Goal: Task Accomplishment & Management: Use online tool/utility

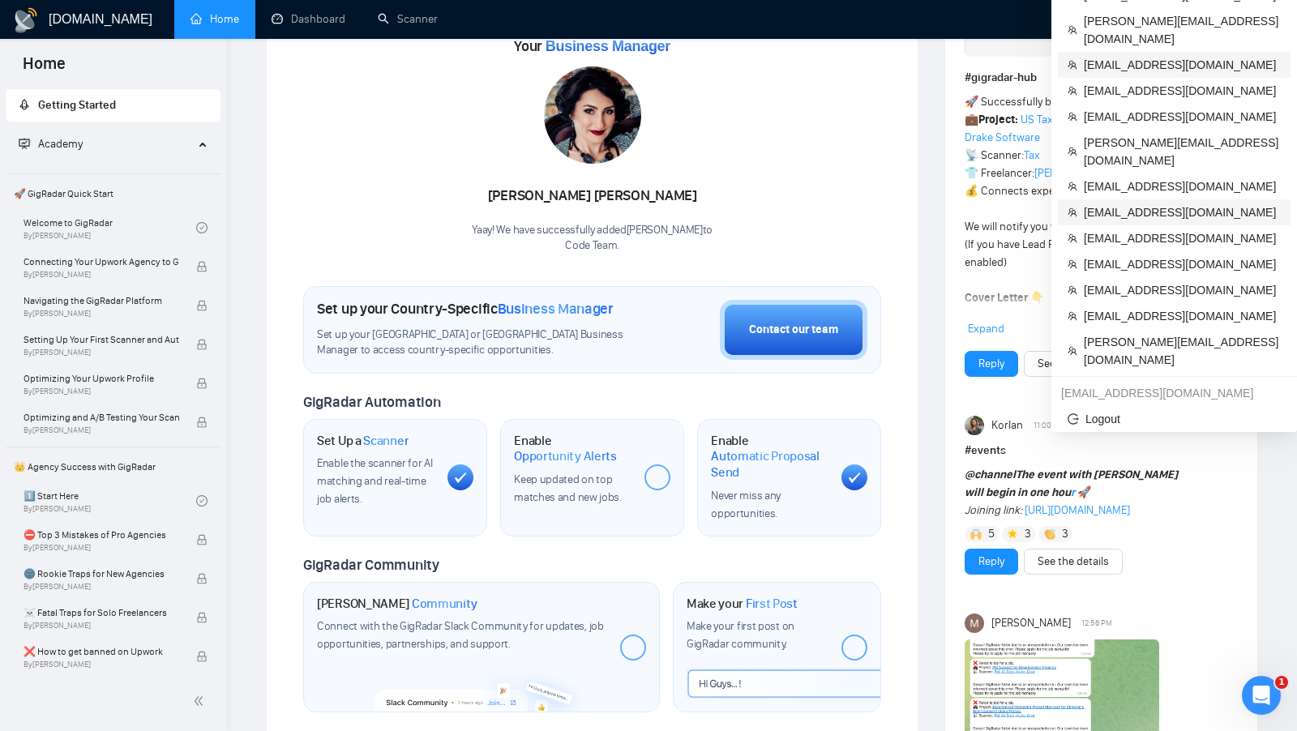
scroll to position [235, 0]
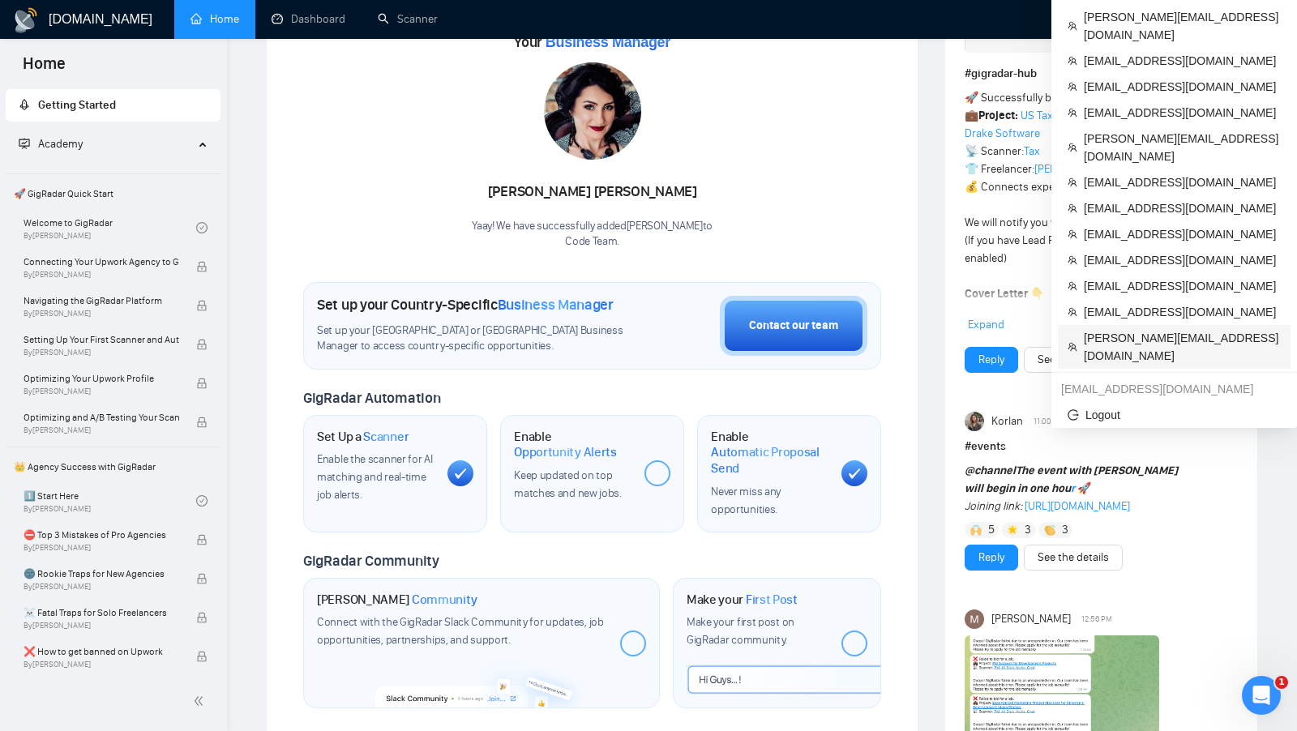
click at [1160, 329] on span "[PERSON_NAME][EMAIL_ADDRESS][DOMAIN_NAME]" at bounding box center [1182, 347] width 197 height 36
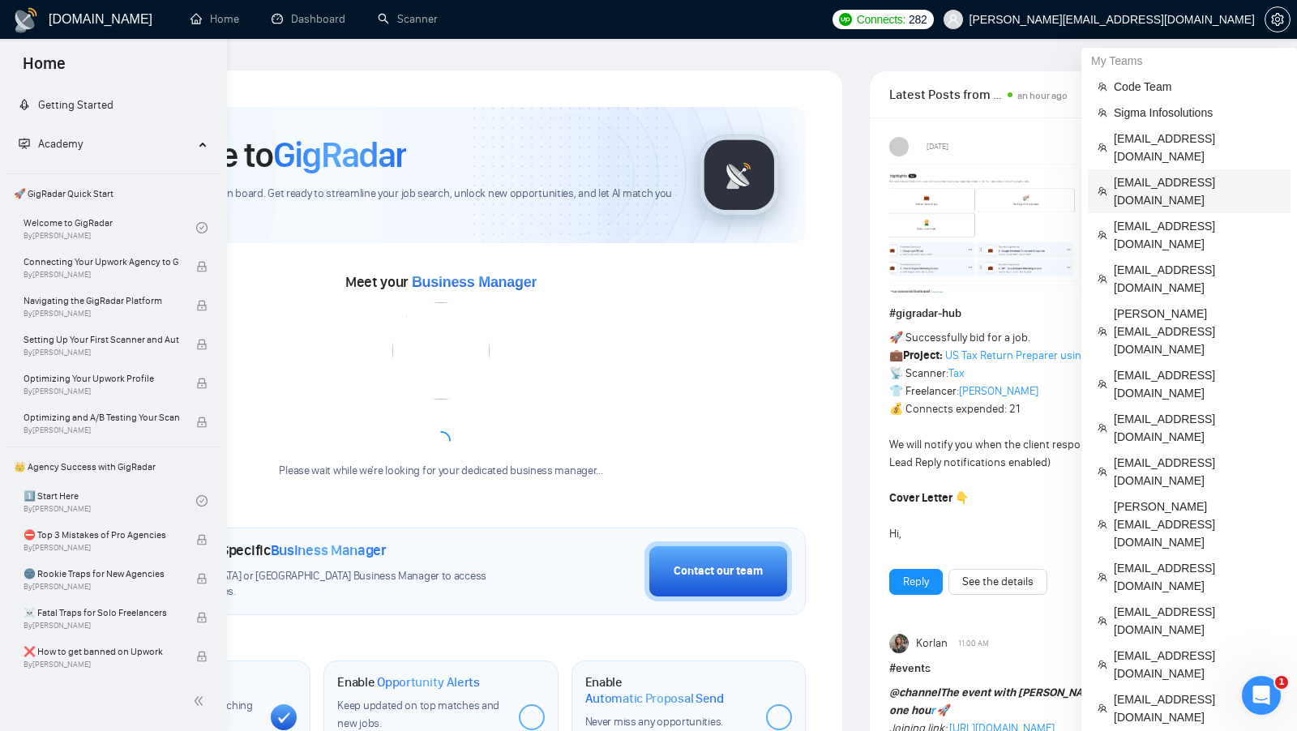
scroll to position [106, 0]
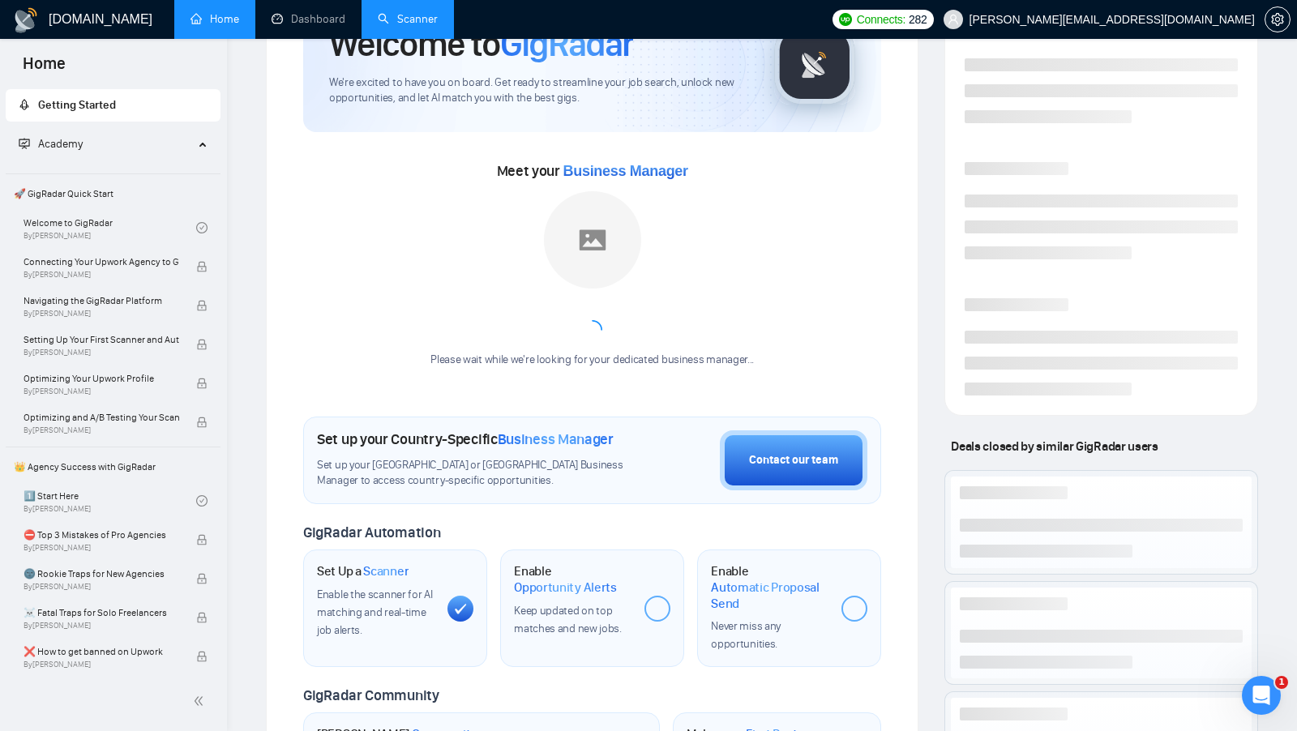
click at [413, 12] on link "Scanner" at bounding box center [408, 19] width 60 height 14
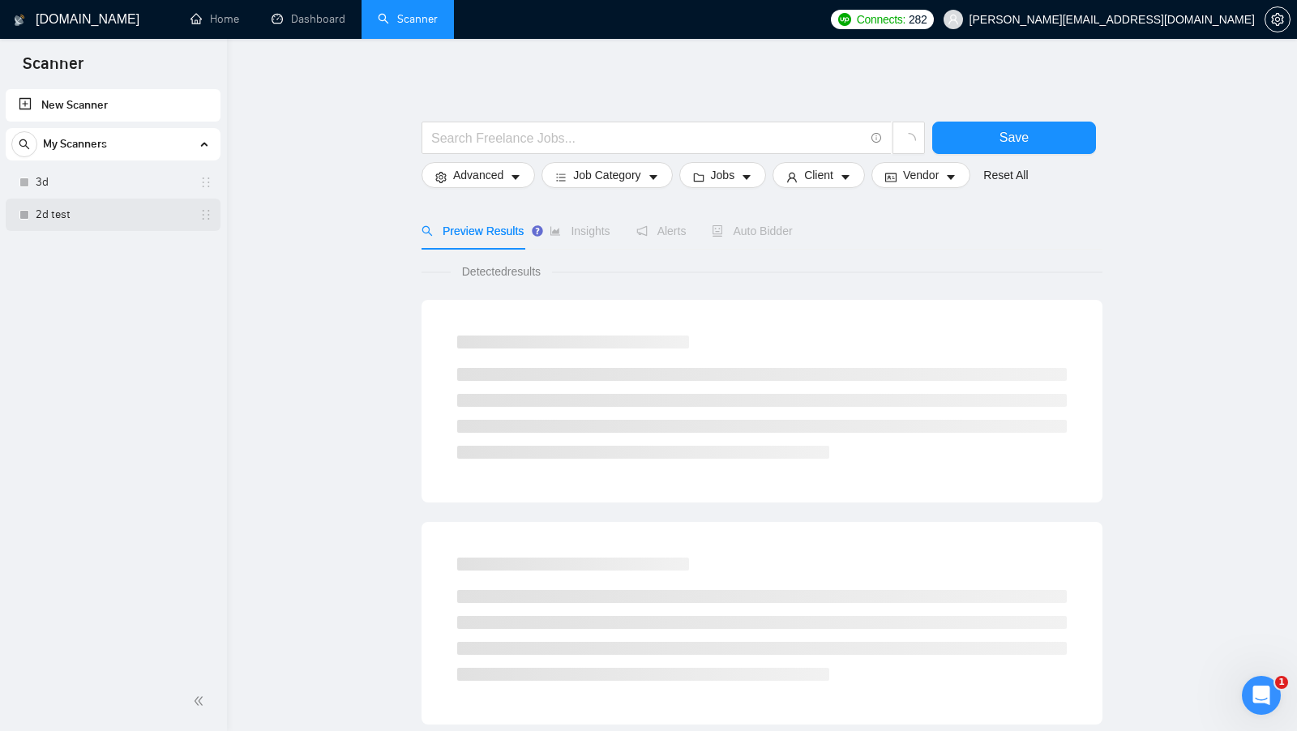
click at [101, 201] on link "2d test" at bounding box center [113, 215] width 154 height 32
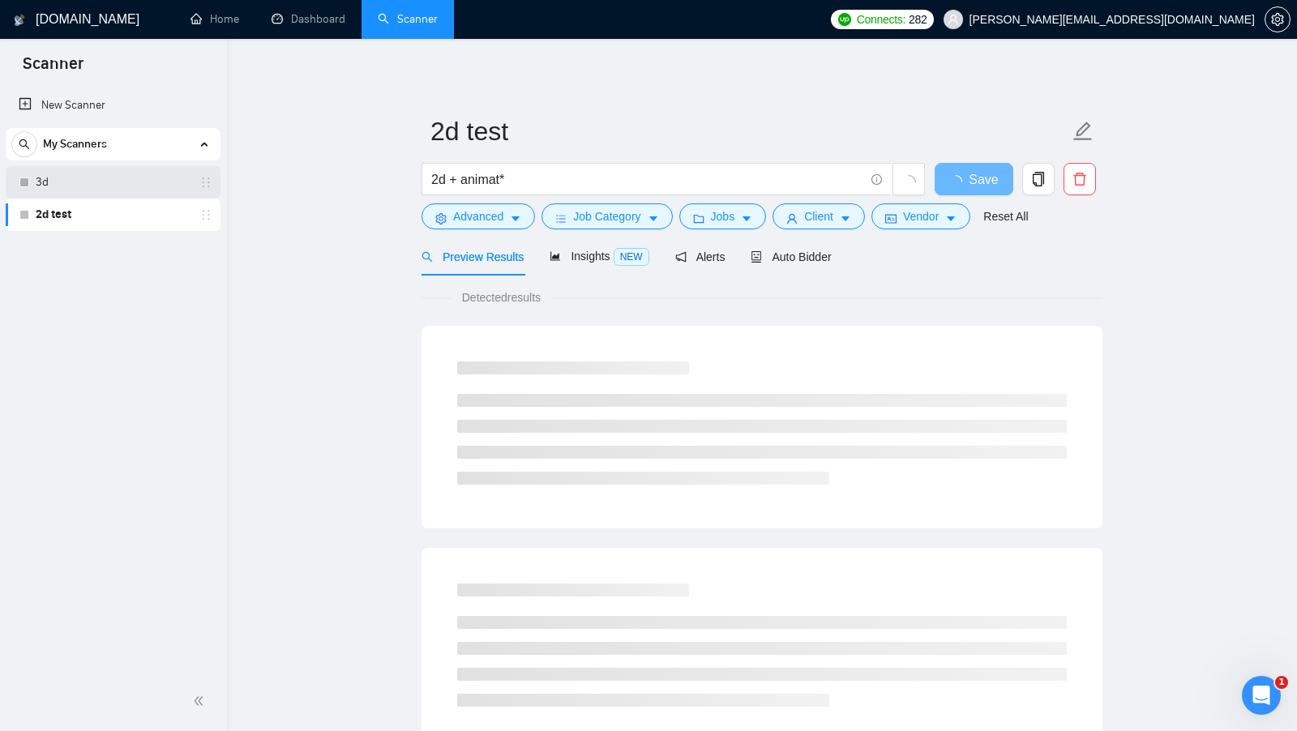
click at [110, 187] on link "3d" at bounding box center [113, 182] width 154 height 32
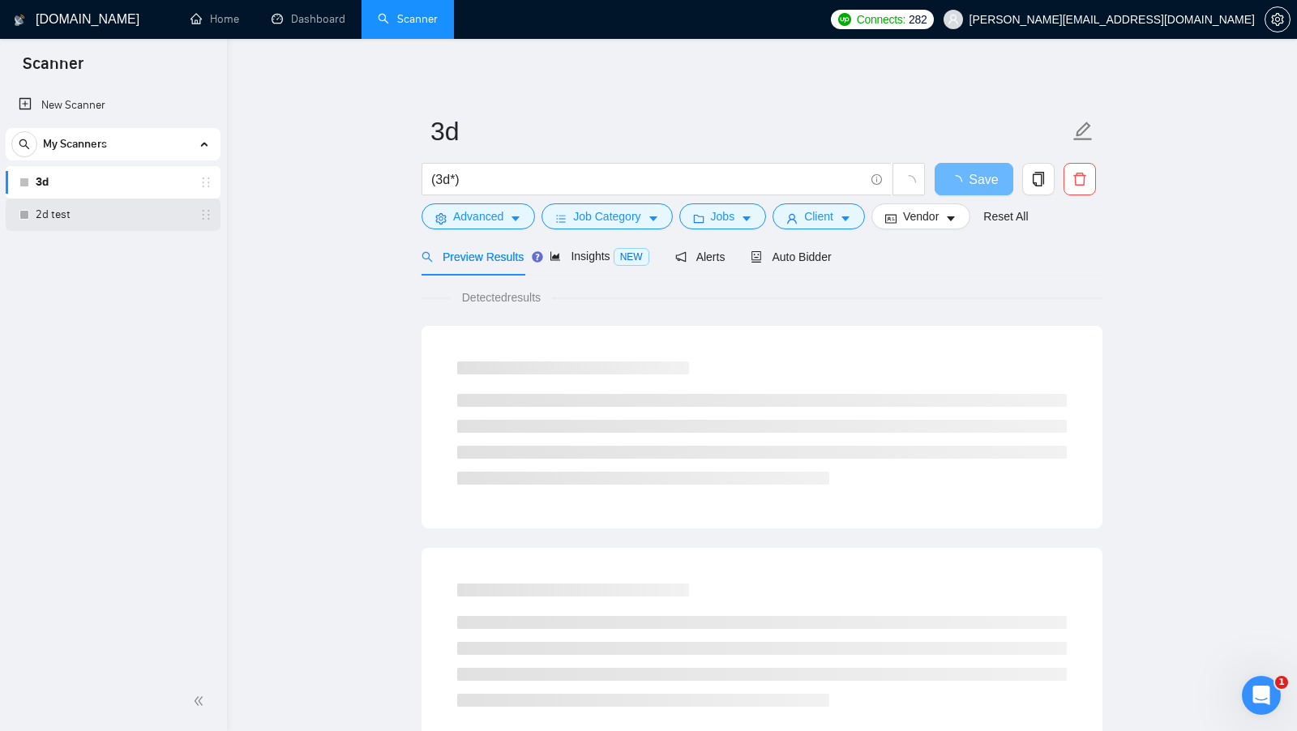
click at [109, 199] on link "2d test" at bounding box center [113, 215] width 154 height 32
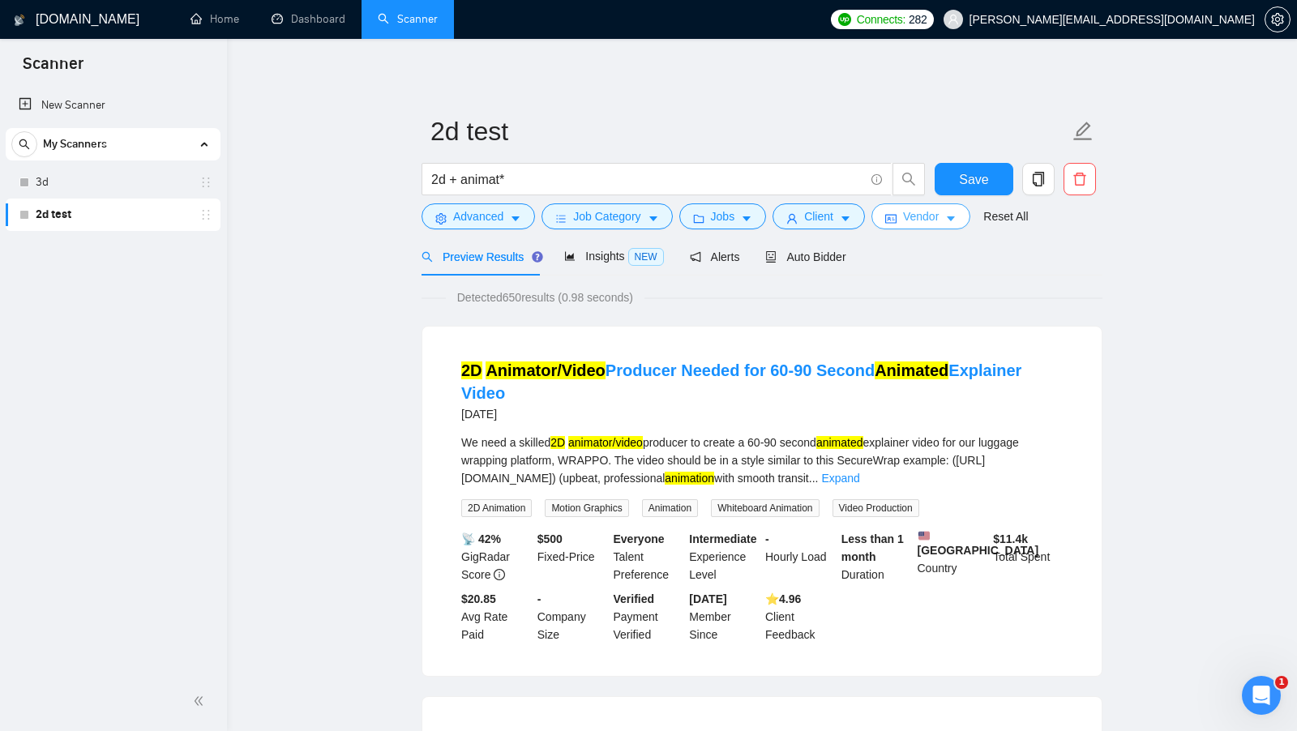
click at [928, 211] on span "Vendor" at bounding box center [921, 217] width 36 height 18
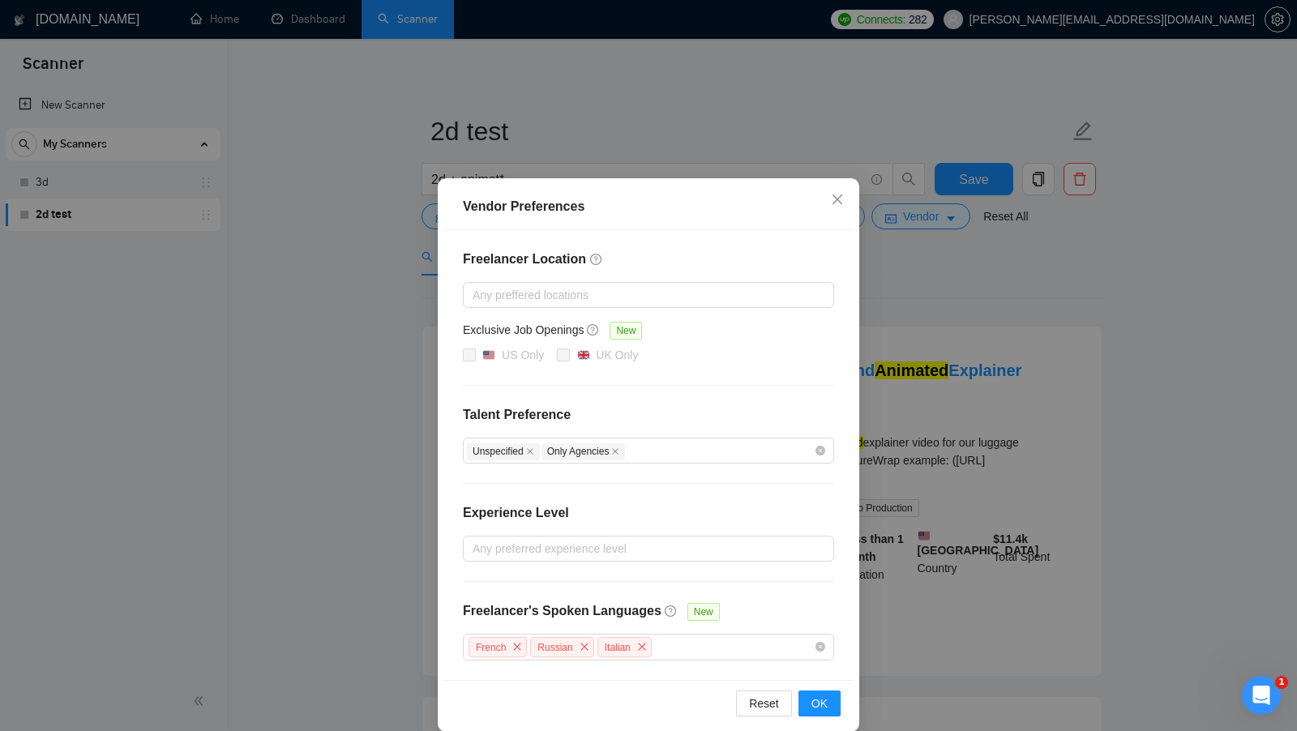
click at [936, 253] on div "Vendor Preferences Freelancer Location Any preffered locations Exclusive Job Op…" at bounding box center [648, 365] width 1297 height 731
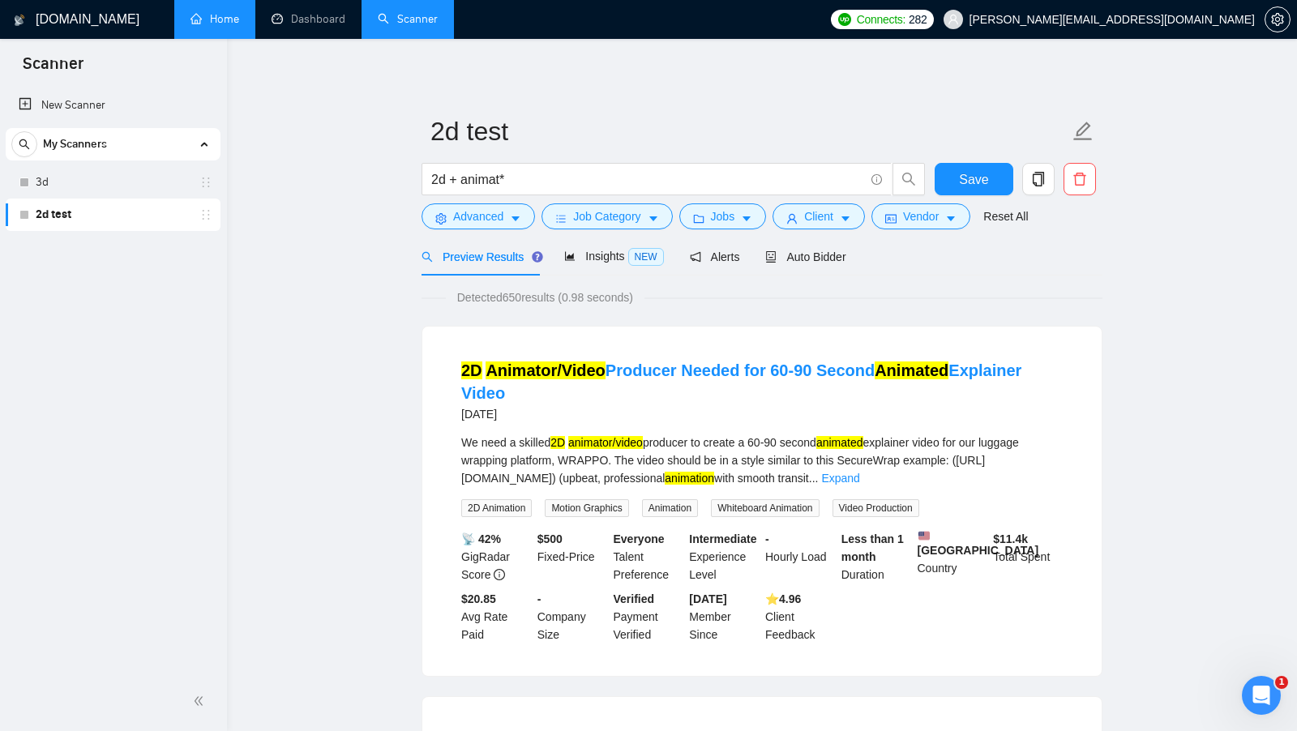
click at [213, 13] on link "Home" at bounding box center [215, 19] width 49 height 14
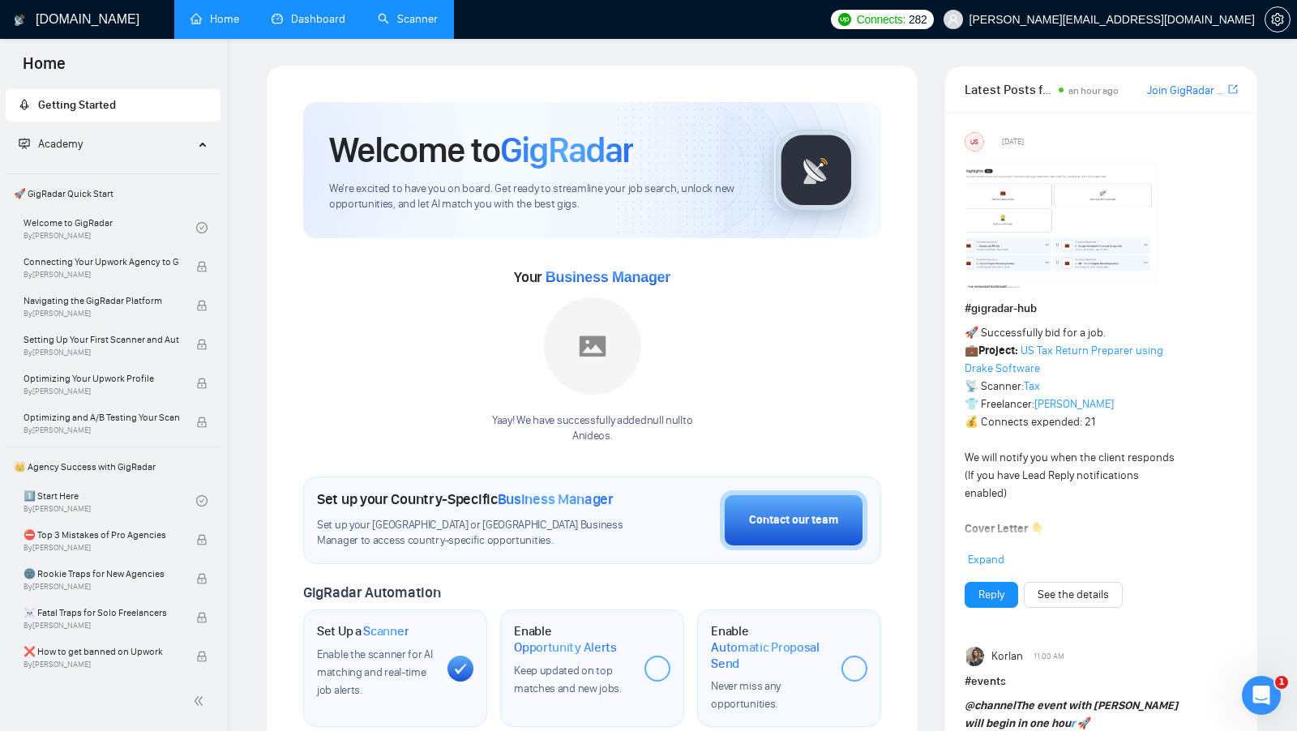
click at [315, 23] on link "Dashboard" at bounding box center [309, 19] width 74 height 14
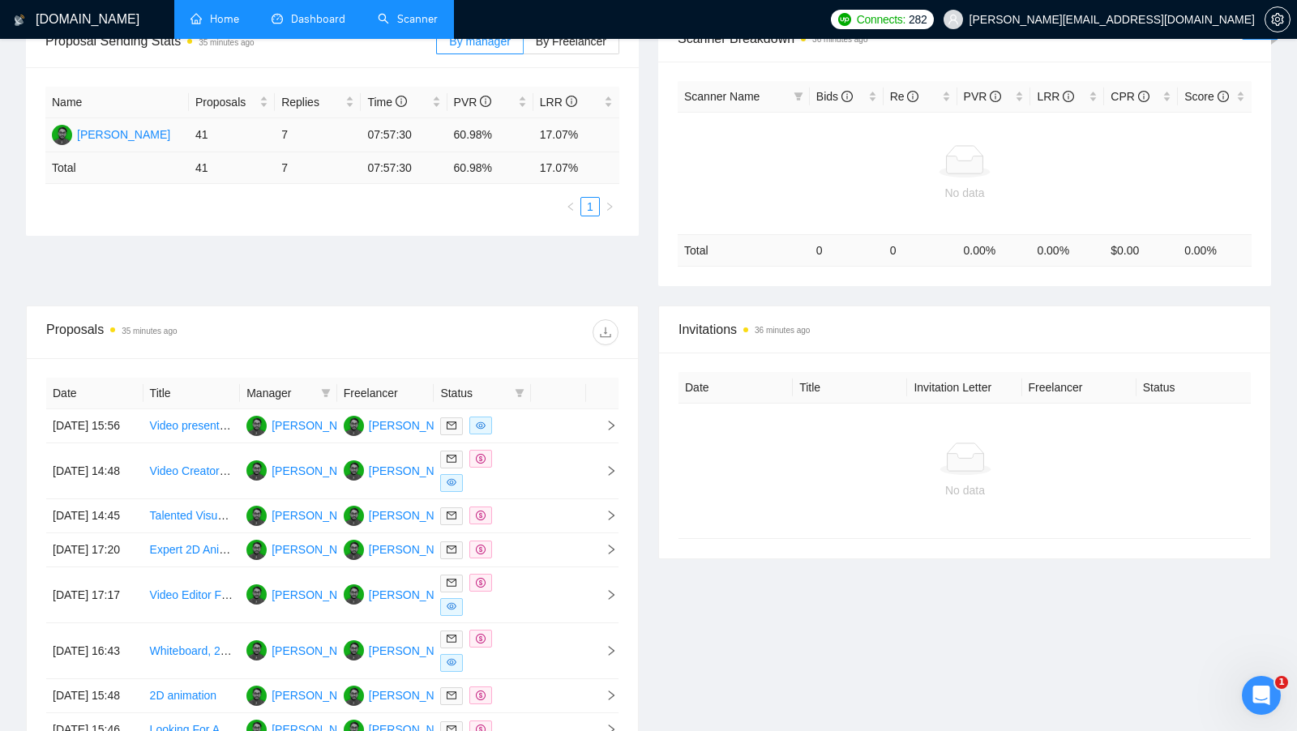
scroll to position [320, 0]
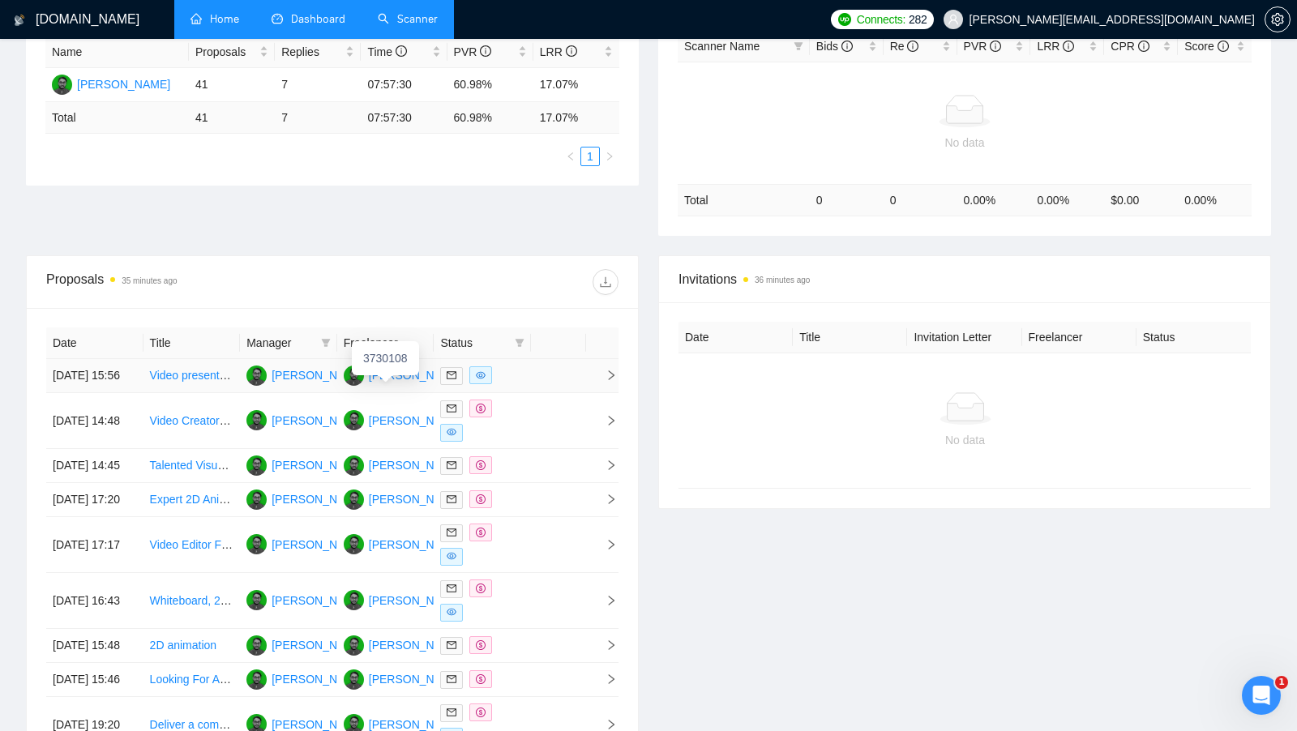
click at [410, 384] on div "Vikash Arjan" at bounding box center [415, 375] width 93 height 18
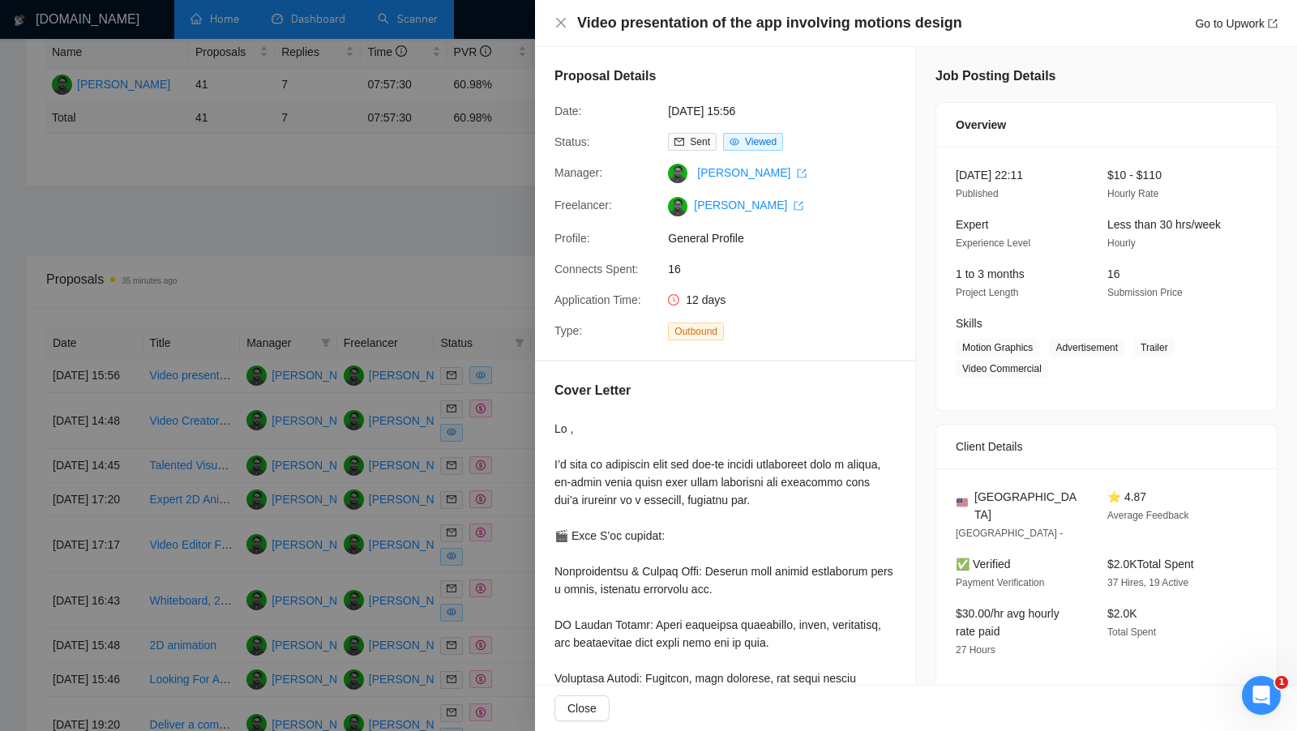
click at [414, 291] on div at bounding box center [648, 365] width 1297 height 731
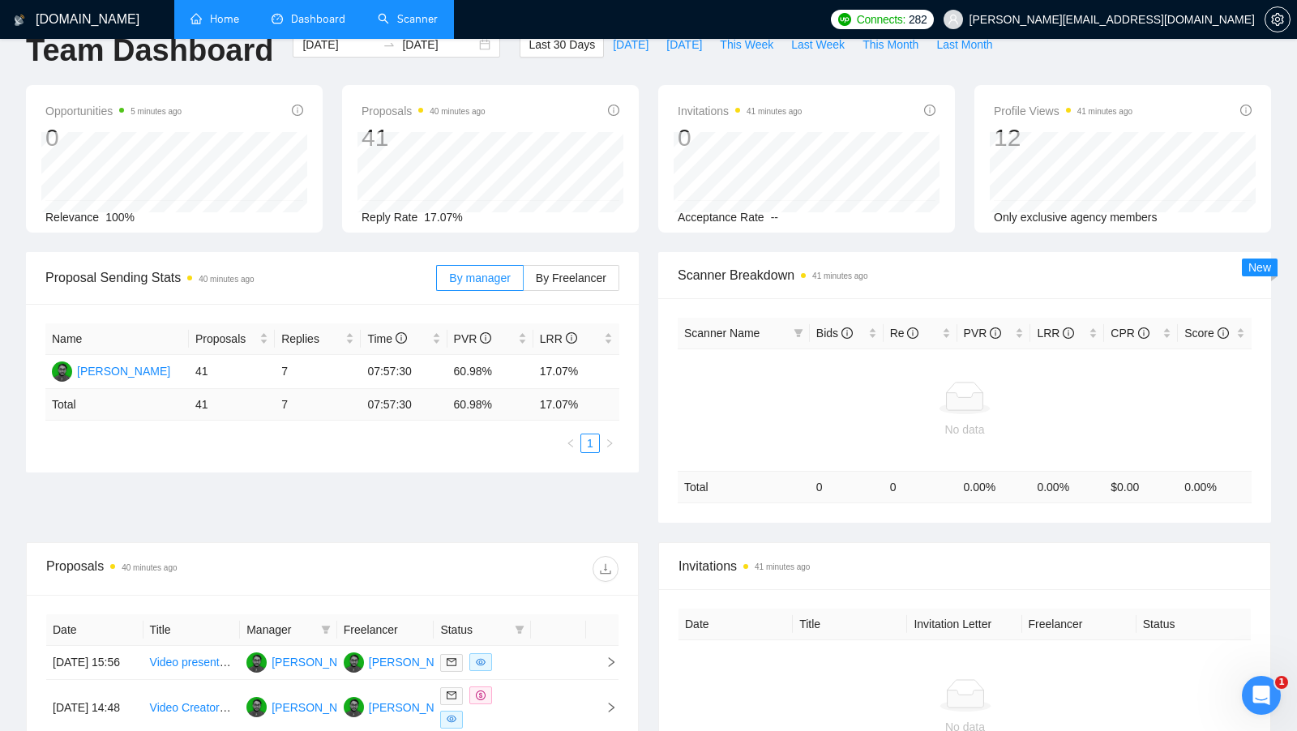
scroll to position [0, 0]
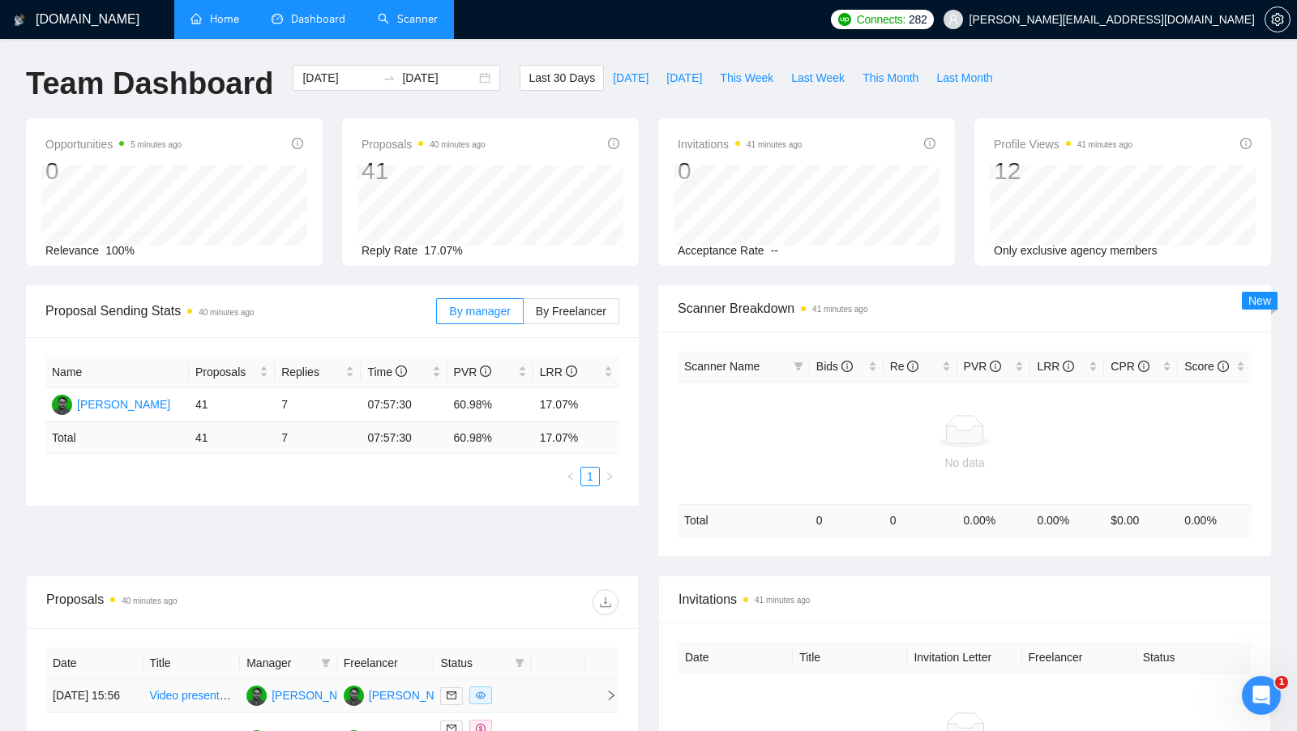
click at [533, 693] on td at bounding box center [558, 696] width 55 height 34
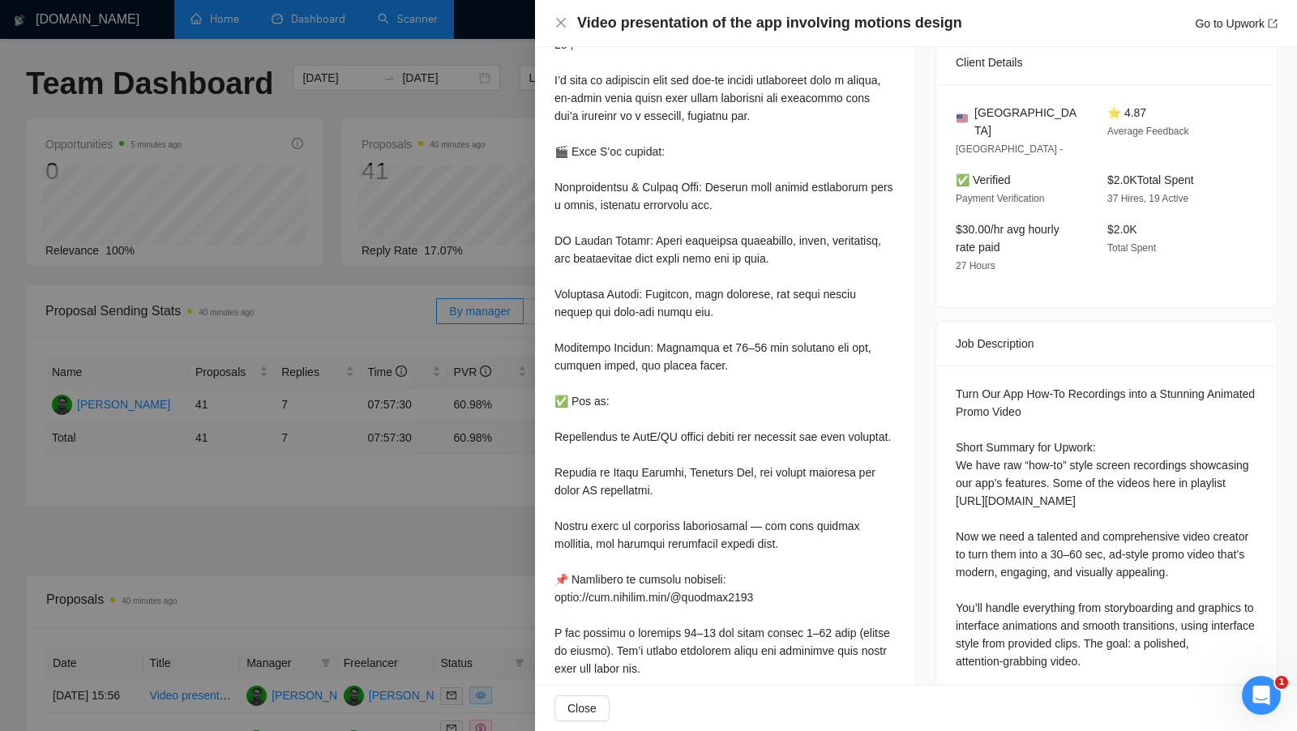
scroll to position [389, 0]
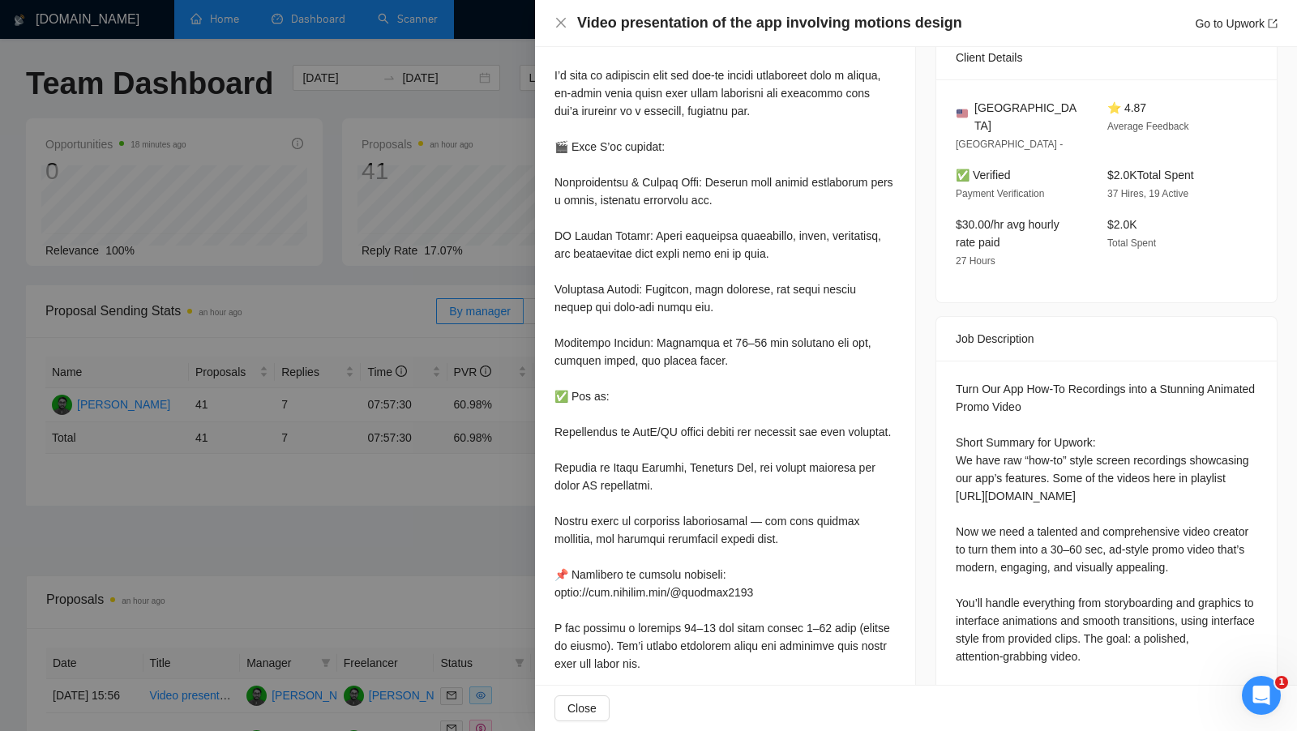
click at [456, 233] on div at bounding box center [648, 365] width 1297 height 731
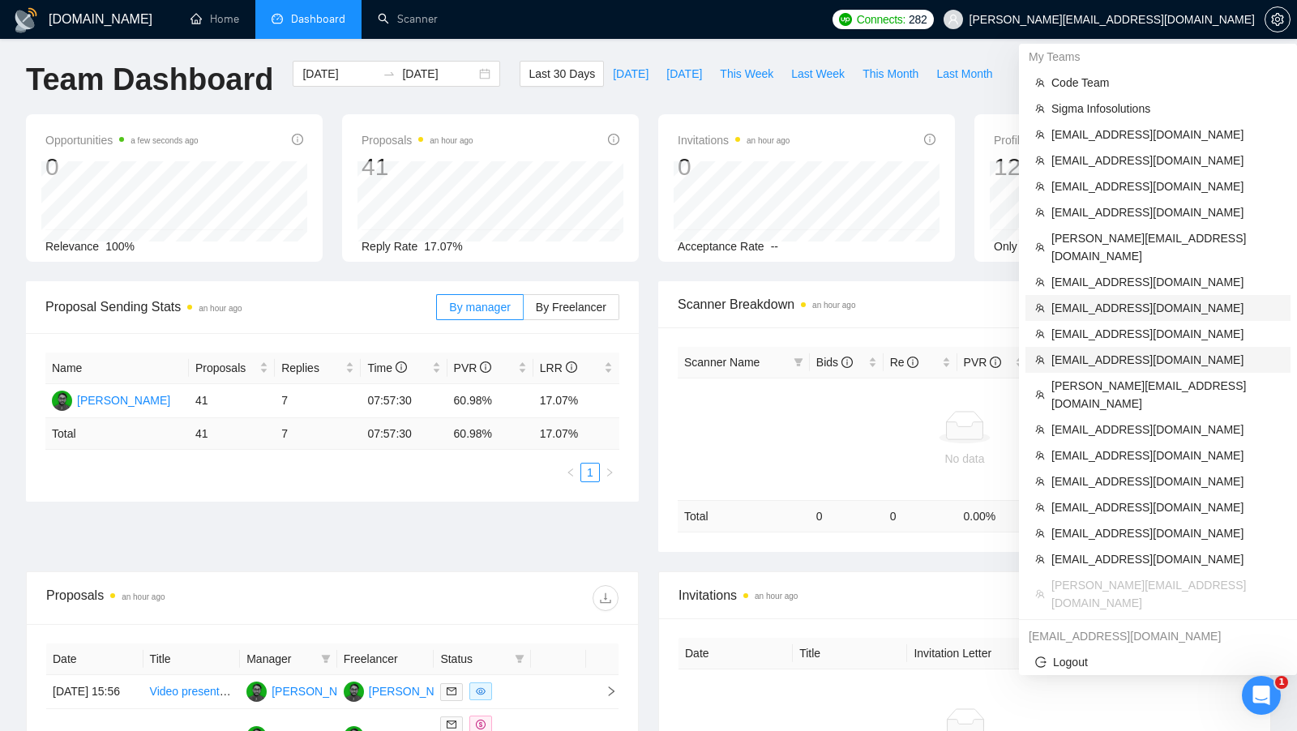
scroll to position [5, 0]
click at [1172, 273] on li "ds@businessevolutionconsulting.com" at bounding box center [1158, 281] width 265 height 26
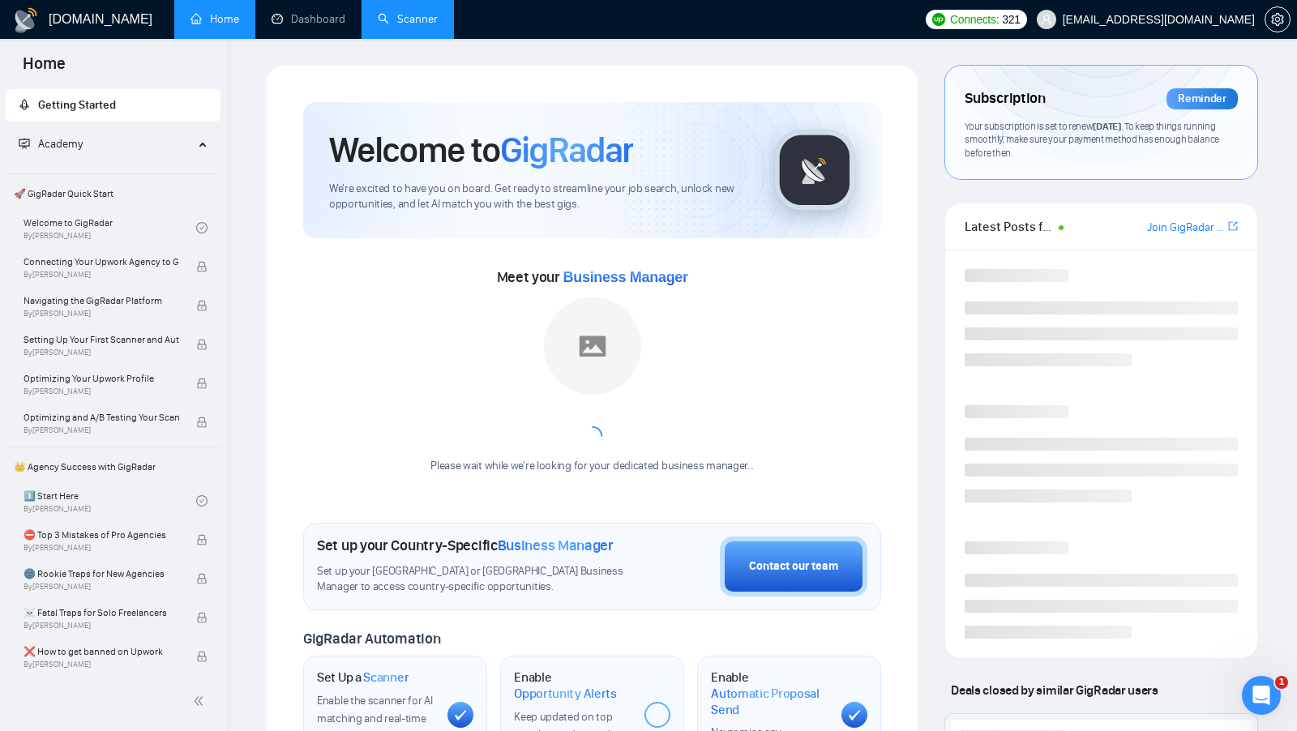
click at [422, 17] on link "Scanner" at bounding box center [408, 19] width 60 height 14
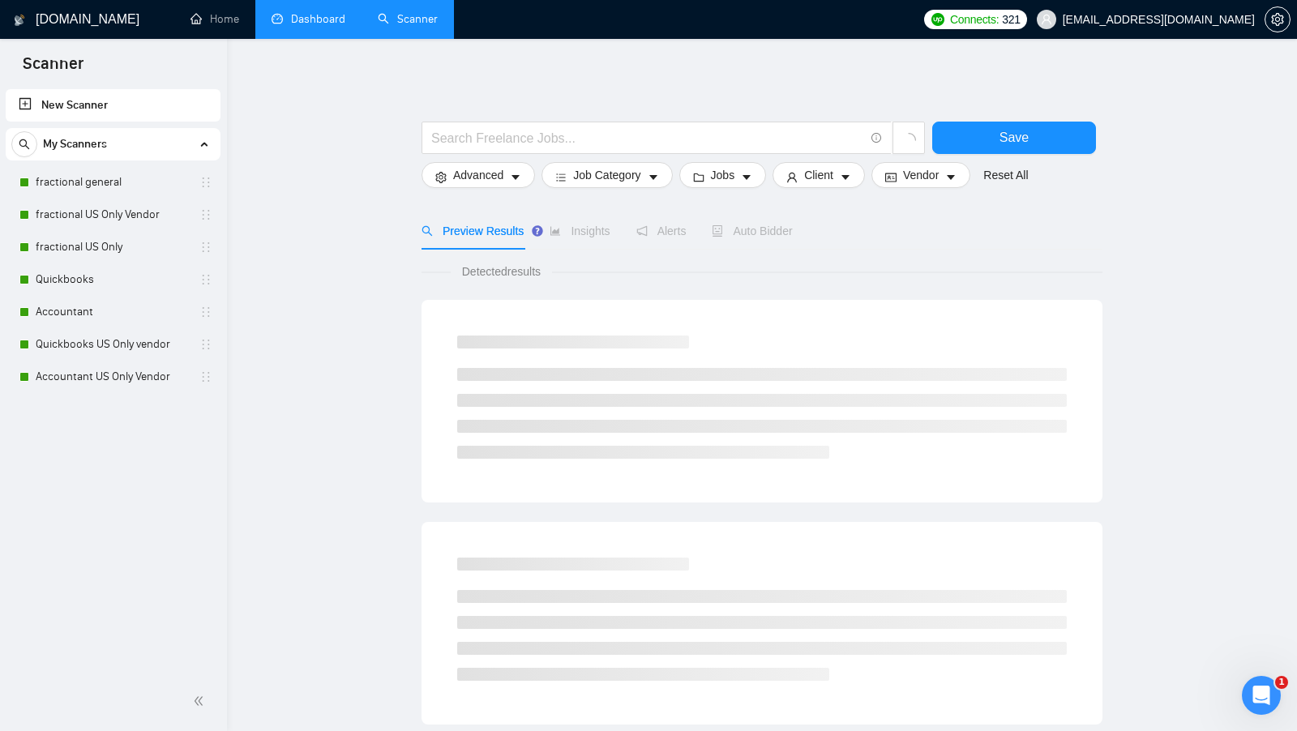
click at [298, 26] on link "Dashboard" at bounding box center [309, 19] width 74 height 14
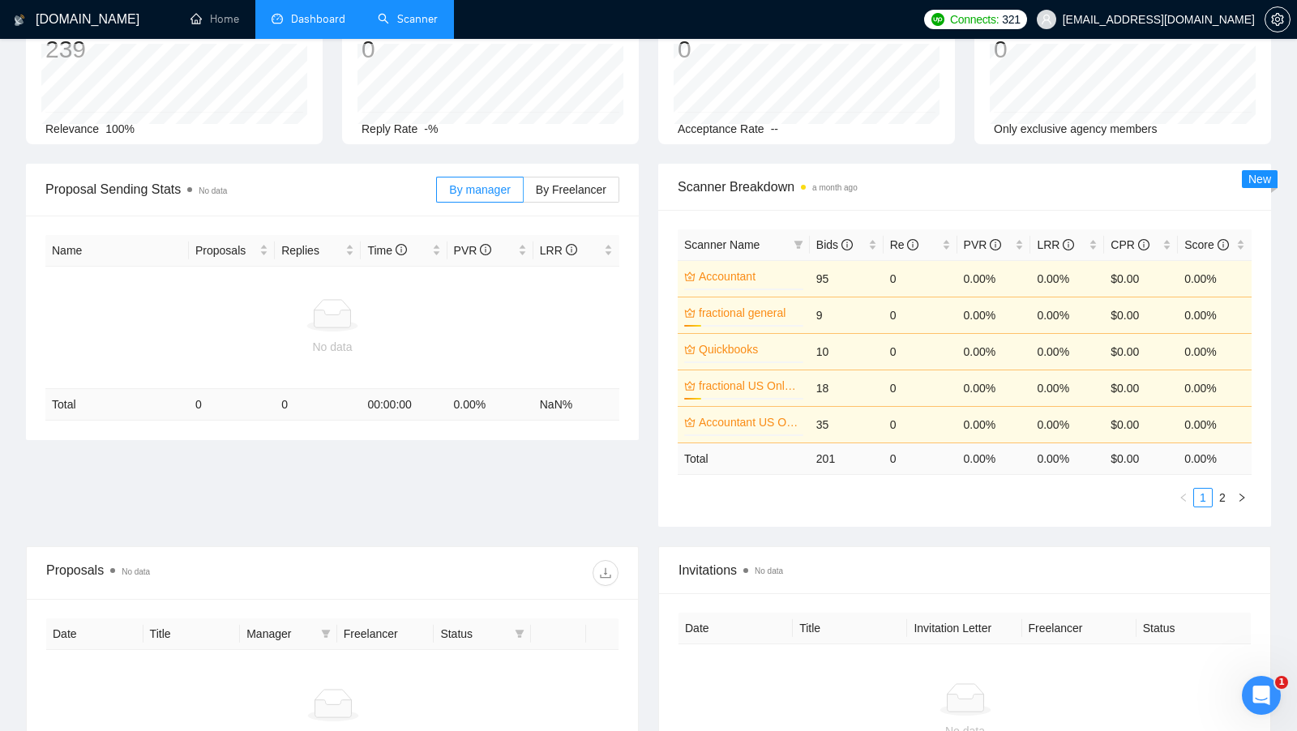
scroll to position [111, 0]
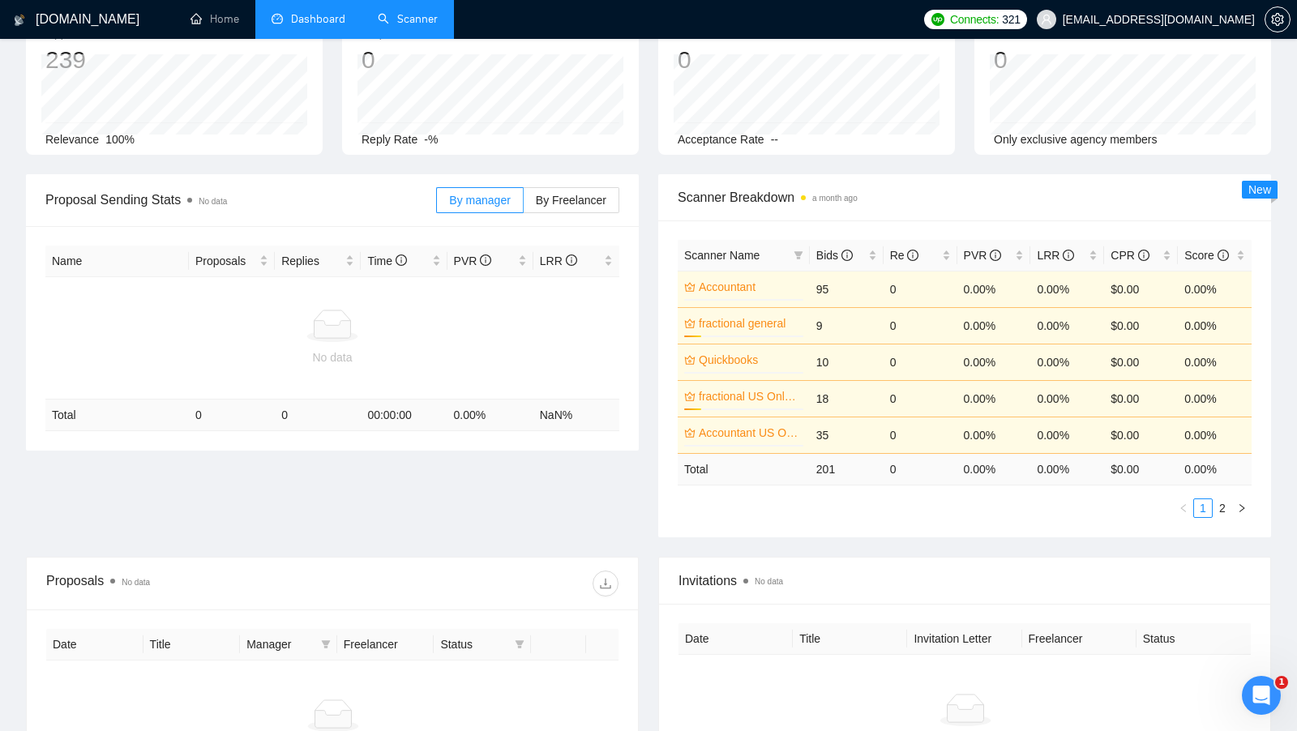
click at [503, 354] on div "No data" at bounding box center [332, 358] width 561 height 18
click at [381, 26] on link "Scanner" at bounding box center [408, 19] width 60 height 14
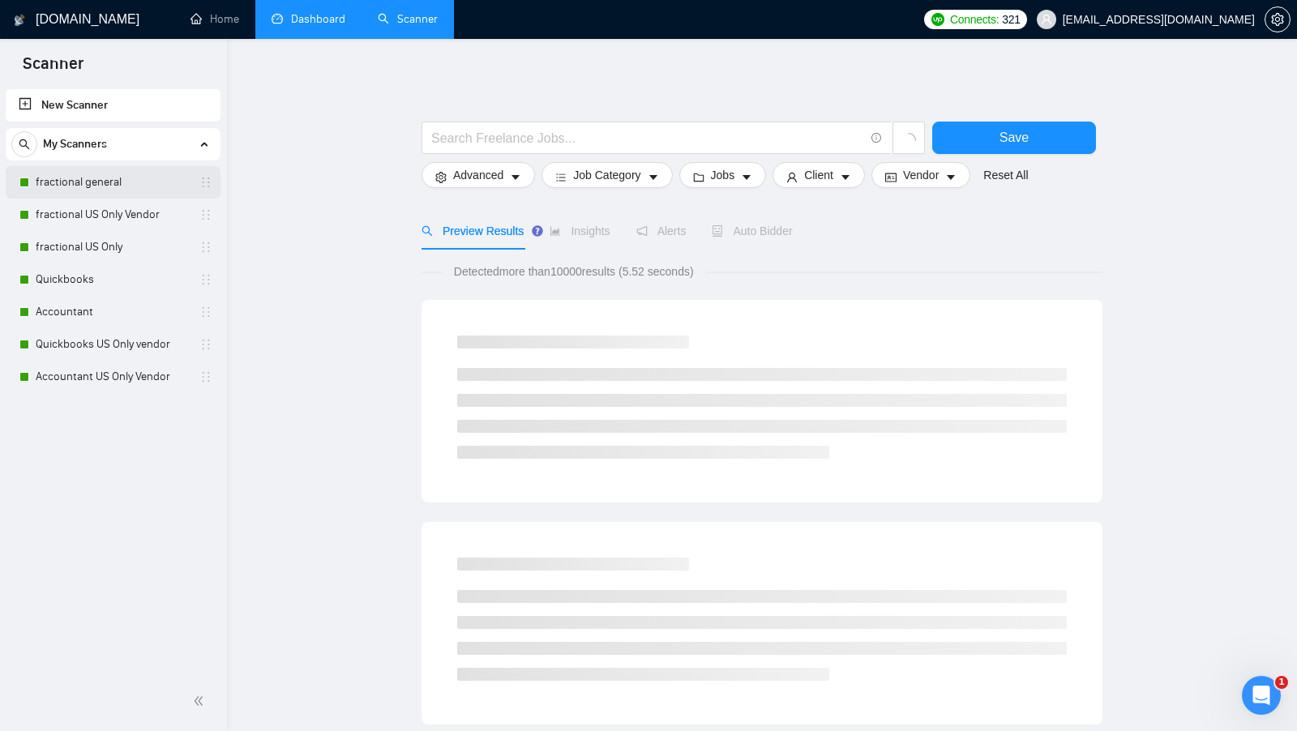
click at [95, 184] on link "fractional general" at bounding box center [113, 182] width 154 height 32
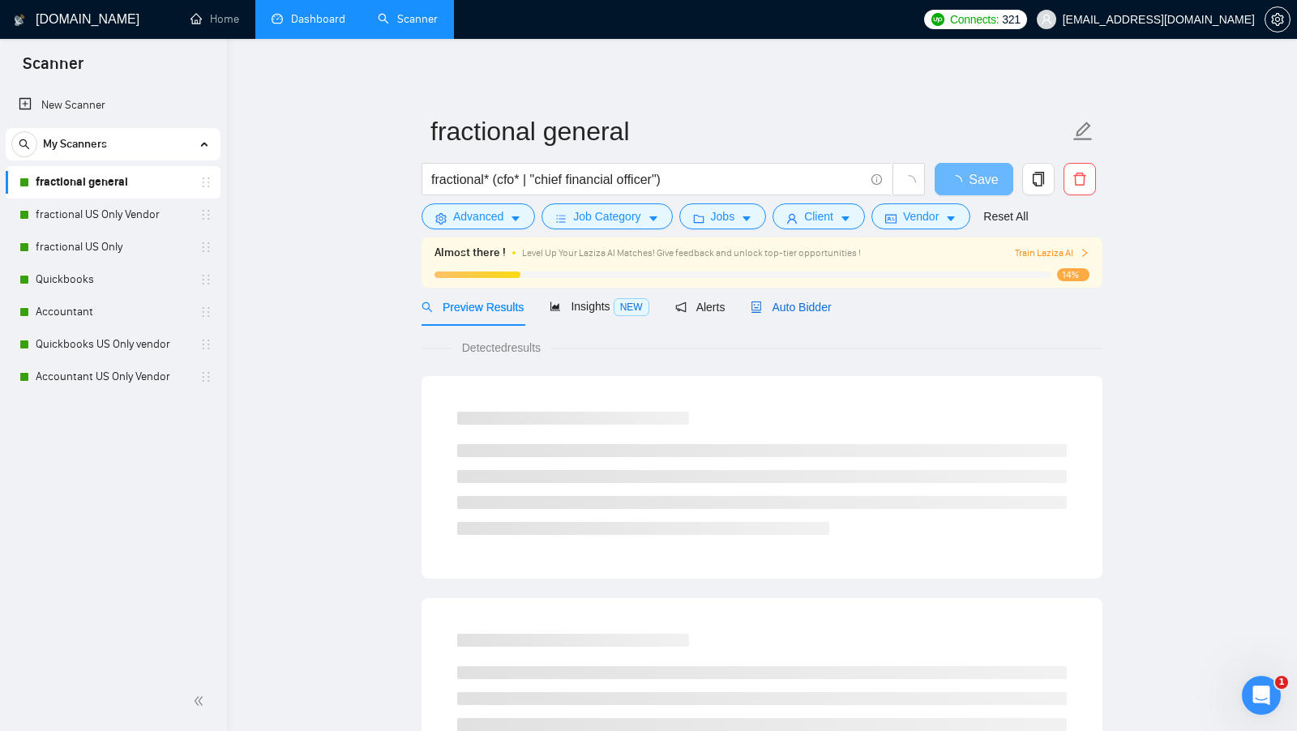
click at [824, 311] on span "Auto Bidder" at bounding box center [791, 307] width 80 height 13
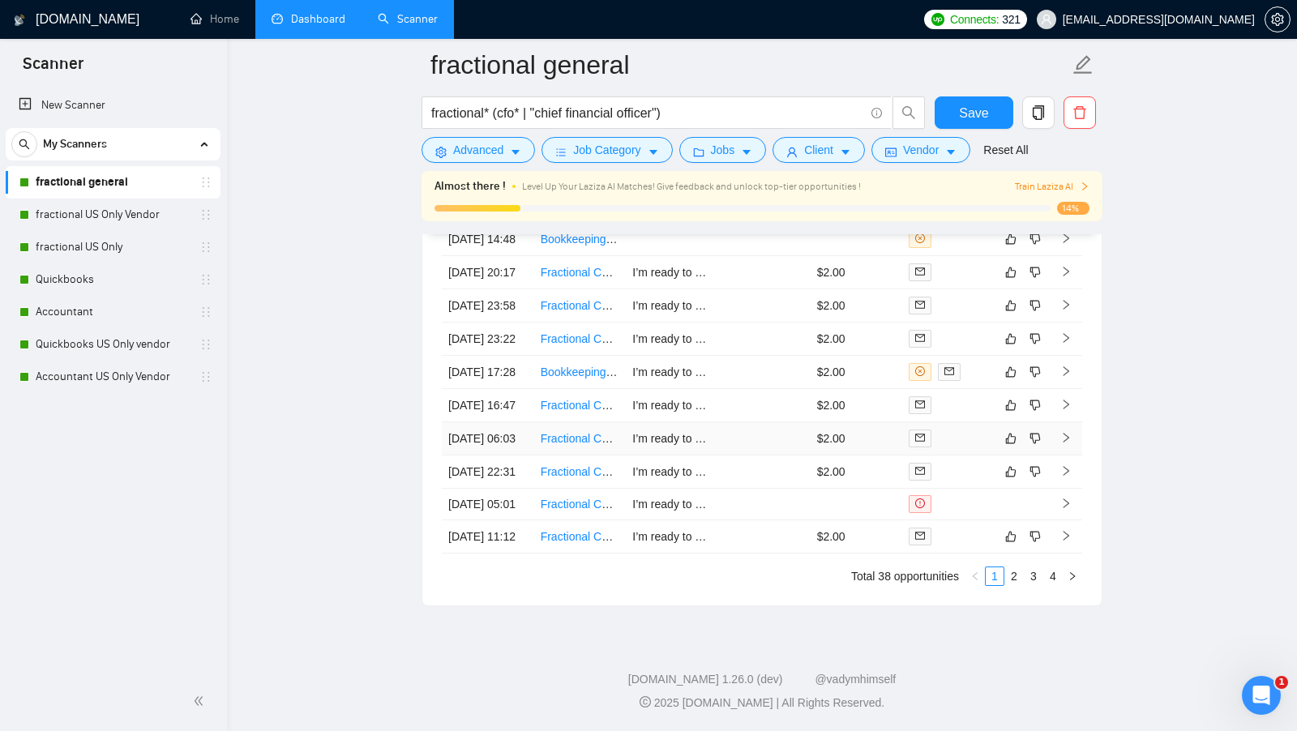
scroll to position [4220, 0]
click at [1013, 575] on link "2" at bounding box center [1014, 576] width 18 height 18
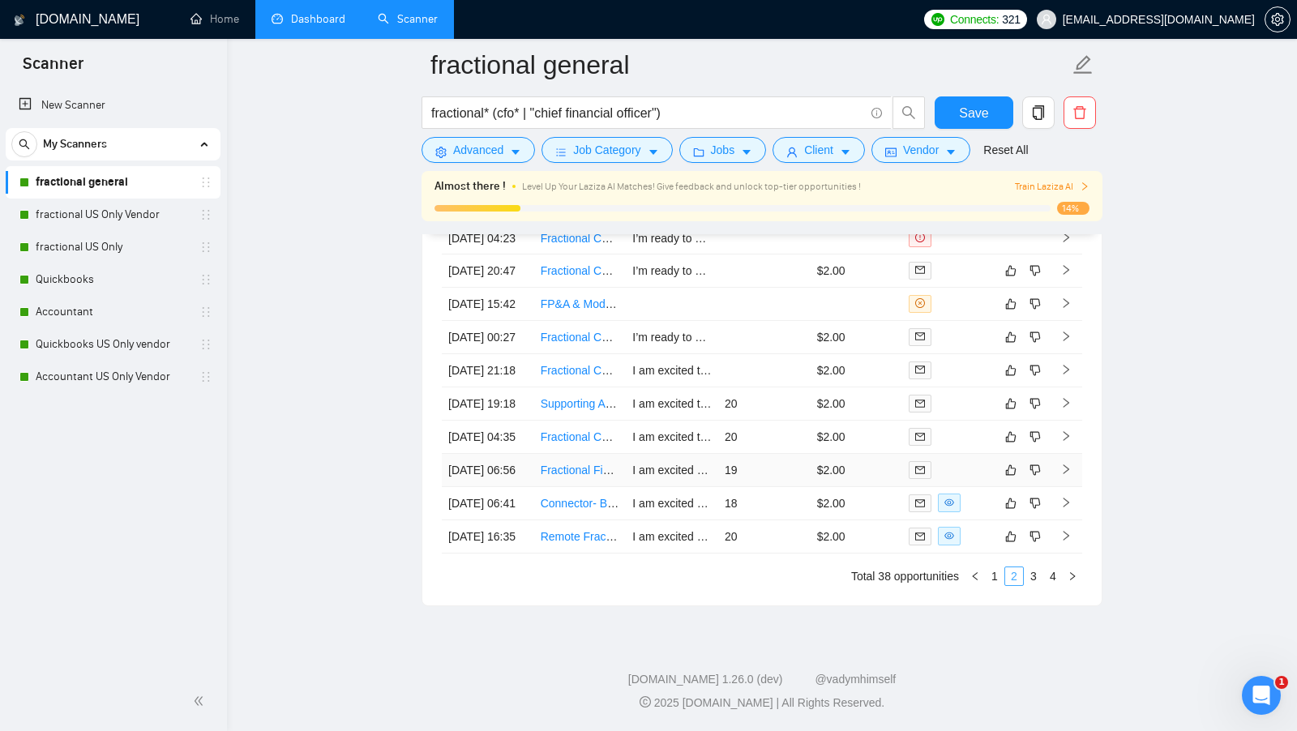
scroll to position [4148, 0]
click at [1031, 585] on link "3" at bounding box center [1034, 576] width 18 height 18
click at [1057, 585] on link "4" at bounding box center [1053, 576] width 18 height 18
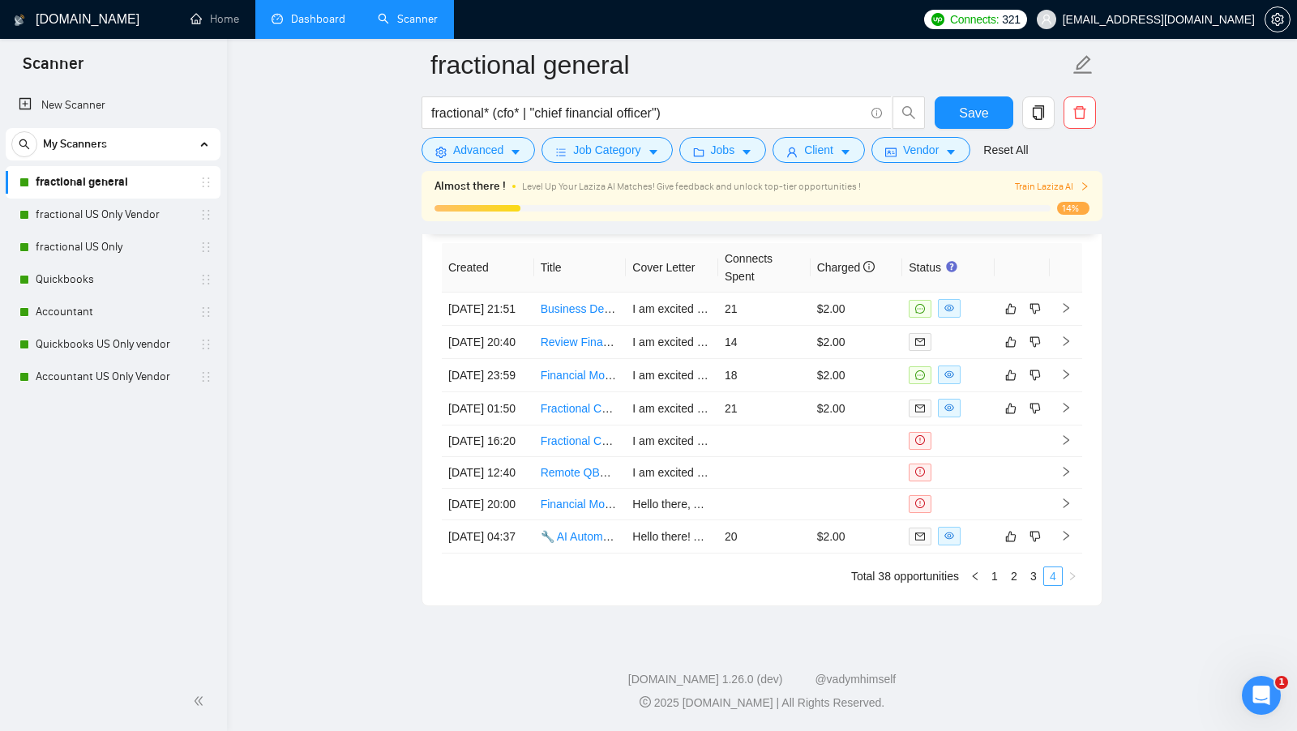
scroll to position [4081, 0]
click at [310, 37] on li "Dashboard" at bounding box center [308, 19] width 106 height 39
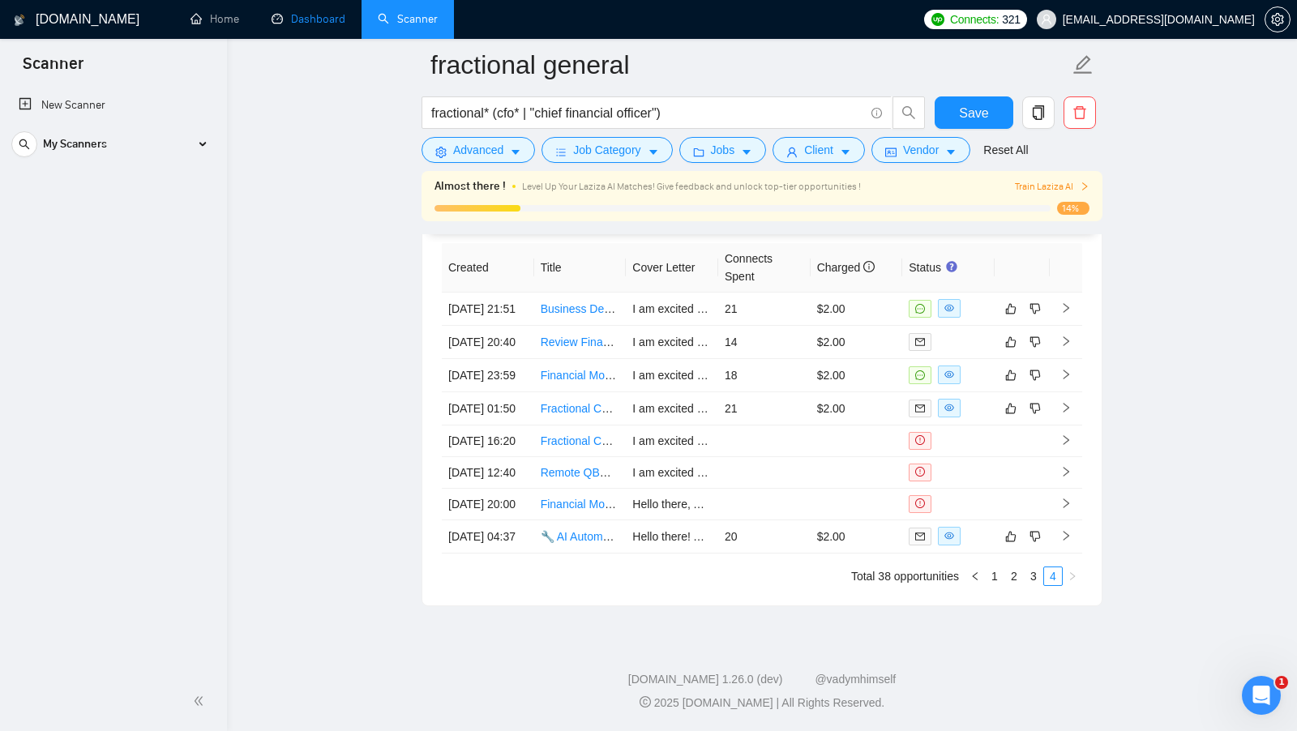
click at [315, 26] on link "Dashboard" at bounding box center [309, 19] width 74 height 14
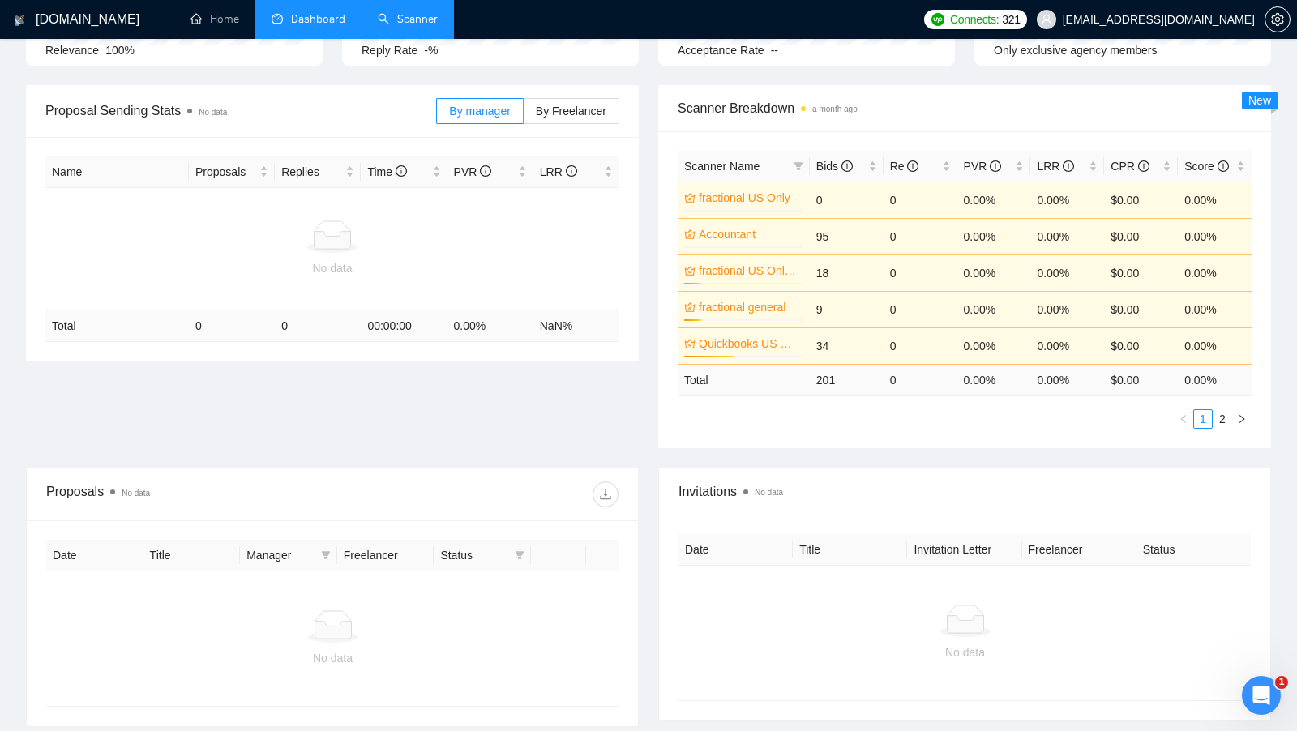
scroll to position [176, 0]
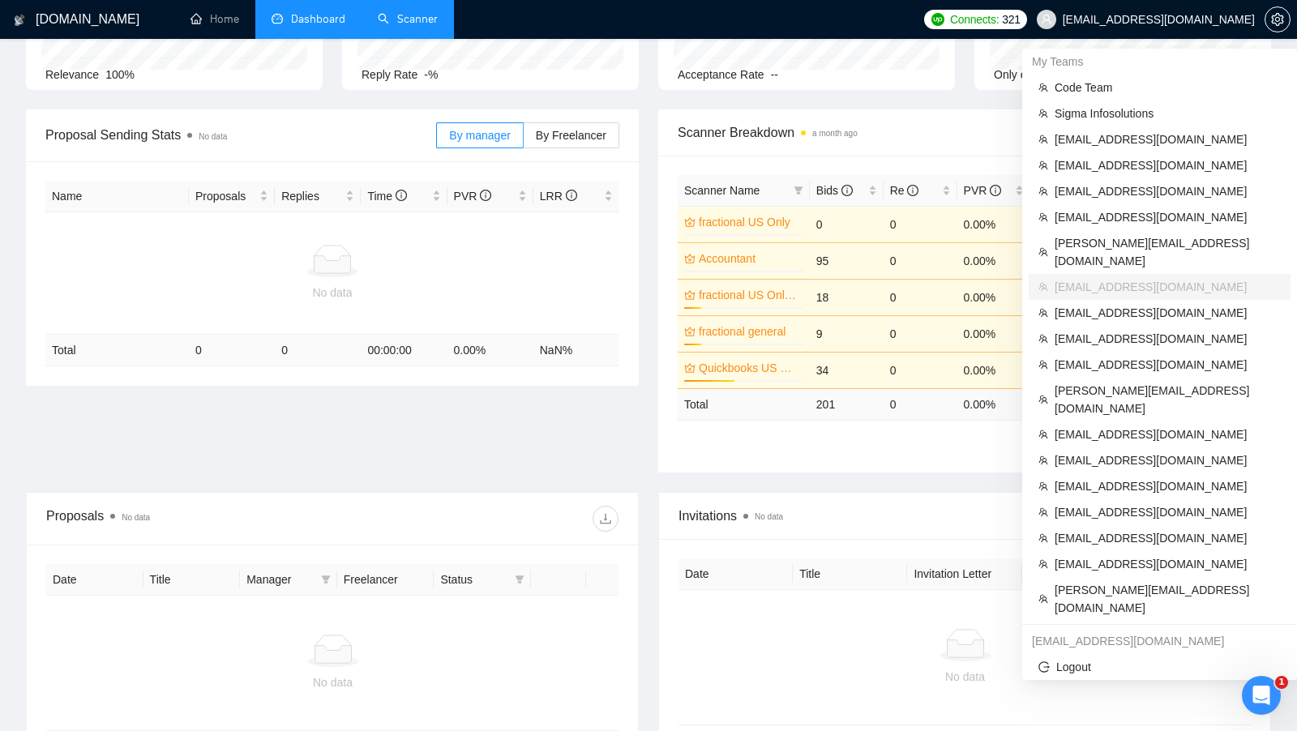
click at [1142, 19] on span "[EMAIL_ADDRESS][DOMAIN_NAME]" at bounding box center [1159, 19] width 192 height 0
copy div "[EMAIL_ADDRESS][DOMAIN_NAME]"
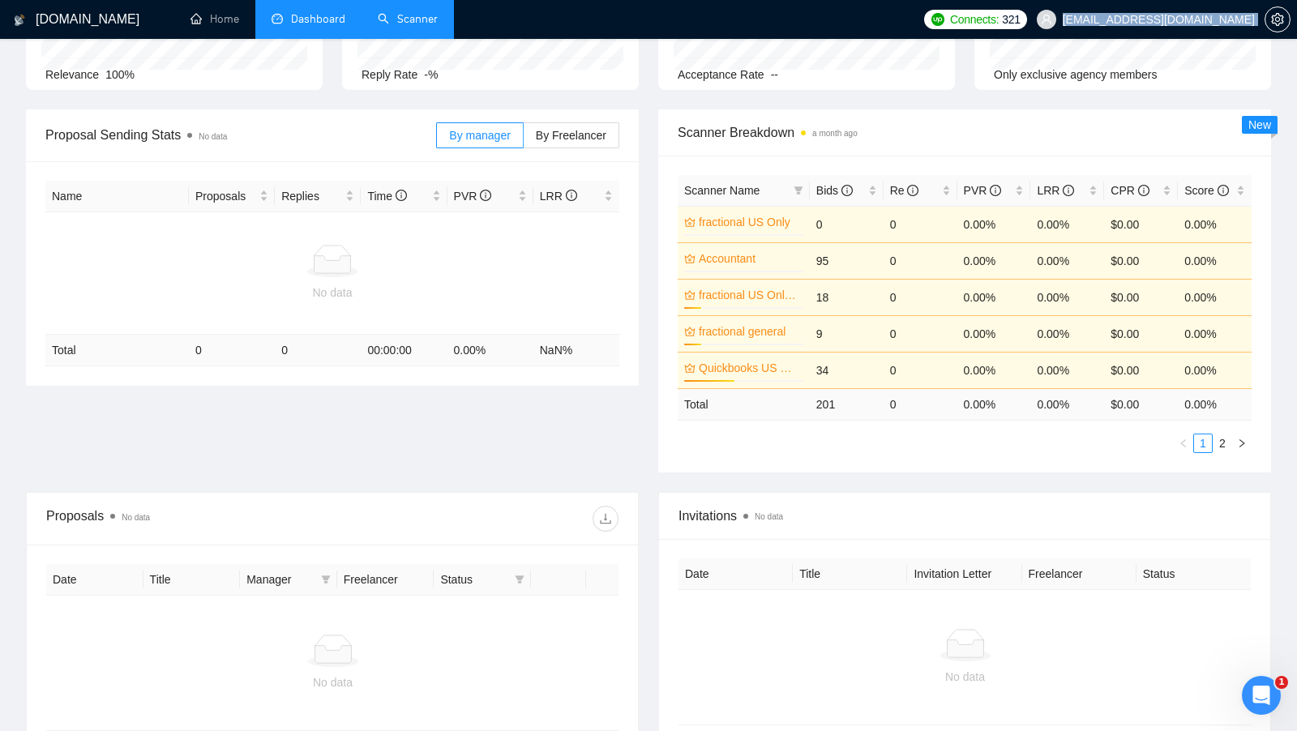
scroll to position [0, 0]
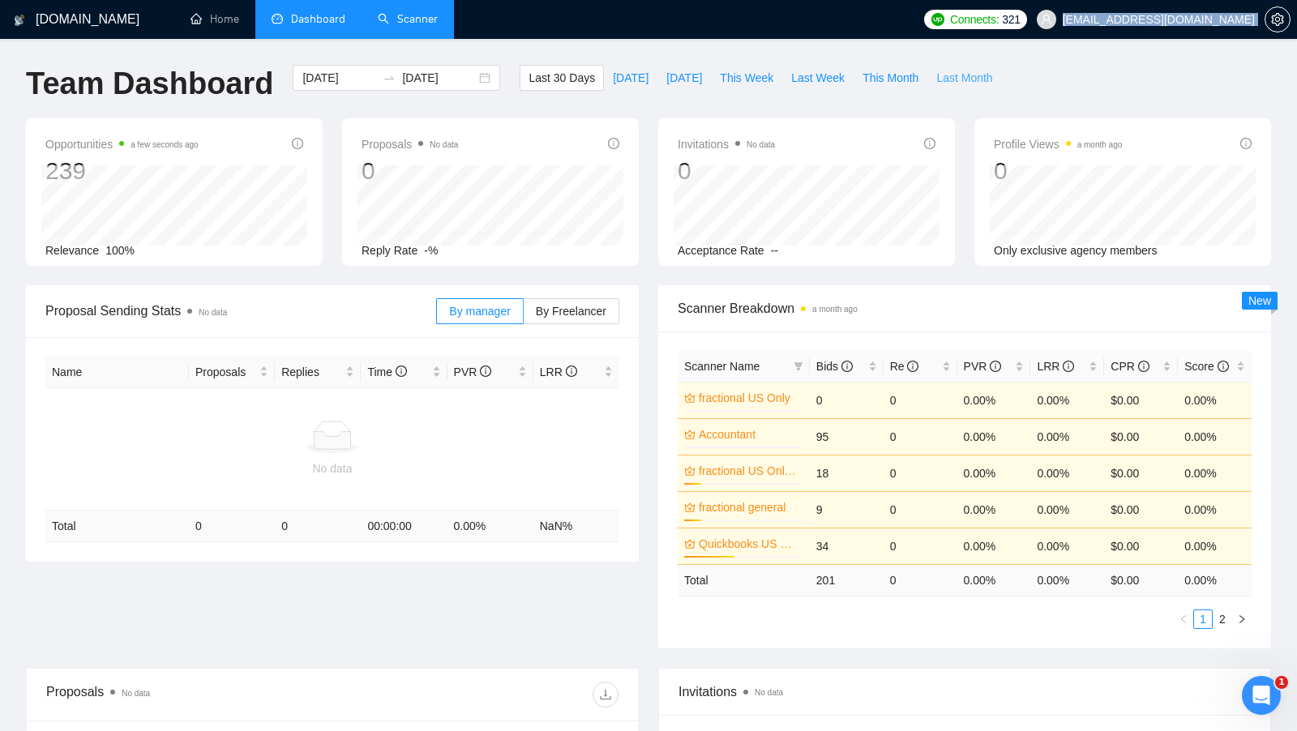
click at [955, 75] on span "Last Month" at bounding box center [964, 78] width 56 height 18
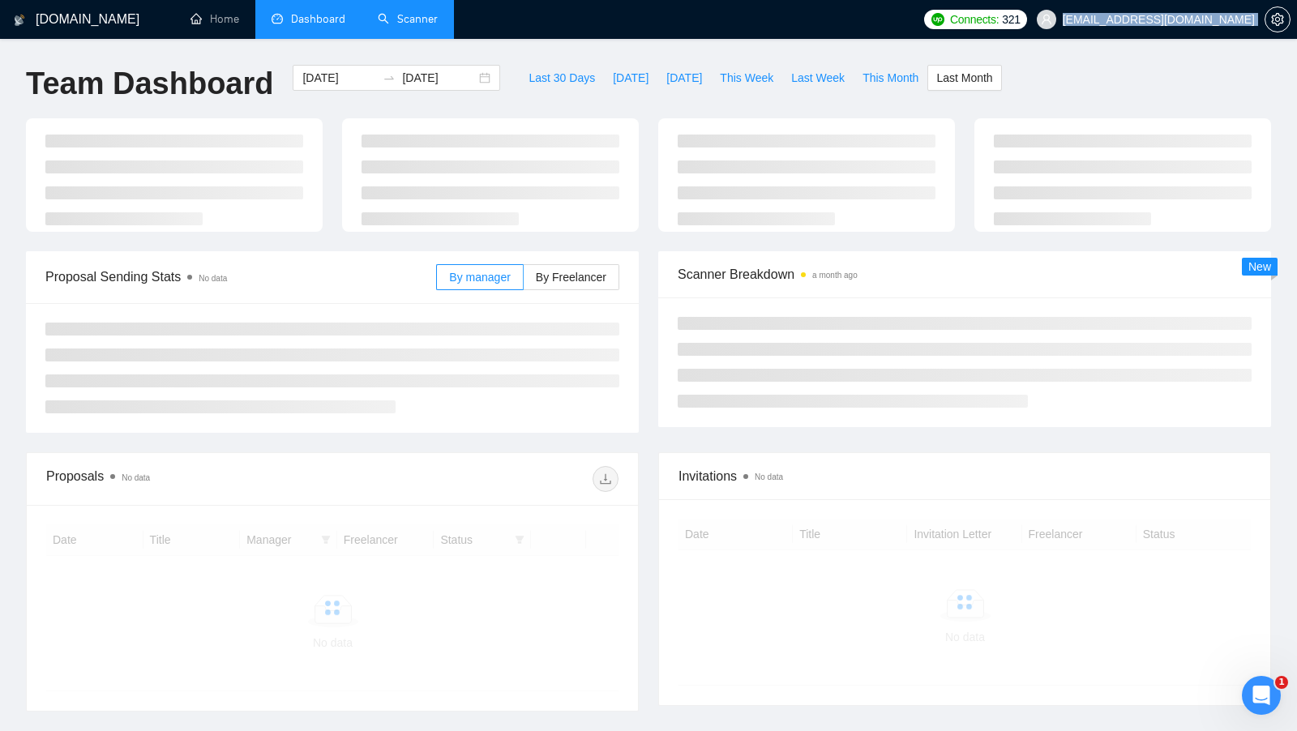
type input "2025-08-01"
type input "2025-08-31"
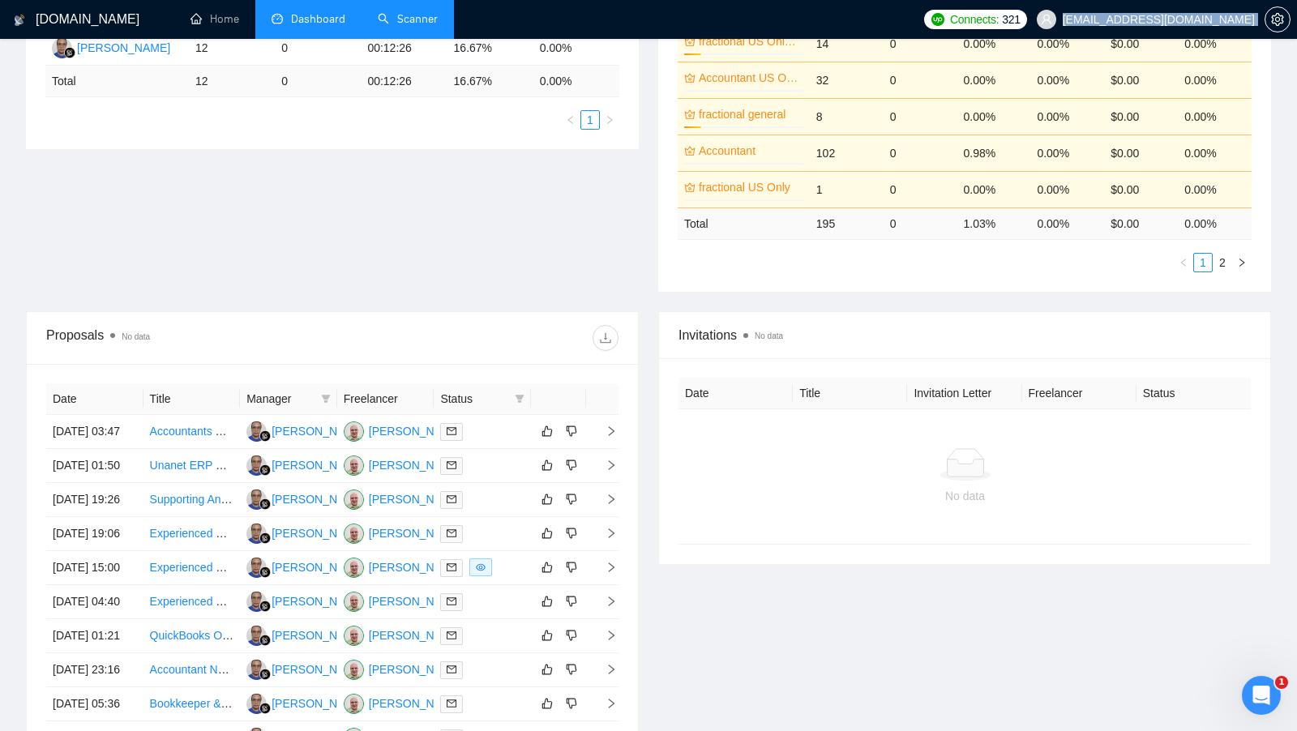
scroll to position [384, 0]
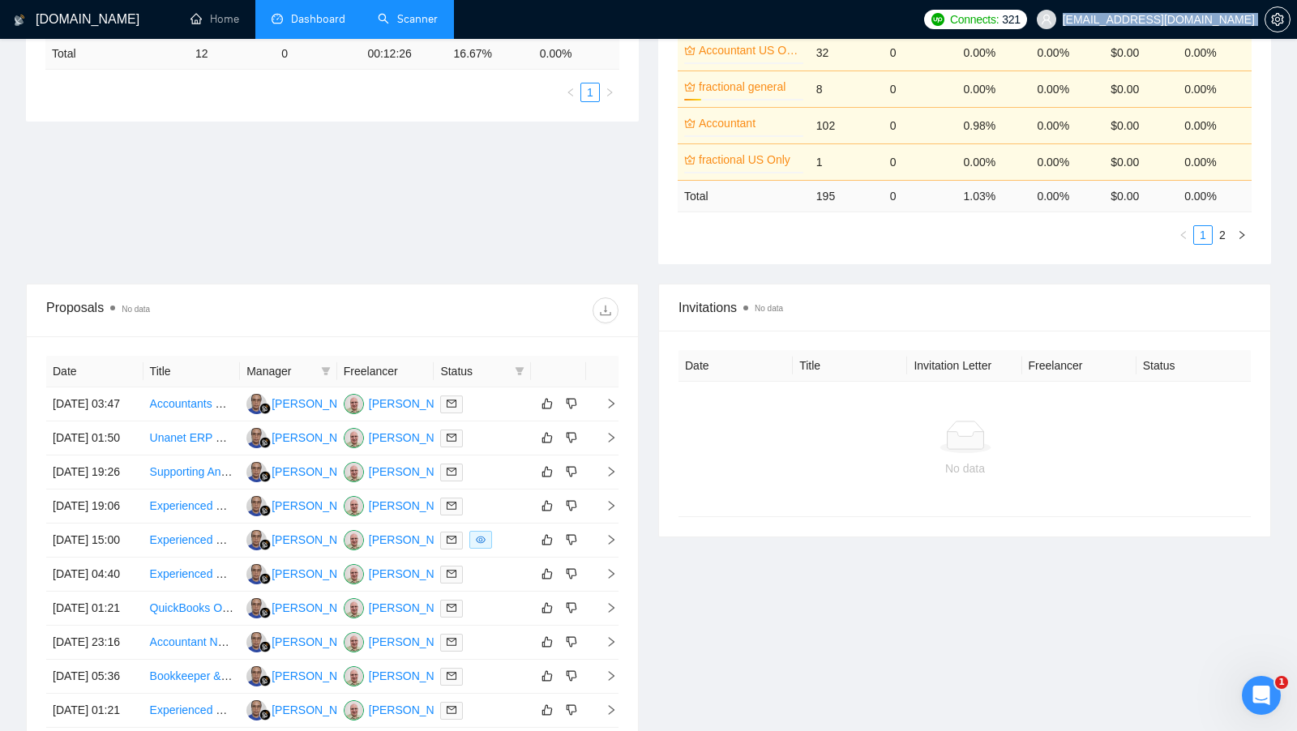
click at [383, 46] on td "00:12:26" at bounding box center [404, 54] width 86 height 32
click at [386, 37] on li "Scanner" at bounding box center [408, 19] width 92 height 39
click at [404, 20] on link "Scanner" at bounding box center [408, 19] width 60 height 14
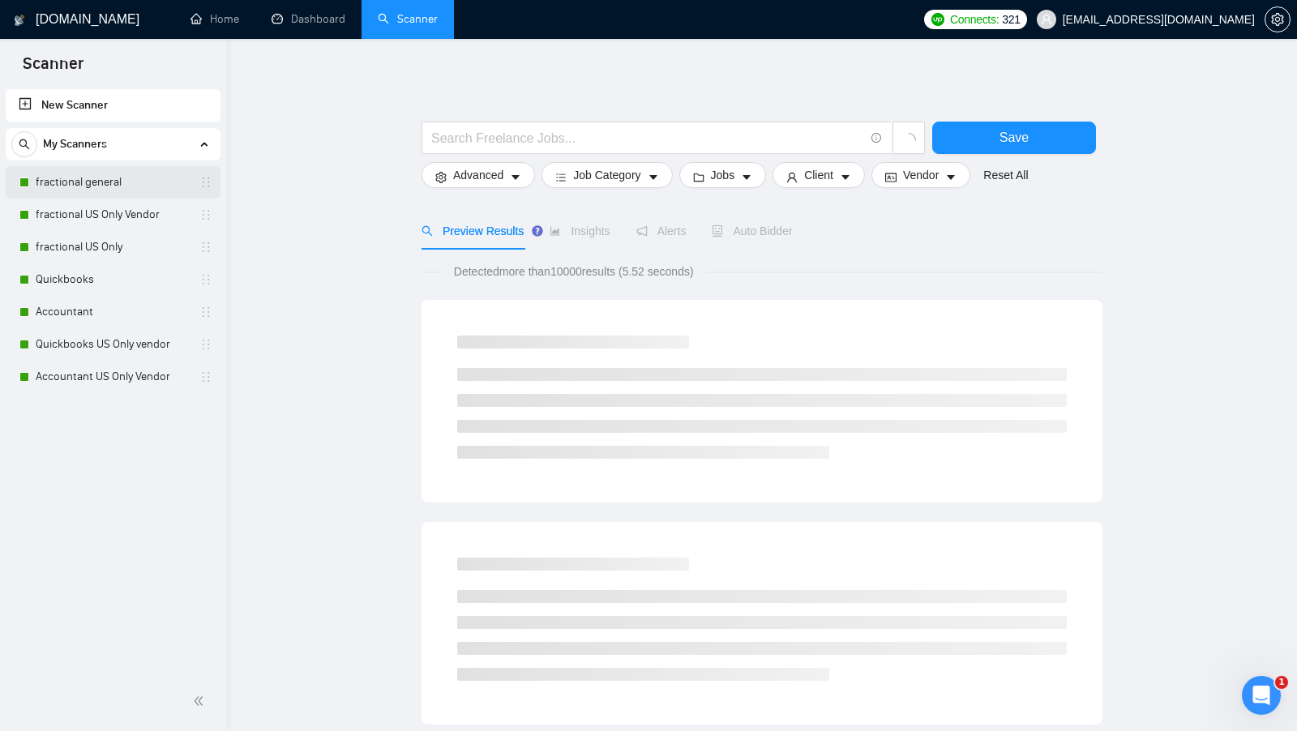
click at [96, 179] on link "fractional general" at bounding box center [113, 182] width 154 height 32
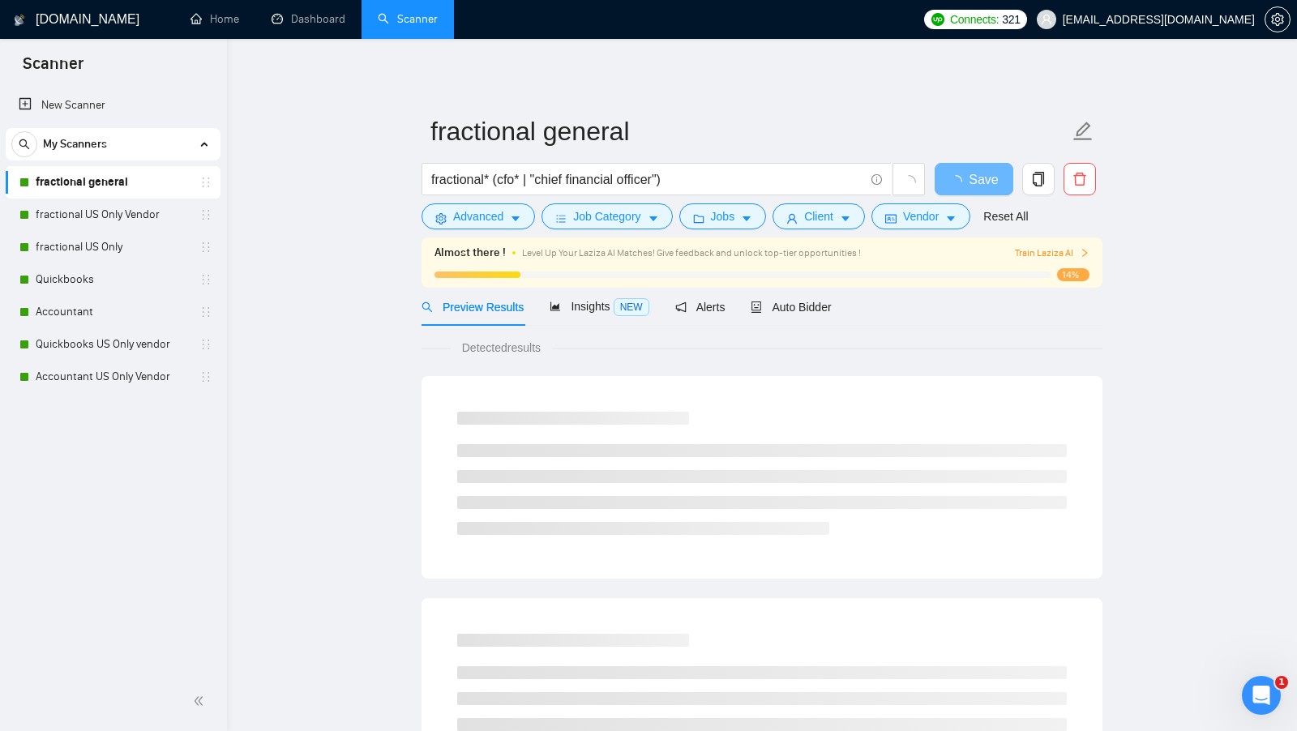
click at [854, 306] on div "Preview Results Insights NEW Alerts Auto Bidder" at bounding box center [762, 307] width 681 height 38
click at [811, 306] on span "Auto Bidder" at bounding box center [791, 307] width 80 height 13
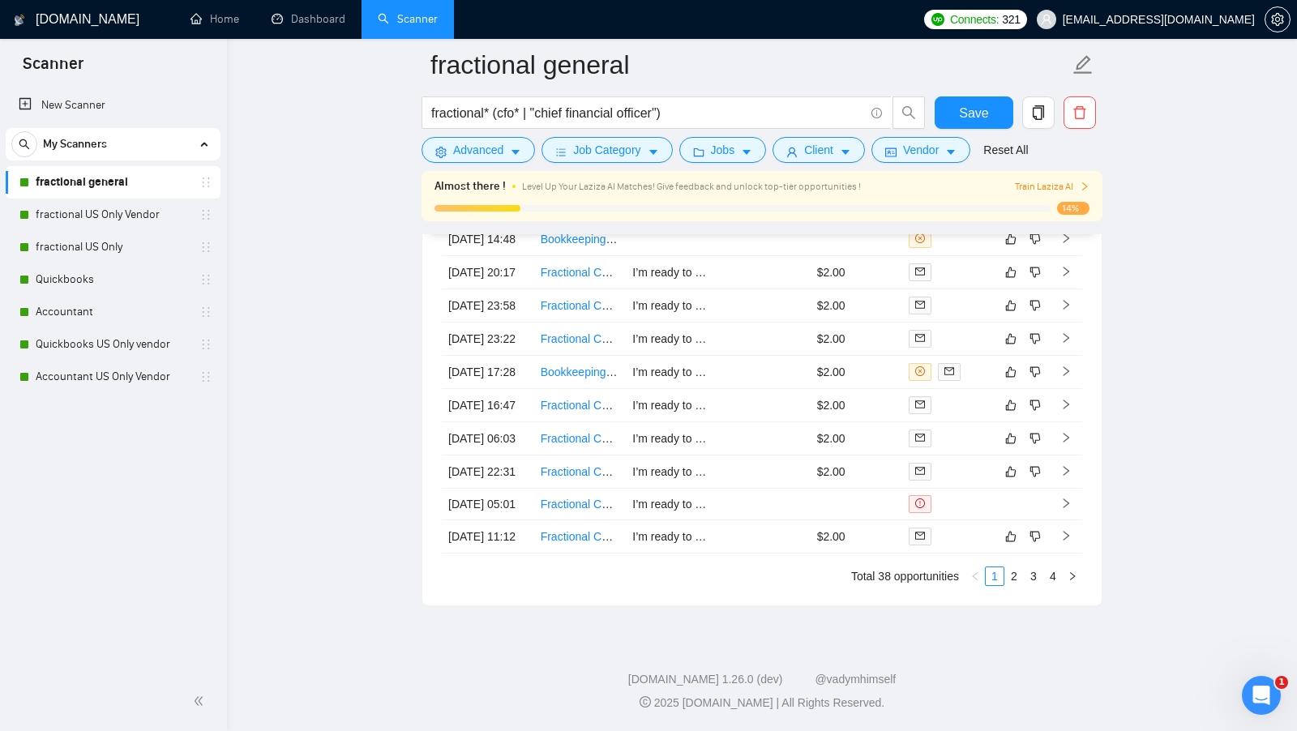
scroll to position [4220, 0]
click at [332, 12] on link "Dashboard" at bounding box center [309, 19] width 74 height 14
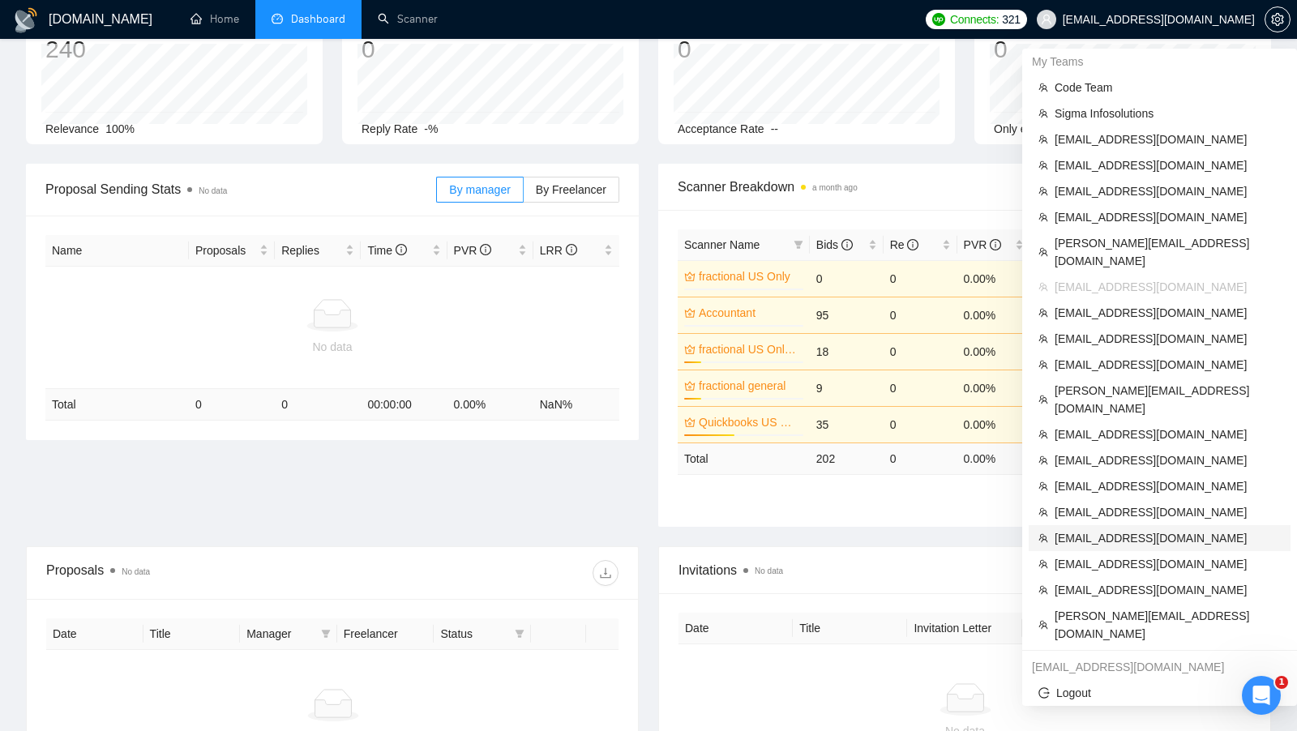
click at [1106, 529] on span "webbsenterprisesllc@gmail.com" at bounding box center [1168, 538] width 226 height 18
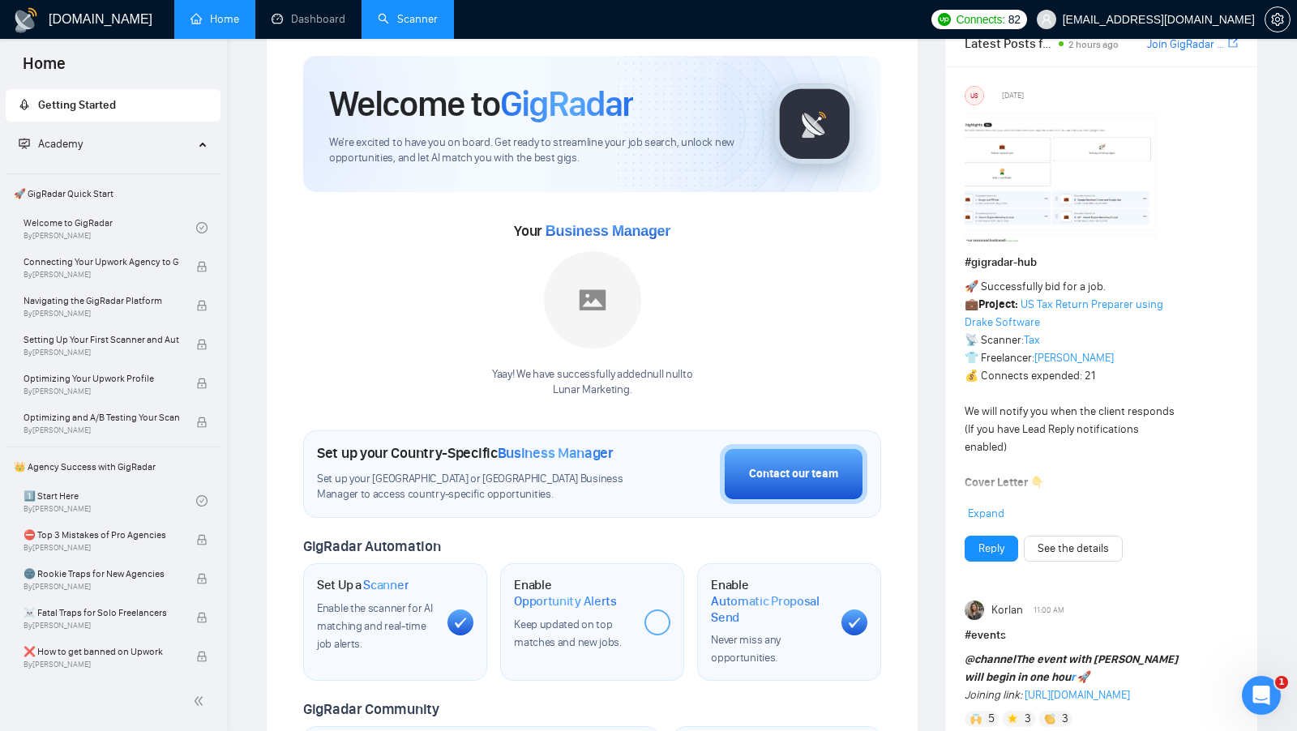
click at [423, 15] on link "Scanner" at bounding box center [408, 19] width 60 height 14
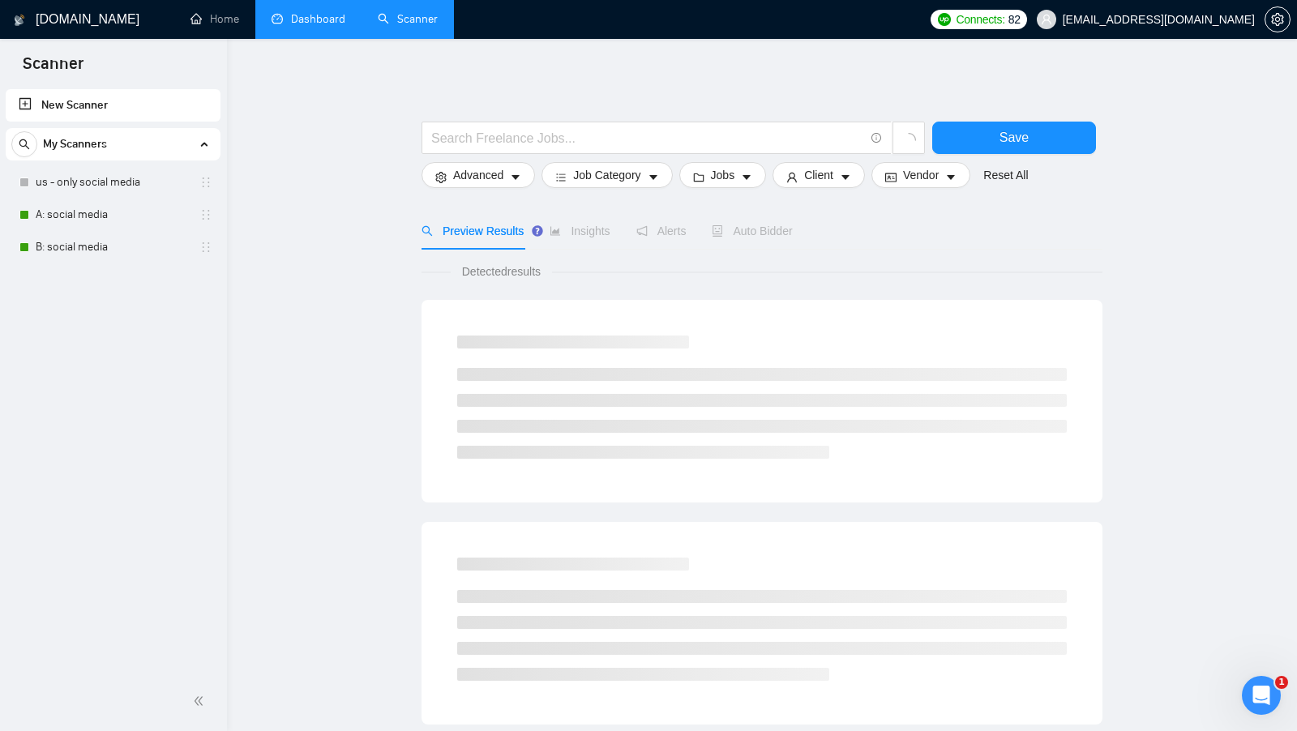
click at [309, 22] on link "Dashboard" at bounding box center [309, 19] width 74 height 14
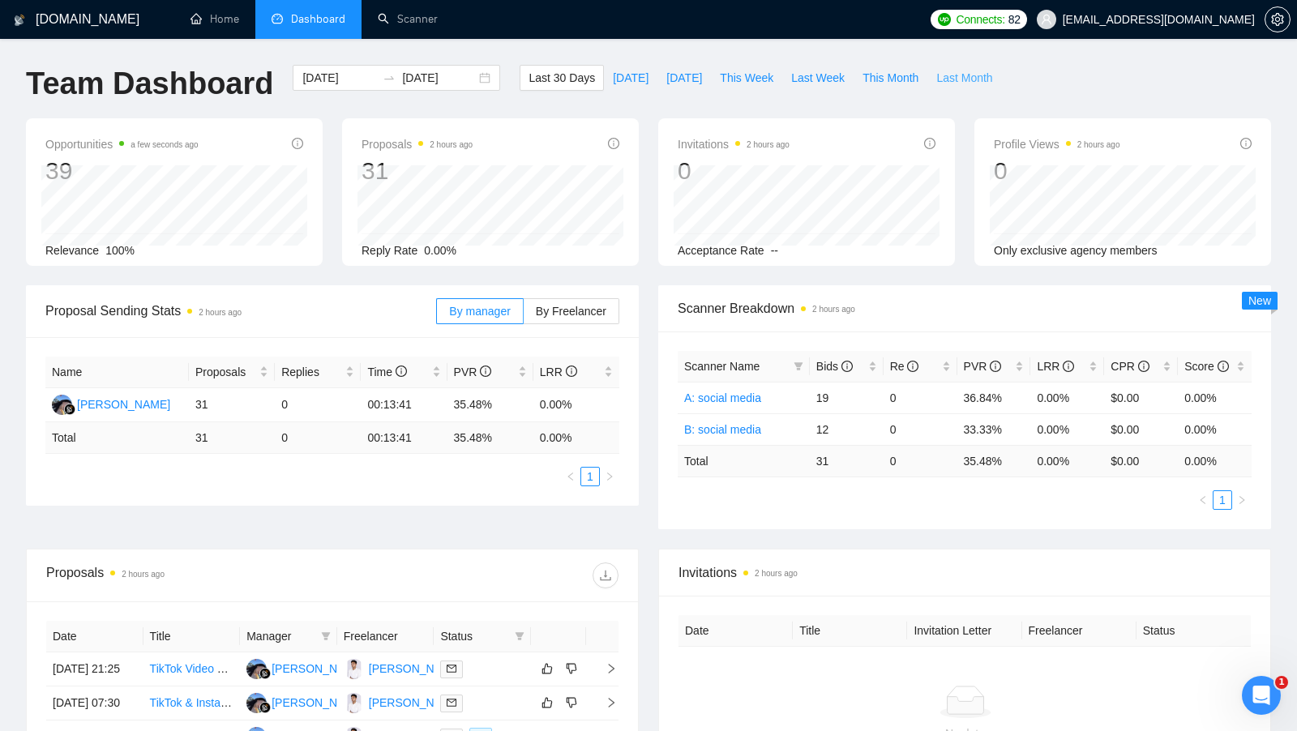
click at [954, 74] on span "Last Month" at bounding box center [964, 78] width 56 height 18
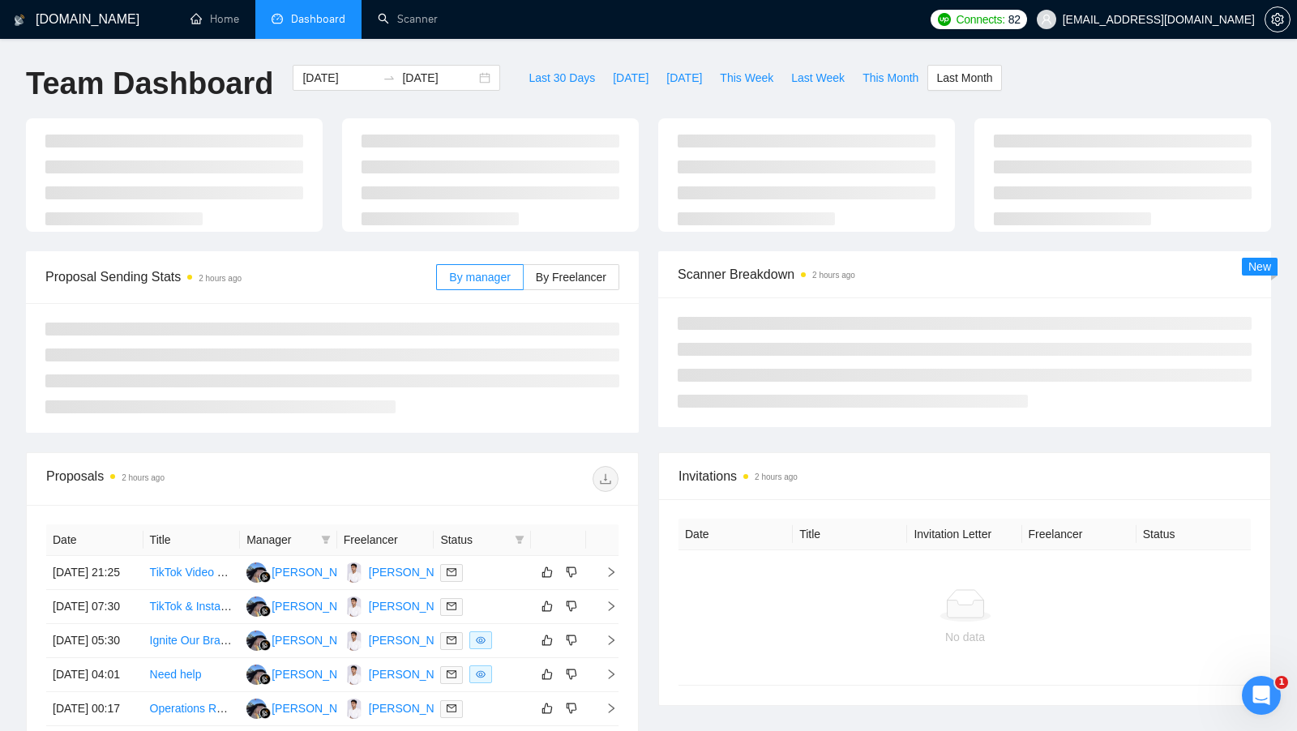
type input "2025-08-01"
type input "2025-08-31"
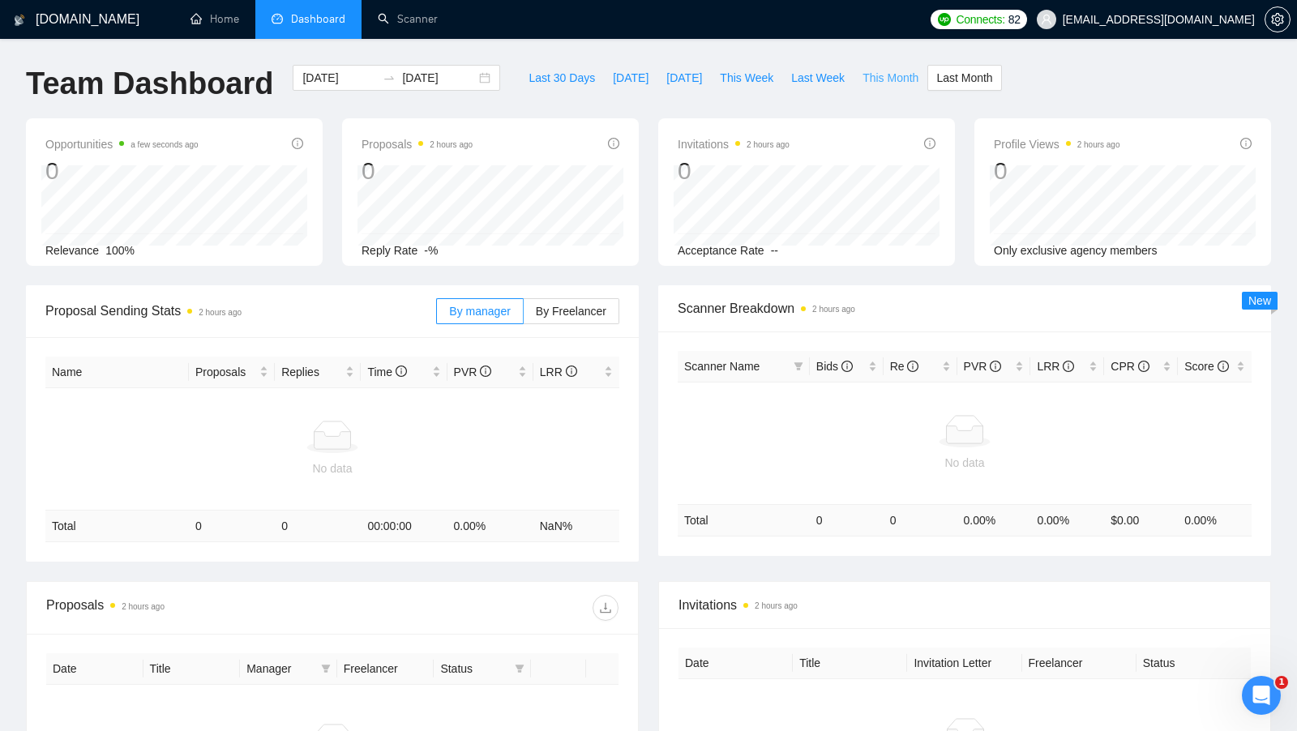
click at [901, 78] on span "This Month" at bounding box center [891, 78] width 56 height 18
type input "2025-09-01"
type input "2025-09-30"
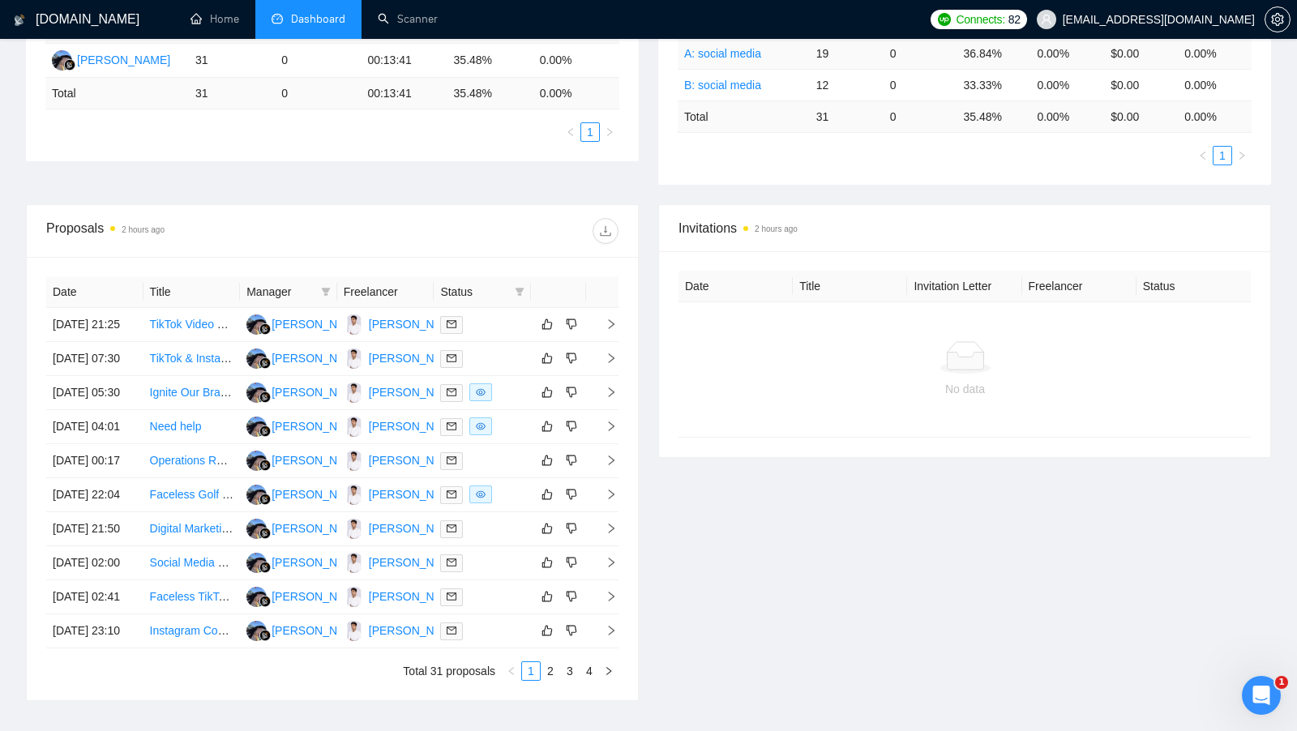
scroll to position [447, 0]
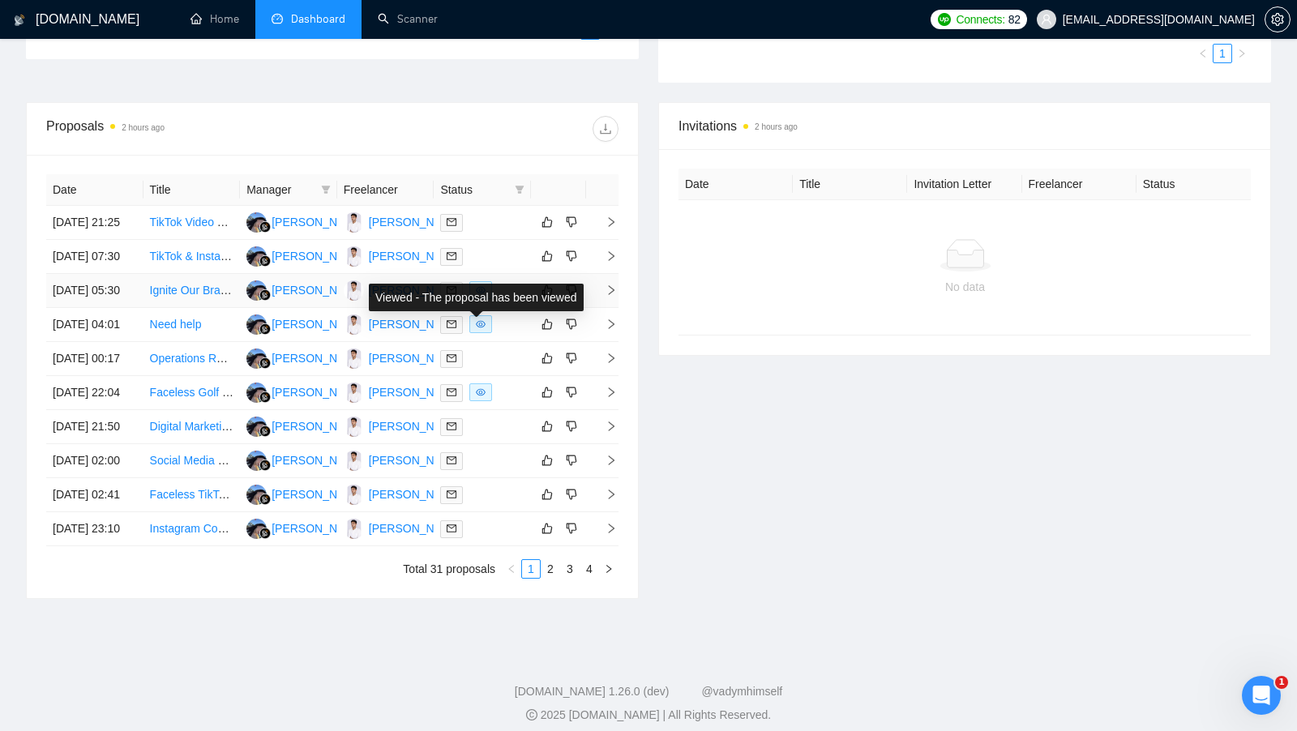
click at [506, 308] on td at bounding box center [482, 291] width 97 height 34
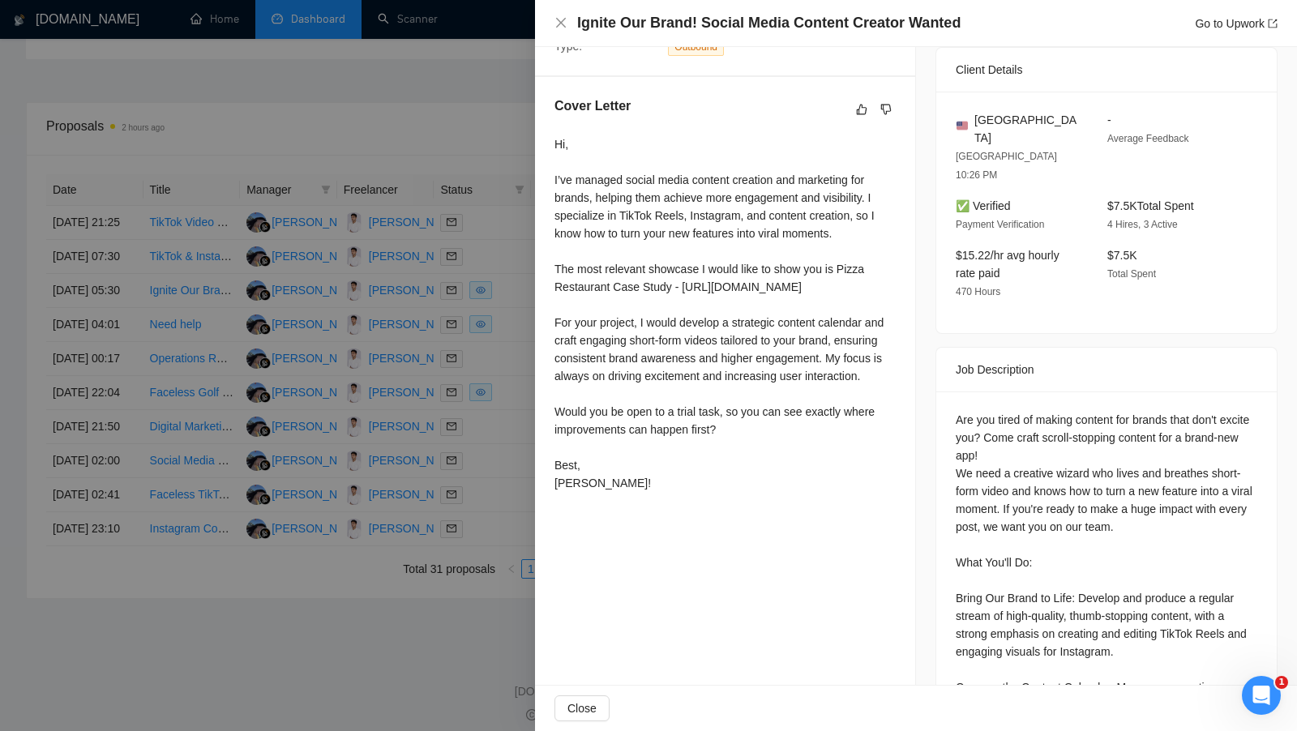
scroll to position [375, 0]
click at [512, 251] on div at bounding box center [648, 365] width 1297 height 731
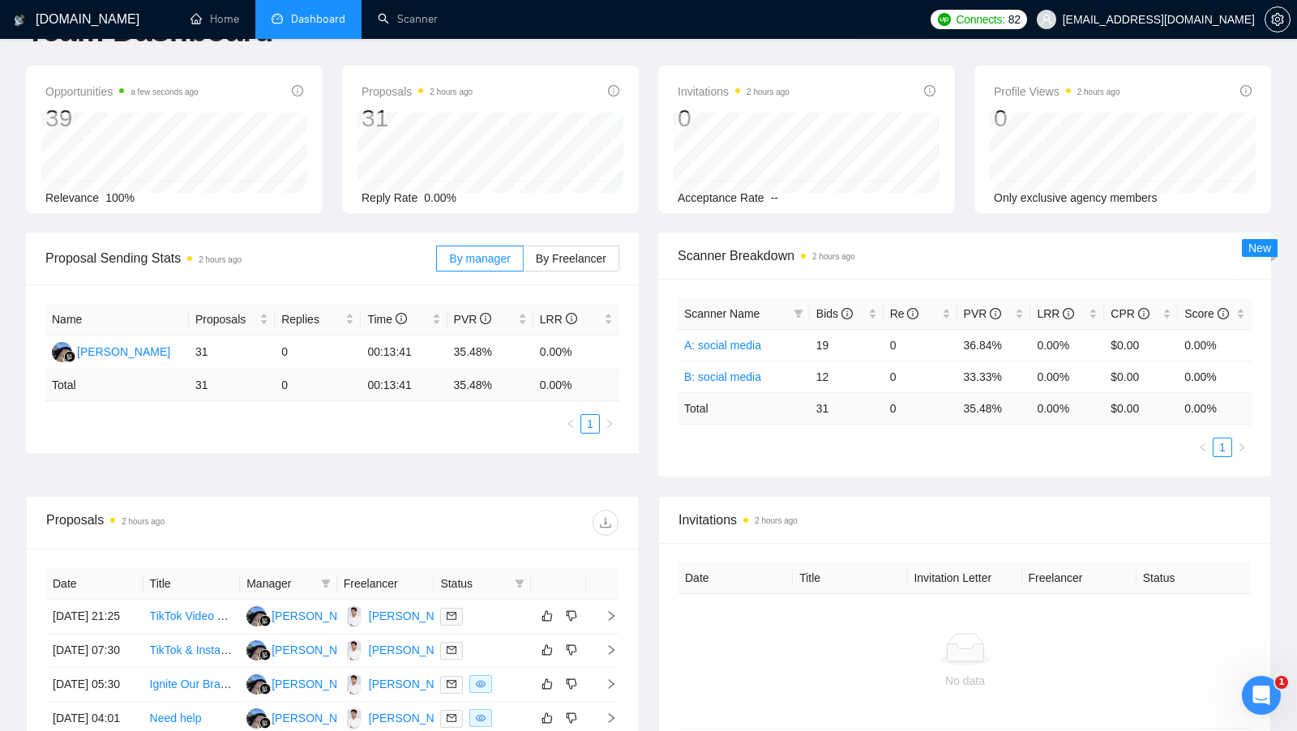
scroll to position [0, 0]
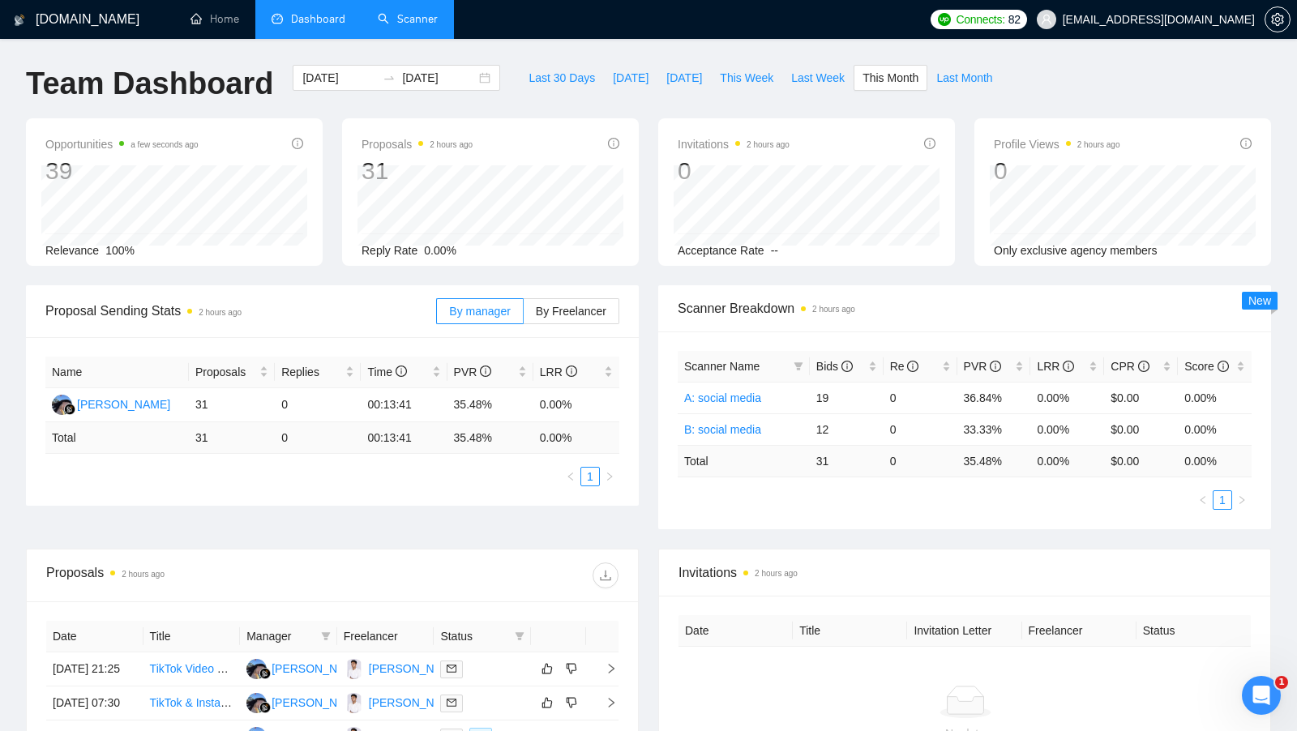
click at [430, 19] on link "Scanner" at bounding box center [408, 19] width 60 height 14
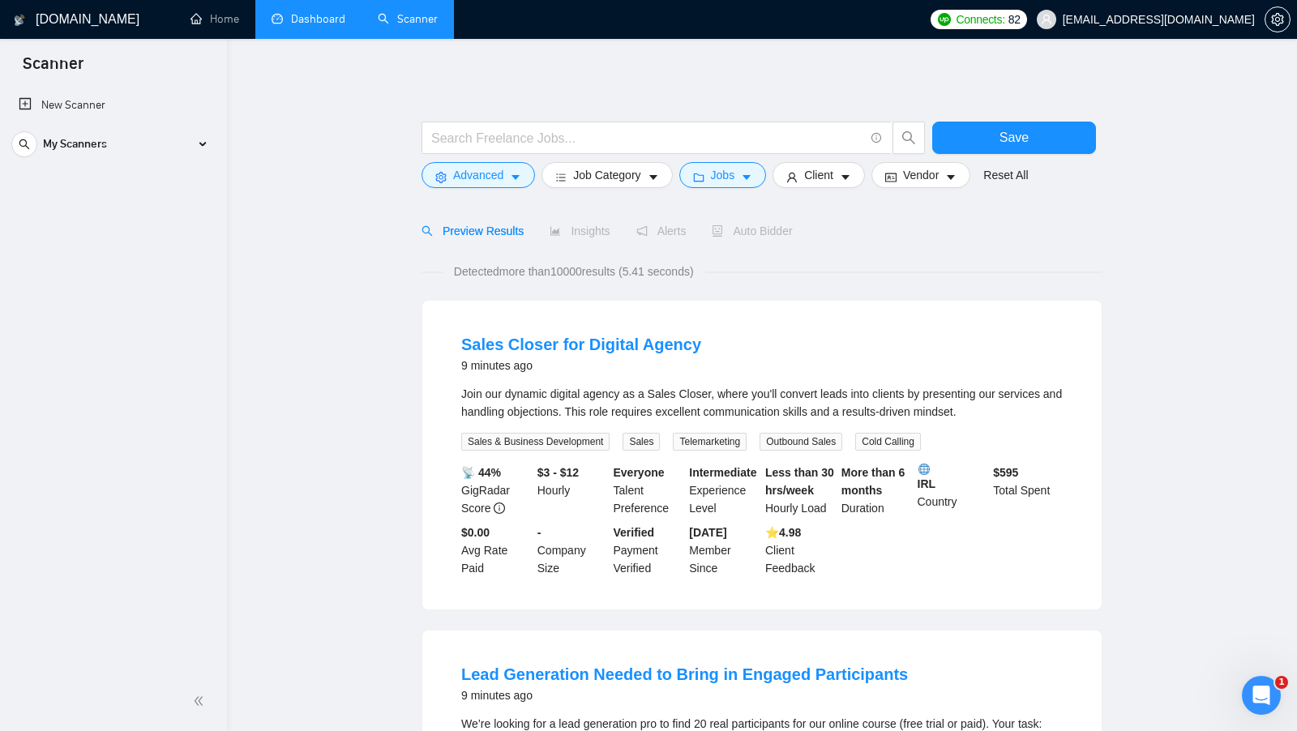
click at [429, 19] on link "Scanner" at bounding box center [408, 19] width 60 height 14
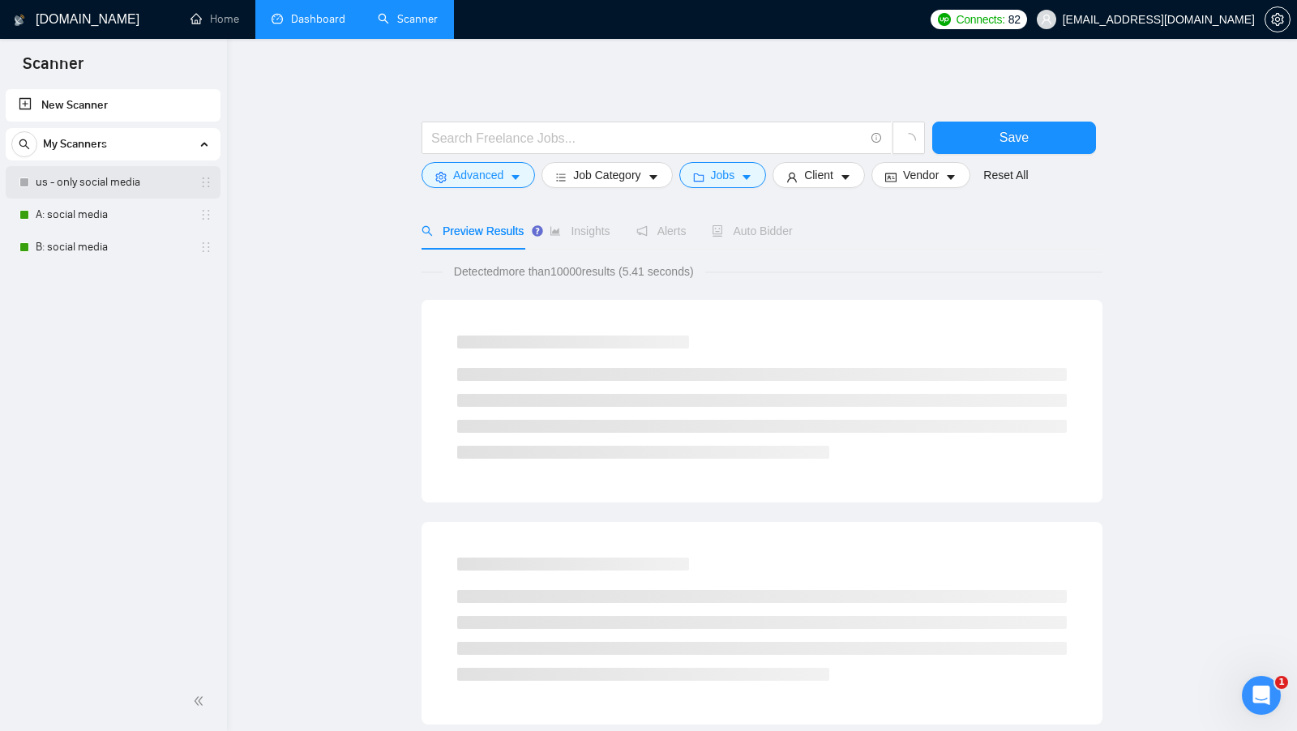
click at [135, 191] on link "us - only social media" at bounding box center [113, 182] width 154 height 32
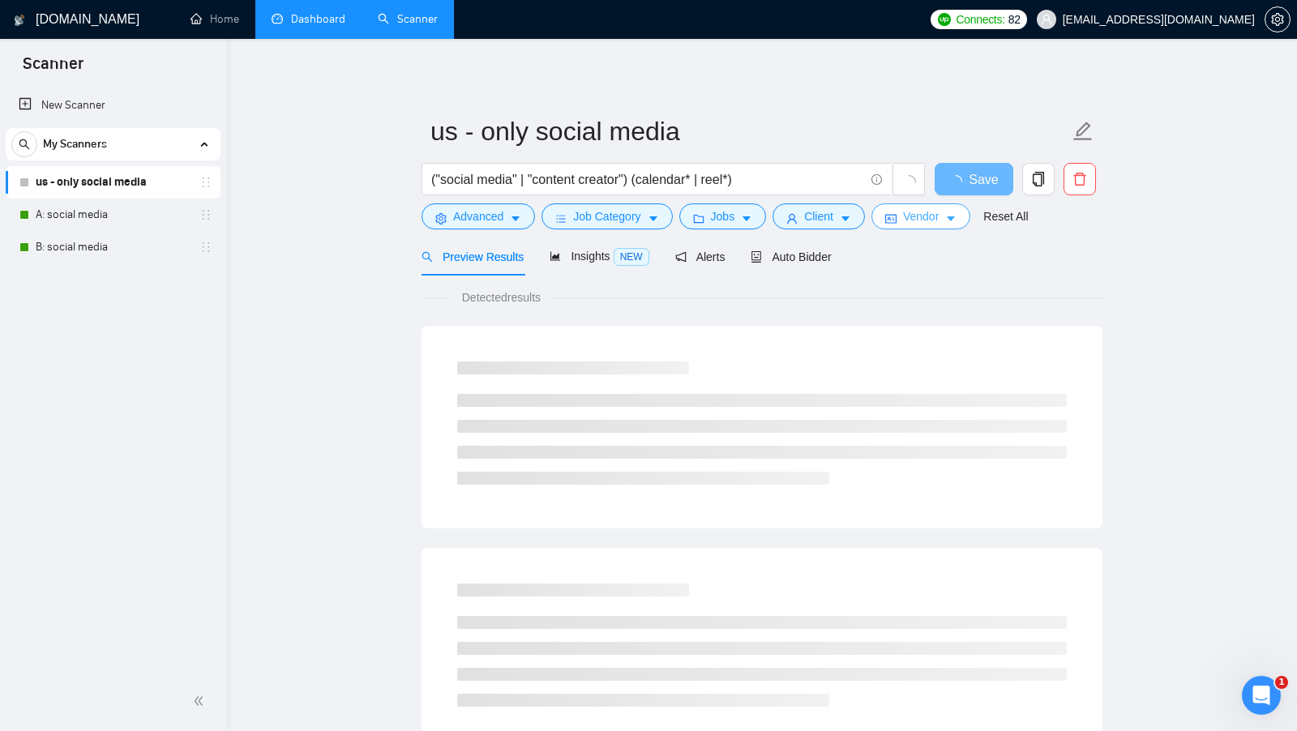
click at [900, 228] on button "Vendor" at bounding box center [920, 216] width 99 height 26
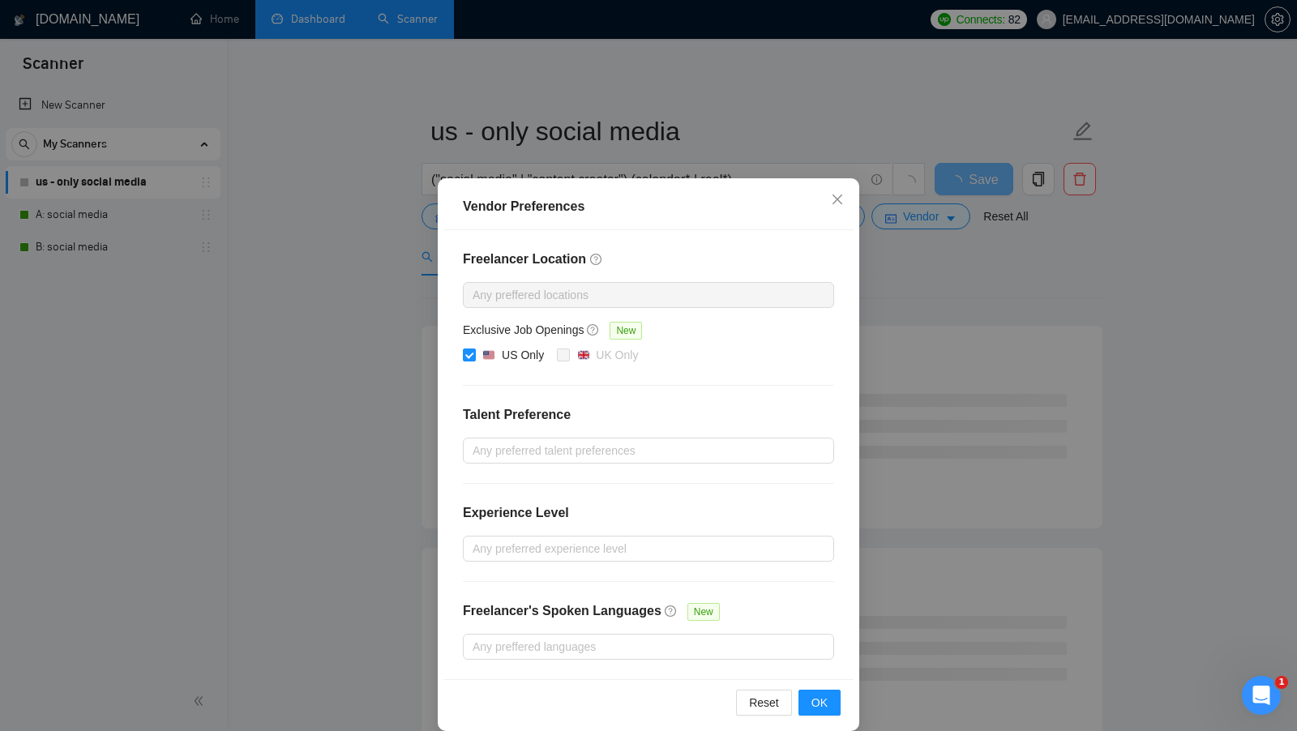
click at [970, 275] on div "Vendor Preferences Freelancer Location Any preffered locations Exclusive Job Op…" at bounding box center [648, 365] width 1297 height 731
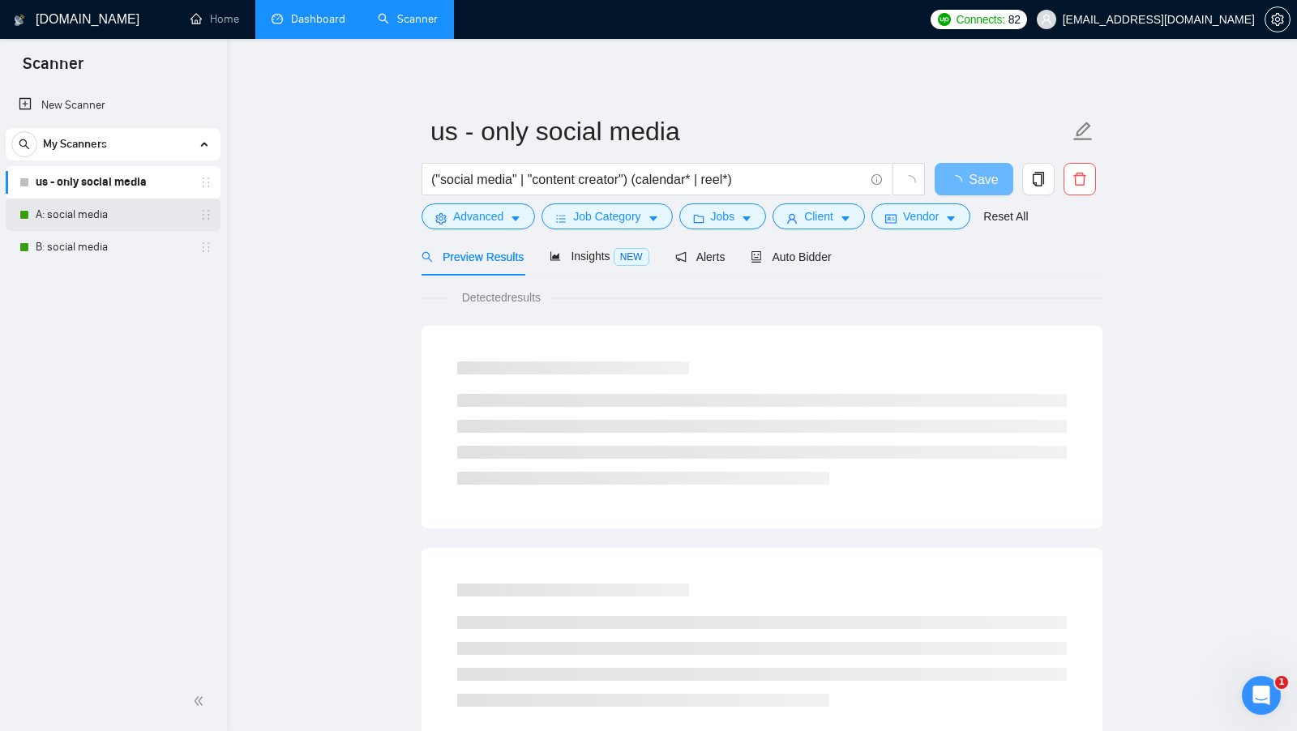
click at [42, 223] on link "A: social media" at bounding box center [113, 215] width 154 height 32
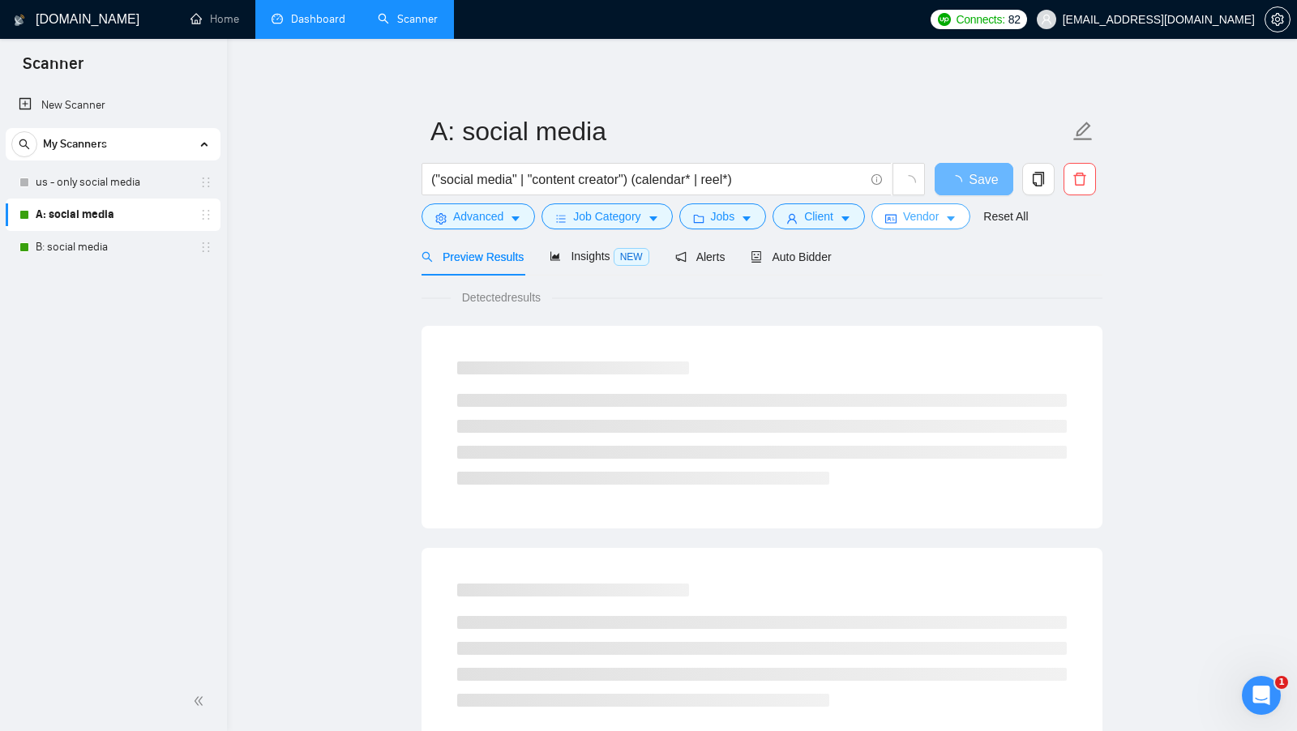
click at [922, 226] on button "Vendor" at bounding box center [920, 216] width 99 height 26
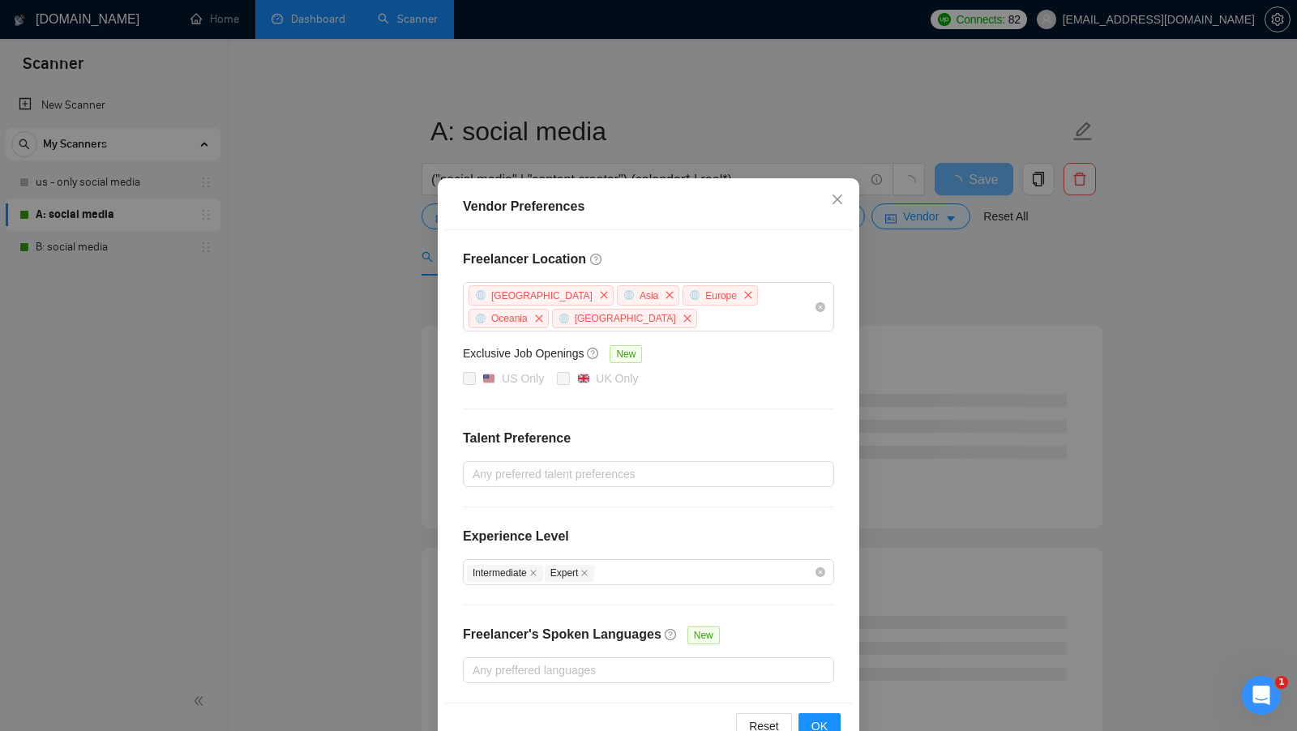
click at [1013, 279] on div "Vendor Preferences Freelancer Location Africa Asia Europe Oceania Antarctica Ex…" at bounding box center [648, 365] width 1297 height 731
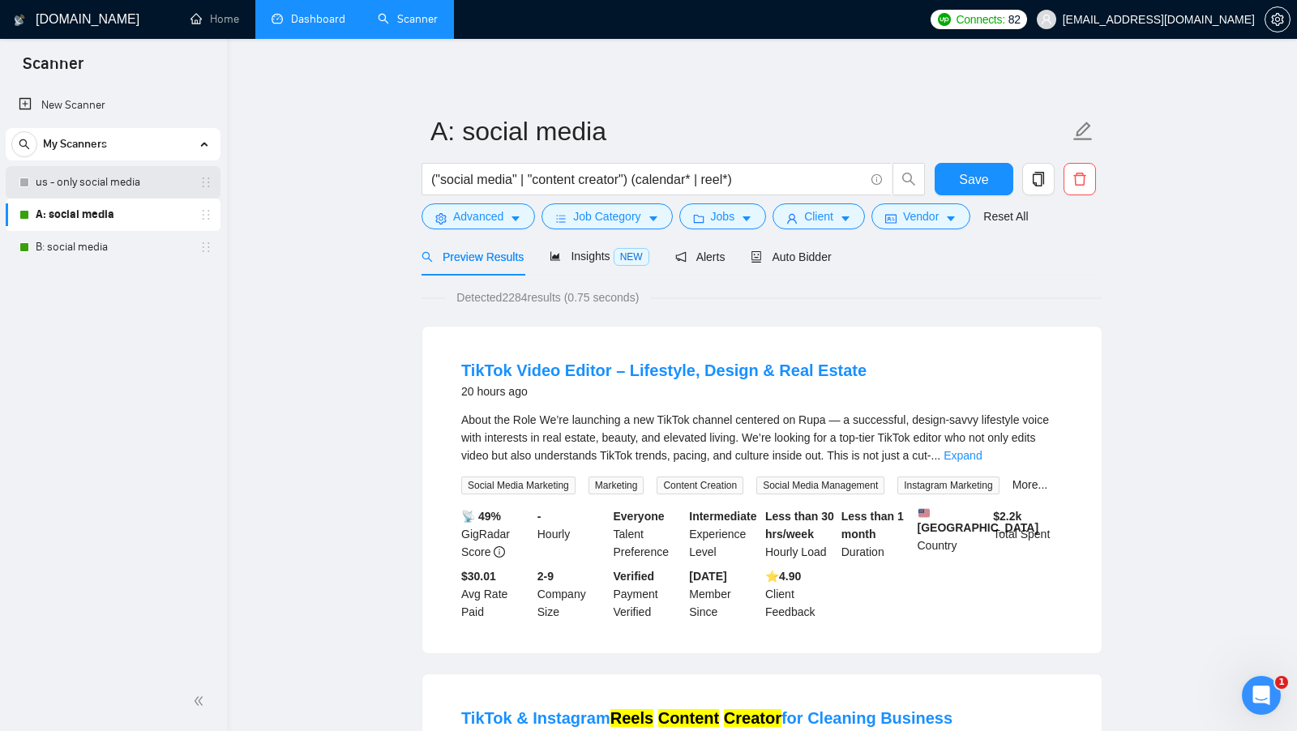
click at [91, 196] on link "us - only social media" at bounding box center [113, 182] width 154 height 32
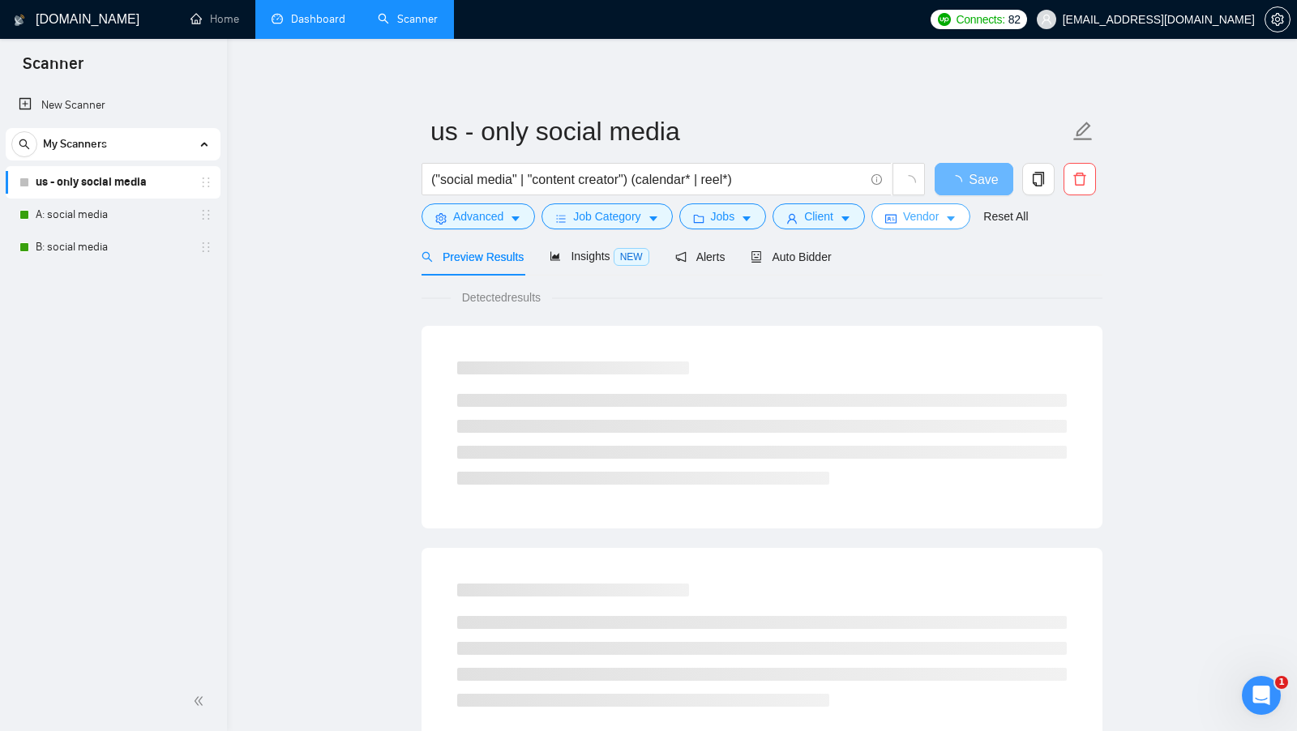
click at [909, 225] on span "Vendor" at bounding box center [921, 217] width 36 height 18
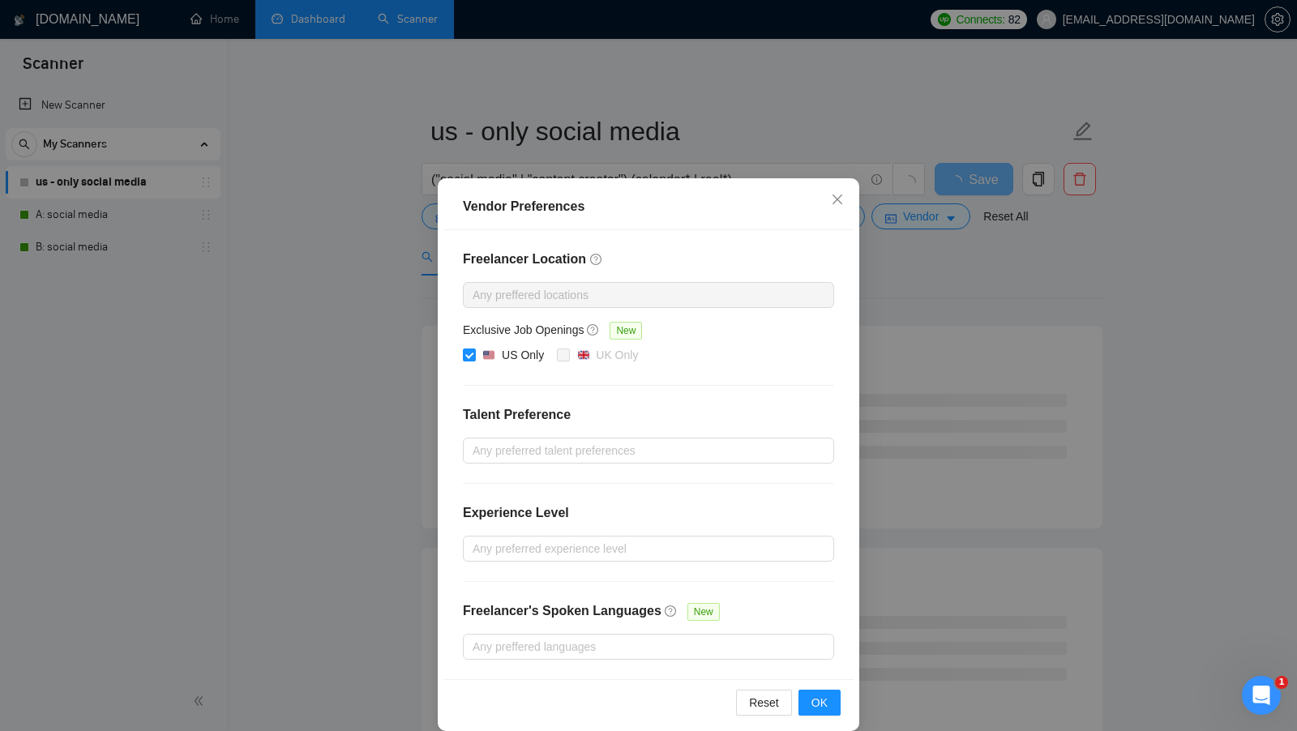
click at [927, 276] on div "Vendor Preferences Freelancer Location Any preffered locations Exclusive Job Op…" at bounding box center [648, 365] width 1297 height 731
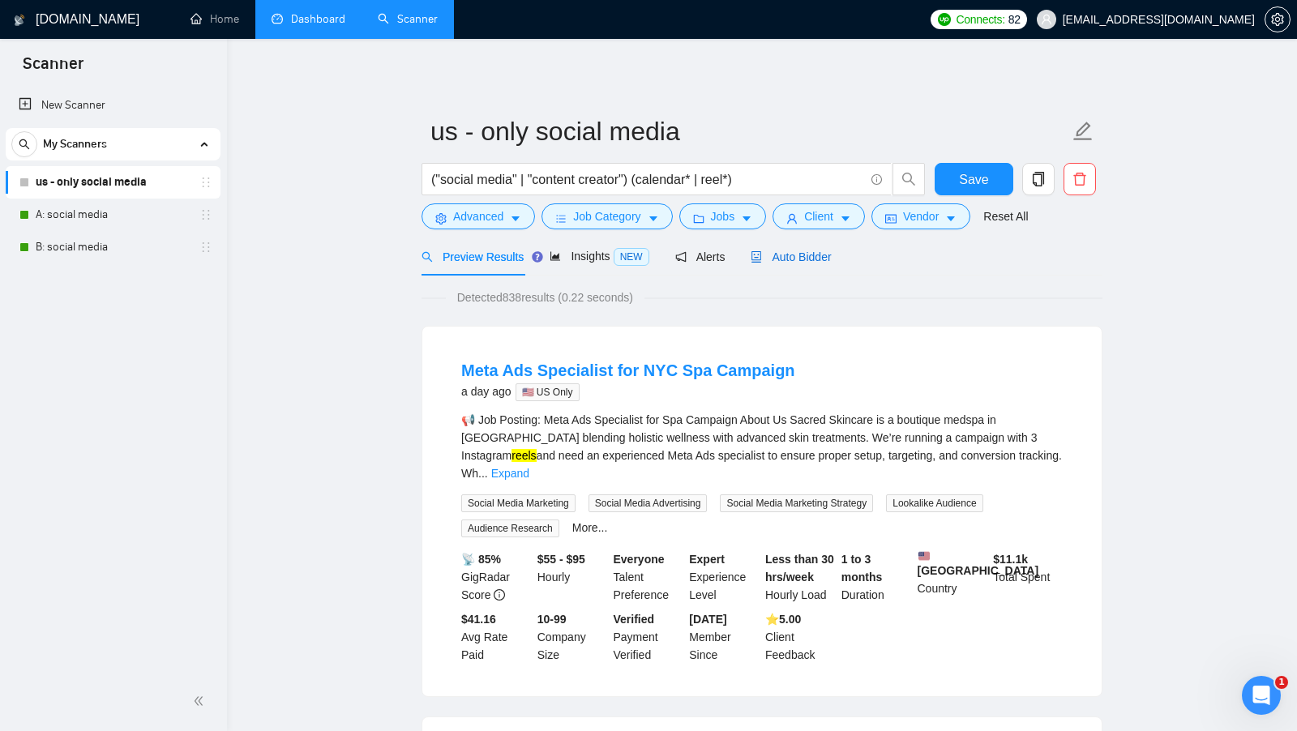
click at [789, 251] on span "Auto Bidder" at bounding box center [791, 257] width 80 height 13
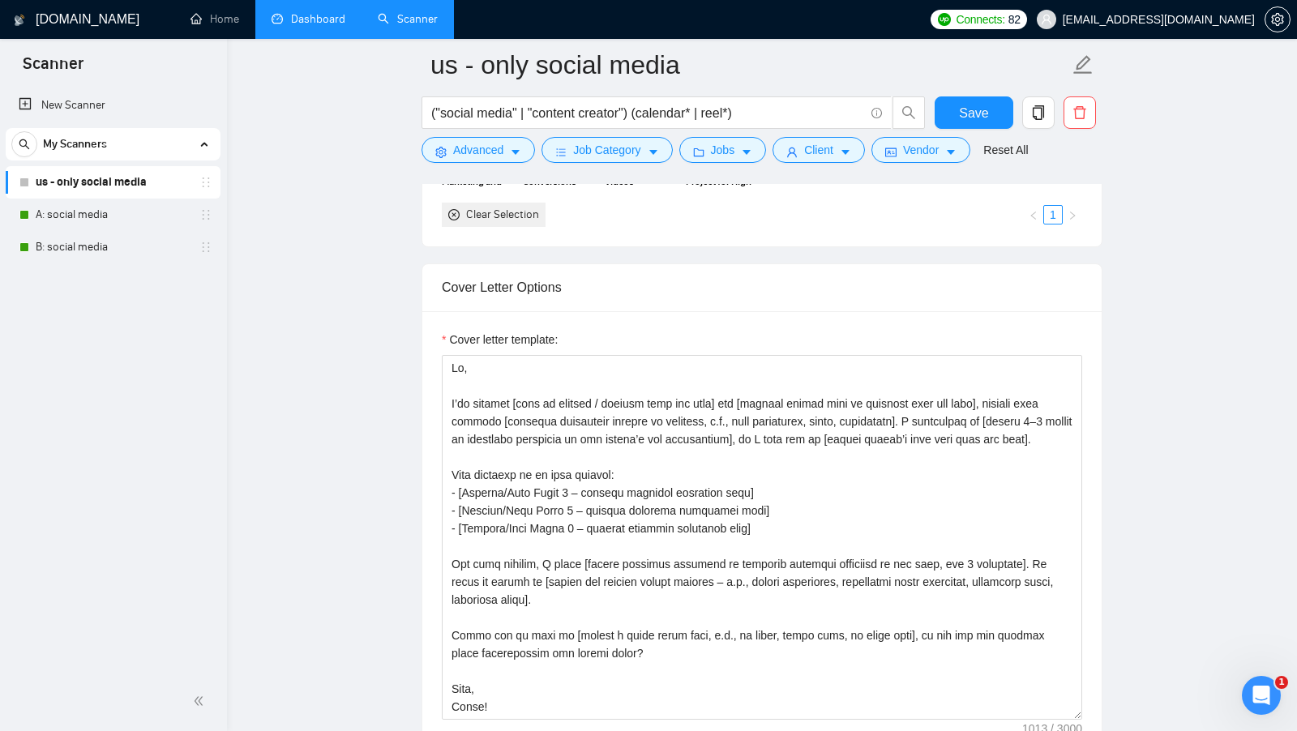
scroll to position [1647, 0]
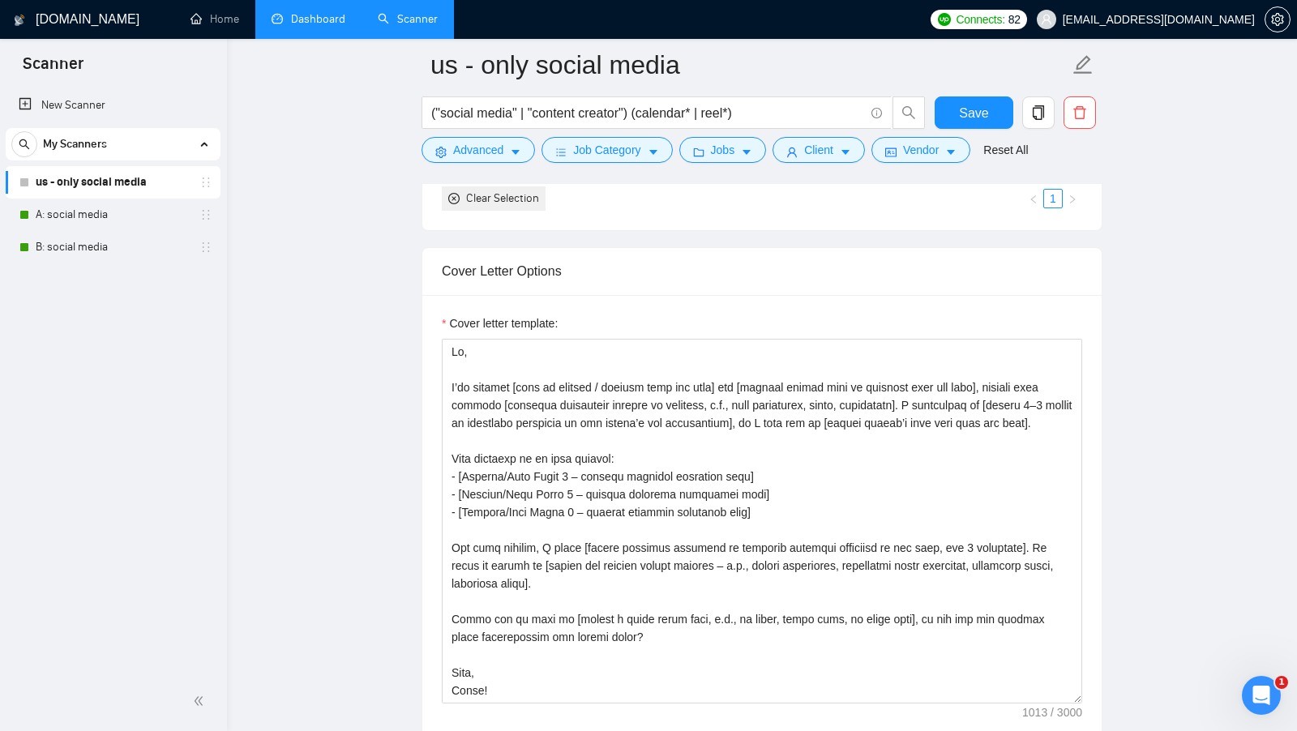
click at [325, 12] on link "Dashboard" at bounding box center [309, 19] width 74 height 14
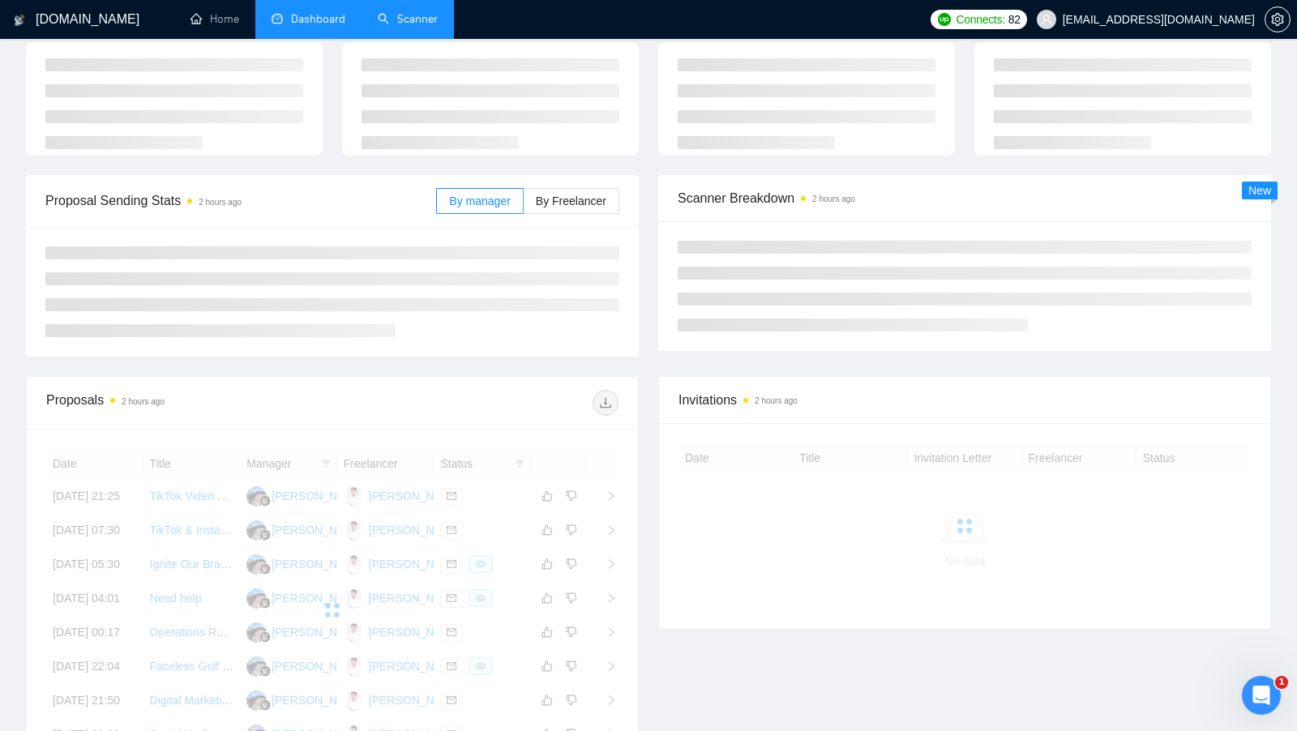
scroll to position [75, 0]
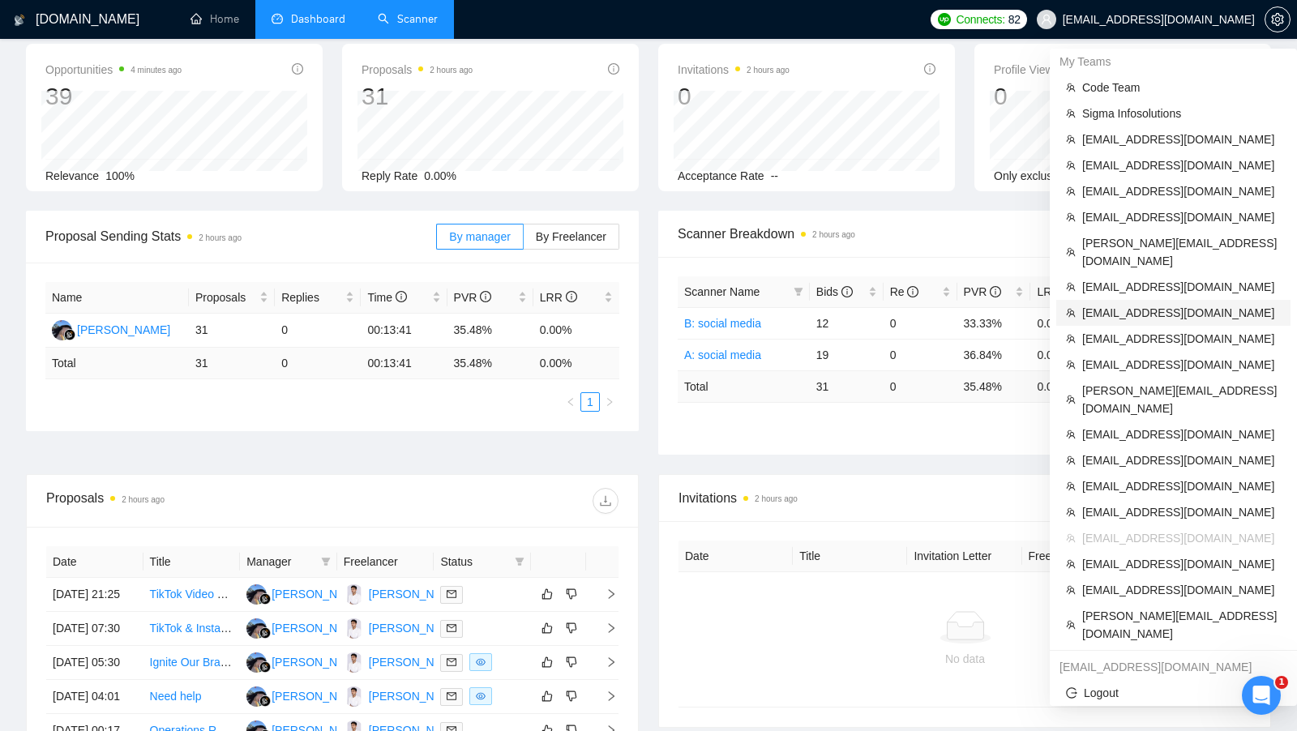
click at [1119, 300] on li "[EMAIL_ADDRESS][DOMAIN_NAME]" at bounding box center [1173, 313] width 234 height 26
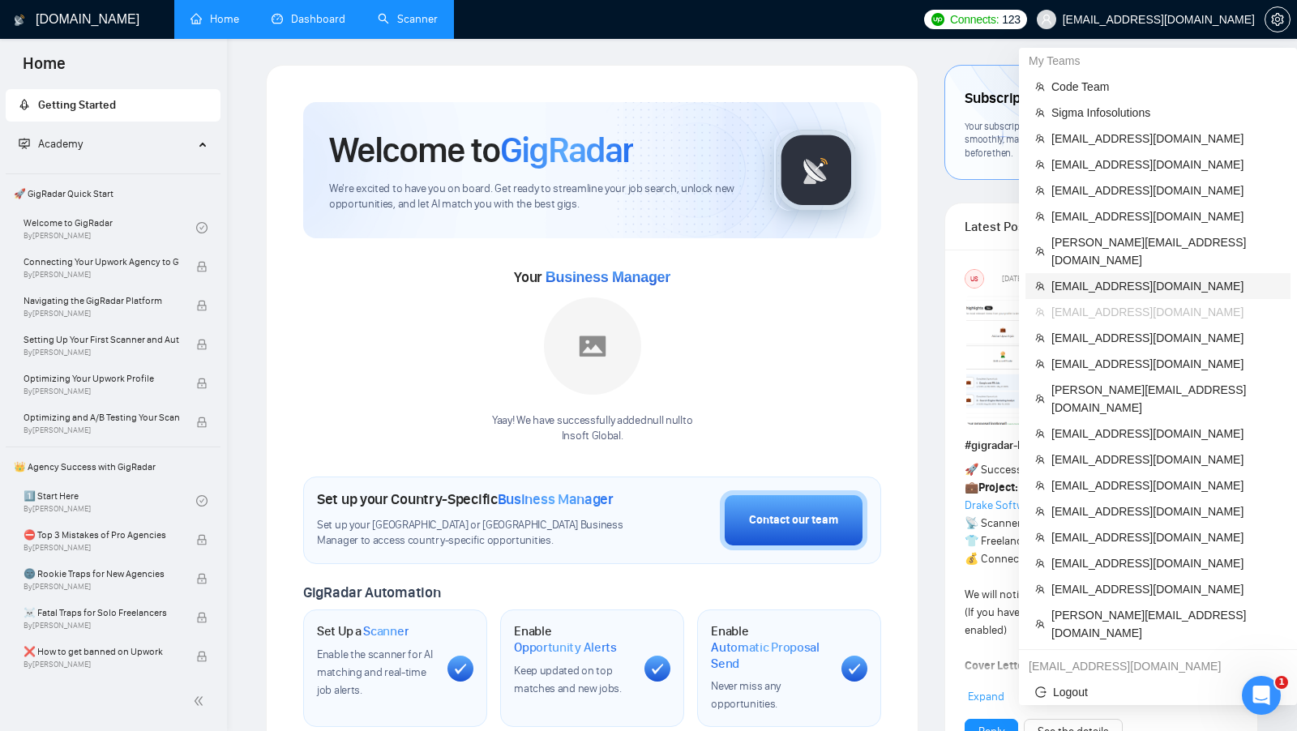
click at [1151, 277] on span "[EMAIL_ADDRESS][DOMAIN_NAME]" at bounding box center [1165, 286] width 229 height 18
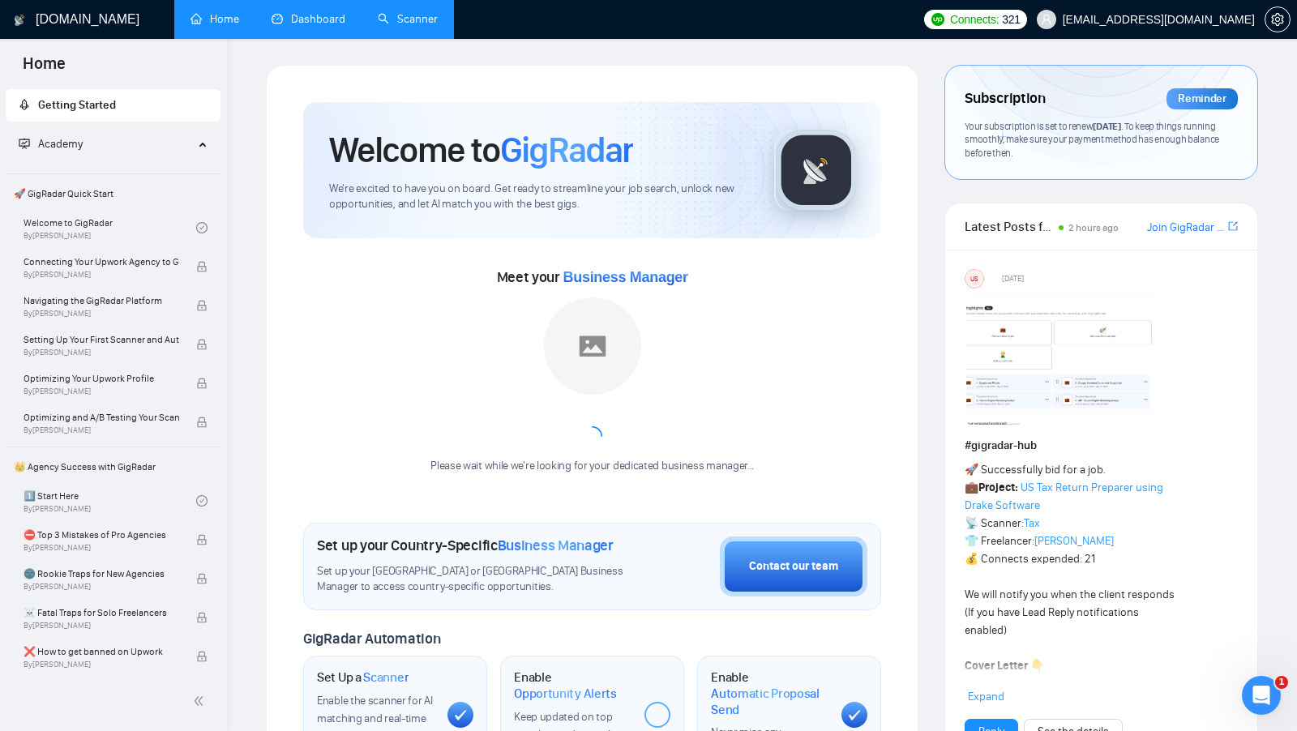
click at [300, 26] on link "Dashboard" at bounding box center [309, 19] width 74 height 14
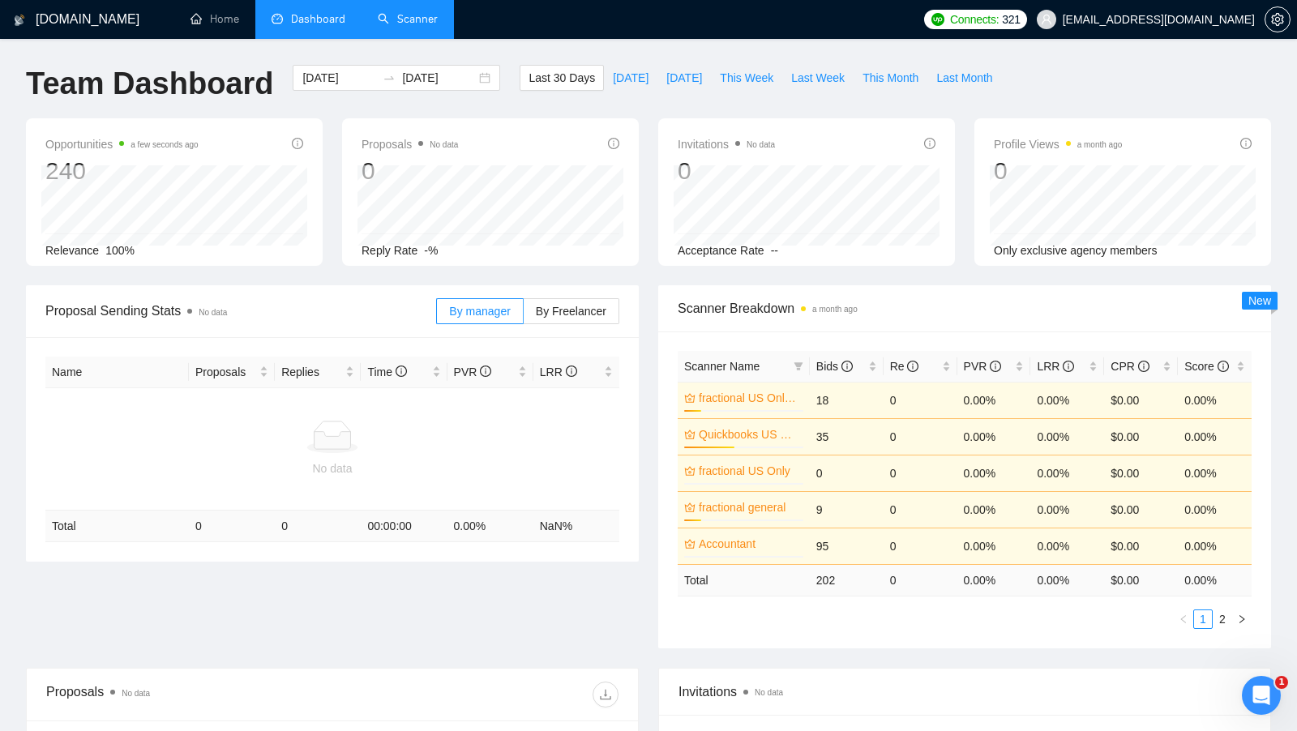
click at [408, 14] on link "Scanner" at bounding box center [408, 19] width 60 height 14
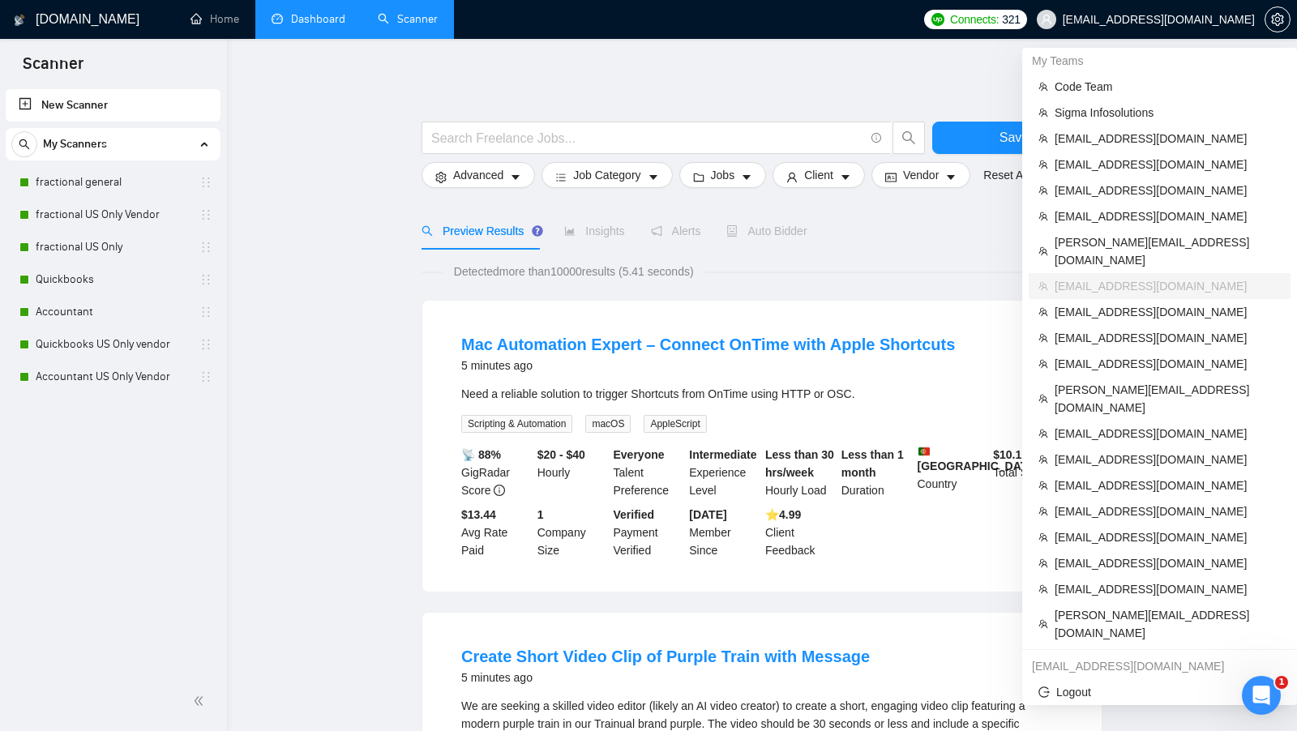
click at [1159, 19] on span "[EMAIL_ADDRESS][DOMAIN_NAME]" at bounding box center [1159, 19] width 192 height 0
copy div "[EMAIL_ADDRESS][DOMAIN_NAME]"
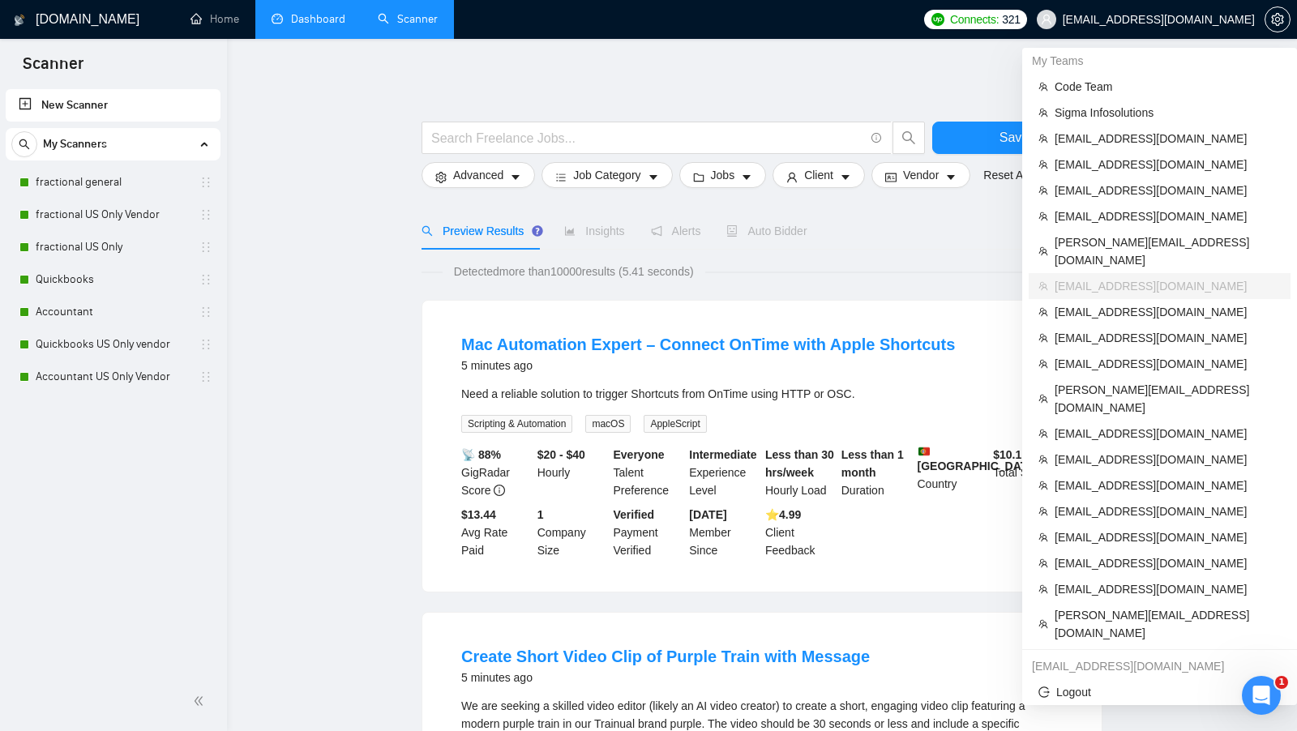
click at [1286, 6] on div at bounding box center [1278, 19] width 26 height 39
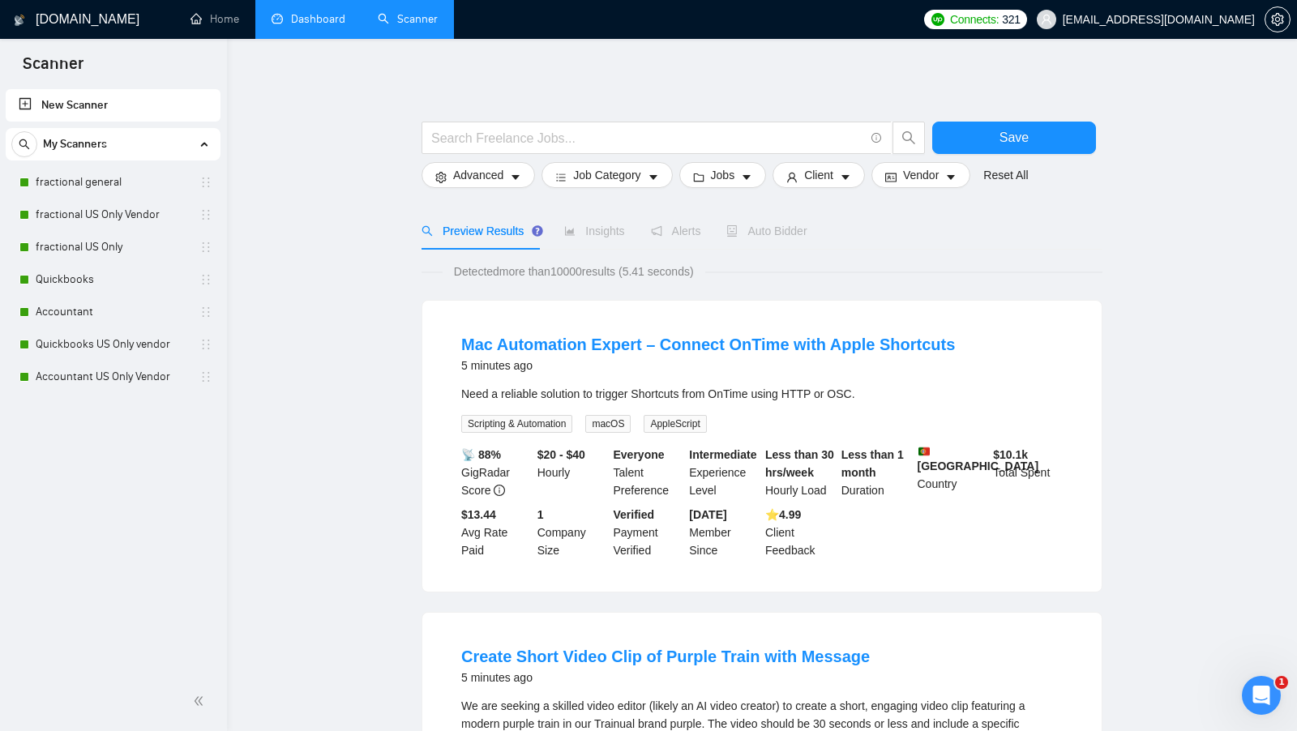
click at [1286, 6] on div at bounding box center [1278, 19] width 26 height 39
click at [1283, 15] on icon "setting" at bounding box center [1277, 19] width 13 height 13
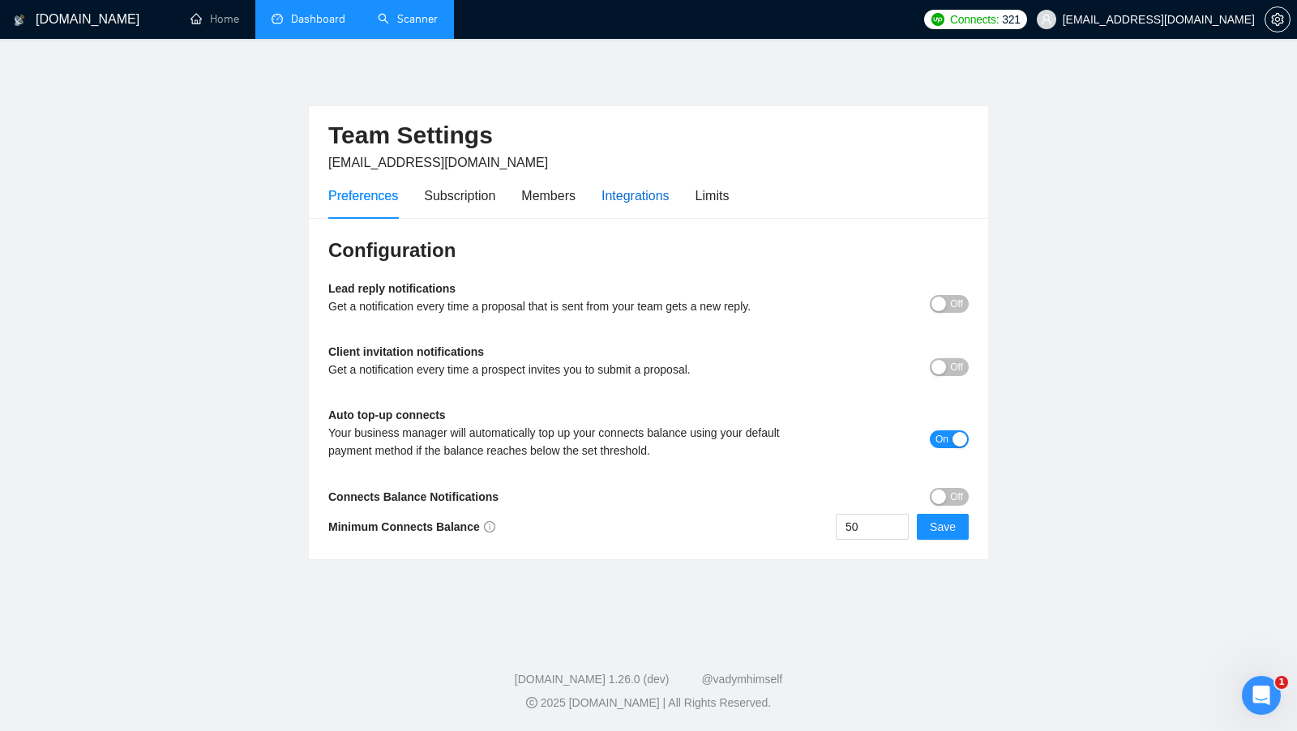
click at [630, 199] on div "Integrations" at bounding box center [636, 196] width 68 height 20
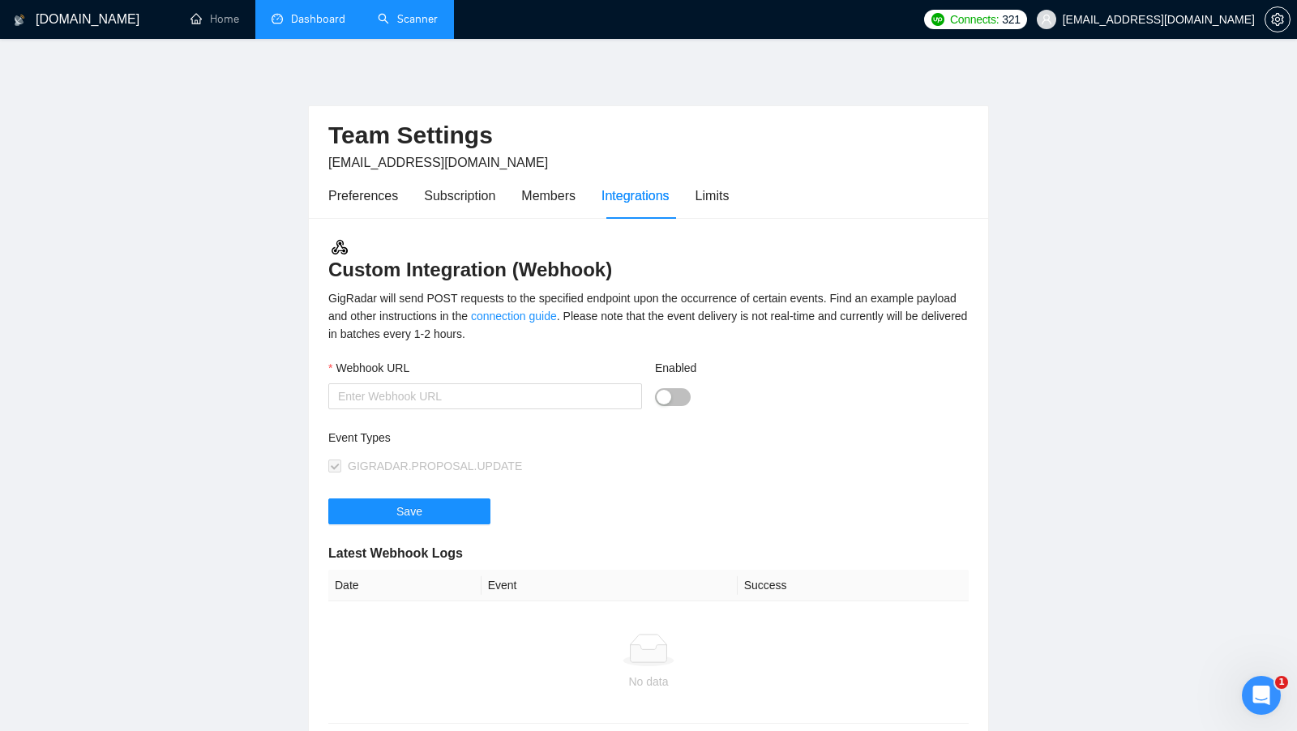
click at [689, 192] on div "Preferences Subscription Members Integrations Limits" at bounding box center [528, 196] width 400 height 46
click at [700, 191] on div "Preferences Subscription Members Integrations Limits" at bounding box center [528, 196] width 400 height 46
click at [701, 191] on div "Limits" at bounding box center [713, 196] width 34 height 20
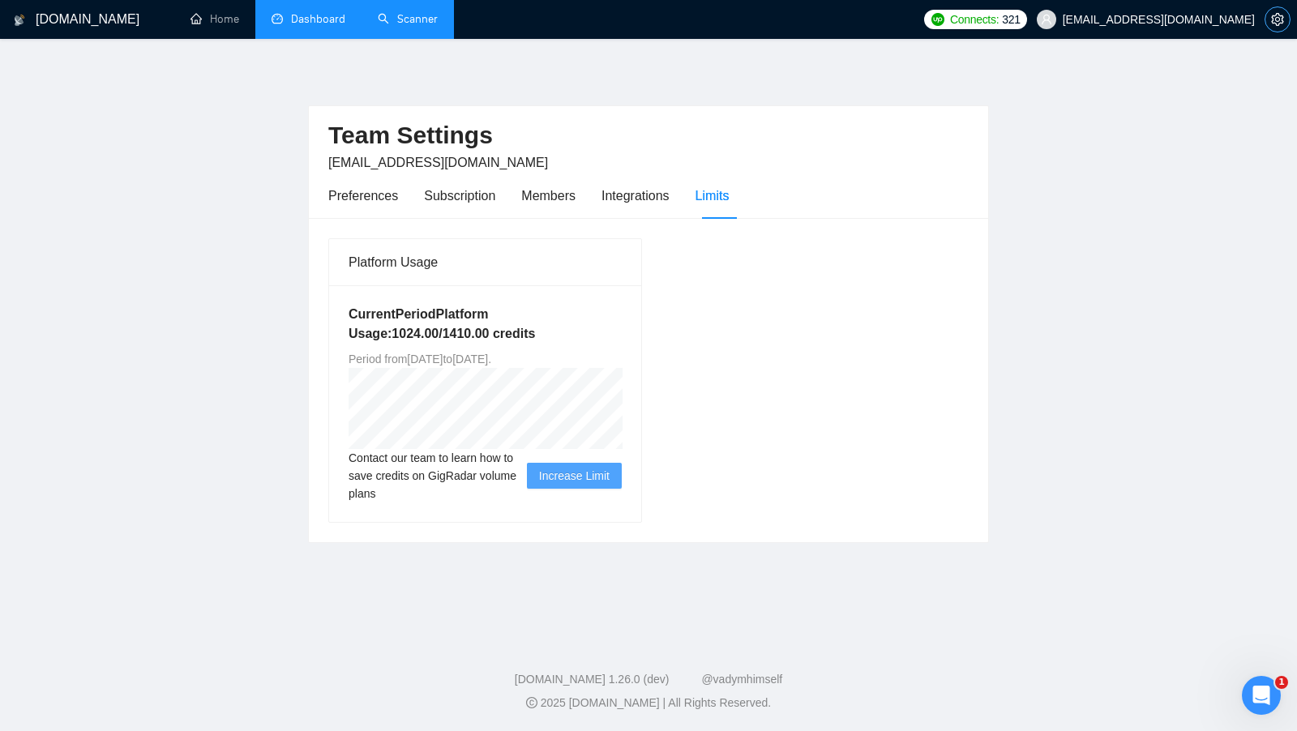
click at [1279, 29] on button "button" at bounding box center [1278, 19] width 26 height 26
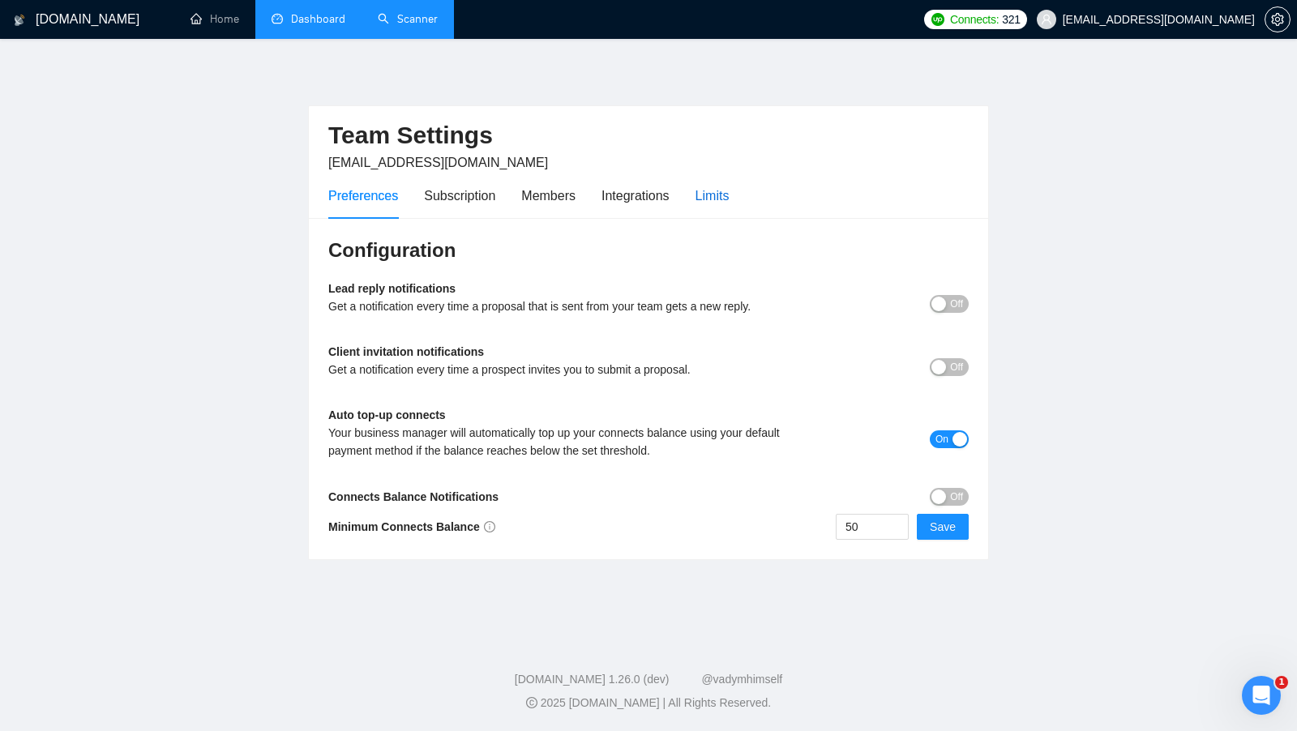
click at [728, 194] on div "Limits" at bounding box center [713, 196] width 34 height 20
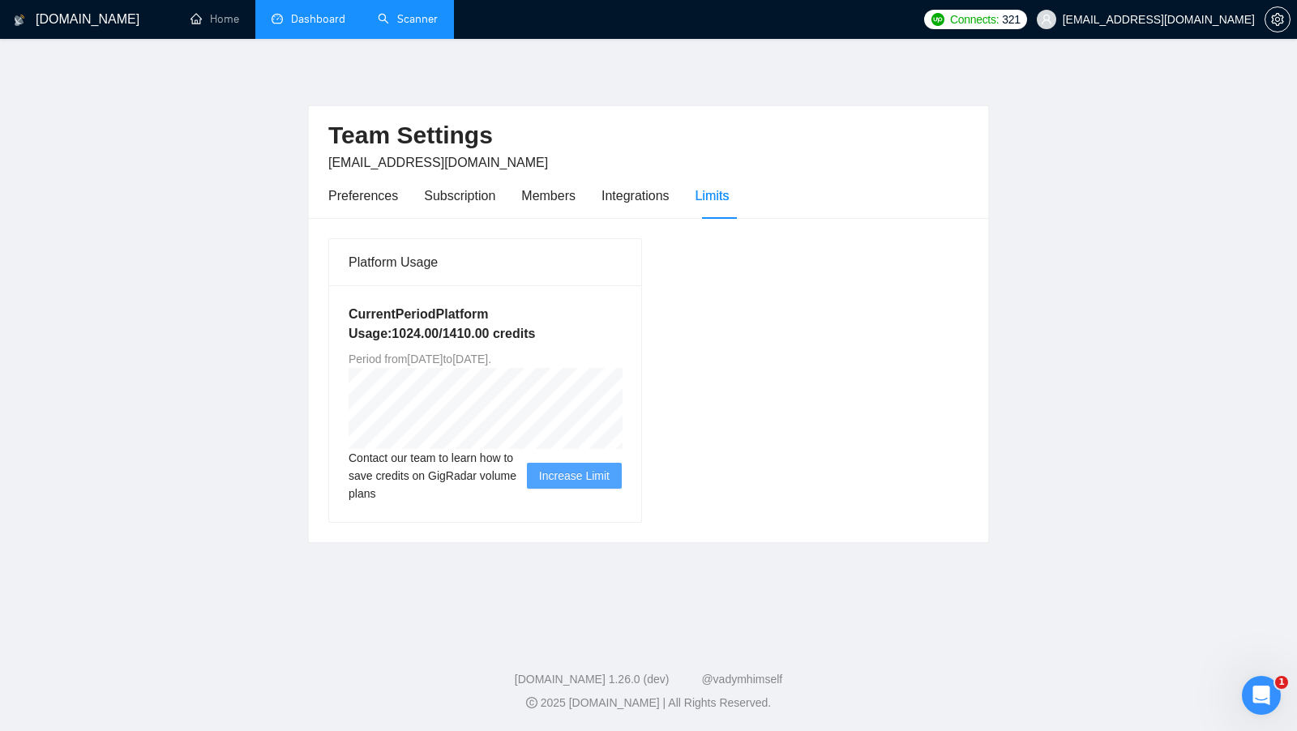
click at [391, 332] on h5 "Current Period Platform Usage: 1024.00 / 1410.00 credits" at bounding box center [485, 324] width 273 height 39
drag, startPoint x: 428, startPoint y: 357, endPoint x: 469, endPoint y: 357, distance: 41.3
click at [469, 357] on span "Period from Tue May 06 2025 to Tue Sep 09 2025 ." at bounding box center [420, 359] width 143 height 13
drag, startPoint x: 542, startPoint y: 357, endPoint x: 578, endPoint y: 357, distance: 35.7
click at [491, 357] on span "Period from Tue May 06 2025 to Tue Sep 09 2025 ." at bounding box center [420, 359] width 143 height 13
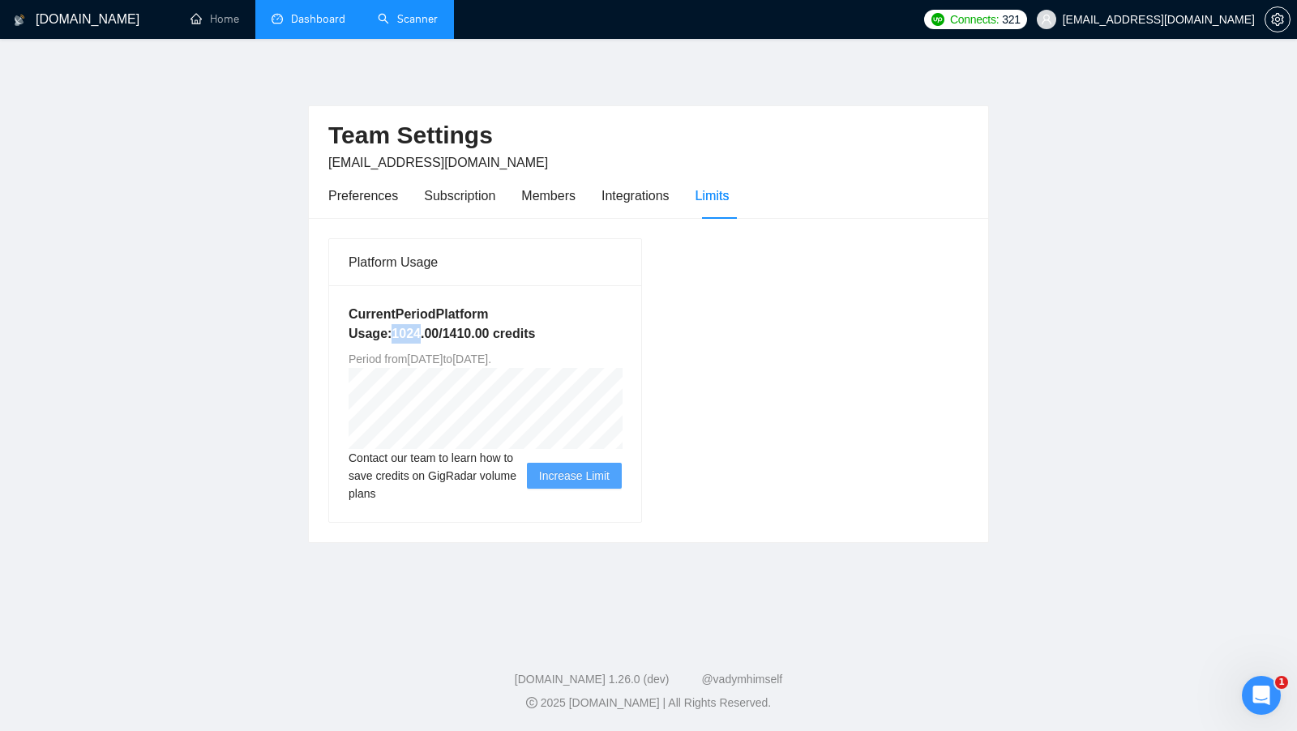
drag, startPoint x: 389, startPoint y: 331, endPoint x: 422, endPoint y: 332, distance: 33.2
click at [422, 332] on h5 "Current Period Platform Usage: 1024.00 / 1410.00 credits" at bounding box center [485, 324] width 273 height 39
drag, startPoint x: 451, startPoint y: 332, endPoint x: 480, endPoint y: 334, distance: 29.3
click at [480, 334] on h5 "Current Period Platform Usage: 1024.00 / 1410.00 credits" at bounding box center [485, 324] width 273 height 39
click at [481, 334] on h5 "Current Period Platform Usage: 1024.00 / 1410.00 credits" at bounding box center [485, 324] width 273 height 39
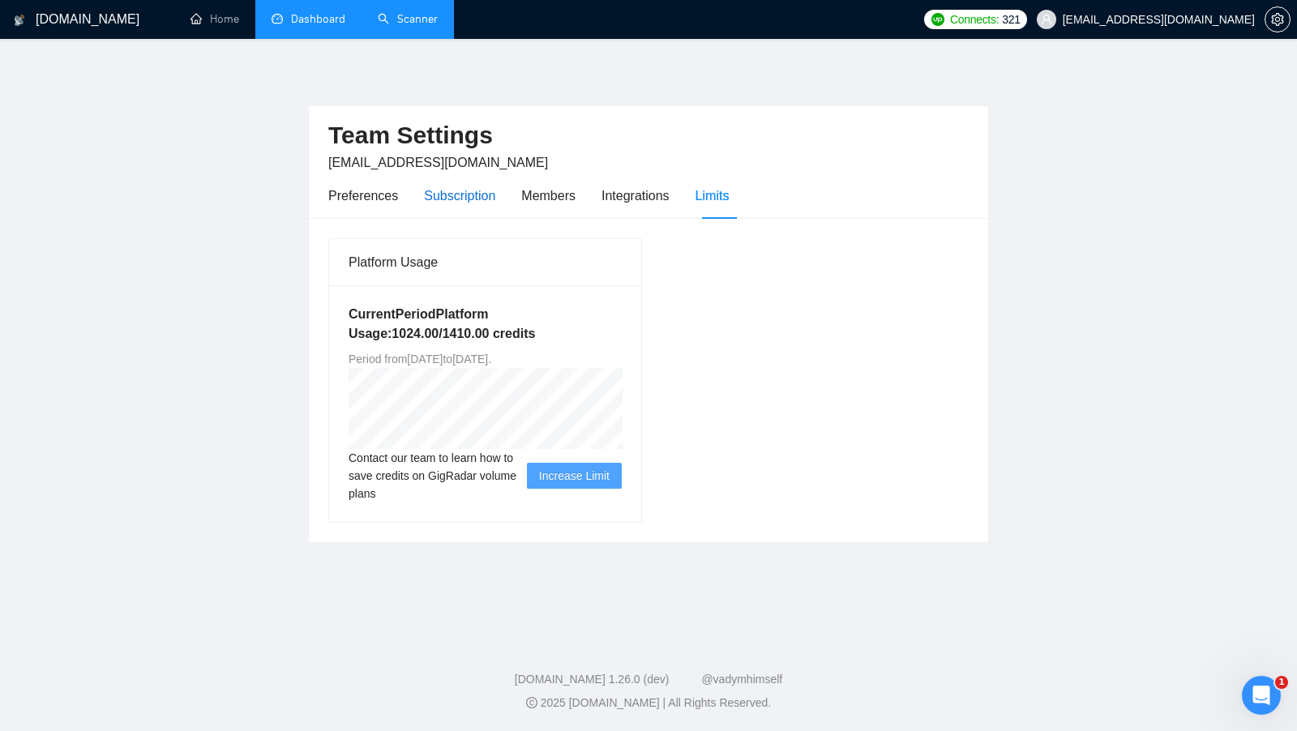
click at [436, 195] on div "Subscription" at bounding box center [459, 196] width 71 height 20
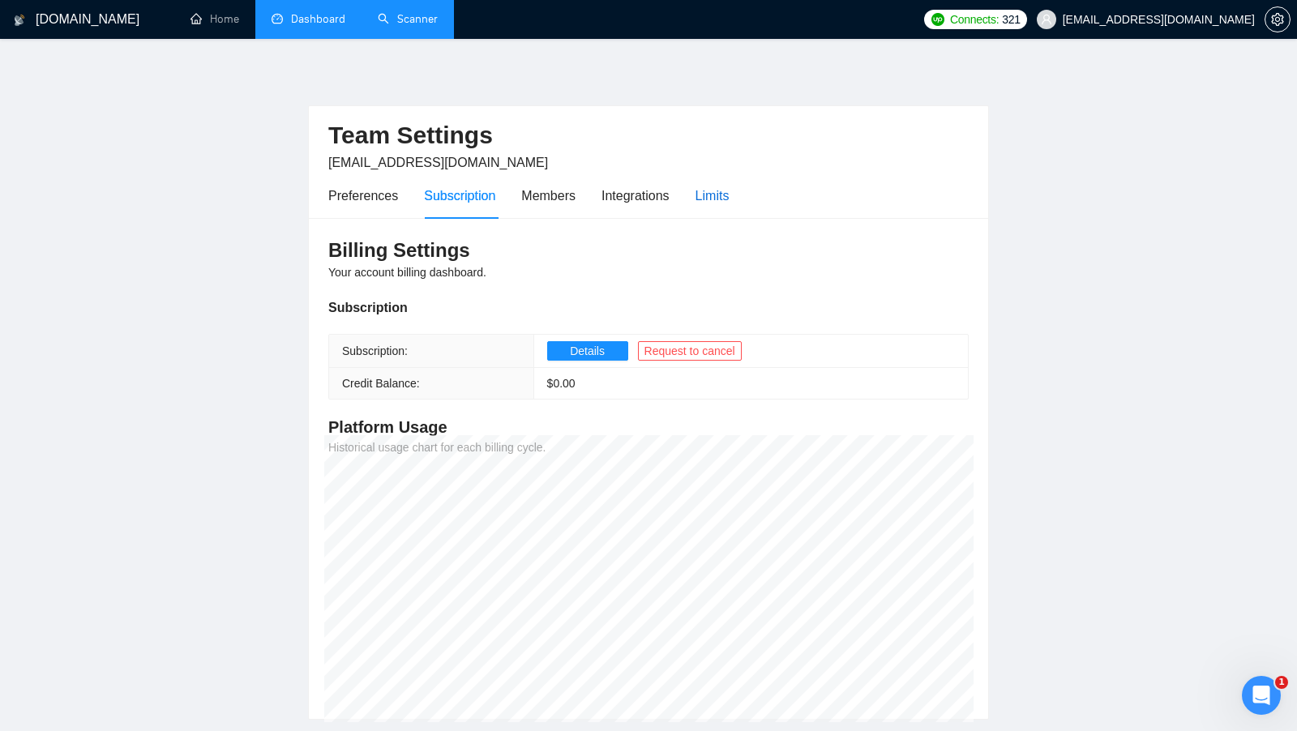
click at [730, 204] on div "Limits" at bounding box center [713, 196] width 34 height 20
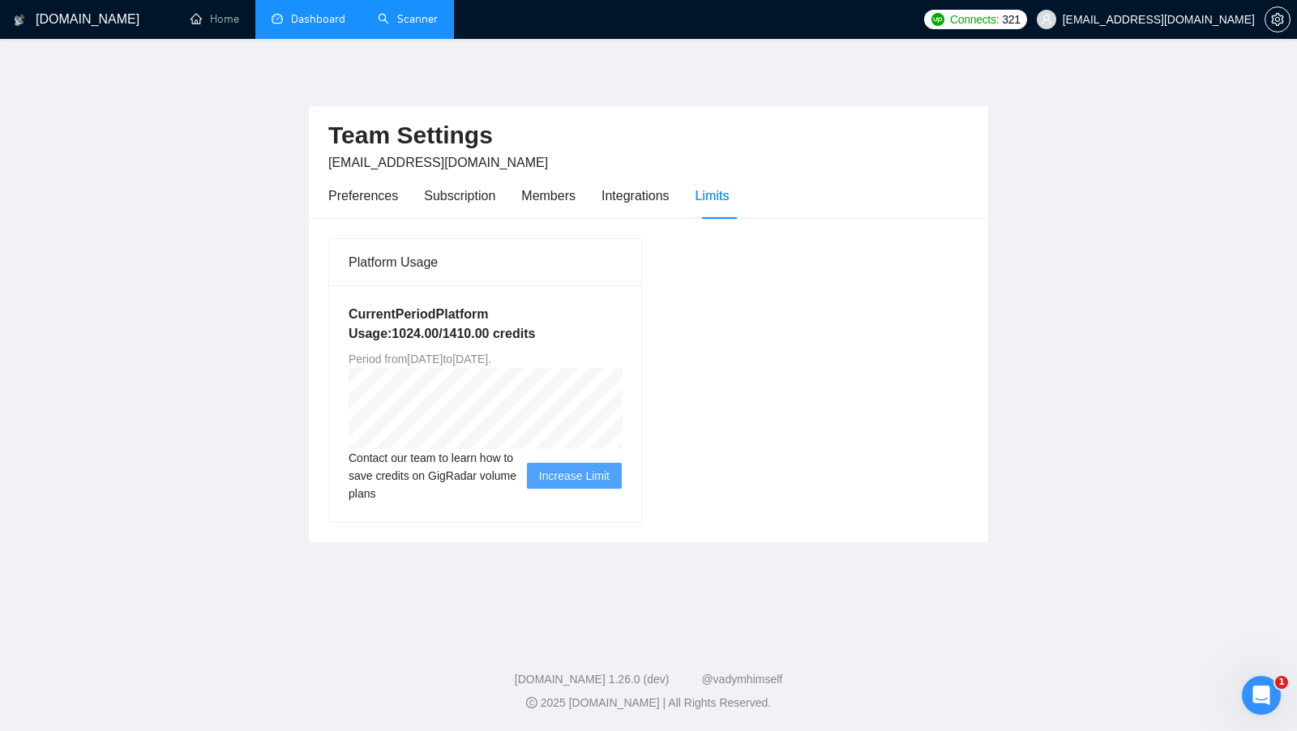
click at [1117, 91] on main "Team Settings ds@businessevolutionconsulting.com Preferences Subscription Membe…" at bounding box center [648, 336] width 1245 height 542
click at [572, 195] on div "Members" at bounding box center [548, 196] width 54 height 20
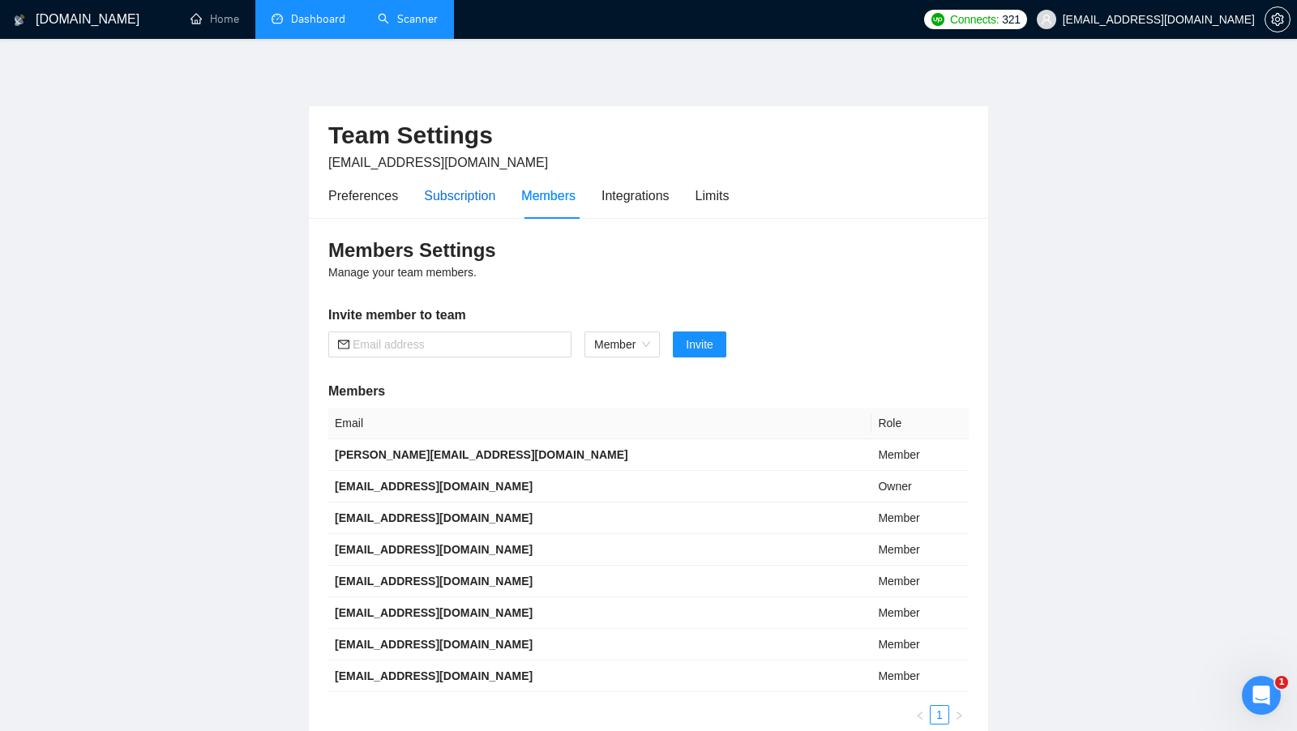
click at [477, 197] on div "Subscription" at bounding box center [459, 196] width 71 height 20
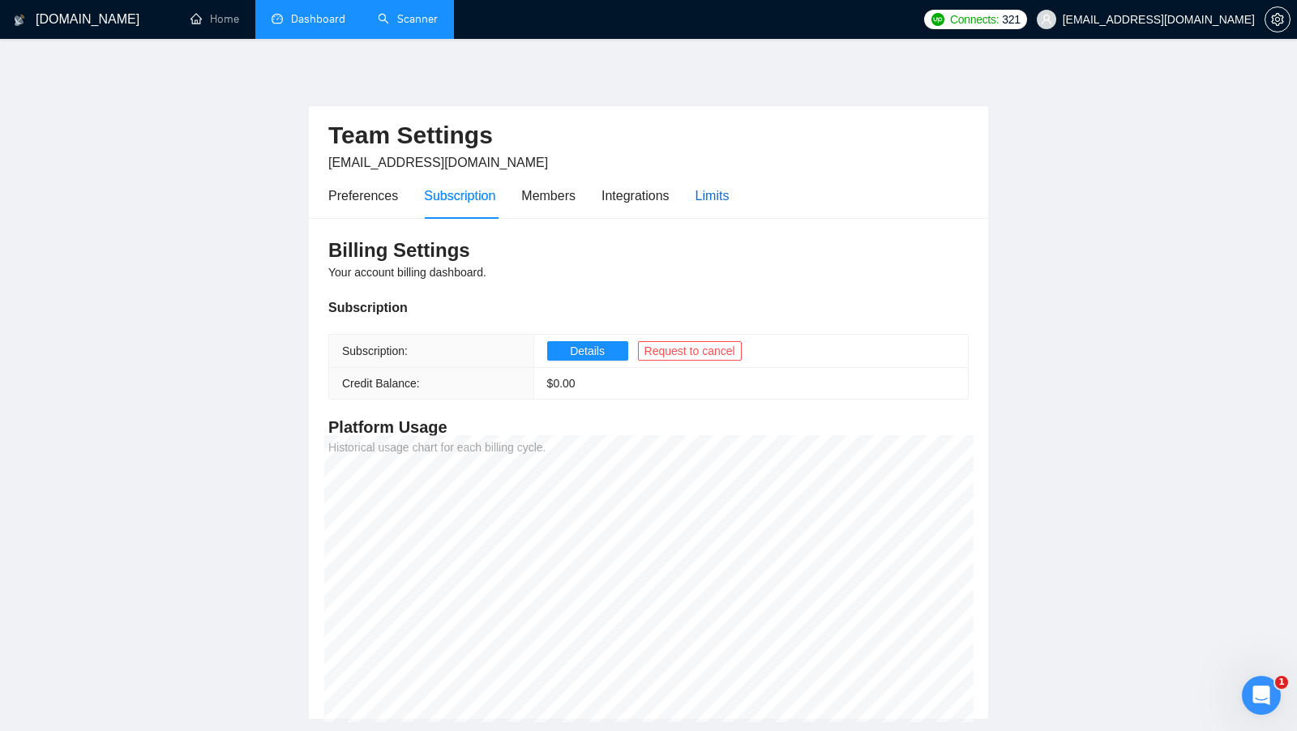
click at [722, 191] on div "Limits" at bounding box center [713, 196] width 34 height 20
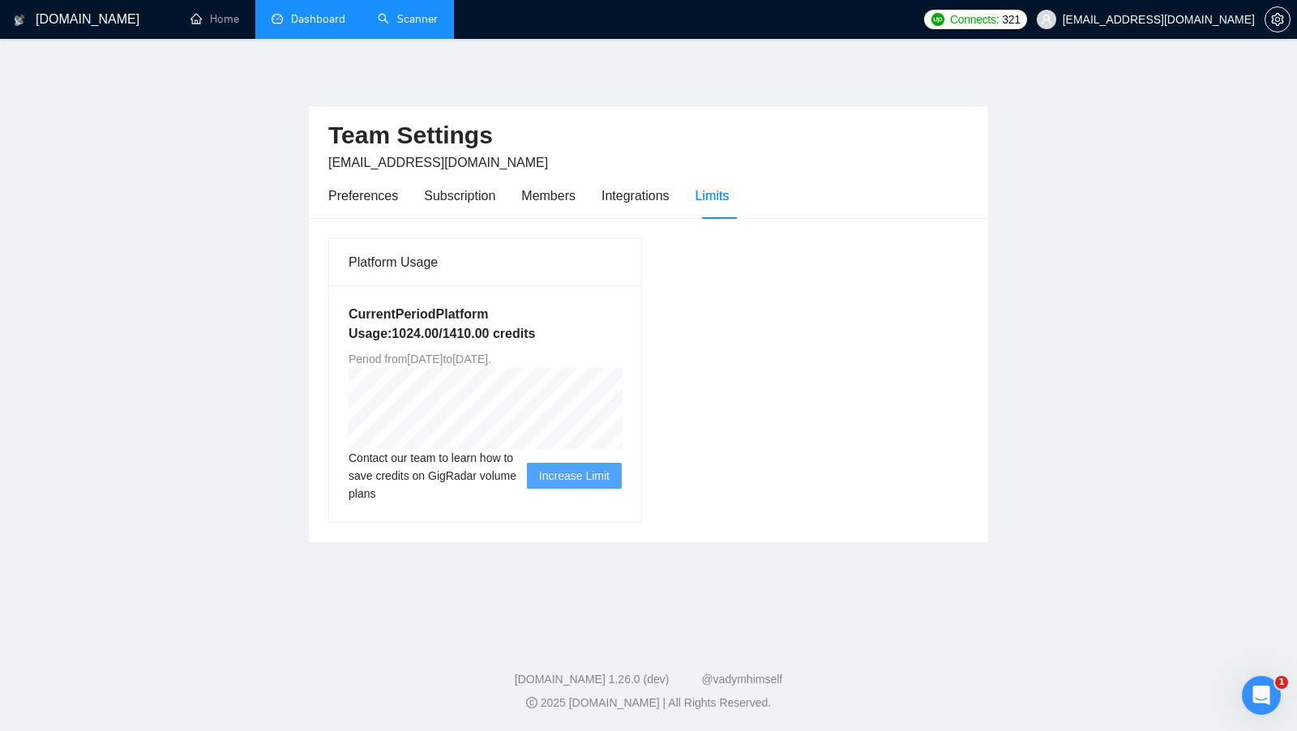
click at [869, 127] on h2 "Team Settings" at bounding box center [648, 135] width 640 height 33
click at [919, 178] on div "Preferences Subscription Members Integrations Limits" at bounding box center [648, 196] width 640 height 46
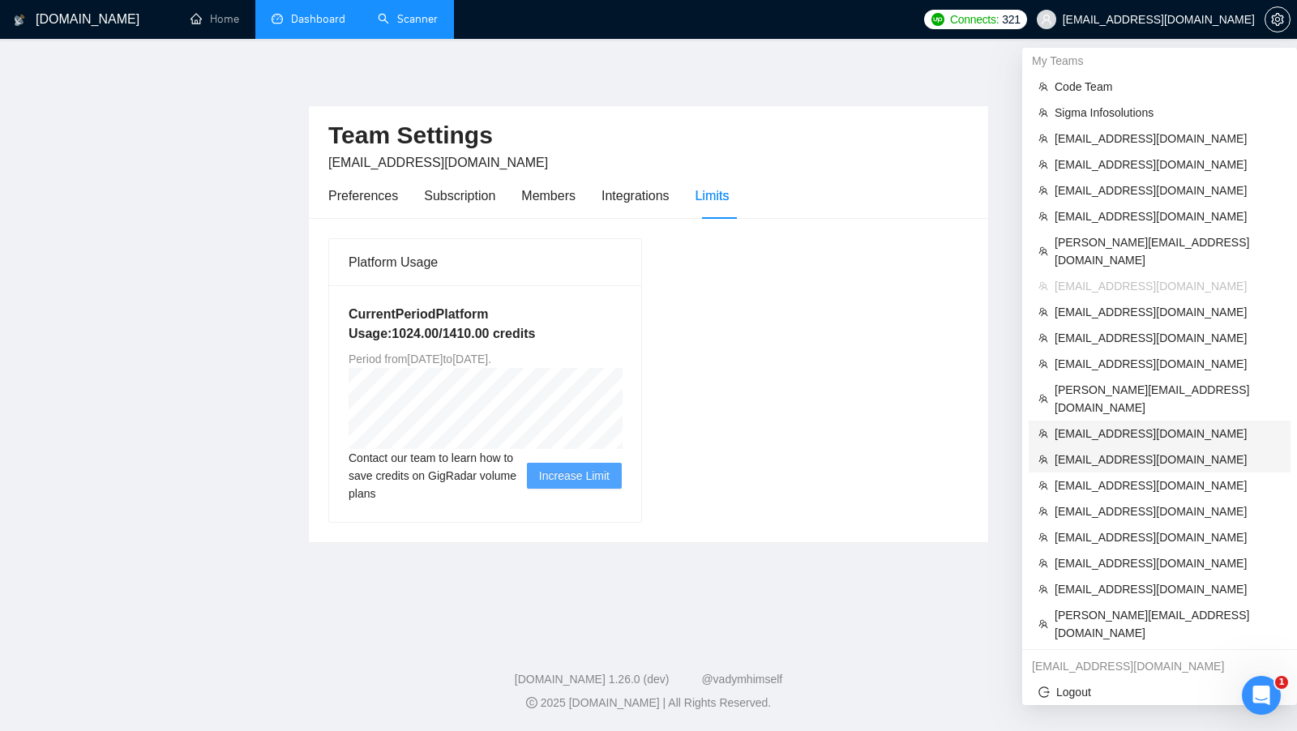
click at [1120, 447] on li "[EMAIL_ADDRESS][DOMAIN_NAME]" at bounding box center [1160, 460] width 262 height 26
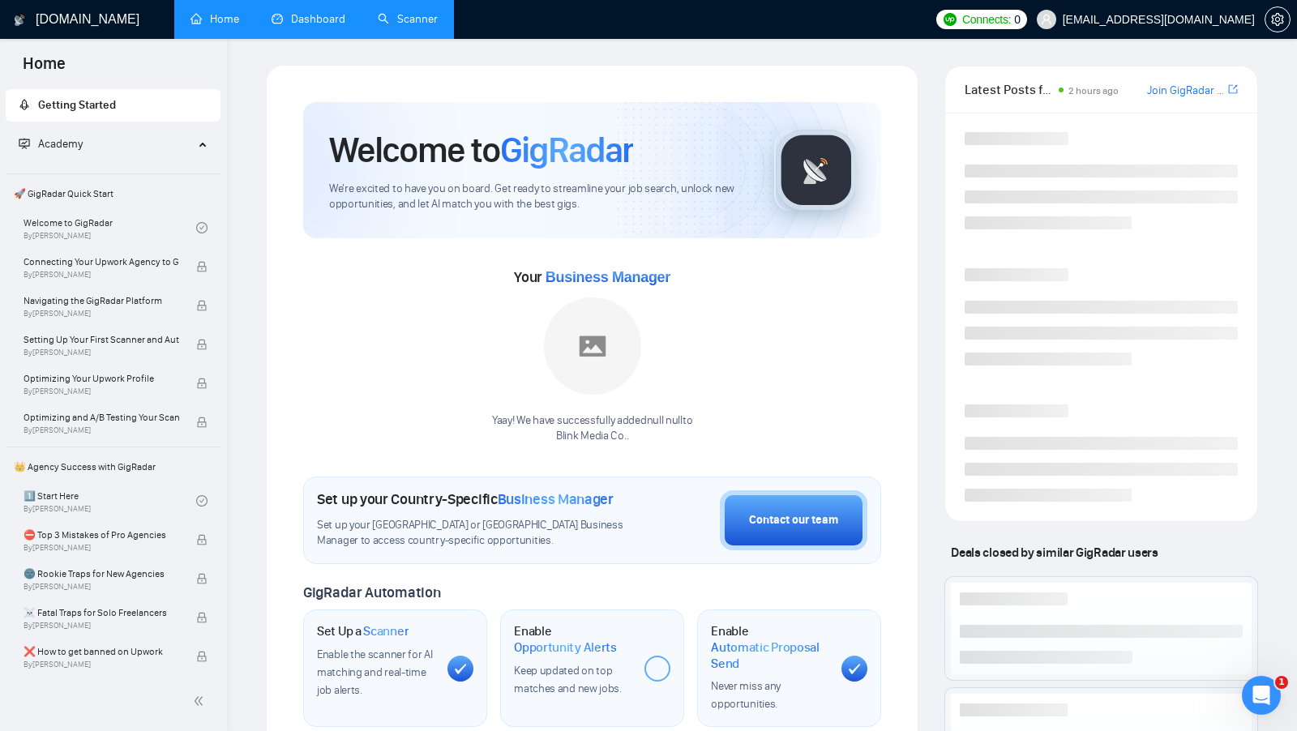
click at [378, 12] on link "Scanner" at bounding box center [408, 19] width 60 height 14
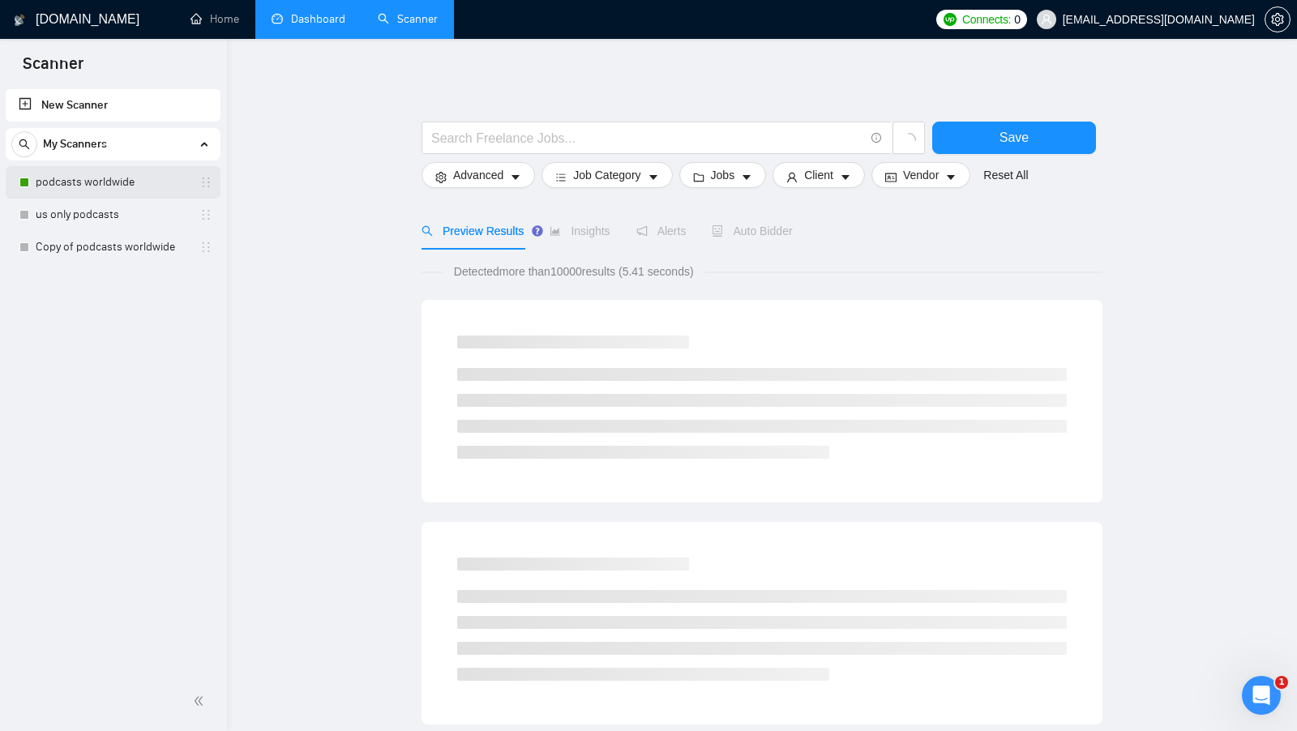
click at [108, 186] on link "podcasts worldwide" at bounding box center [113, 182] width 154 height 32
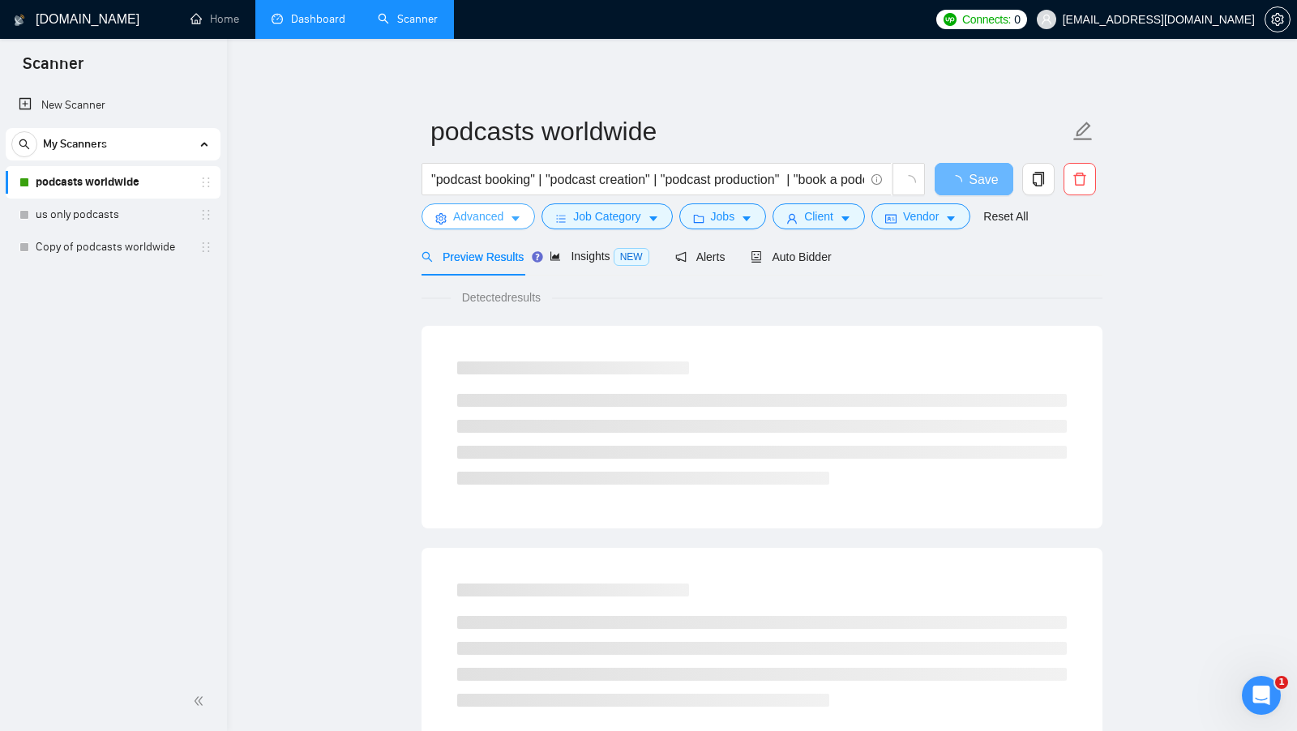
click at [519, 221] on icon "caret-down" at bounding box center [515, 218] width 11 height 11
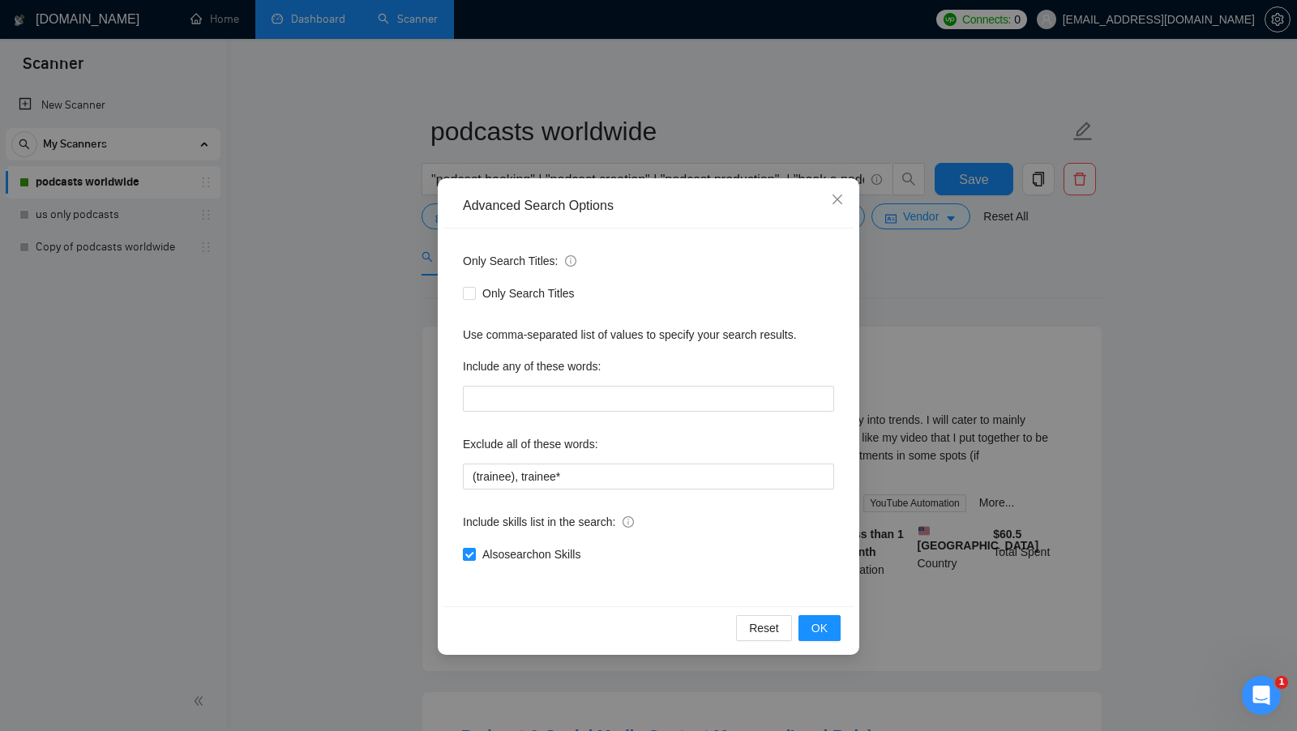
click at [923, 395] on div "Advanced Search Options Only Search Titles: Only Search Titles Use comma-separa…" at bounding box center [648, 365] width 1297 height 731
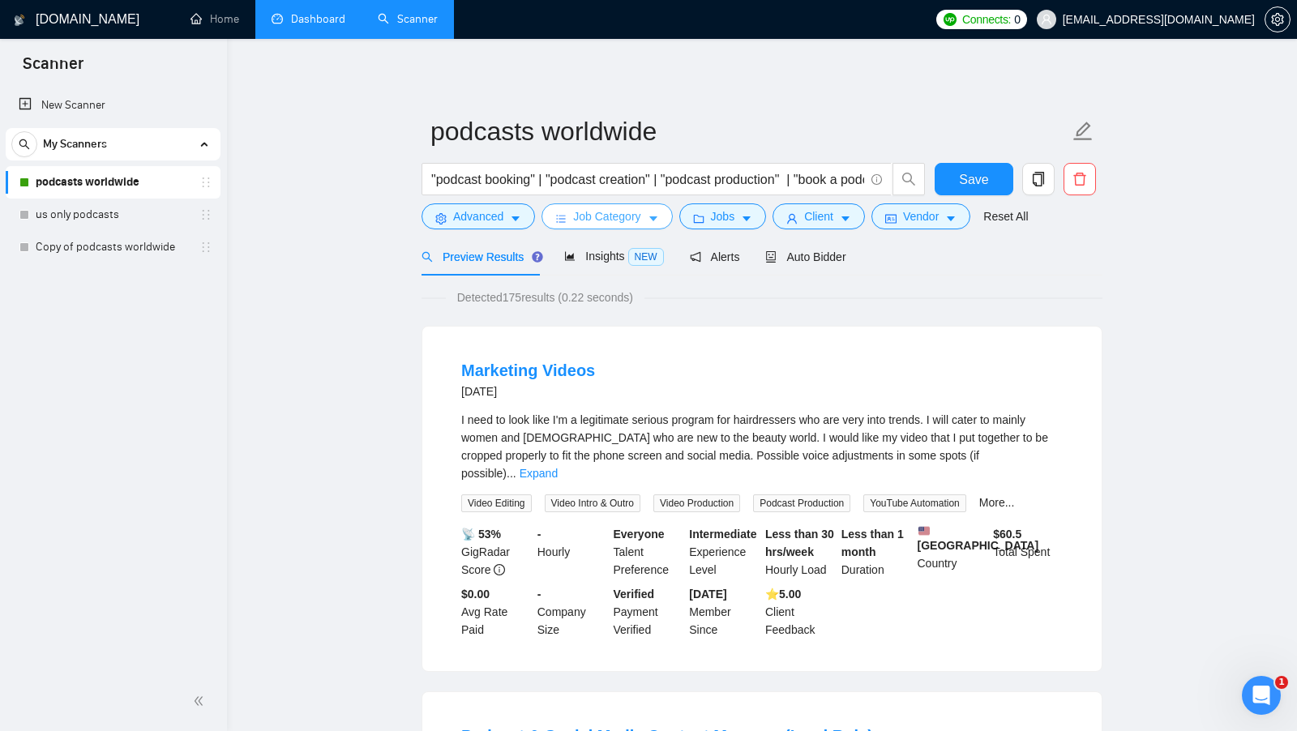
click at [607, 210] on span "Job Category" at bounding box center [606, 217] width 67 height 18
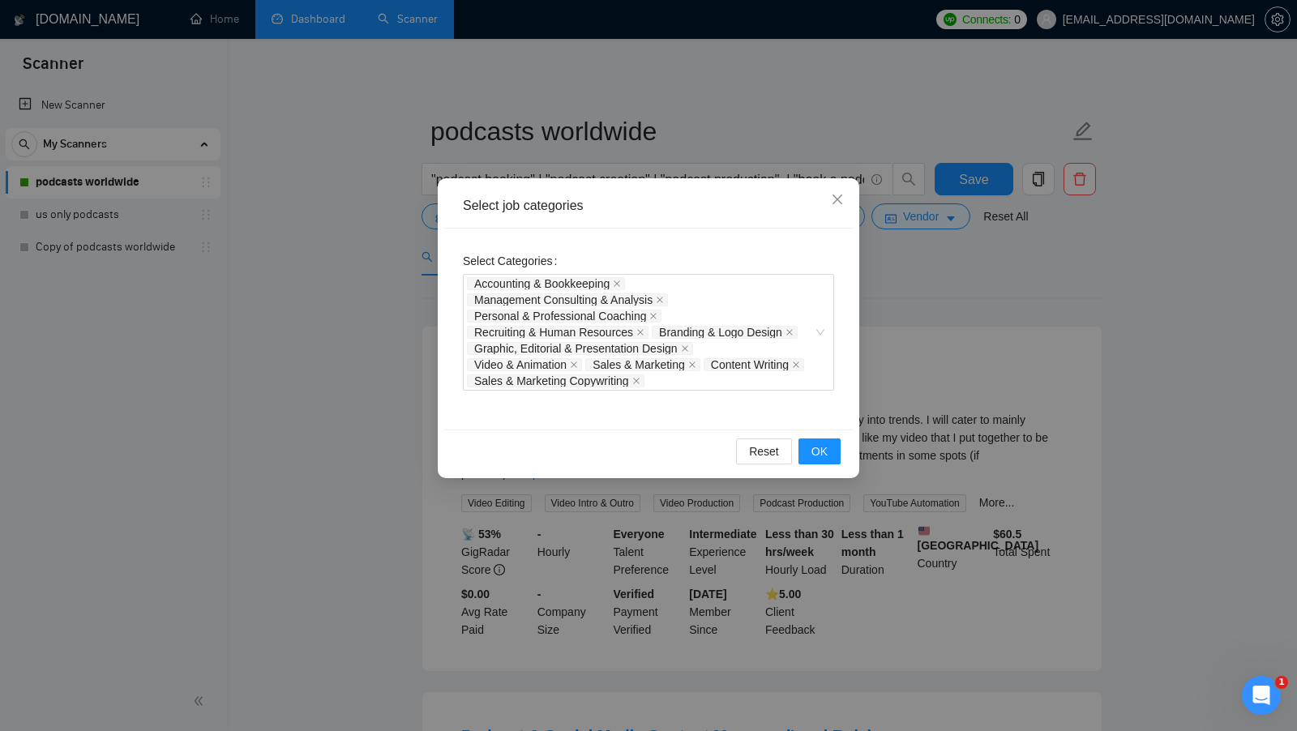
click at [963, 352] on div "Select job categories Select Categories Accounting & Bookkeeping Management Con…" at bounding box center [648, 365] width 1297 height 731
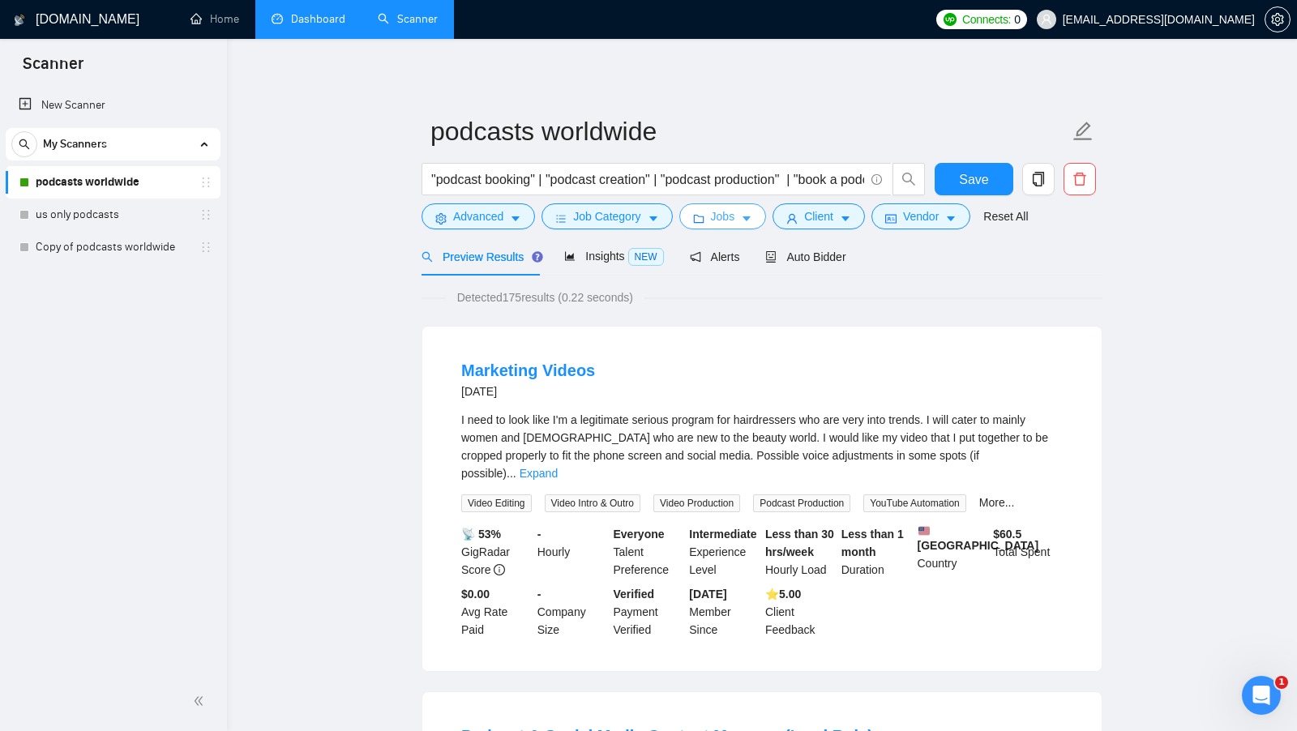
click at [745, 216] on icon "caret-down" at bounding box center [746, 218] width 11 height 11
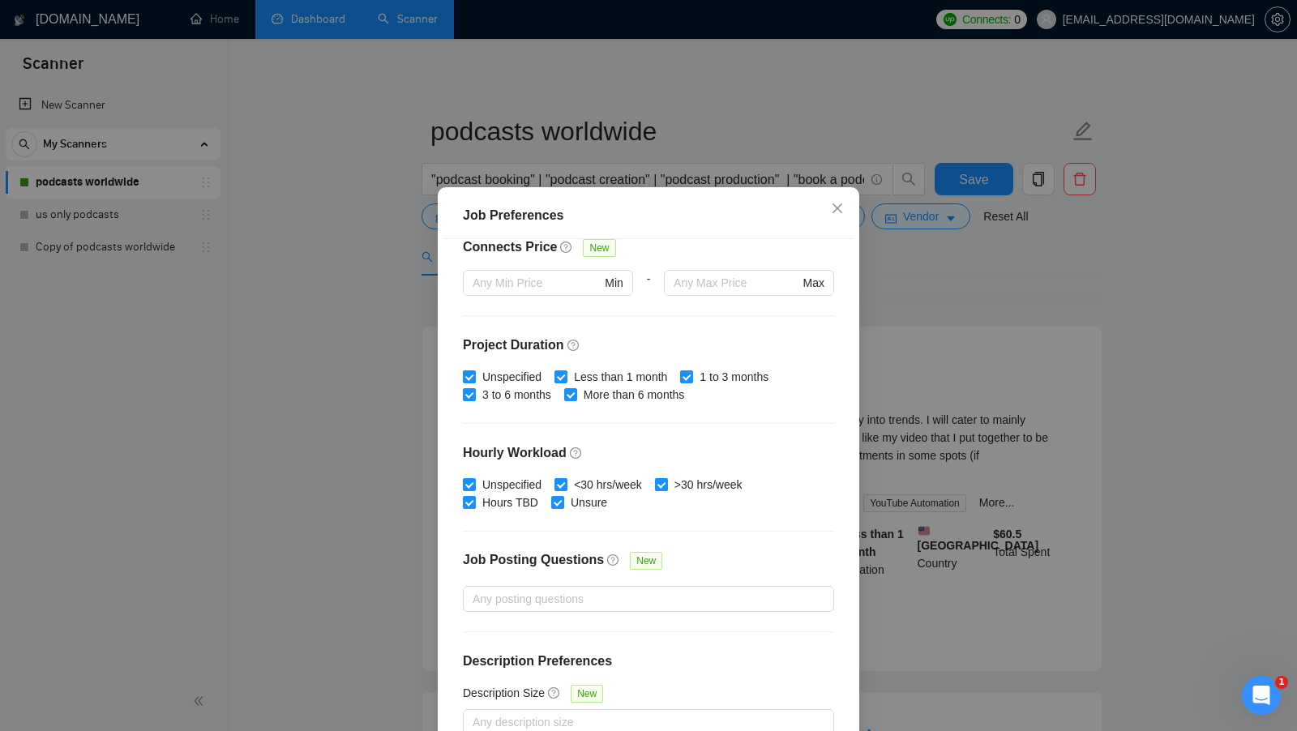
scroll to position [90, 0]
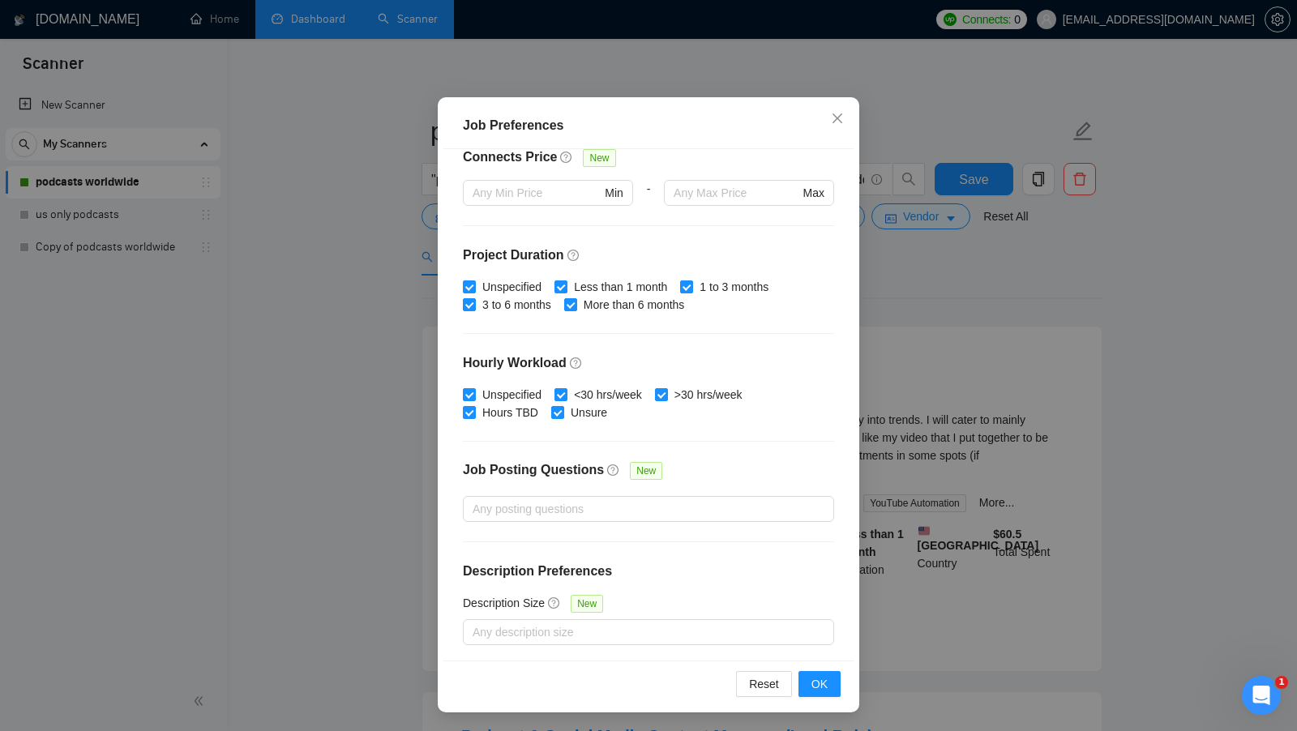
click at [951, 371] on div "Job Preferences Budget Project Type All Fixed Price Hourly Rate Fixed Price Bud…" at bounding box center [648, 365] width 1297 height 731
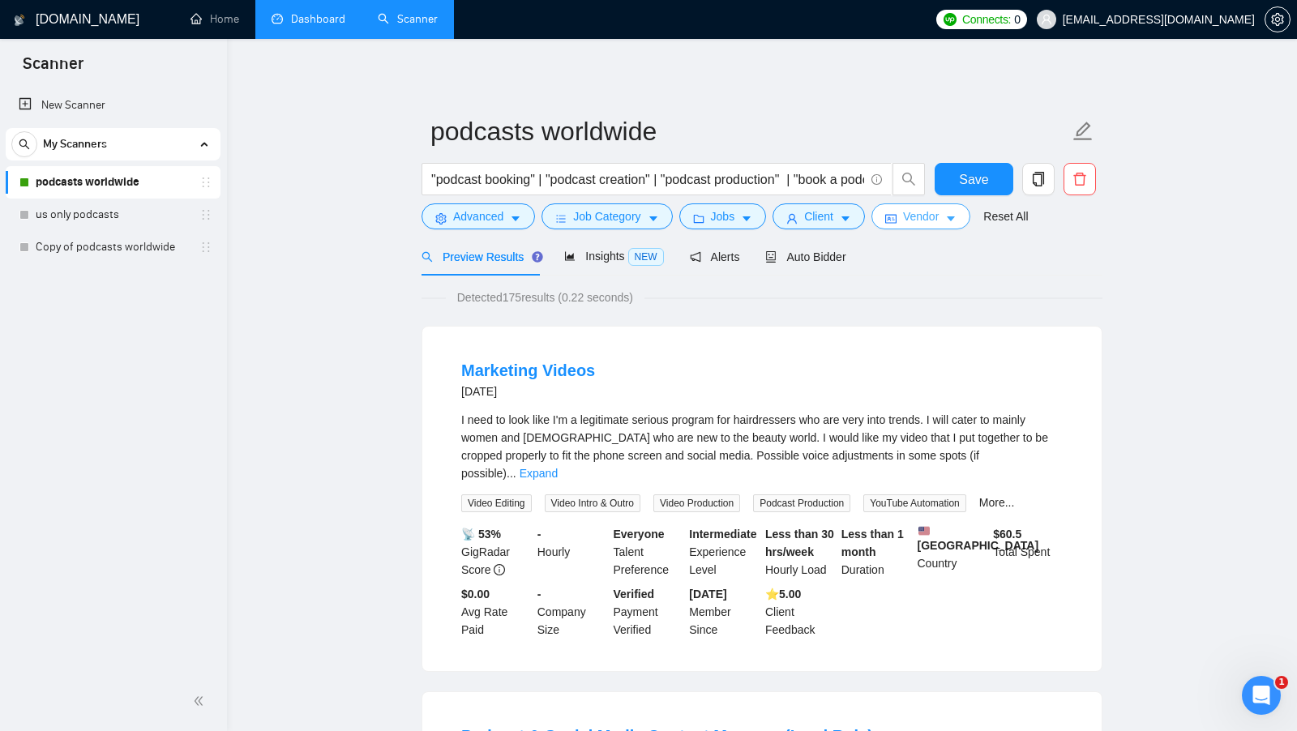
scroll to position [0, 0]
click at [871, 221] on div "Advanced Job Category Jobs Client Vendor Reset All" at bounding box center [758, 216] width 681 height 26
click at [850, 221] on icon "caret-down" at bounding box center [845, 218] width 11 height 11
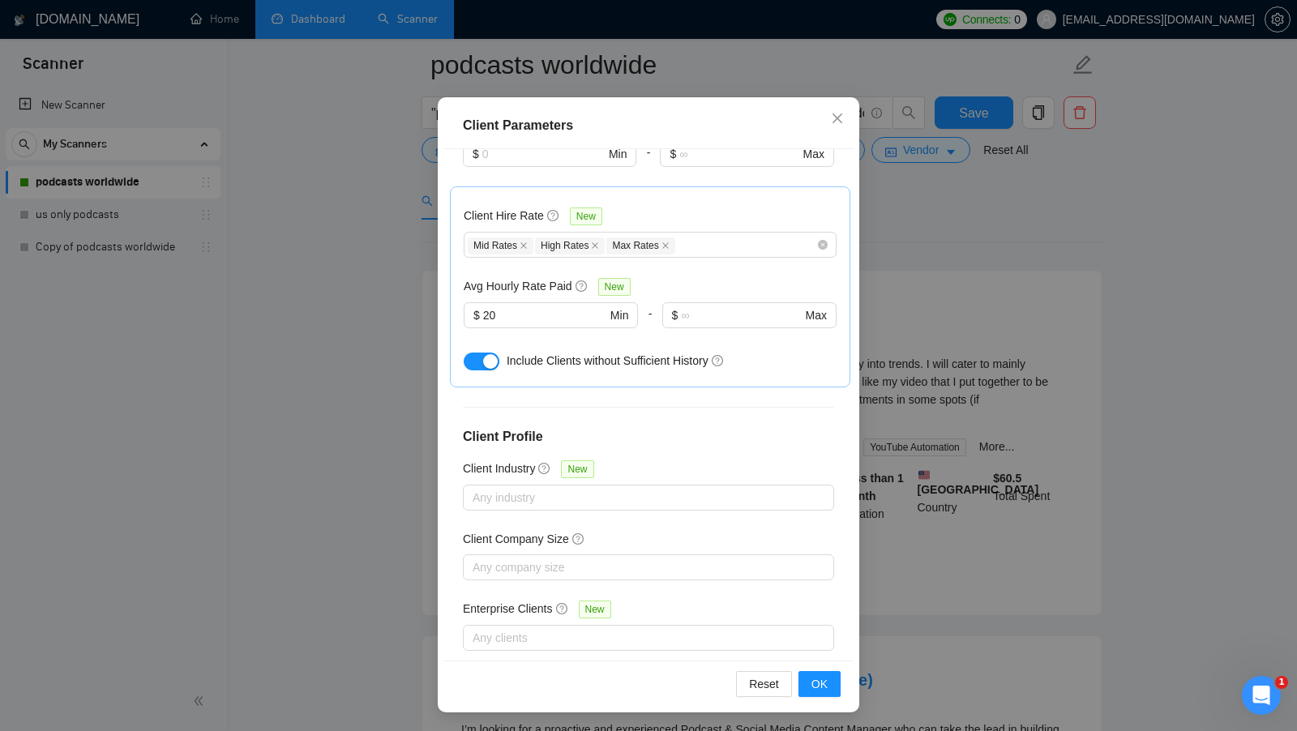
scroll to position [231, 0]
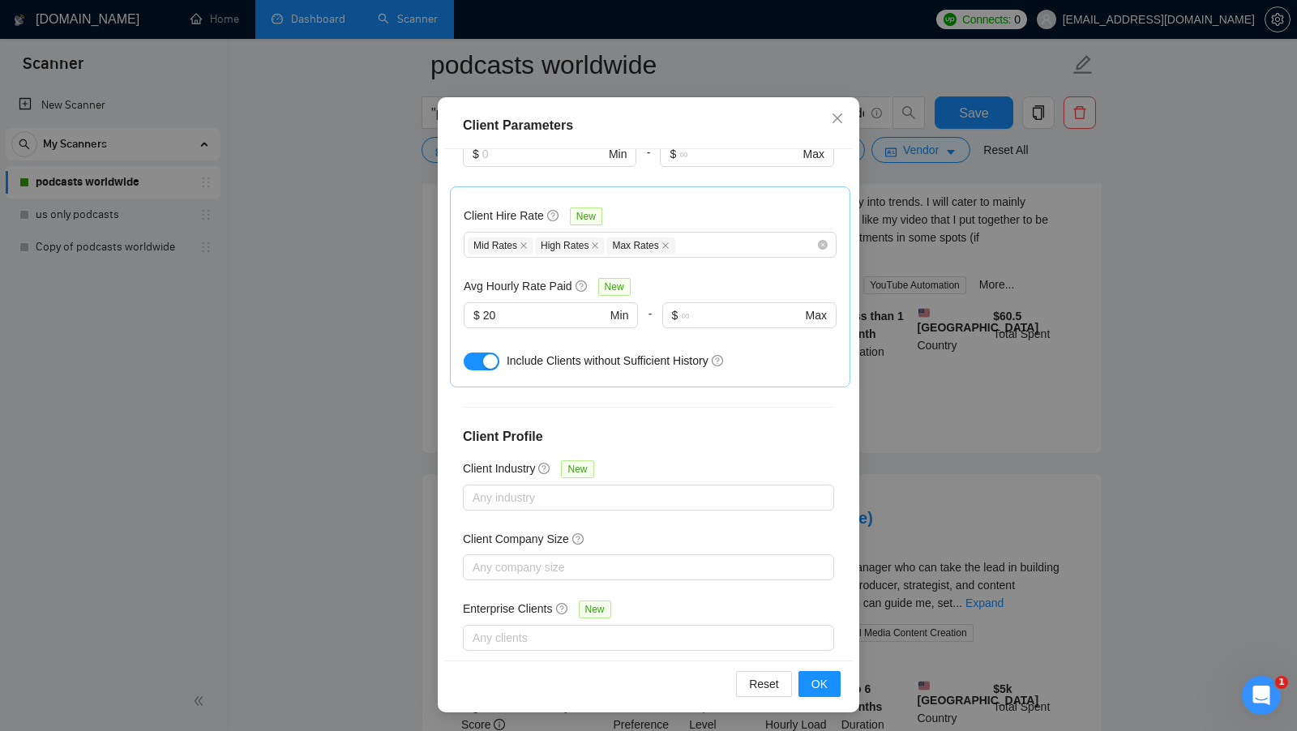
click at [936, 293] on div "Client Parameters Client Location Include Client Countries United States Canada…" at bounding box center [648, 365] width 1297 height 731
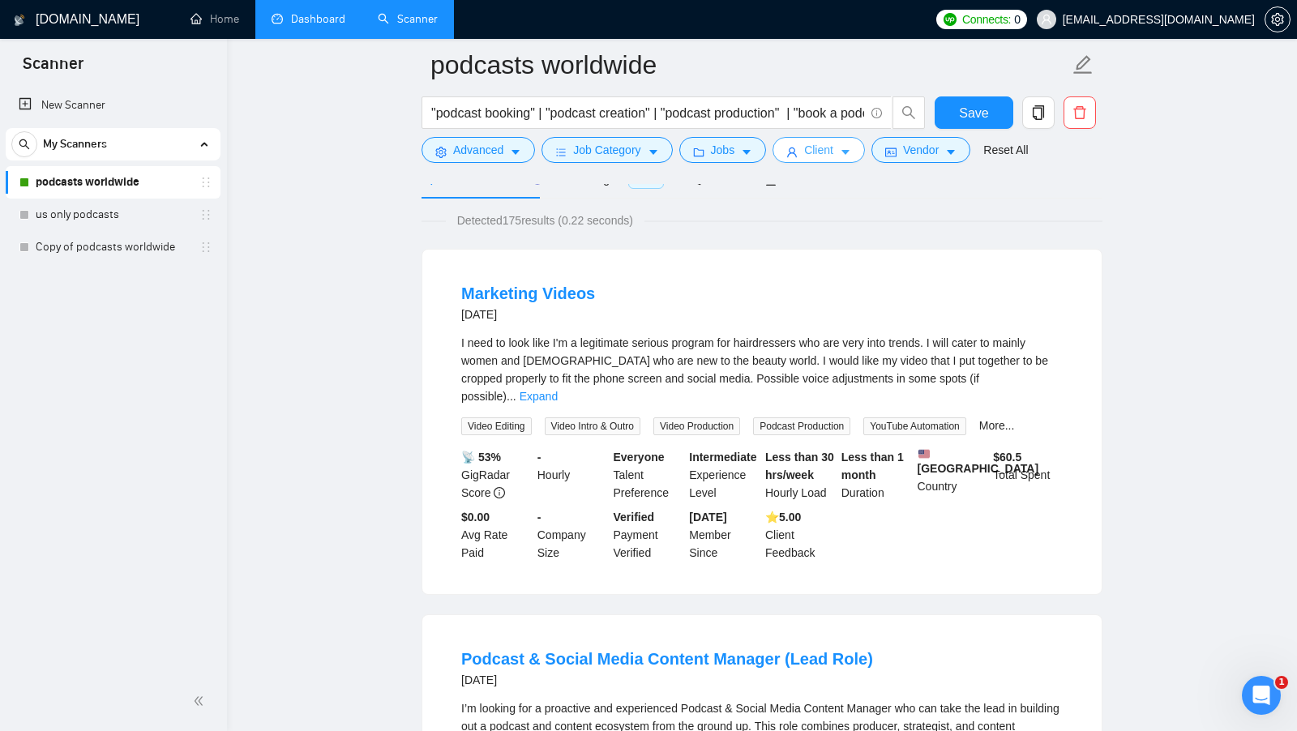
scroll to position [0, 0]
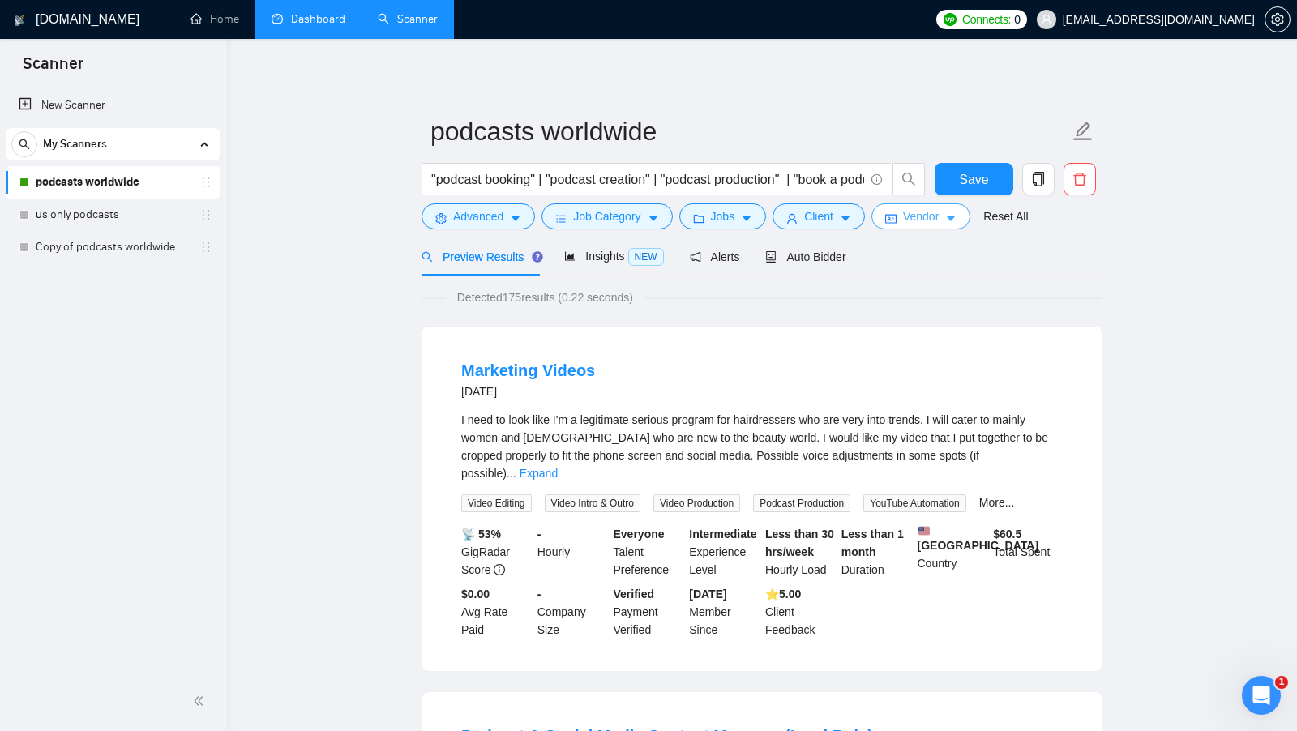
click at [937, 220] on span "Vendor" at bounding box center [921, 217] width 36 height 18
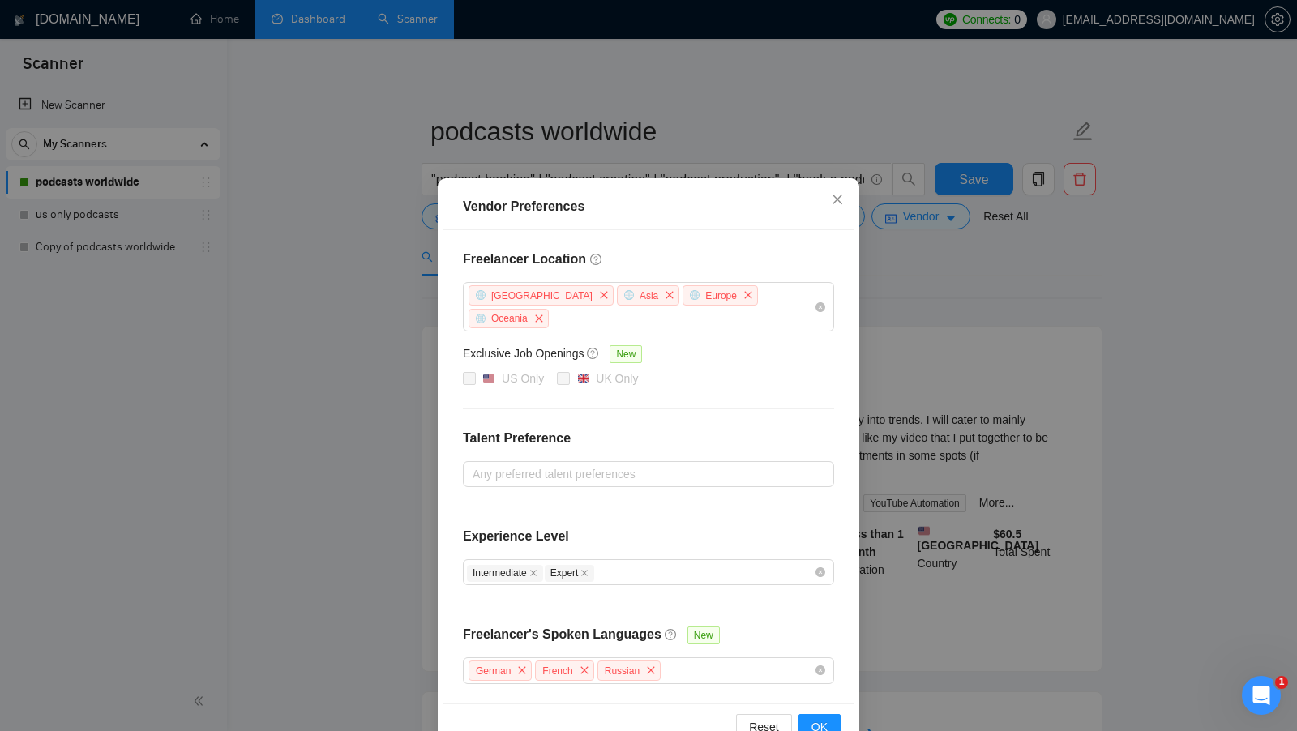
click at [935, 361] on div "Vendor Preferences Freelancer Location Africa Asia Europe Oceania Exclusive Job…" at bounding box center [648, 365] width 1297 height 731
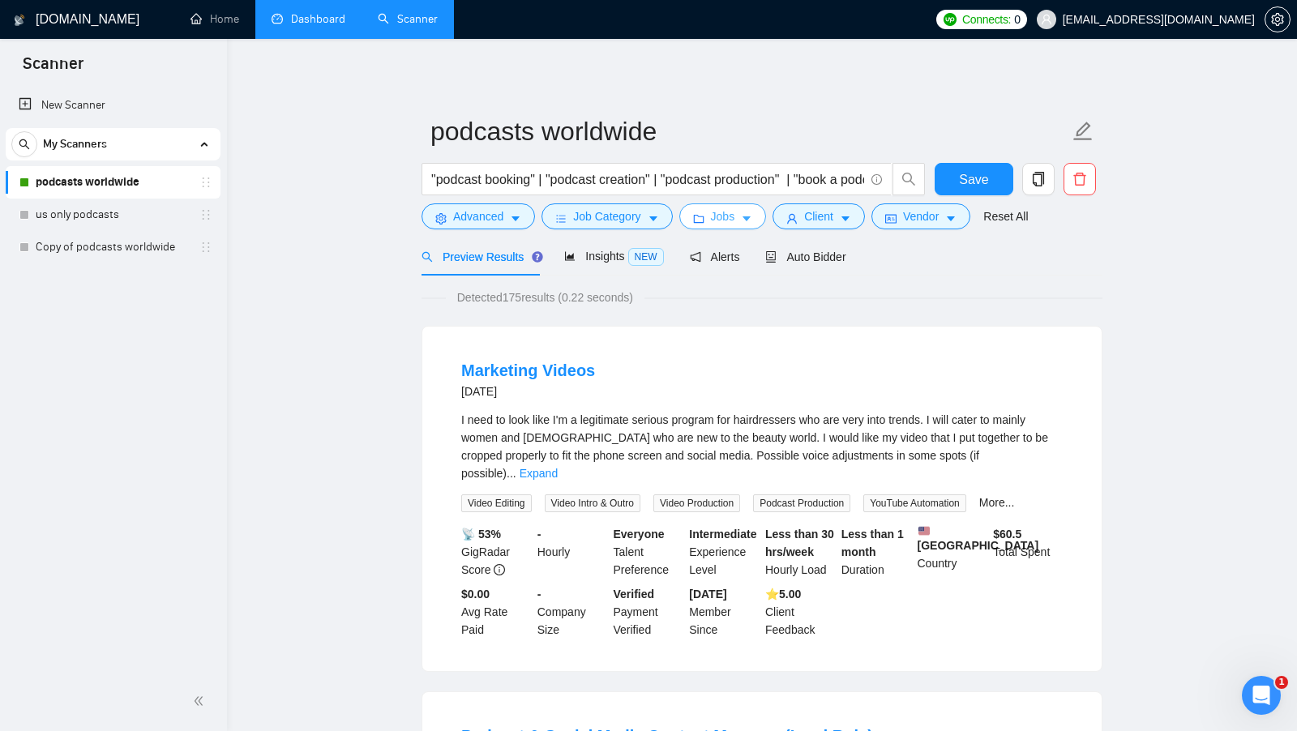
click at [742, 221] on button "Jobs" at bounding box center [723, 216] width 88 height 26
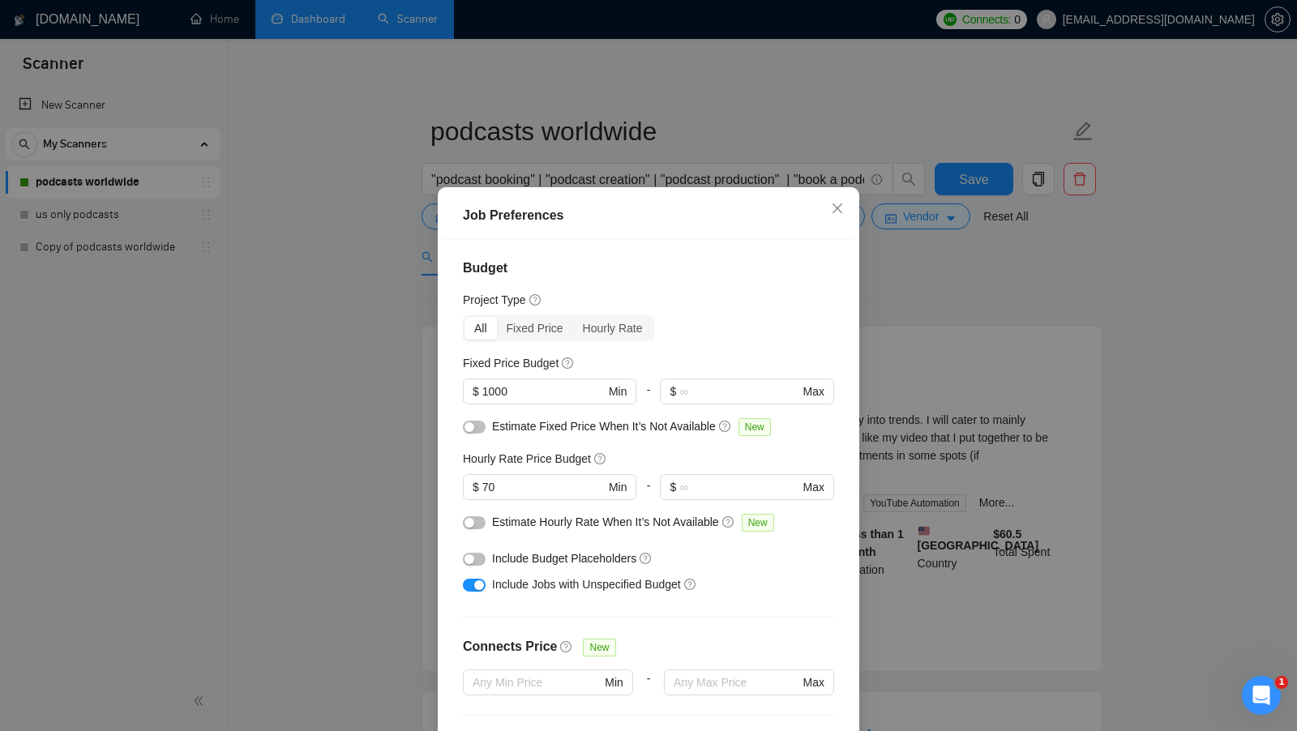
click at [882, 272] on div "Job Preferences Budget Project Type All Fixed Price Hourly Rate Fixed Price Bud…" at bounding box center [648, 365] width 1297 height 731
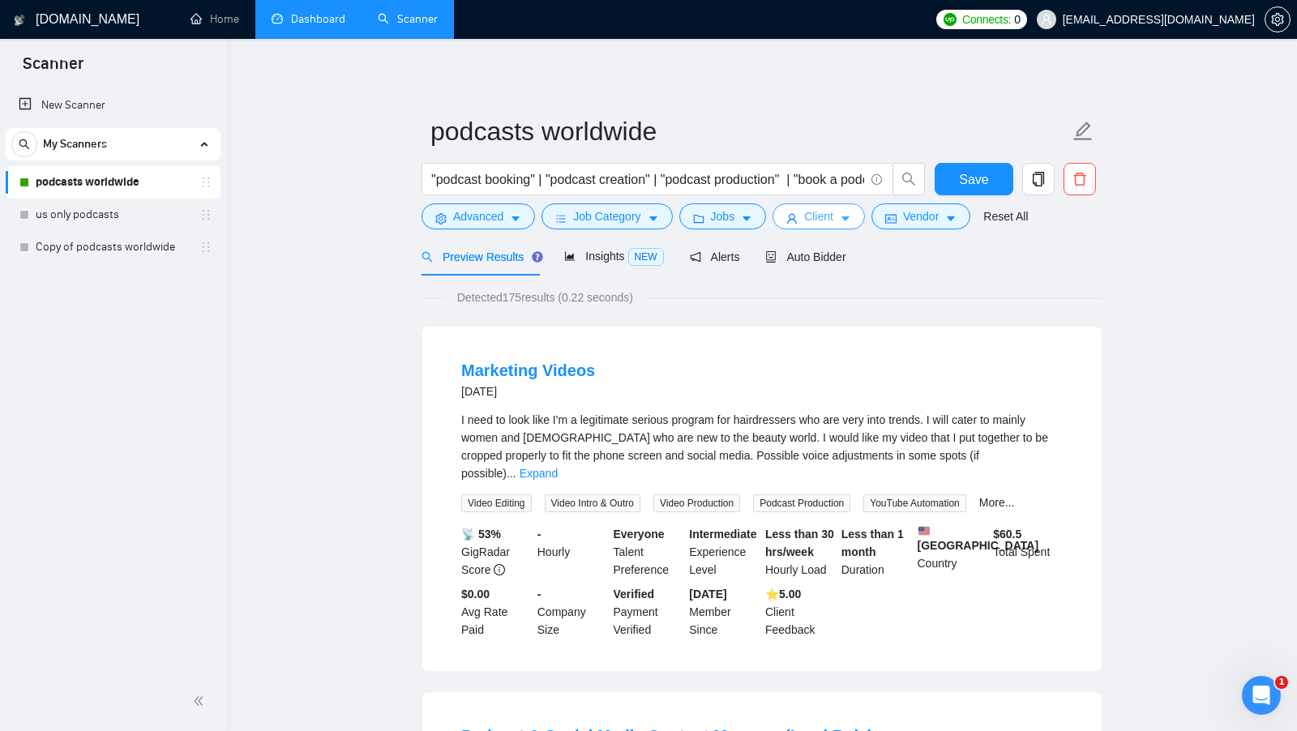
click at [856, 228] on button "Client" at bounding box center [819, 216] width 92 height 26
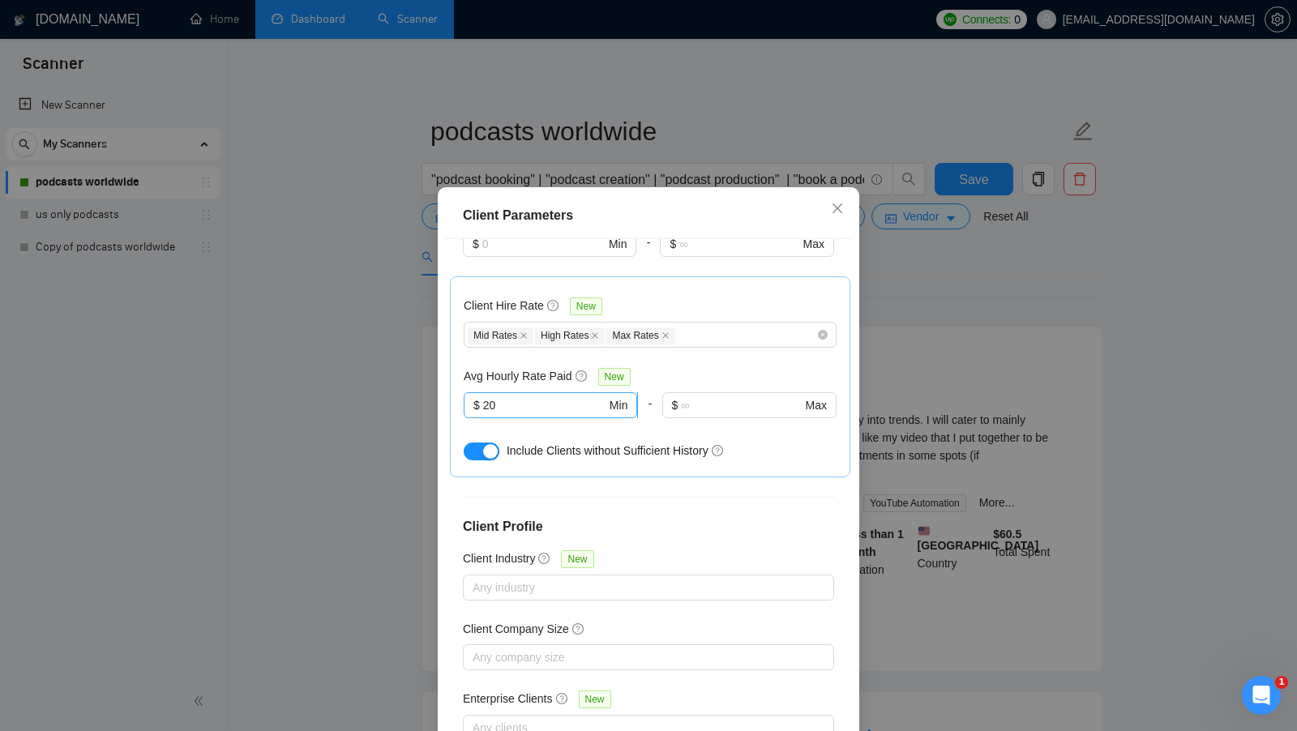
click at [517, 396] on input "20" at bounding box center [544, 405] width 123 height 18
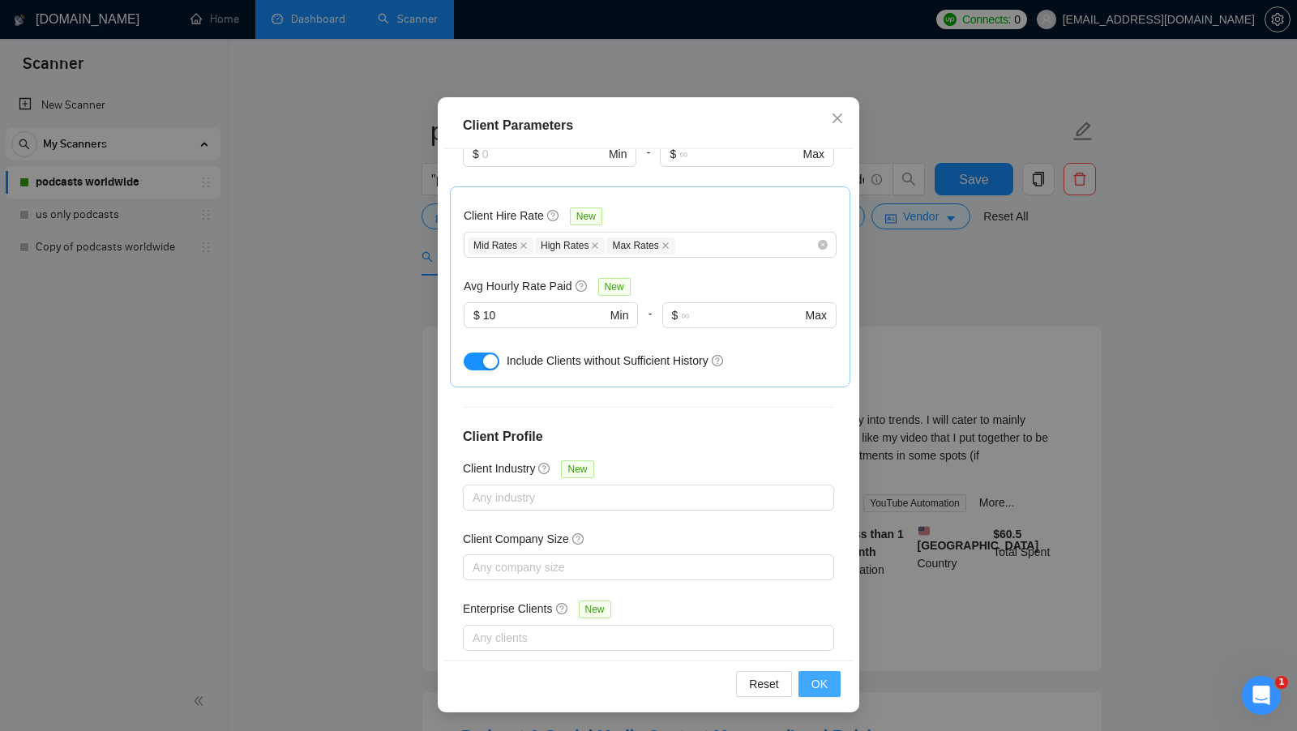
click at [824, 674] on button "OK" at bounding box center [820, 684] width 42 height 26
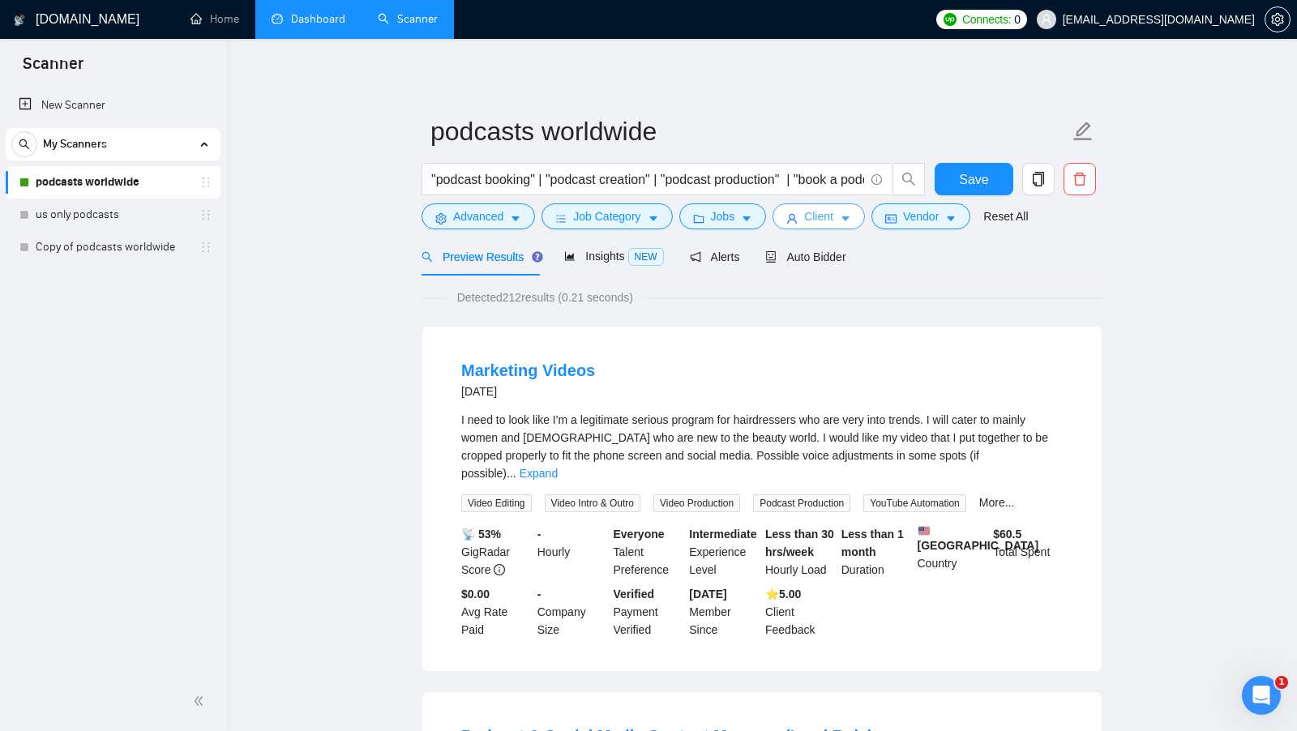
click at [829, 212] on span "Client" at bounding box center [818, 217] width 29 height 18
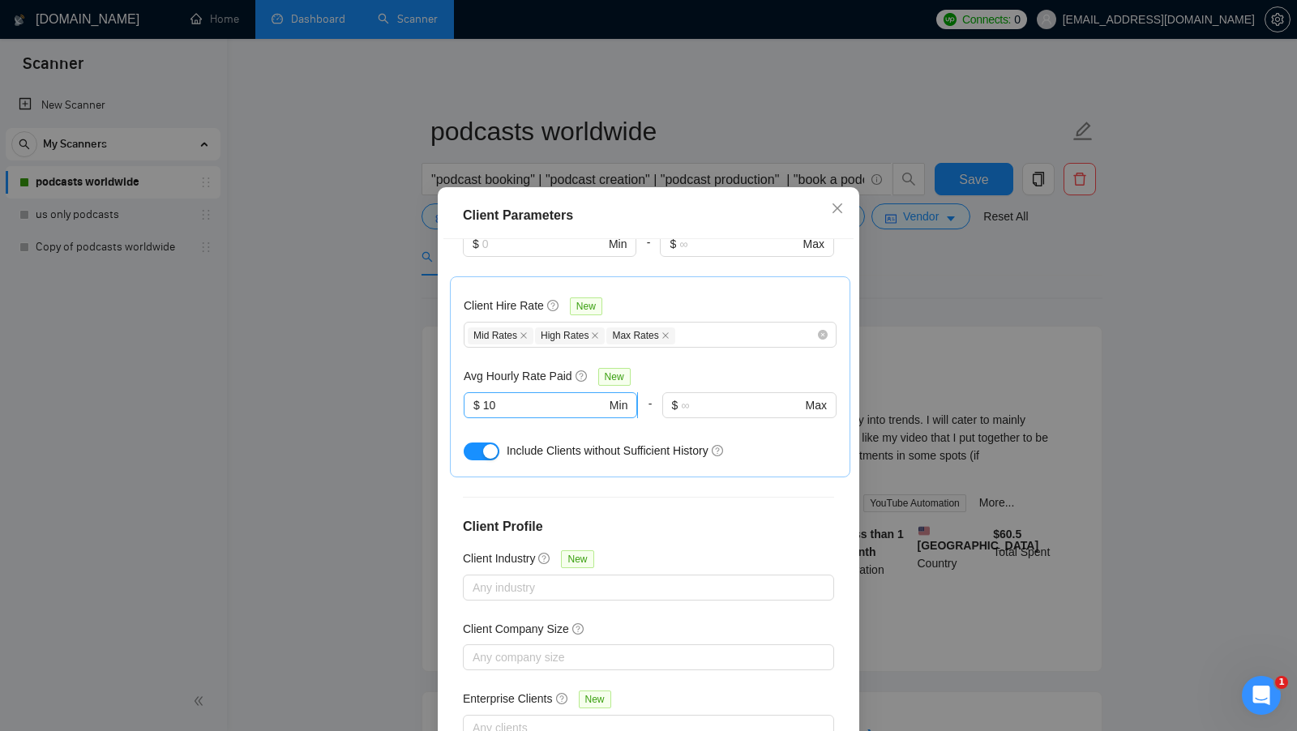
click at [545, 392] on span "$ 10 Min" at bounding box center [550, 405] width 173 height 26
click at [544, 392] on span "$ 10 Min" at bounding box center [550, 405] width 173 height 26
click at [533, 396] on input "10" at bounding box center [544, 405] width 123 height 18
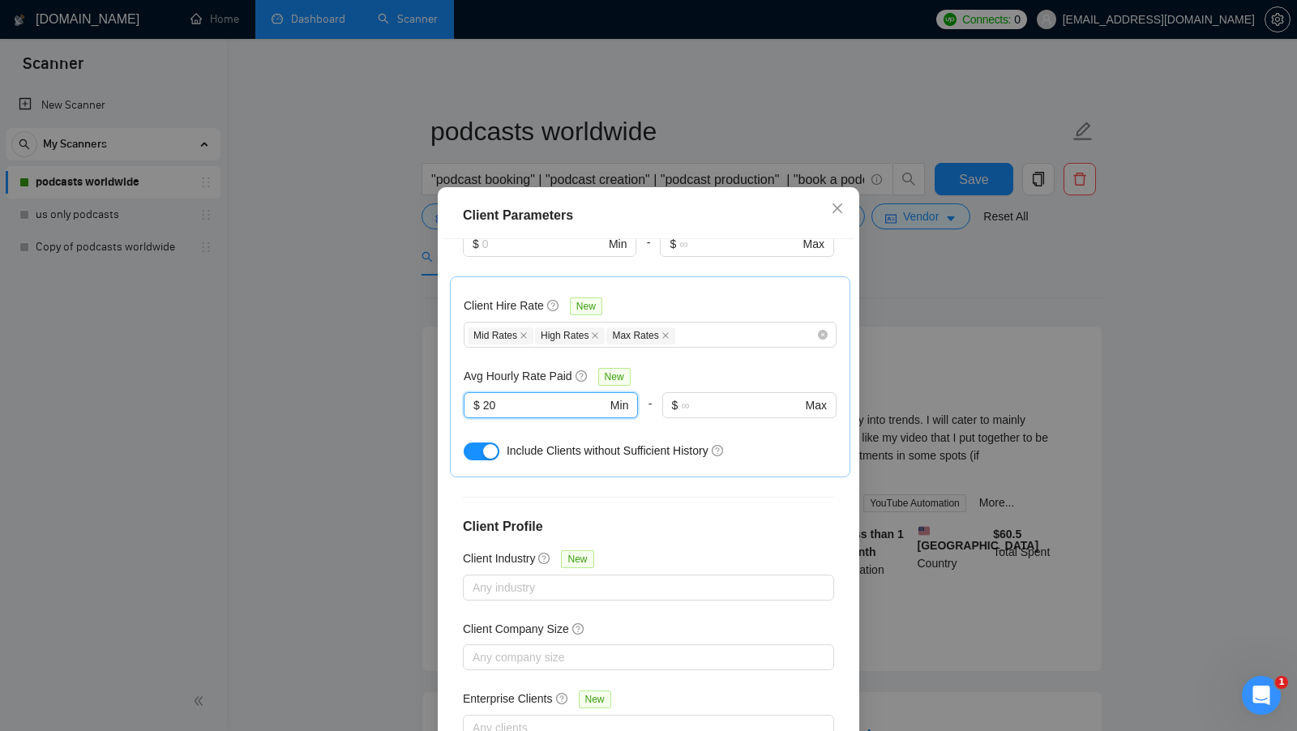
scroll to position [90, 0]
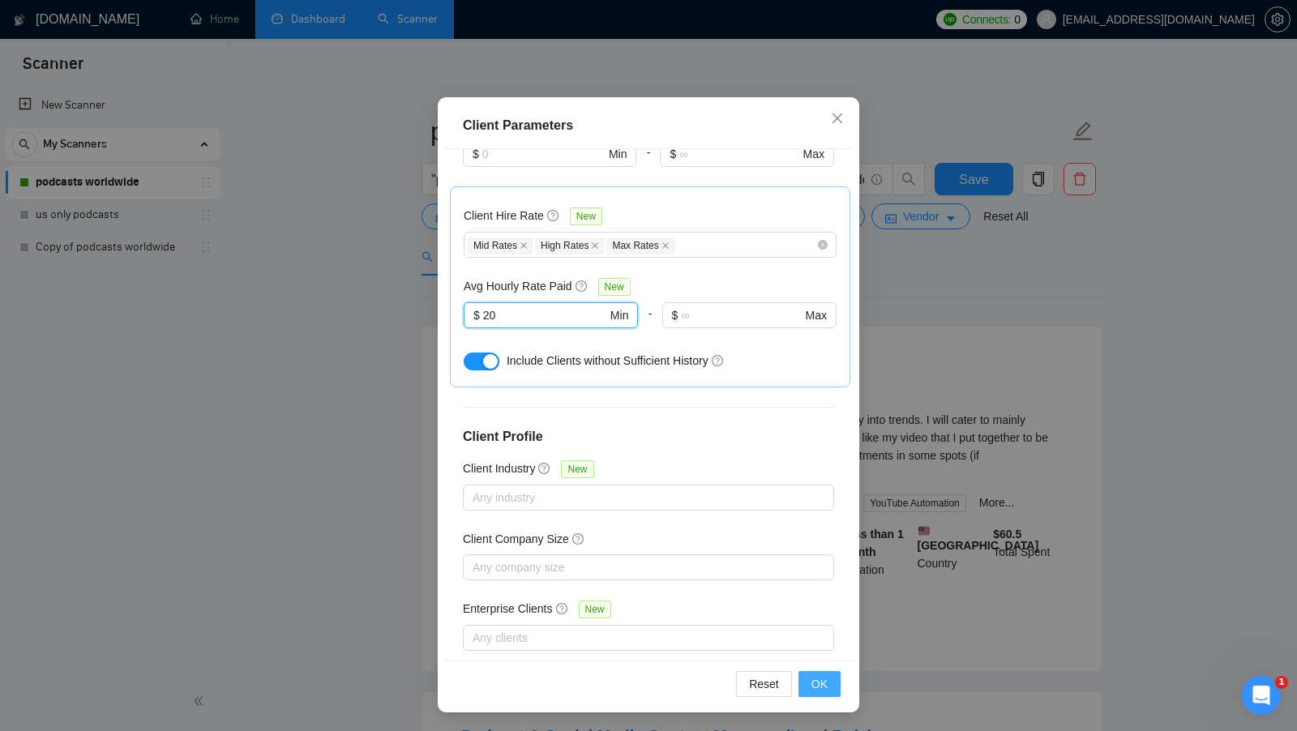
type input "20"
click at [818, 679] on span "OK" at bounding box center [819, 684] width 16 height 18
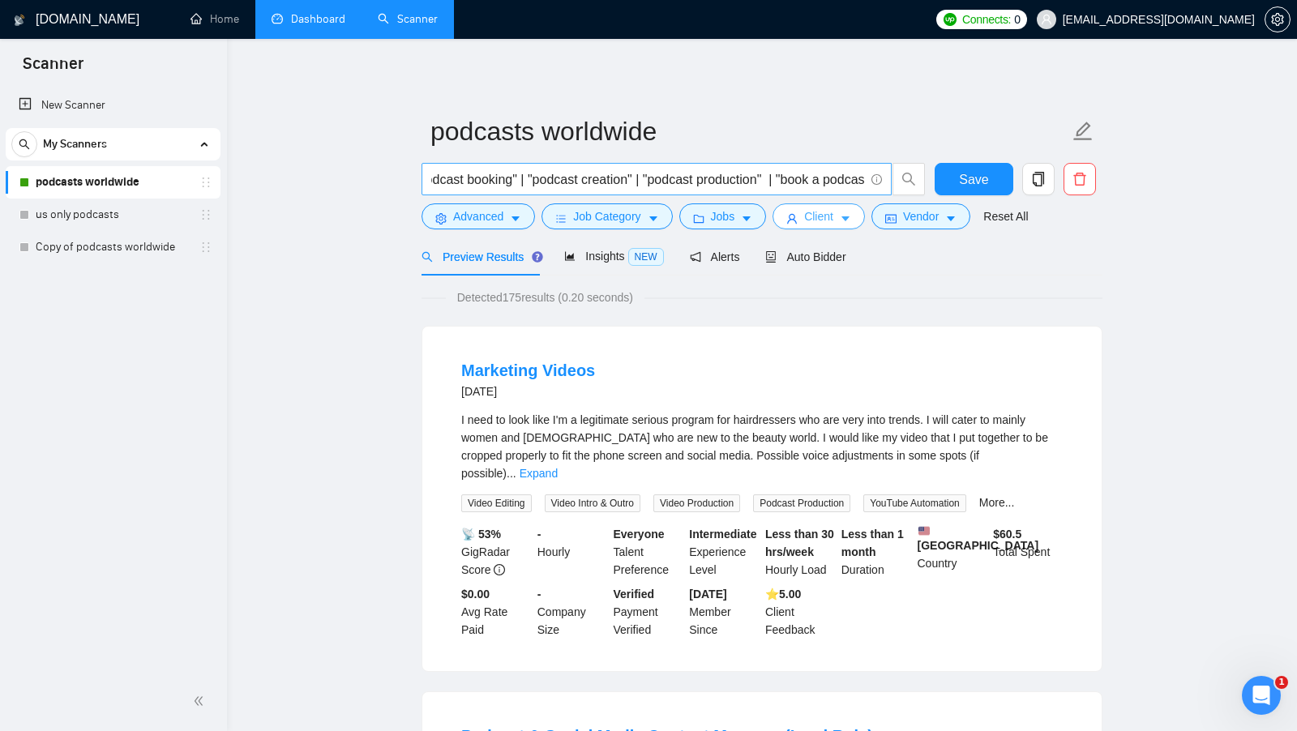
scroll to position [0, 0]
click at [463, 179] on input ""podcast booking" | "podcast creation" | "podcast production" | "book a podcast…" at bounding box center [647, 179] width 433 height 20
click at [121, 242] on link "Copy of podcasts worldwide" at bounding box center [113, 247] width 154 height 32
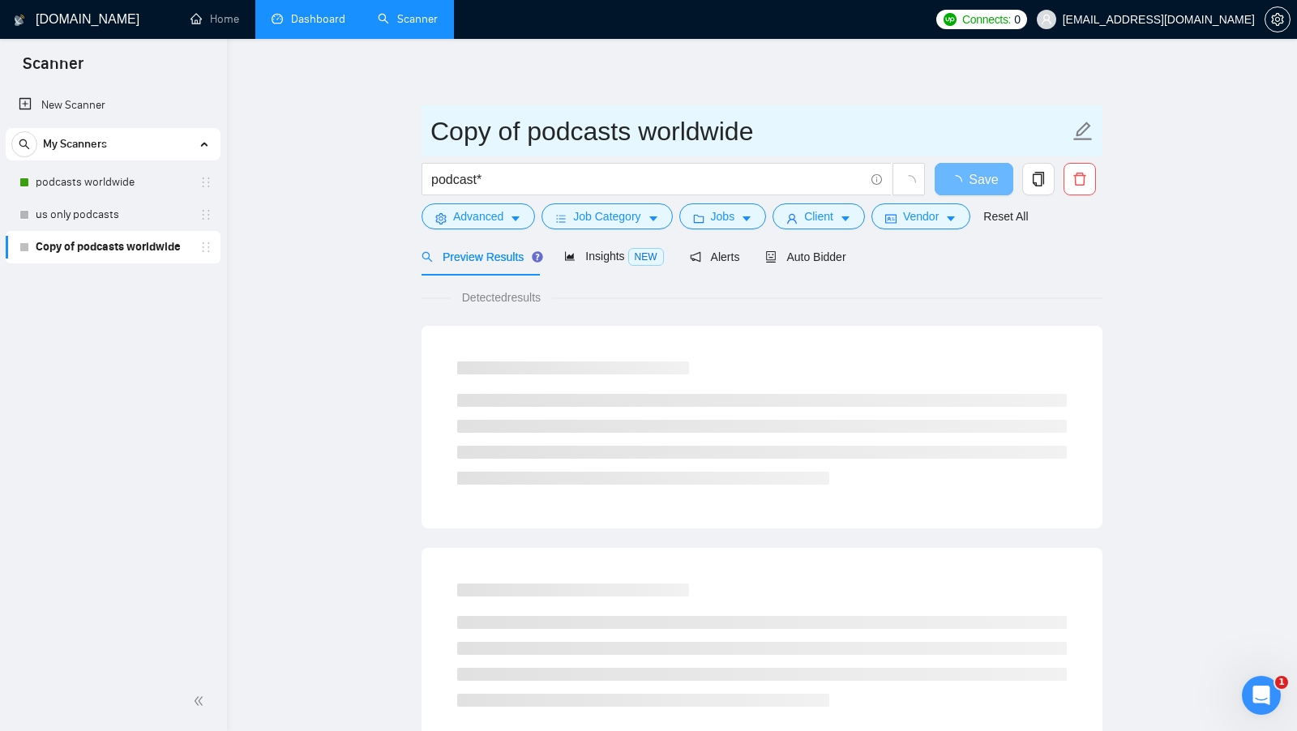
click at [512, 131] on input "Copy of podcasts worldwide" at bounding box center [749, 131] width 639 height 41
click at [583, 131] on input "Copy of podcasts worldwide" at bounding box center [749, 131] width 639 height 41
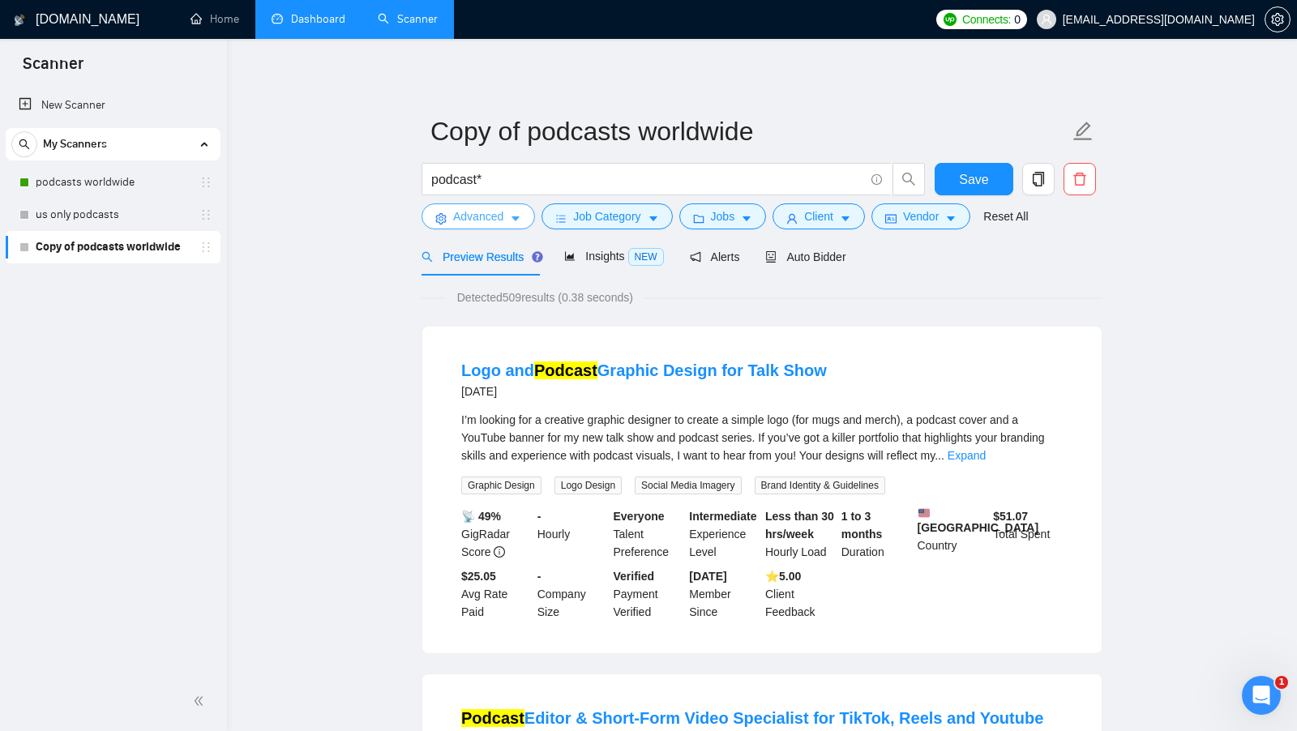
click at [473, 227] on button "Advanced" at bounding box center [478, 216] width 113 height 26
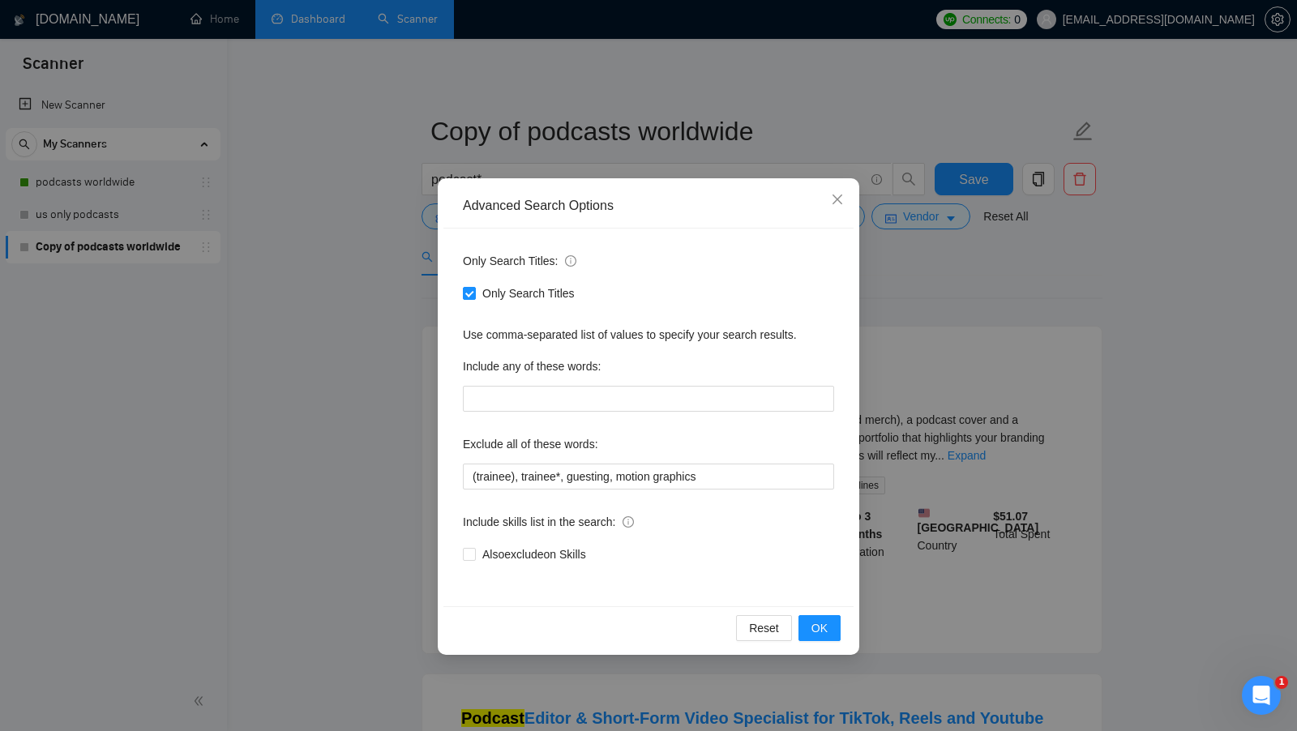
click at [395, 276] on div "Advanced Search Options Only Search Titles: Only Search Titles Use comma-separa…" at bounding box center [648, 365] width 1297 height 731
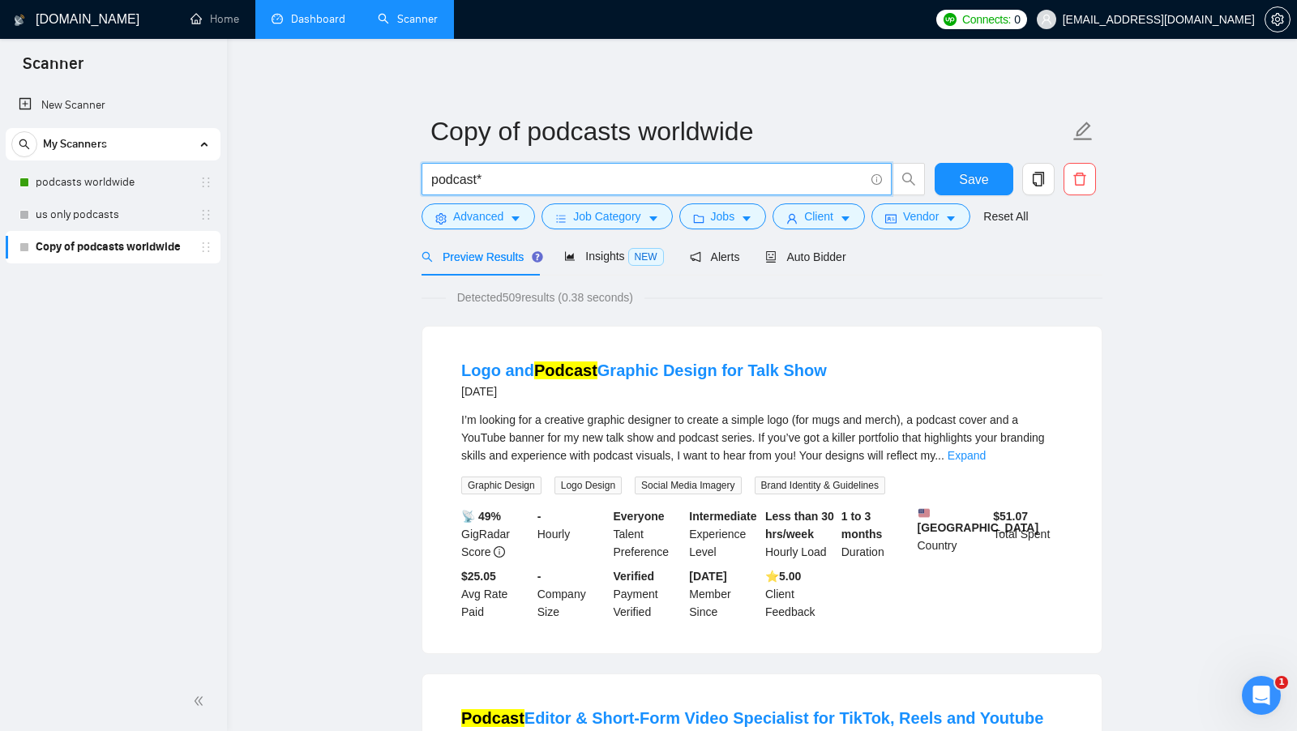
click at [529, 182] on input "podcast*" at bounding box center [647, 179] width 433 height 20
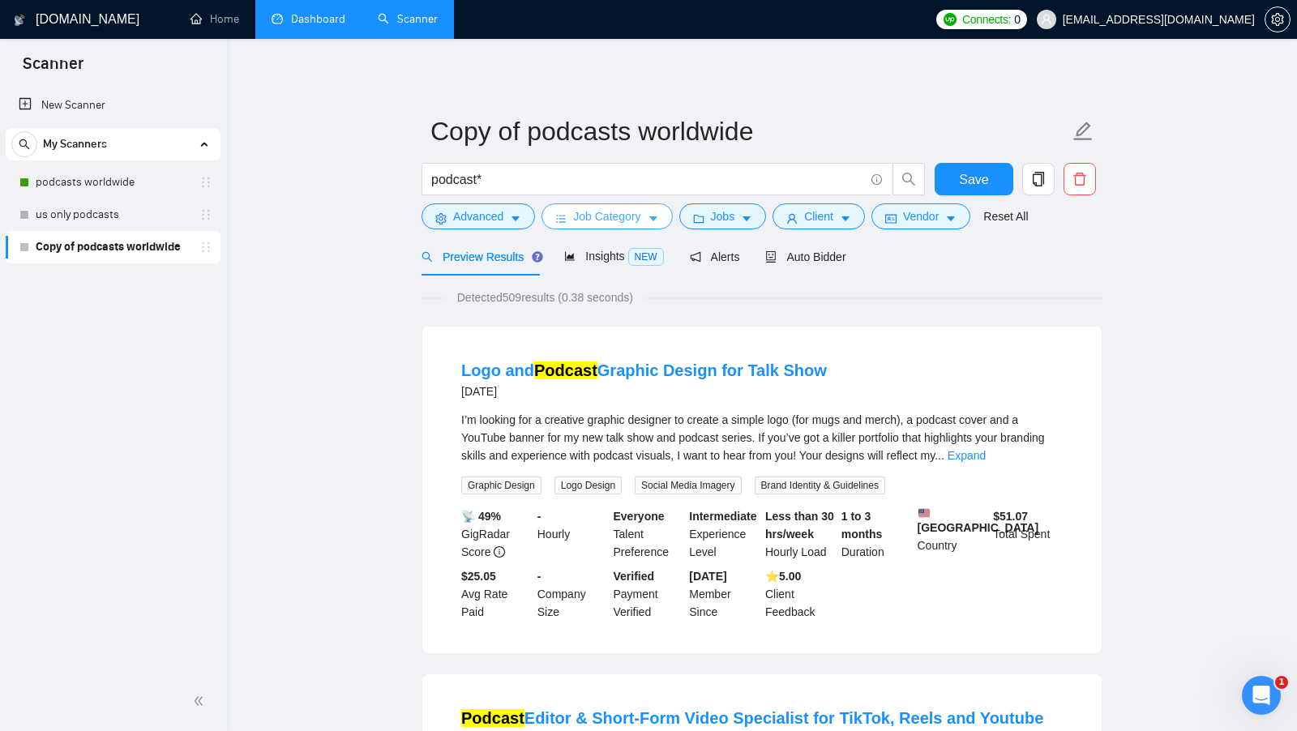
click at [593, 229] on button "Job Category" at bounding box center [607, 216] width 131 height 26
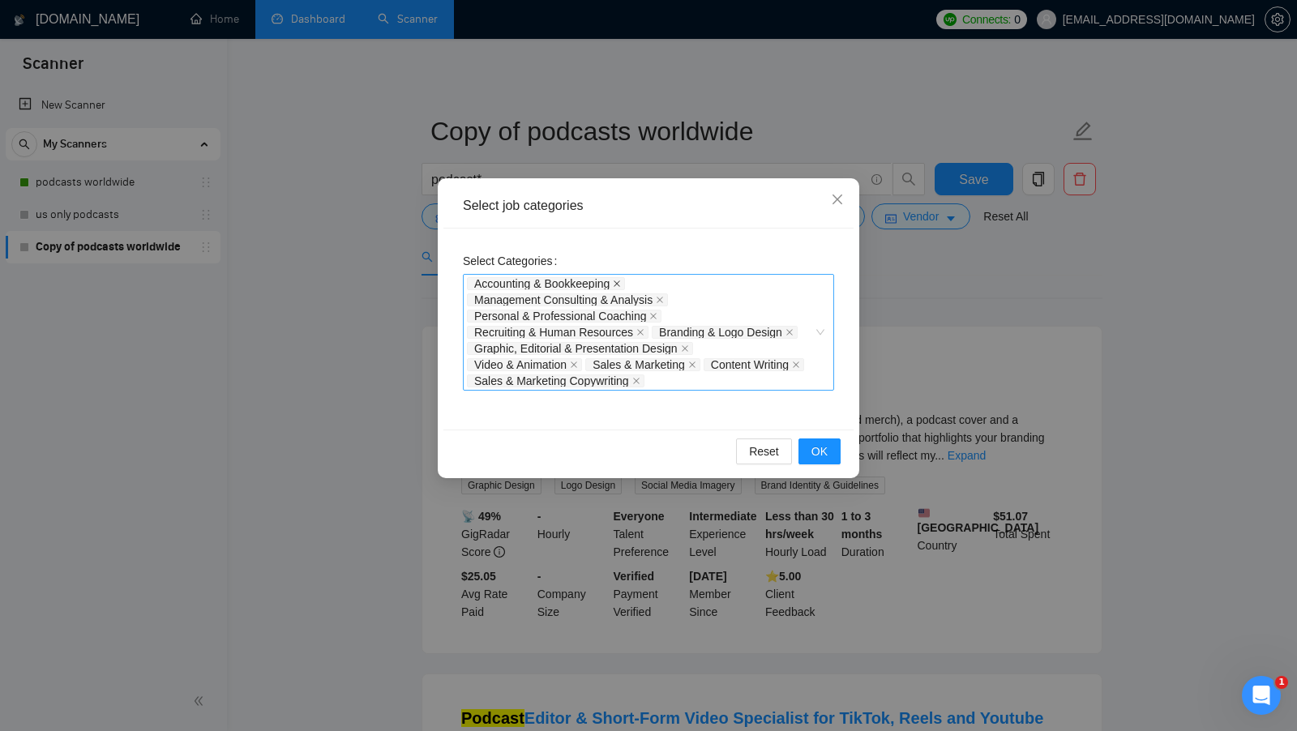
click at [621, 280] on icon "close" at bounding box center [617, 284] width 8 height 8
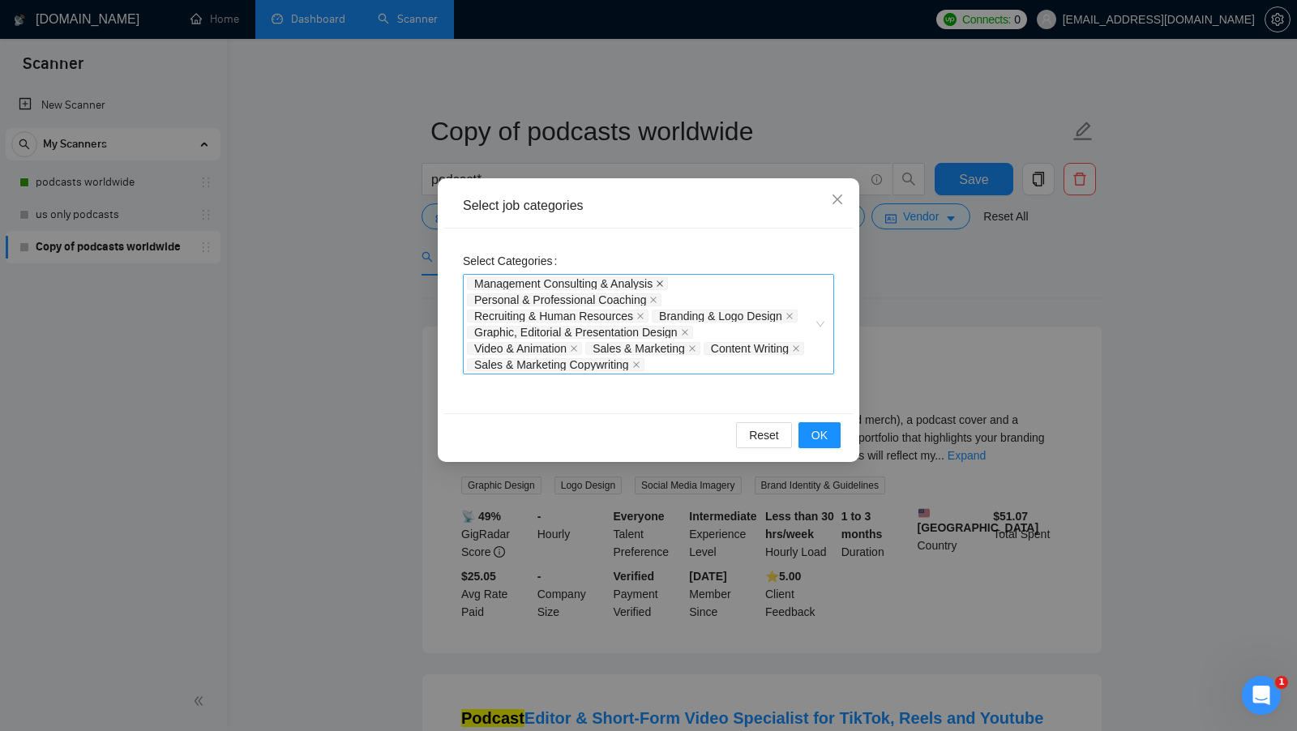
click at [664, 278] on span at bounding box center [660, 283] width 8 height 11
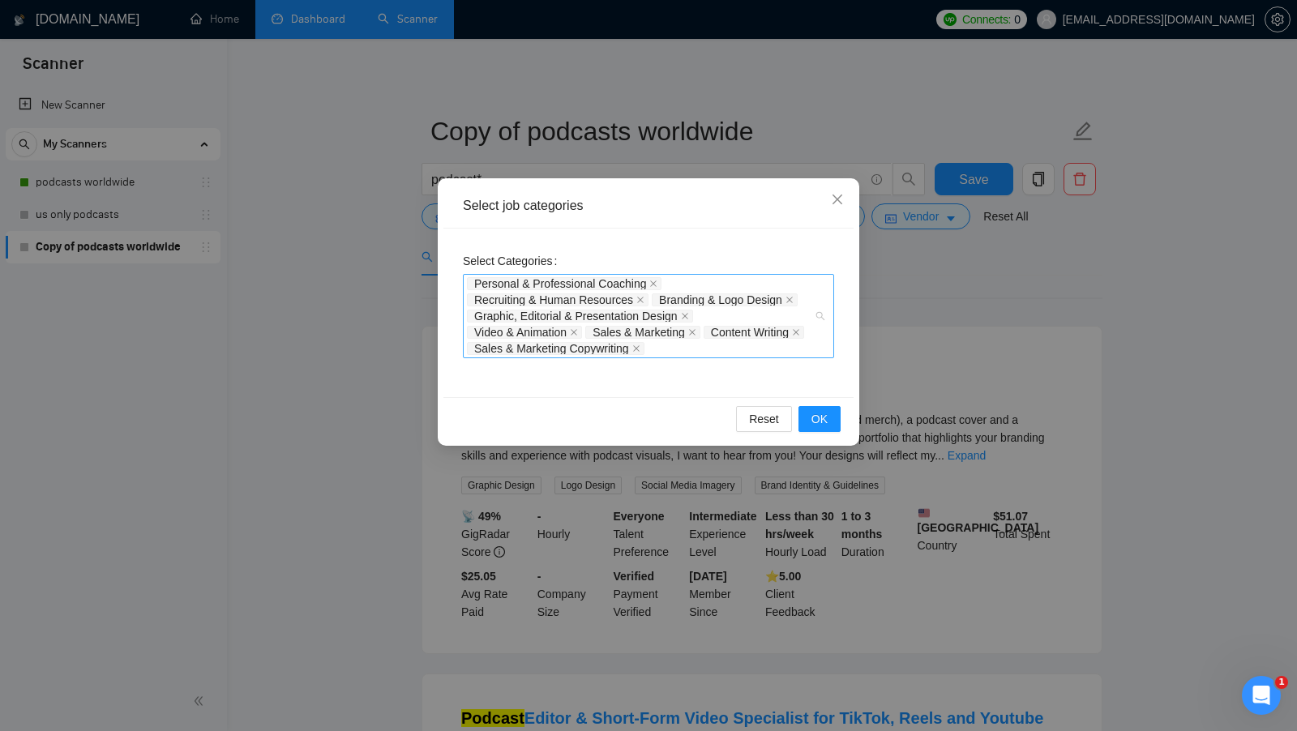
click at [661, 284] on span "Personal & Professional Coaching" at bounding box center [564, 283] width 195 height 13
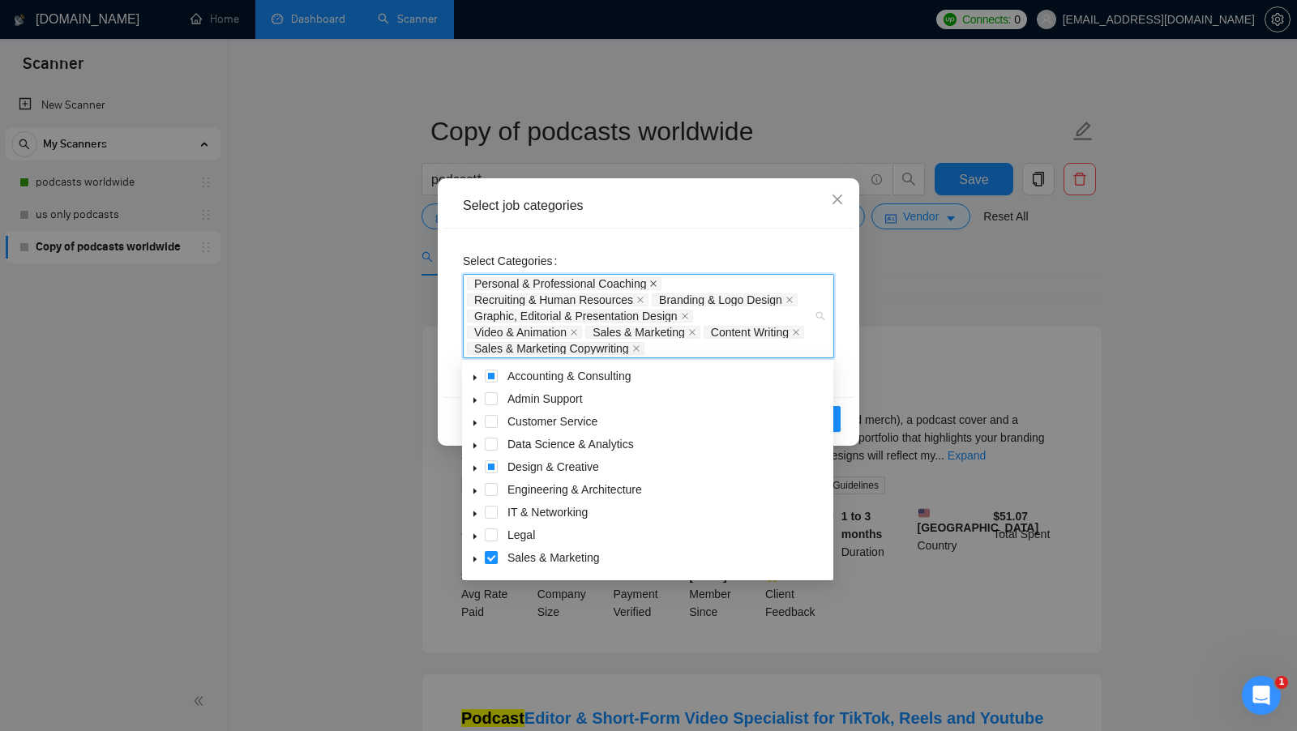
click at [655, 283] on icon "close" at bounding box center [653, 284] width 8 height 8
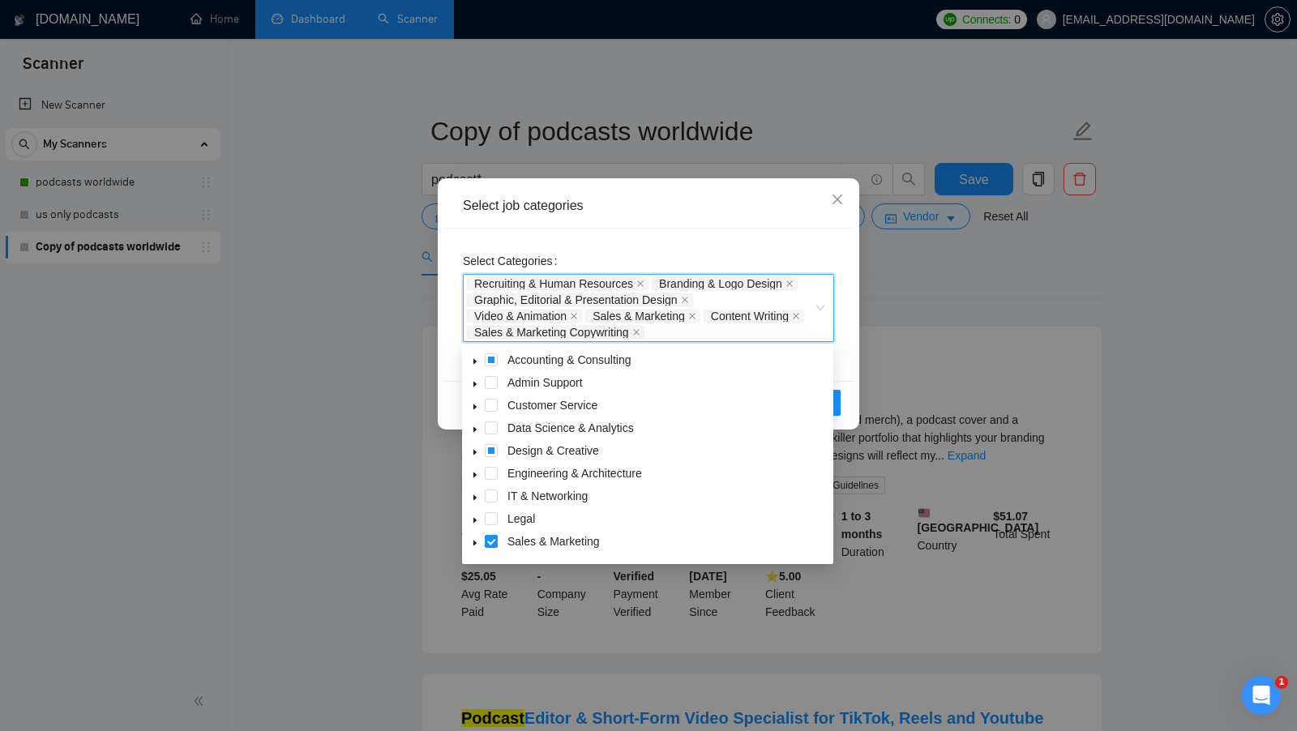
click at [655, 283] on span "Branding & Logo Design" at bounding box center [725, 283] width 146 height 13
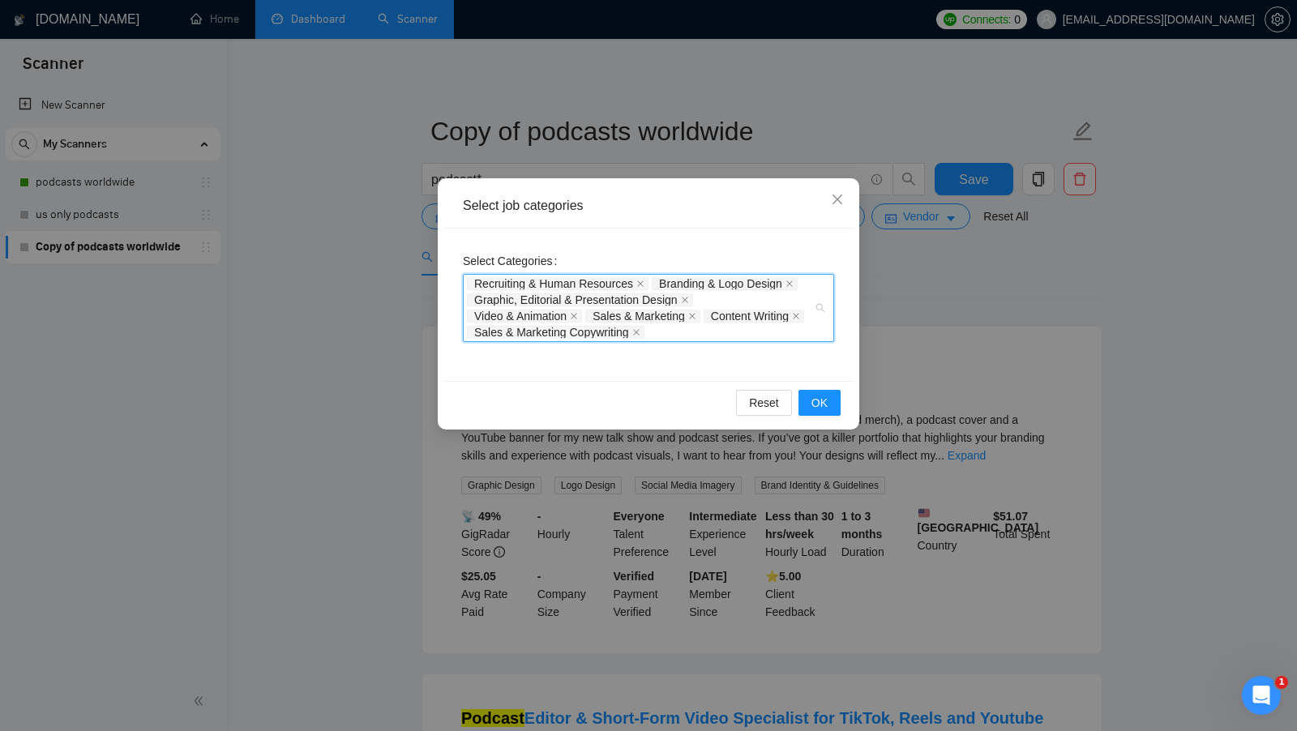
click at [631, 276] on div "Recruiting & Human Resources" at bounding box center [559, 284] width 185 height 16
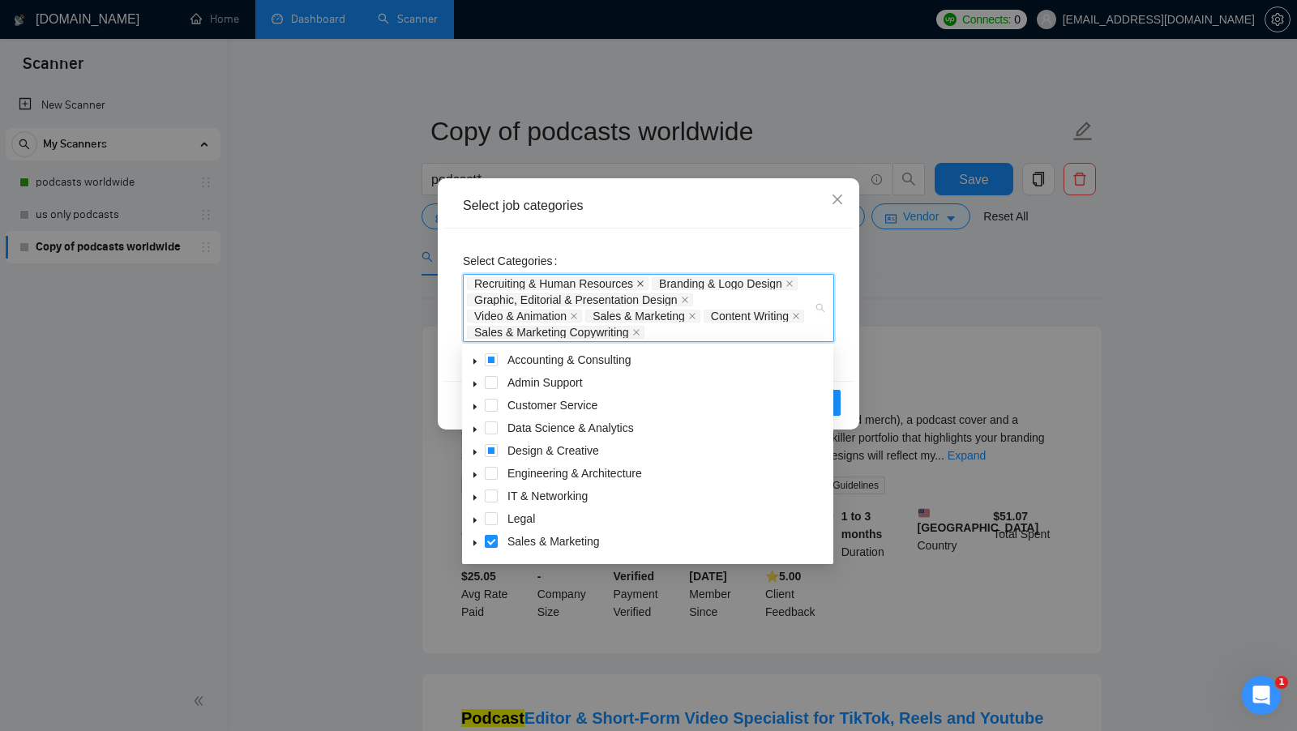
click at [643, 278] on span at bounding box center [640, 283] width 8 height 11
click at [608, 280] on icon "close" at bounding box center [605, 283] width 6 height 6
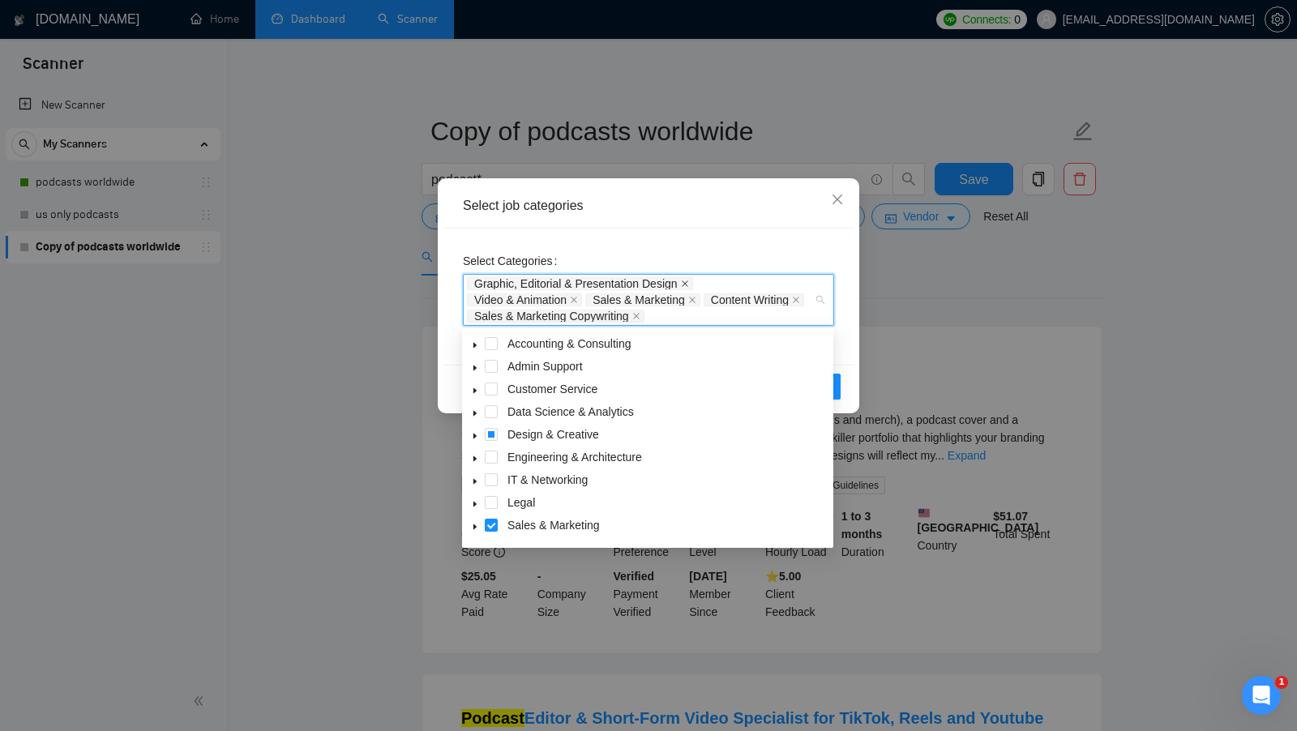
click at [687, 280] on icon "close" at bounding box center [685, 284] width 8 height 8
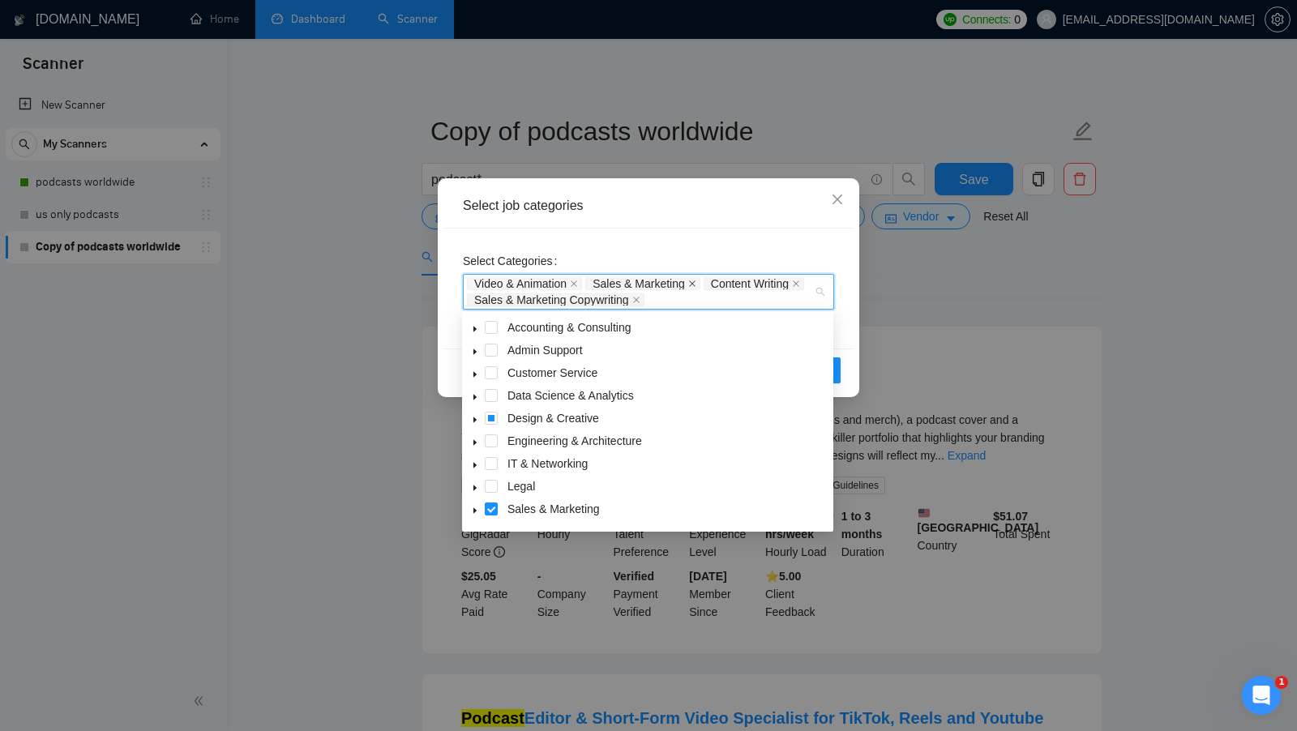
click at [694, 280] on icon "close" at bounding box center [692, 283] width 6 height 6
click at [576, 284] on icon "close" at bounding box center [574, 284] width 8 height 8
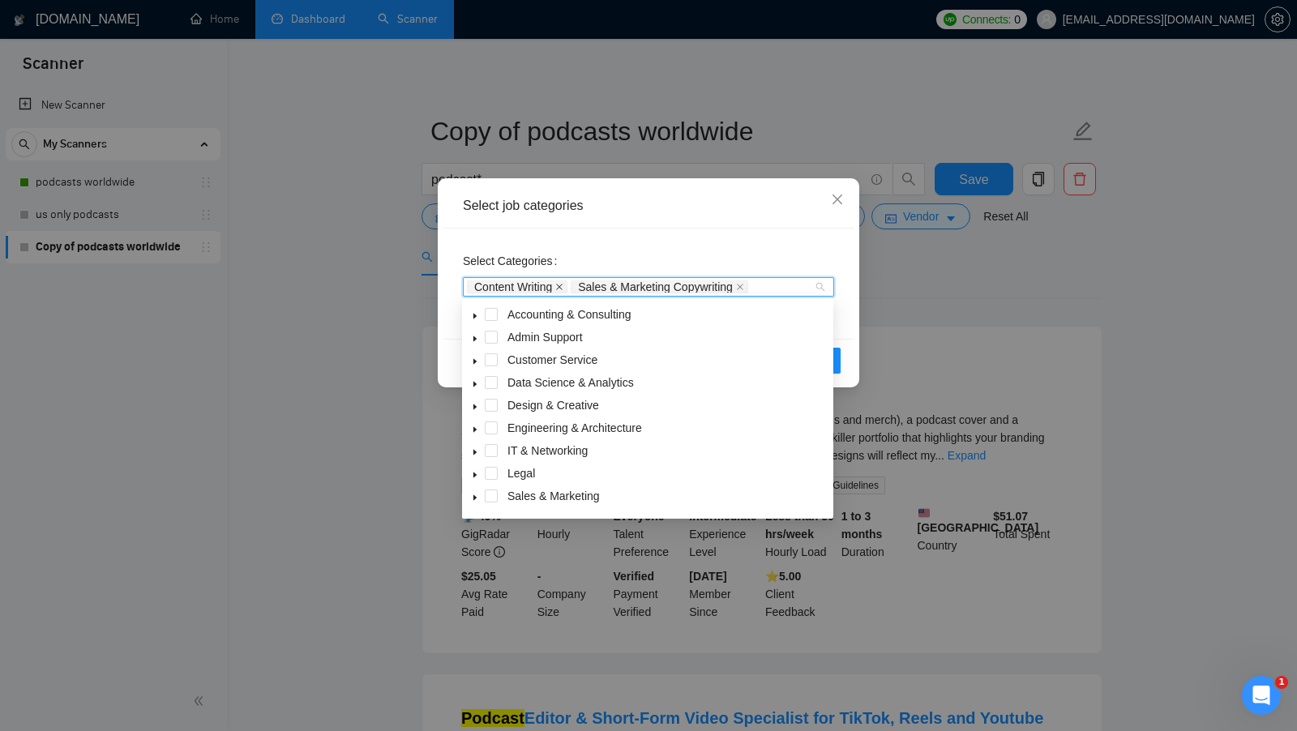
click at [563, 283] on icon "close" at bounding box center [559, 287] width 8 height 8
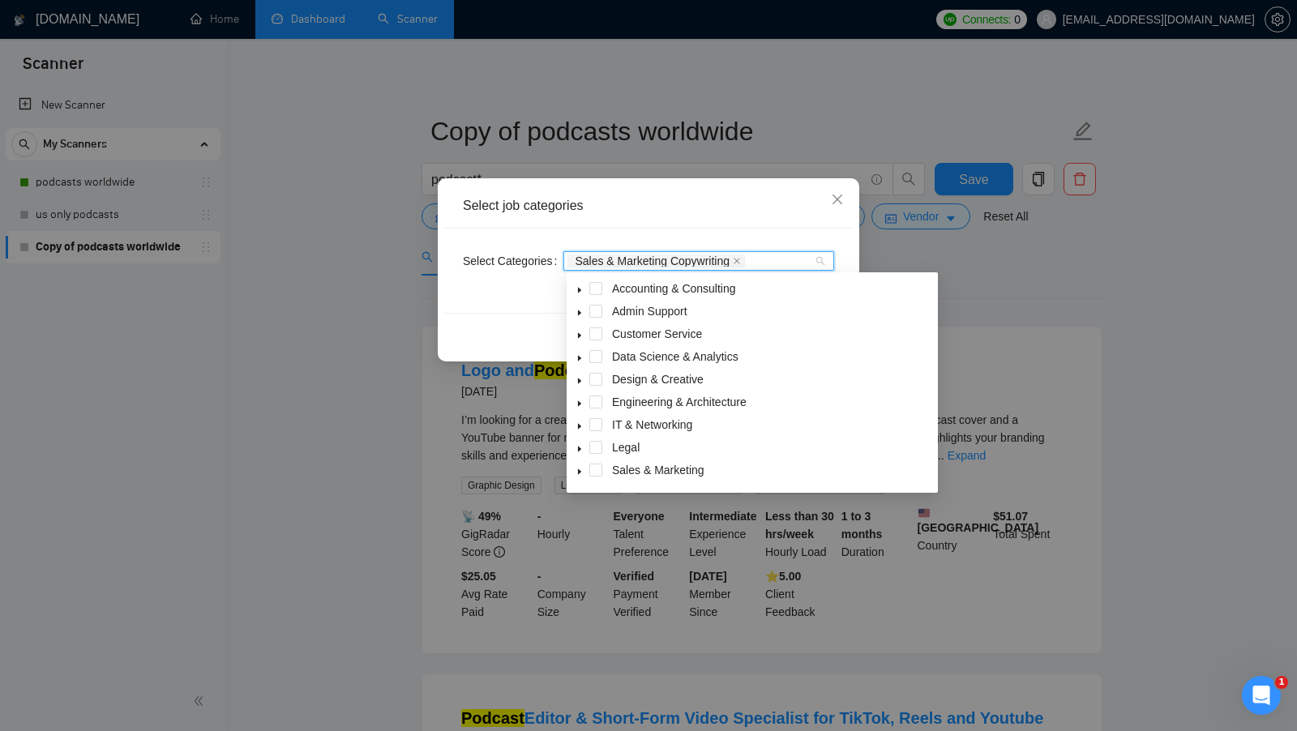
click at [740, 259] on icon "close" at bounding box center [737, 261] width 6 height 6
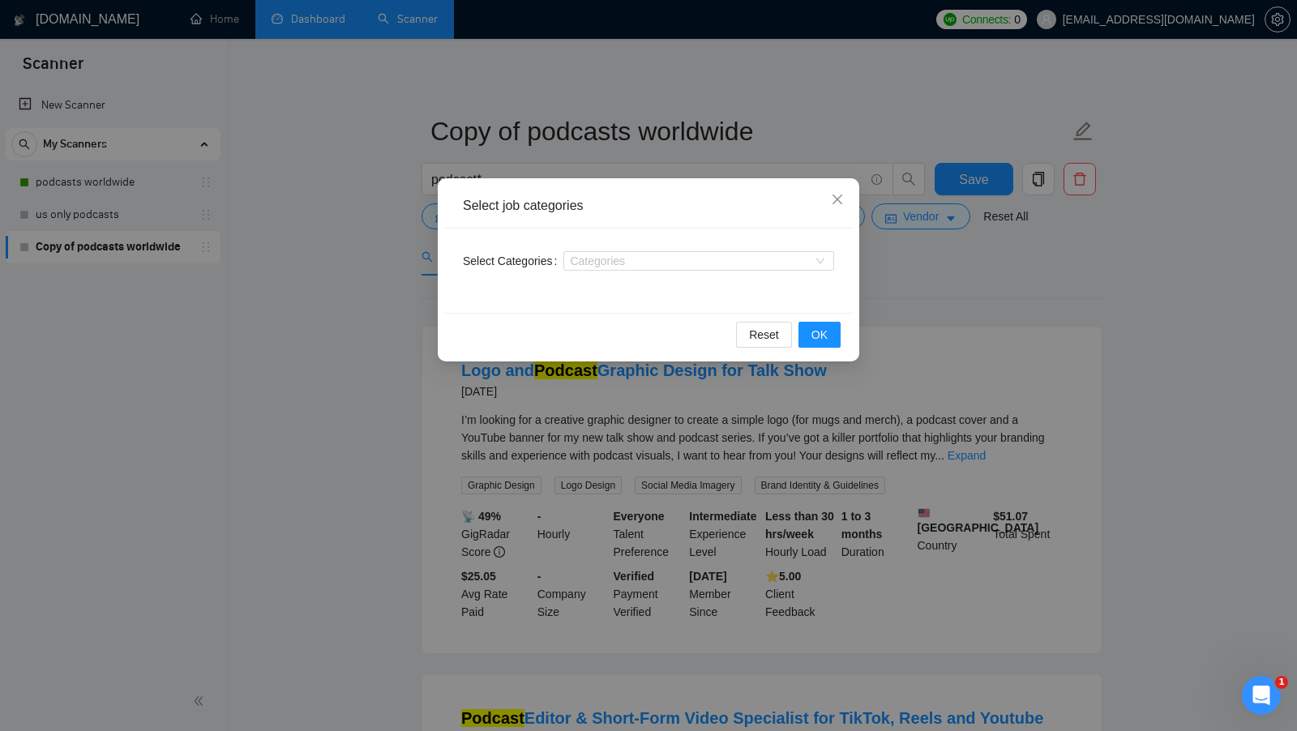
click at [820, 243] on div "Select Categories Categories" at bounding box center [648, 271] width 410 height 84
click at [820, 328] on span "OK" at bounding box center [819, 335] width 16 height 18
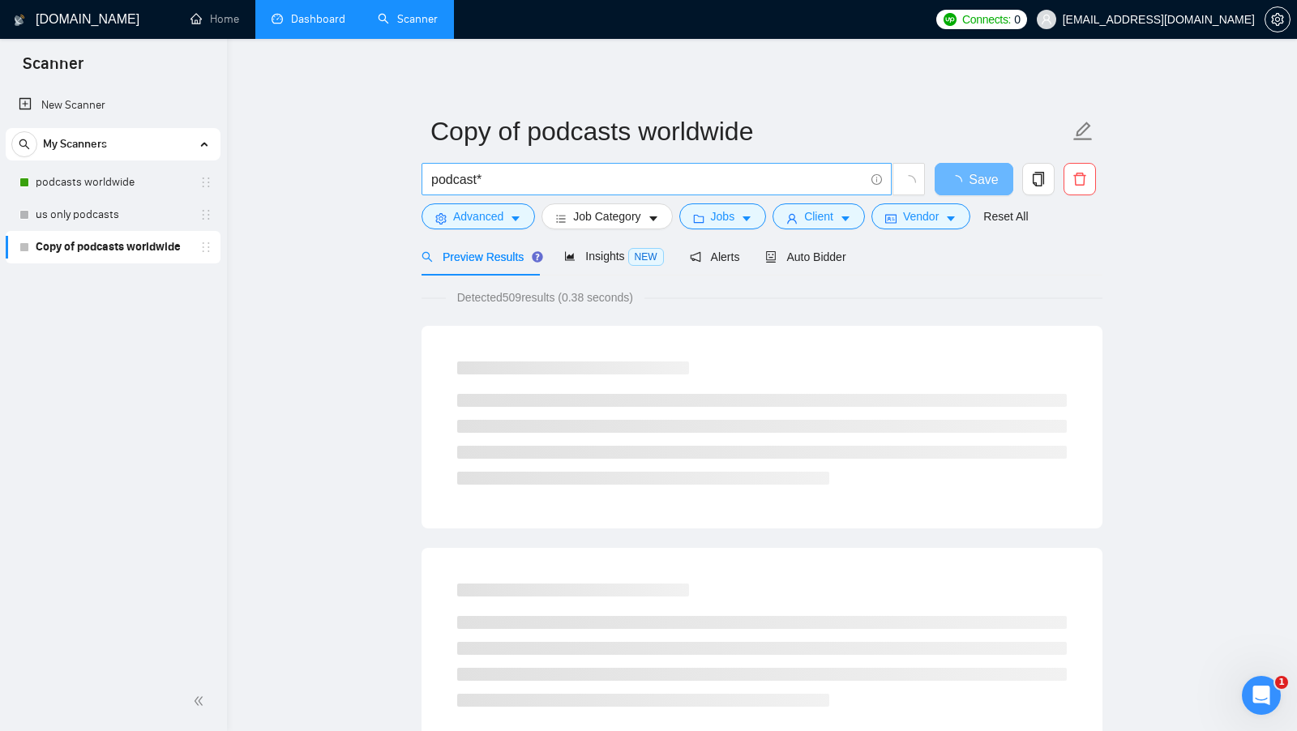
click at [509, 163] on span "podcast*" at bounding box center [657, 179] width 470 height 32
click at [507, 175] on input "podcast*" at bounding box center [647, 179] width 433 height 20
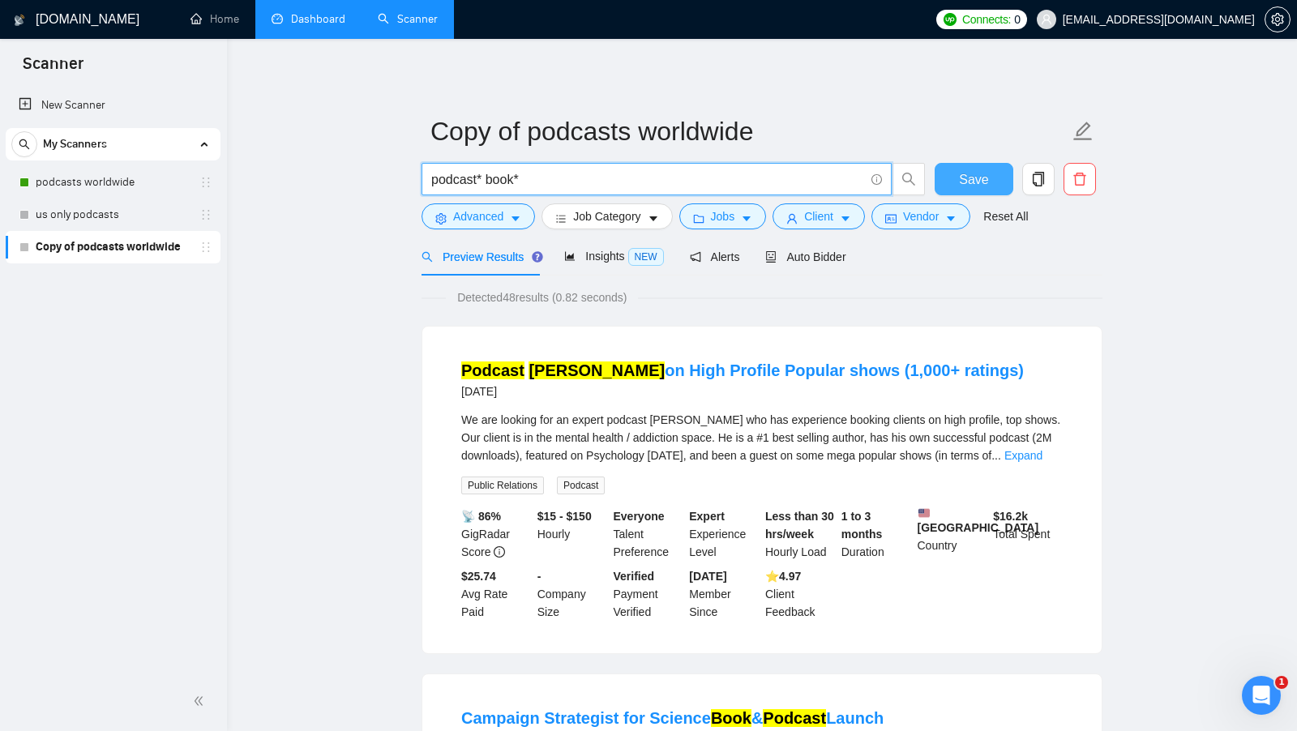
type input "podcast* book*"
click at [973, 182] on span "Save" at bounding box center [973, 179] width 29 height 20
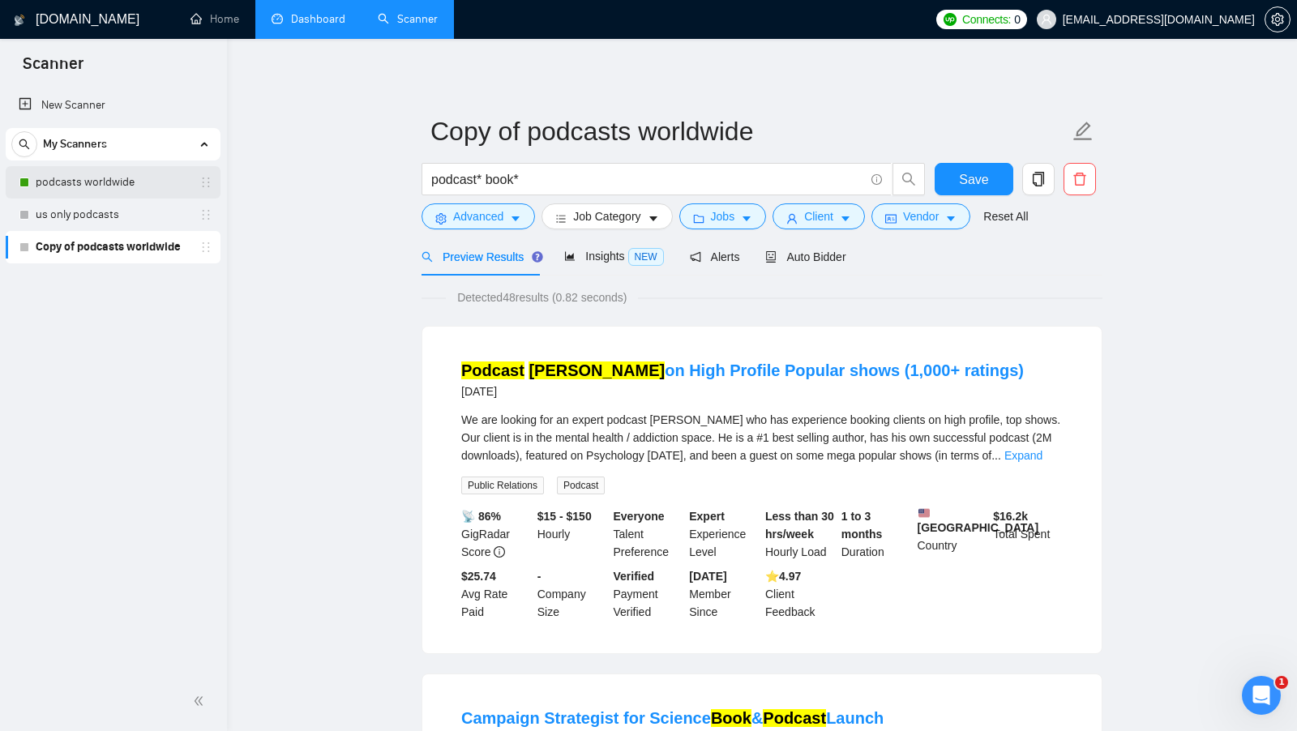
click at [136, 182] on link "podcasts worldwide" at bounding box center [113, 182] width 154 height 32
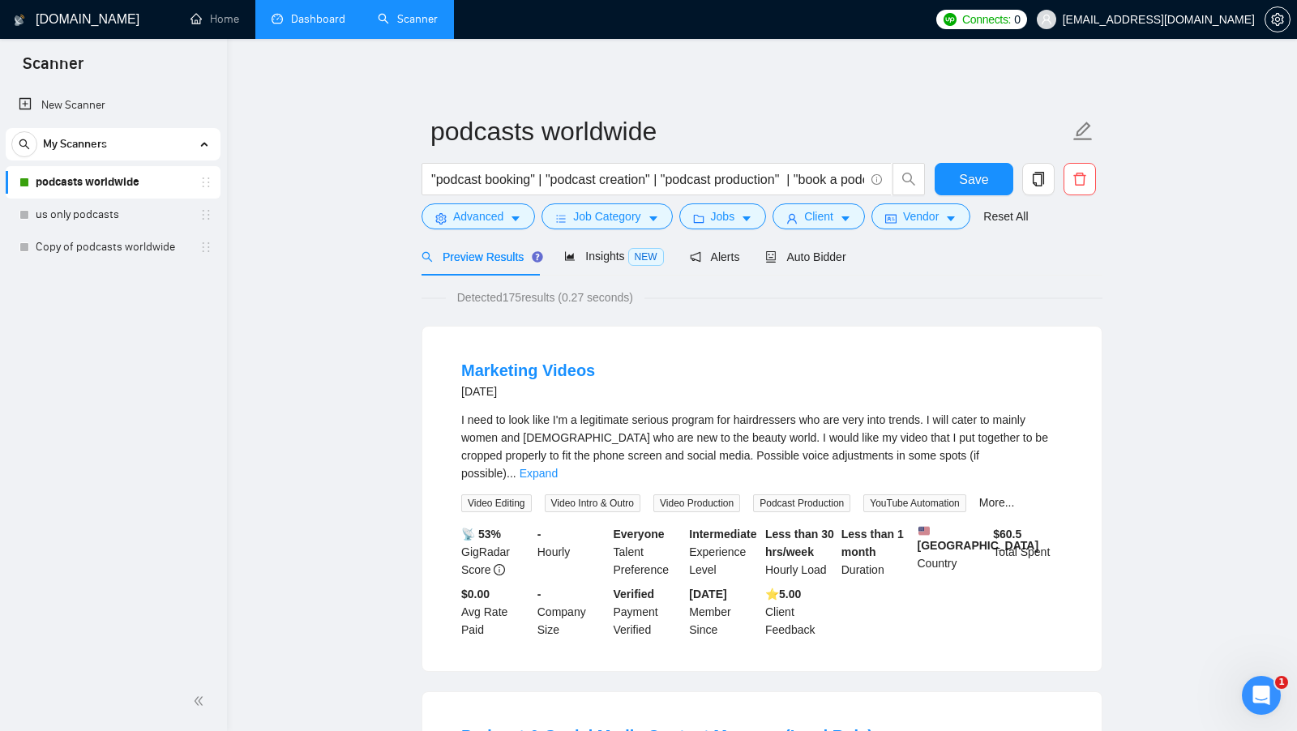
click at [117, 253] on link "Copy of podcasts worldwide" at bounding box center [113, 247] width 154 height 32
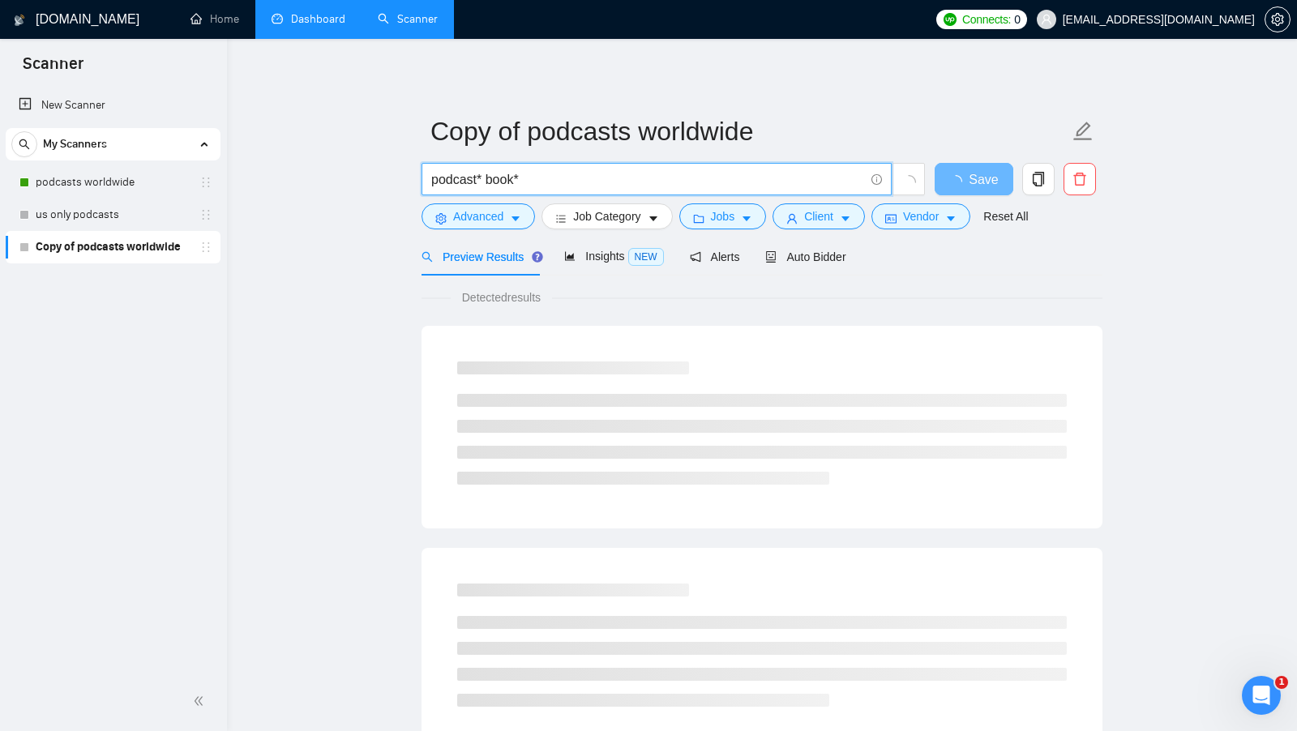
click at [664, 185] on input "podcast* book*" at bounding box center [647, 179] width 433 height 20
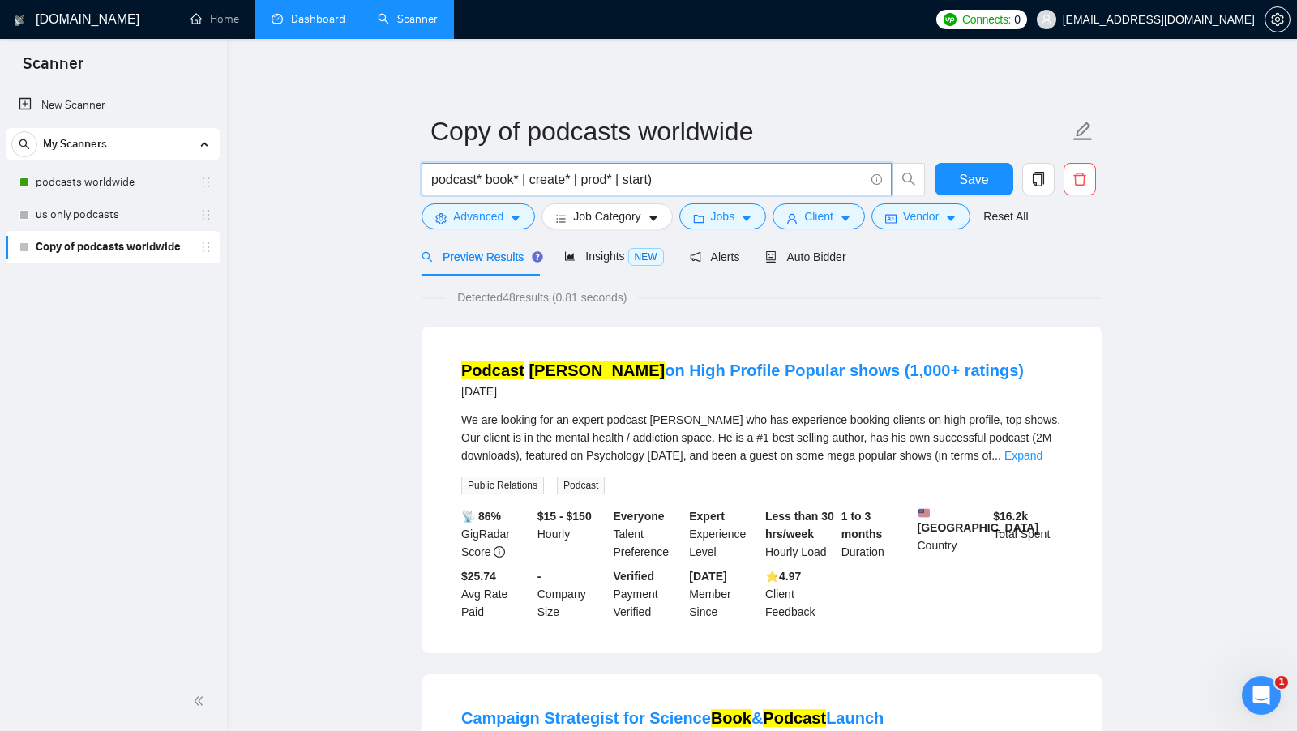
click at [490, 181] on input "podcast* book* | create* | prod* | start)" at bounding box center [647, 179] width 433 height 20
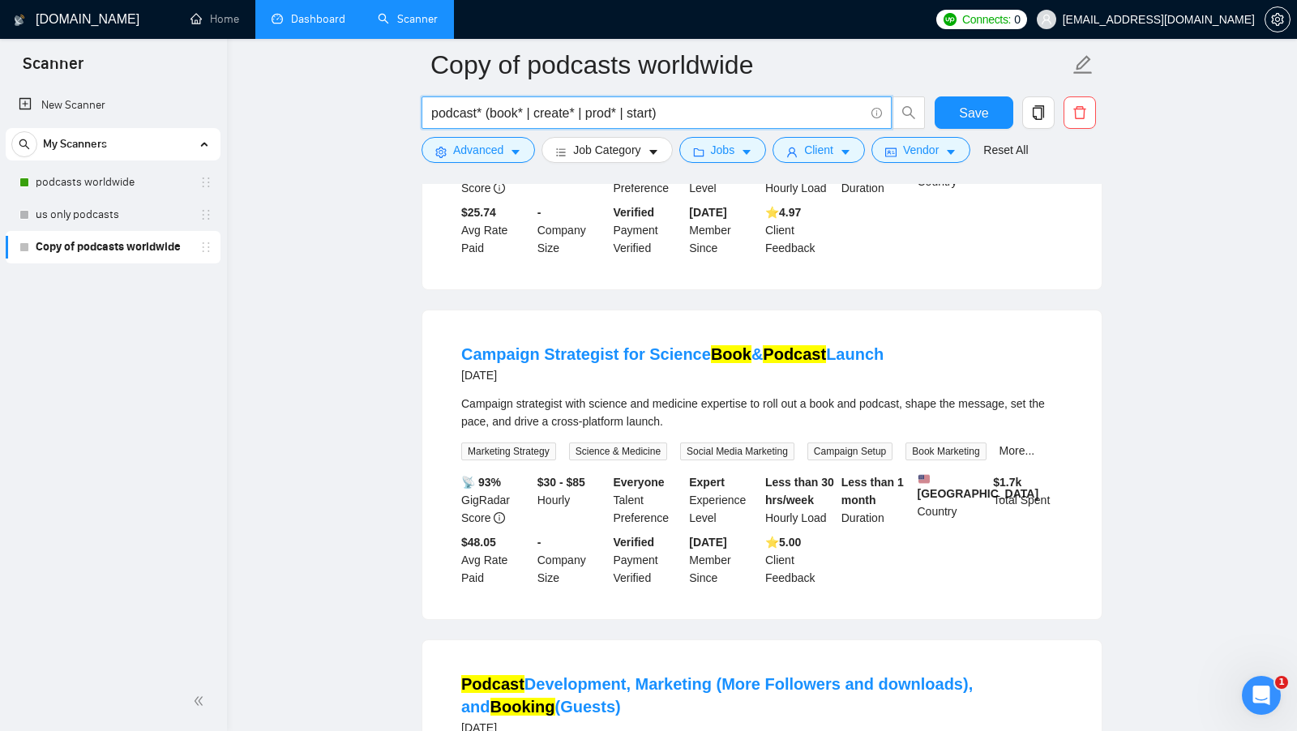
scroll to position [1084, 0]
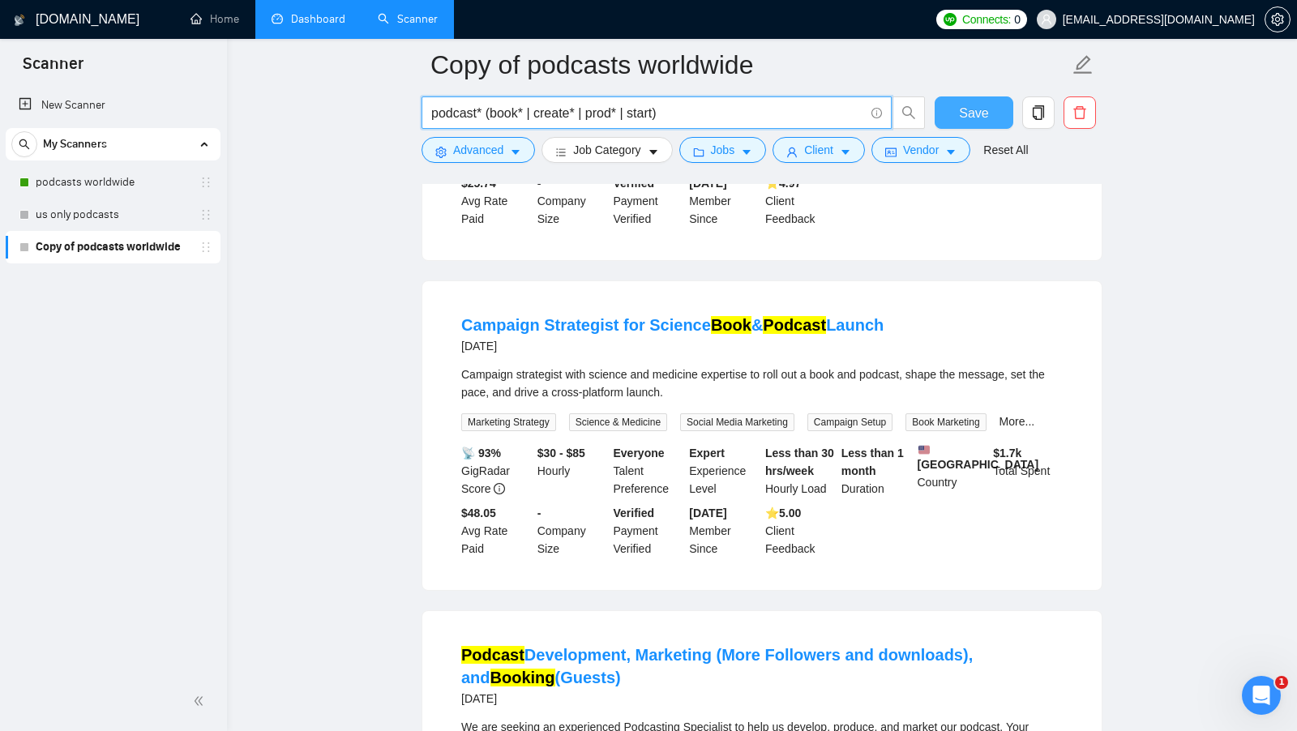
type input "podcast* (book* | create* | prod* | start)"
click at [957, 115] on button "Save" at bounding box center [974, 112] width 79 height 32
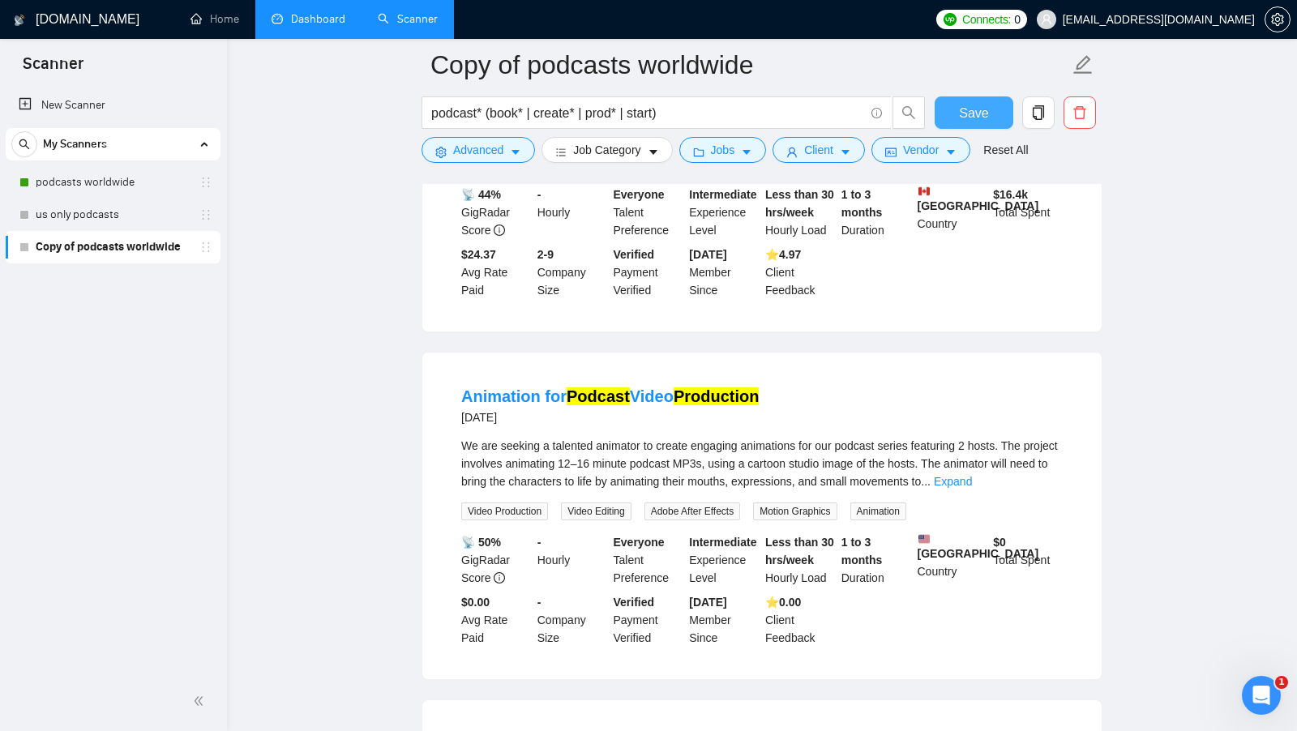
scroll to position [1714, 0]
drag, startPoint x: 432, startPoint y: 427, endPoint x: 529, endPoint y: 427, distance: 97.3
click at [529, 427] on div "Animation for Podcast Video Production 24 days ago We are seeking a talented an…" at bounding box center [761, 515] width 679 height 327
click at [615, 473] on span "We are seeking a talented animator to create engaging animations for our podcas…" at bounding box center [759, 463] width 597 height 49
click at [616, 473] on span "We are seeking a talented animator to create engaging animations for our podcas…" at bounding box center [759, 463] width 597 height 49
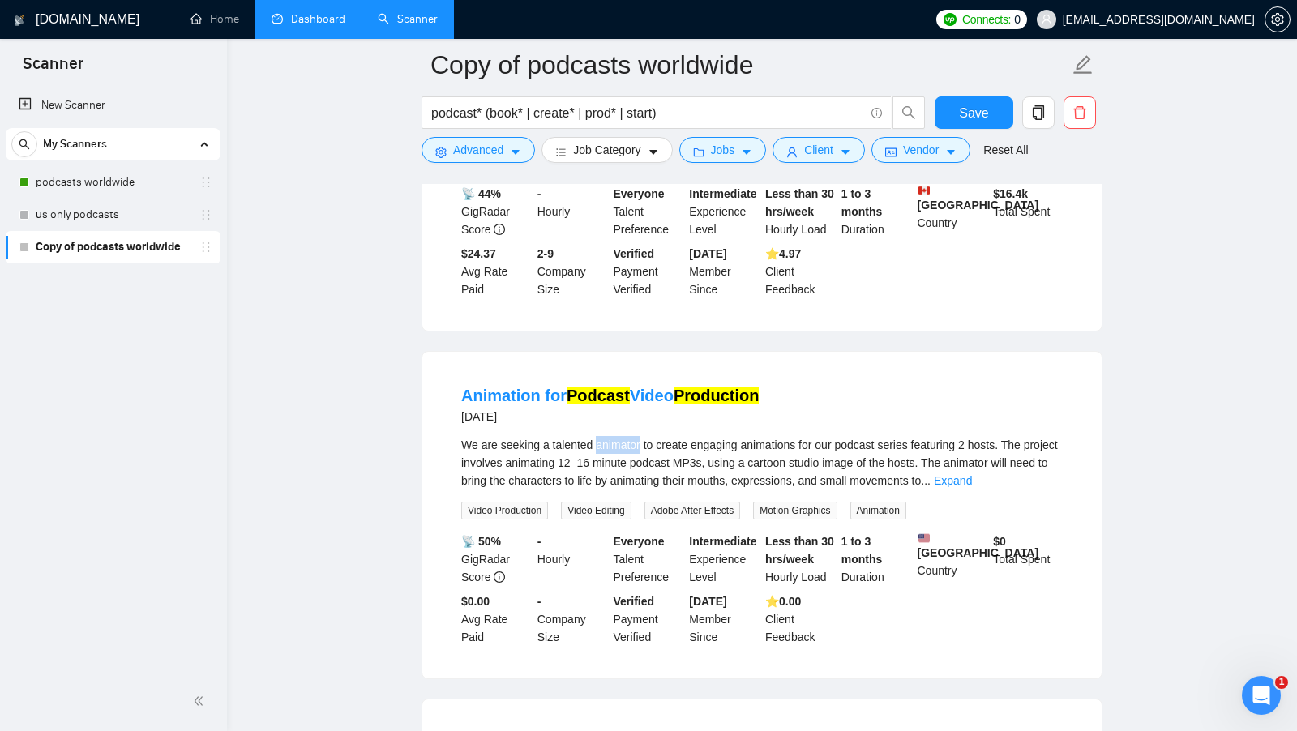
copy span "animator"
click at [478, 129] on span "podcast* (book* | create* | prod* | start)" at bounding box center [674, 112] width 504 height 32
click at [491, 171] on div at bounding box center [762, 177] width 681 height 13
click at [485, 159] on button "Advanced" at bounding box center [478, 150] width 113 height 26
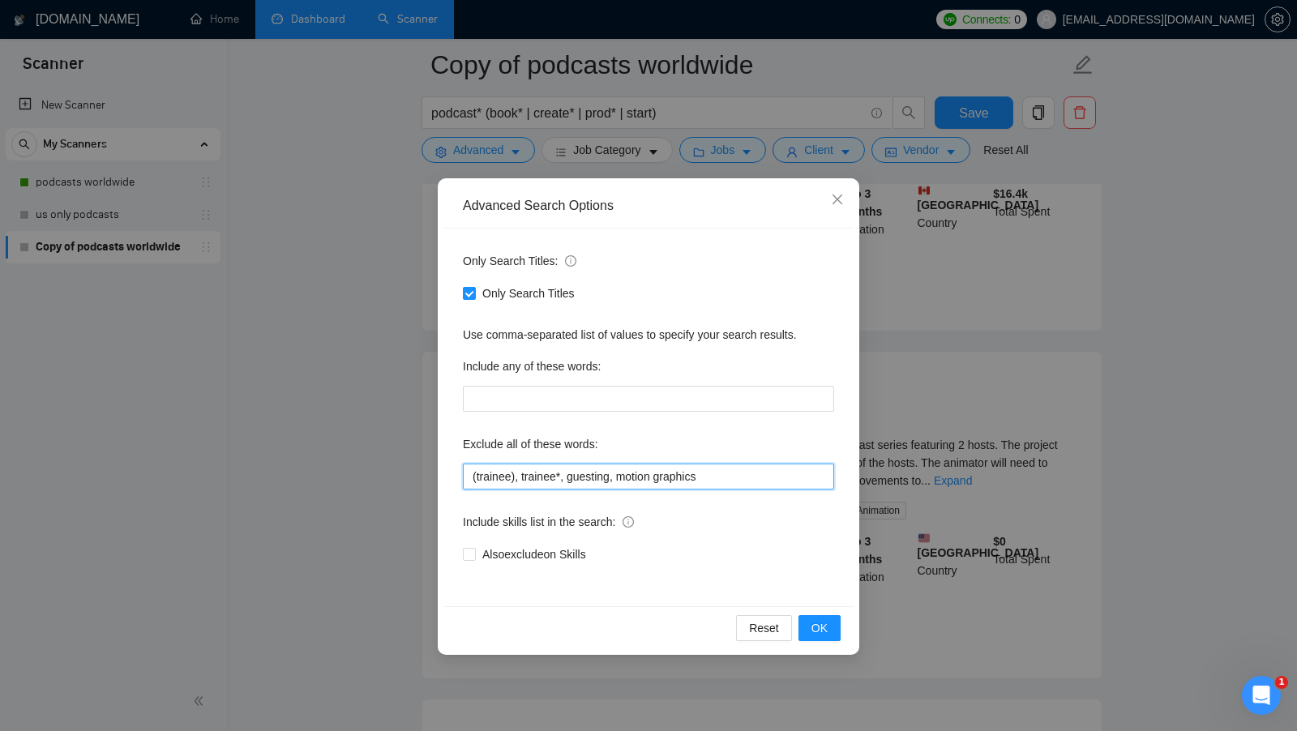
click at [720, 469] on input "(trainee), trainee*, guesting, motion graphics" at bounding box center [648, 477] width 371 height 26
paste input "animator"
type input "(trainee), trainee*, guesting, motion graphics, animator"
click at [820, 623] on span "OK" at bounding box center [819, 628] width 16 height 18
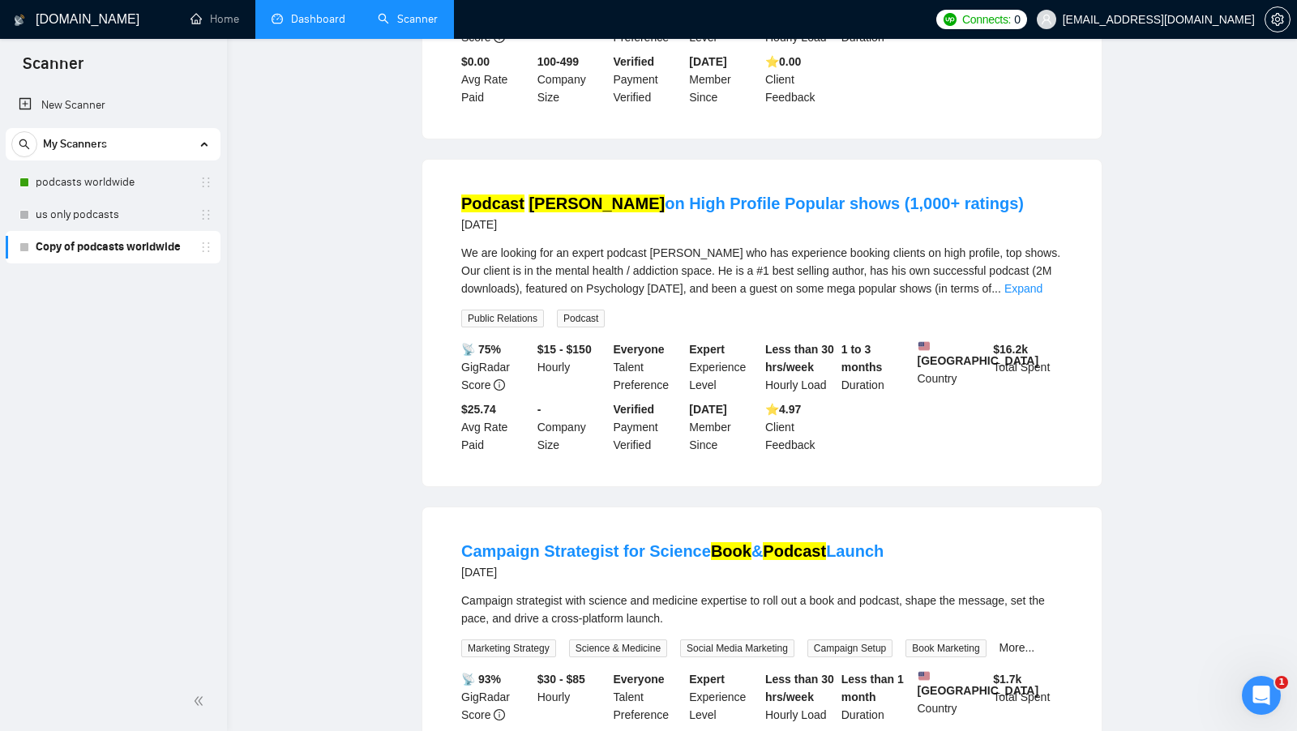
scroll to position [0, 0]
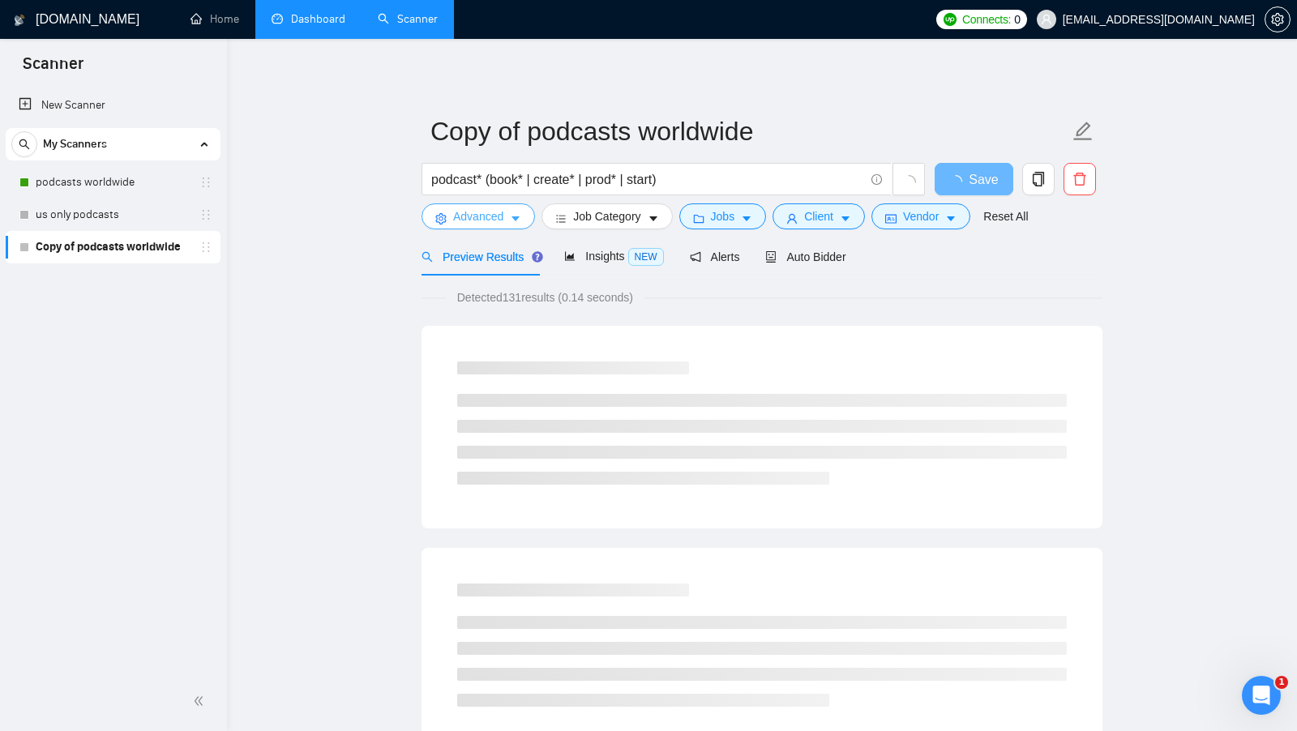
click at [513, 212] on button "Advanced" at bounding box center [478, 216] width 113 height 26
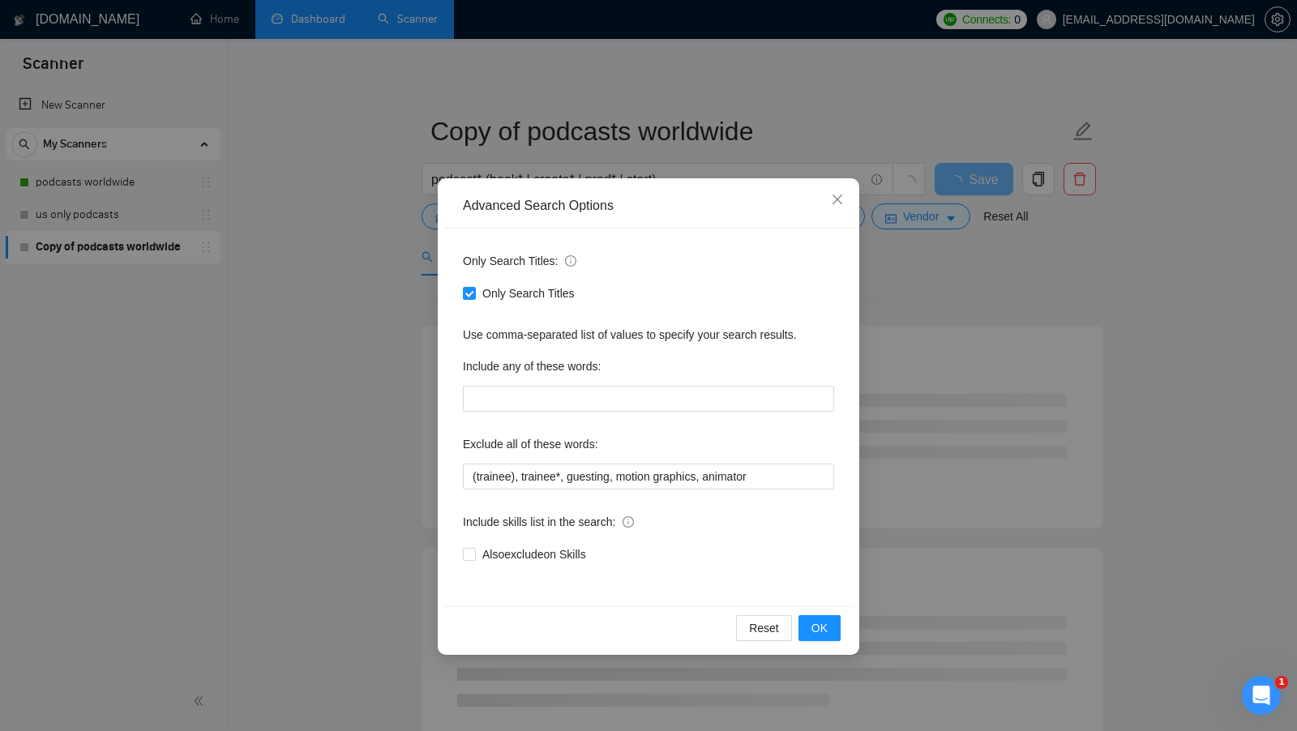
click at [947, 314] on div "Advanced Search Options Only Search Titles: Only Search Titles Use comma-separa…" at bounding box center [648, 365] width 1297 height 731
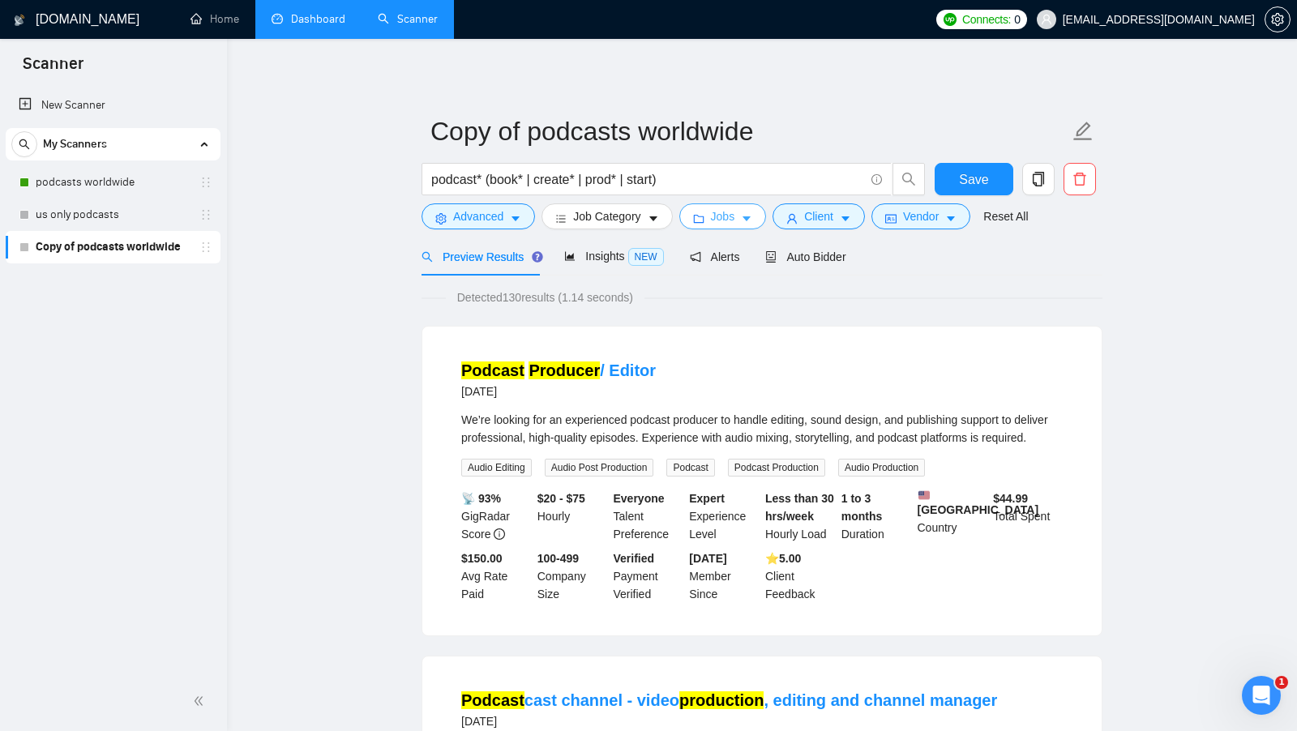
click at [718, 229] on button "Jobs" at bounding box center [723, 216] width 88 height 26
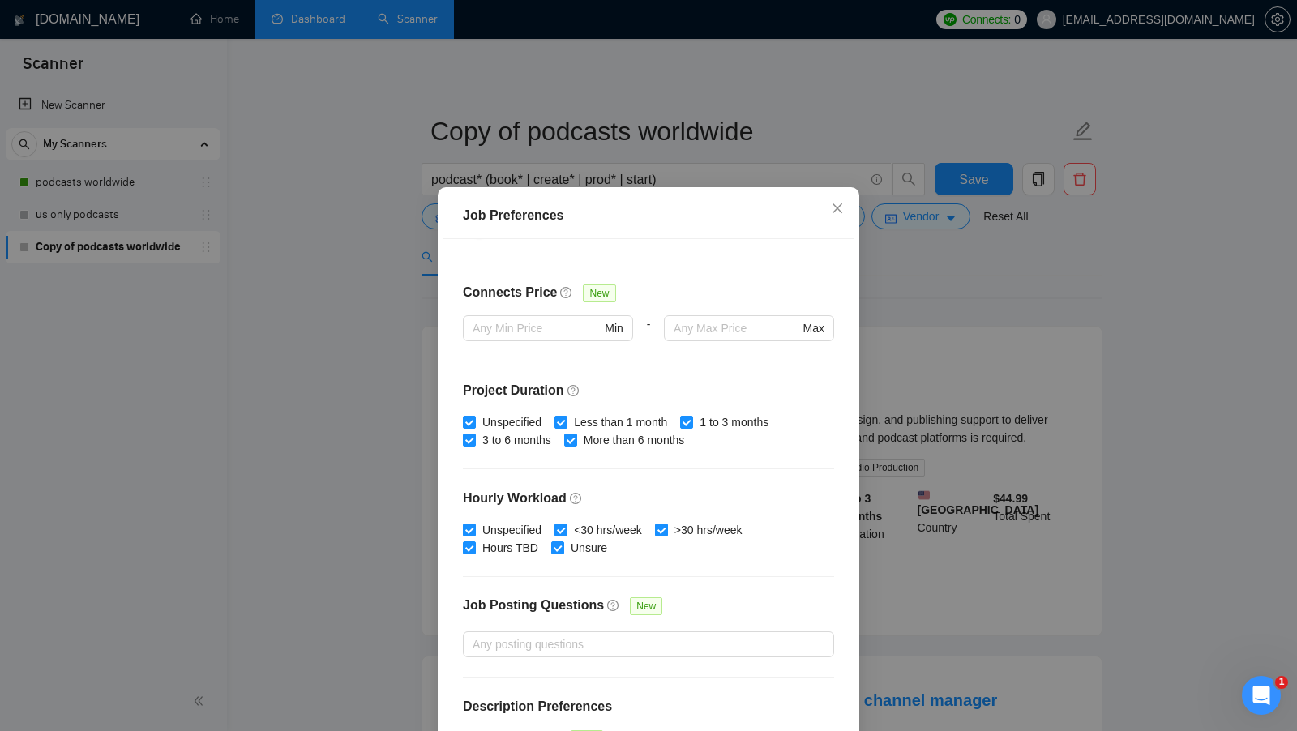
scroll to position [400, 0]
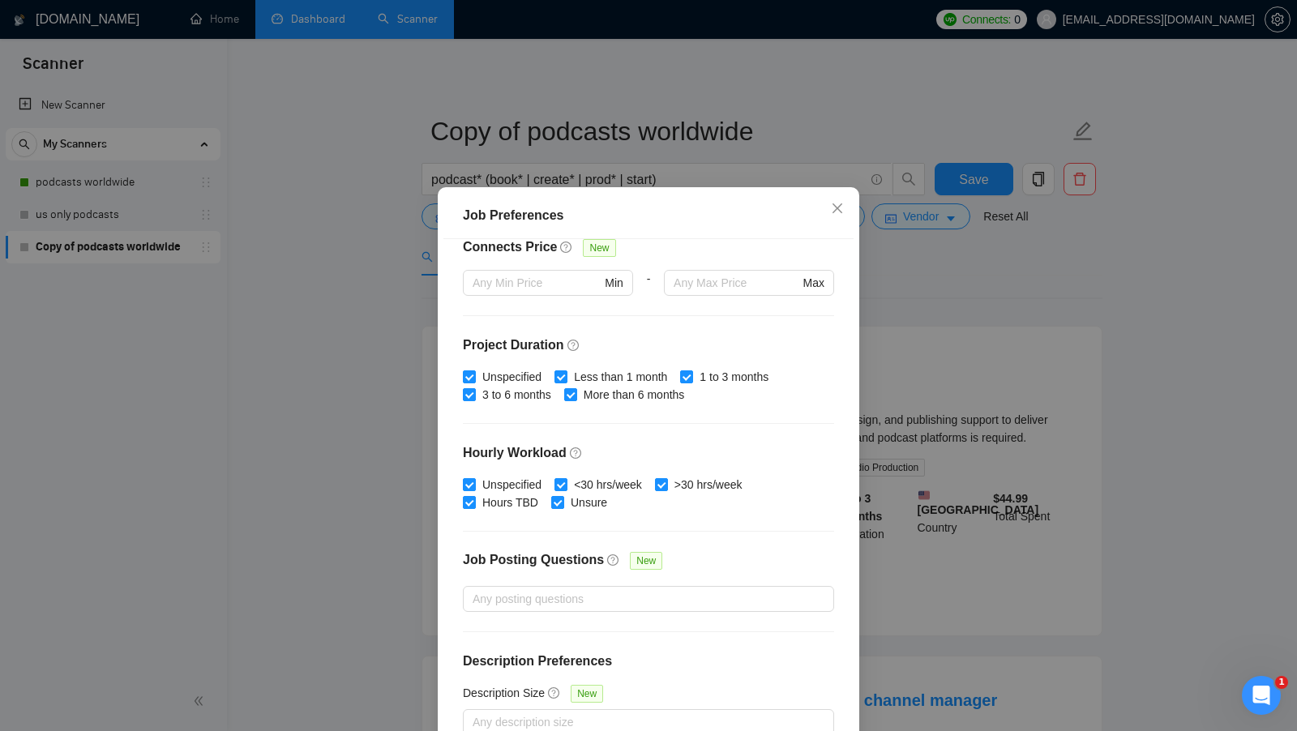
click at [1053, 287] on div "Job Preferences Budget Project Type All Fixed Price Hourly Rate Fixed Price Bud…" at bounding box center [648, 365] width 1297 height 731
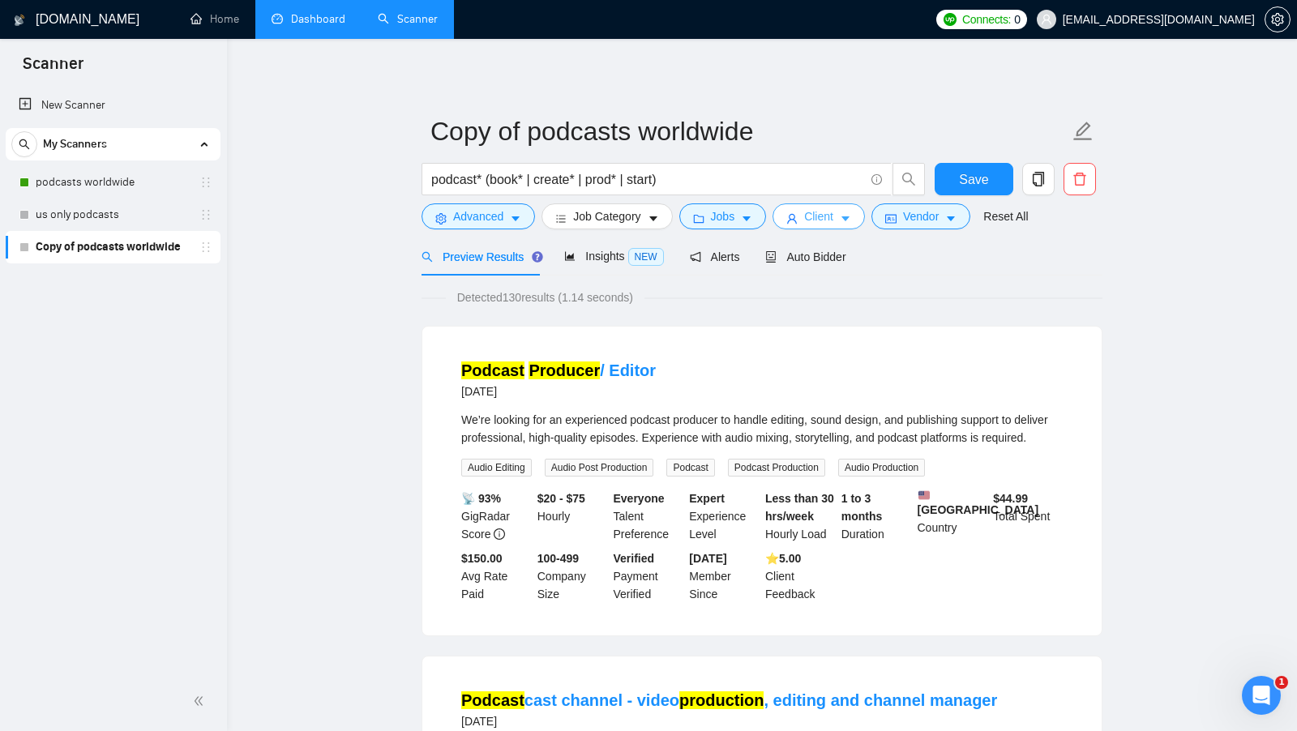
click at [851, 221] on icon "caret-down" at bounding box center [845, 218] width 11 height 11
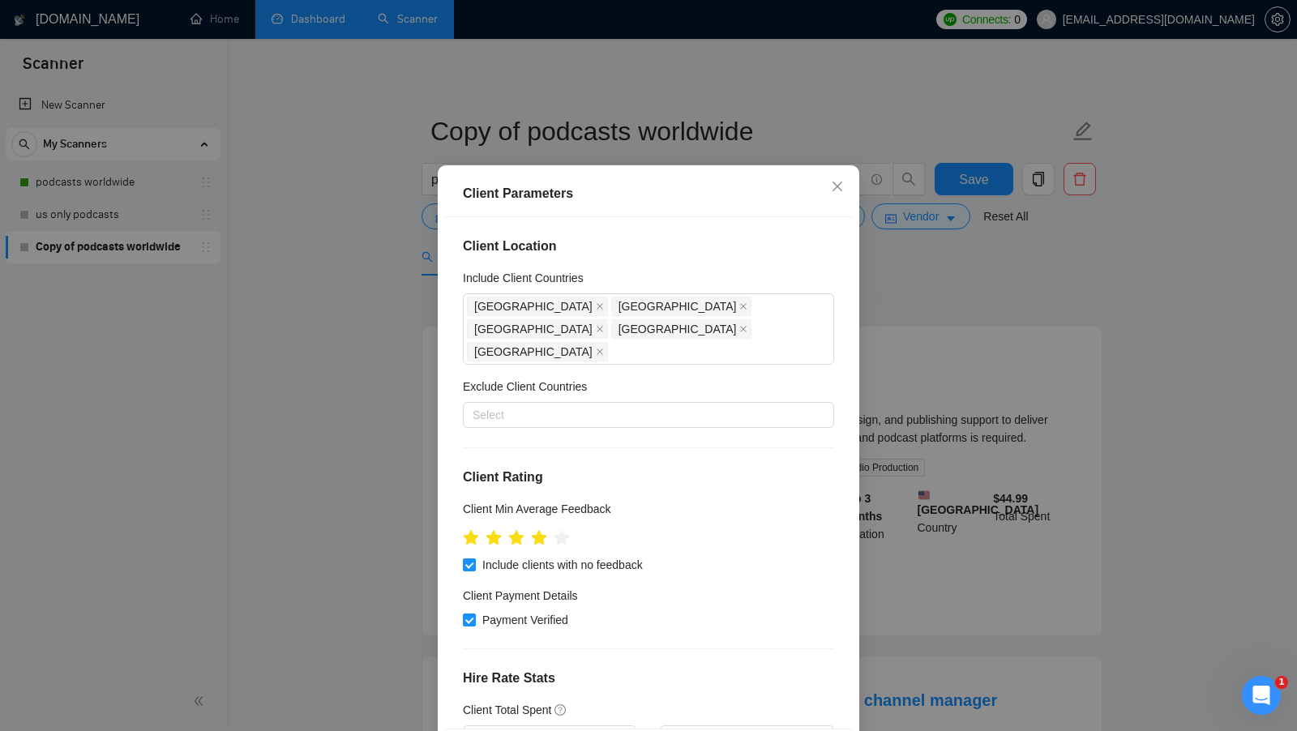
scroll to position [0, 0]
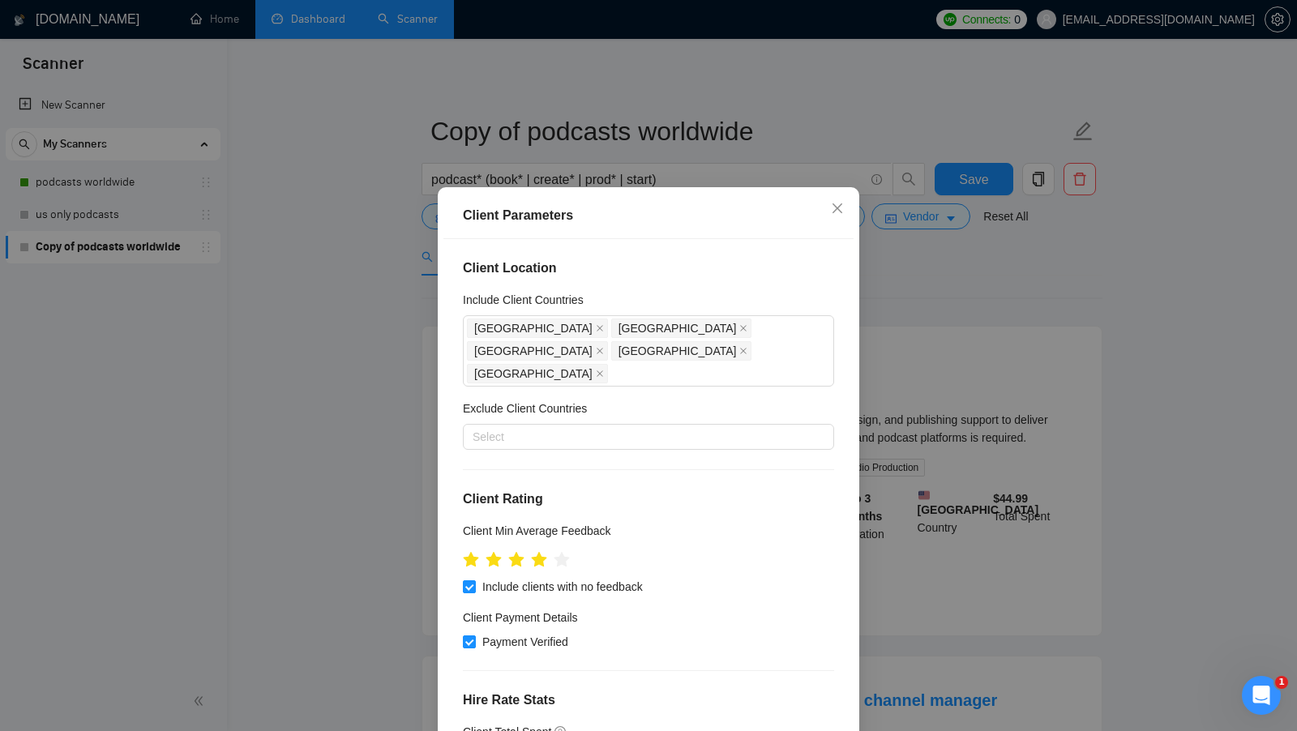
click at [962, 400] on div "Client Parameters Client Location Include Client Countries United States Canada…" at bounding box center [648, 365] width 1297 height 731
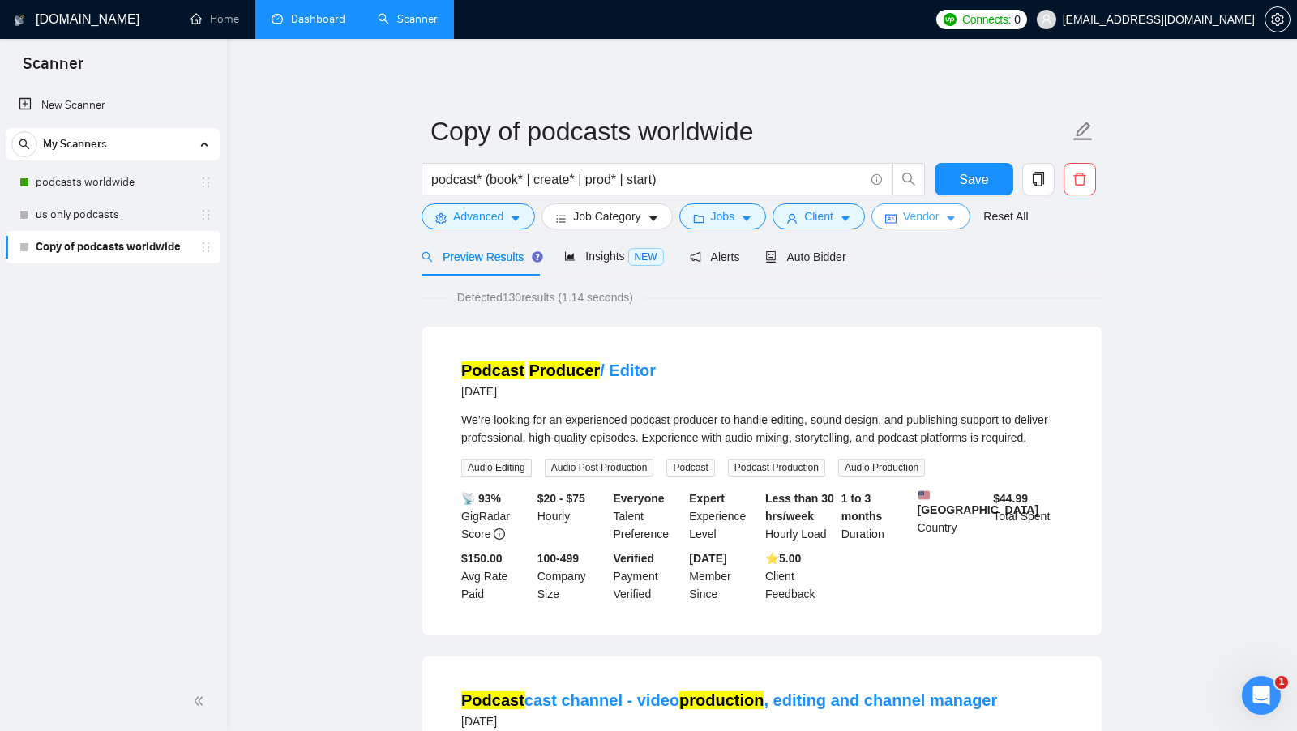
click at [925, 218] on span "Vendor" at bounding box center [921, 217] width 36 height 18
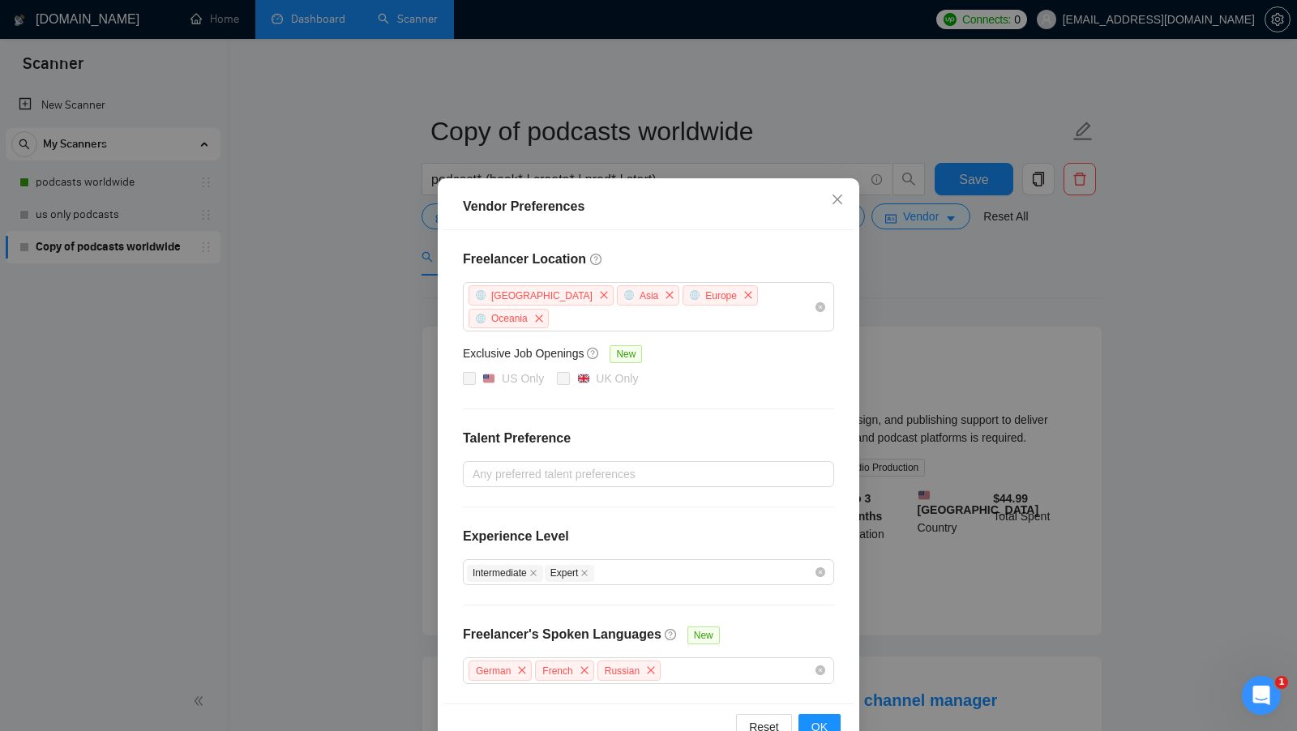
scroll to position [14, 0]
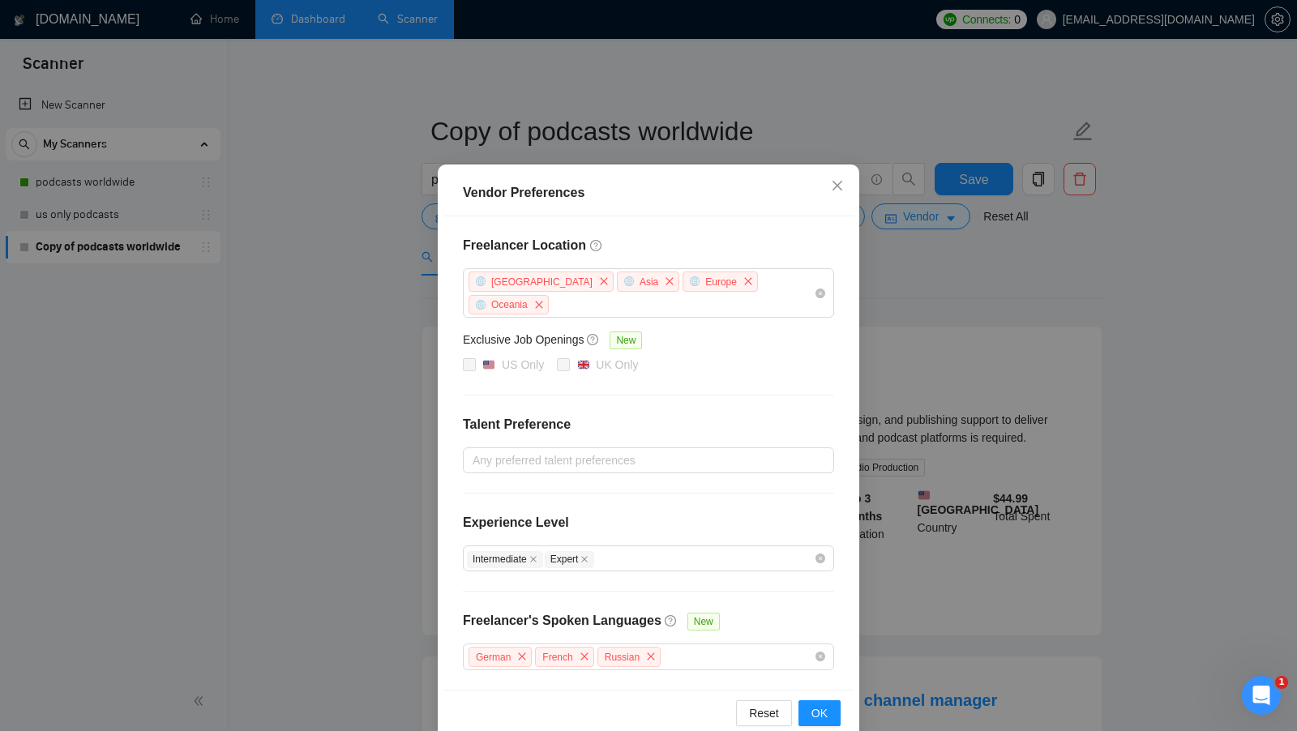
click at [924, 482] on div "Vendor Preferences Freelancer Location Africa Asia Europe Oceania Exclusive Job…" at bounding box center [648, 365] width 1297 height 731
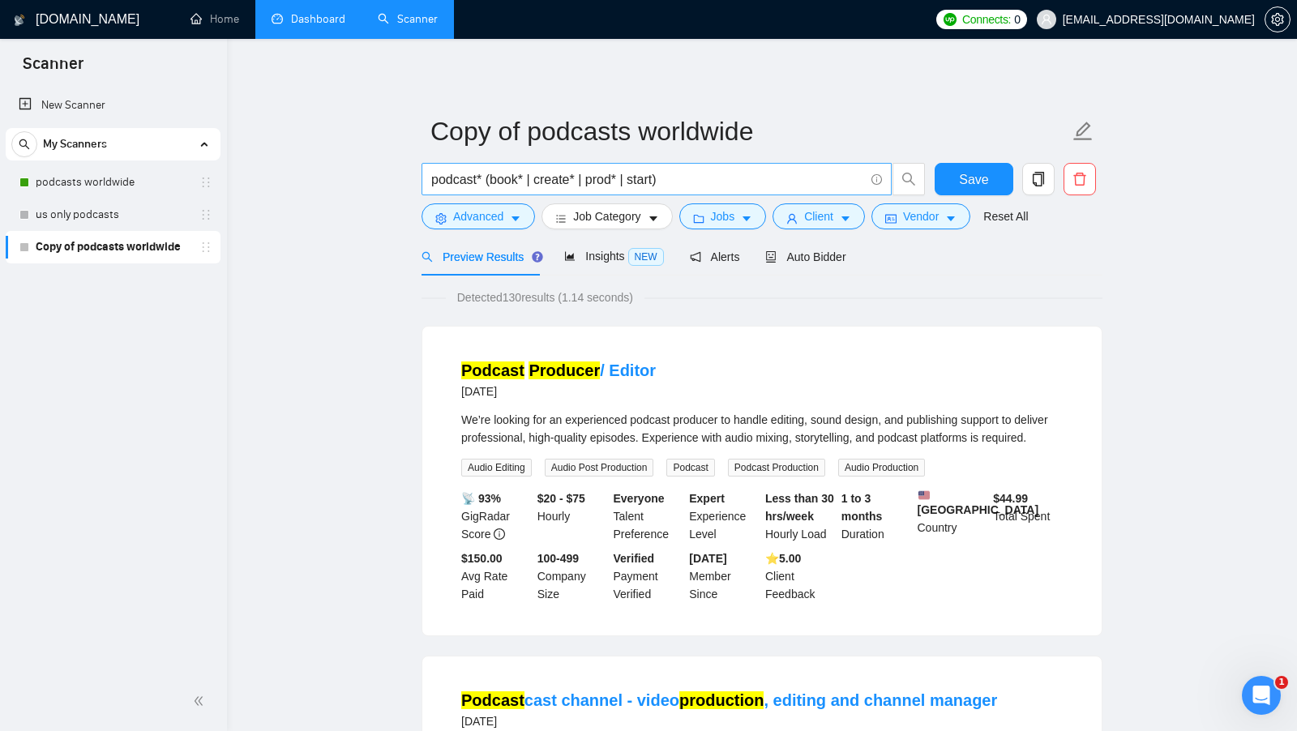
click at [483, 179] on input "podcast* (book* | create* | prod* | start)" at bounding box center [647, 179] width 433 height 20
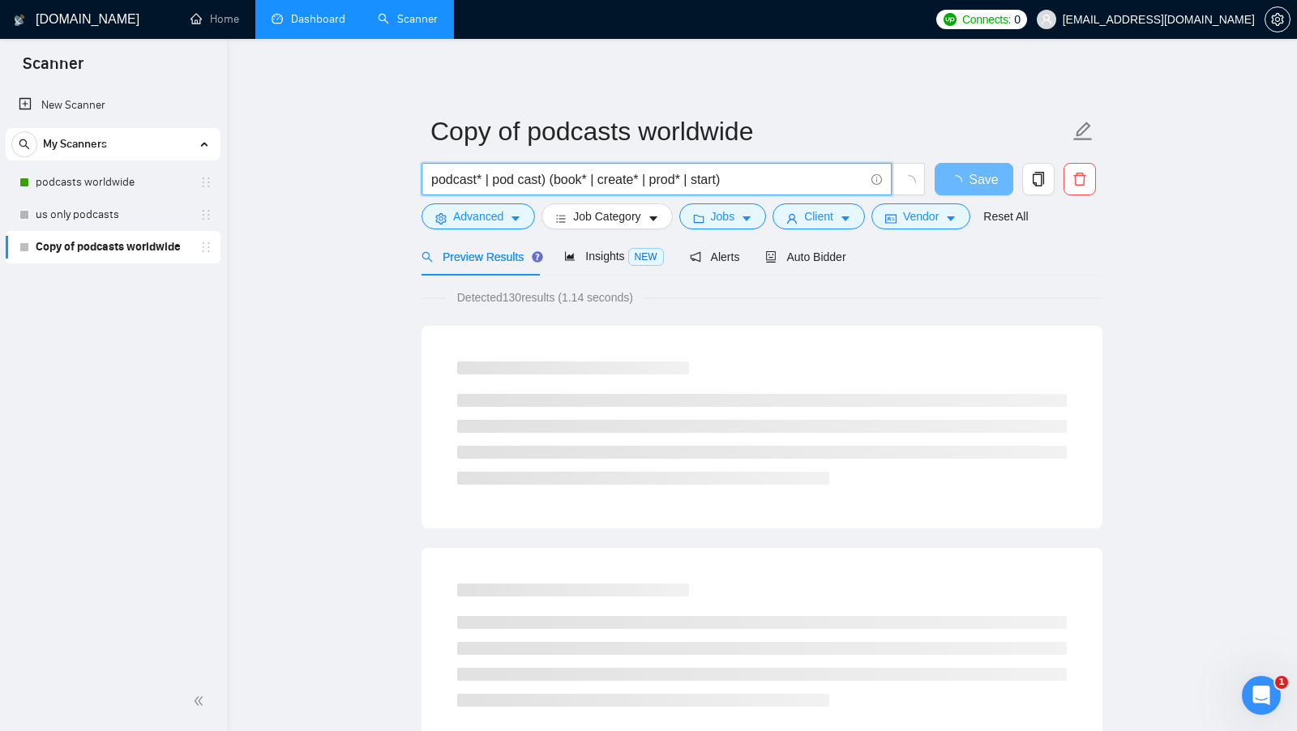
click at [426, 179] on span "podcast* | pod cast) (book* | create* | prod* | start)" at bounding box center [657, 179] width 470 height 32
click at [431, 177] on input "podcast* | pod cast) (book* | create* | prod* | start)" at bounding box center [647, 179] width 433 height 20
click at [499, 174] on input "(podcast* | pod cast) (book* | create* | prod* | start)" at bounding box center [647, 179] width 433 height 20
click at [555, 180] on input "(podcast* | "pod cast) (book* | create* | prod* | start)" at bounding box center [647, 179] width 433 height 20
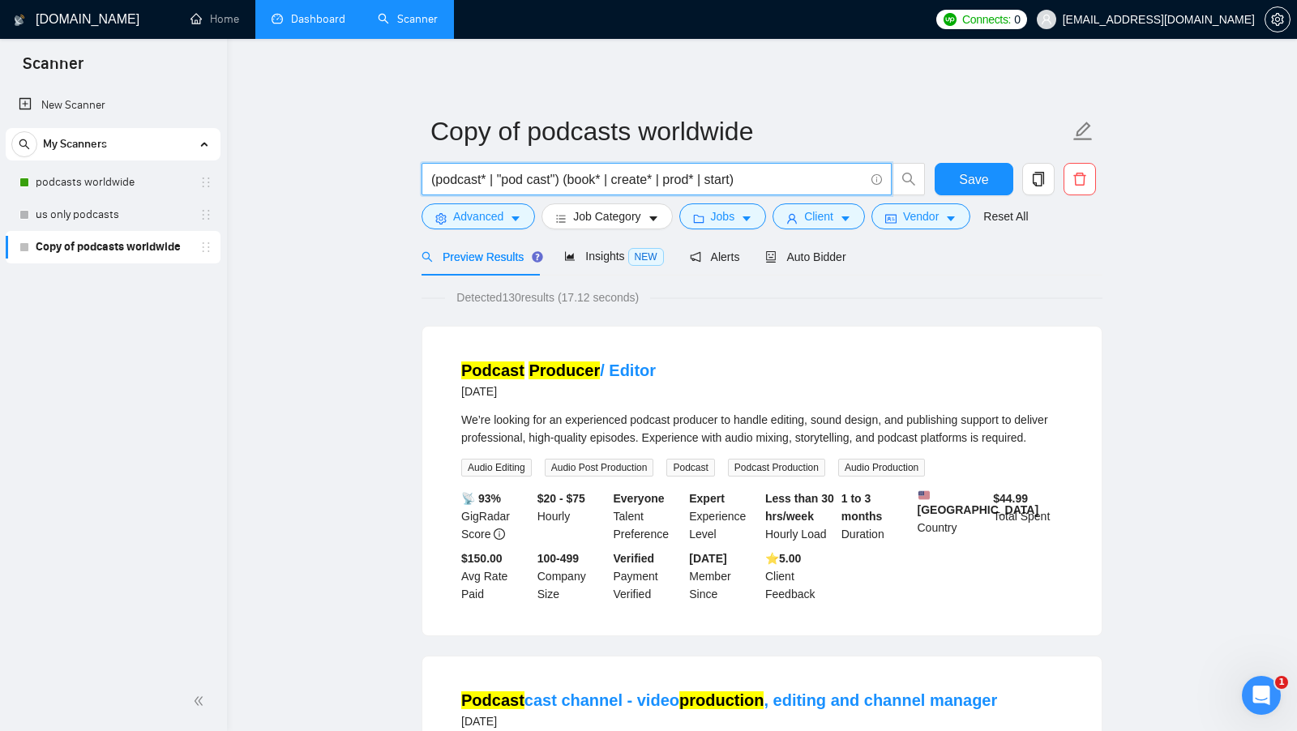
drag, startPoint x: 562, startPoint y: 179, endPoint x: 499, endPoint y: 178, distance: 62.4
click at [499, 178] on input "(podcast* | "pod cast") (book* | create* | prod* | start)" at bounding box center [647, 179] width 433 height 20
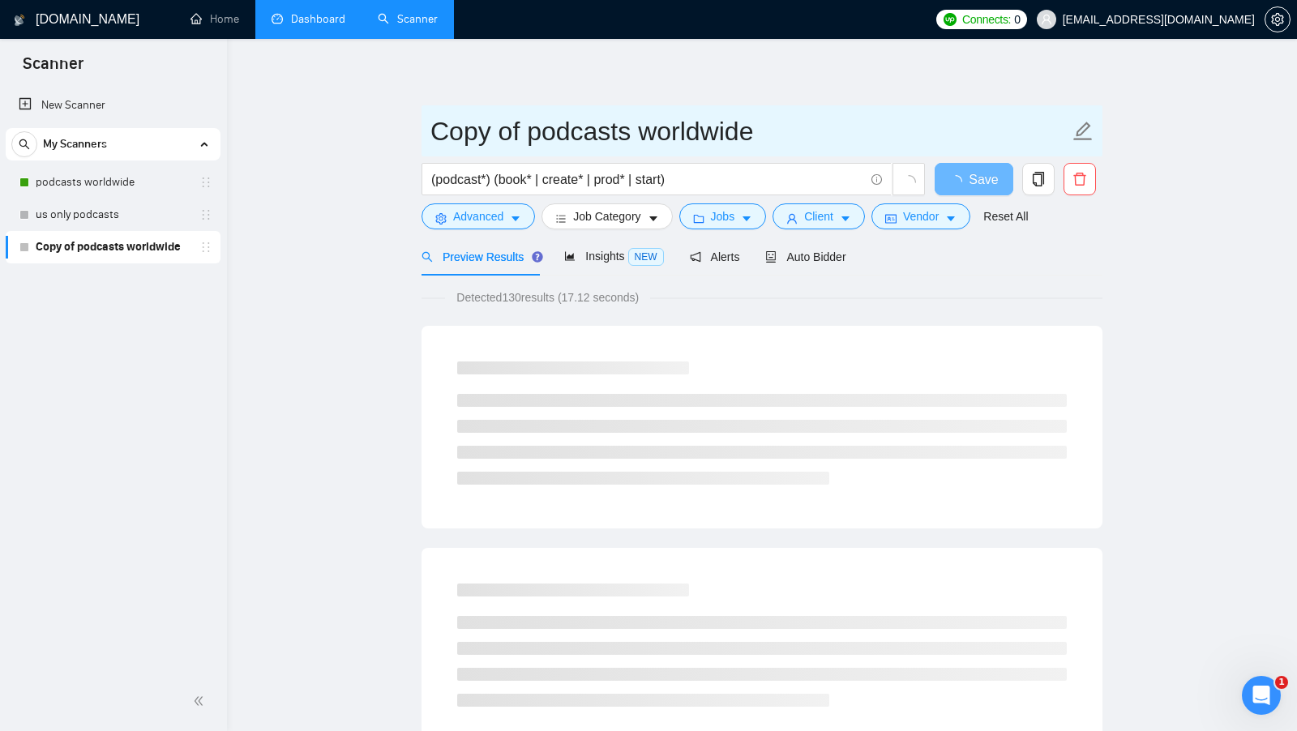
click at [523, 127] on input "Copy of podcasts worldwide" at bounding box center [749, 131] width 639 height 41
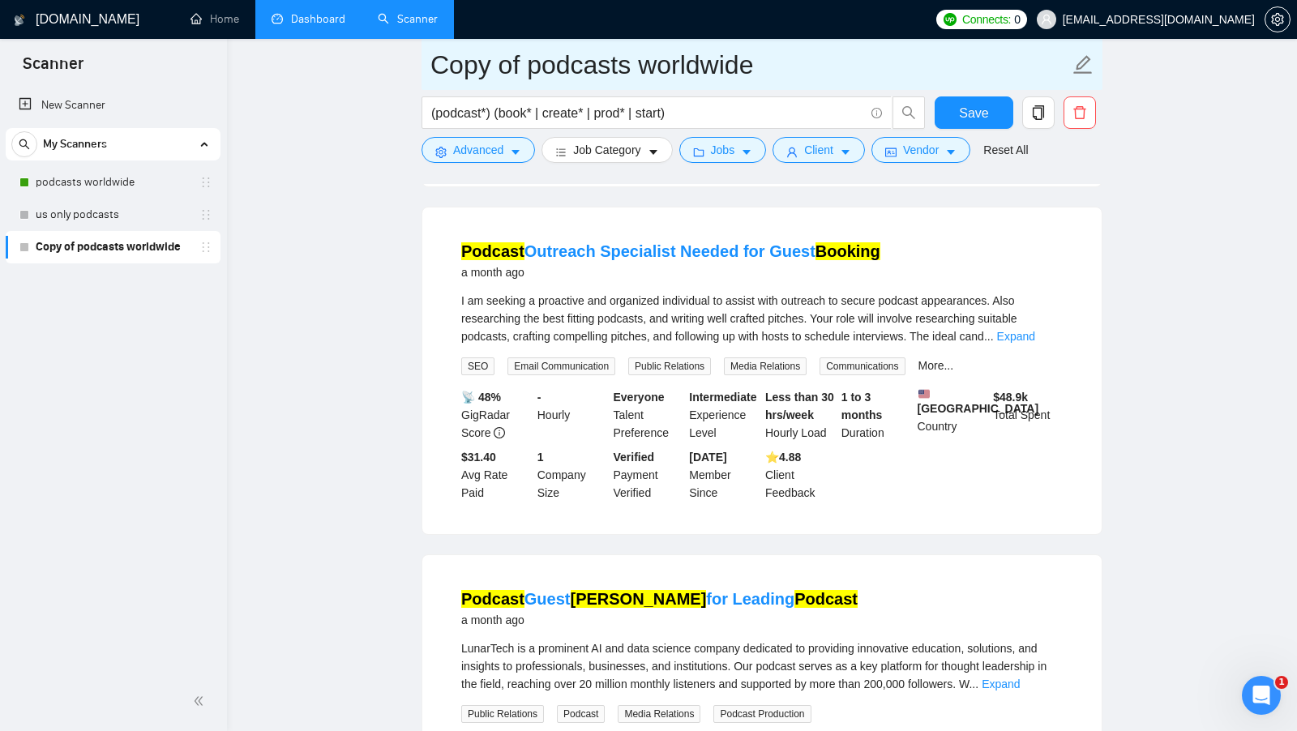
scroll to position [2923, 0]
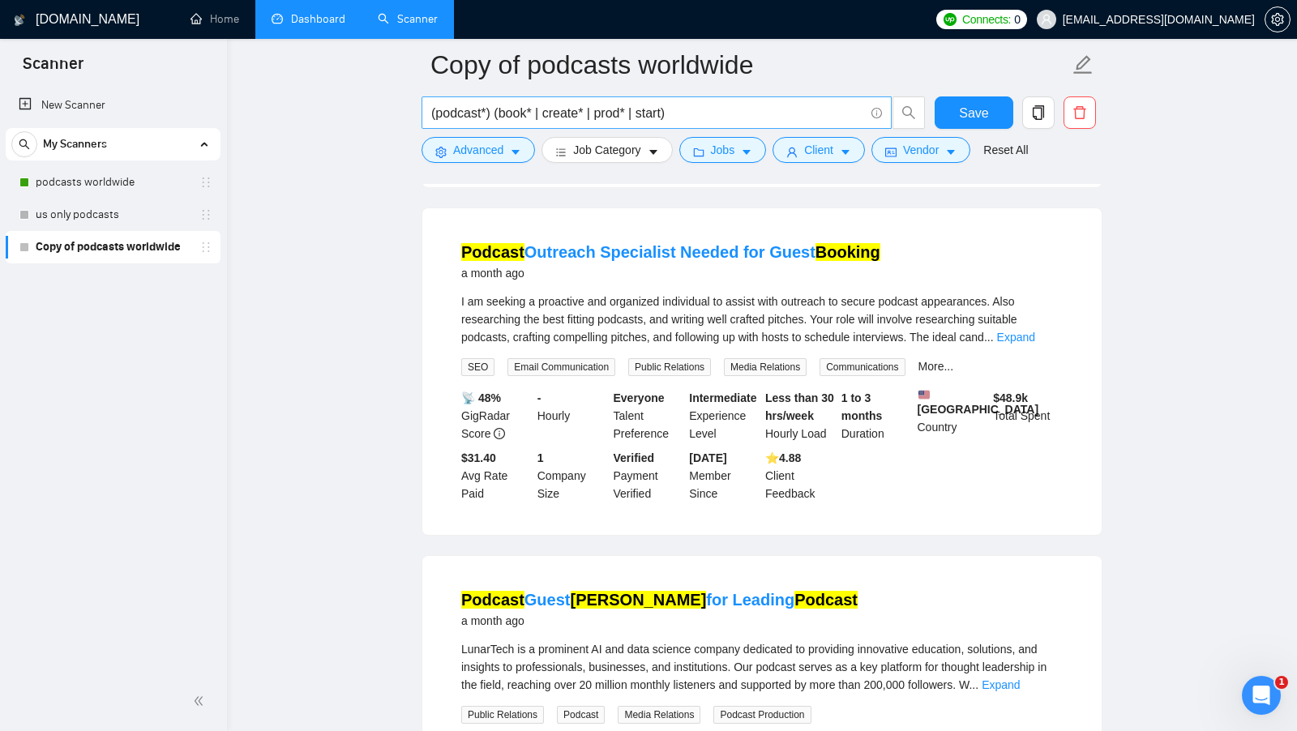
click at [666, 106] on input "(podcast*) (book* | create* | prod* | start)" at bounding box center [647, 113] width 433 height 20
click at [671, 108] on input "(podcast*) (book* | create* | prod* | start)" at bounding box center [647, 113] width 433 height 20
click at [756, 111] on input "(podcast*) (book* | create* | prod* | start | guest*)" at bounding box center [647, 113] width 433 height 20
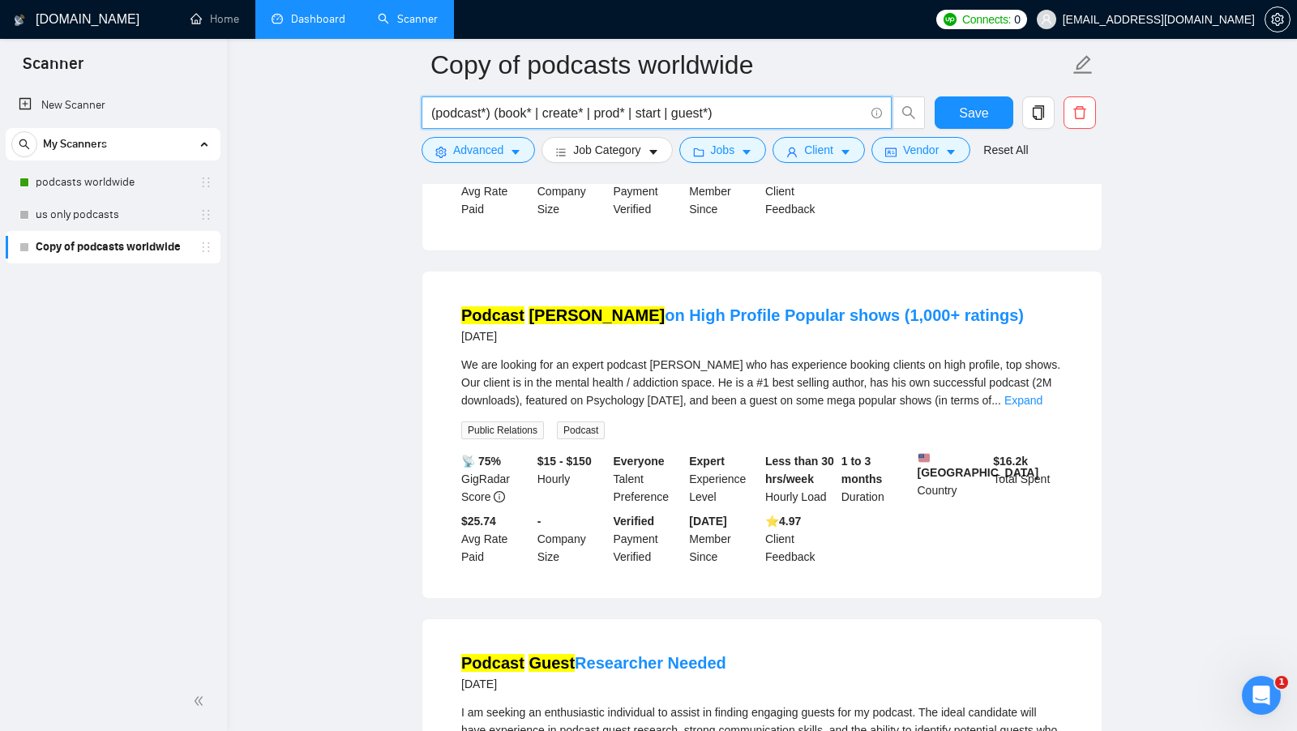
scroll to position [1011, 0]
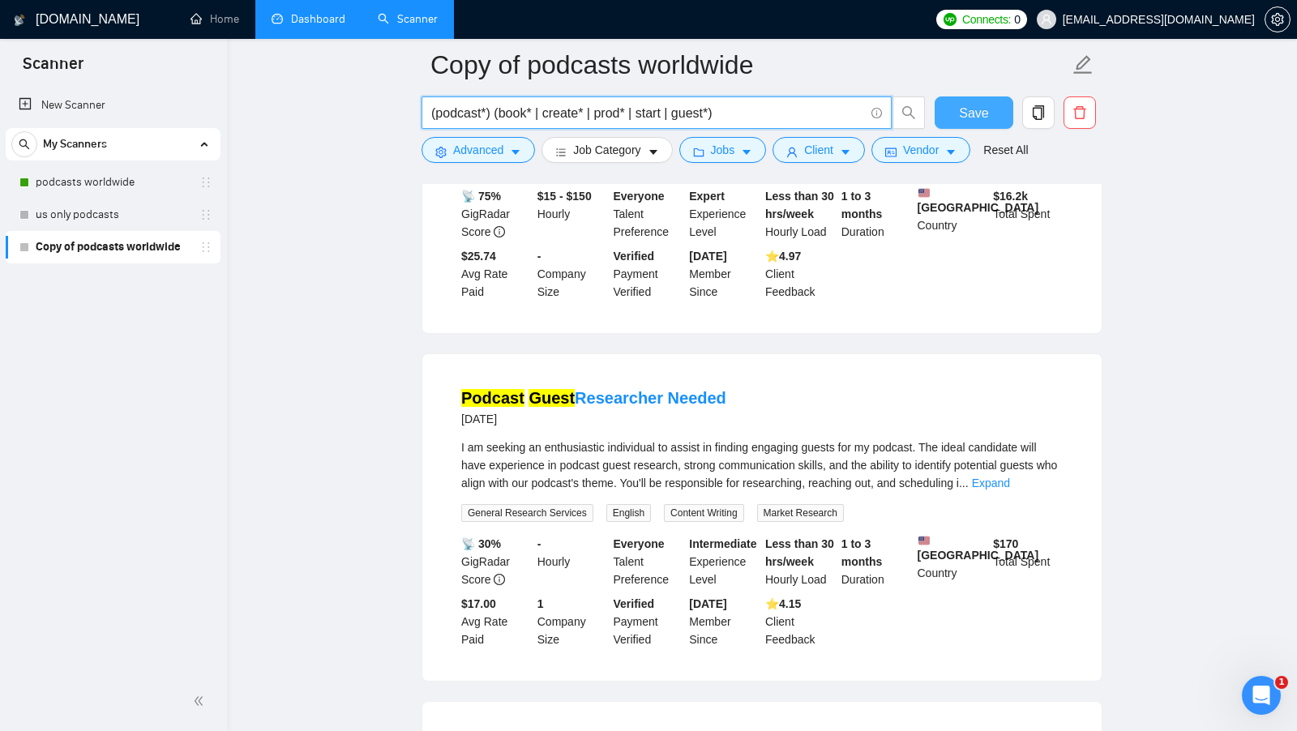
type input "(podcast*) (book* | create* | prod* | start | guest*)"
click at [974, 109] on span "Save" at bounding box center [973, 113] width 29 height 20
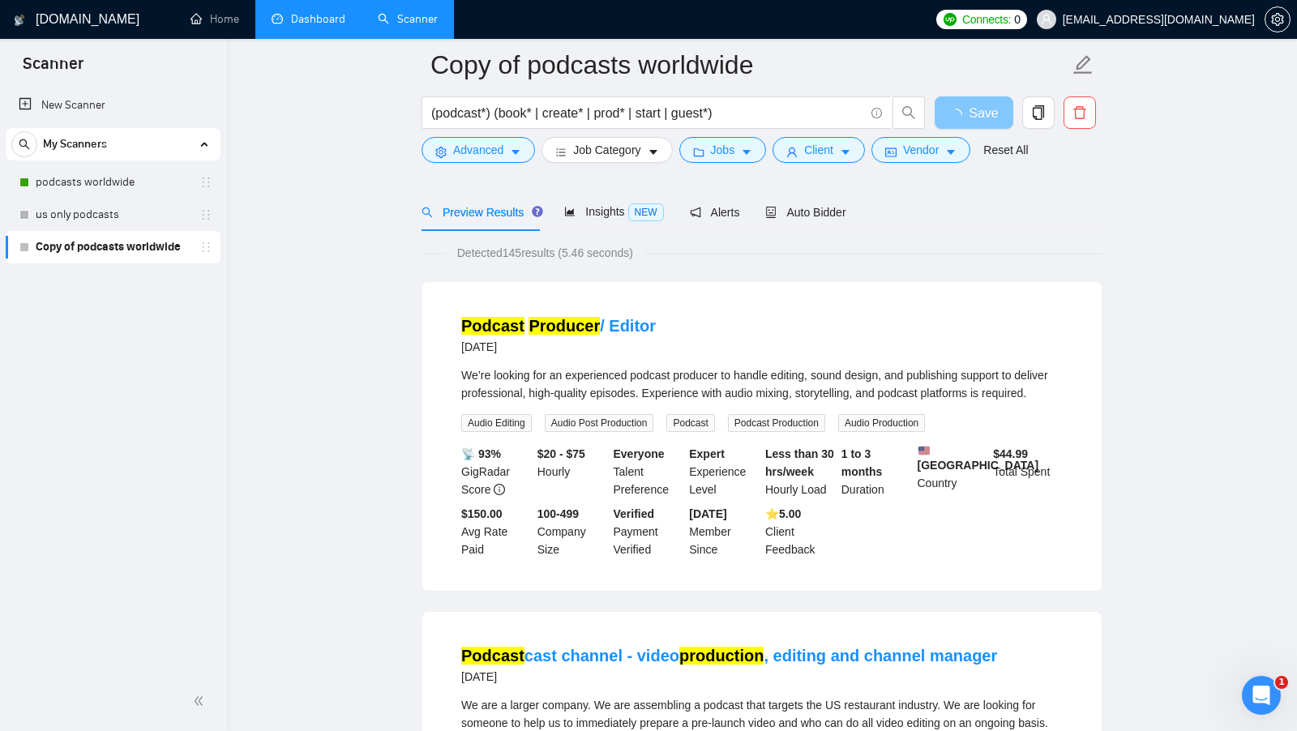
scroll to position [0, 0]
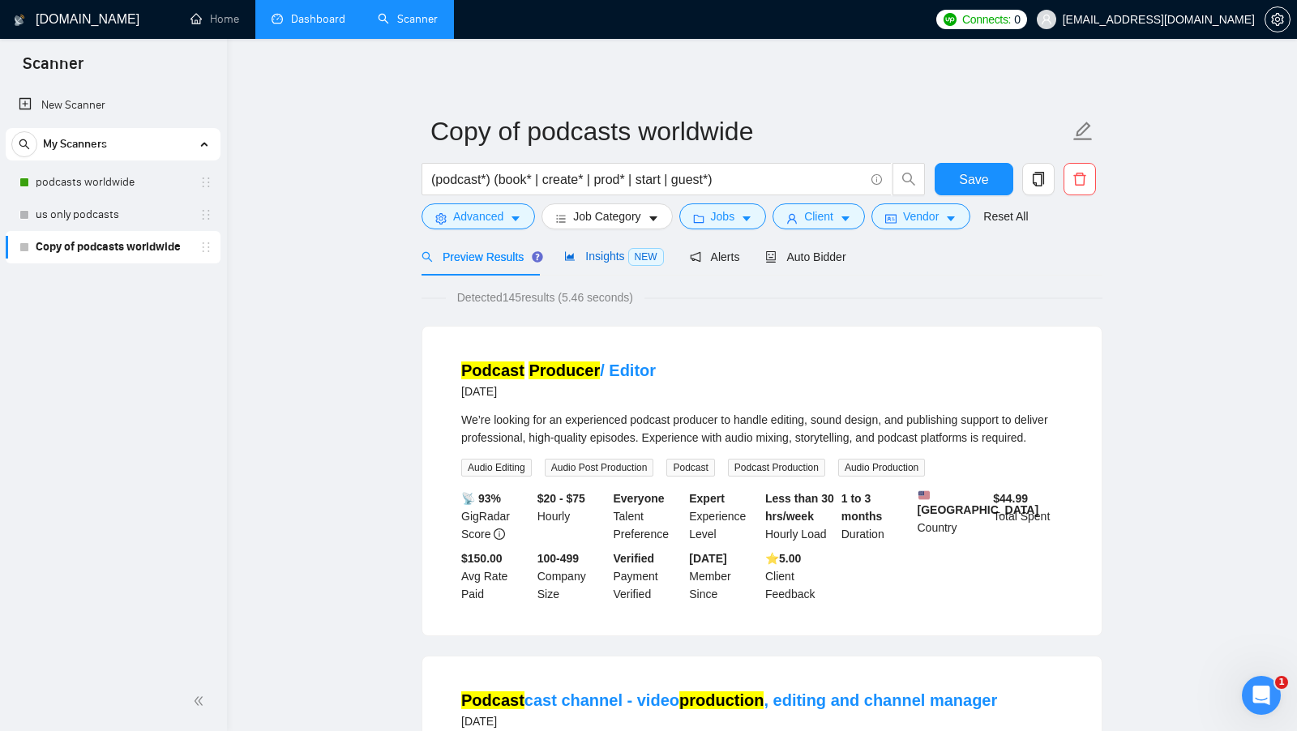
click at [604, 247] on div "Insights NEW" at bounding box center [613, 256] width 99 height 19
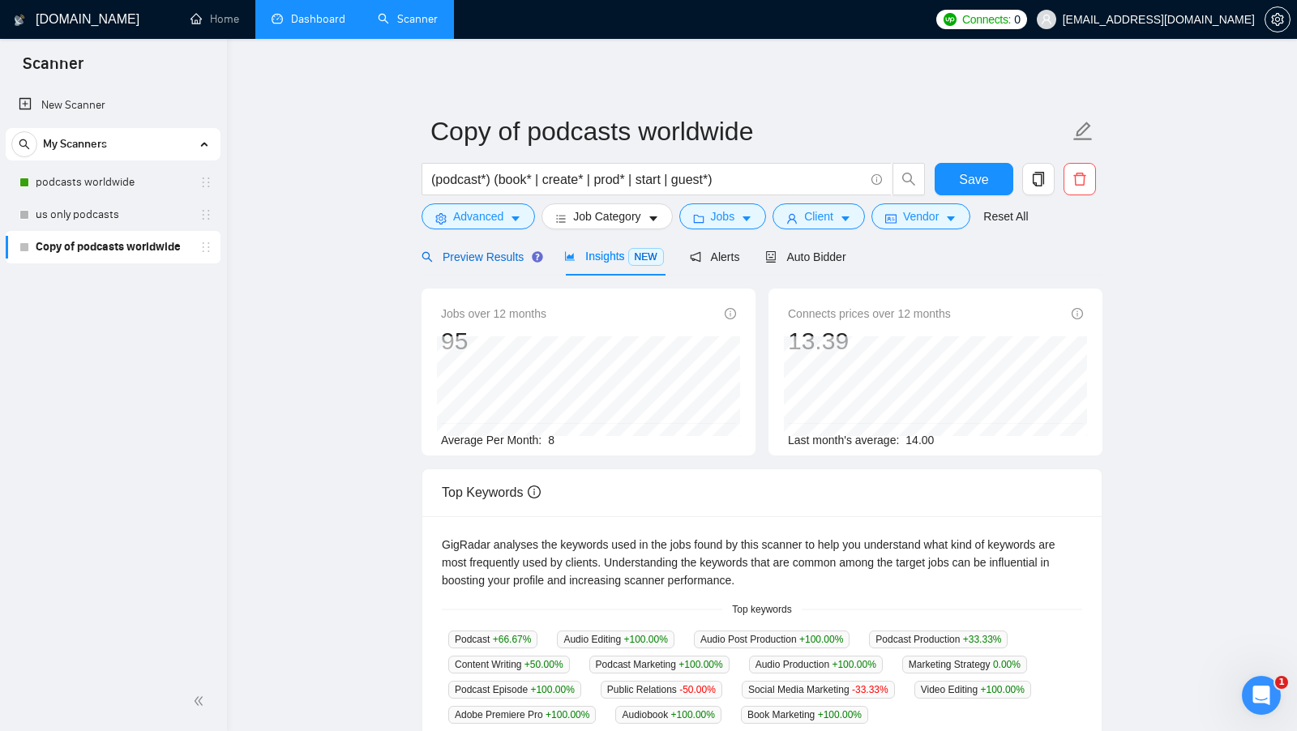
click at [503, 251] on span "Preview Results" at bounding box center [480, 257] width 117 height 13
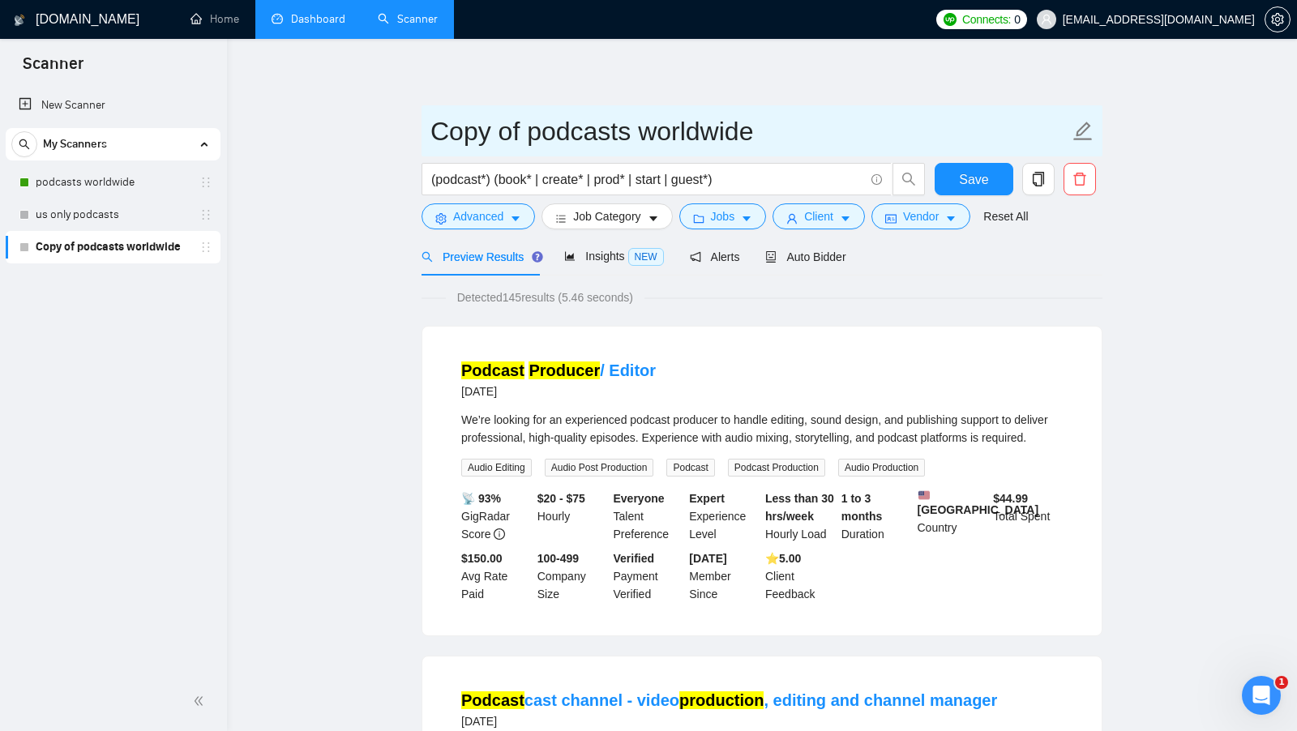
drag, startPoint x: 530, startPoint y: 130, endPoint x: 375, endPoint y: 132, distance: 155.7
type input "only titles podcasts worldwide"
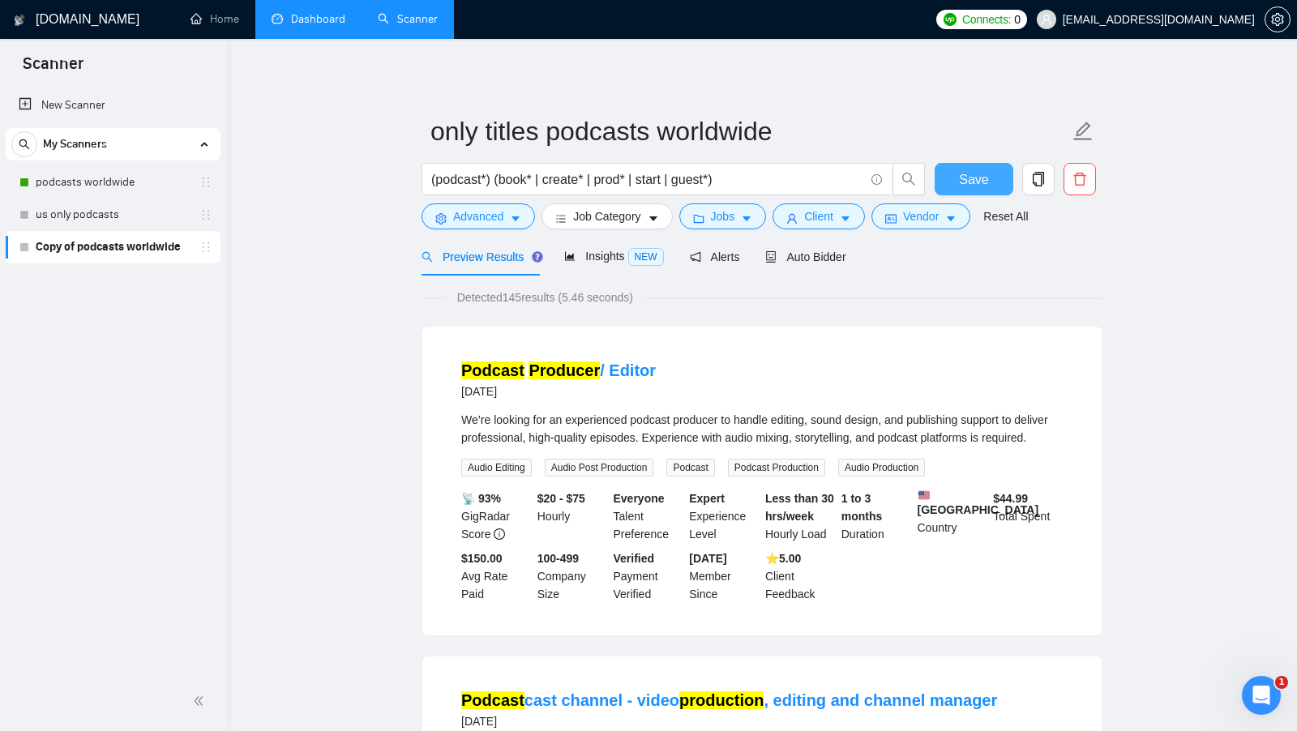
click at [980, 167] on button "Save" at bounding box center [974, 179] width 79 height 32
click at [100, 203] on link "us only podcasts" at bounding box center [113, 215] width 154 height 32
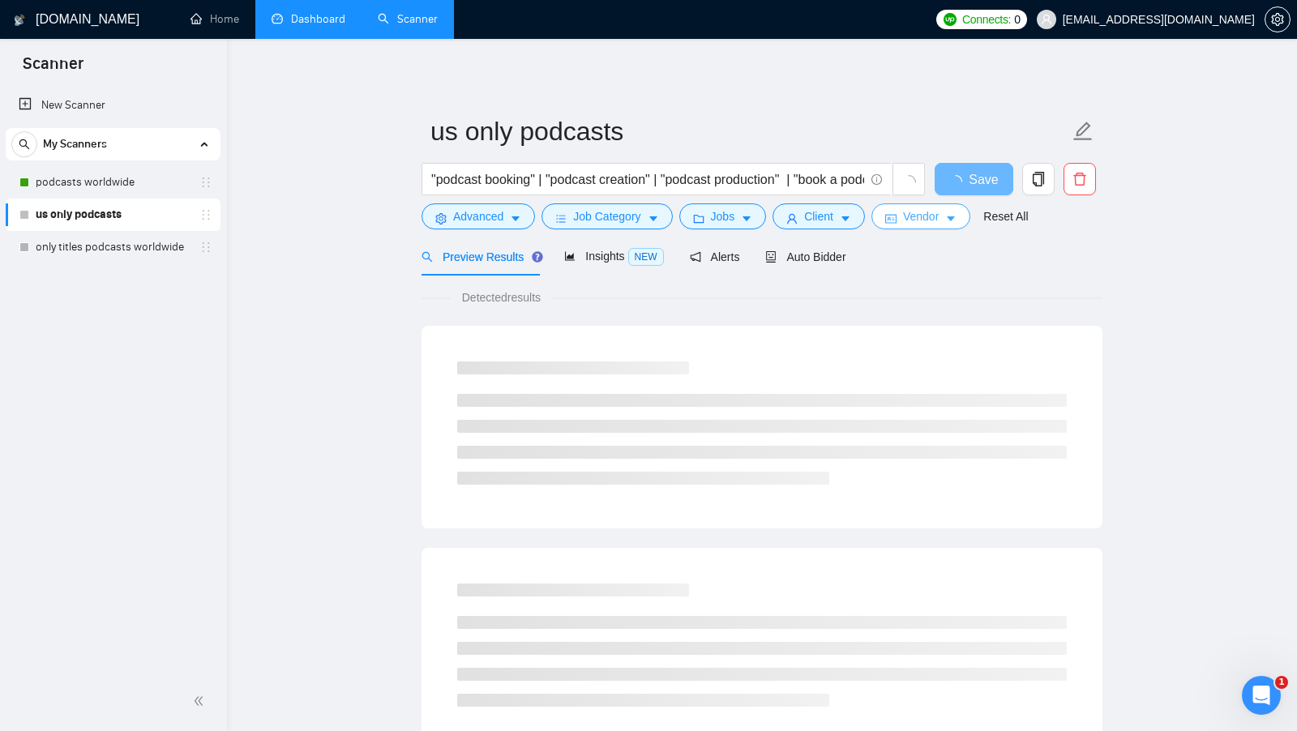
click at [893, 212] on span "idcard" at bounding box center [890, 218] width 11 height 12
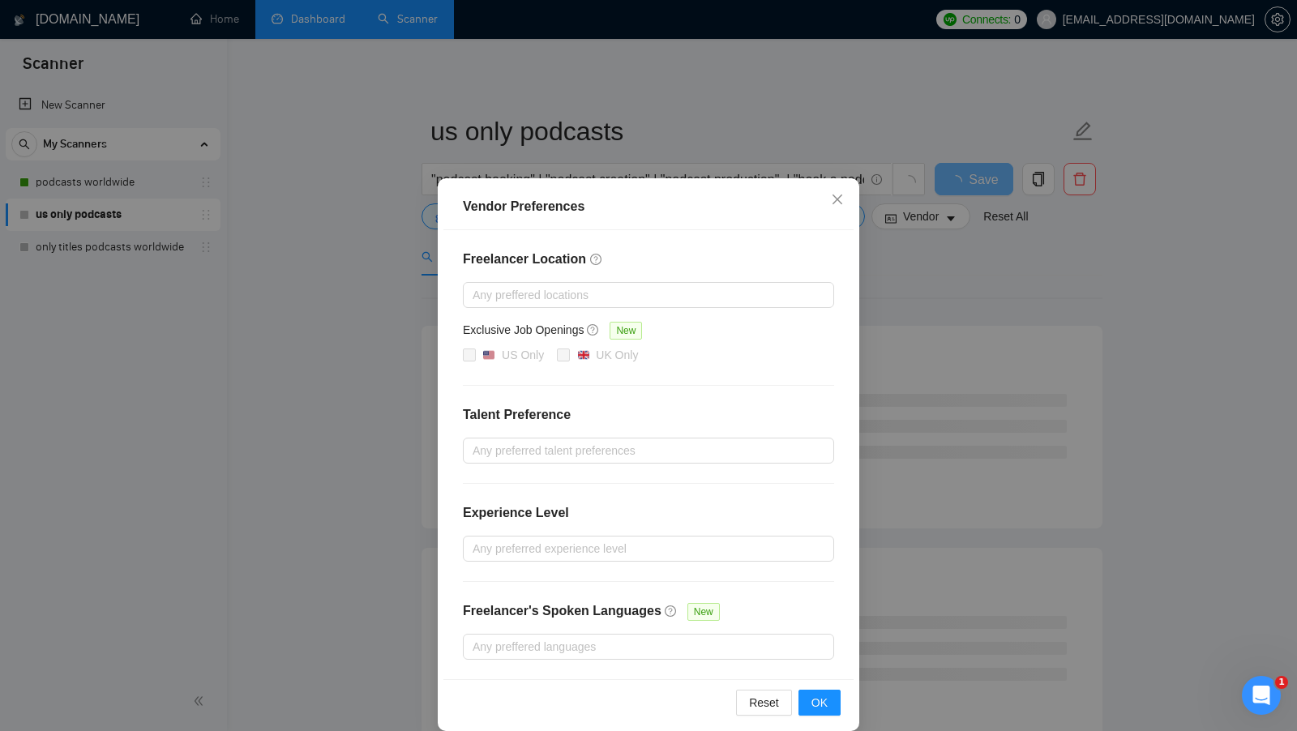
click at [1068, 294] on div "Vendor Preferences Freelancer Location Any preffered locations Exclusive Job Op…" at bounding box center [648, 365] width 1297 height 731
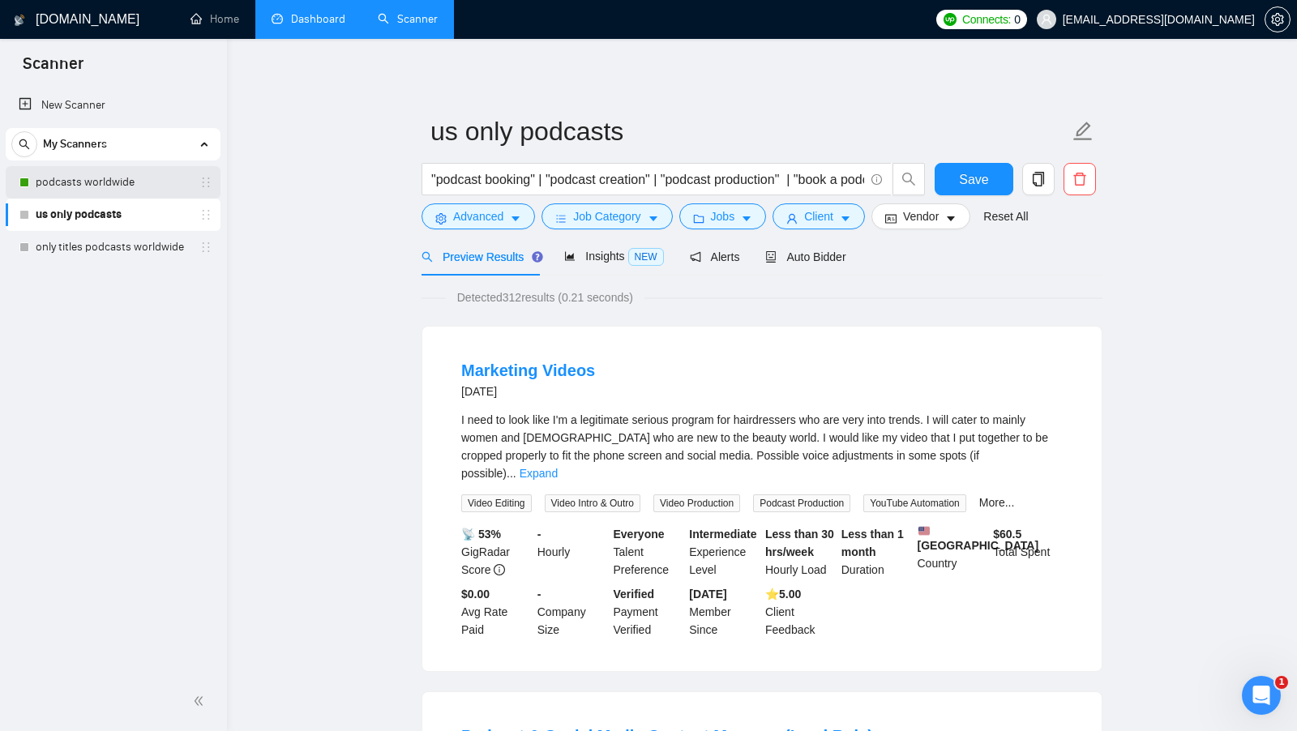
click at [148, 186] on link "podcasts worldwide" at bounding box center [113, 182] width 154 height 32
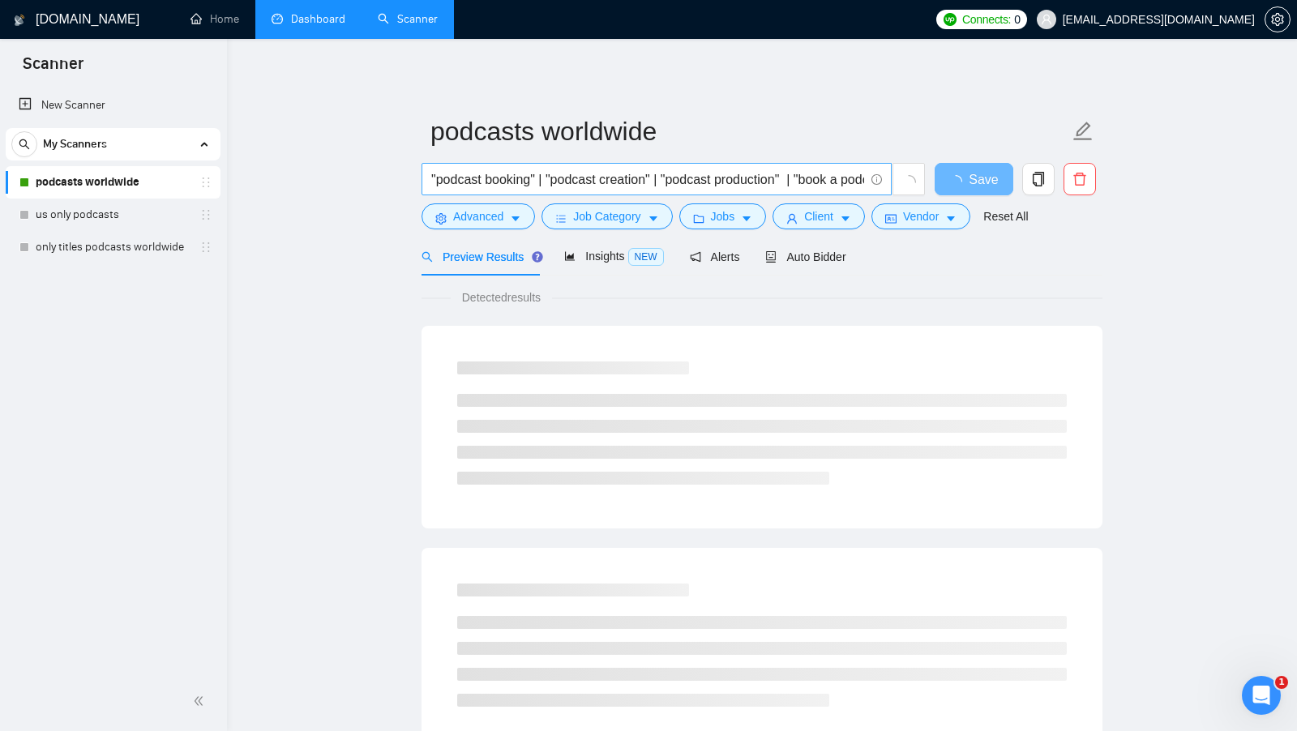
click at [498, 173] on input ""podcast booking" | "podcast creation" | "podcast production" | "book a podcast…" at bounding box center [647, 179] width 433 height 20
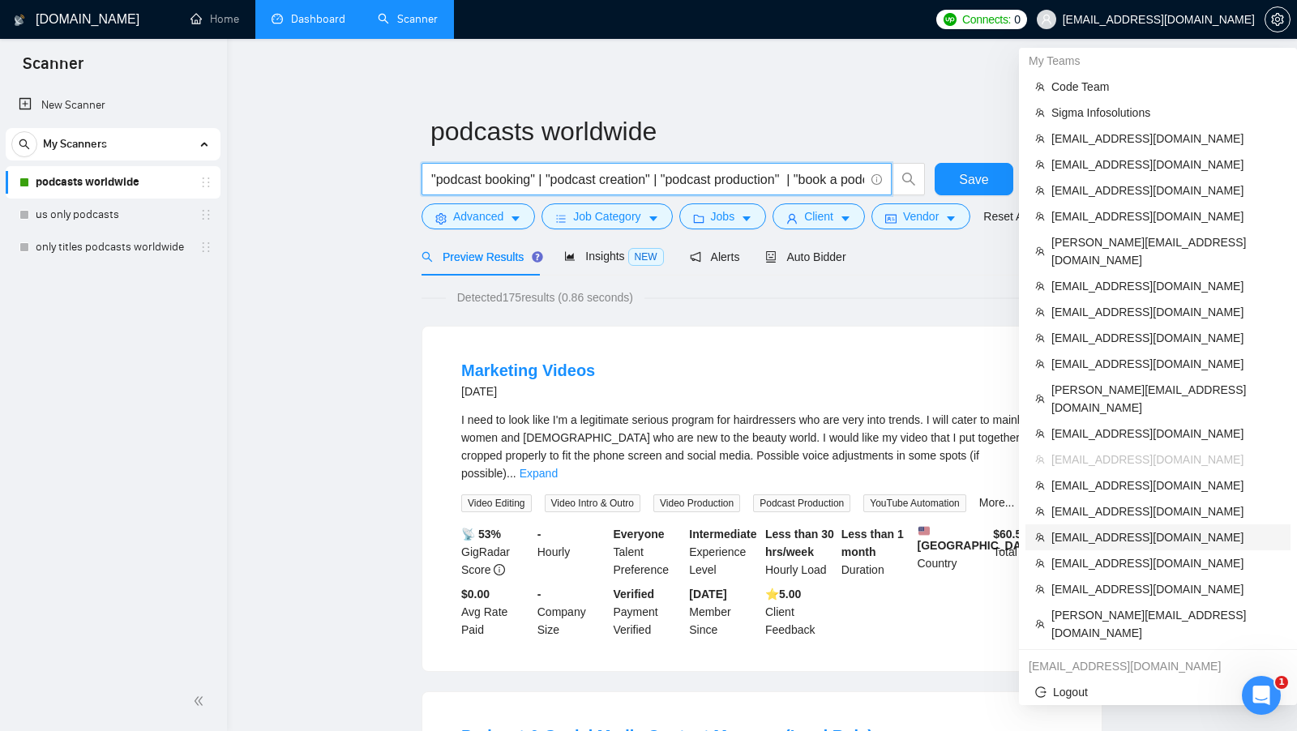
click at [1120, 525] on li "[EMAIL_ADDRESS][DOMAIN_NAME]" at bounding box center [1158, 538] width 265 height 26
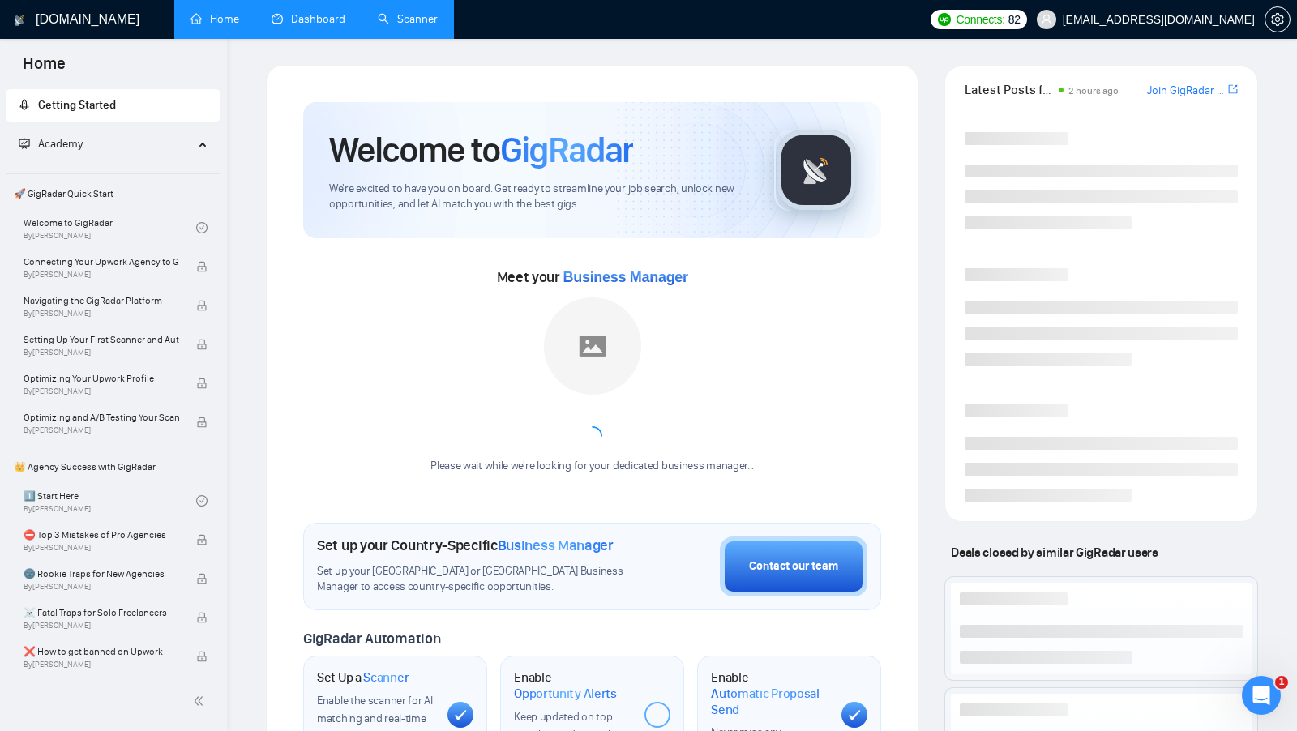
click at [430, 26] on link "Scanner" at bounding box center [408, 19] width 60 height 14
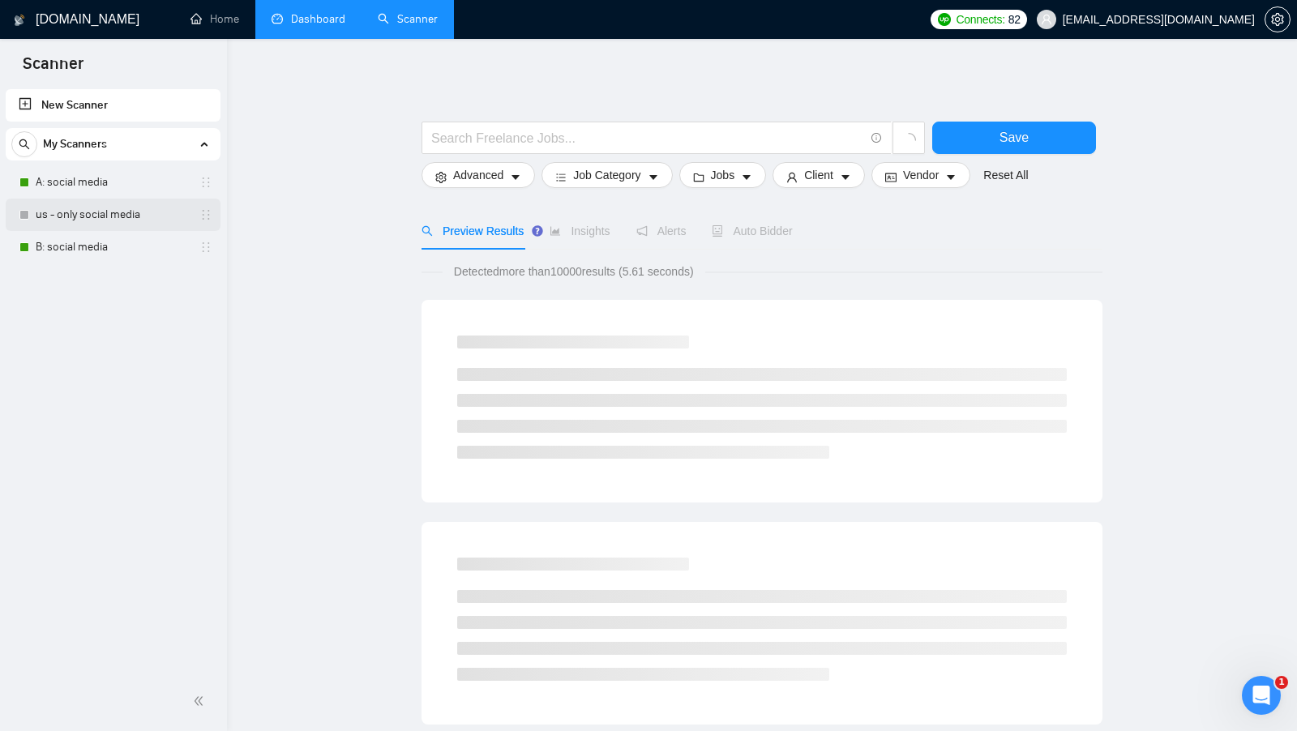
click at [109, 212] on link "us - only social media" at bounding box center [113, 215] width 154 height 32
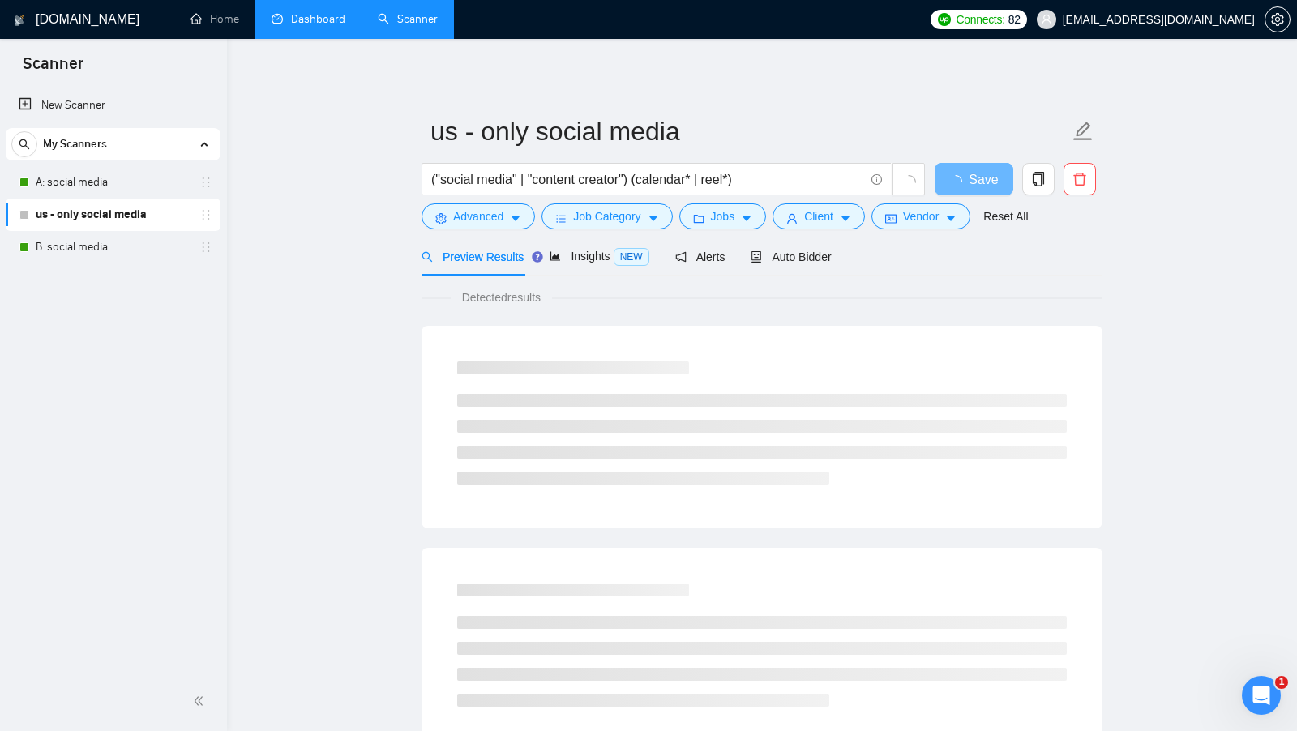
click at [906, 230] on form "us - only social media ("social media" | "content creator") (calendar* | reel*)…" at bounding box center [762, 171] width 681 height 132
click at [917, 227] on button "Vendor" at bounding box center [920, 216] width 99 height 26
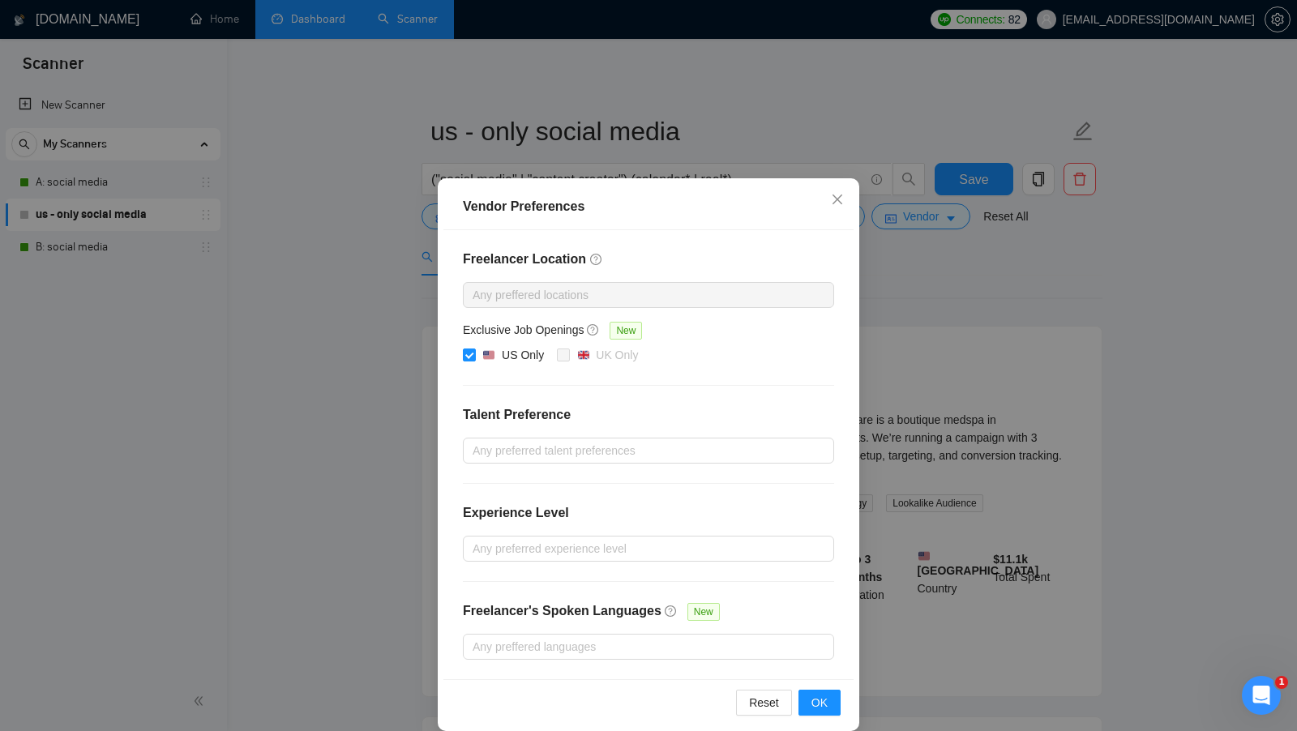
click at [936, 268] on div "Vendor Preferences Freelancer Location Any preffered locations Exclusive Job Op…" at bounding box center [648, 365] width 1297 height 731
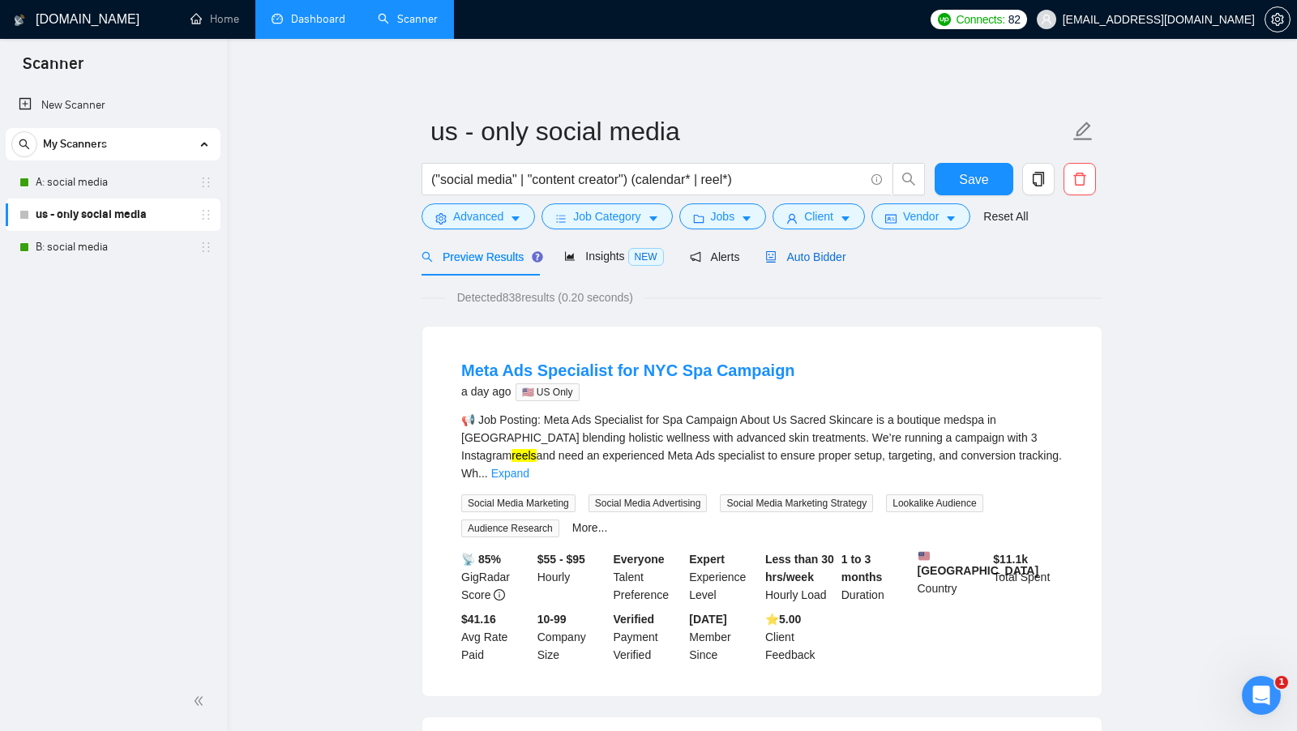
click at [807, 263] on div "Auto Bidder" at bounding box center [805, 257] width 80 height 18
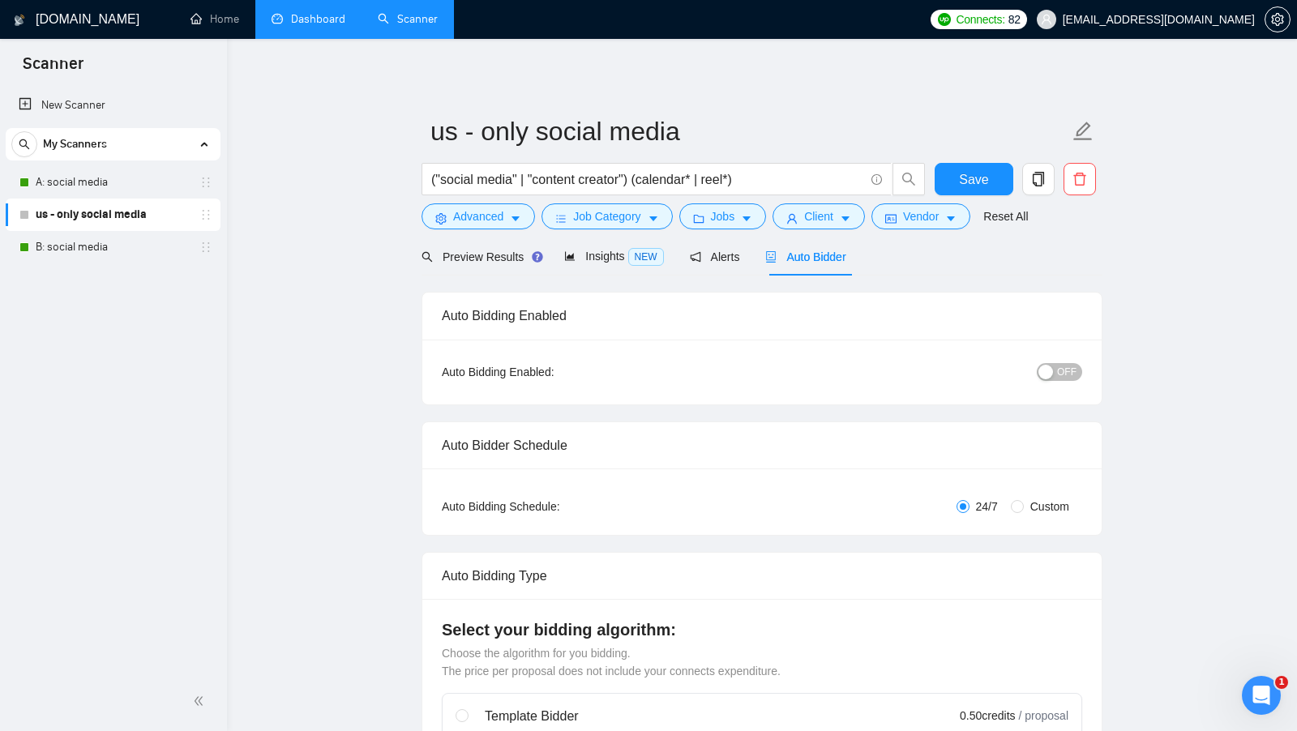
click at [1072, 366] on span "OFF" at bounding box center [1066, 372] width 19 height 18
click at [972, 180] on span "Save" at bounding box center [973, 179] width 29 height 20
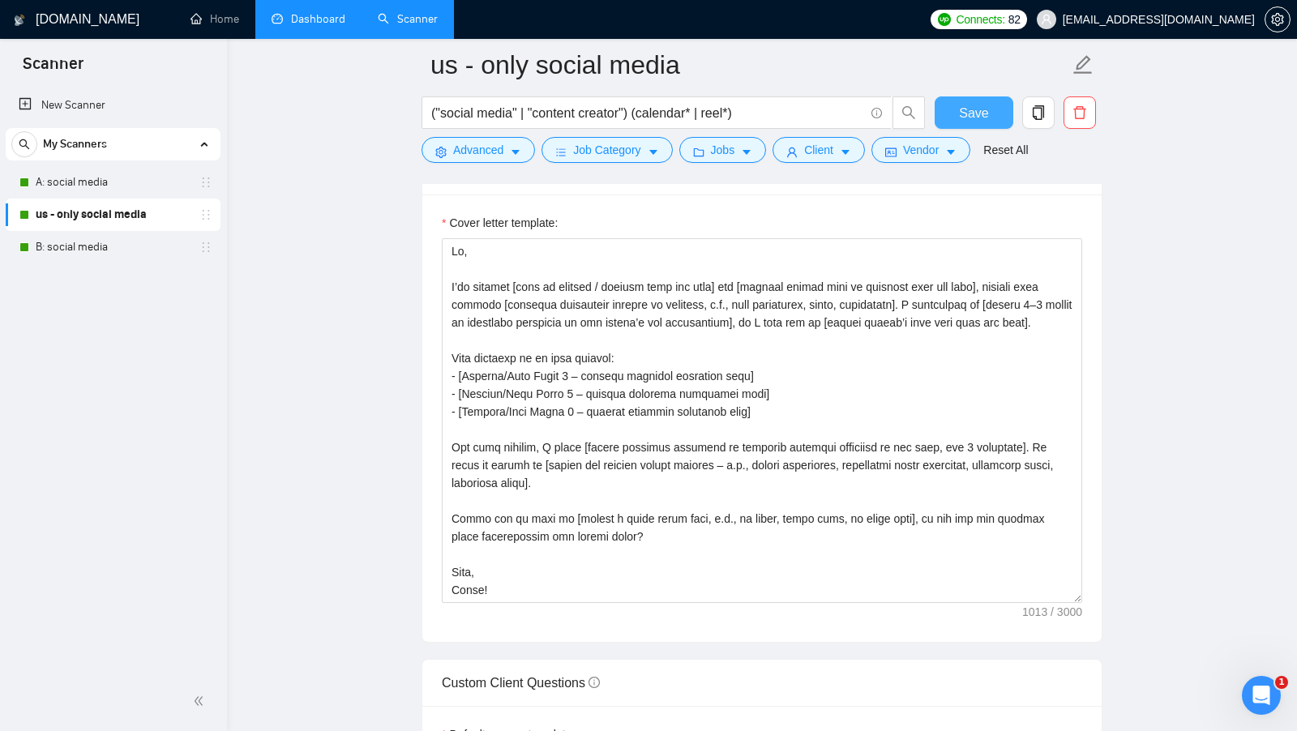
scroll to position [1746, 0]
click at [130, 178] on link "A: social media" at bounding box center [113, 182] width 154 height 32
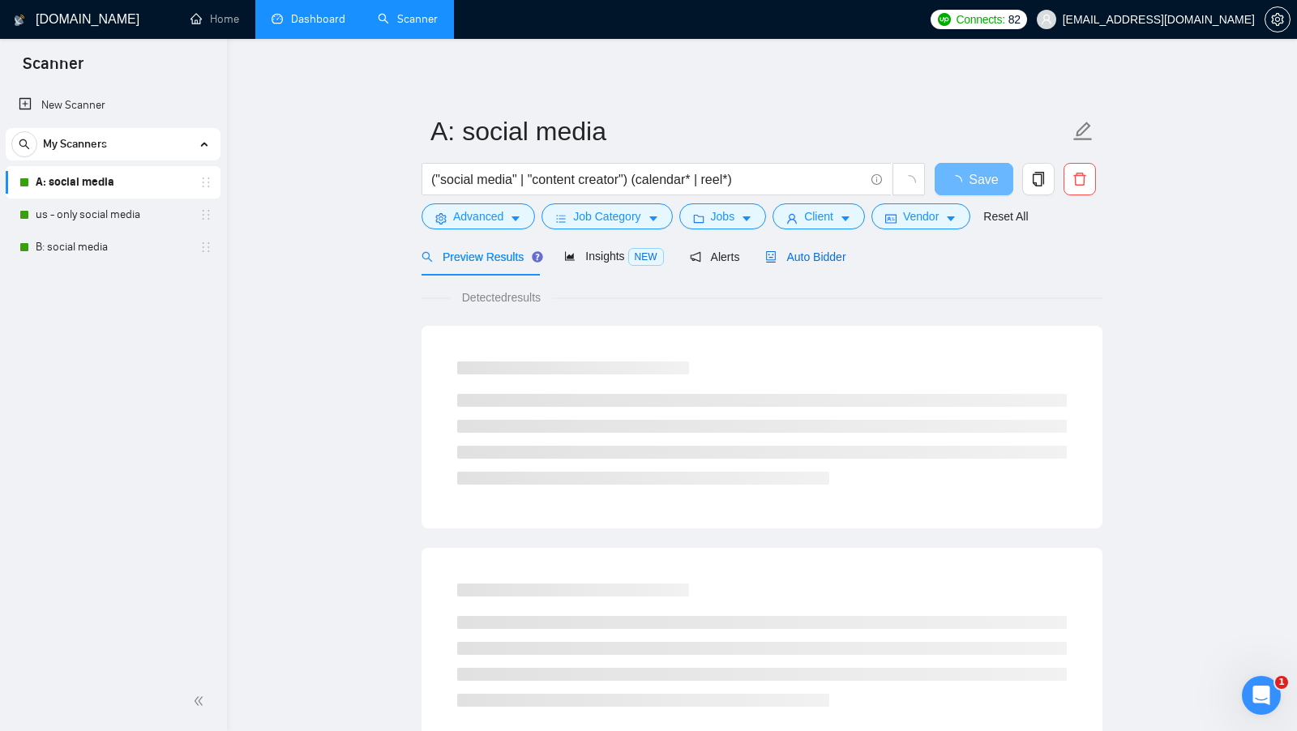
click at [817, 256] on span "Auto Bidder" at bounding box center [805, 257] width 80 height 13
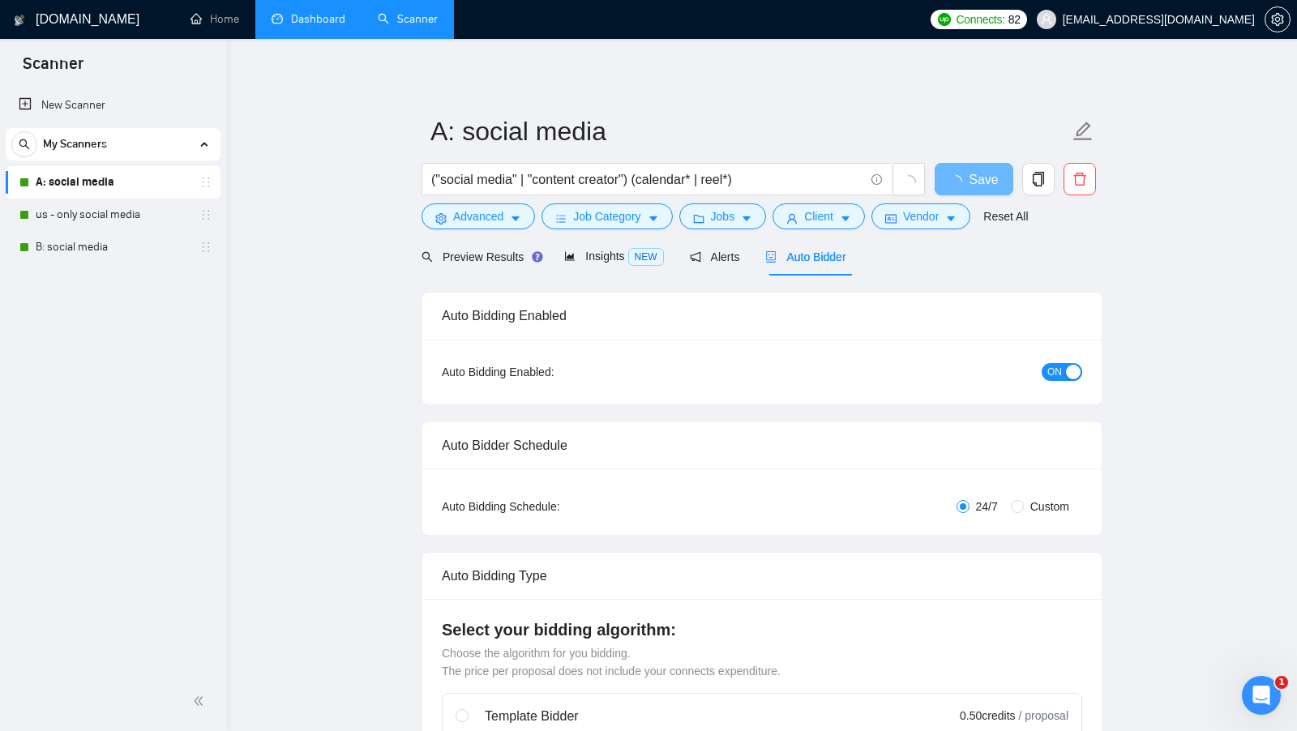
radio input "false"
radio input "true"
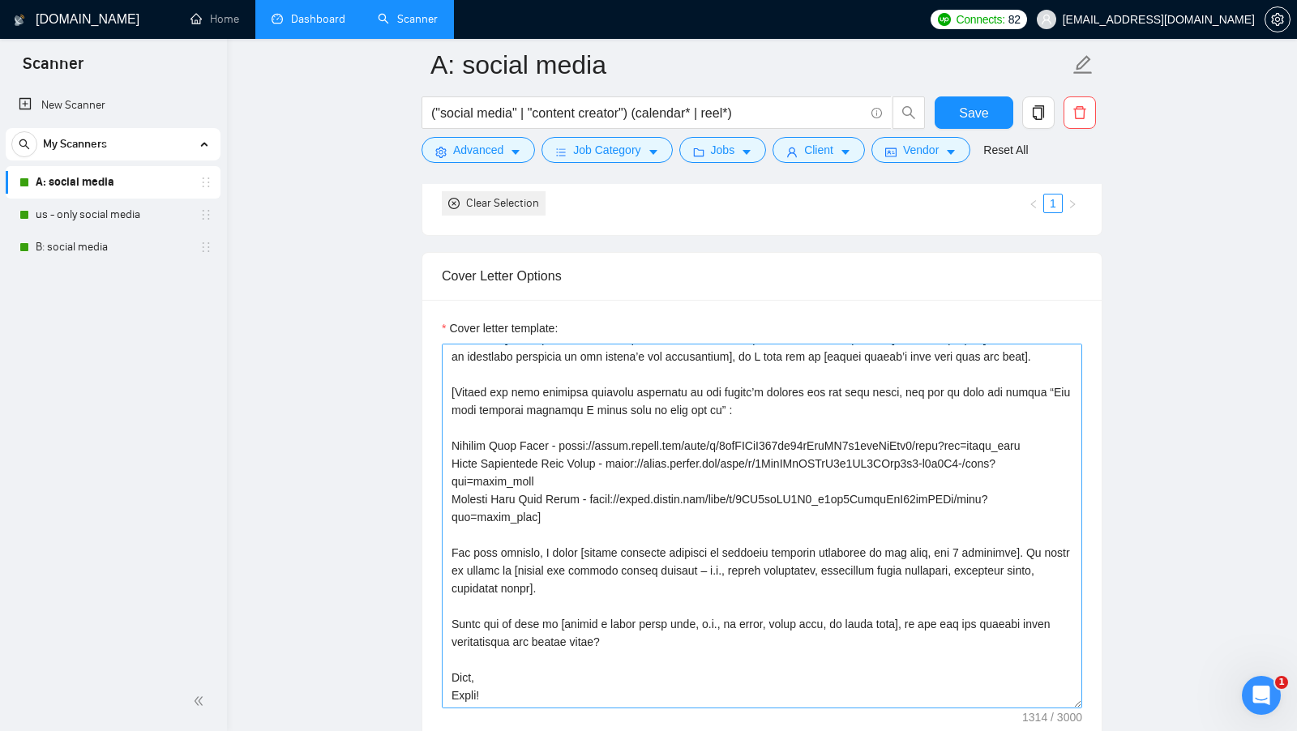
scroll to position [1849, 0]
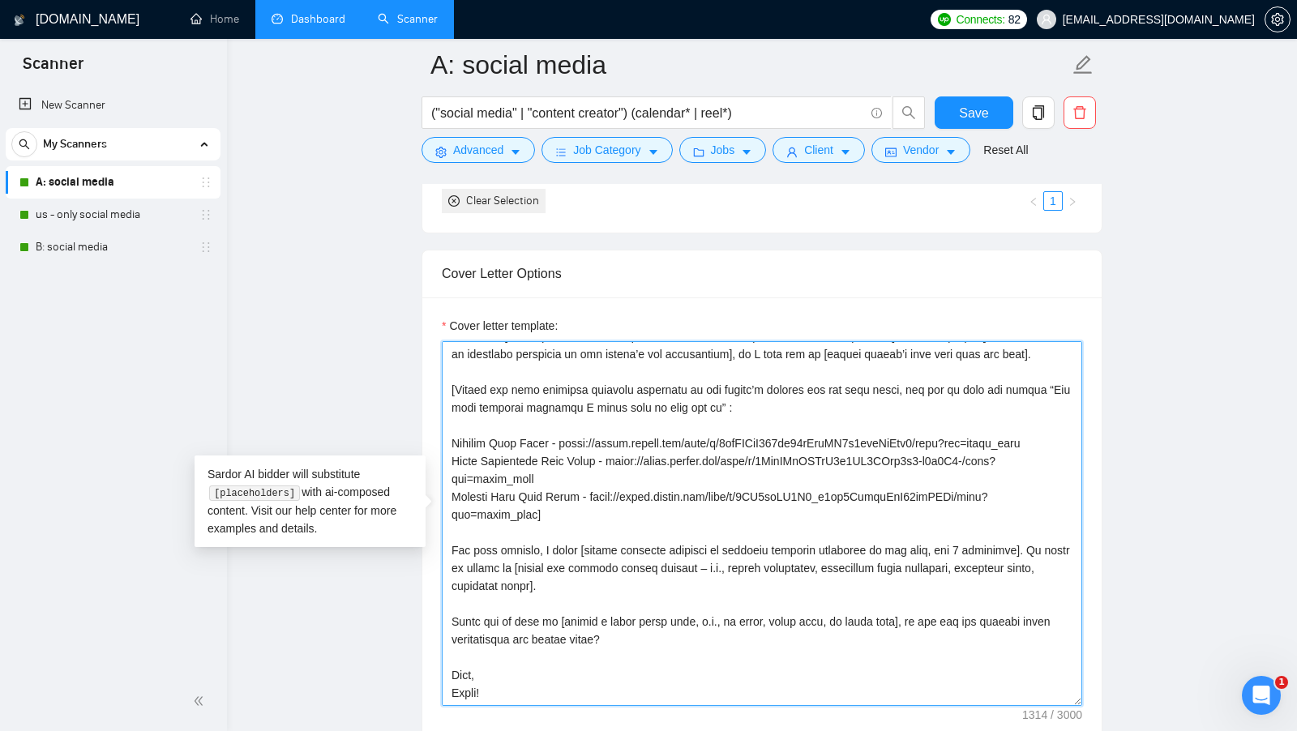
drag, startPoint x: 608, startPoint y: 585, endPoint x: 439, endPoint y: 529, distance: 177.4
click at [439, 529] on div "Cover letter template:" at bounding box center [761, 521] width 679 height 447
type textarea "Hi, I’ve managed [type of project / service from job post] for [similar client …"
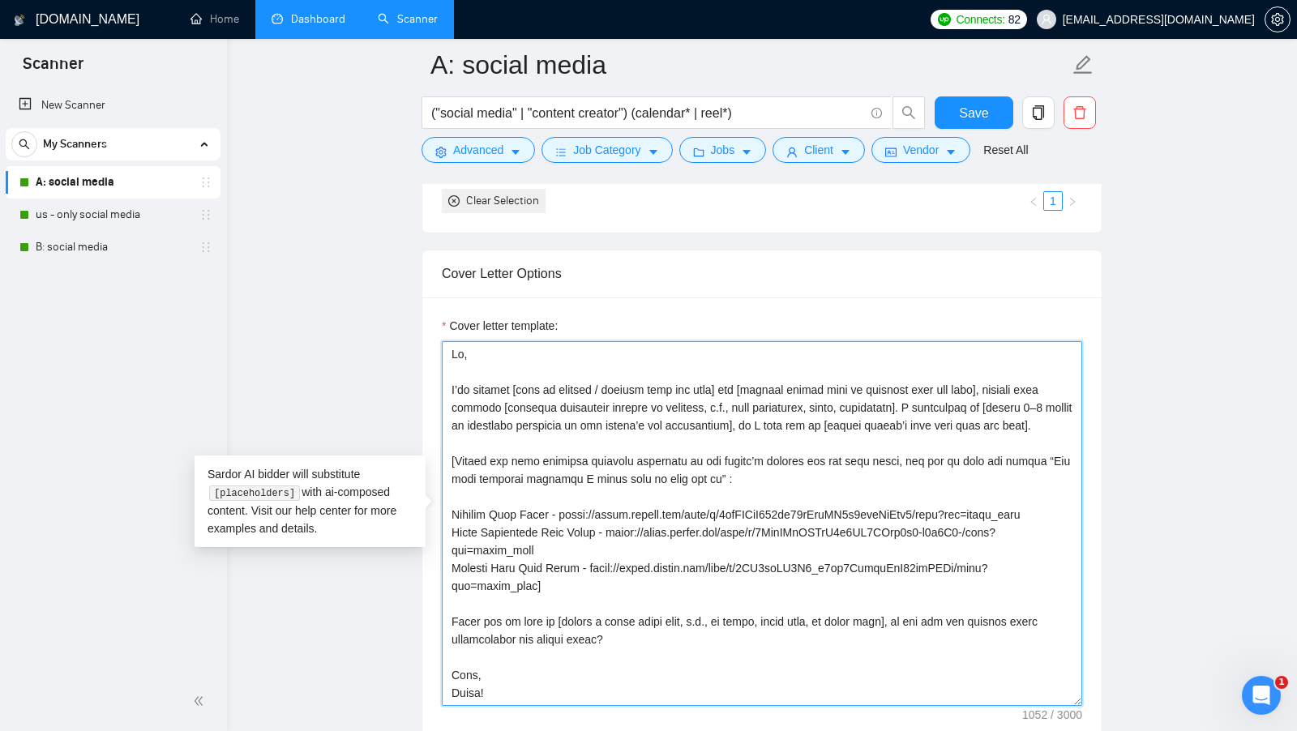
scroll to position [0, 0]
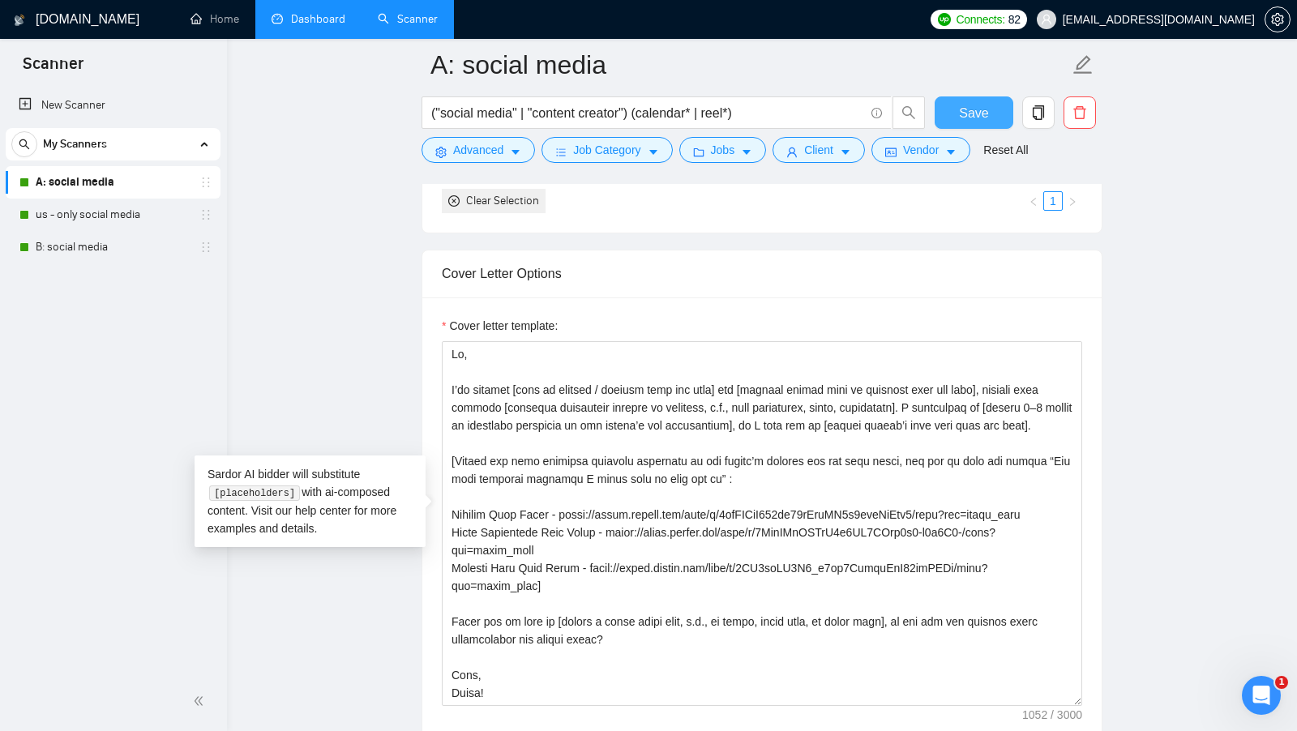
click at [949, 113] on button "Save" at bounding box center [974, 112] width 79 height 32
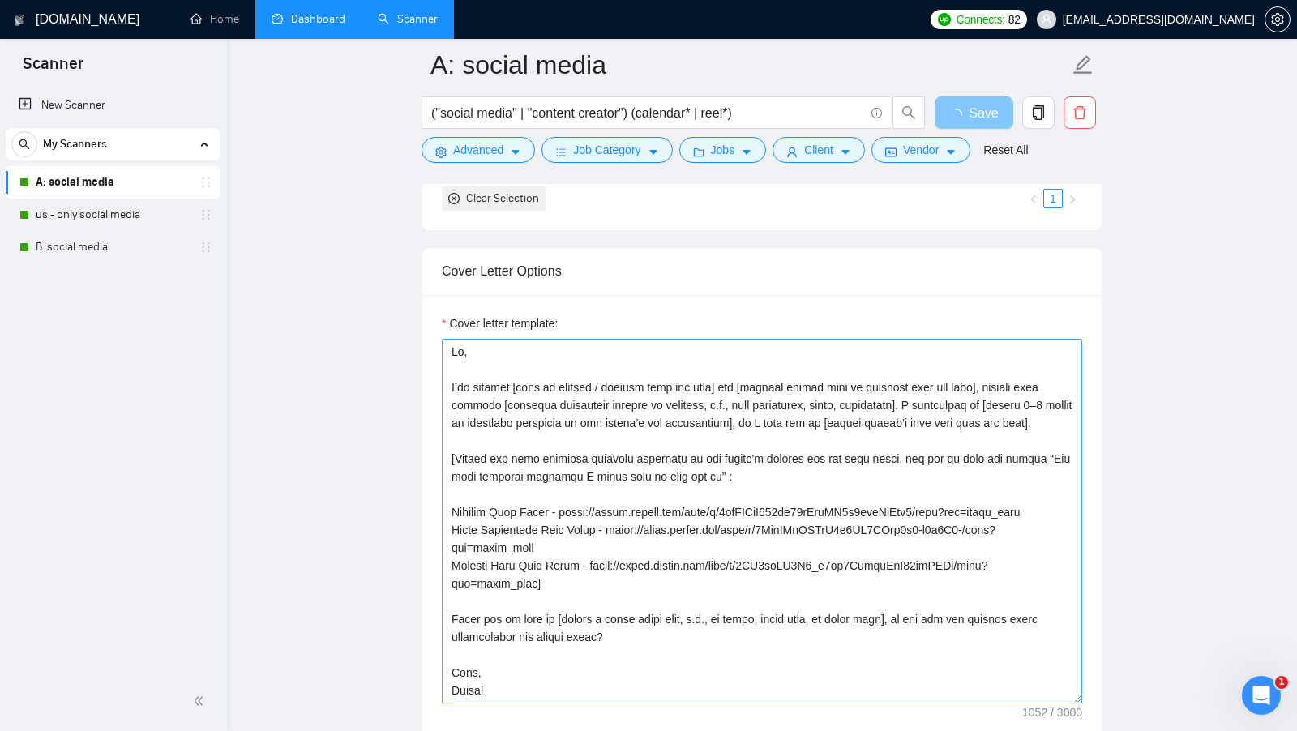
scroll to position [1869, 0]
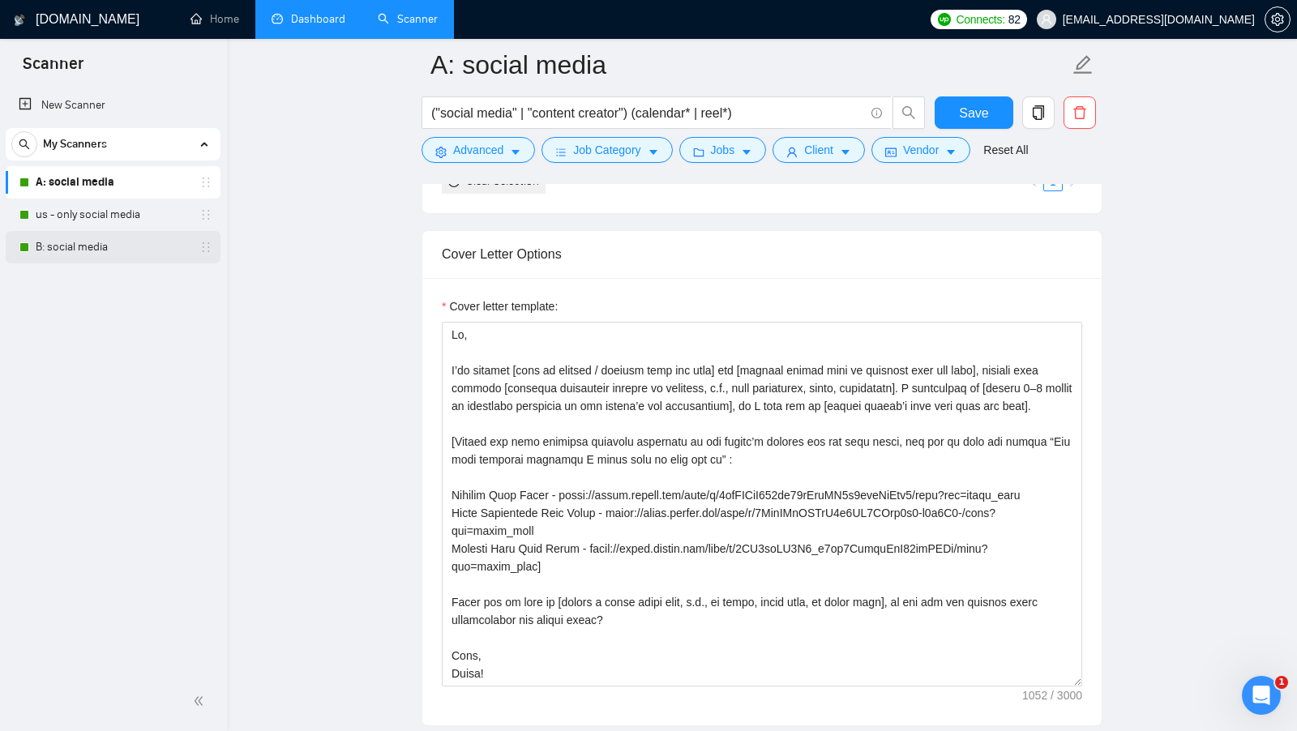
click at [155, 244] on link "B: social media" at bounding box center [113, 247] width 154 height 32
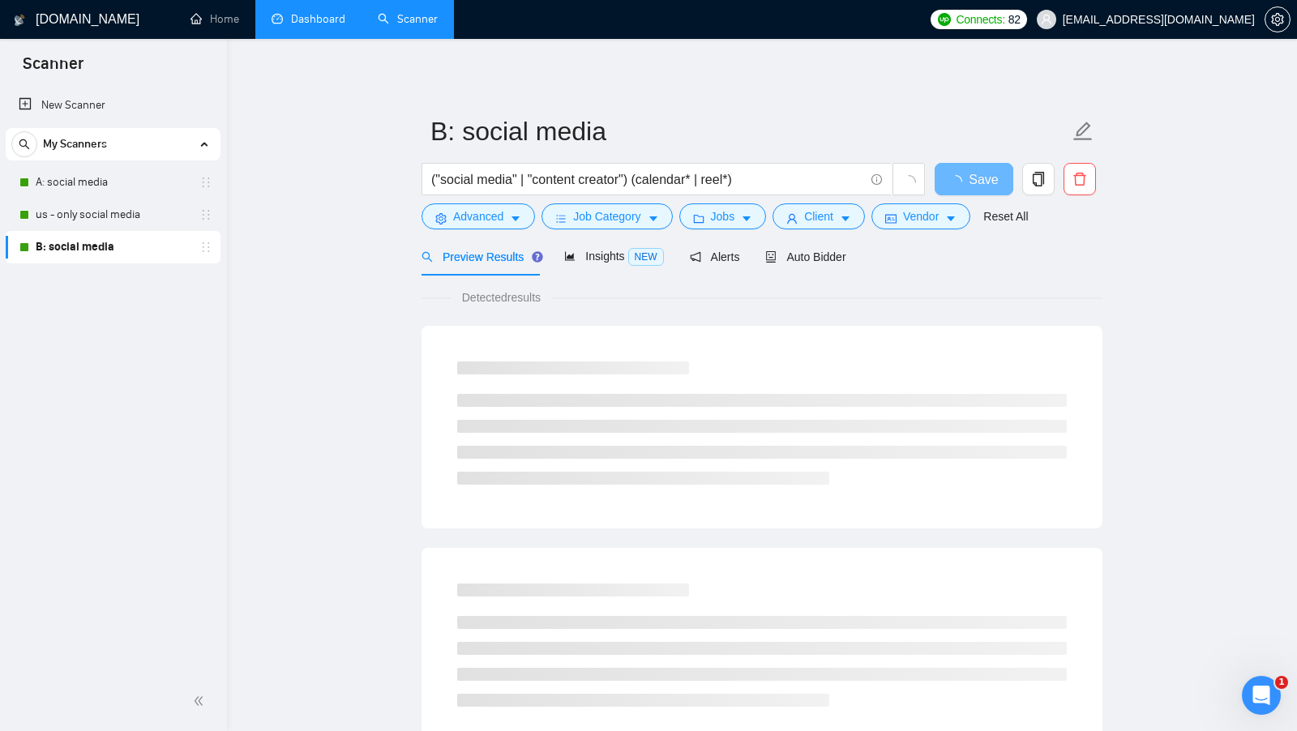
click at [859, 259] on div "Preview Results Insights NEW Alerts Auto Bidder" at bounding box center [762, 257] width 681 height 38
click at [829, 256] on span "Auto Bidder" at bounding box center [805, 257] width 80 height 13
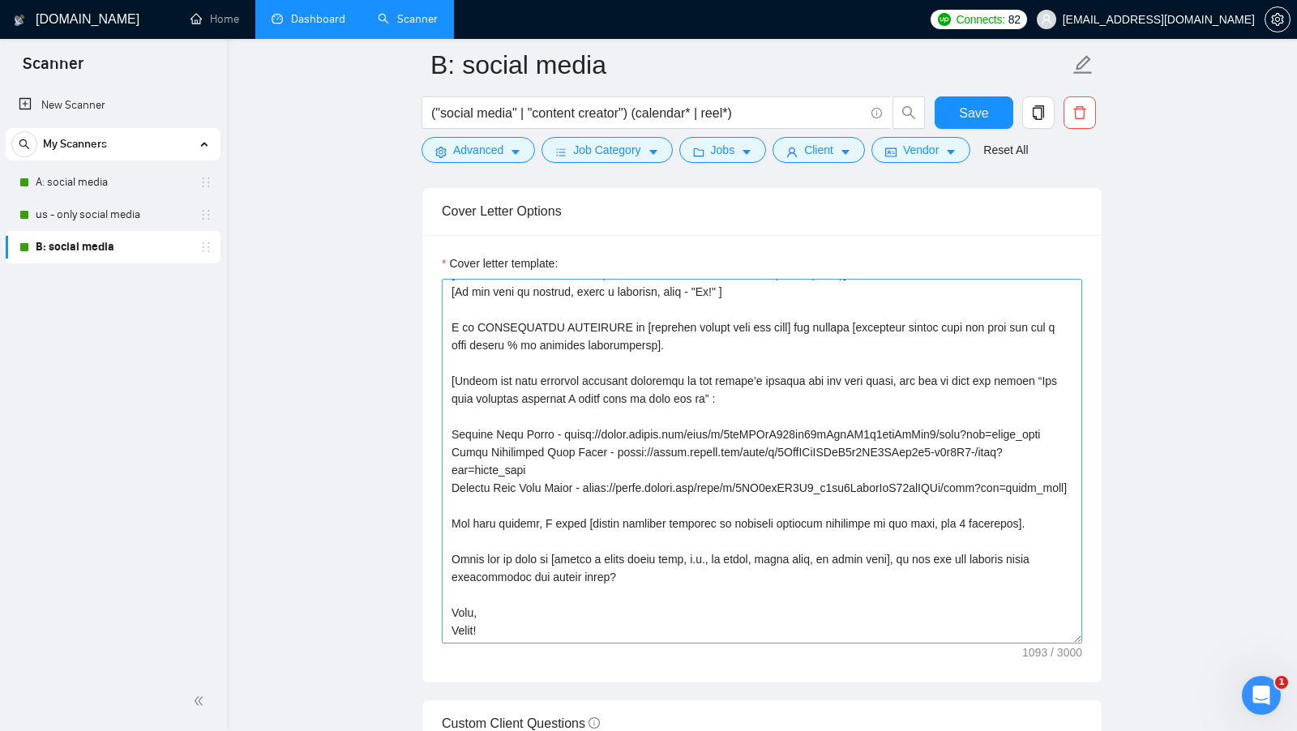
scroll to position [35, 0]
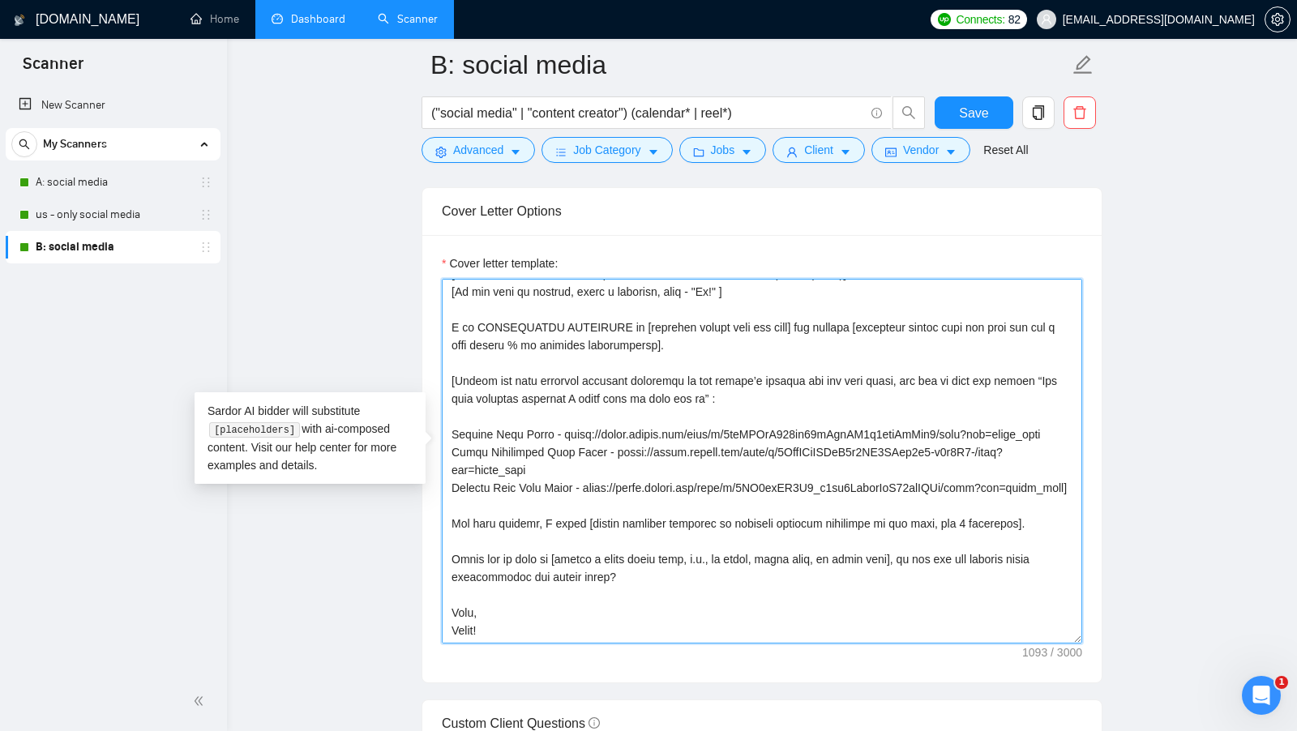
drag, startPoint x: 1033, startPoint y: 514, endPoint x: 413, endPoint y: 512, distance: 619.4
click at [414, 512] on main "B: social media ("social media" | "content creator") (calendar* | reel*) Save A…" at bounding box center [762, 544] width 1018 height 4782
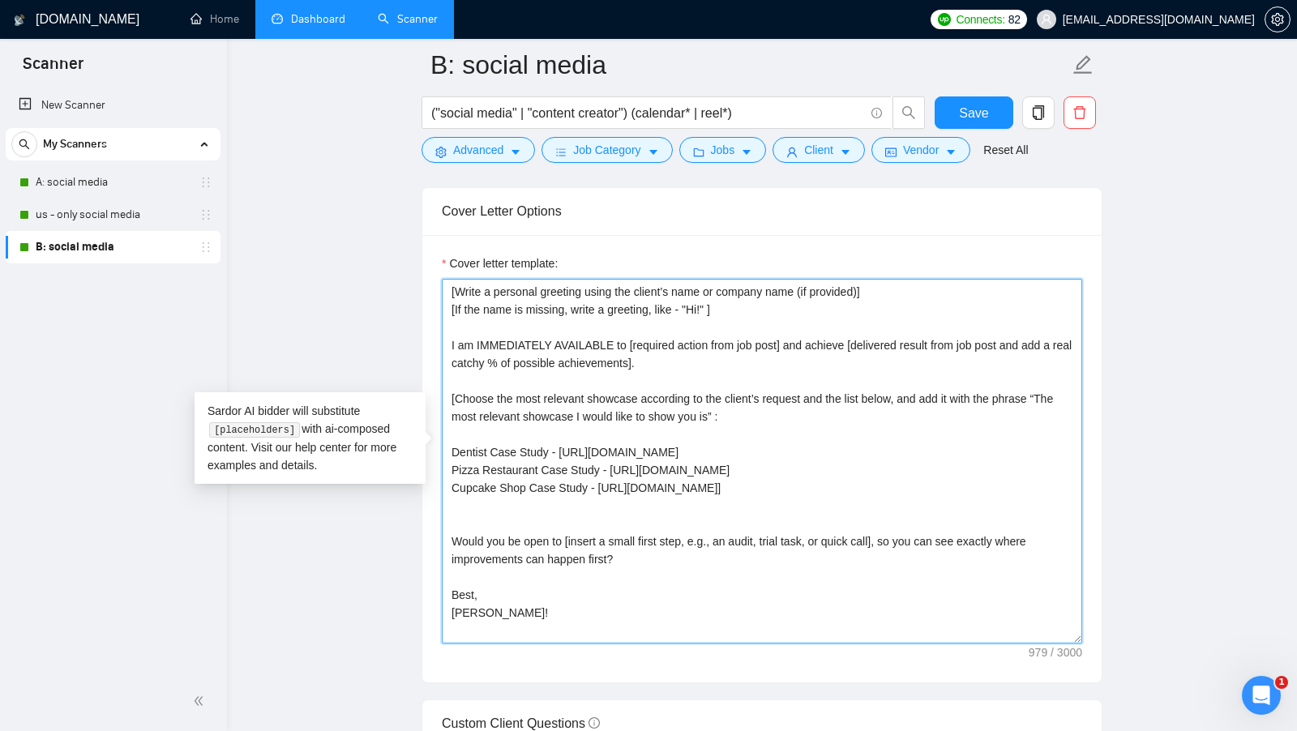
scroll to position [18, 0]
drag, startPoint x: 639, startPoint y: 559, endPoint x: 426, endPoint y: 548, distance: 213.5
click at [426, 548] on div "Cover letter template: [Write a personal greeting using the client’s name or co…" at bounding box center [761, 458] width 679 height 447
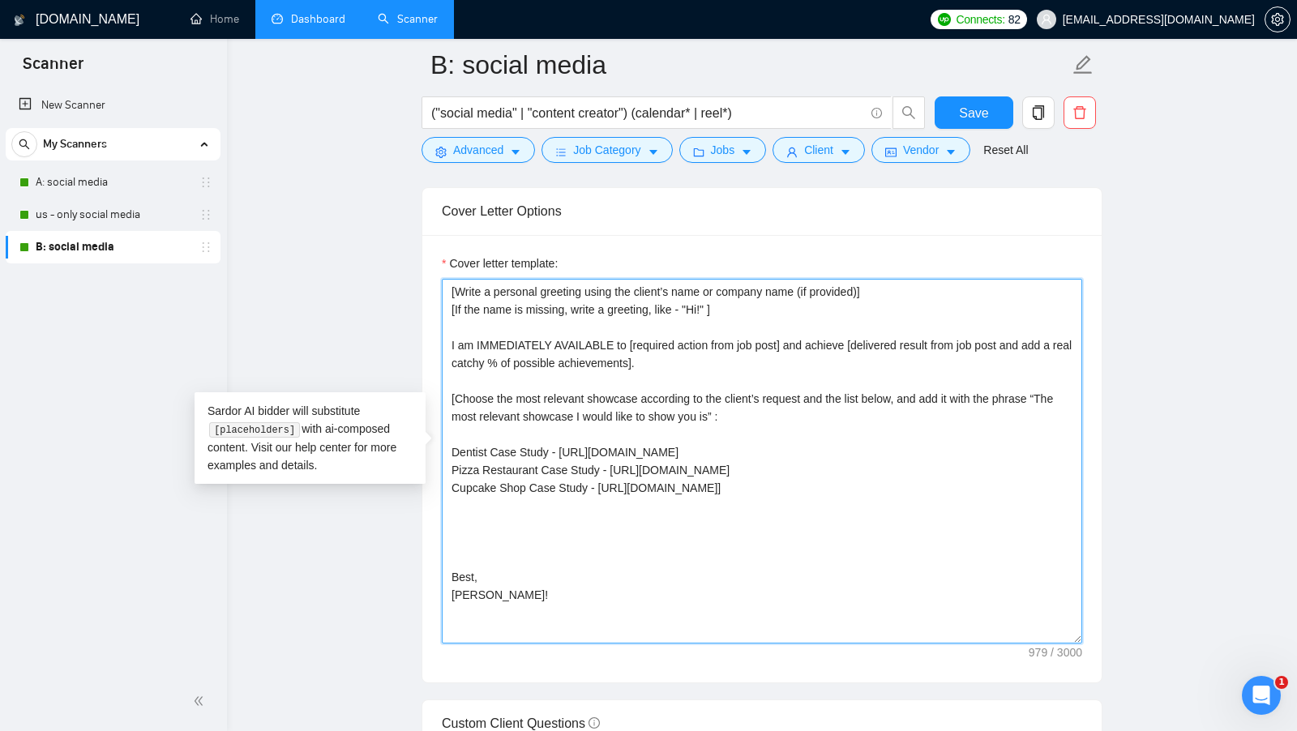
scroll to position [0, 0]
paste textarea "Do you have 15 minutes right now for a quick call?"
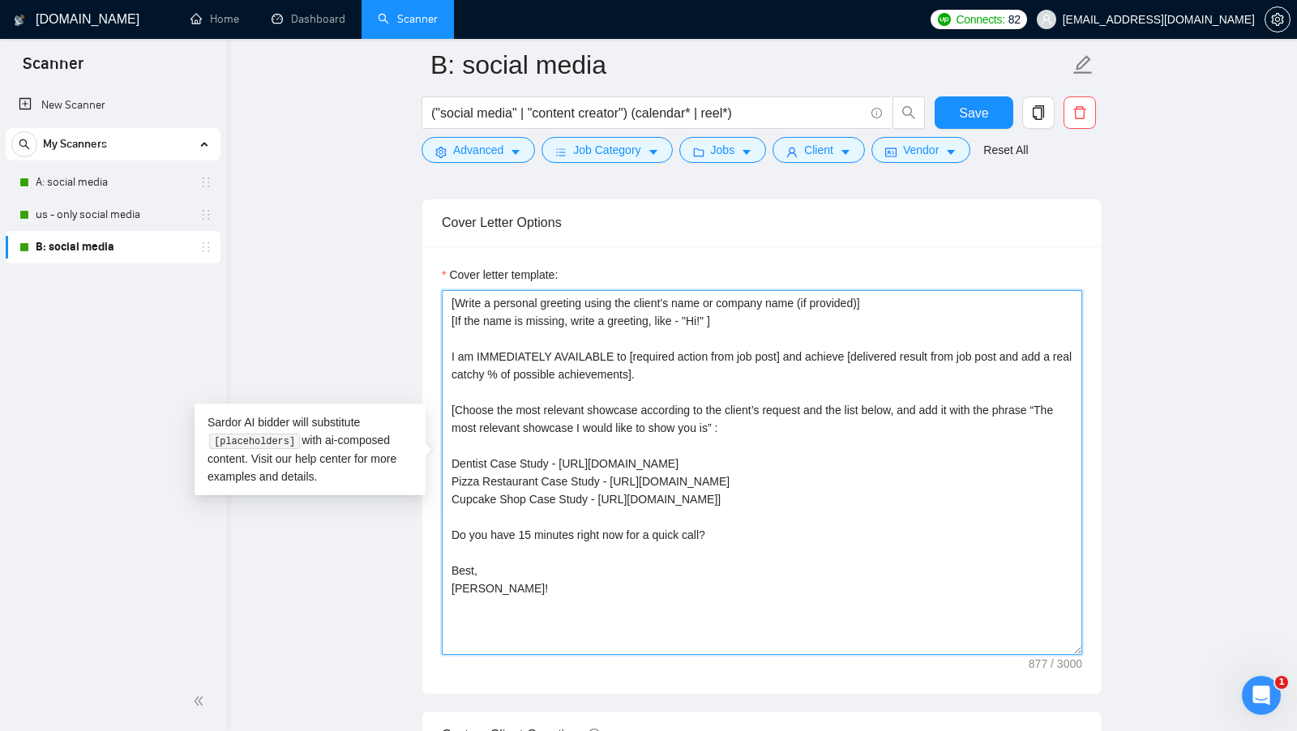
scroll to position [1895, 0]
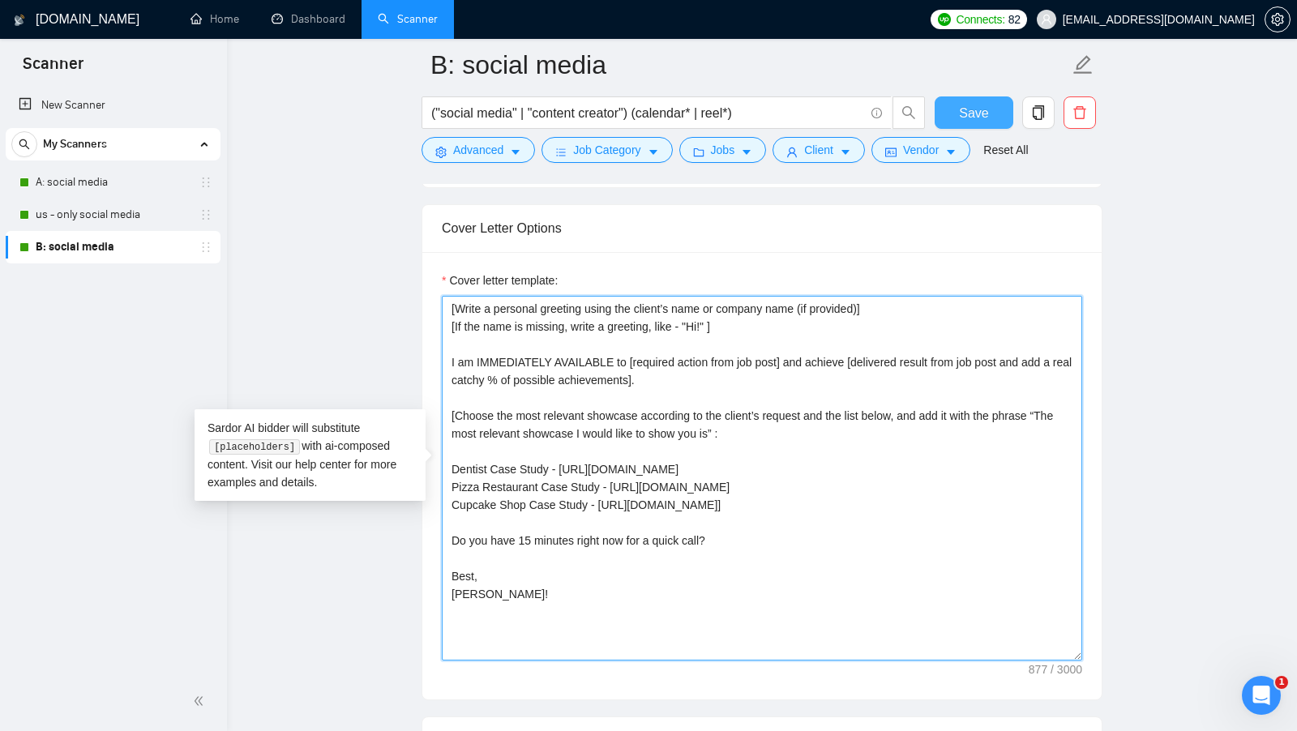
type textarea "[Write a personal greeting using the client’s name or company name (if provided…"
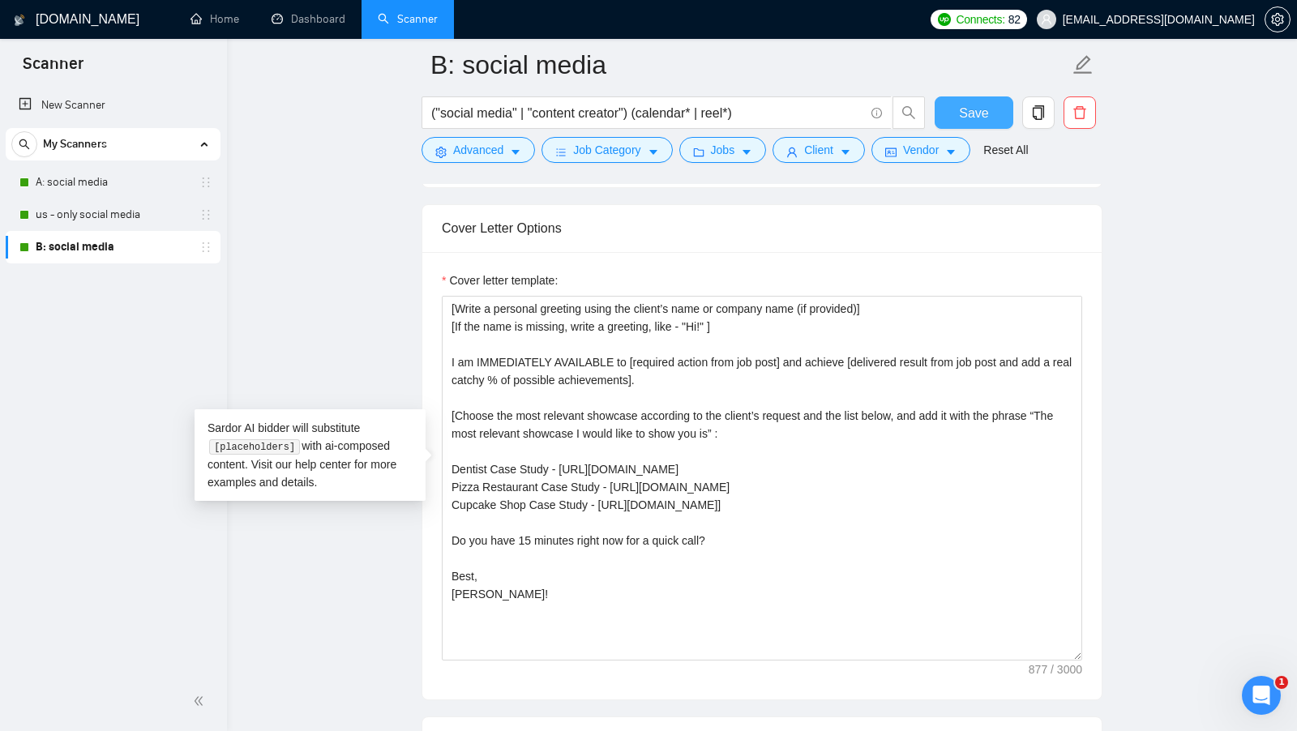
click at [996, 113] on button "Save" at bounding box center [974, 112] width 79 height 32
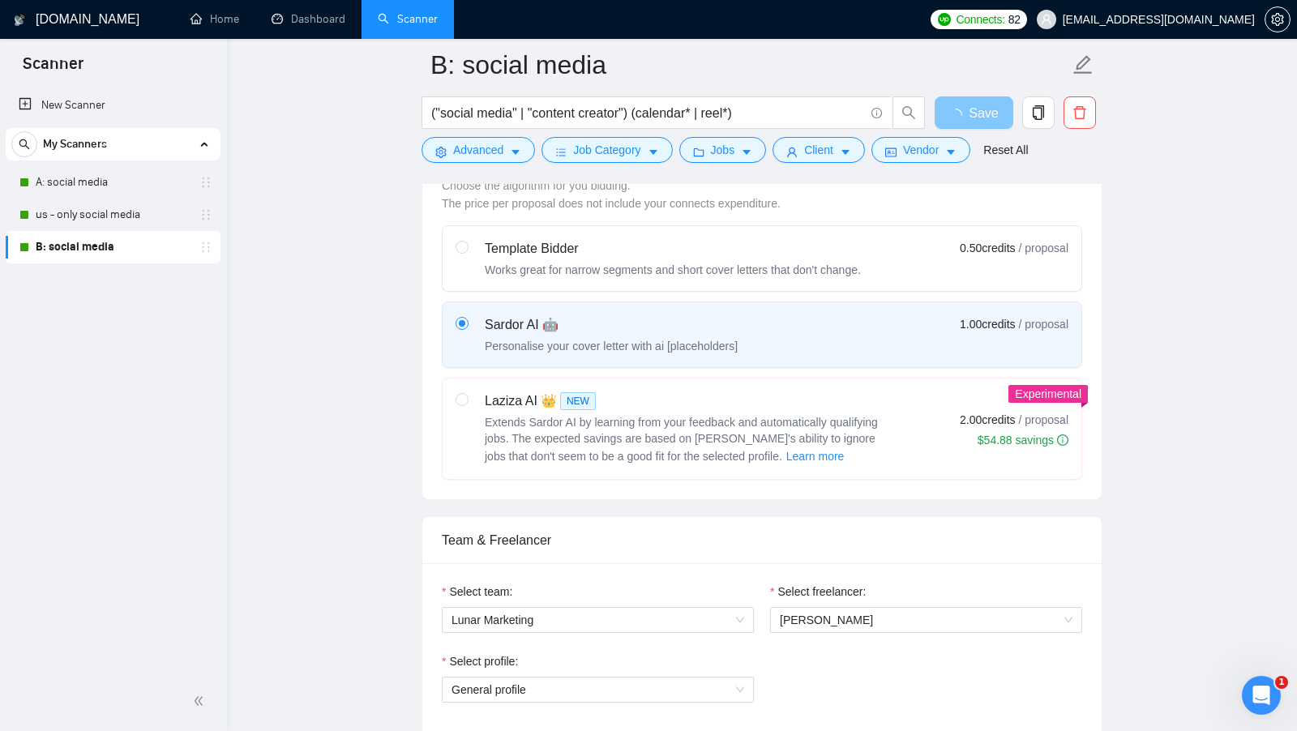
scroll to position [636, 0]
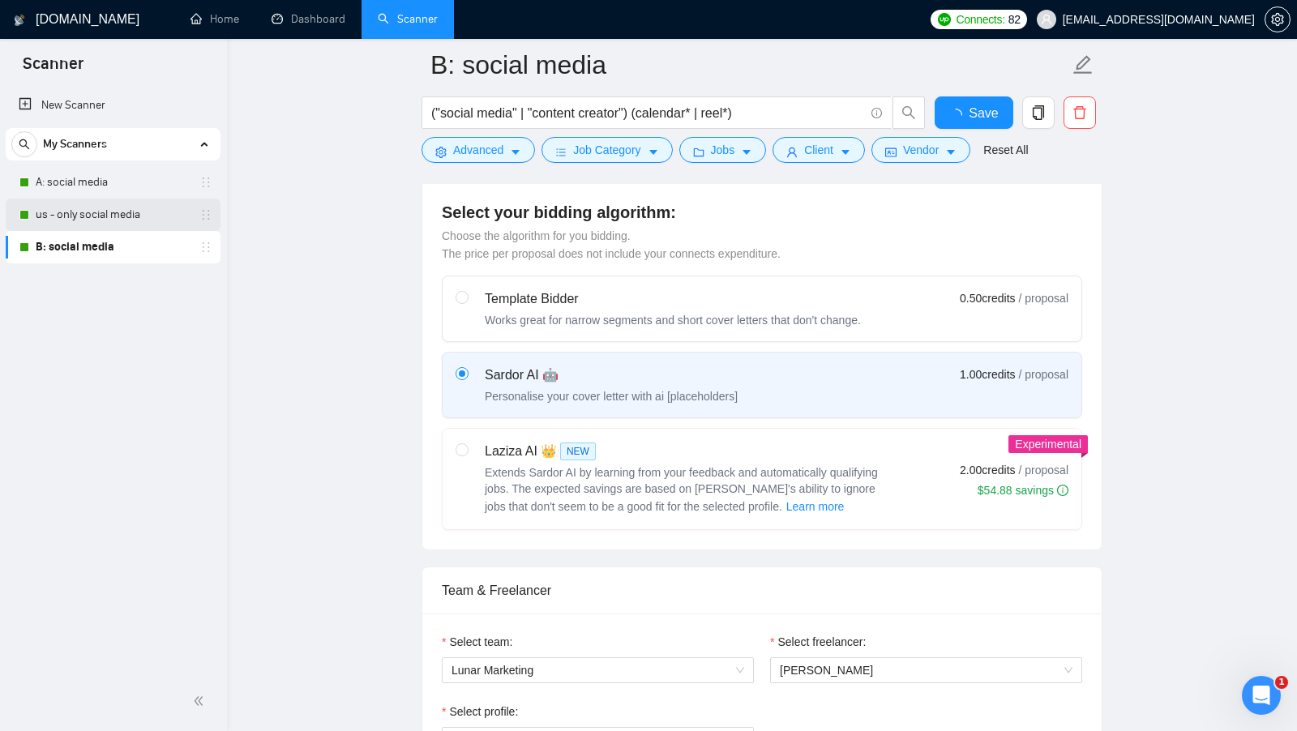
click at [139, 223] on link "us - only social media" at bounding box center [113, 215] width 154 height 32
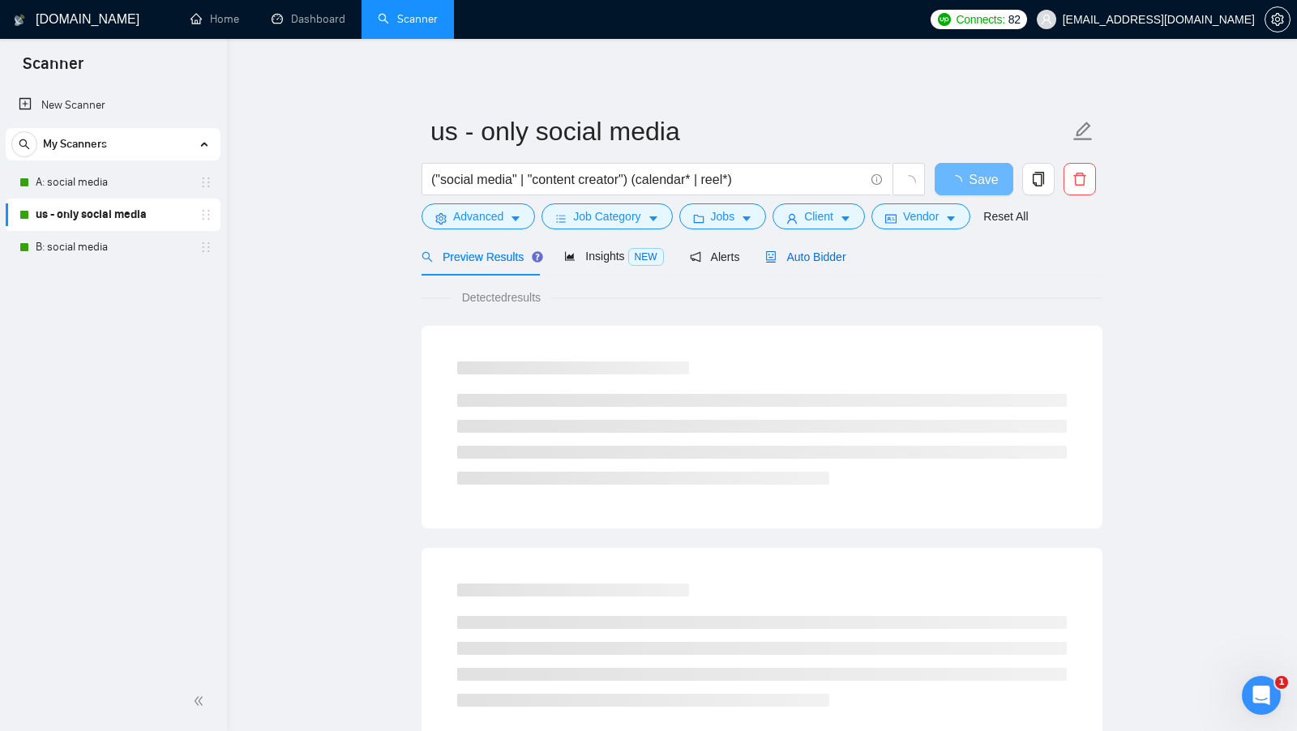
click at [838, 259] on span "Auto Bidder" at bounding box center [805, 257] width 80 height 13
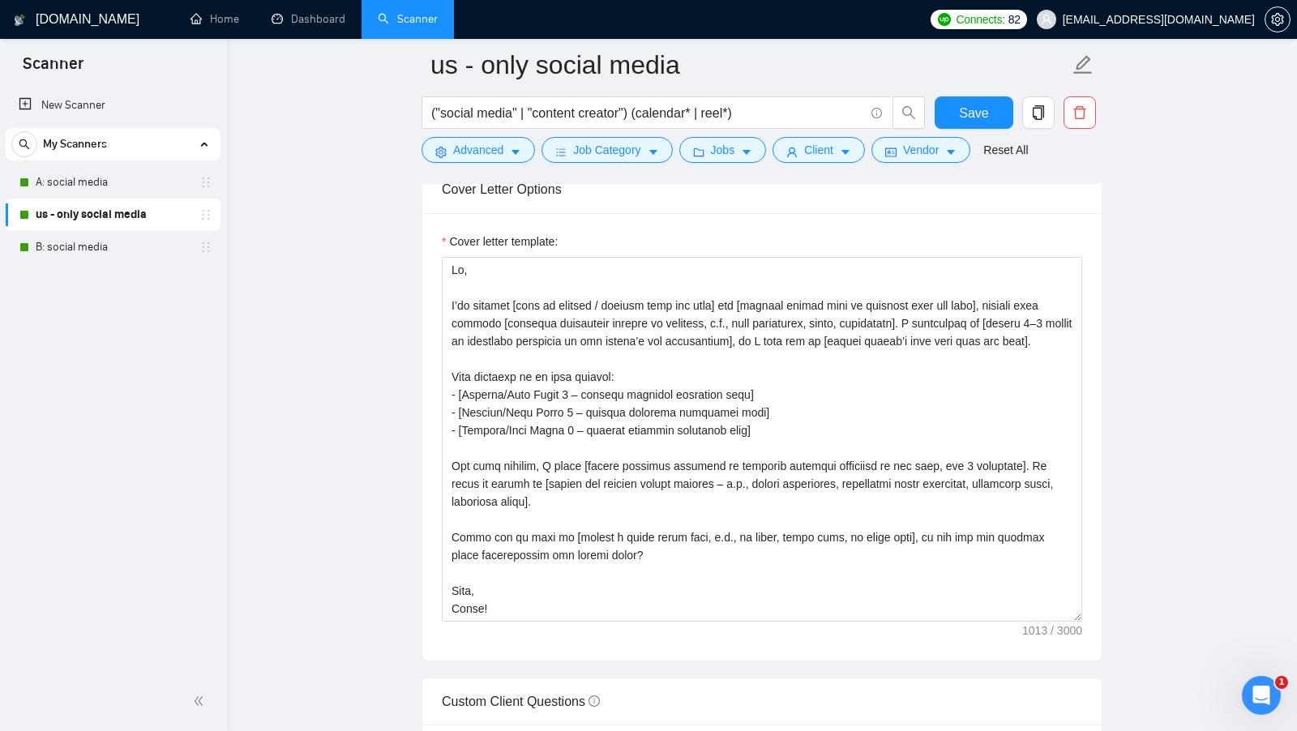
scroll to position [1705, 0]
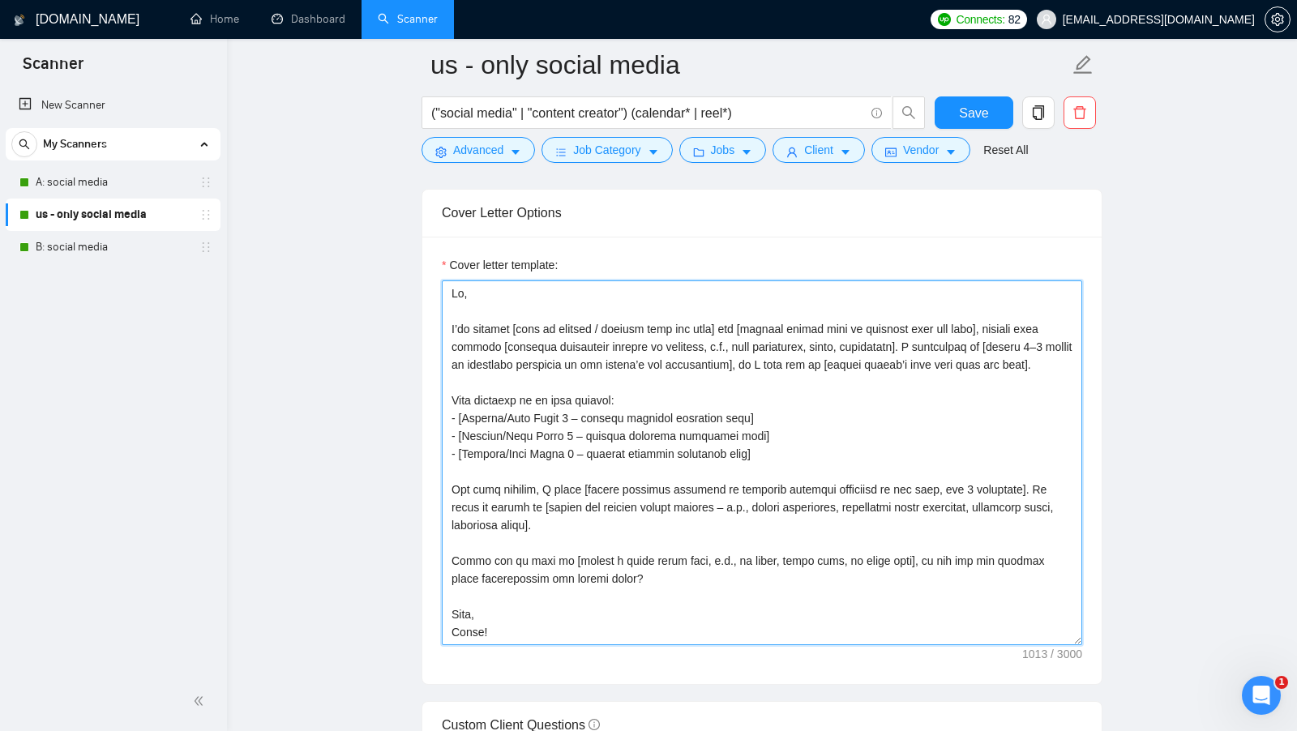
click at [491, 501] on textarea "Cover letter template:" at bounding box center [762, 462] width 640 height 365
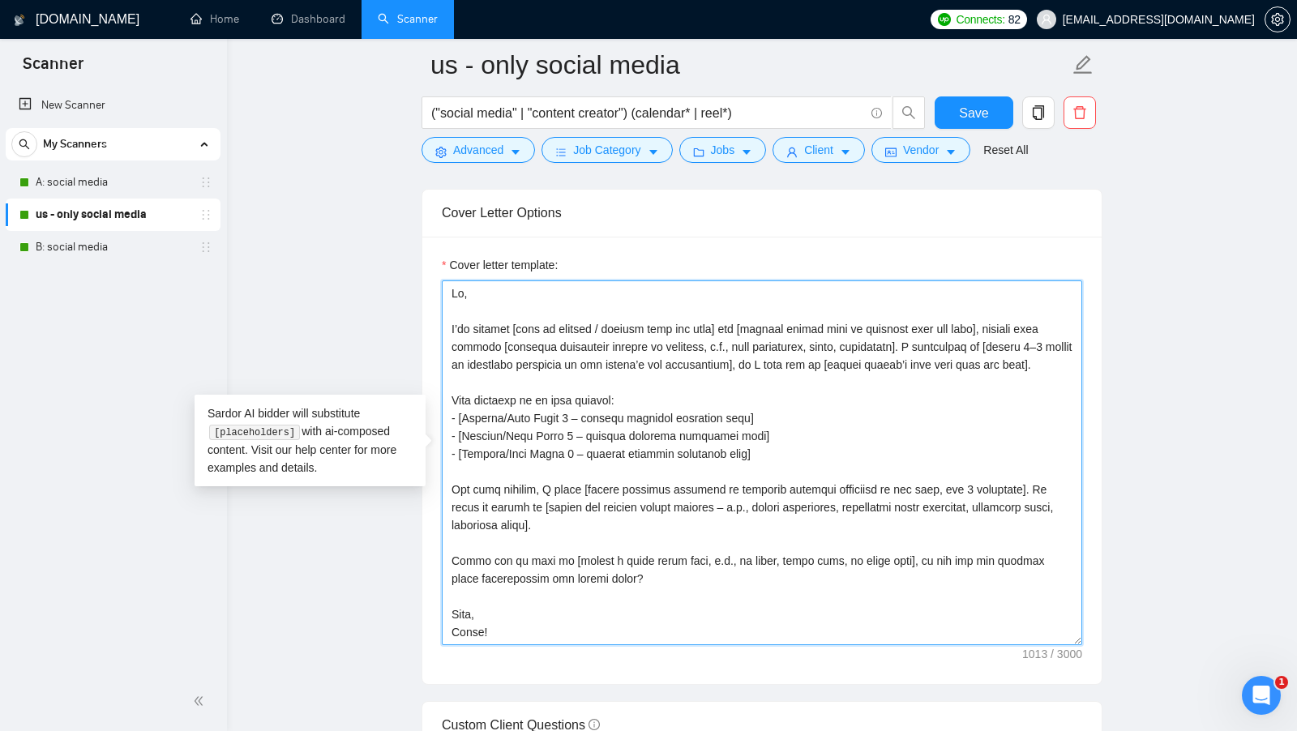
click at [491, 501] on textarea "Cover letter template:" at bounding box center [762, 462] width 640 height 365
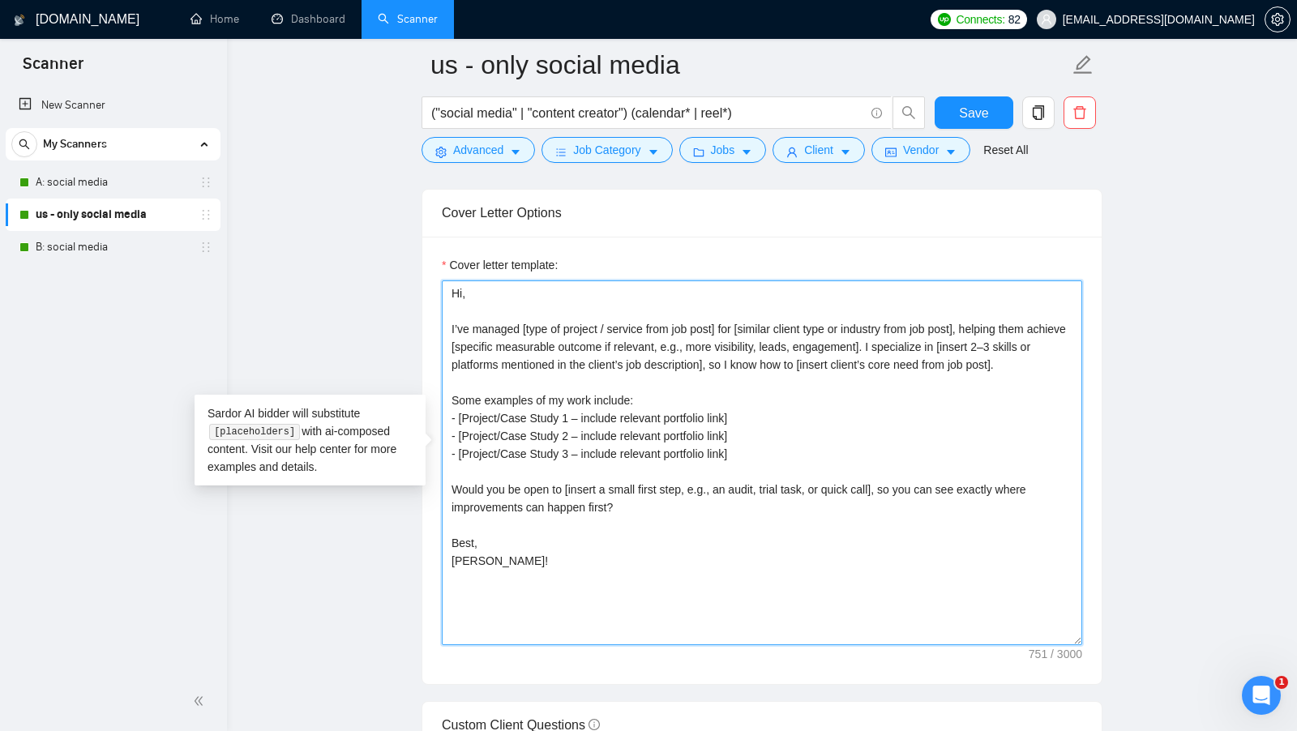
click at [624, 477] on textarea "Hi, I’ve managed [type of project / service from job post] for [similar client …" at bounding box center [762, 462] width 640 height 365
paste textarea "Do you have 15 minutes right now for a quick call?"
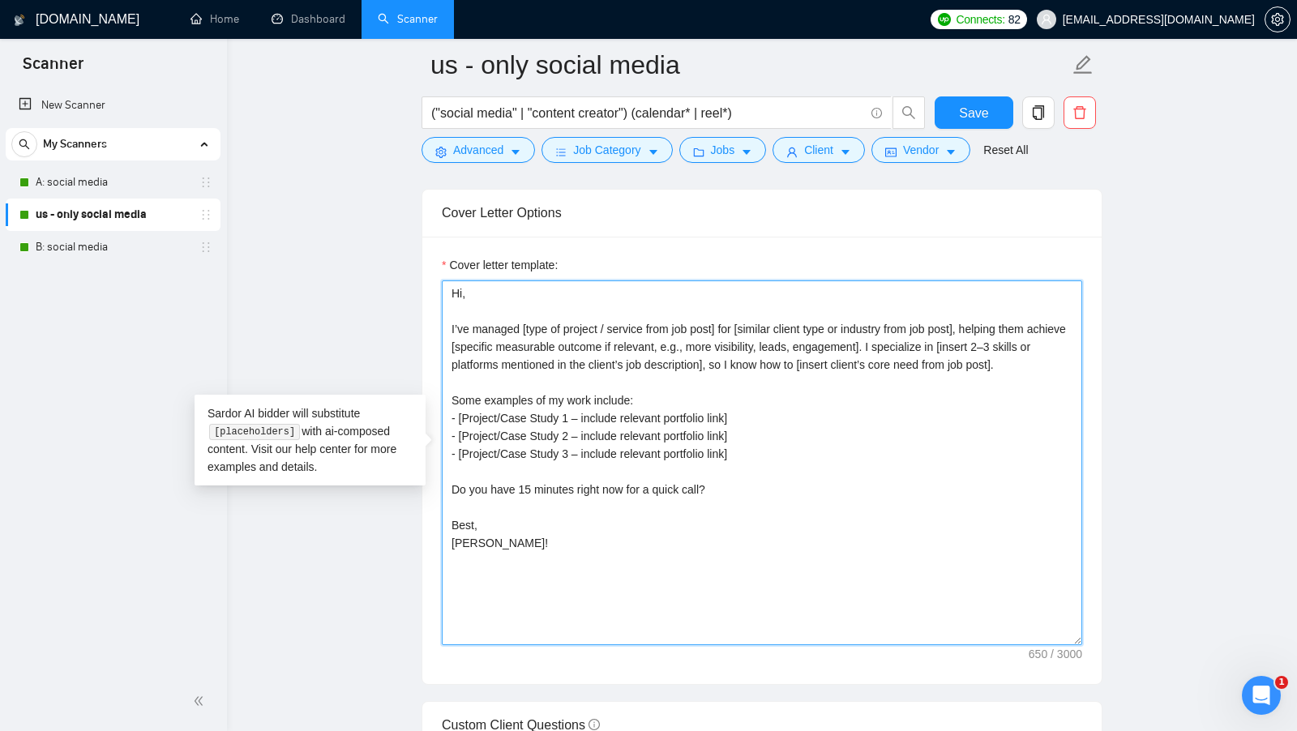
type textarea "Hi, I’ve managed [type of project / service from job post] for [similar client …"
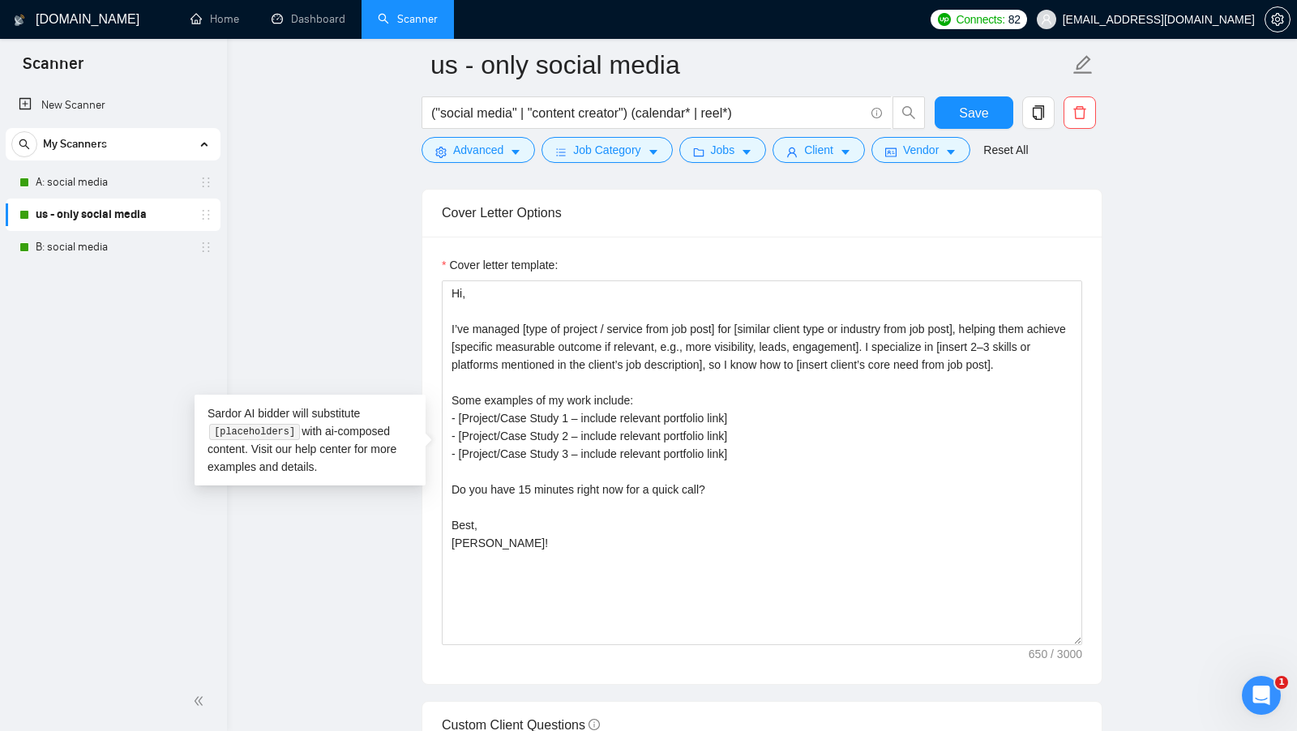
click at [985, 95] on form "us - only social media ("social media" | "content creator") (calendar* | reel*)…" at bounding box center [762, 105] width 681 height 132
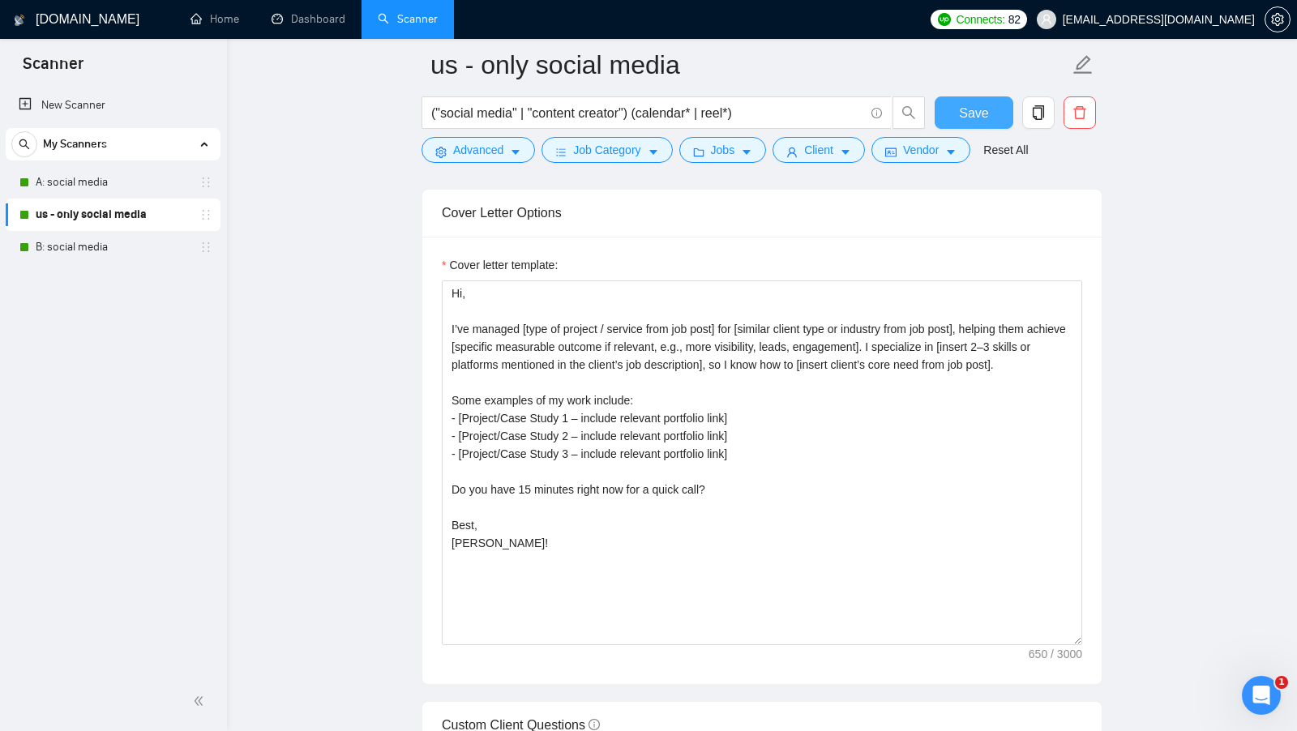
click at [973, 104] on span "Save" at bounding box center [973, 113] width 29 height 20
click at [341, 26] on link "Dashboard" at bounding box center [309, 19] width 74 height 14
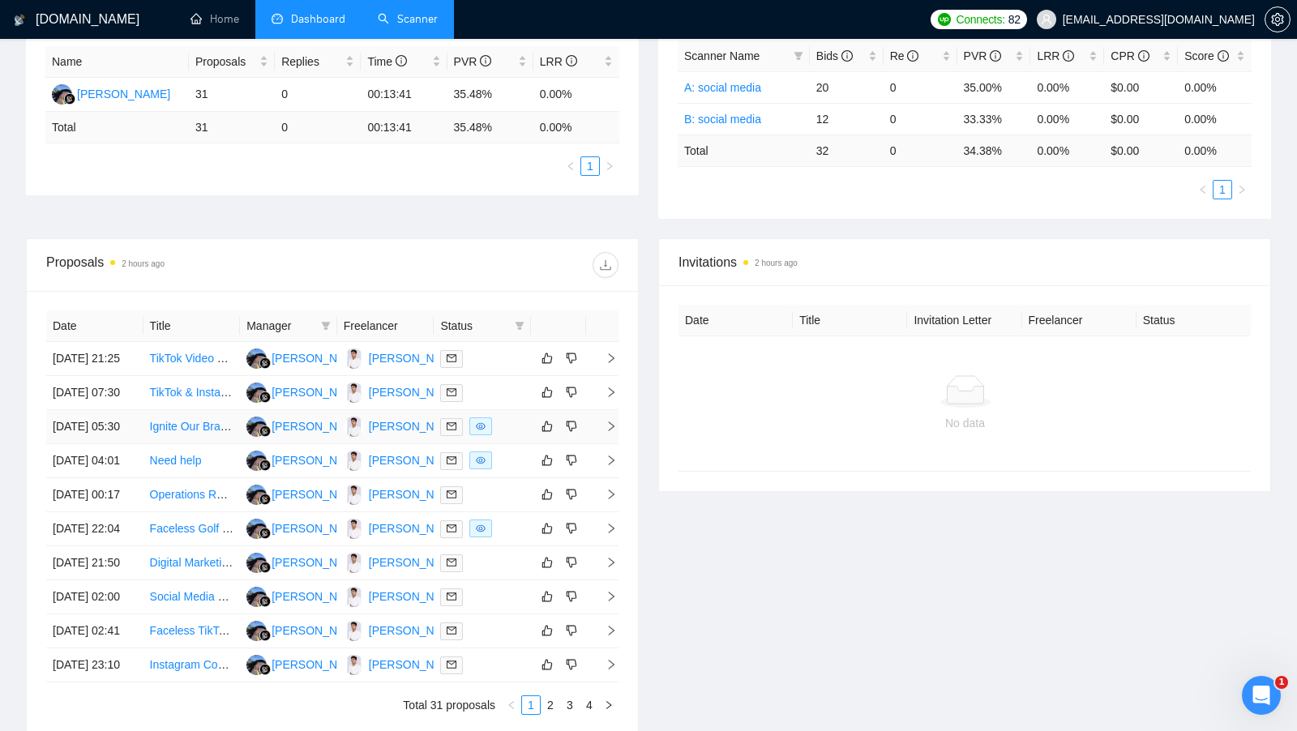
scroll to position [418, 0]
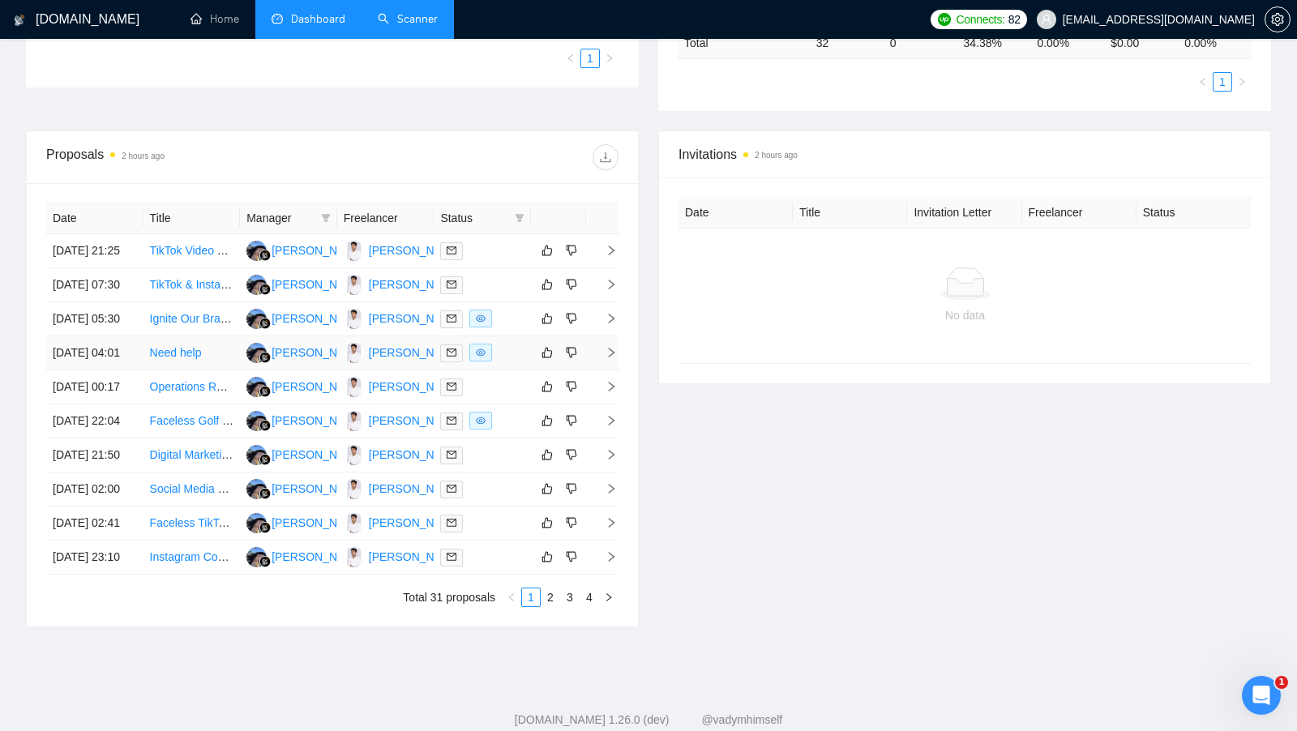
click at [511, 370] on td at bounding box center [482, 353] width 97 height 34
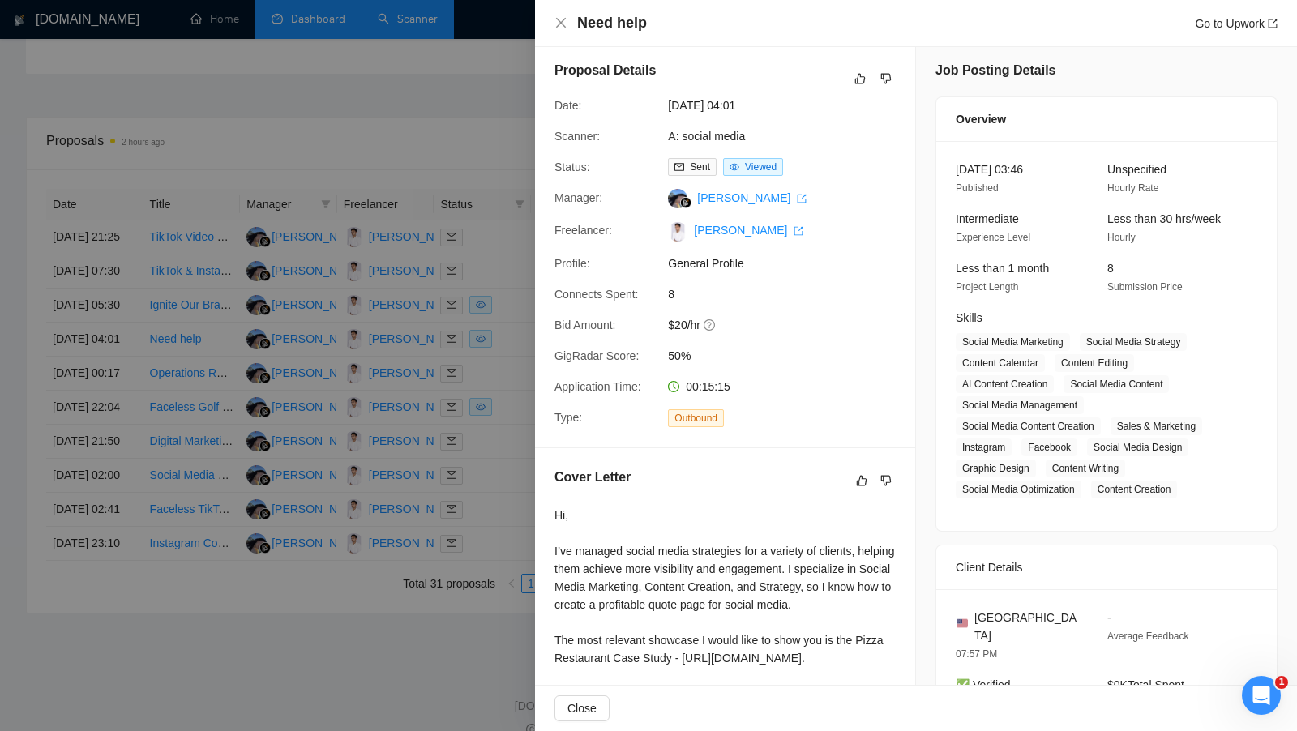
scroll to position [0, 0]
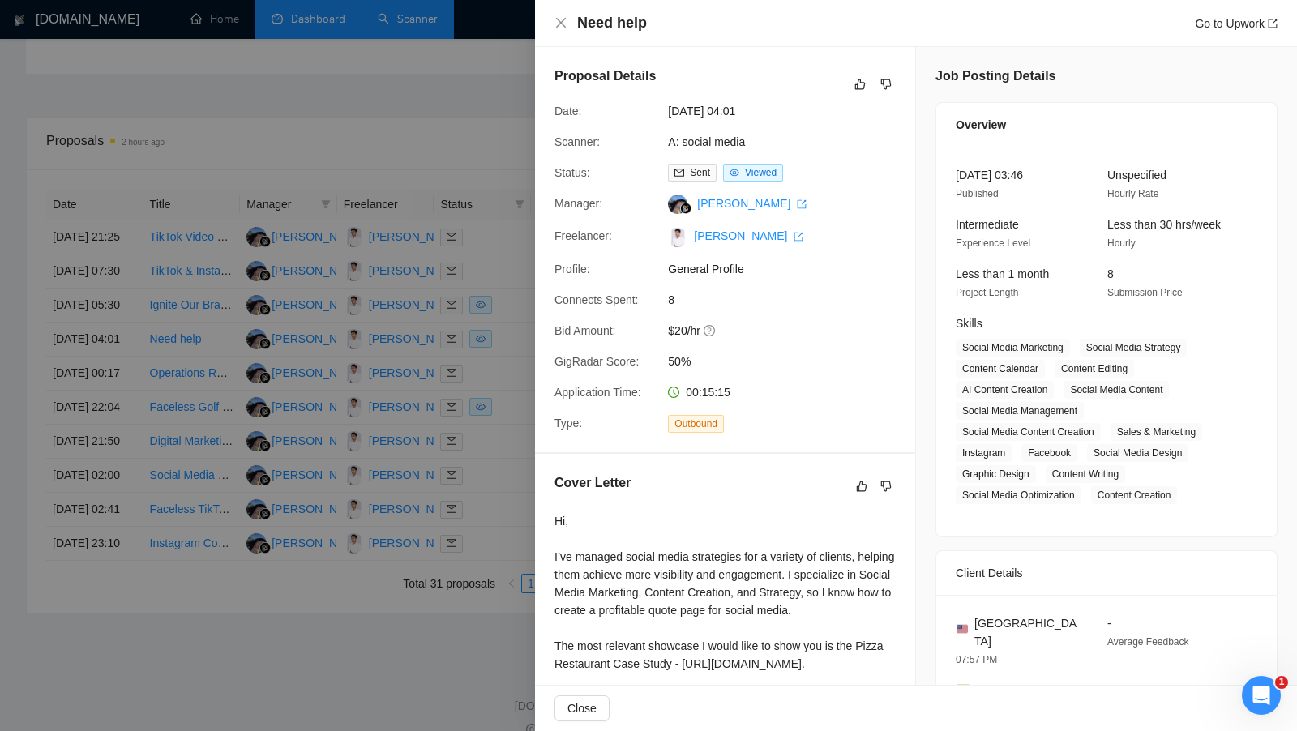
click at [460, 395] on div at bounding box center [648, 365] width 1297 height 731
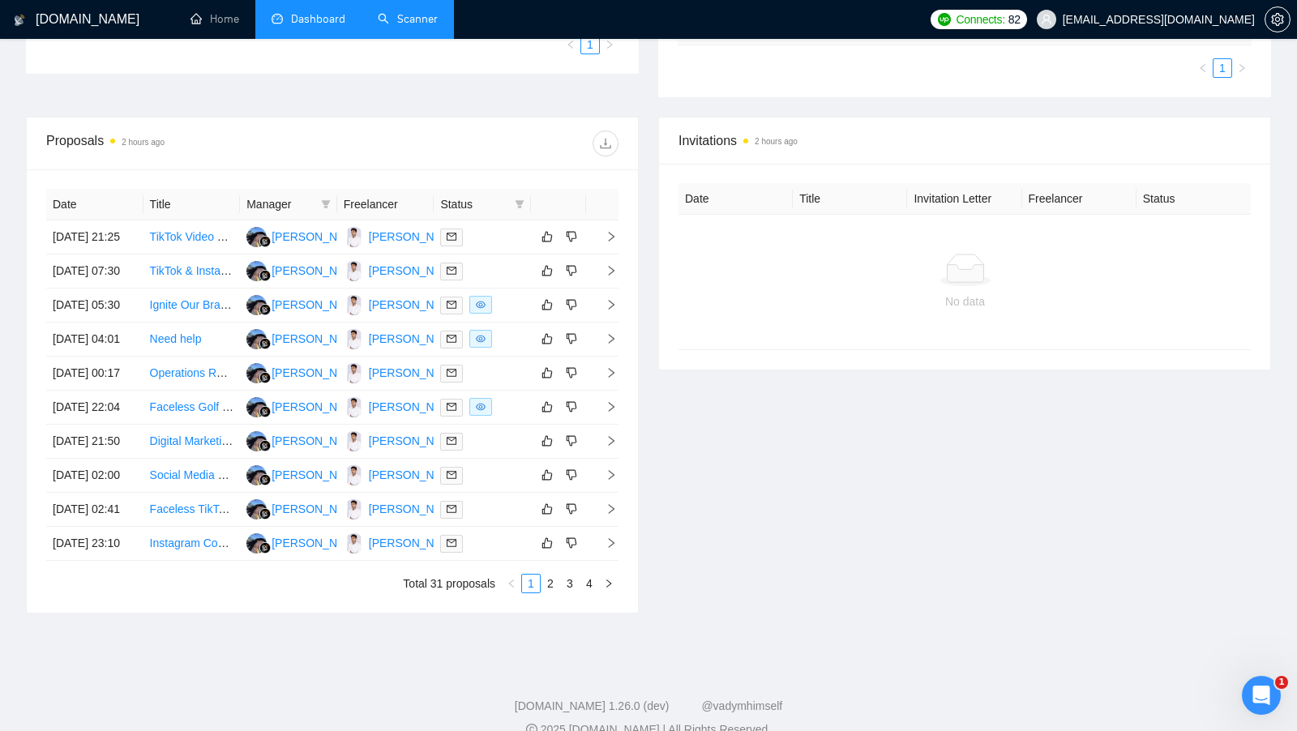
click at [409, 26] on link "Scanner" at bounding box center [408, 19] width 60 height 14
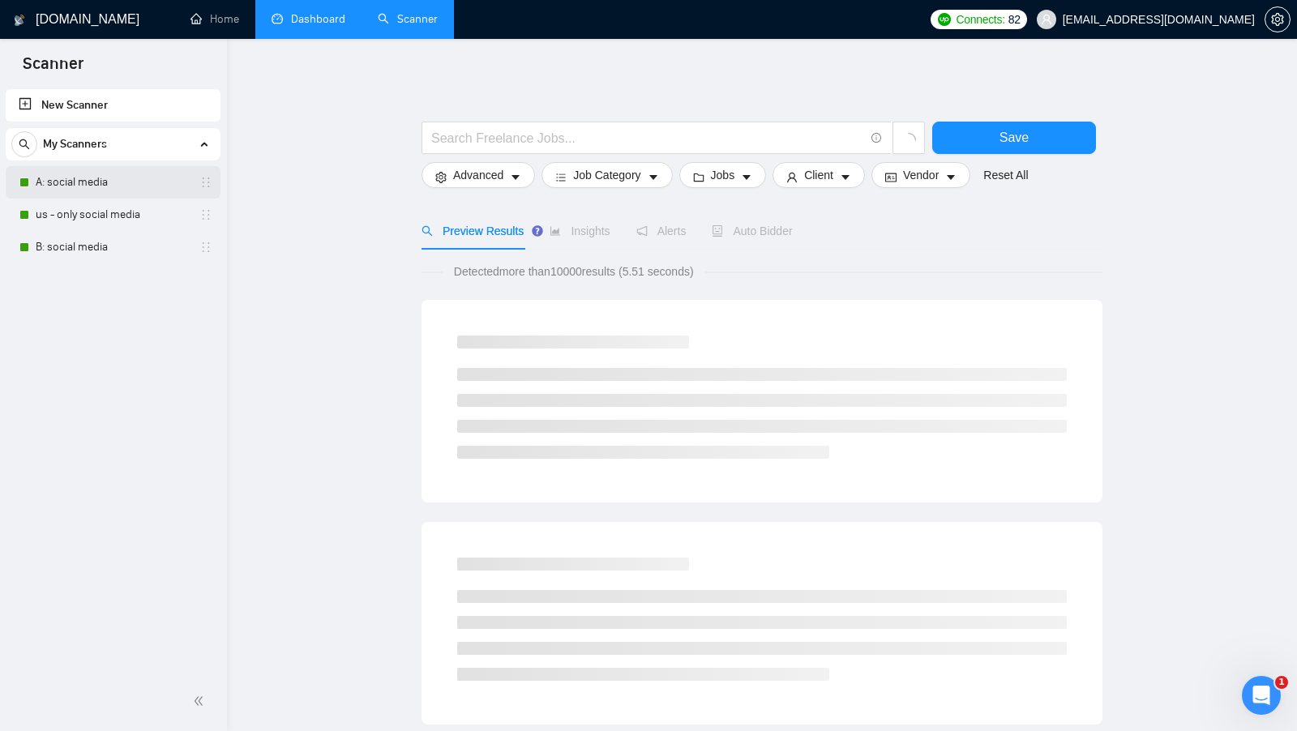
click at [145, 176] on link "A: social media" at bounding box center [113, 182] width 154 height 32
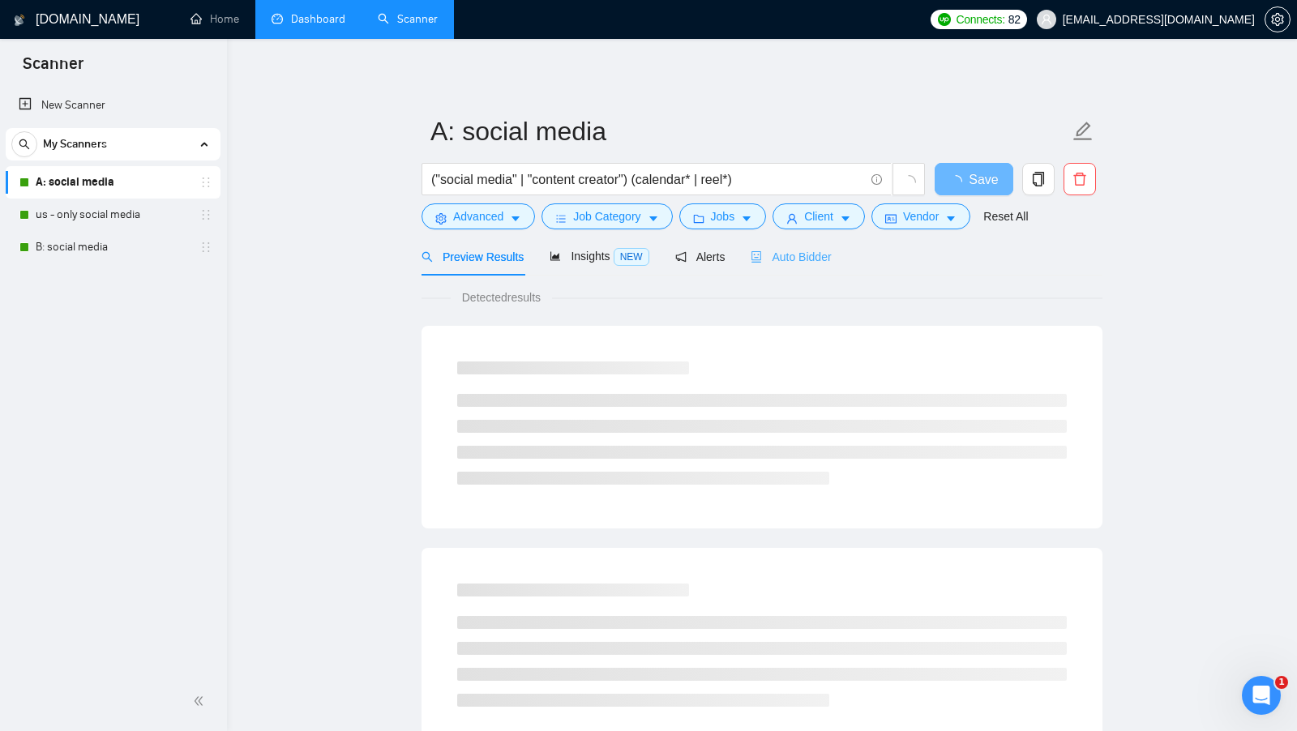
click at [777, 238] on div "Auto Bidder" at bounding box center [791, 257] width 80 height 38
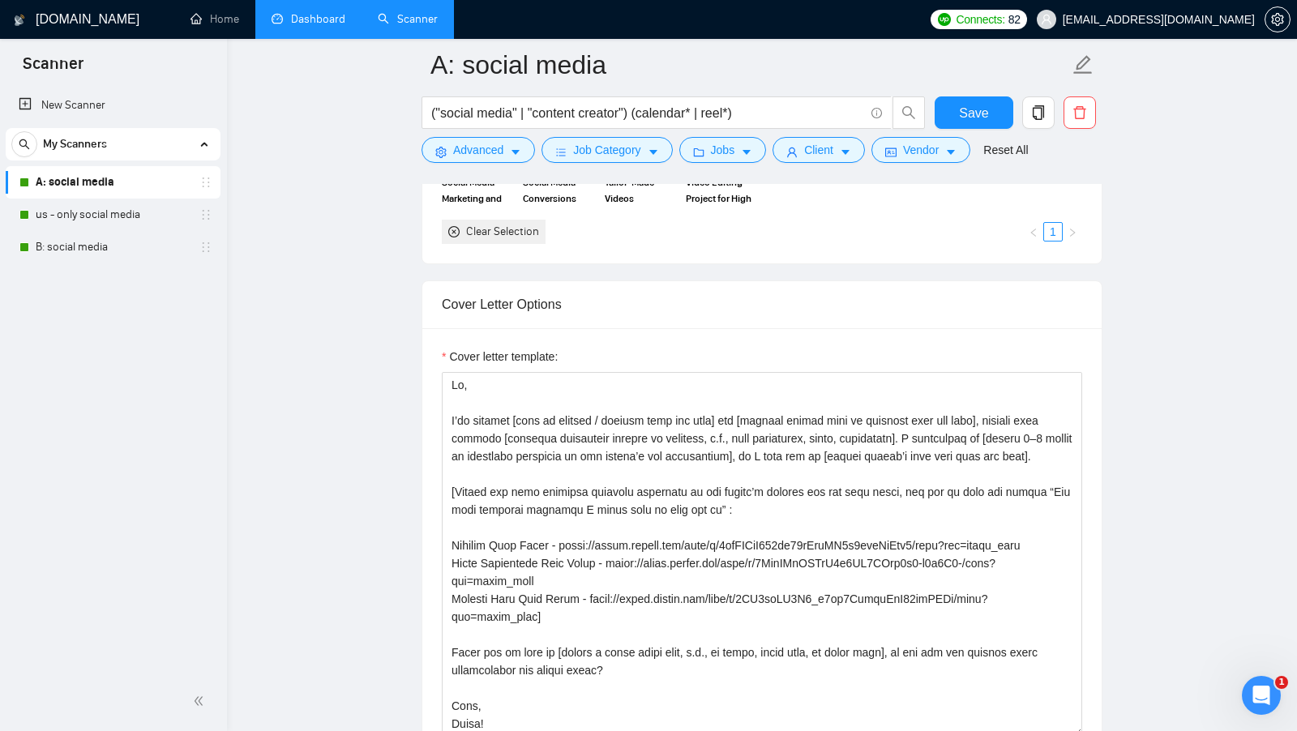
scroll to position [1819, 0]
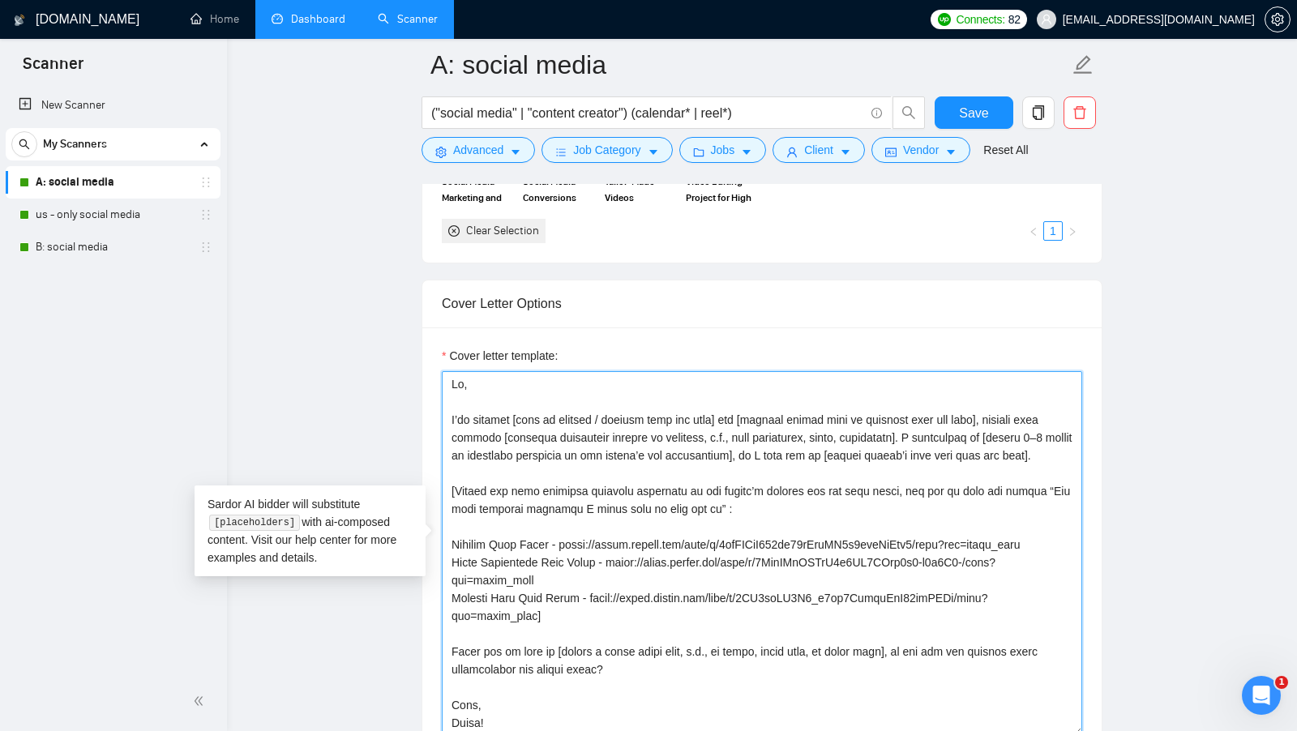
drag, startPoint x: 743, startPoint y: 501, endPoint x: 634, endPoint y: 491, distance: 109.9
click at [634, 491] on textarea "Cover letter template:" at bounding box center [762, 553] width 640 height 365
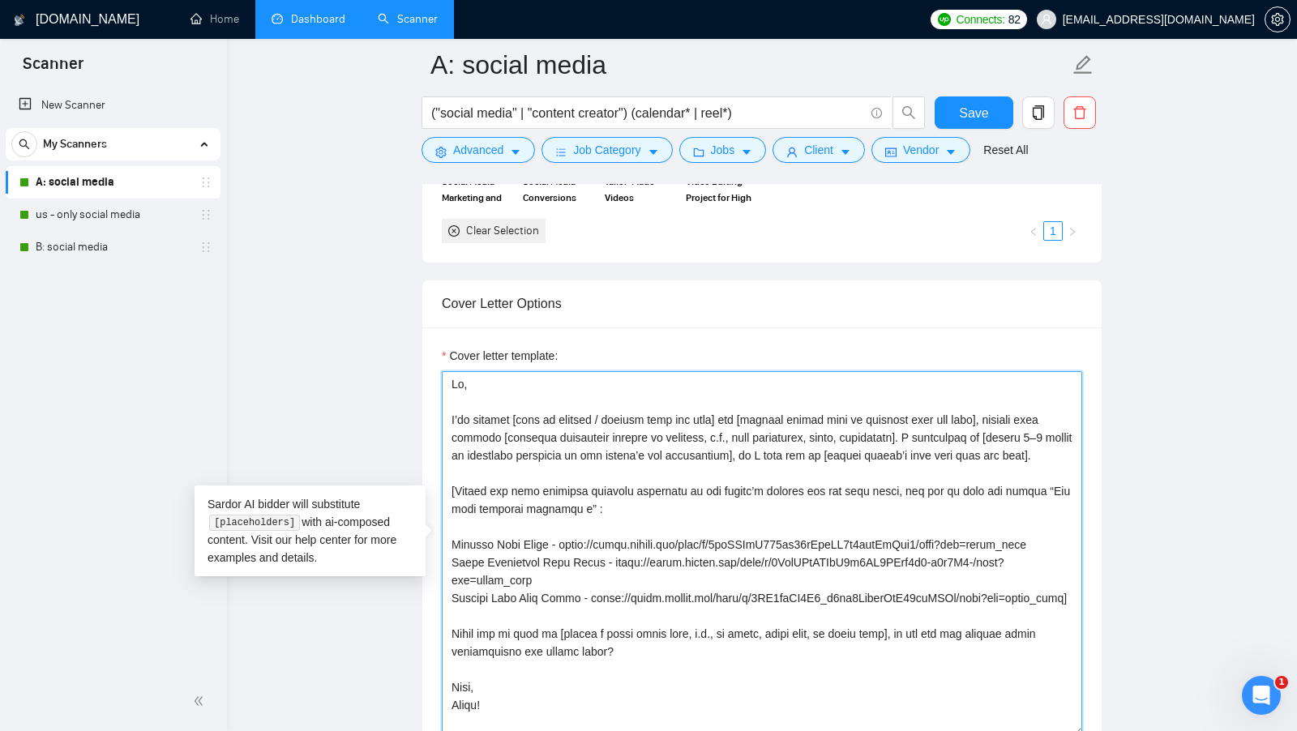
type textarea "Hi, I’ve managed [type of project / service from job post] for [similar client …"
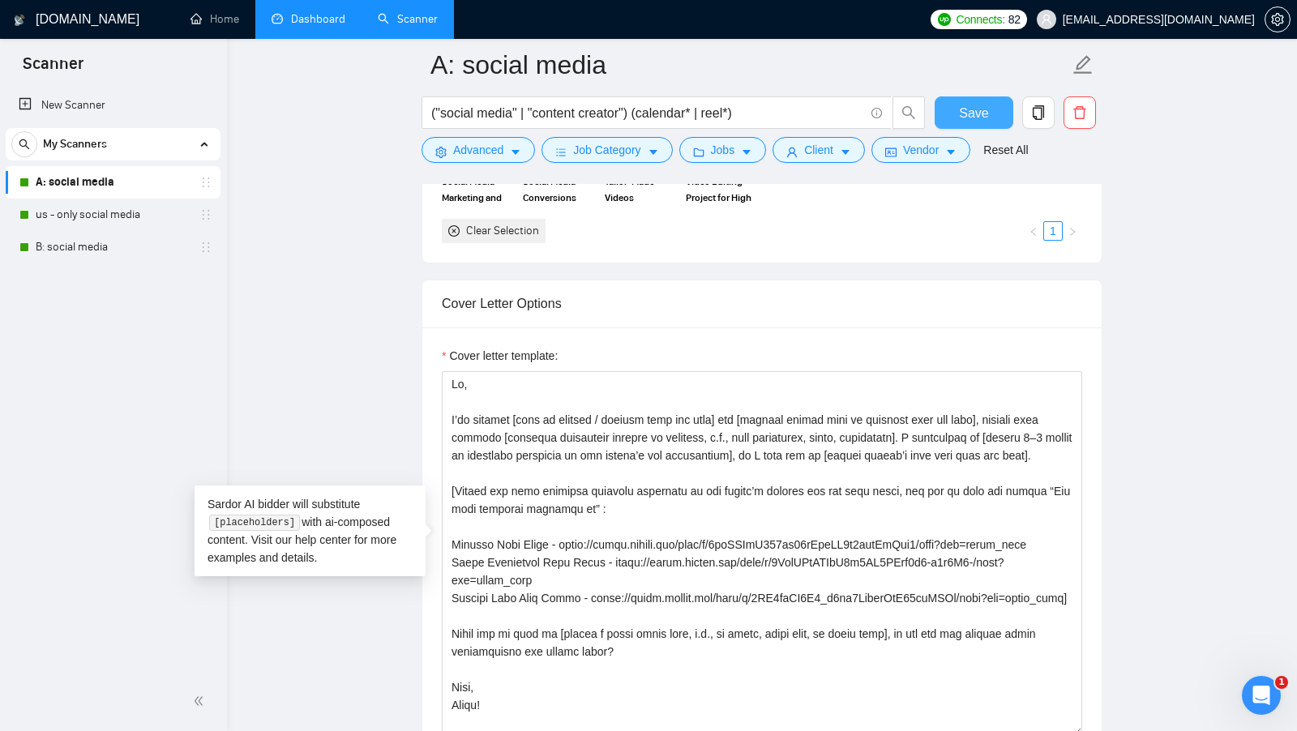
click at [987, 121] on span "Save" at bounding box center [973, 113] width 29 height 20
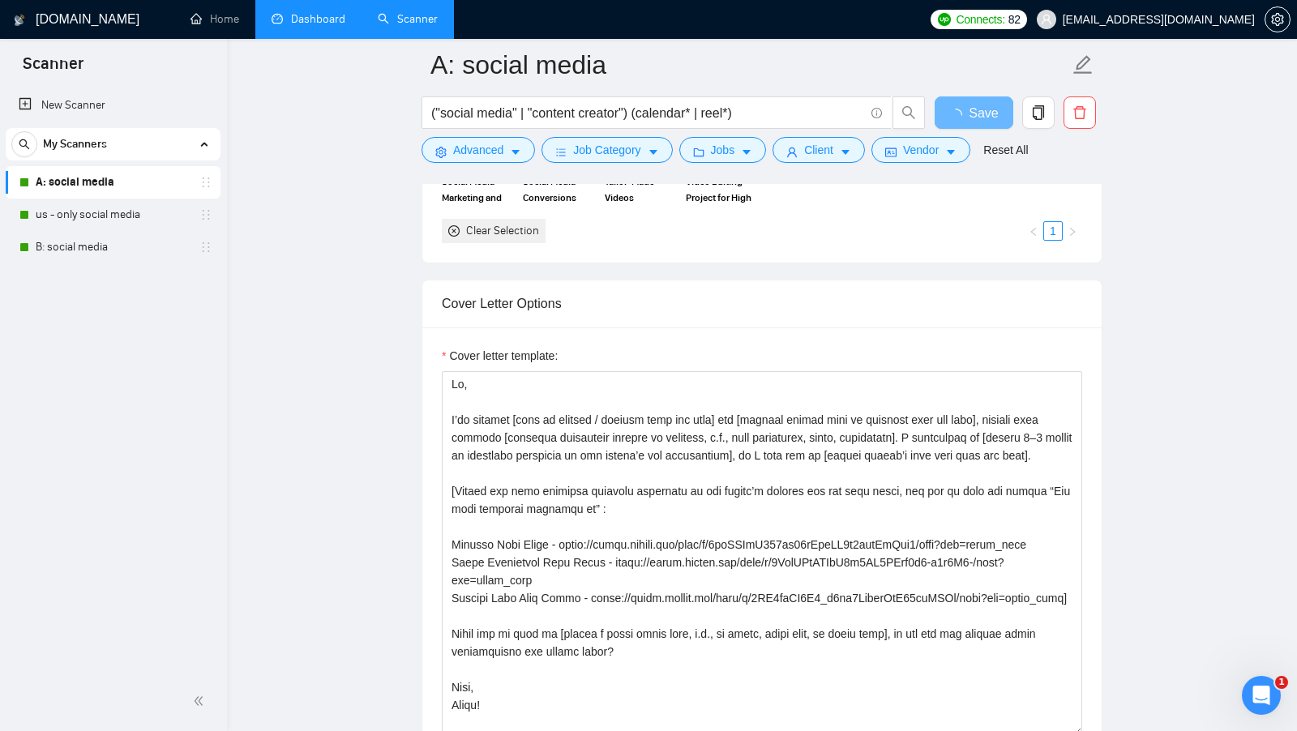
click at [291, 12] on link "Dashboard" at bounding box center [309, 19] width 74 height 14
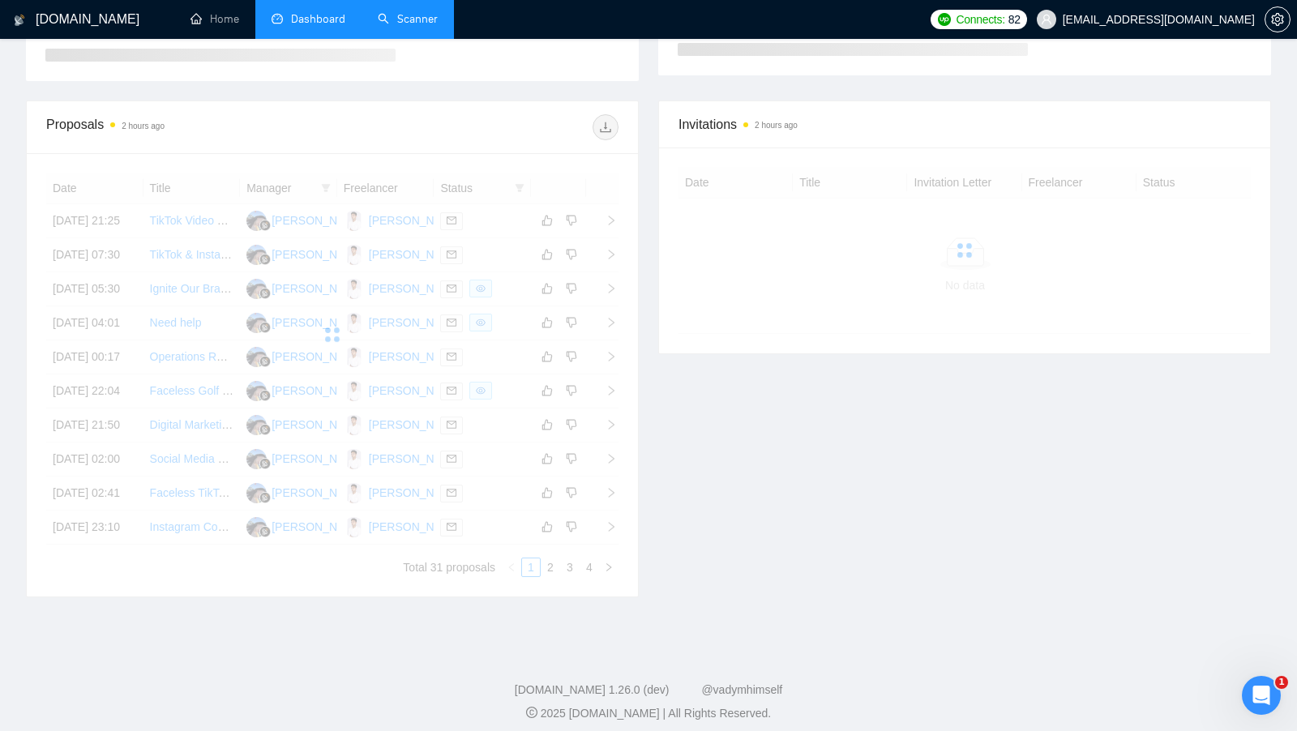
scroll to position [383, 0]
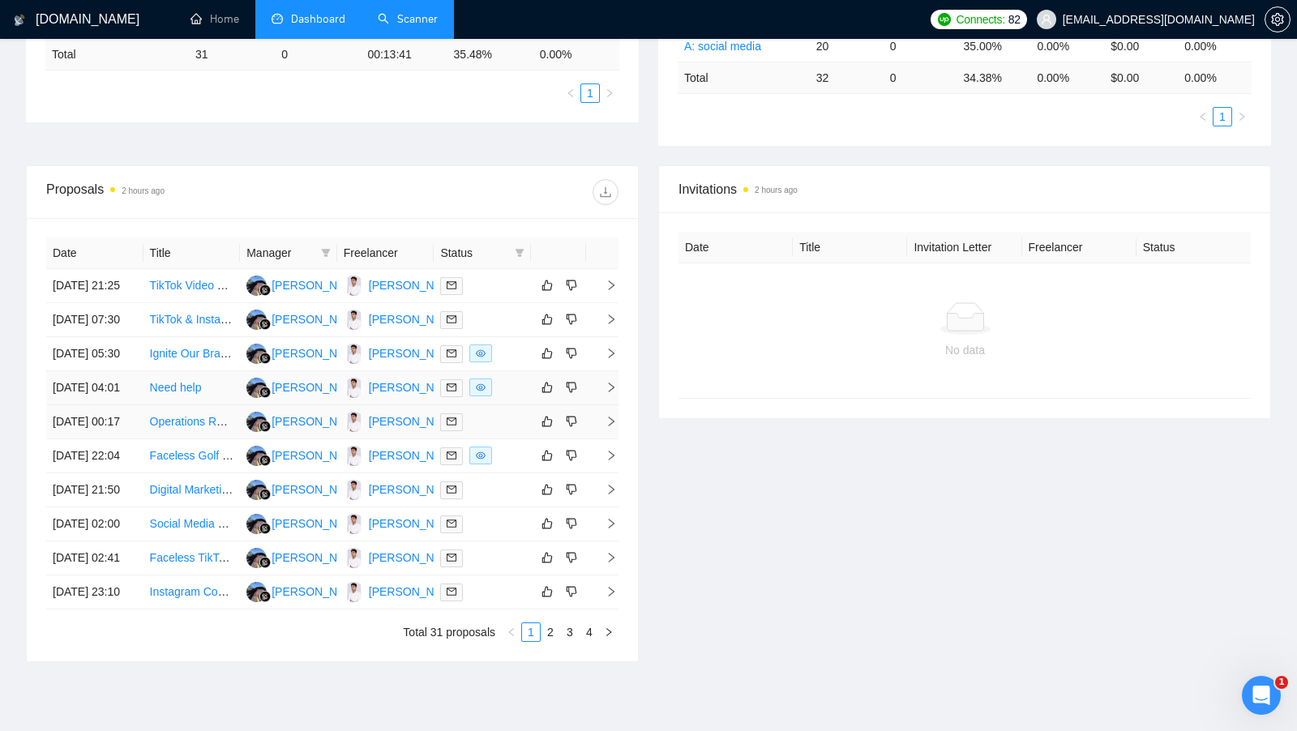
click at [503, 431] on div at bounding box center [482, 422] width 84 height 19
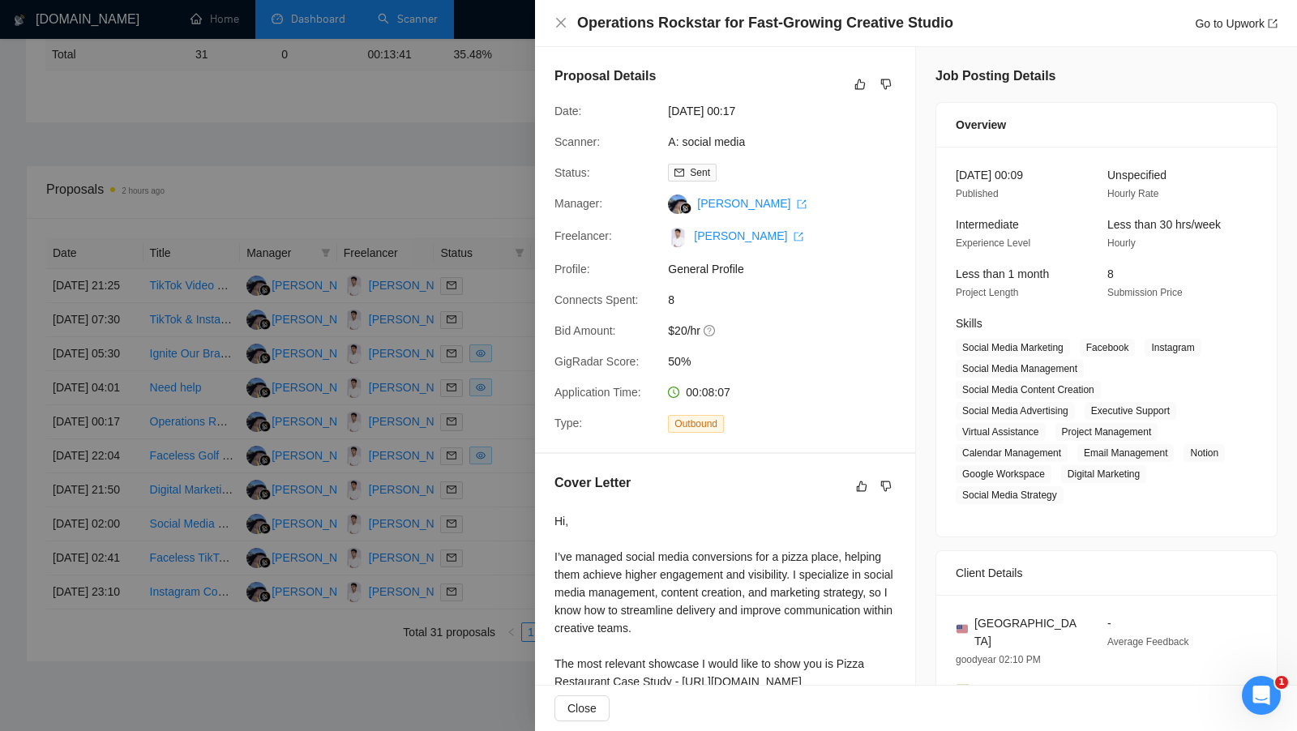
click at [497, 496] on div at bounding box center [648, 365] width 1297 height 731
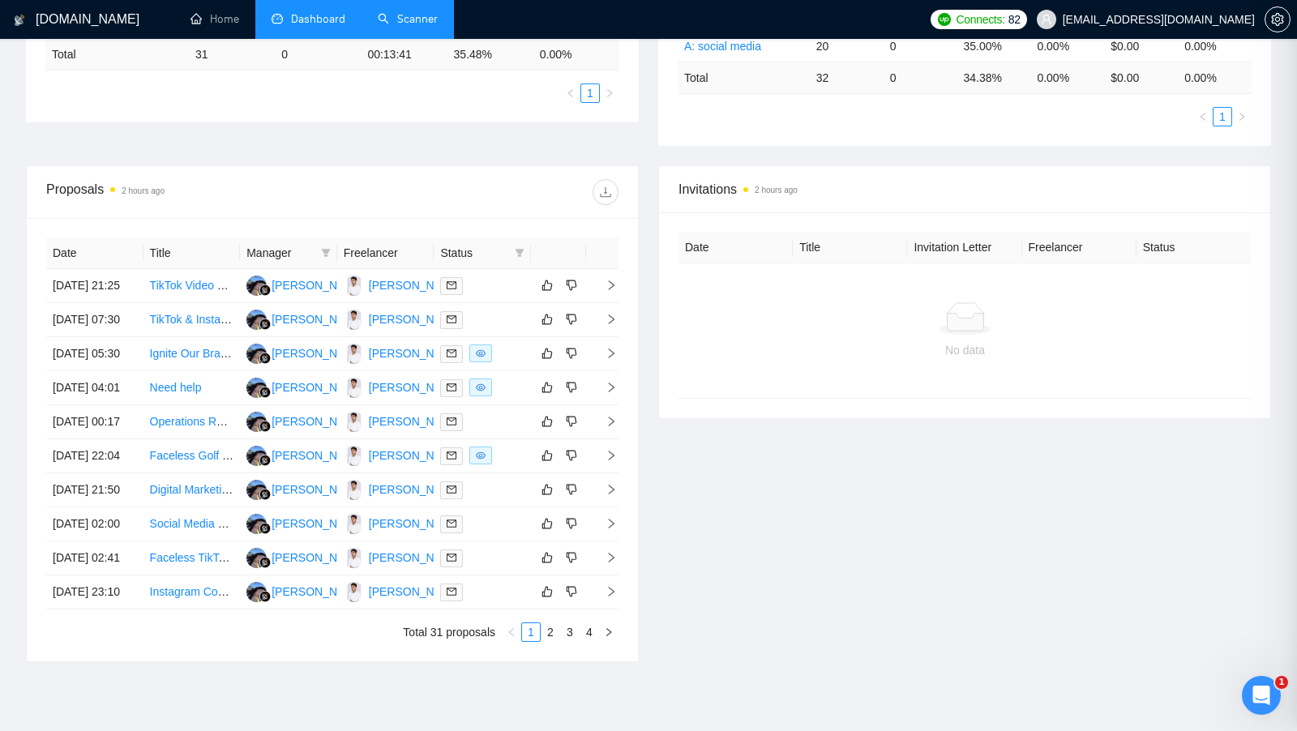
scroll to position [605, 0]
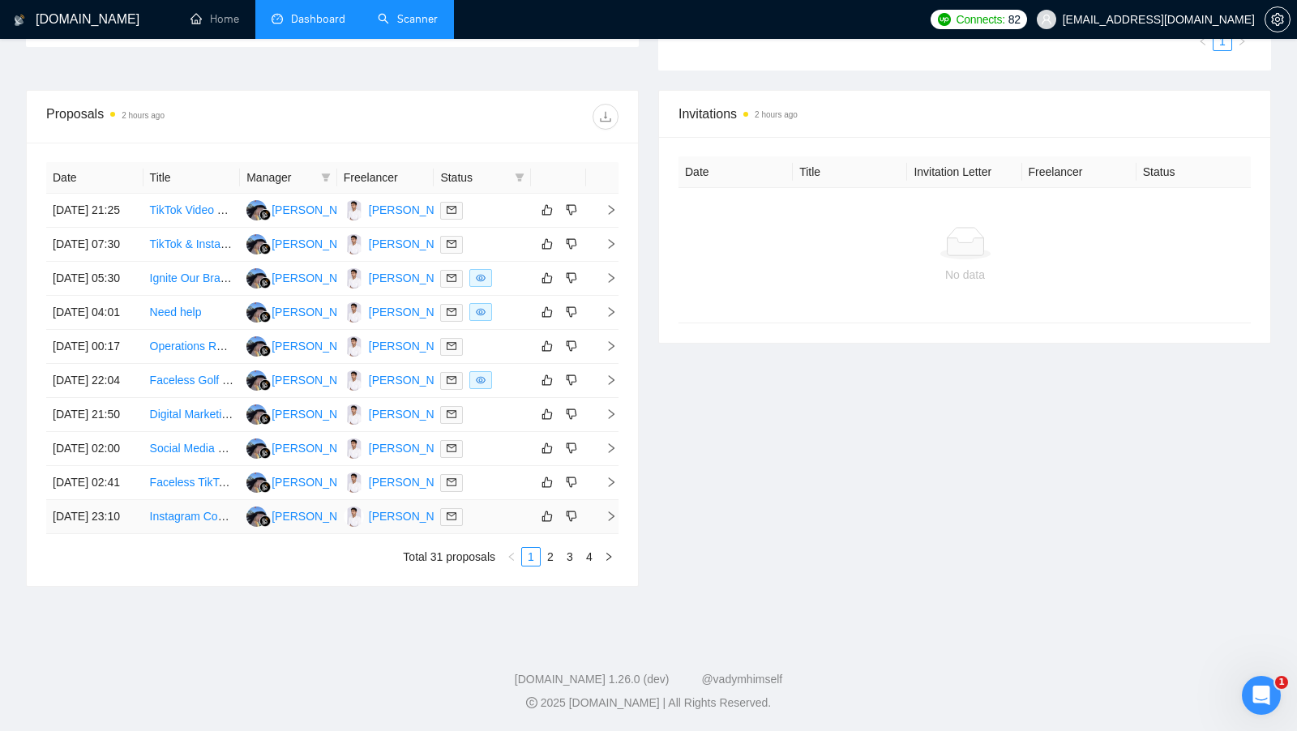
click at [497, 500] on td at bounding box center [482, 517] width 97 height 34
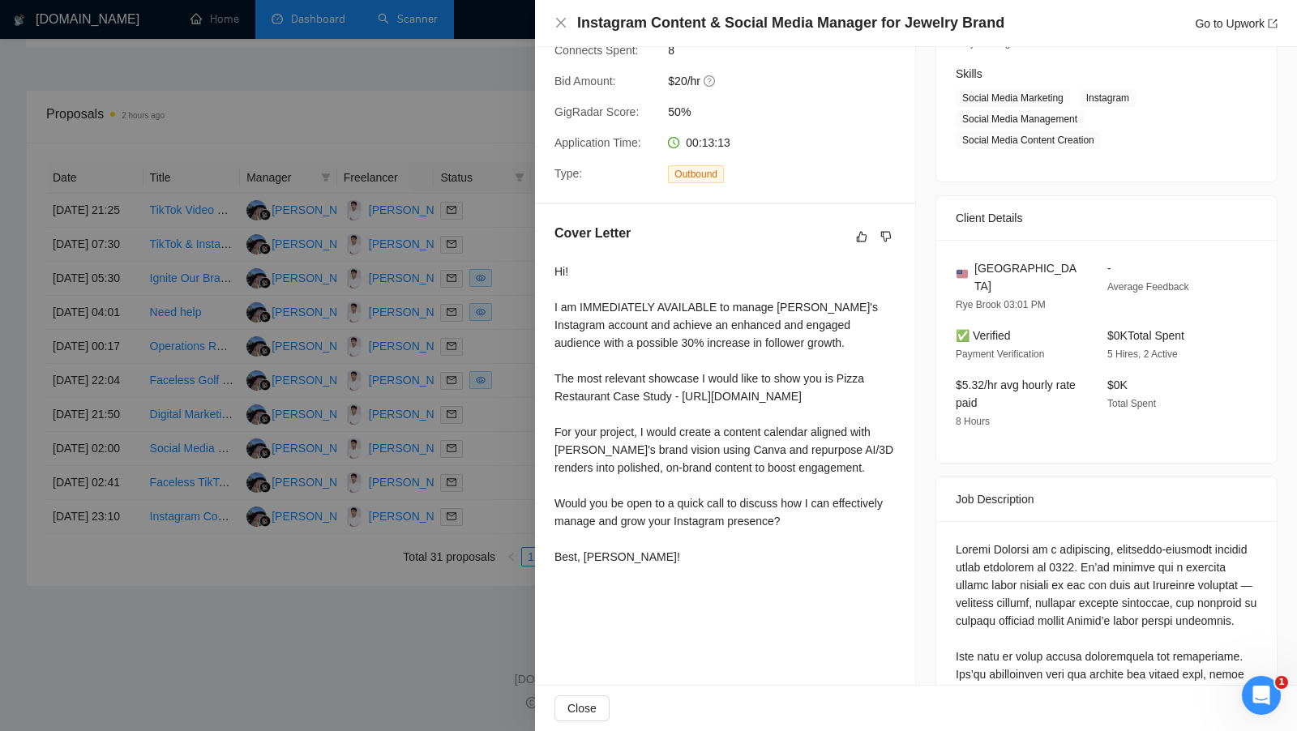
scroll to position [282, 0]
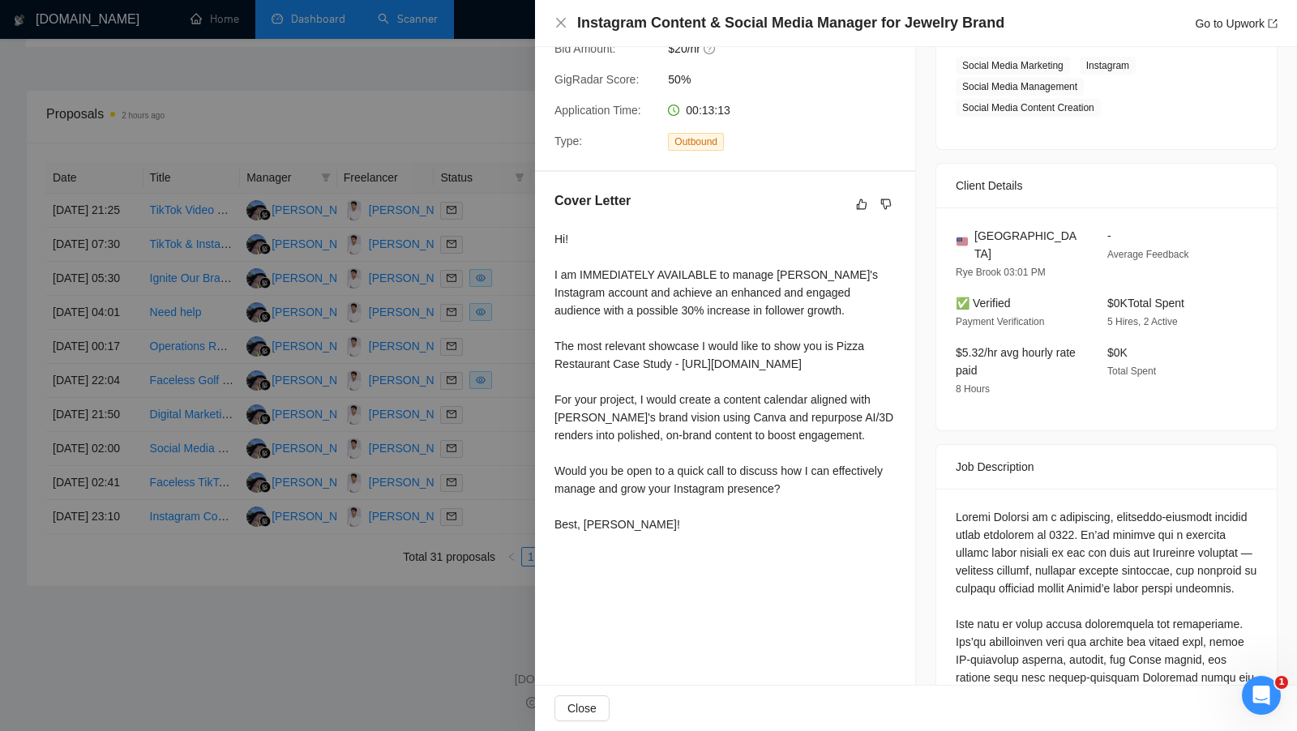
click at [515, 453] on div at bounding box center [648, 365] width 1297 height 731
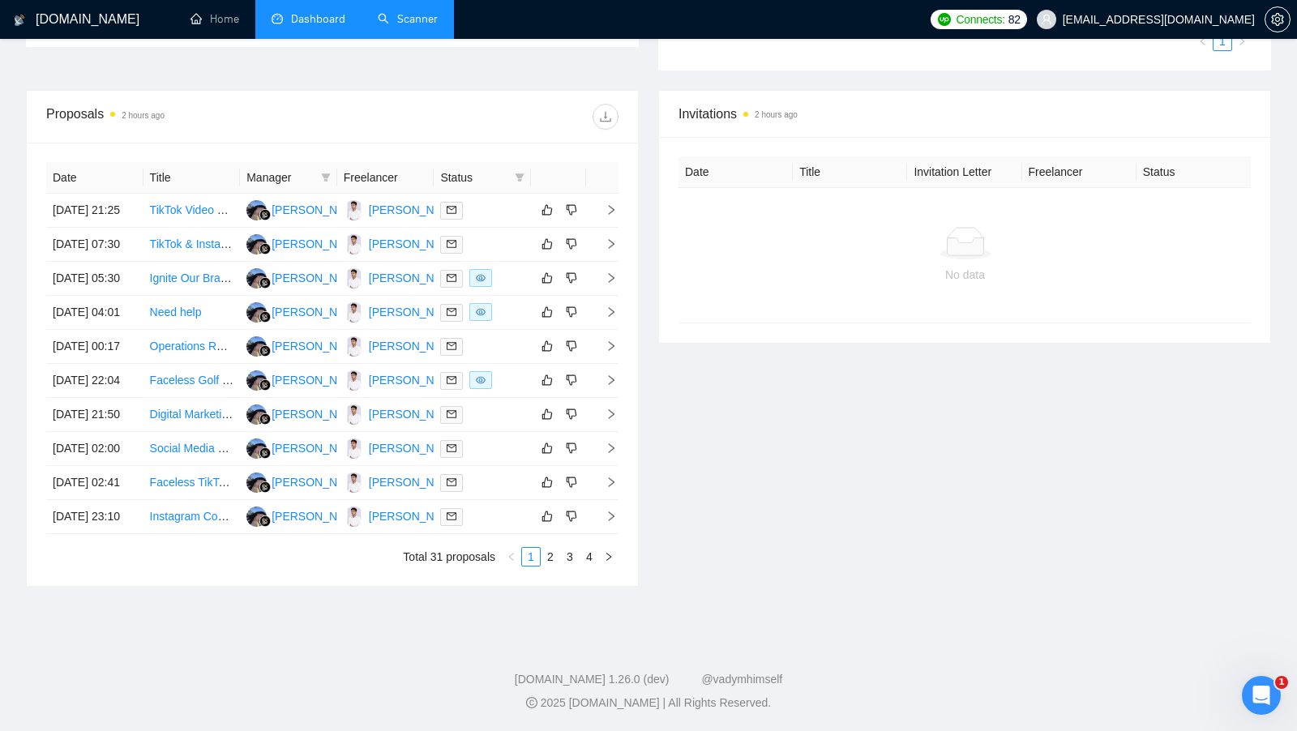
click at [425, 19] on link "Scanner" at bounding box center [408, 19] width 60 height 14
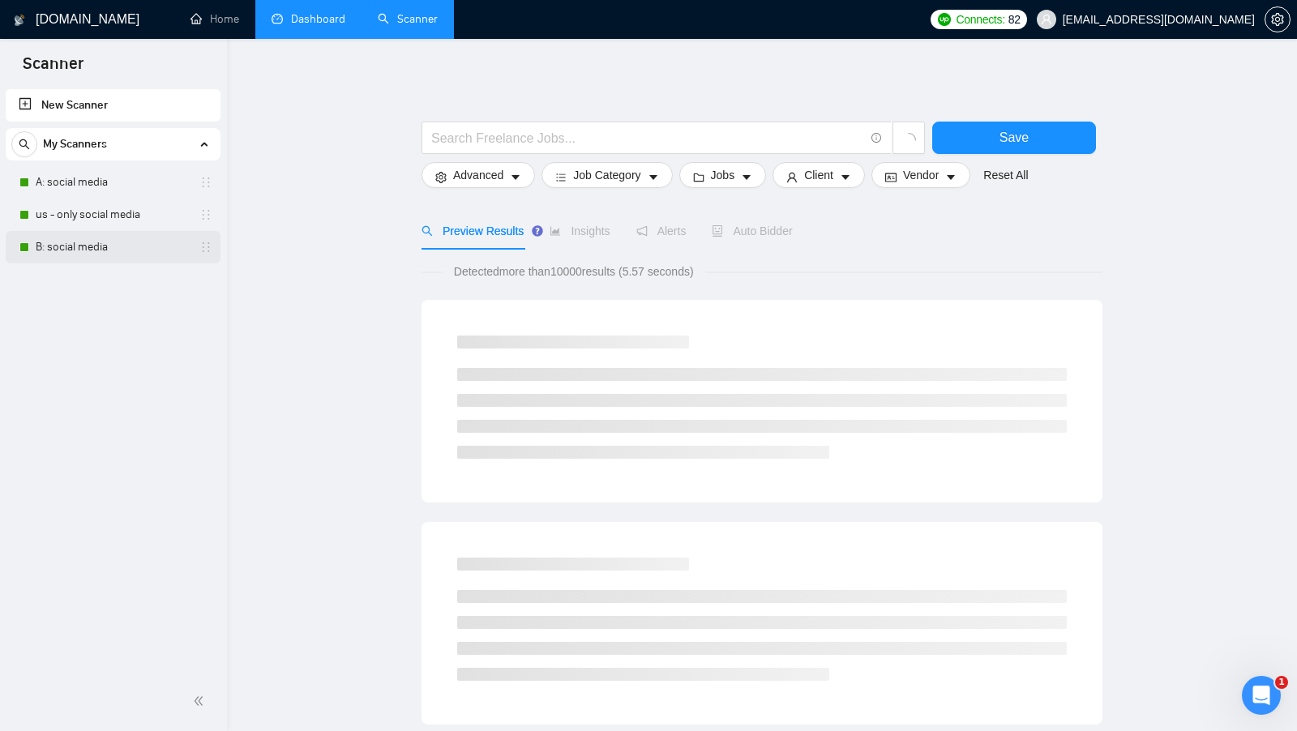
click at [106, 238] on link "B: social media" at bounding box center [113, 247] width 154 height 32
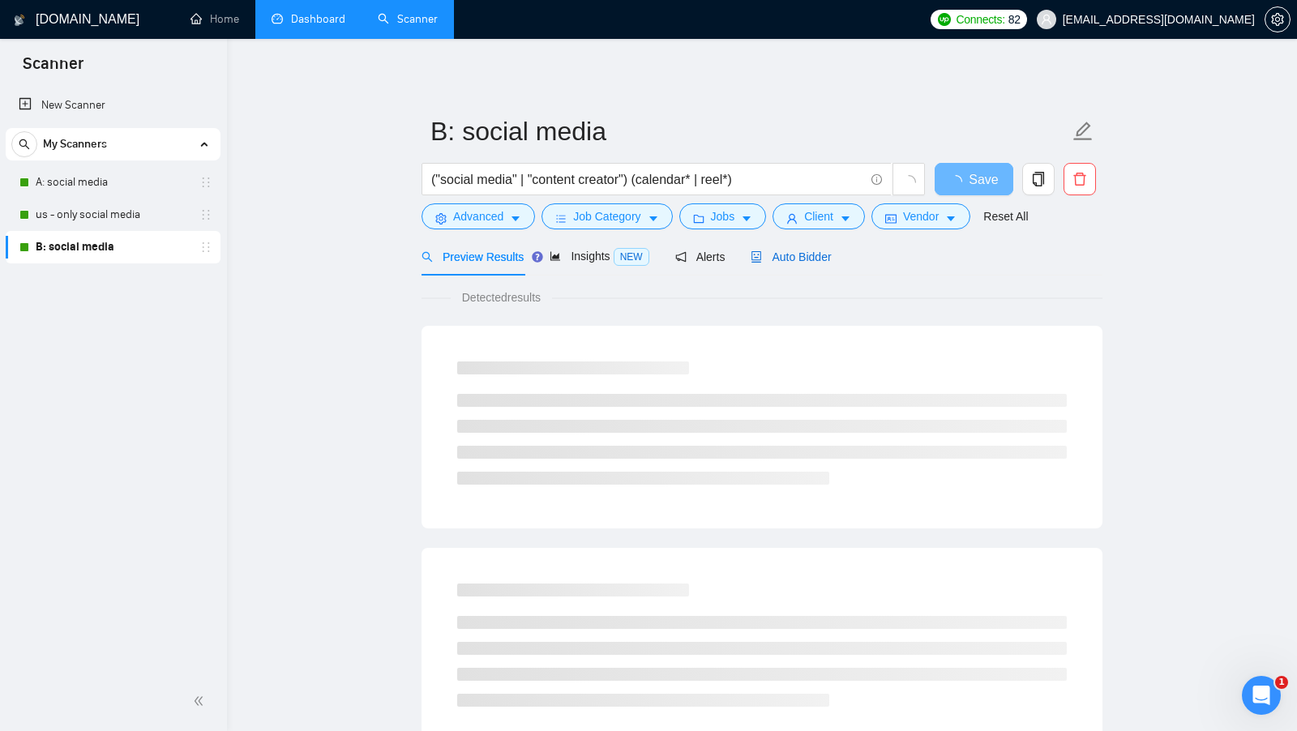
click at [830, 255] on span "Auto Bidder" at bounding box center [791, 257] width 80 height 13
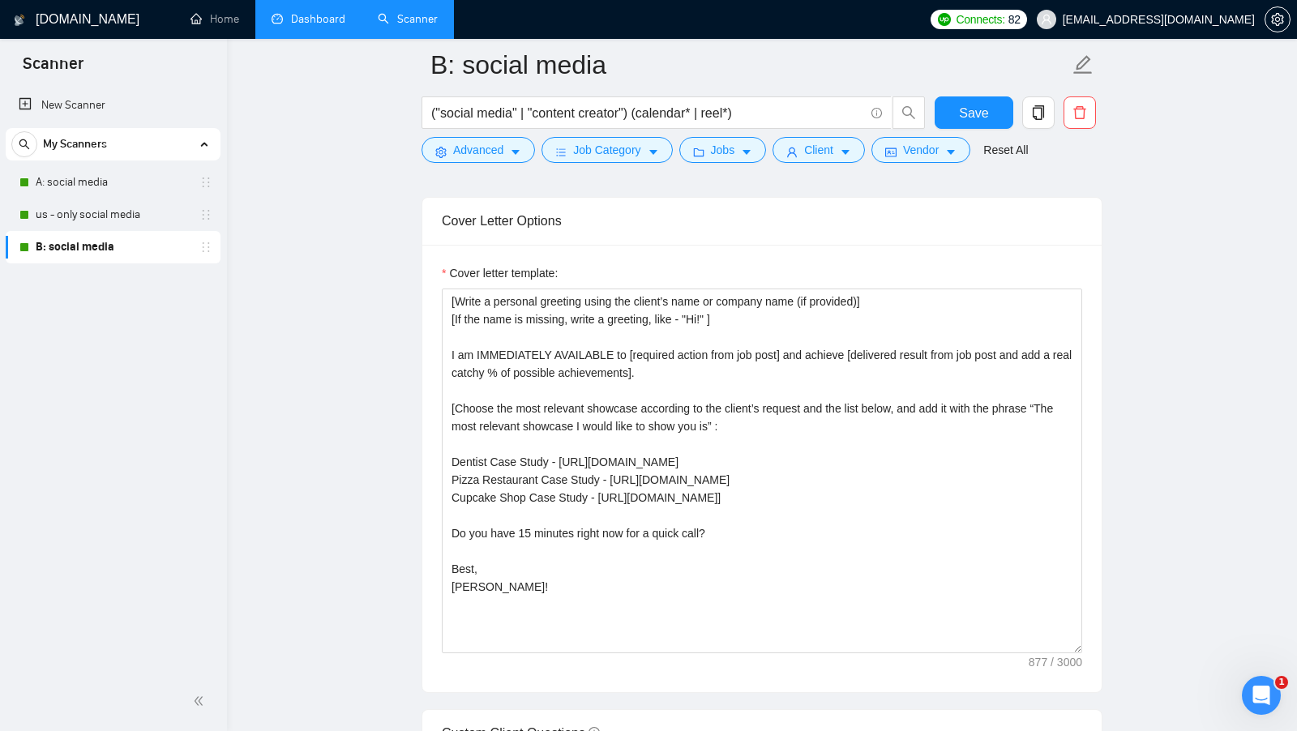
scroll to position [1903, 0]
click at [169, 217] on link "us - only social media" at bounding box center [113, 215] width 154 height 32
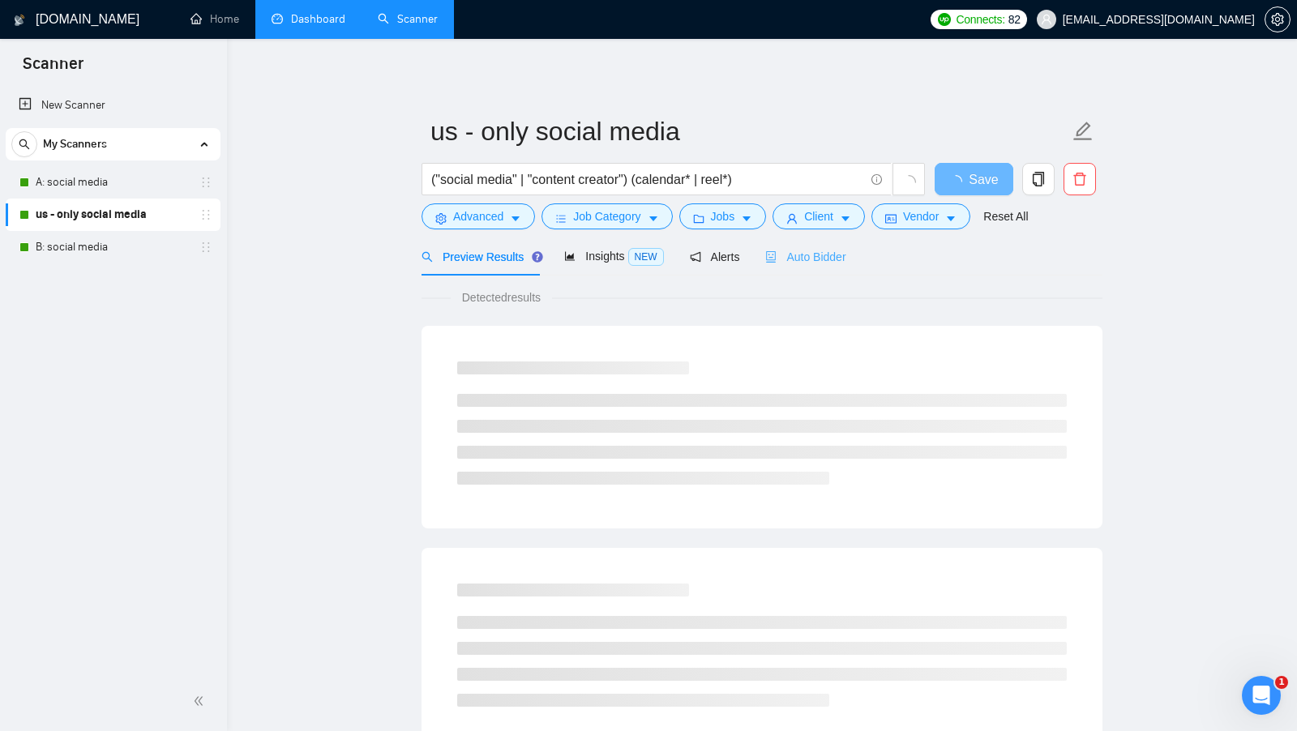
click at [839, 246] on div "Auto Bidder" at bounding box center [805, 257] width 80 height 38
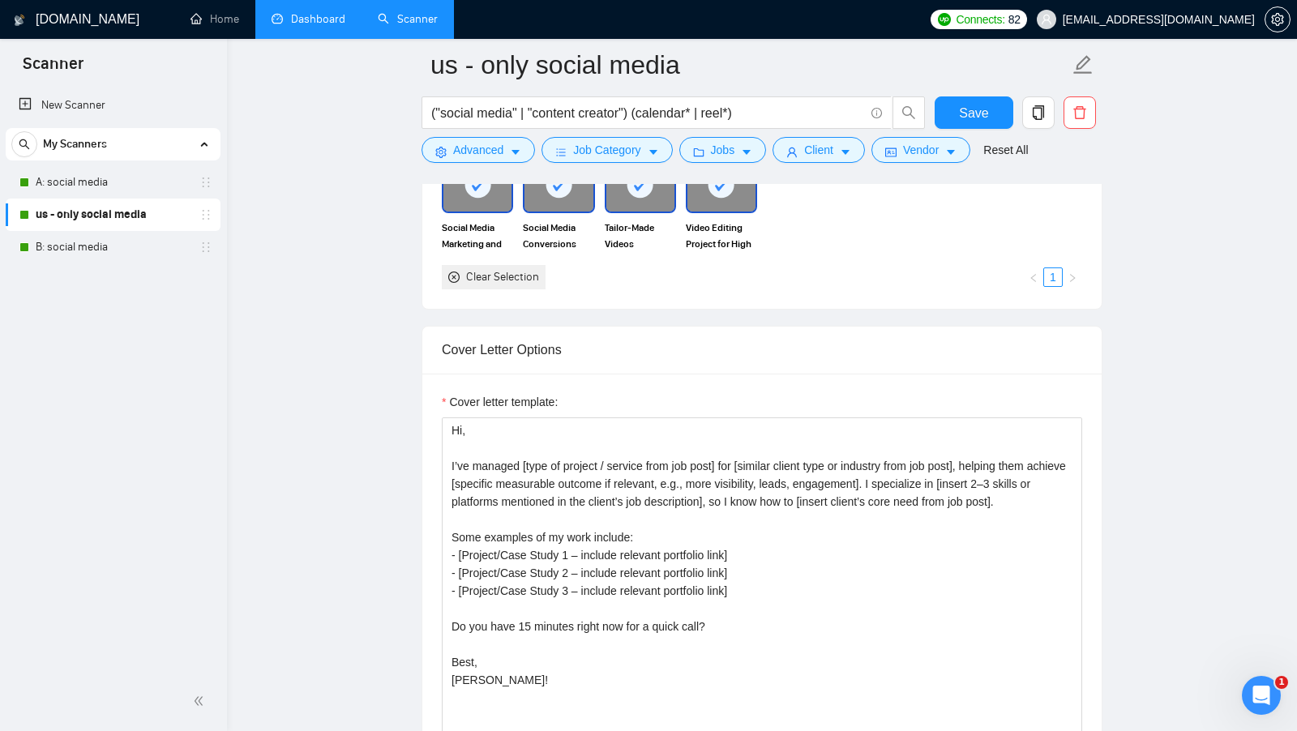
scroll to position [1578, 0]
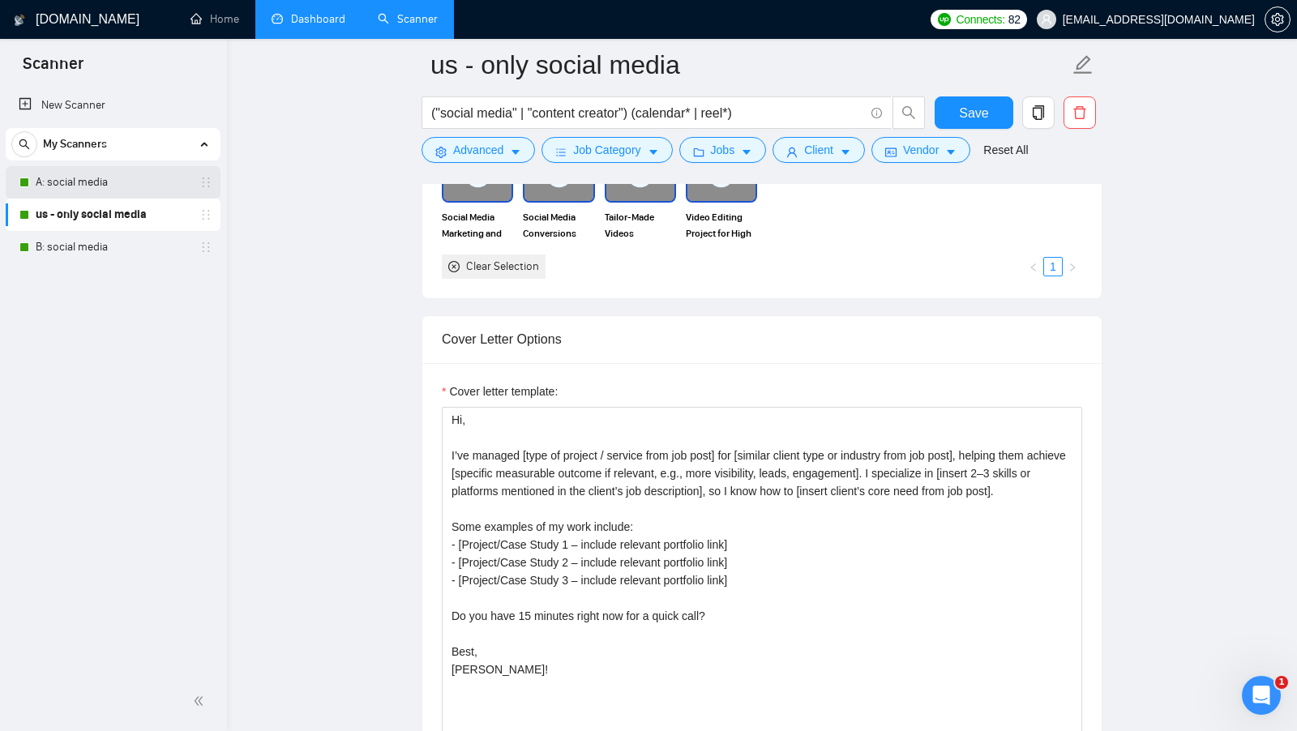
click at [87, 175] on link "A: social media" at bounding box center [113, 182] width 154 height 32
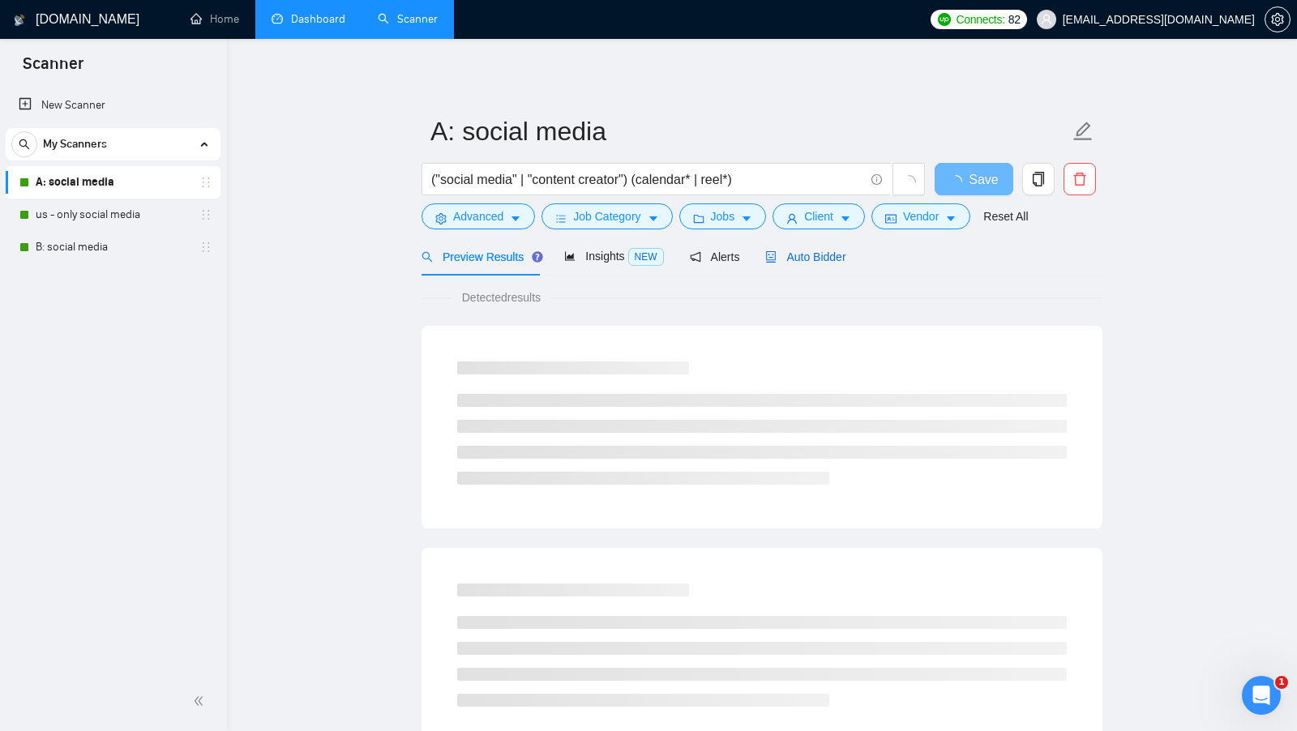
click at [819, 260] on span "Auto Bidder" at bounding box center [805, 257] width 80 height 13
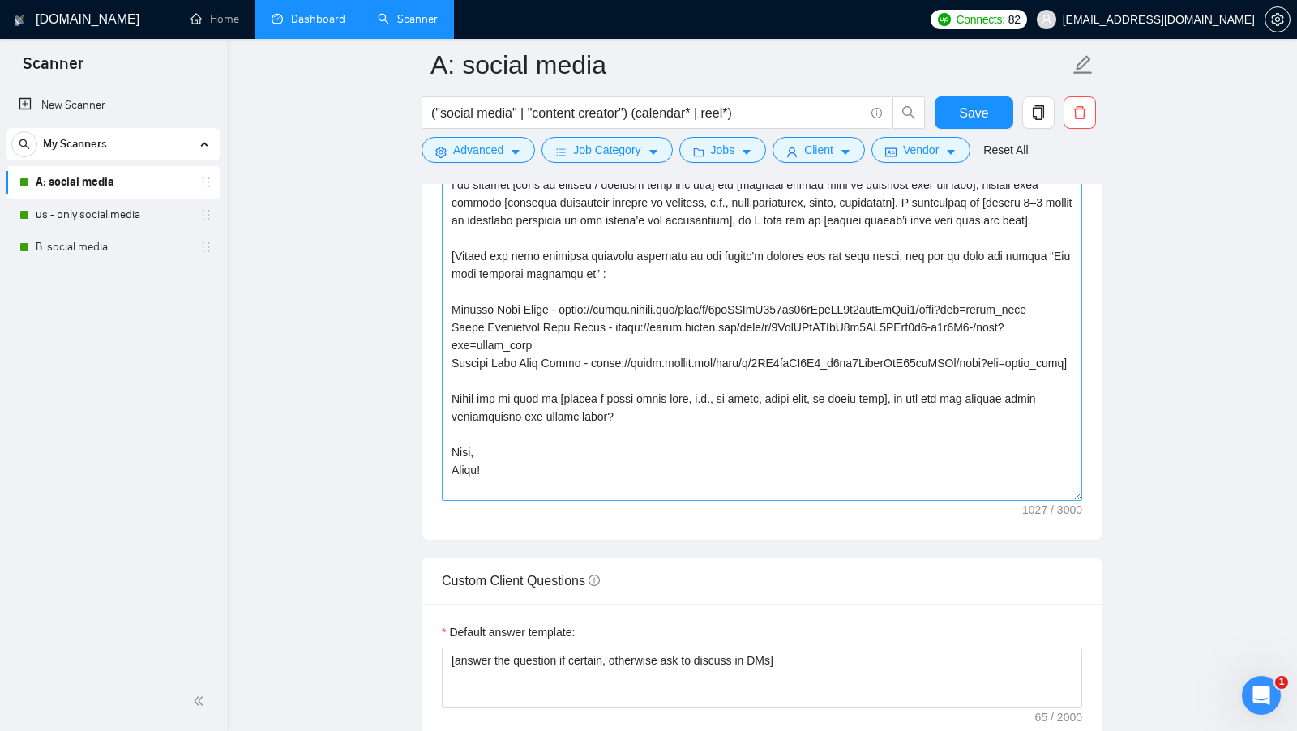
scroll to position [2053, 0]
drag, startPoint x: 558, startPoint y: 379, endPoint x: 438, endPoint y: 303, distance: 141.7
click at [438, 303] on div "Cover letter template:" at bounding box center [761, 317] width 679 height 447
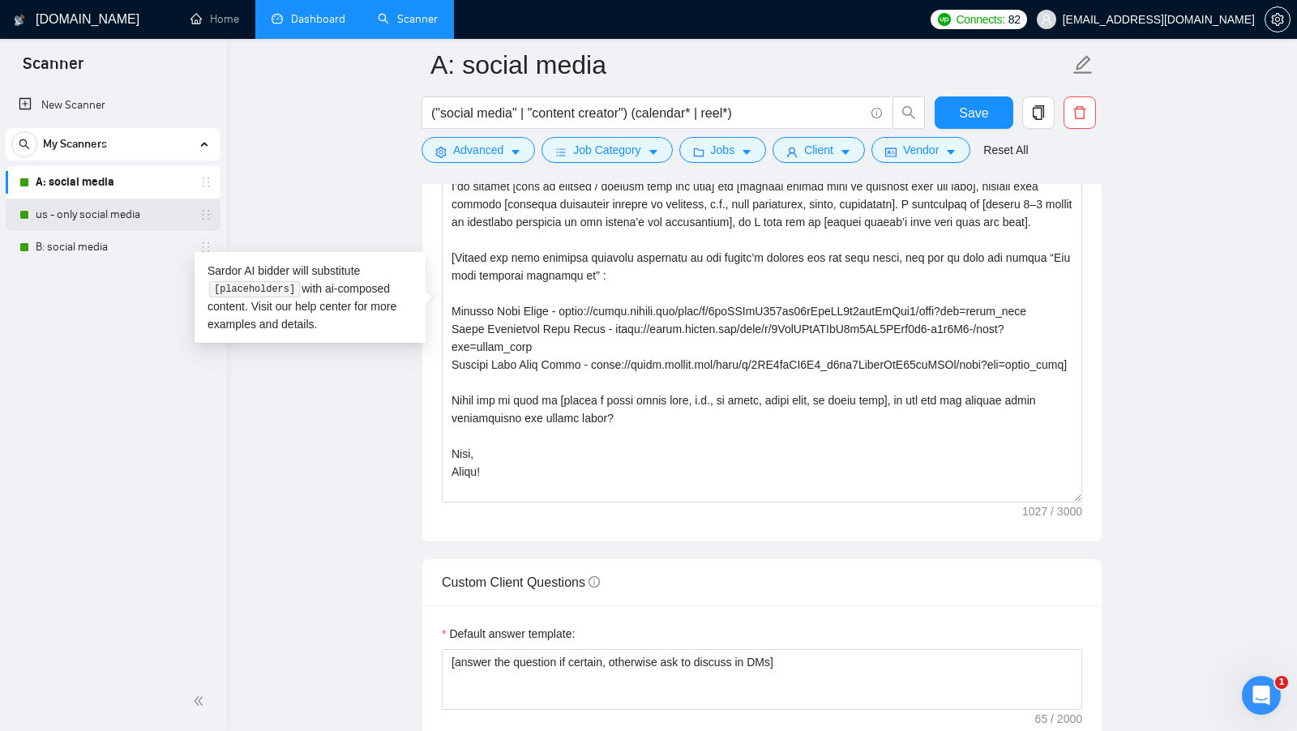
click at [140, 214] on link "us - only social media" at bounding box center [113, 215] width 154 height 32
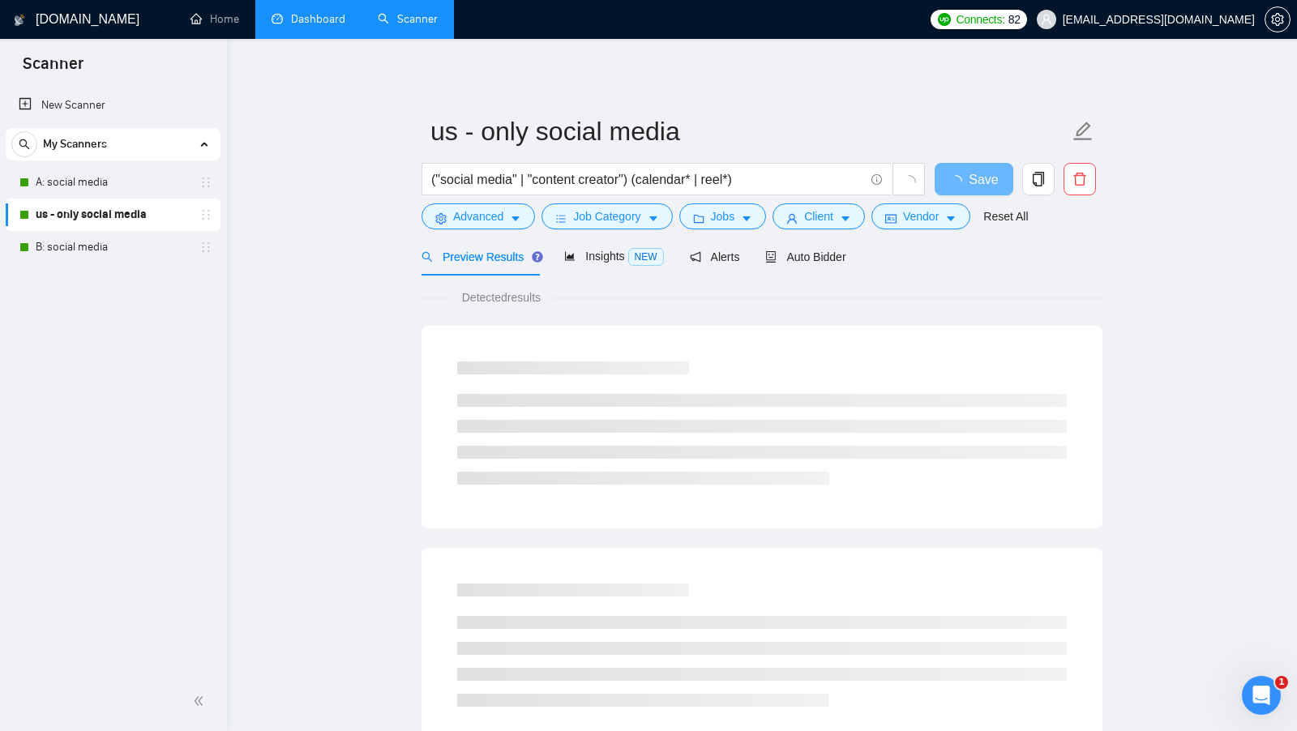
click at [766, 267] on div "Preview Results Insights NEW Alerts Auto Bidder" at bounding box center [634, 257] width 425 height 38
click at [787, 255] on span "Auto Bidder" at bounding box center [805, 257] width 80 height 13
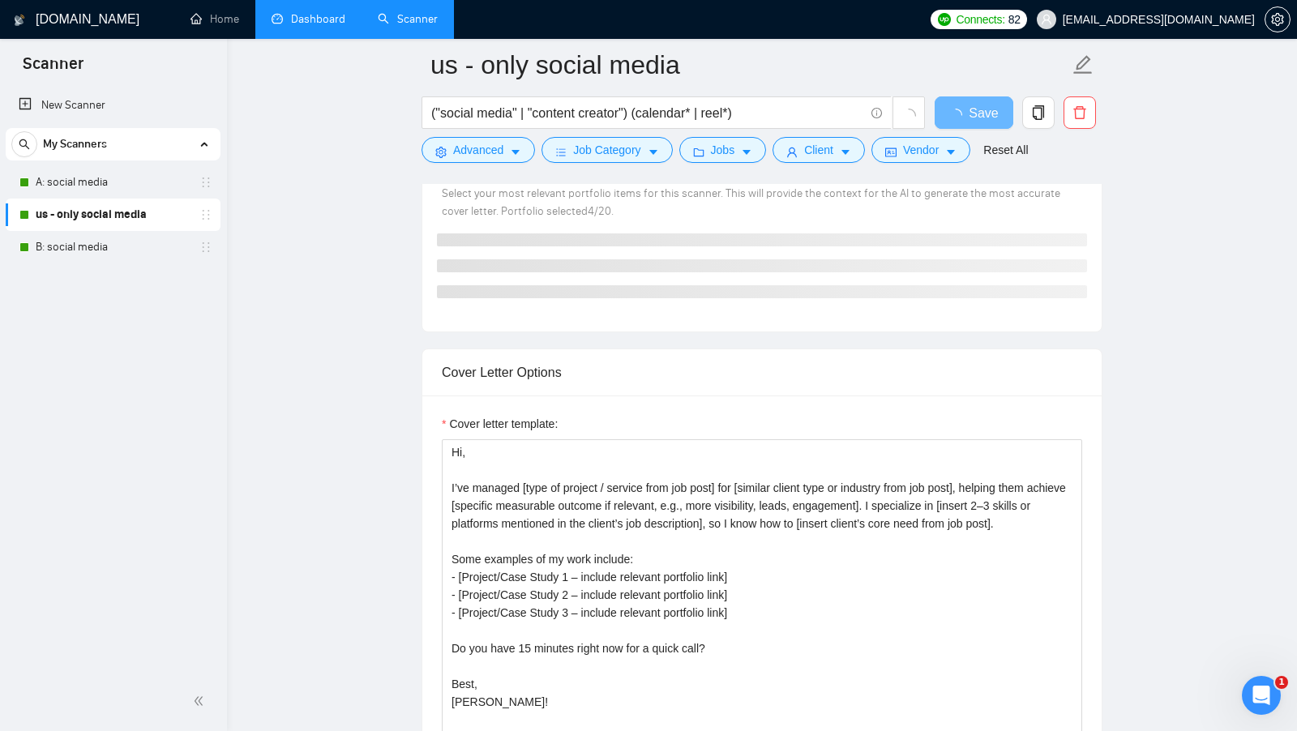
scroll to position [1699, 0]
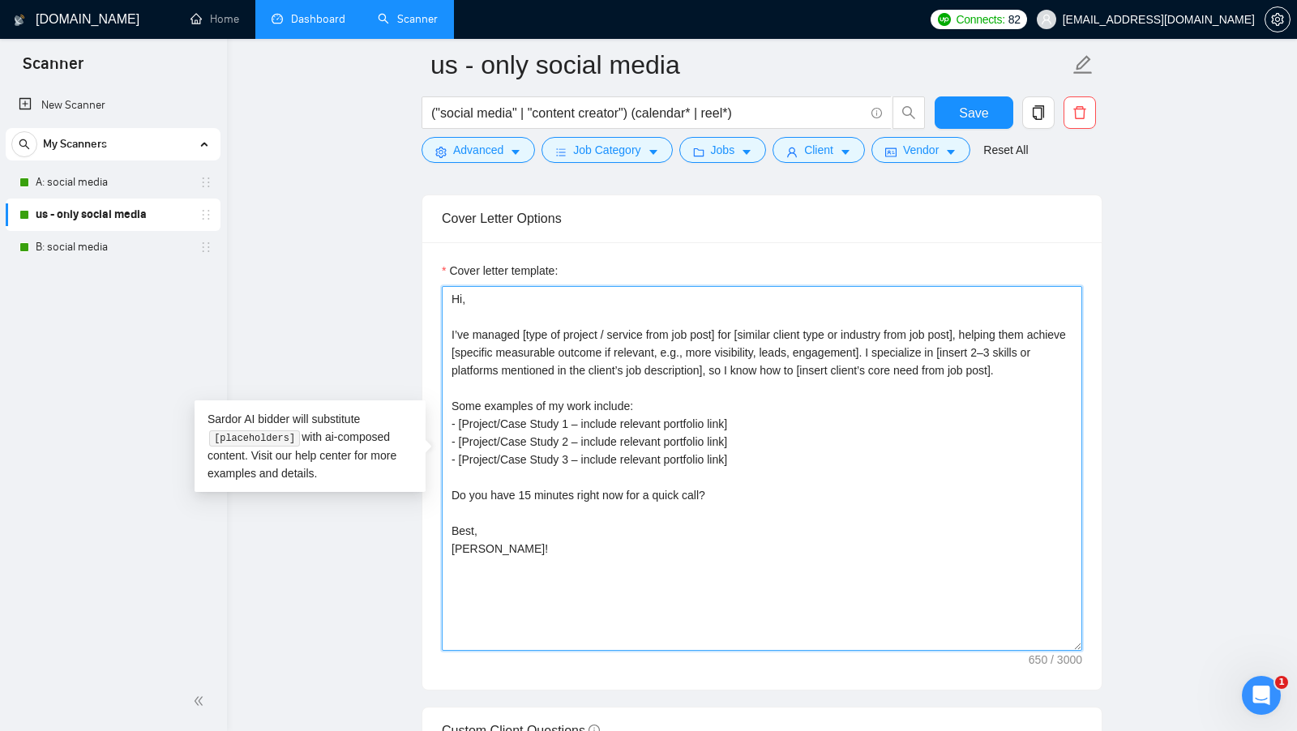
drag, startPoint x: 775, startPoint y: 451, endPoint x: 392, endPoint y: 416, distance: 384.2
paste textarea "Dentist Case Study - https://drive.google.com/file/d/1cvPCSnD779rq89qEdkEJ7h9vx…"
click at [619, 398] on textarea "Hi, I’ve managed [type of project / service from job post] for [similar client …" at bounding box center [762, 468] width 640 height 365
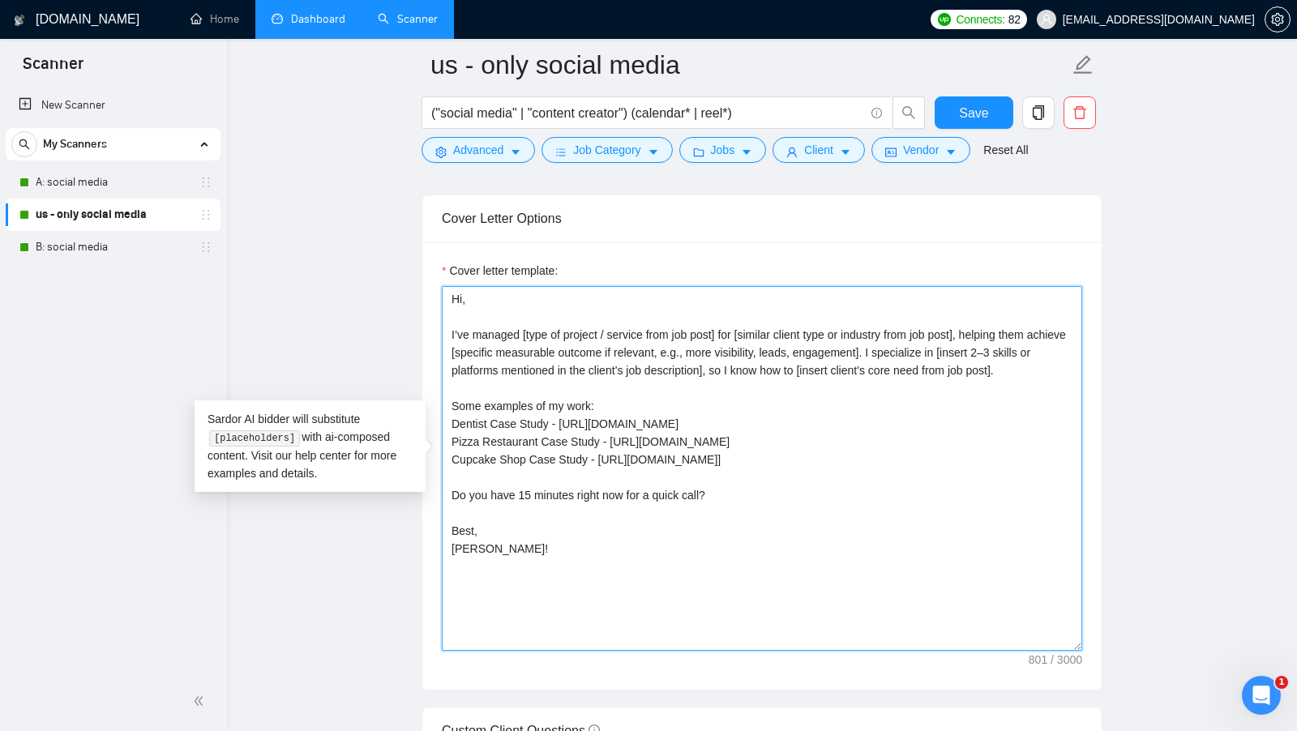
click at [565, 392] on textarea "Hi, I’ve managed [type of project / service from job post] for [similar client …" at bounding box center [762, 468] width 640 height 365
click at [640, 392] on textarea "Hi, I’ve managed [type of project / service from job post] for [similar client …" at bounding box center [762, 468] width 640 height 365
drag, startPoint x: 667, startPoint y: 395, endPoint x: 388, endPoint y: 395, distance: 279.7
click at [388, 395] on main "us - only social media ("social media" | "content creator") (calendar* | reel*)…" at bounding box center [762, 563] width 1018 height 4395
paste textarea "Here are some examples of my previous work"
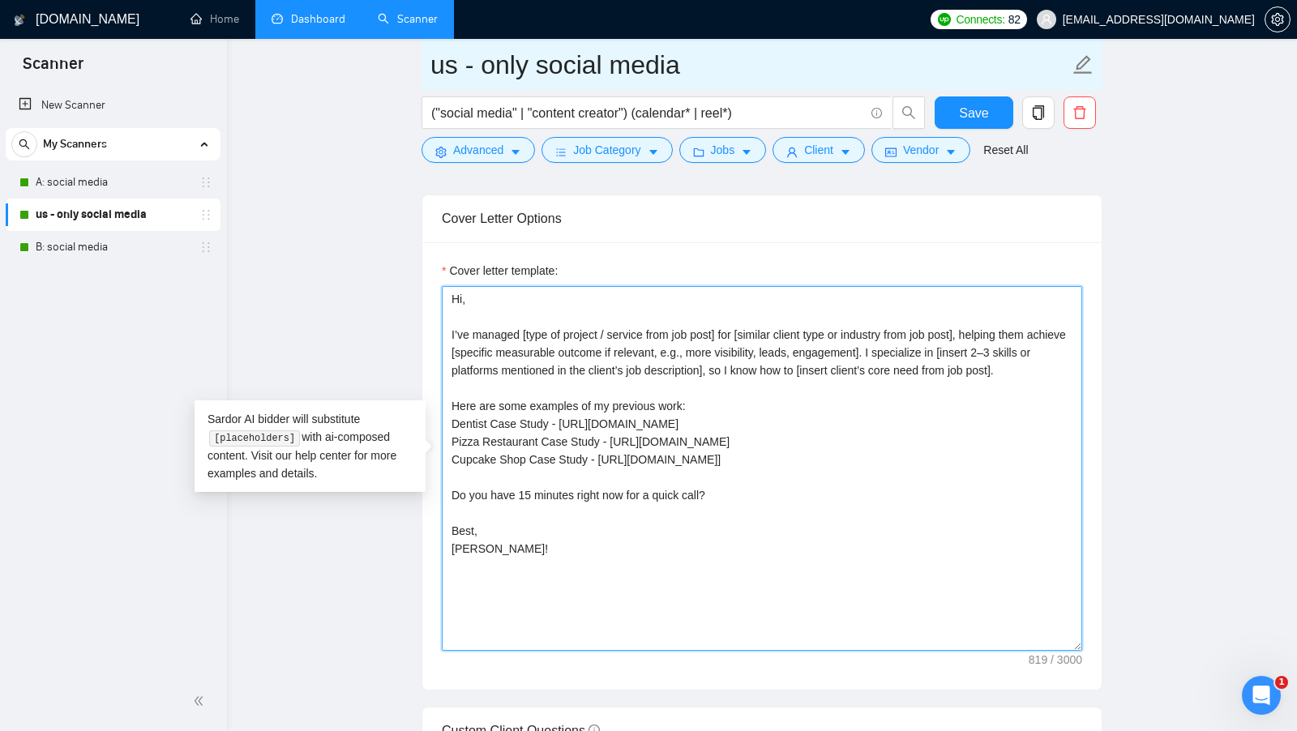
type textarea "Hi, I’ve managed [type of project / service from job post] for [similar client …"
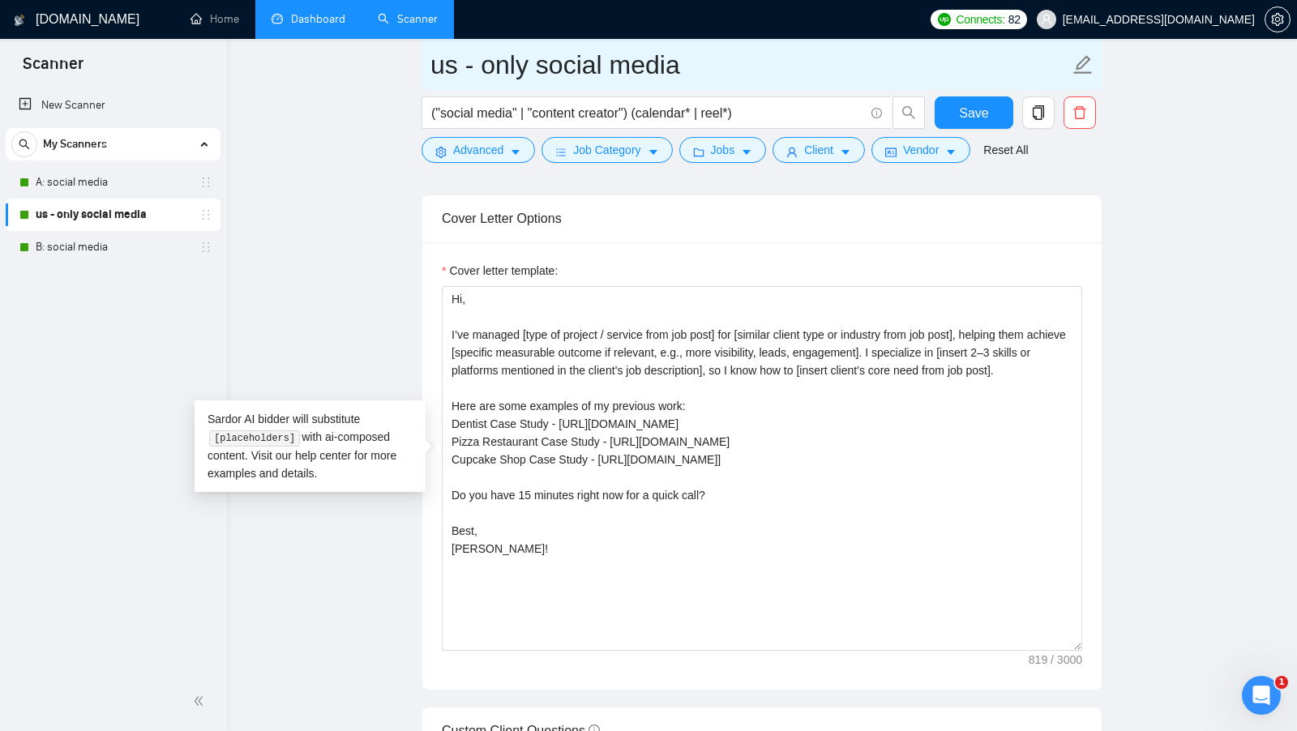
click at [952, 88] on span "us - only social media" at bounding box center [762, 64] width 681 height 51
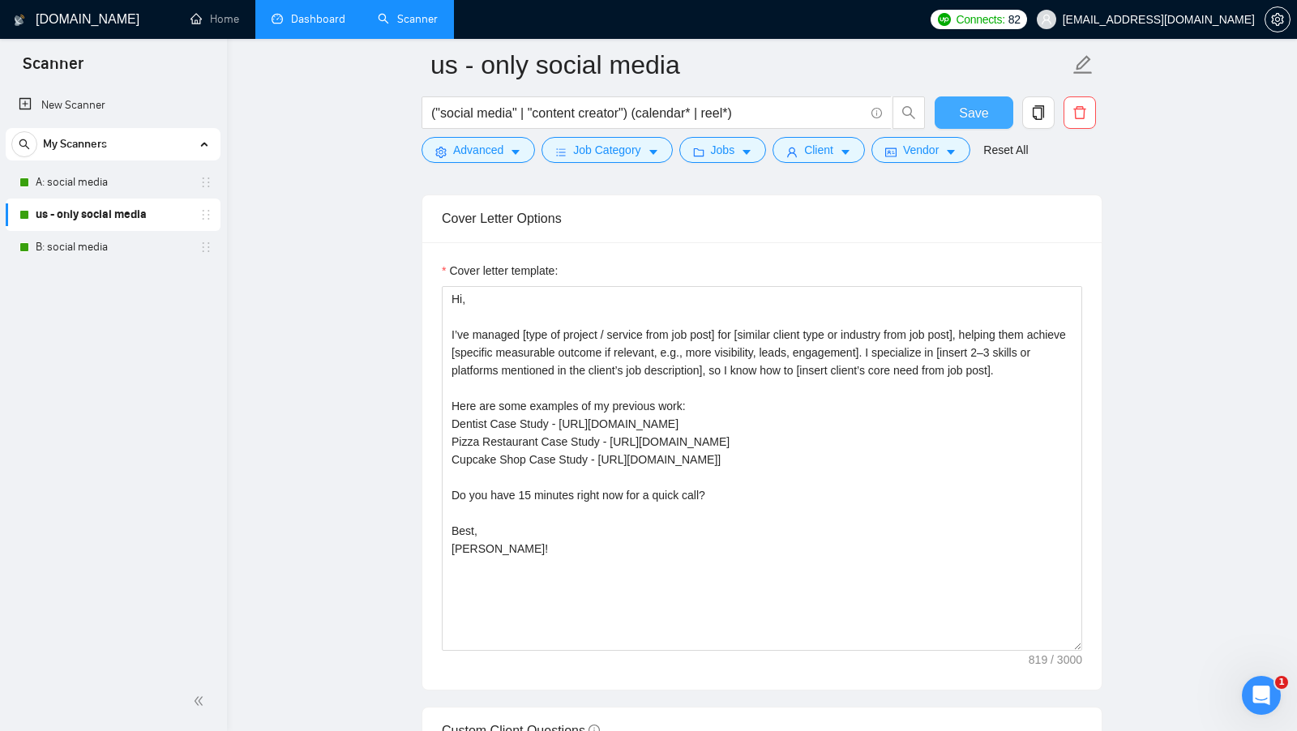
click at [944, 103] on button "Save" at bounding box center [974, 112] width 79 height 32
click at [204, 26] on link "Home" at bounding box center [215, 19] width 49 height 14
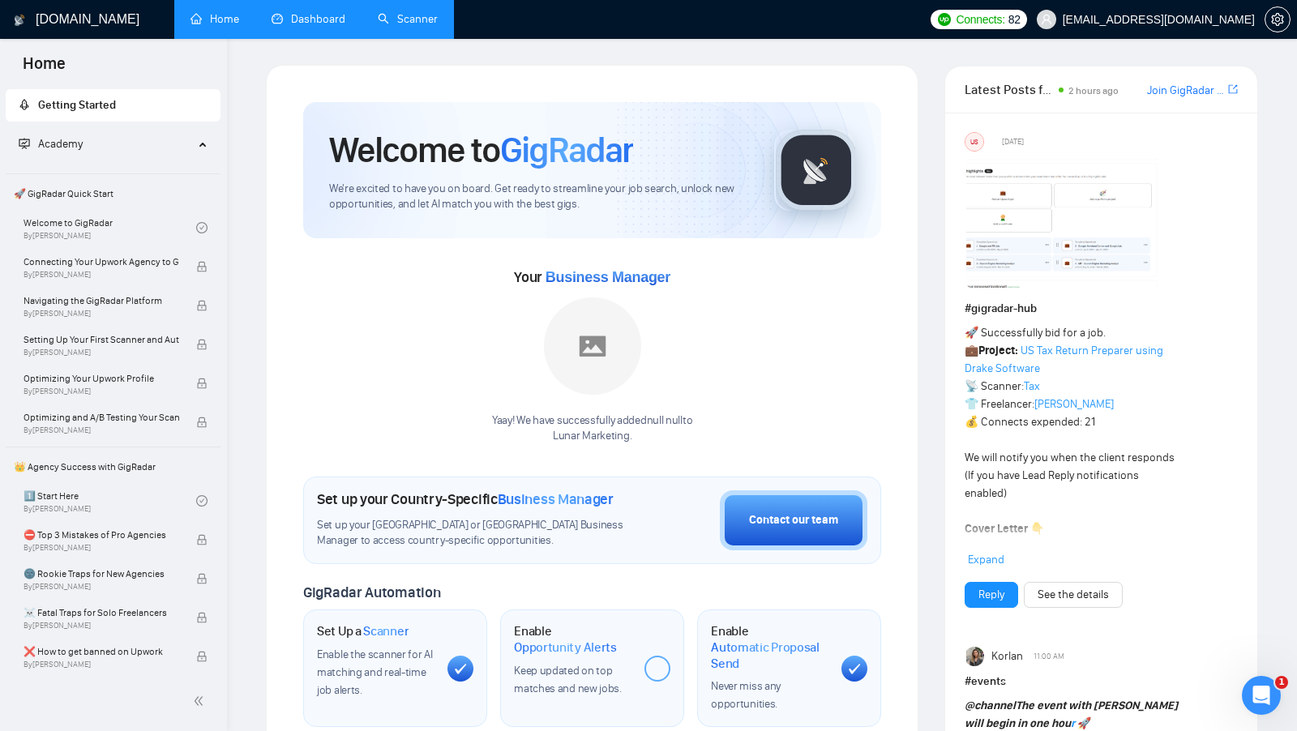
click at [310, 12] on link "Dashboard" at bounding box center [309, 19] width 74 height 14
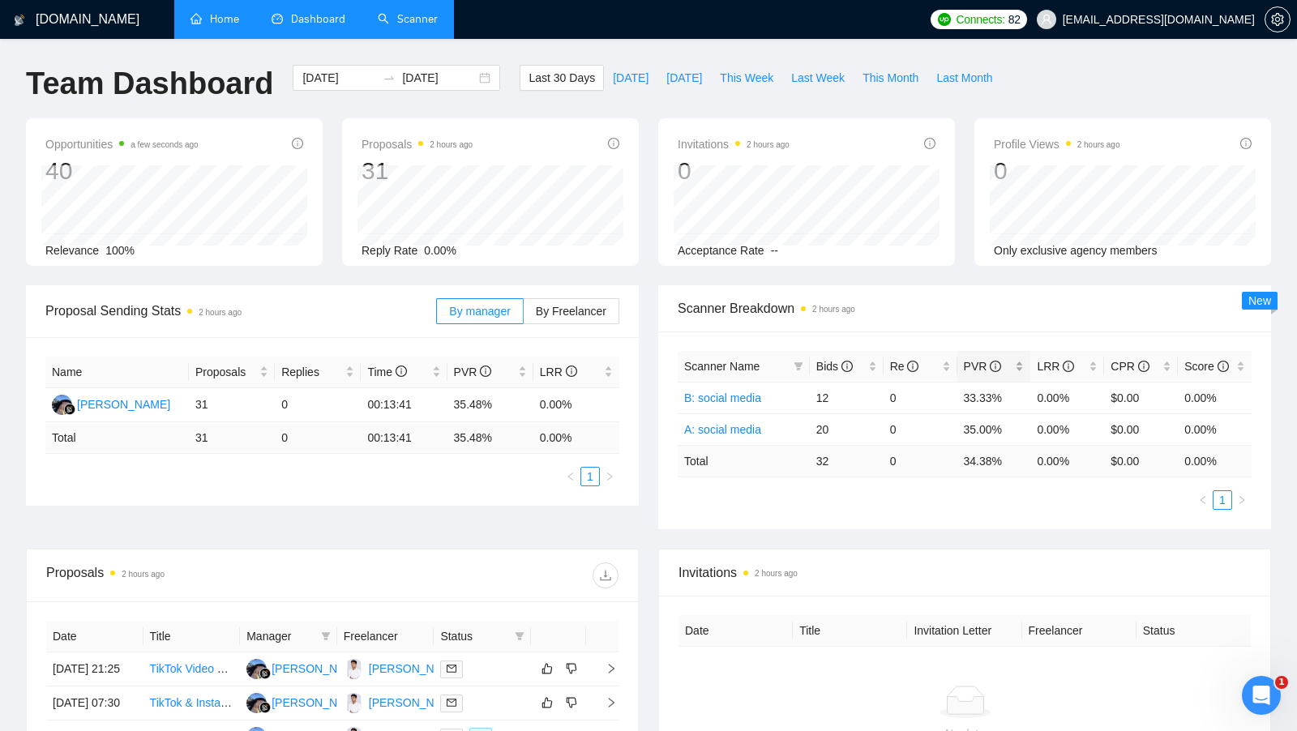
click at [1021, 359] on div "PVR" at bounding box center [994, 367] width 61 height 18
click at [979, 544] on div "Proposal Sending Stats 2 hours ago By manager By Freelancer Name Proposals Repl…" at bounding box center [648, 416] width 1265 height 263
click at [424, 26] on link "Scanner" at bounding box center [408, 19] width 60 height 14
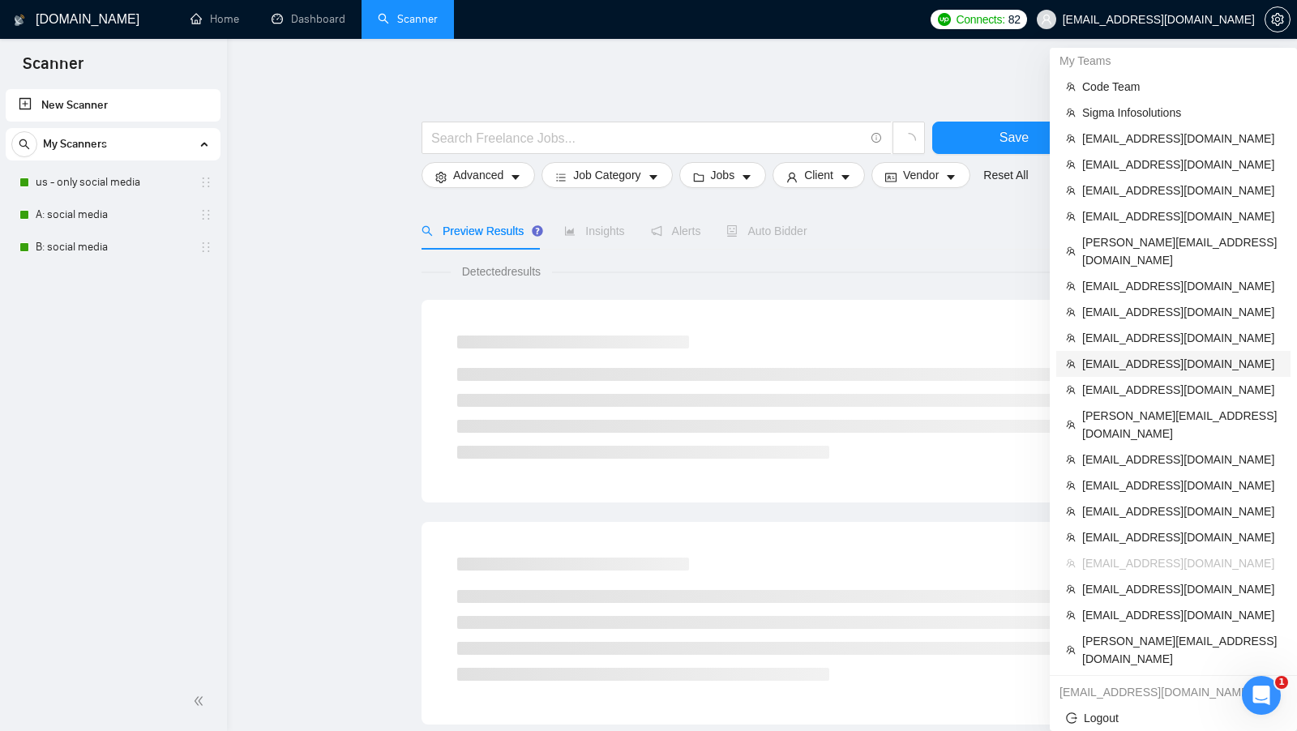
click at [1161, 355] on span "[EMAIL_ADDRESS][DOMAIN_NAME]" at bounding box center [1181, 364] width 199 height 18
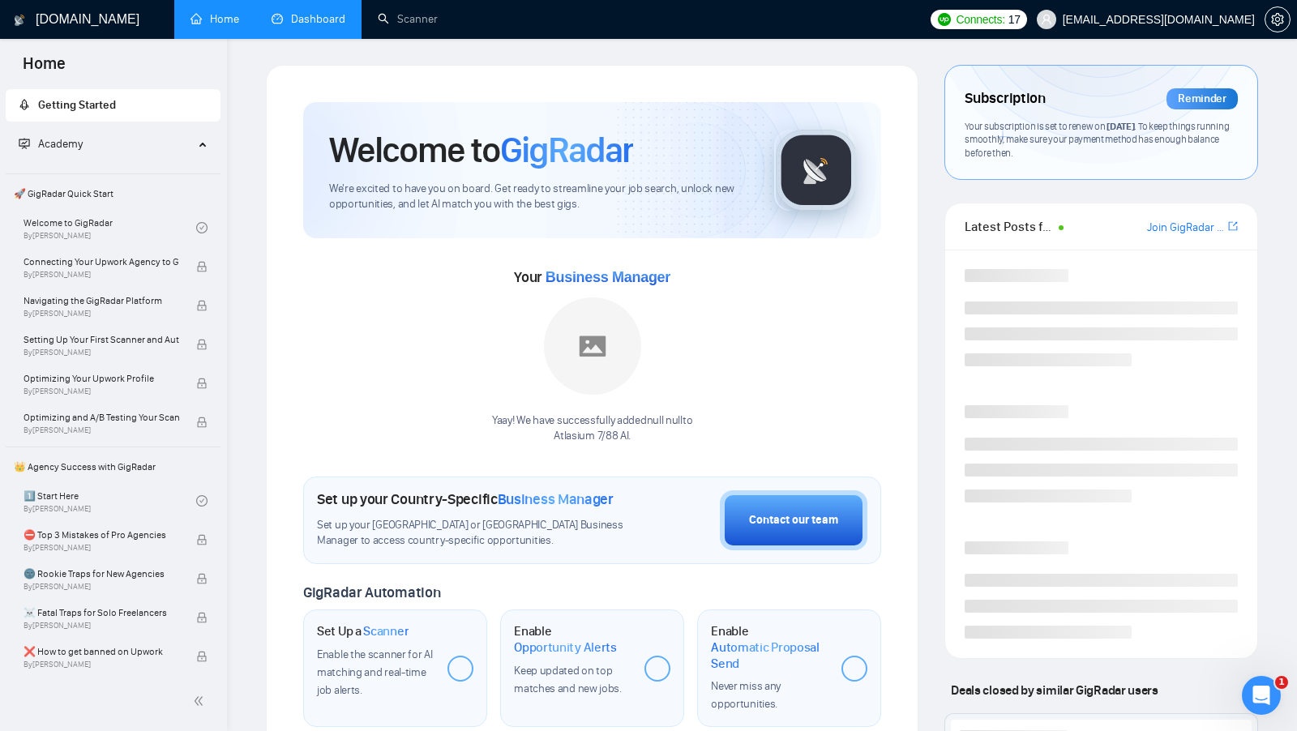
click at [326, 26] on link "Dashboard" at bounding box center [309, 19] width 74 height 14
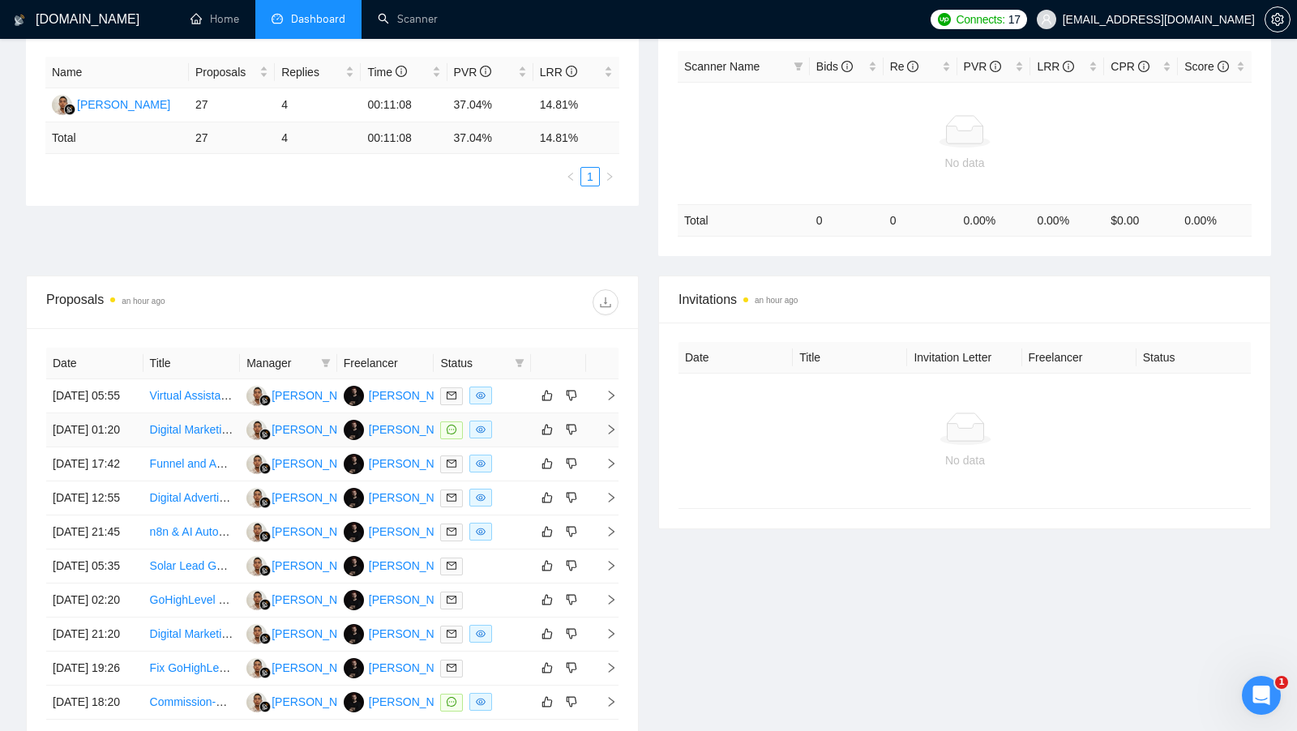
scroll to position [303, 0]
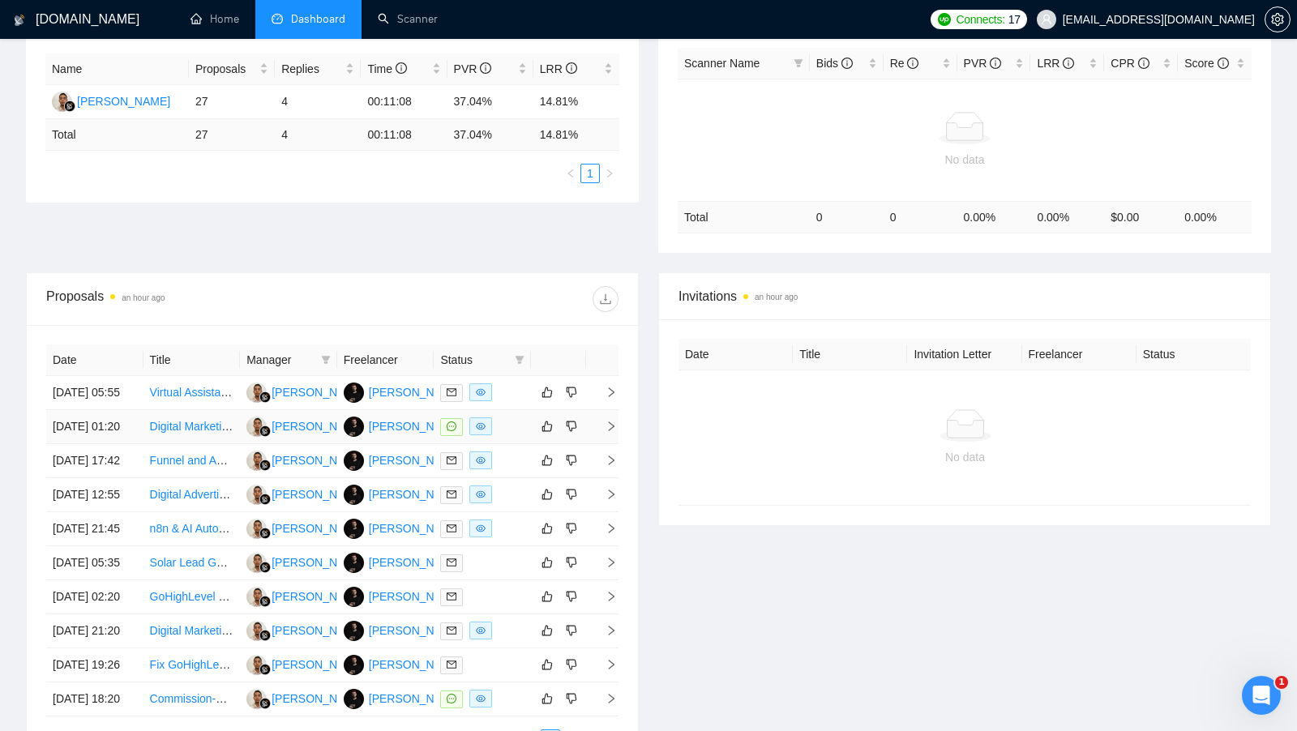
click at [505, 436] on div at bounding box center [482, 427] width 84 height 19
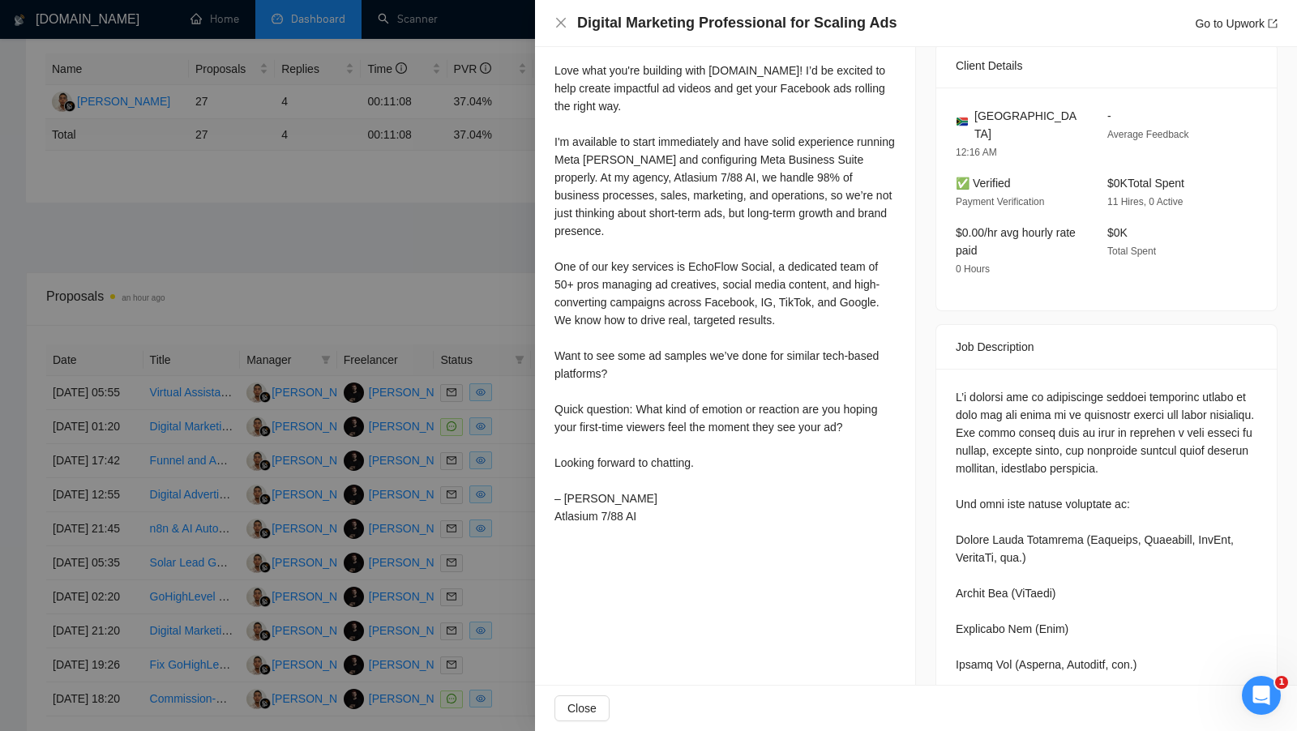
scroll to position [490, 0]
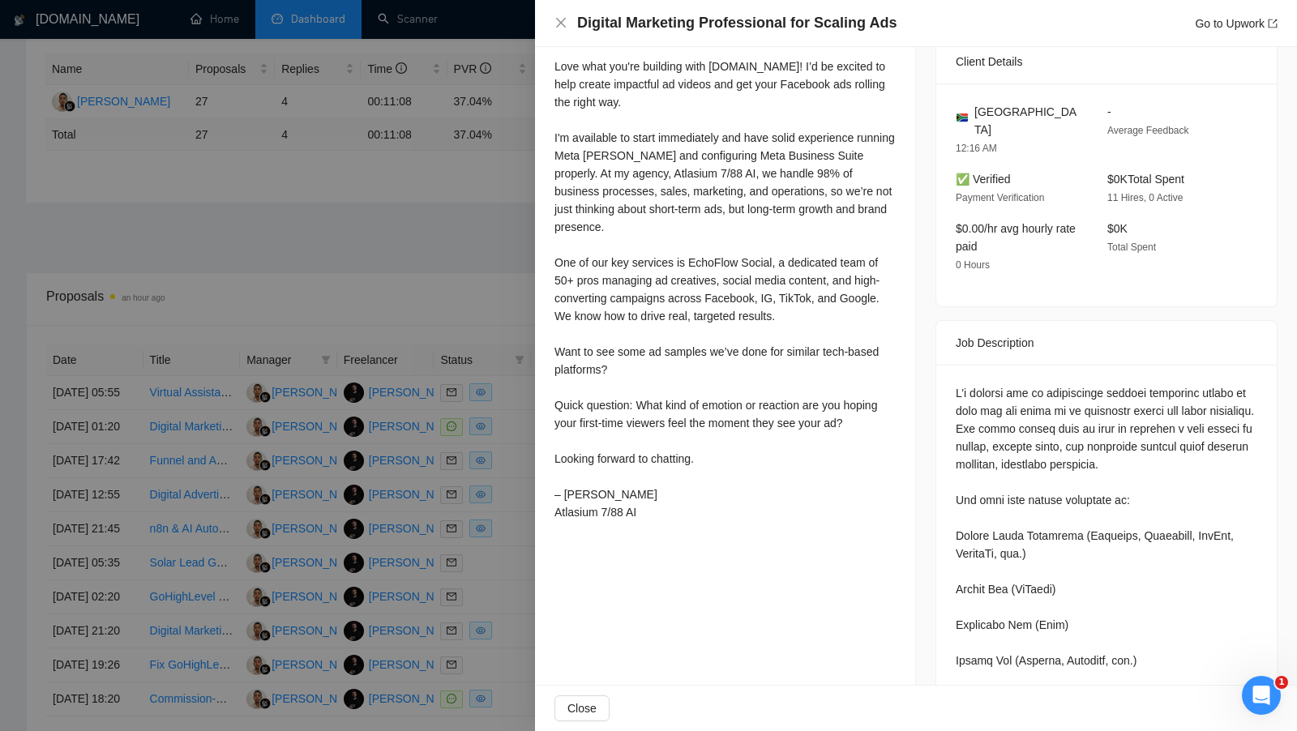
click at [418, 262] on div at bounding box center [648, 365] width 1297 height 731
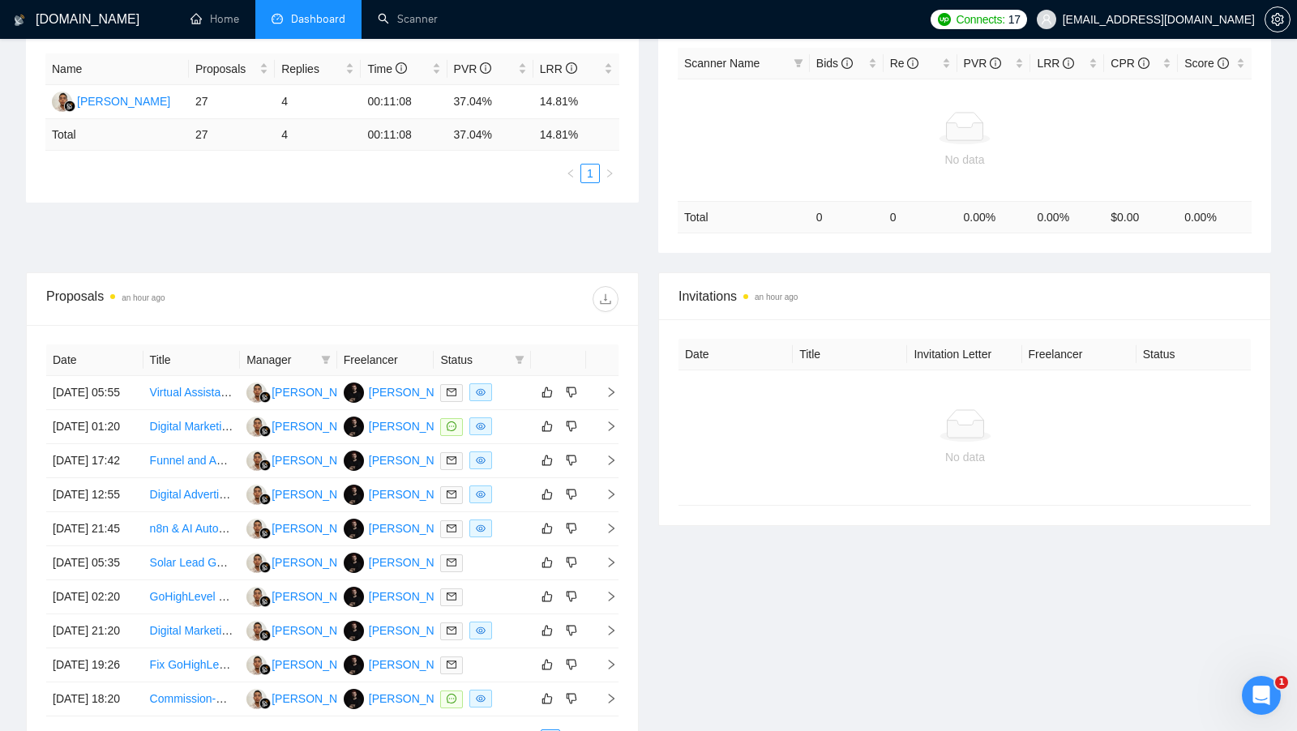
scroll to position [0, 0]
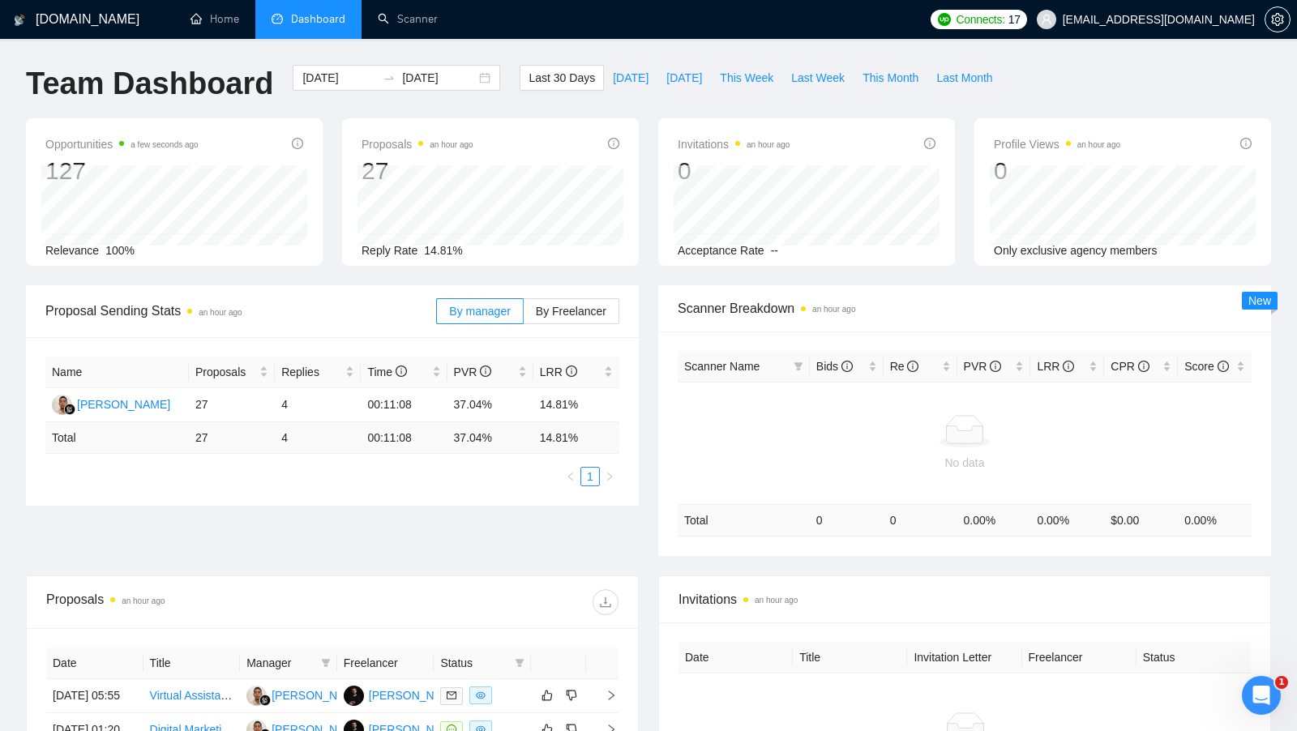
click at [397, 45] on div "[DOMAIN_NAME] Home Dashboard Scanner Connects: 17 [EMAIL_ADDRESS][DOMAIN_NAME] …" at bounding box center [648, 608] width 1297 height 1217
click at [397, 26] on link "Scanner" at bounding box center [408, 19] width 60 height 14
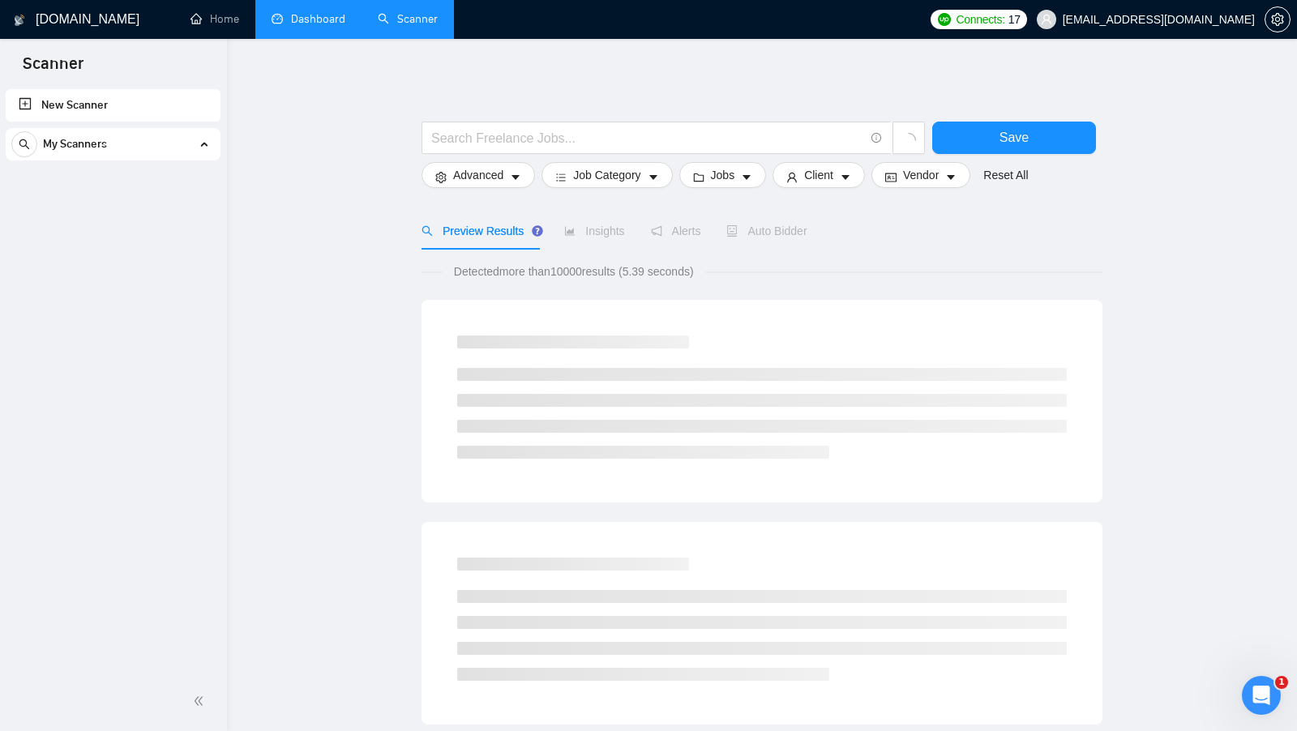
click at [143, 128] on div "My Scanners" at bounding box center [112, 144] width 203 height 32
click at [143, 135] on div "My Scanners" at bounding box center [112, 144] width 203 height 32
click at [143, 136] on div "My Scanners" at bounding box center [112, 144] width 203 height 32
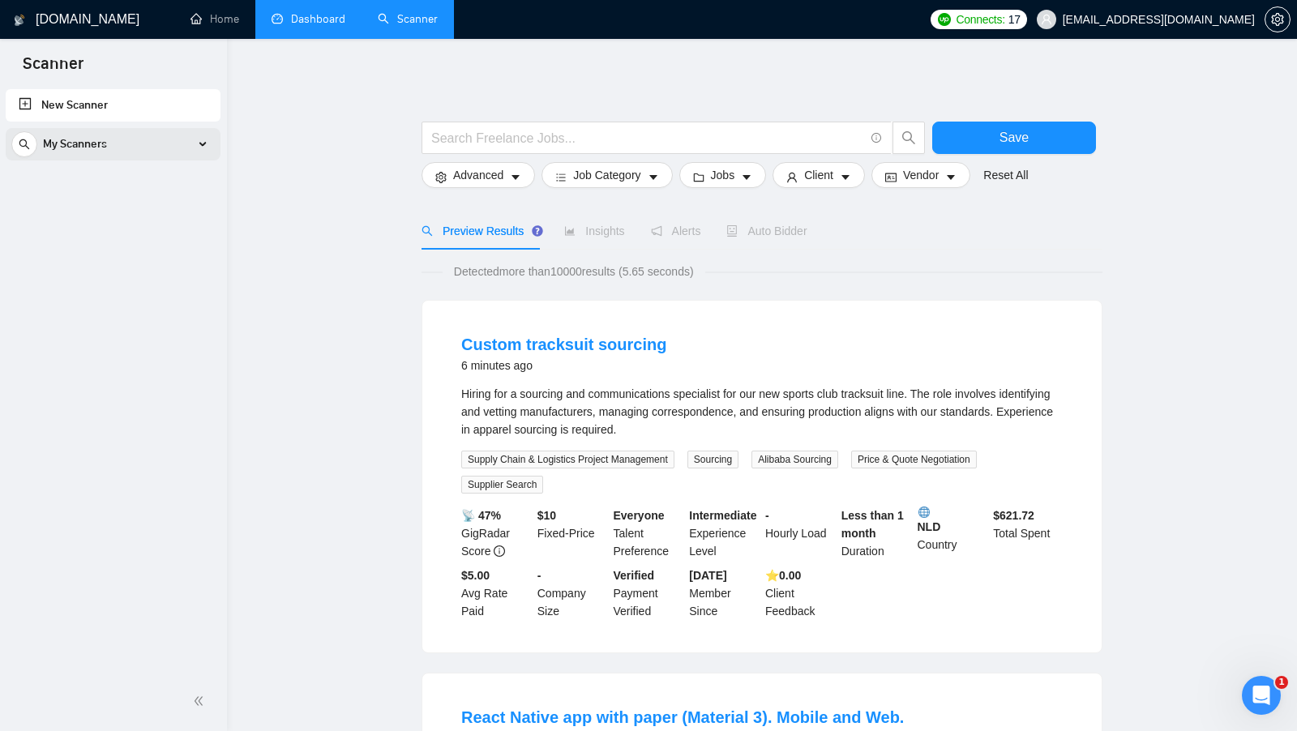
click at [143, 136] on div "My Scanners" at bounding box center [112, 144] width 203 height 32
click at [318, 38] on li "Dashboard" at bounding box center [308, 19] width 106 height 39
click at [318, 26] on link "Dashboard" at bounding box center [309, 19] width 74 height 14
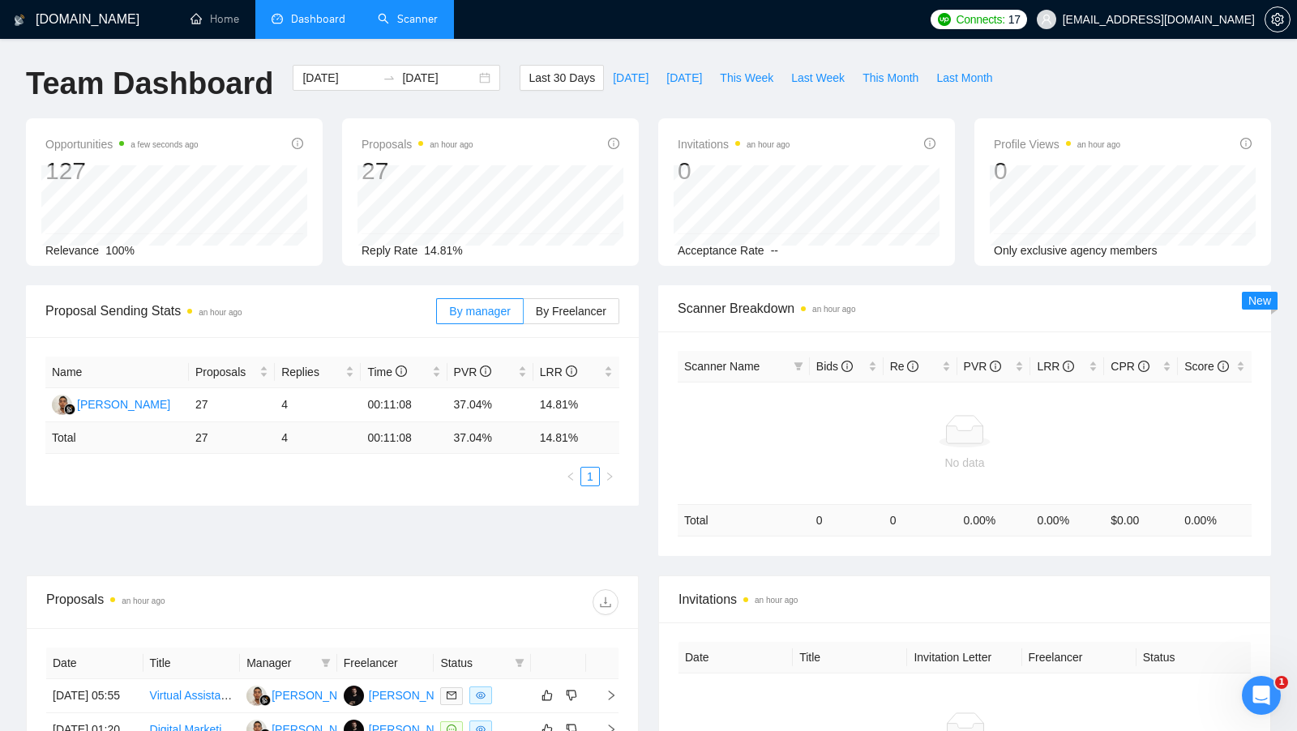
click at [397, 22] on link "Scanner" at bounding box center [408, 19] width 60 height 14
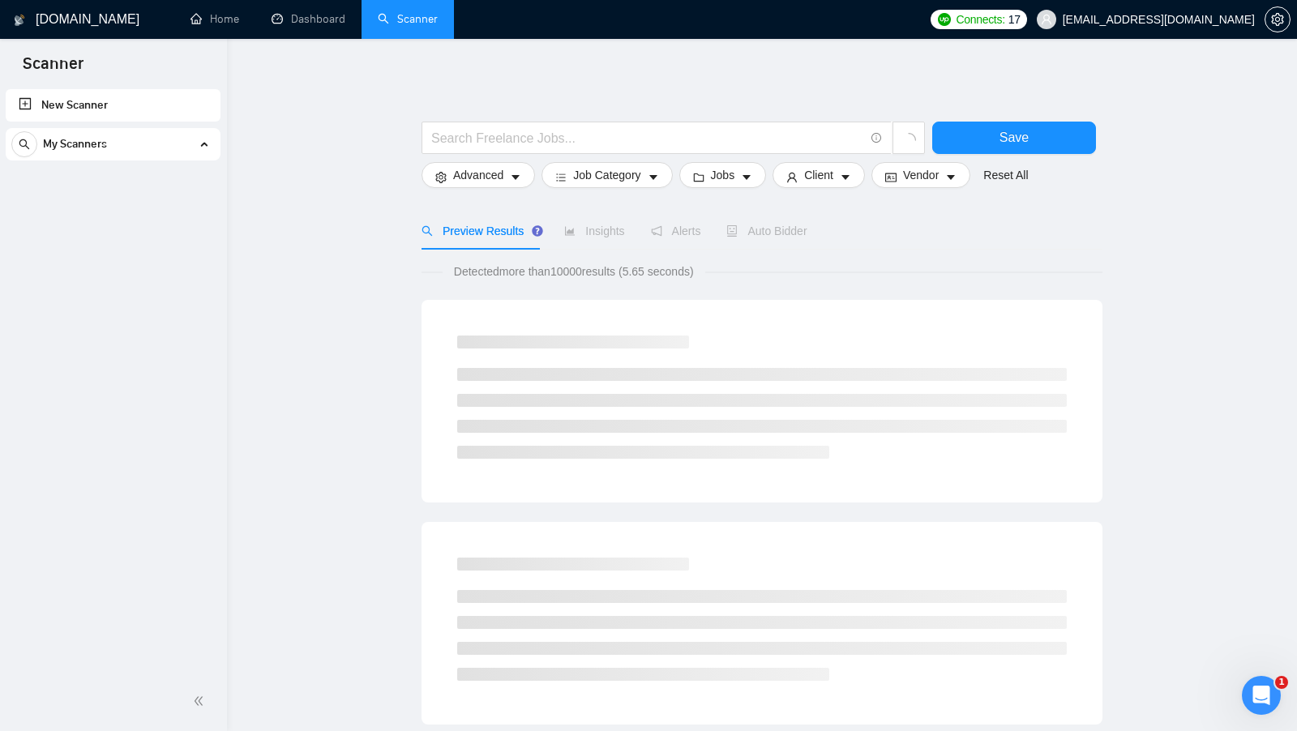
click at [131, 152] on div "My Scanners" at bounding box center [112, 144] width 203 height 32
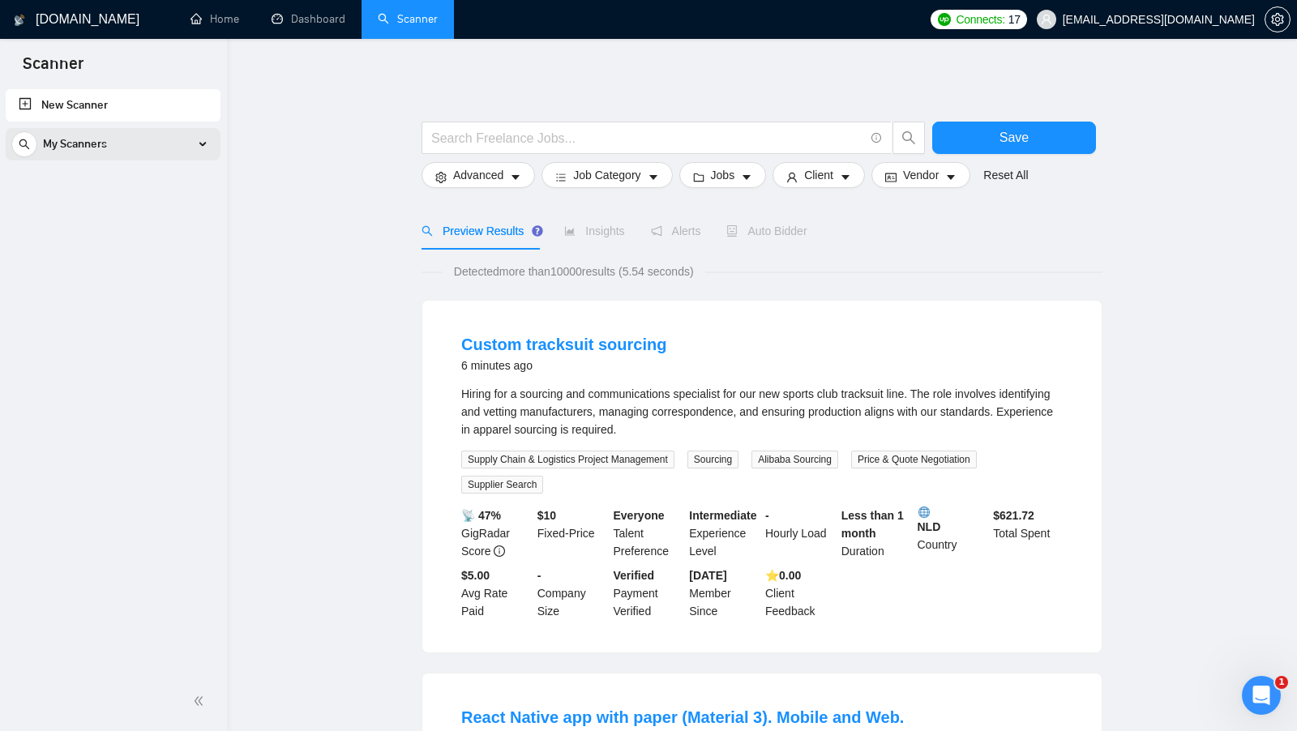
click at [89, 136] on span "My Scanners" at bounding box center [75, 144] width 64 height 32
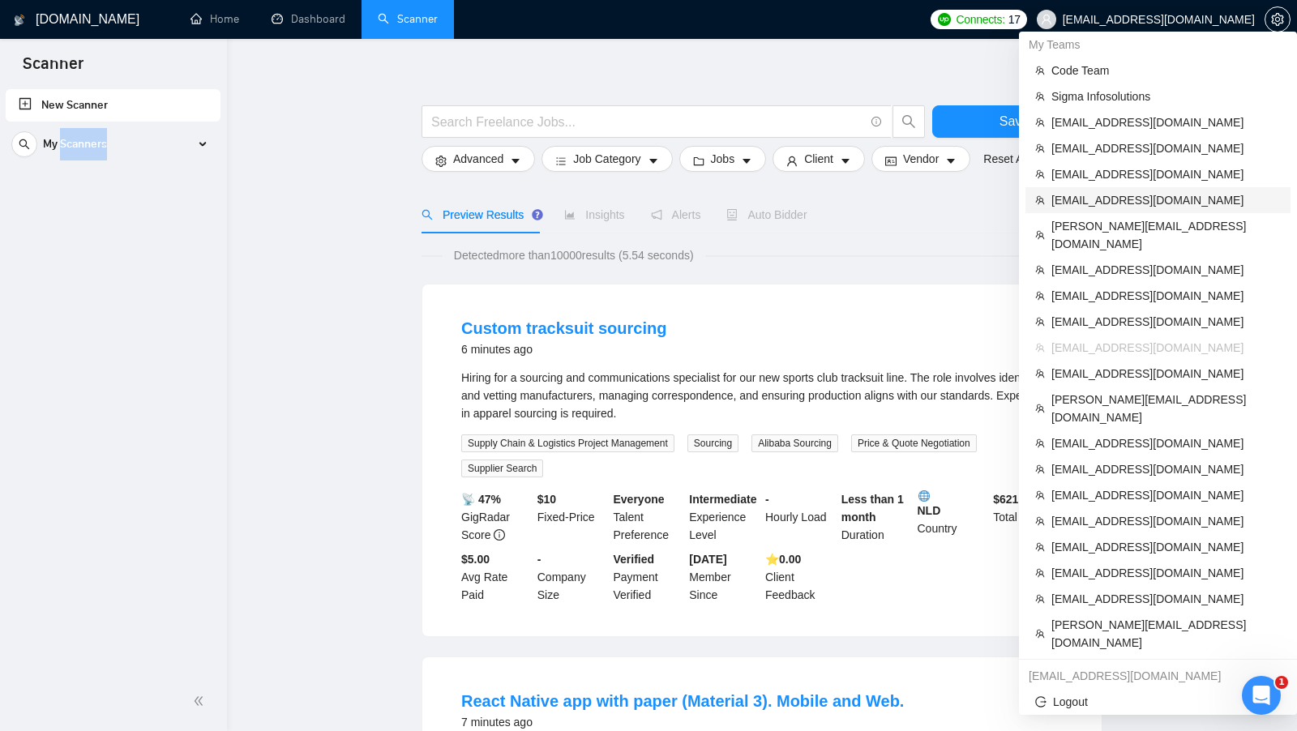
scroll to position [22, 0]
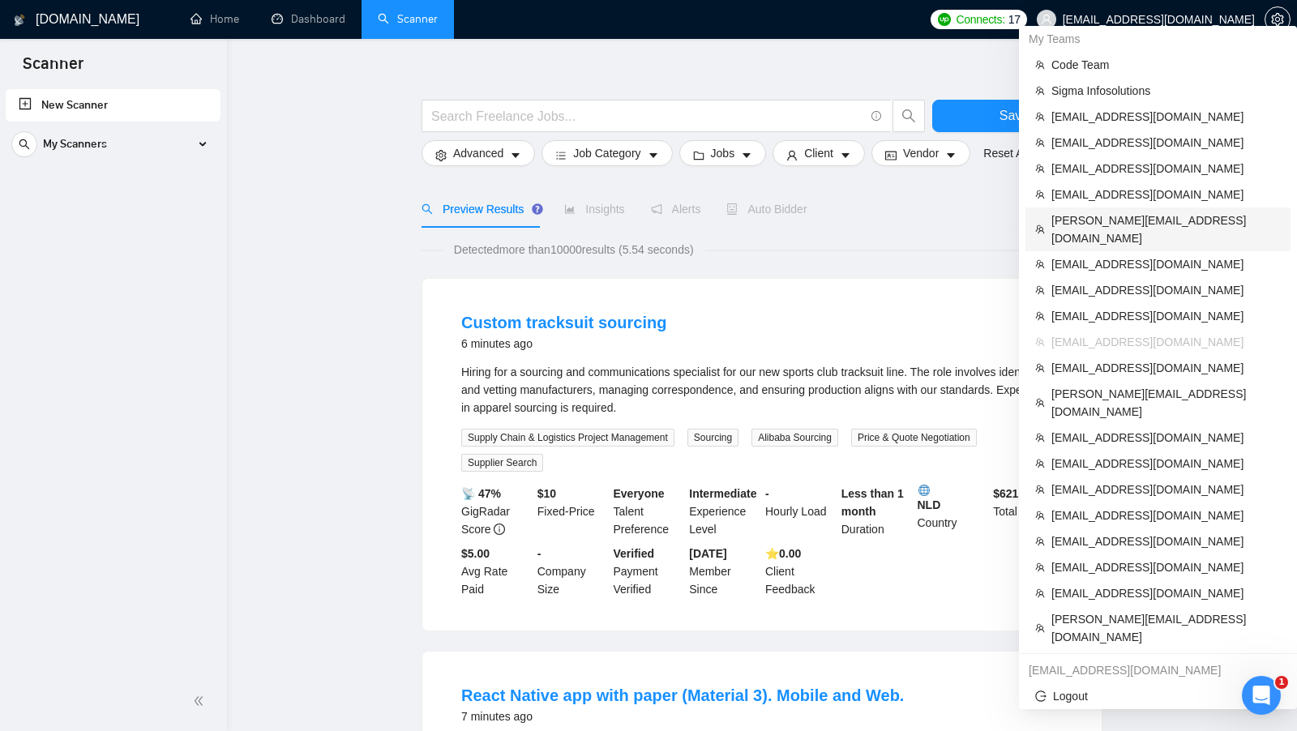
click at [1147, 222] on span "[PERSON_NAME][EMAIL_ADDRESS][DOMAIN_NAME]" at bounding box center [1165, 230] width 229 height 36
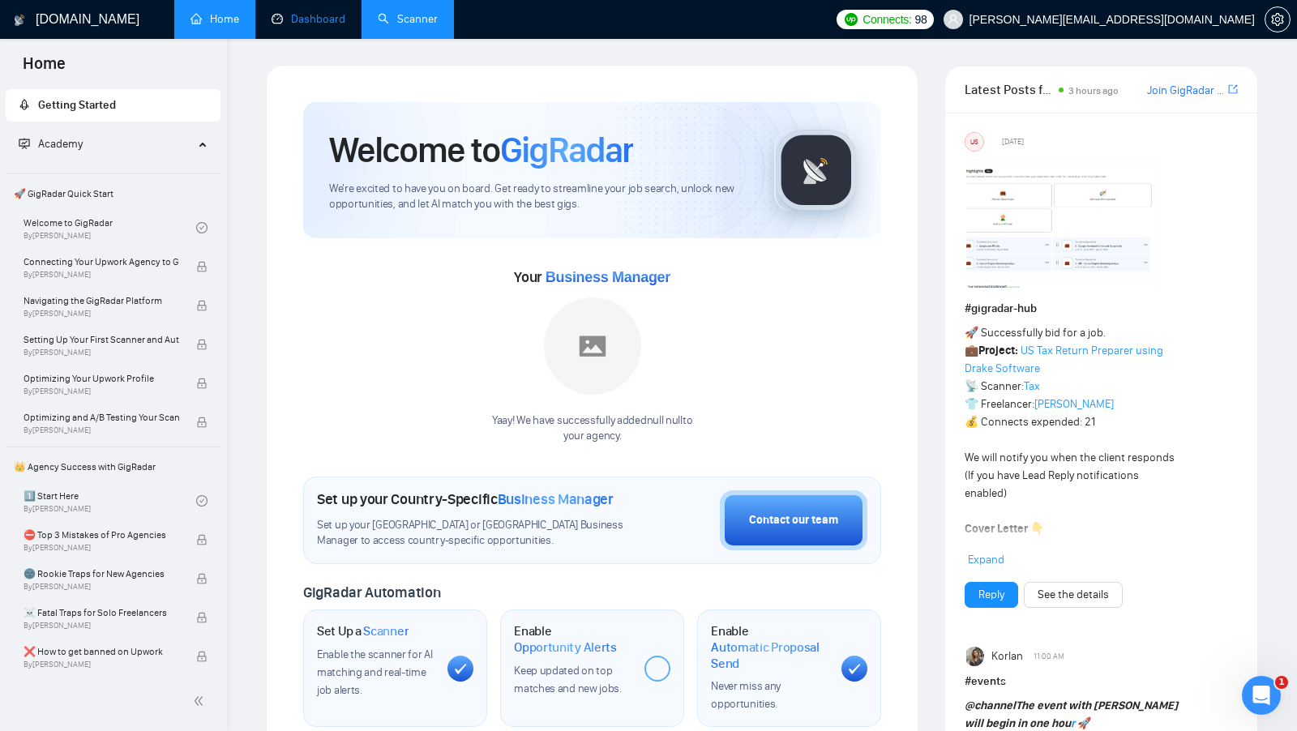
click at [332, 23] on link "Dashboard" at bounding box center [309, 19] width 74 height 14
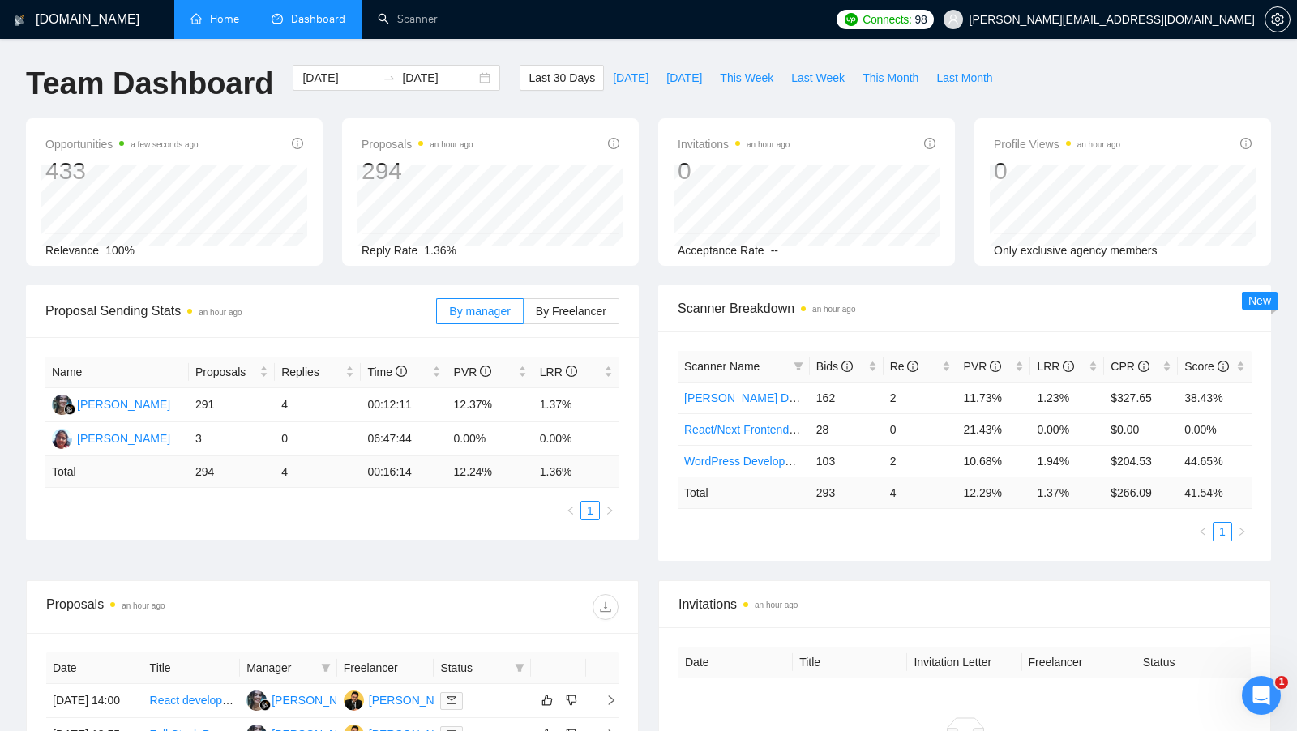
click at [198, 26] on link "Home" at bounding box center [215, 19] width 49 height 14
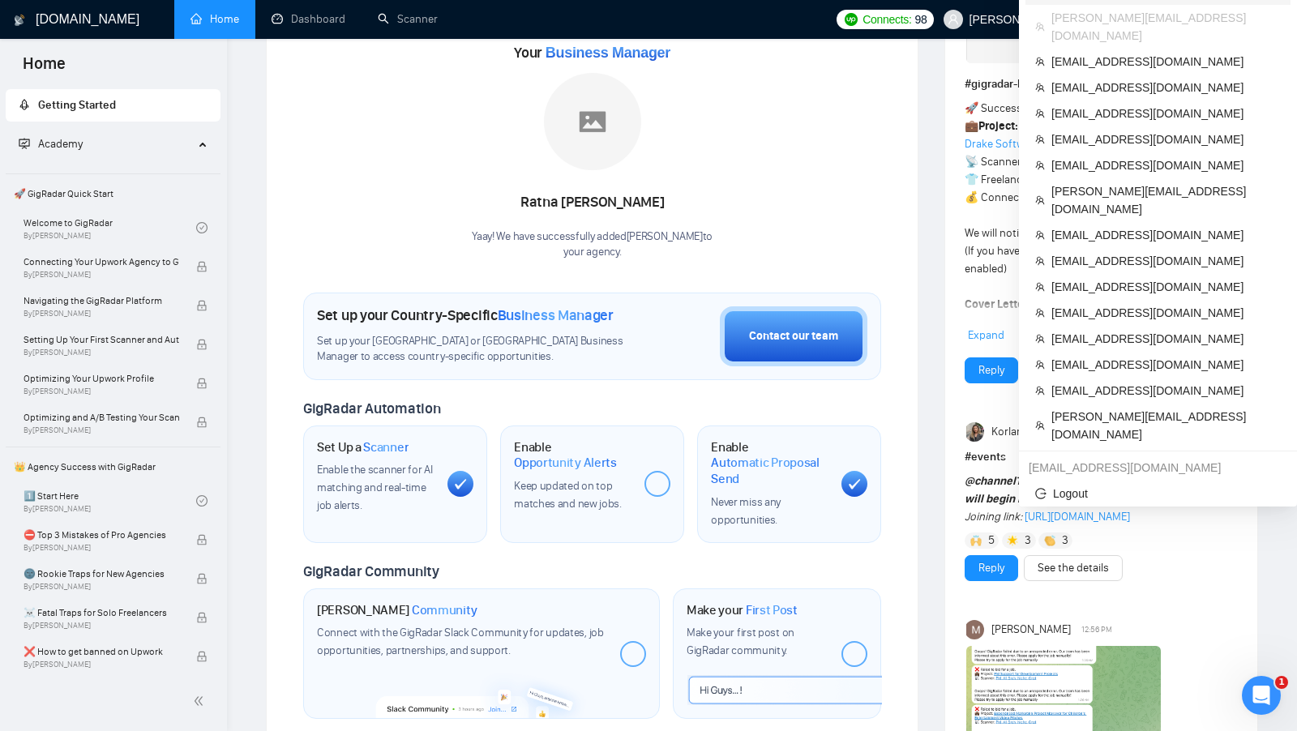
scroll to position [293, 0]
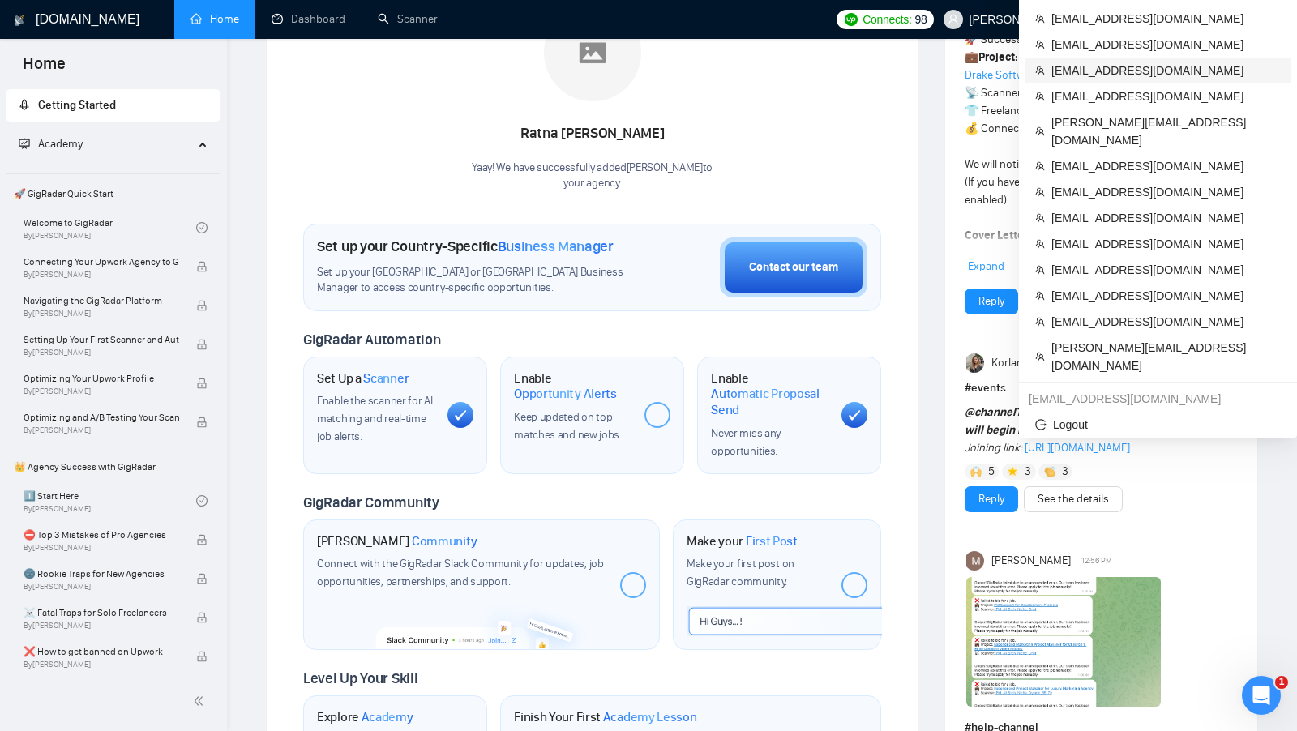
click at [1147, 62] on span "[EMAIL_ADDRESS][DOMAIN_NAME]" at bounding box center [1165, 71] width 229 height 18
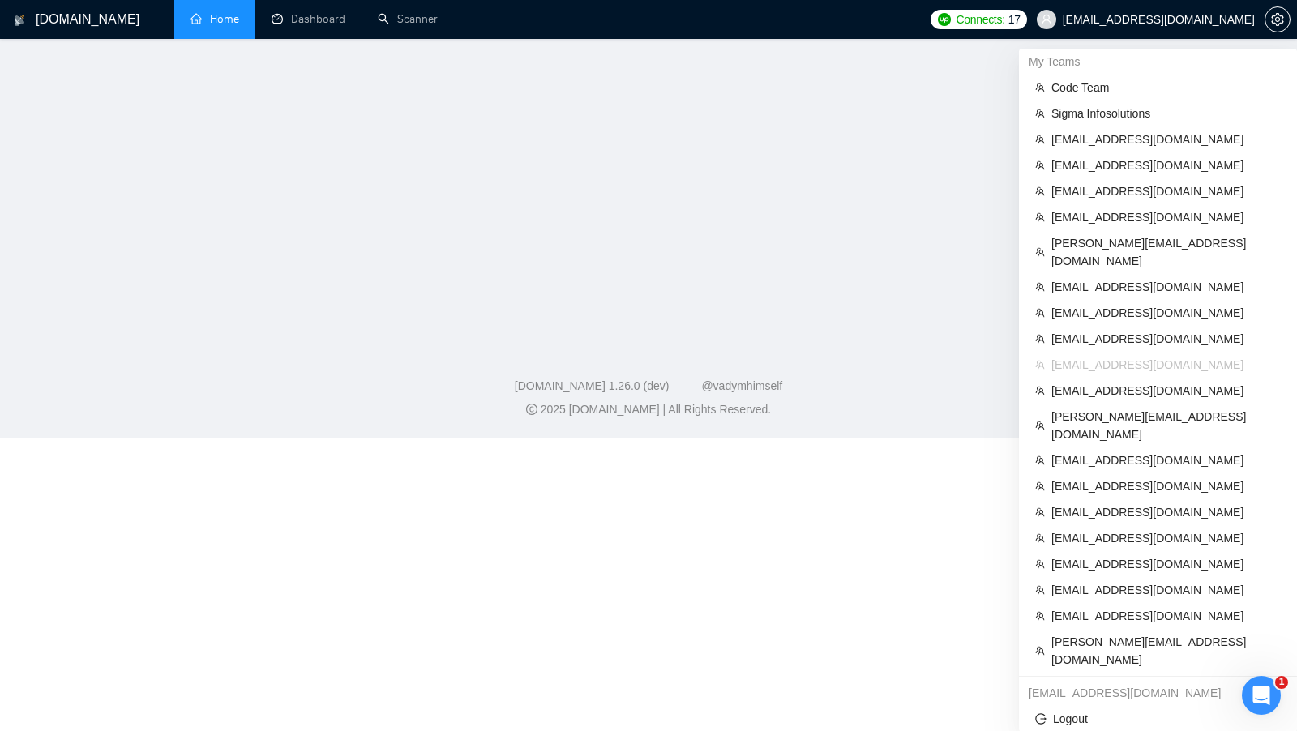
scroll to position [243, 0]
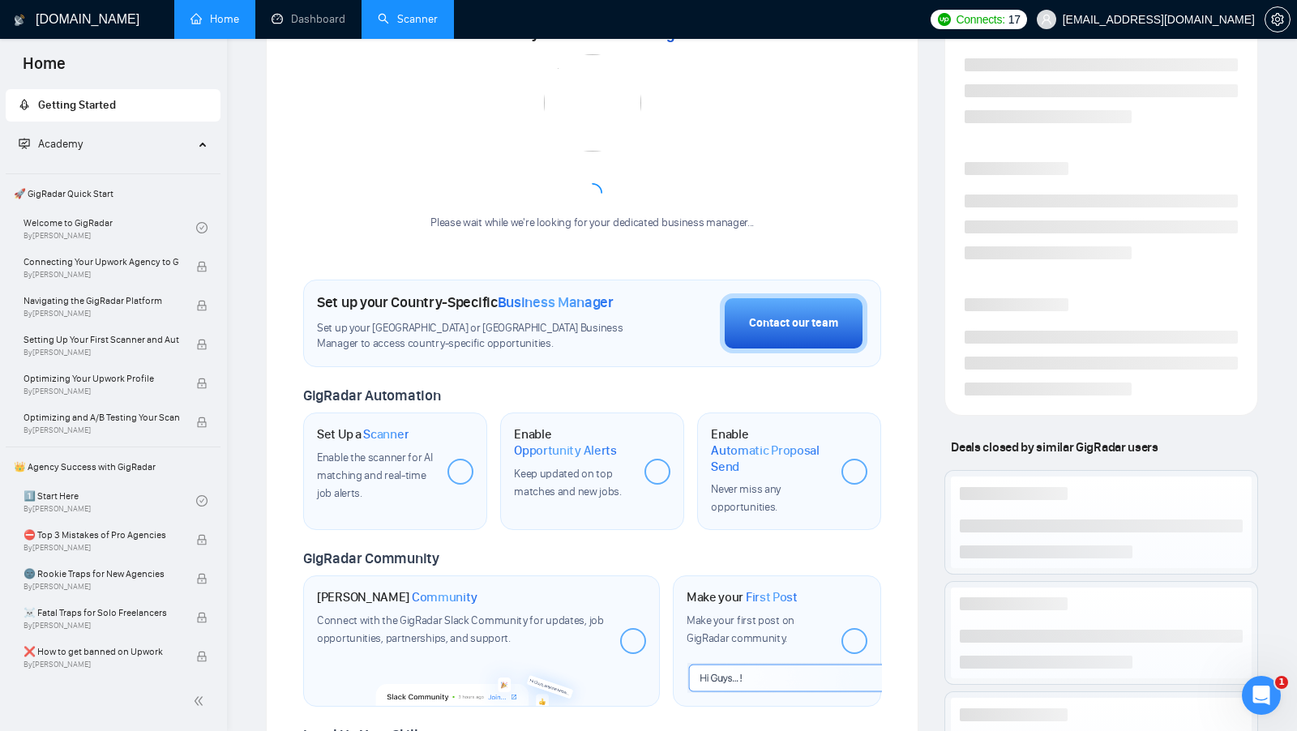
click at [421, 21] on link "Scanner" at bounding box center [408, 19] width 60 height 14
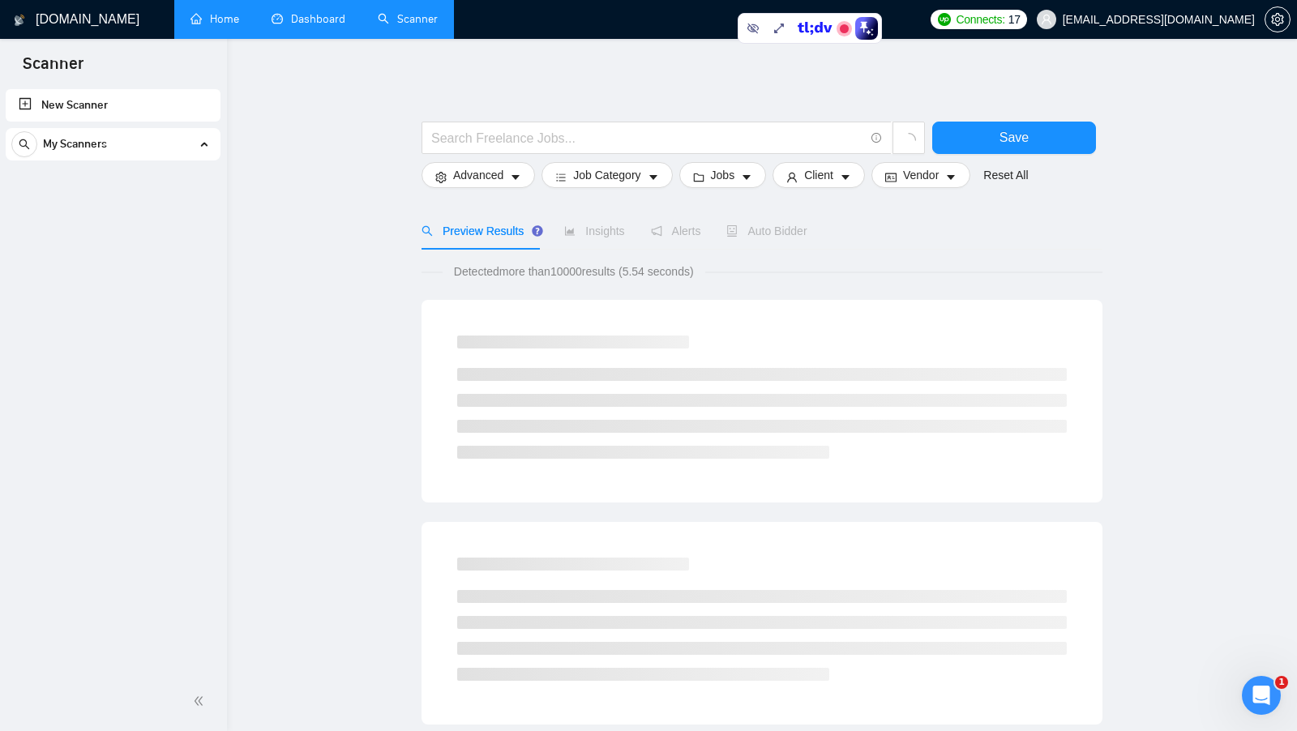
click at [311, 26] on link "Dashboard" at bounding box center [309, 19] width 74 height 14
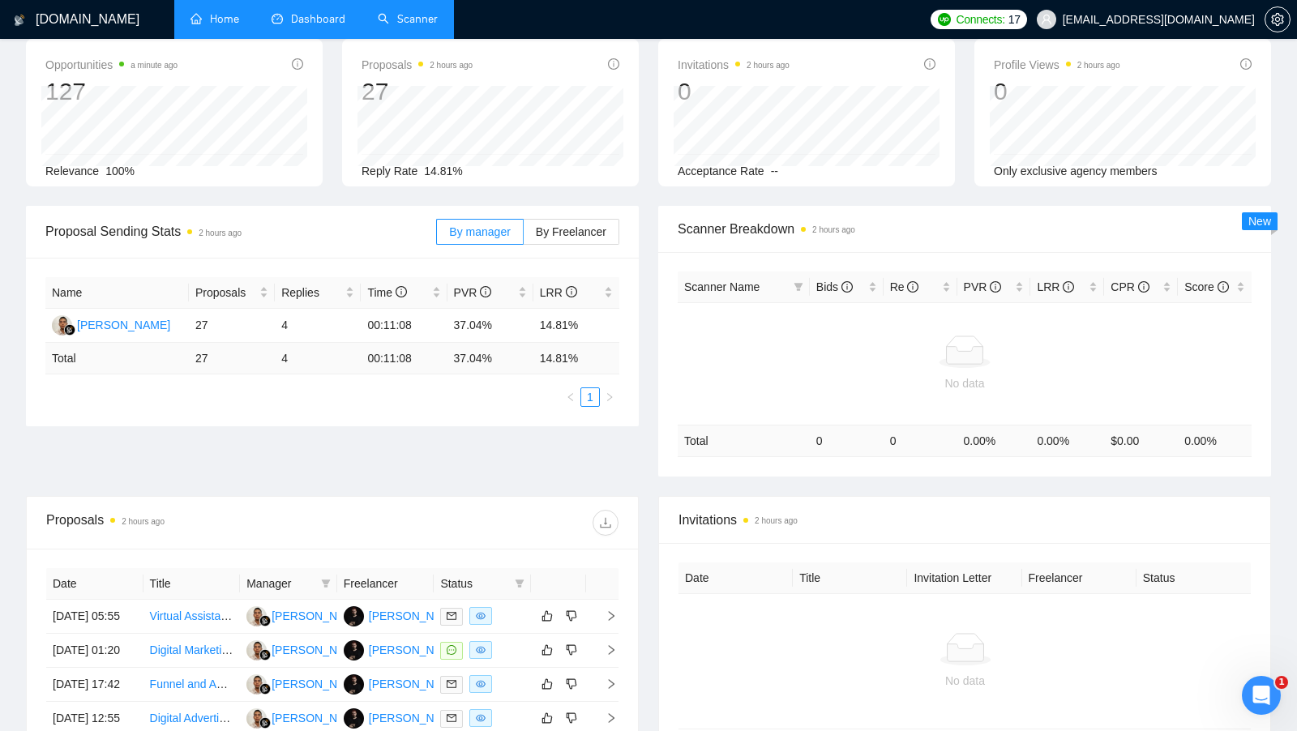
scroll to position [78, 0]
click at [404, 17] on link "Scanner" at bounding box center [408, 19] width 60 height 14
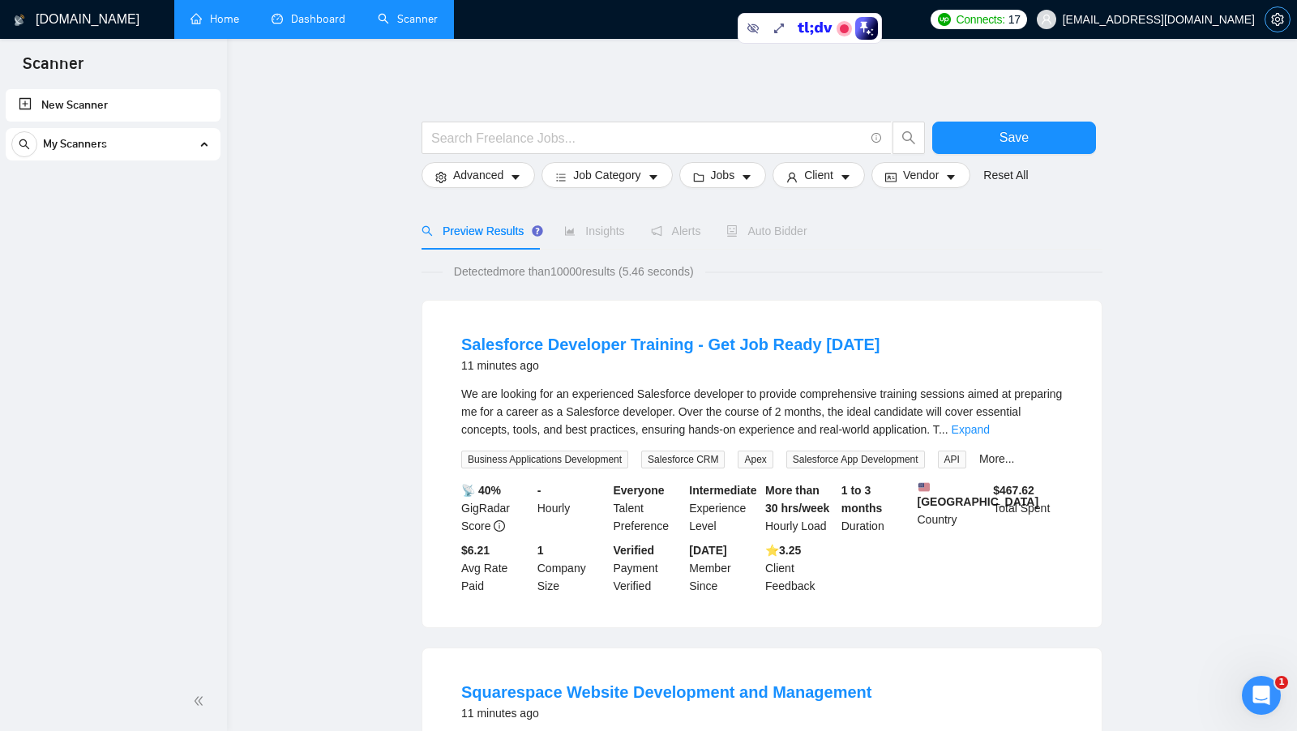
click at [1281, 22] on icon "setting" at bounding box center [1277, 19] width 12 height 13
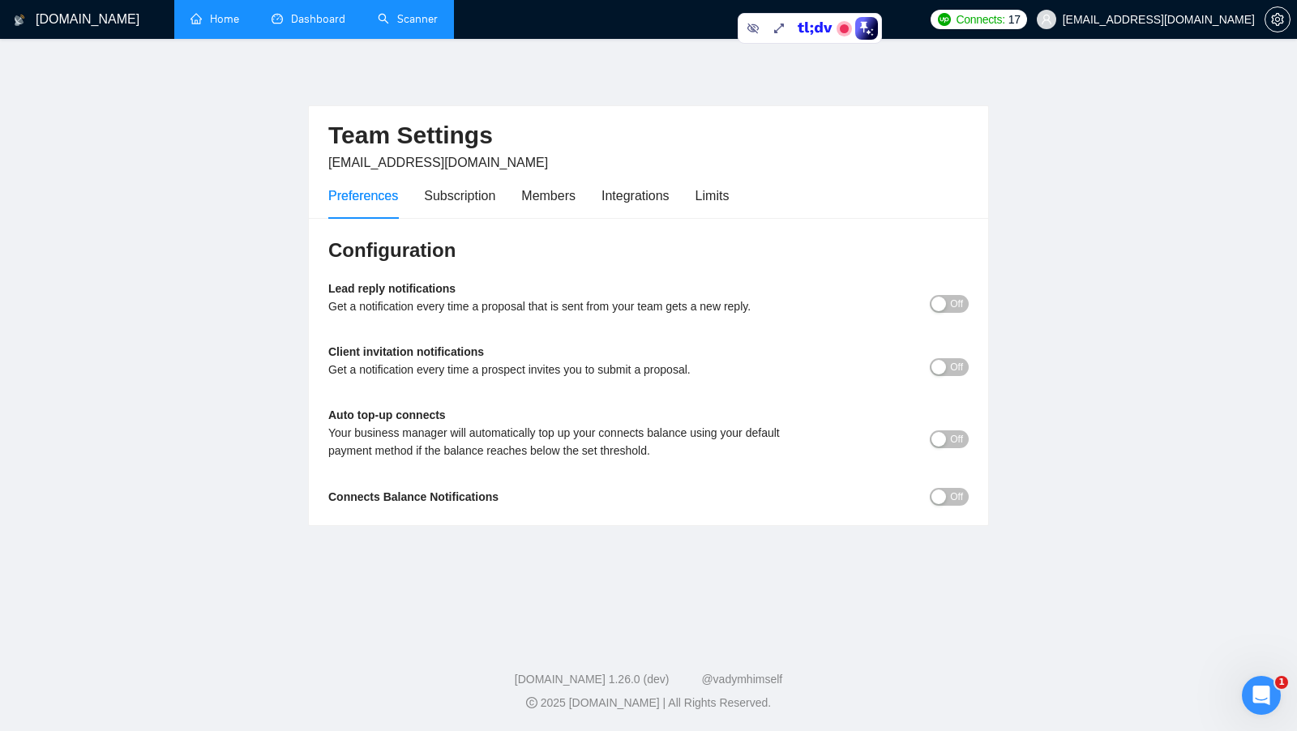
click at [201, 13] on link "Home" at bounding box center [215, 19] width 49 height 14
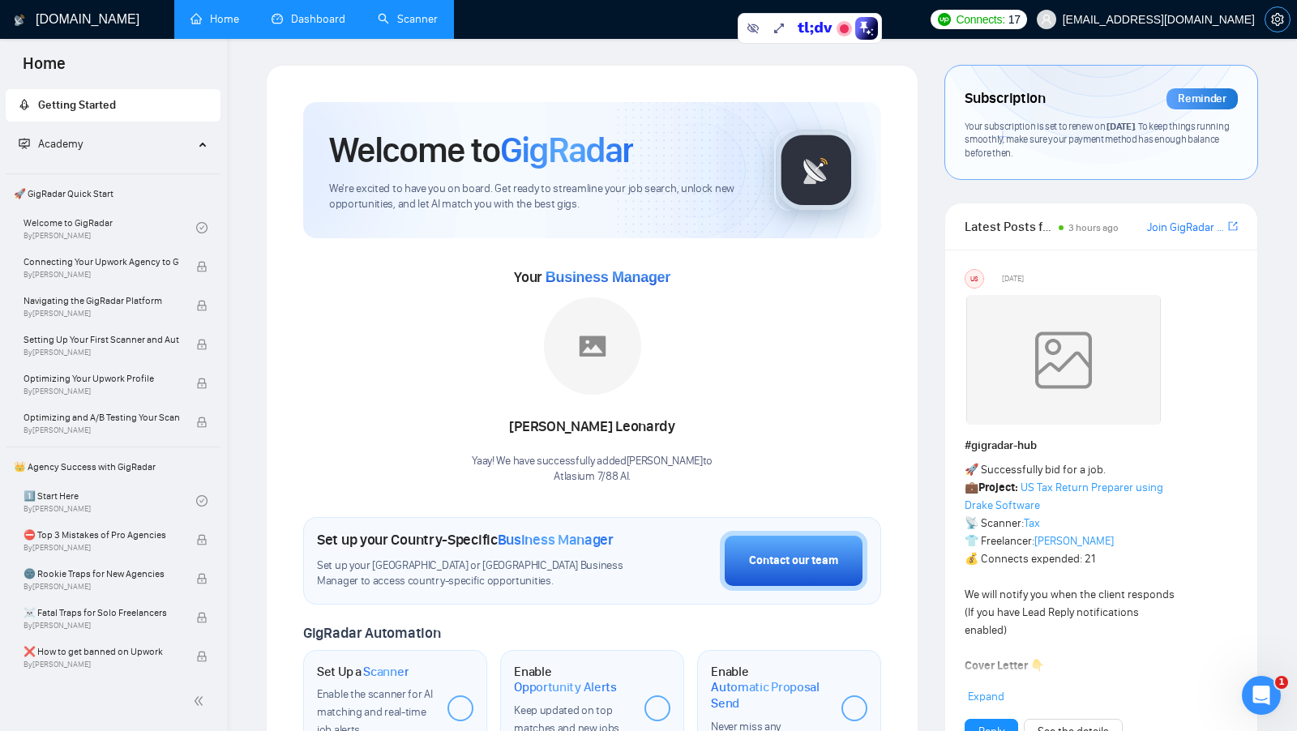
click at [1270, 24] on span "setting" at bounding box center [1277, 19] width 24 height 13
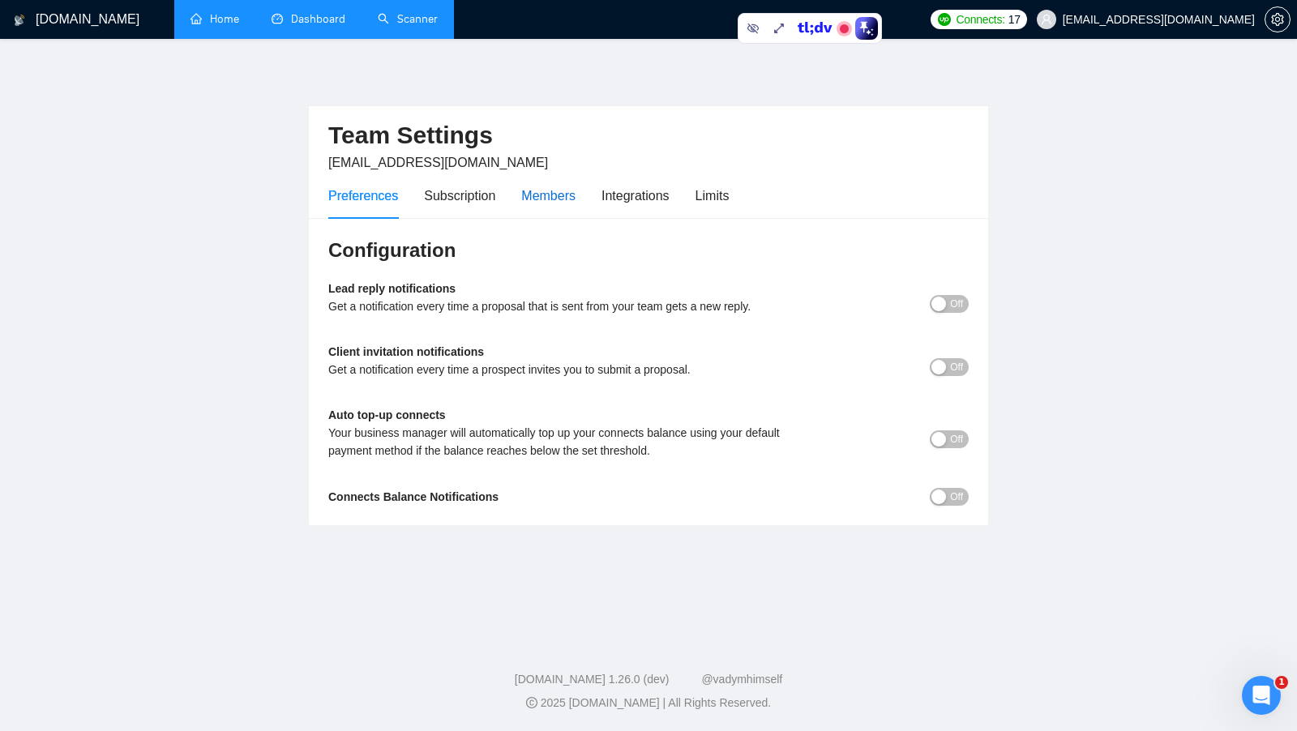
click at [576, 194] on div "Members" at bounding box center [548, 196] width 54 height 20
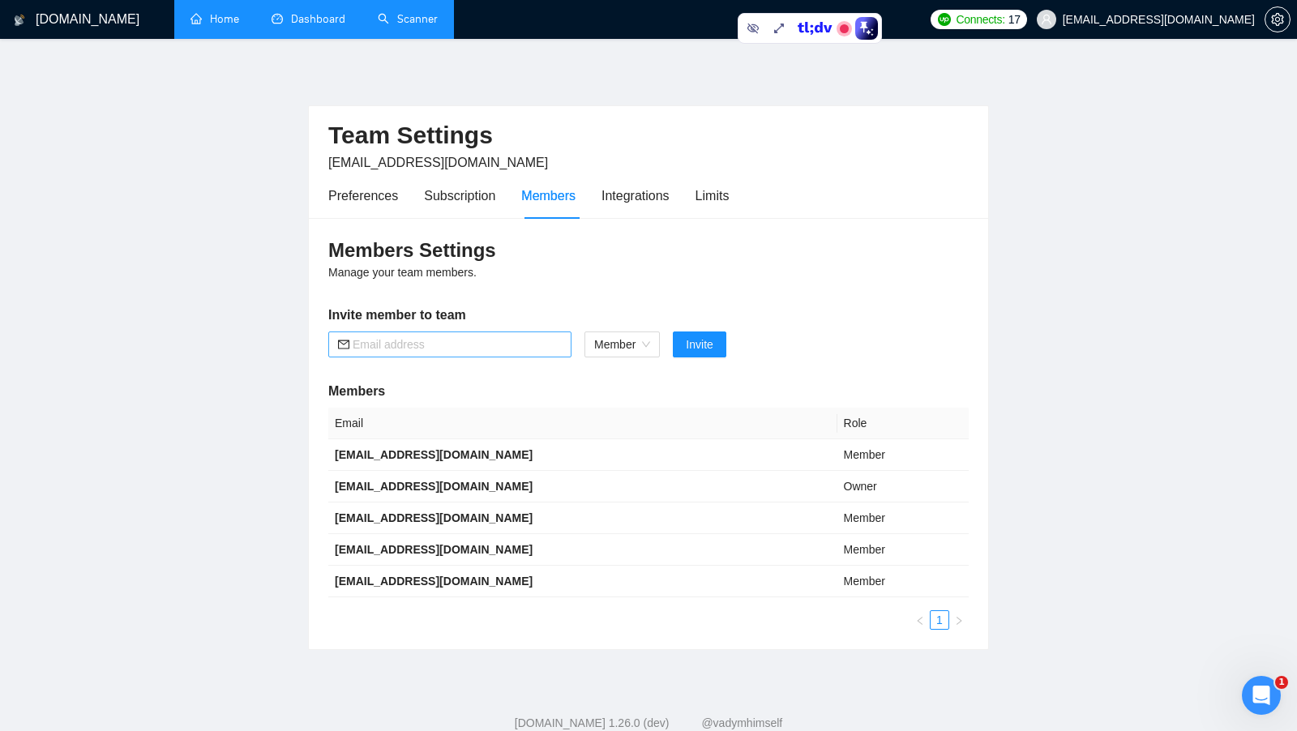
click at [476, 354] on span at bounding box center [449, 345] width 243 height 26
click at [471, 347] on input "text" at bounding box center [457, 345] width 209 height 18
paste input "[EMAIL_ADDRESS][DOMAIN_NAME]"
click at [632, 353] on span "Member" at bounding box center [622, 344] width 56 height 24
type input "[EMAIL_ADDRESS][DOMAIN_NAME]"
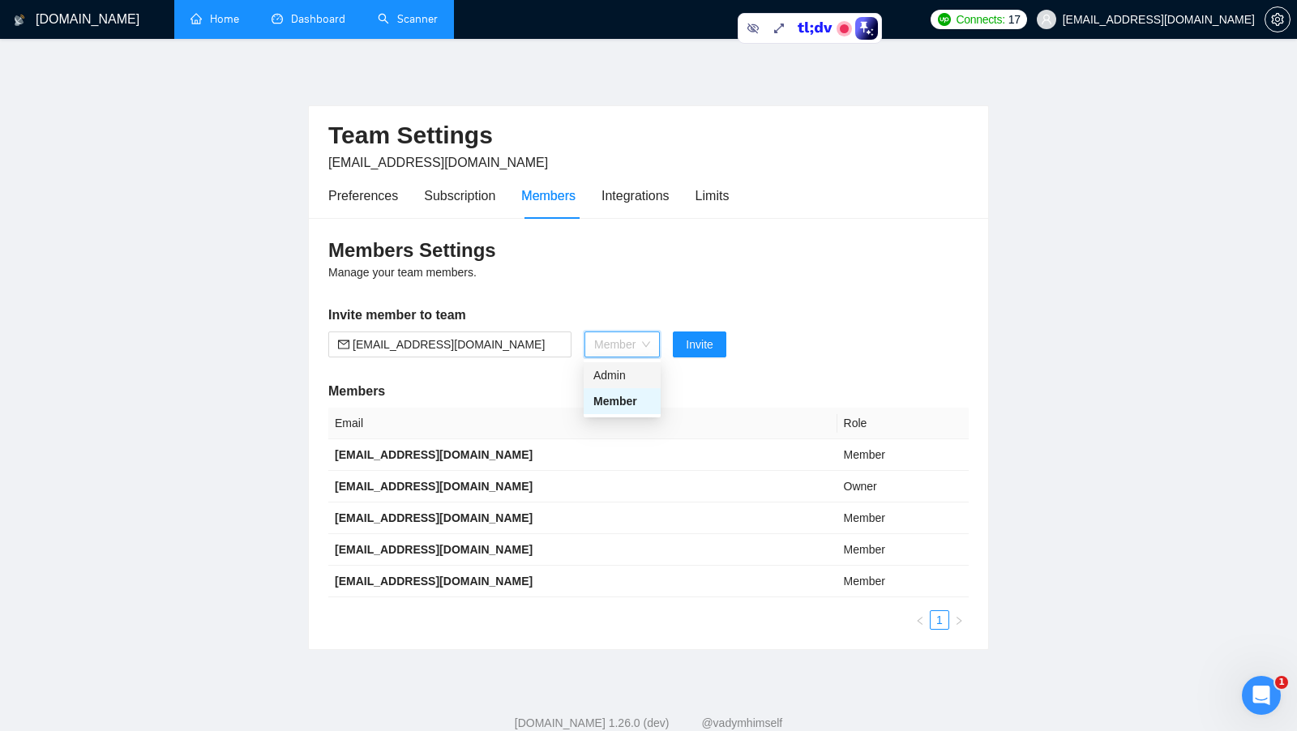
click at [619, 371] on div "Admin" at bounding box center [622, 375] width 58 height 18
click at [691, 349] on span "Invite" at bounding box center [690, 345] width 27 height 18
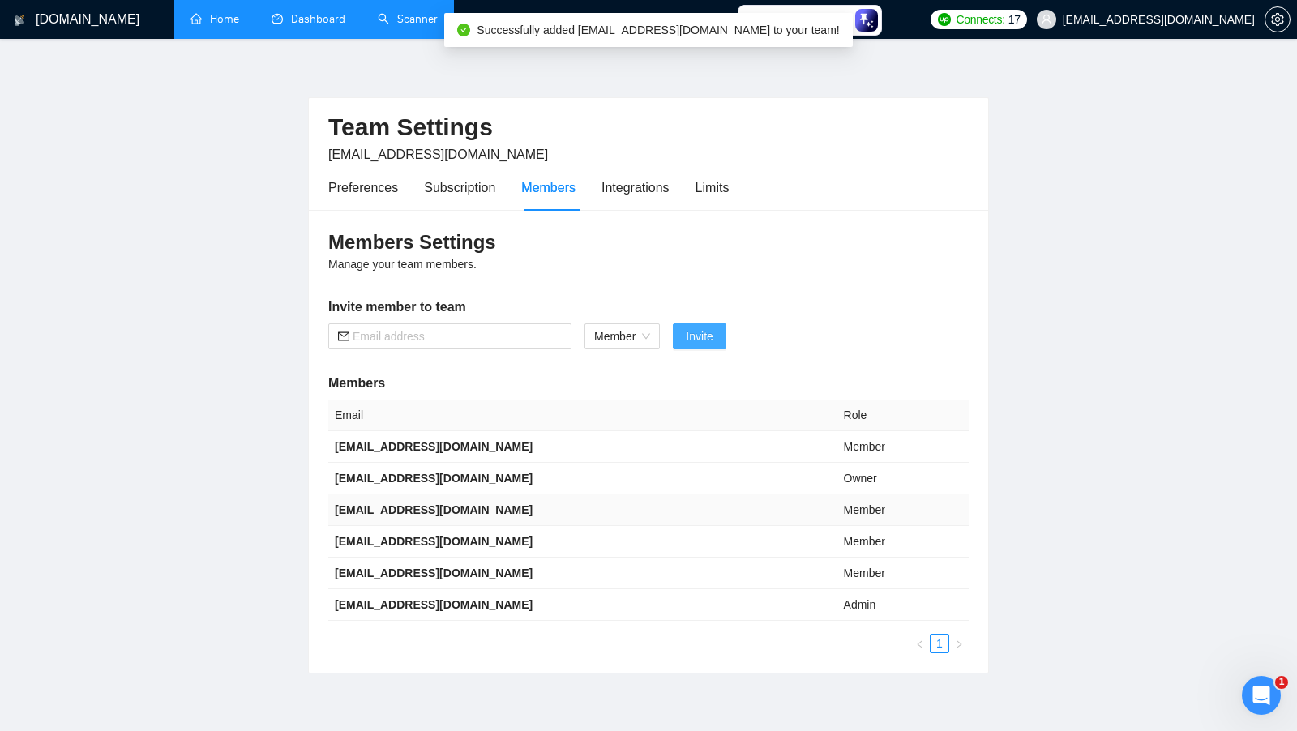
scroll to position [3, 0]
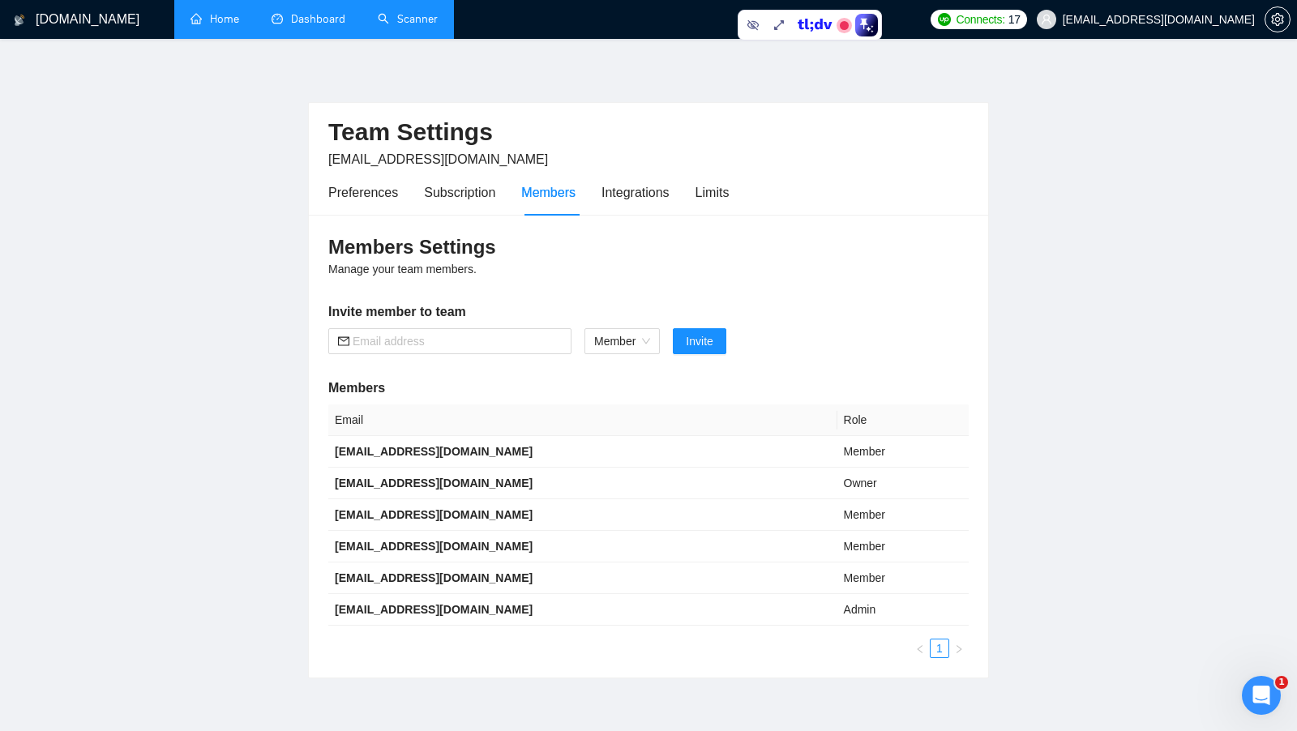
click at [378, 26] on link "Scanner" at bounding box center [408, 19] width 60 height 14
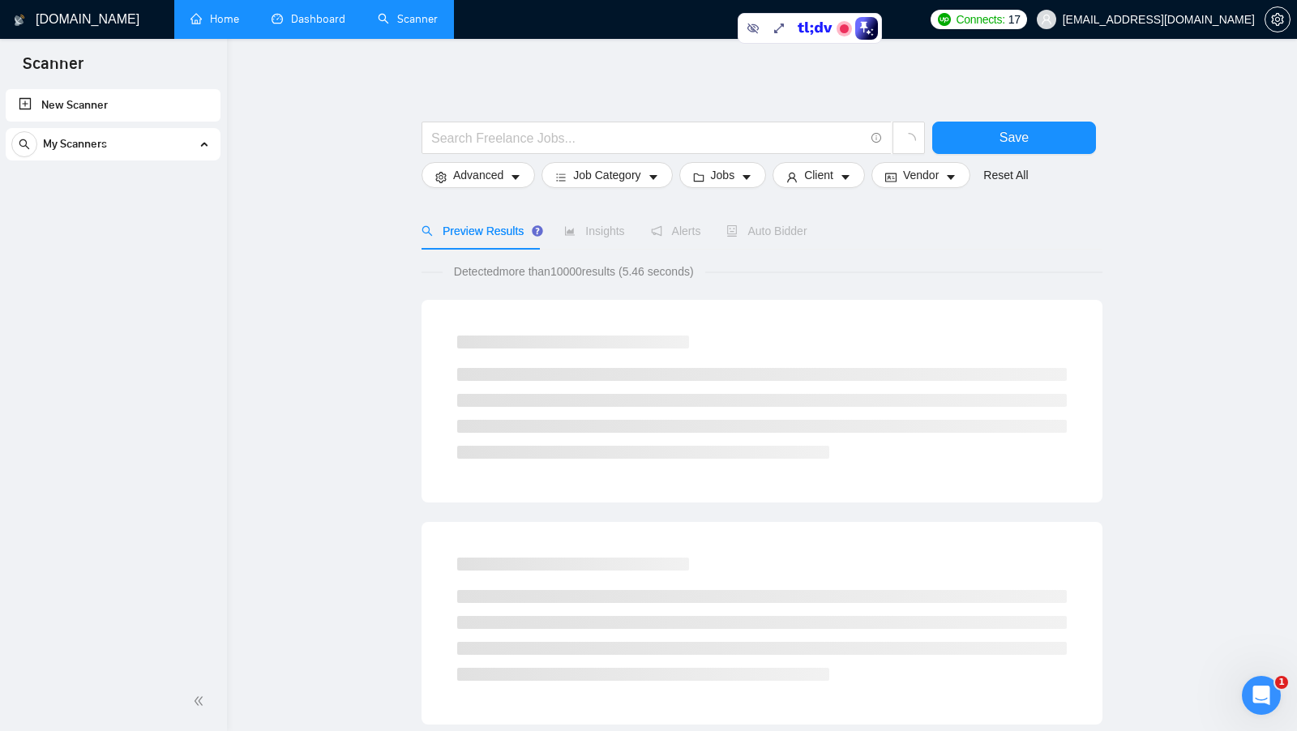
click at [440, 139] on input "text" at bounding box center [647, 138] width 433 height 20
click at [495, 140] on input "text" at bounding box center [647, 138] width 433 height 20
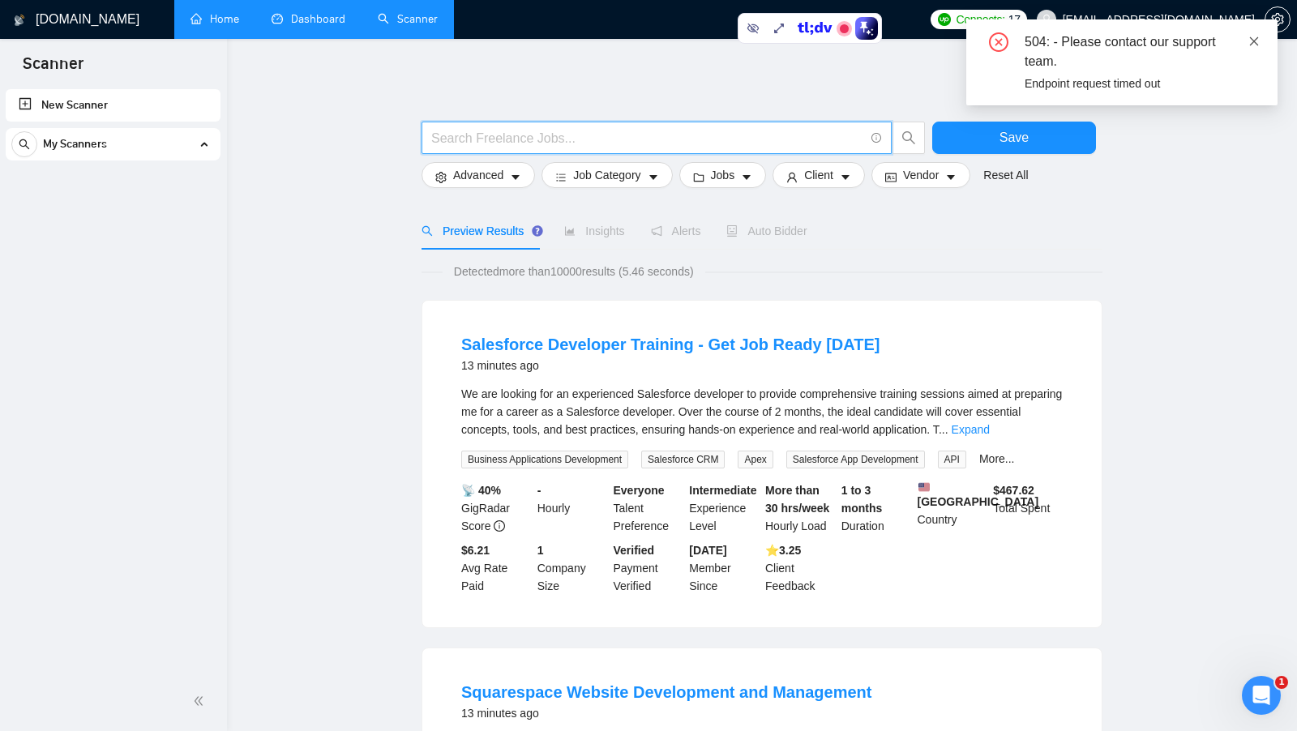
click at [1257, 36] on icon "close" at bounding box center [1253, 41] width 11 height 11
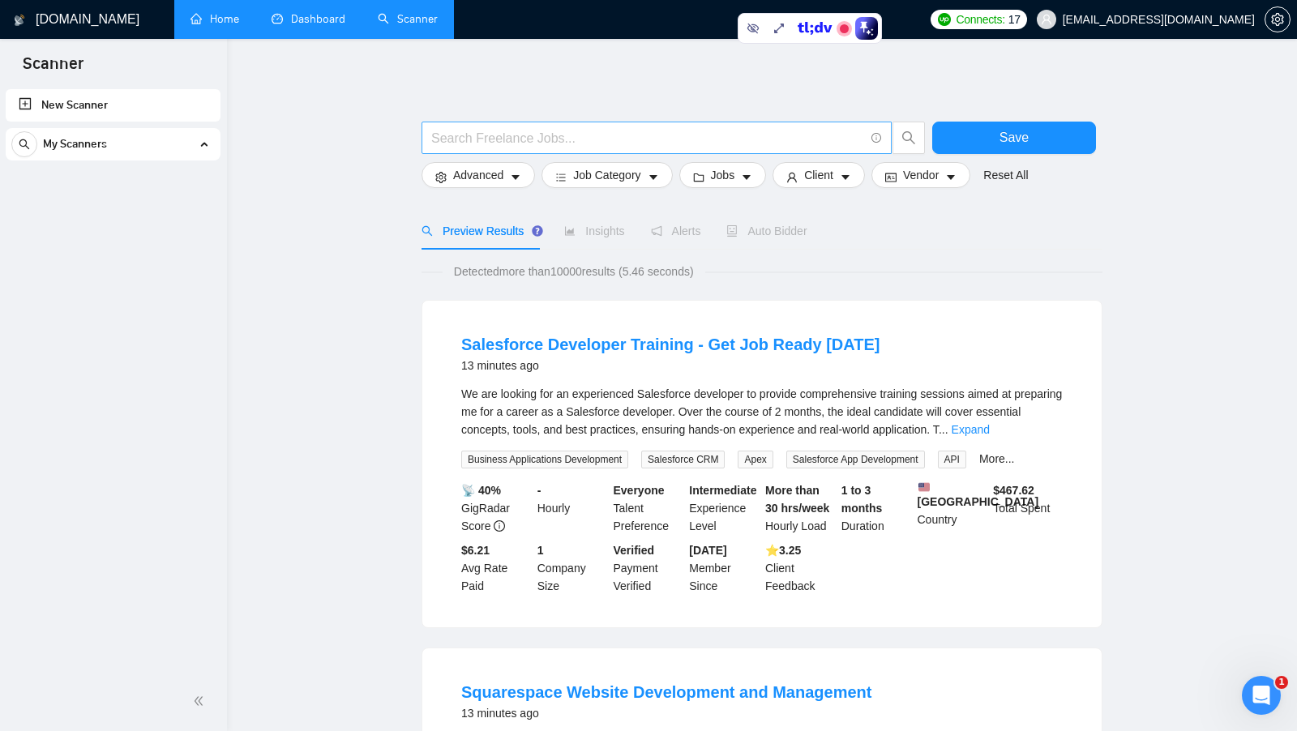
click at [611, 142] on input "text" at bounding box center [647, 138] width 433 height 20
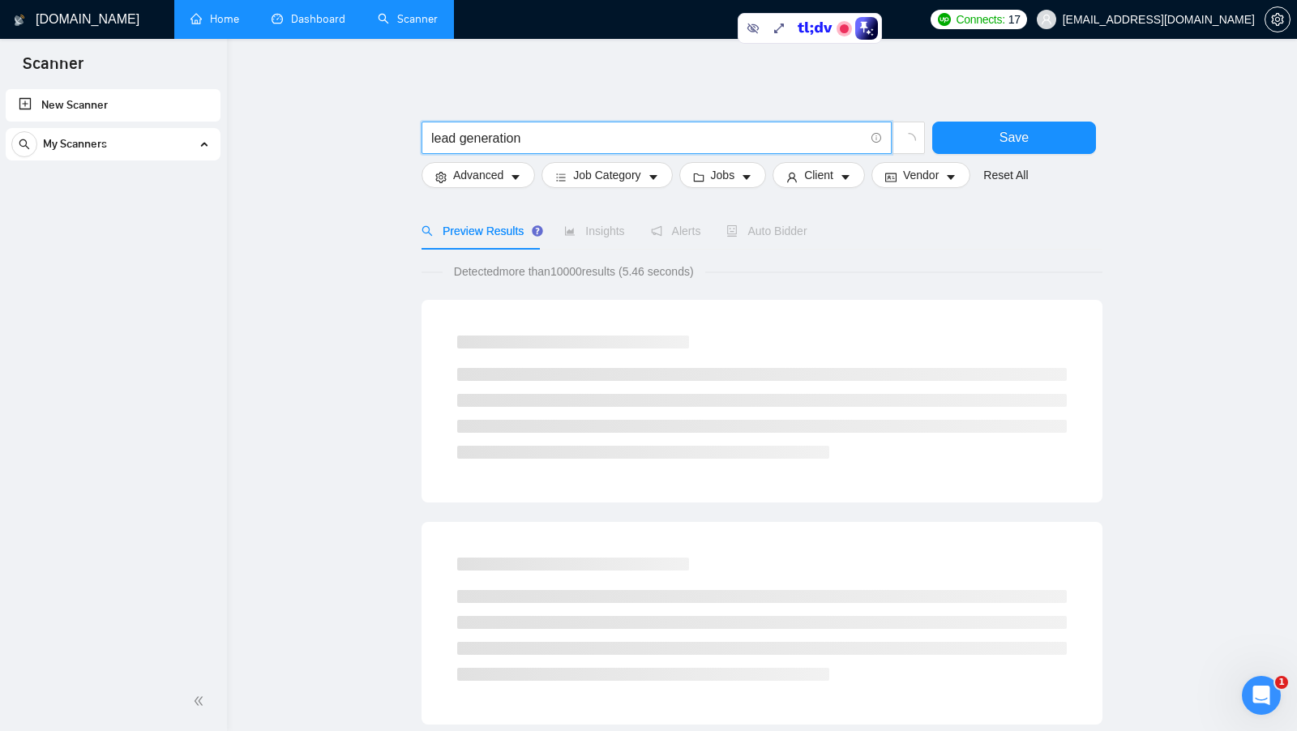
click at [629, 136] on input "lead generation" at bounding box center [647, 138] width 433 height 20
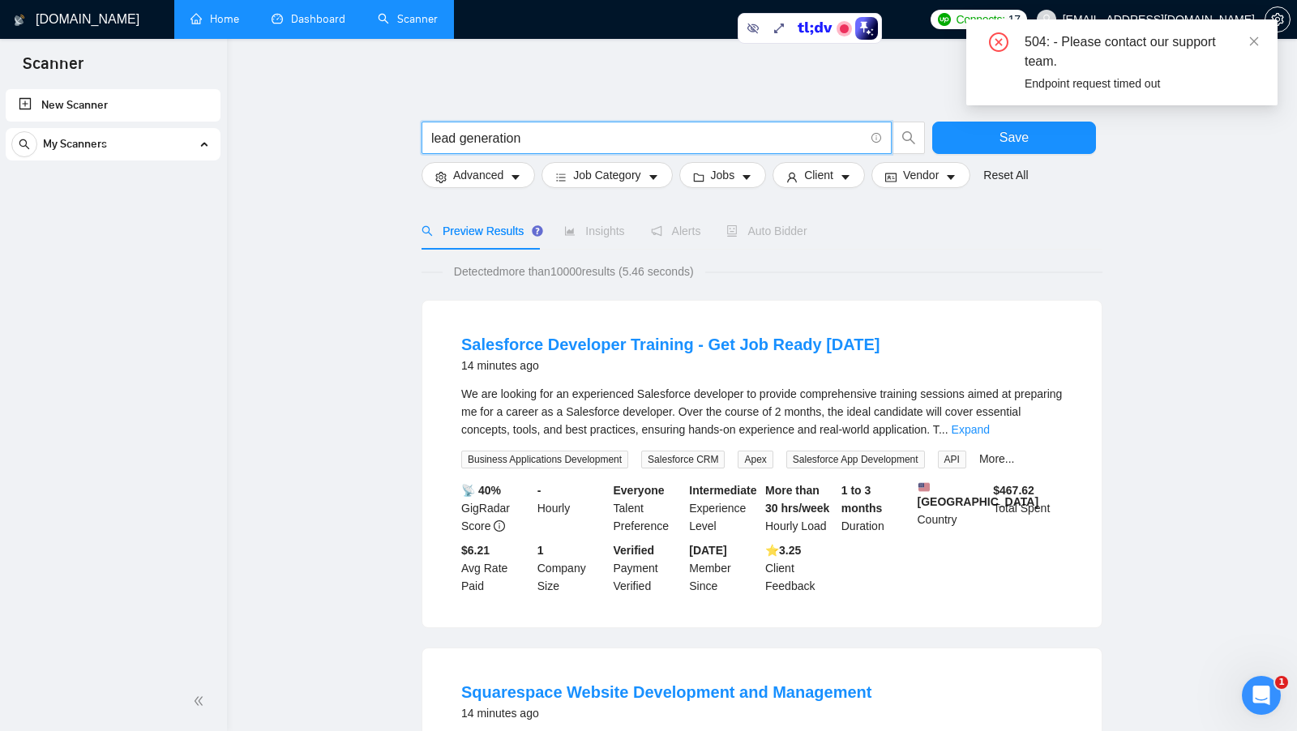
click at [629, 137] on input "lead generation" at bounding box center [647, 138] width 433 height 20
type input "lead generation"
click at [300, 24] on link "Dashboard" at bounding box center [309, 19] width 74 height 14
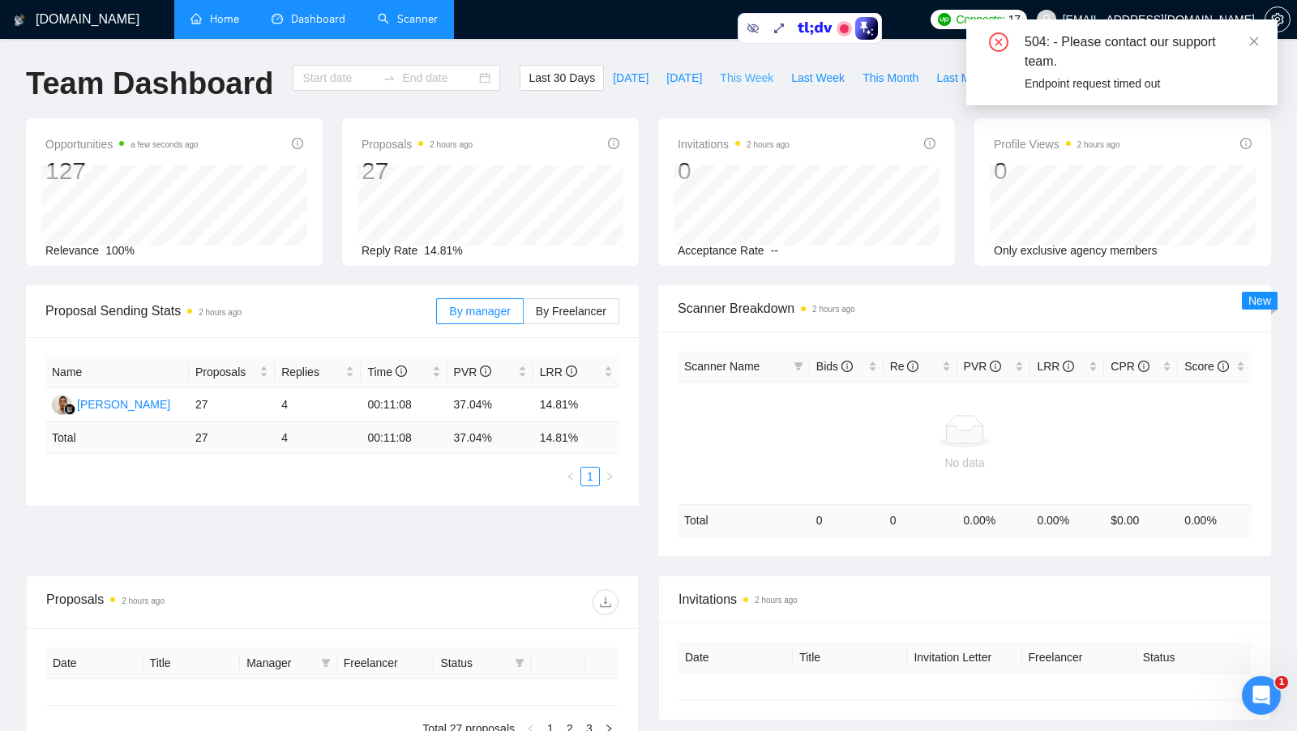
type input "[DATE]"
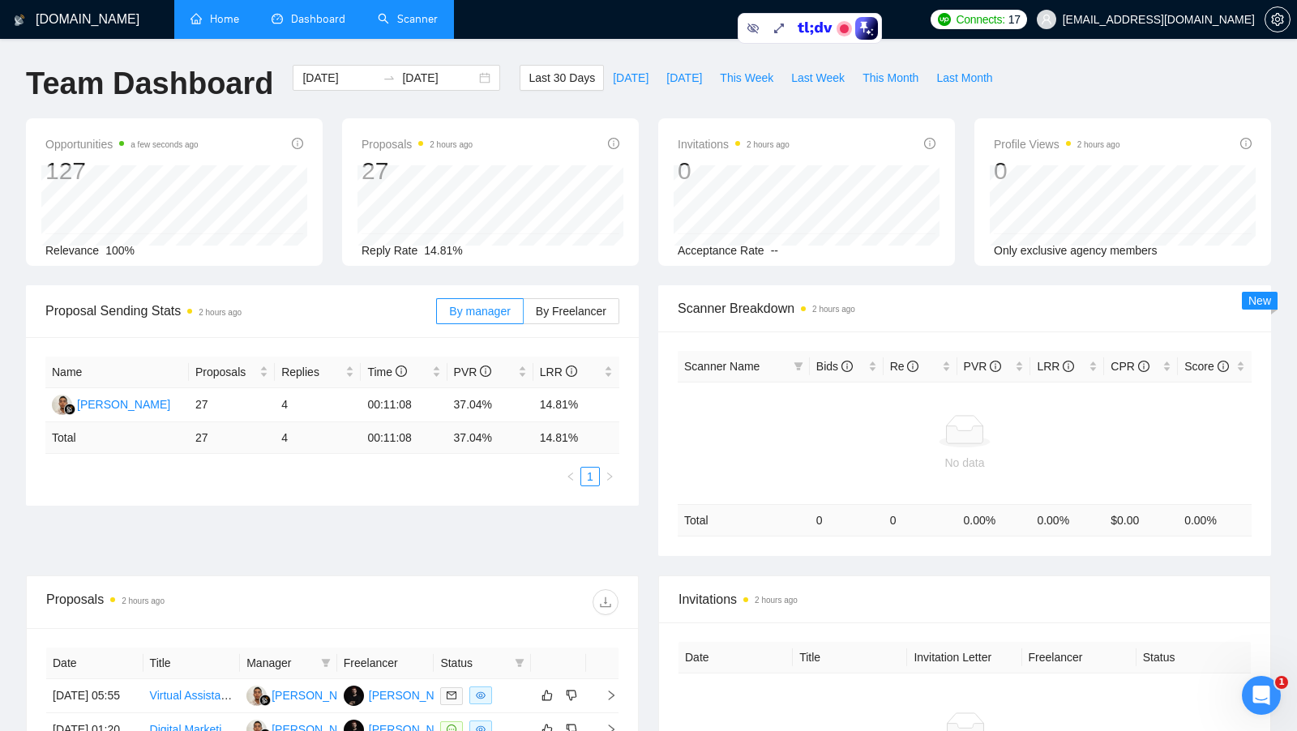
click at [428, 17] on link "Scanner" at bounding box center [408, 19] width 60 height 14
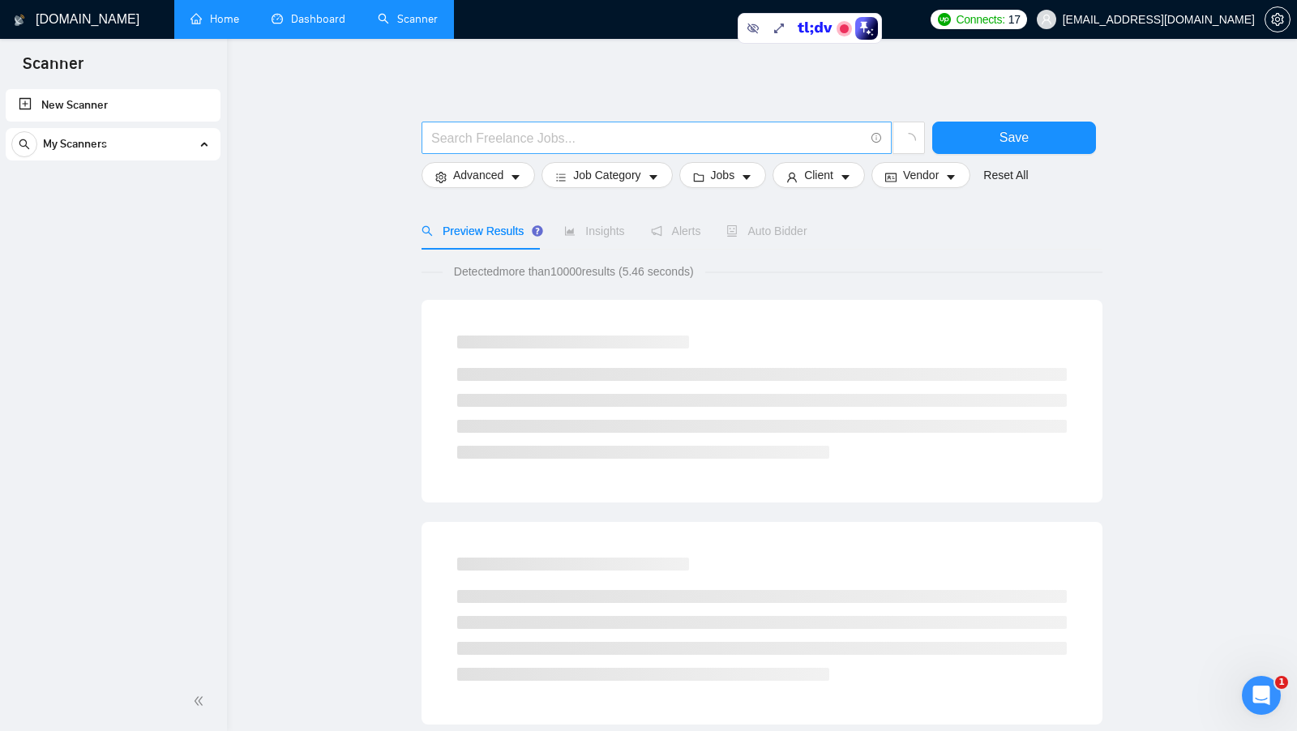
click at [468, 135] on input "text" at bounding box center [647, 138] width 433 height 20
paste input "lead generation"
click at [693, 132] on input "lead generation" at bounding box center [647, 138] width 433 height 20
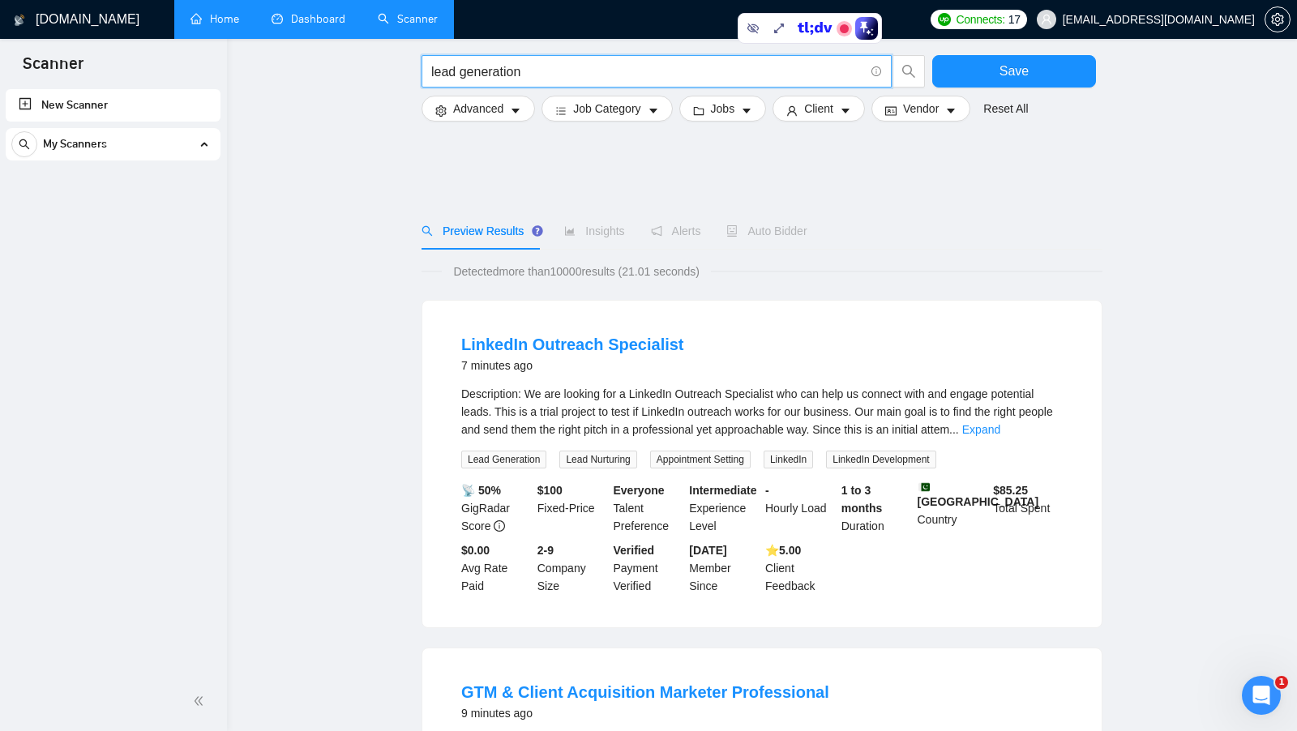
scroll to position [229, 0]
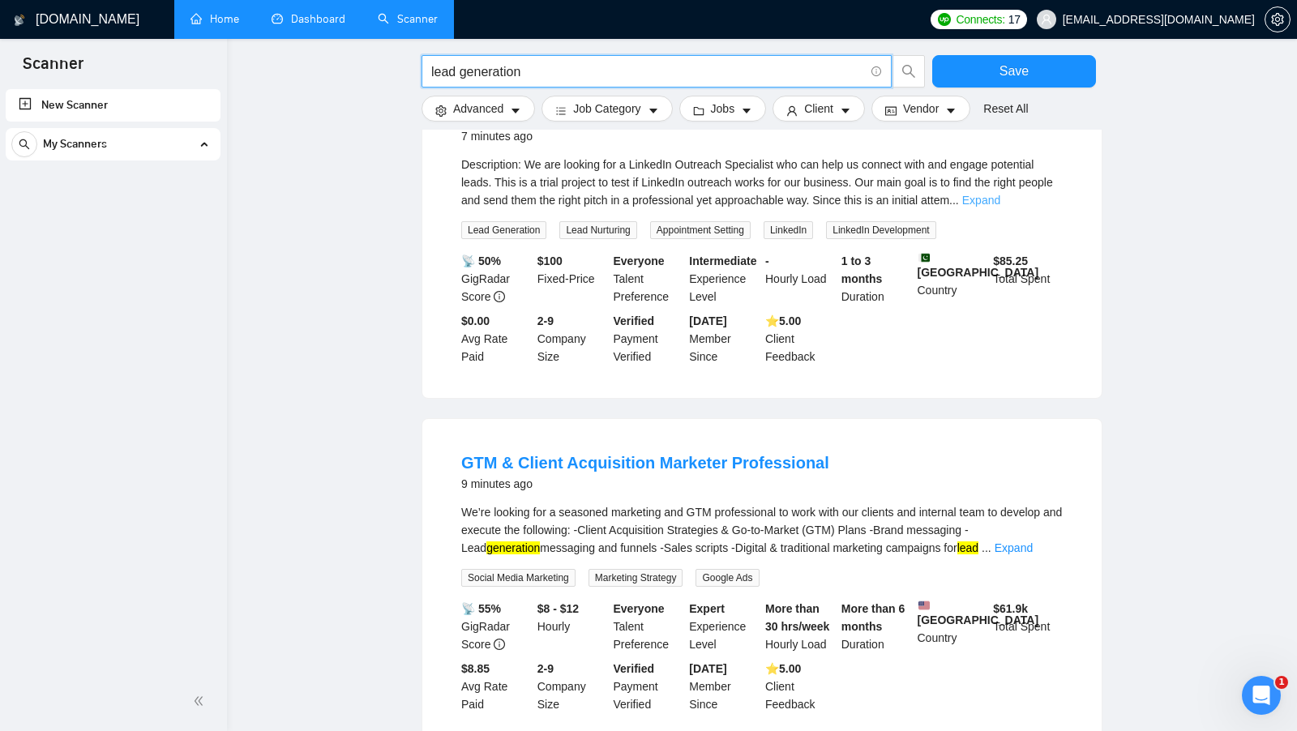
click at [1000, 199] on link "Expand" at bounding box center [981, 200] width 38 height 13
click at [1029, 199] on div "Description: We are looking for a LinkedIn Outreach Specialist who can help us …" at bounding box center [762, 183] width 602 height 54
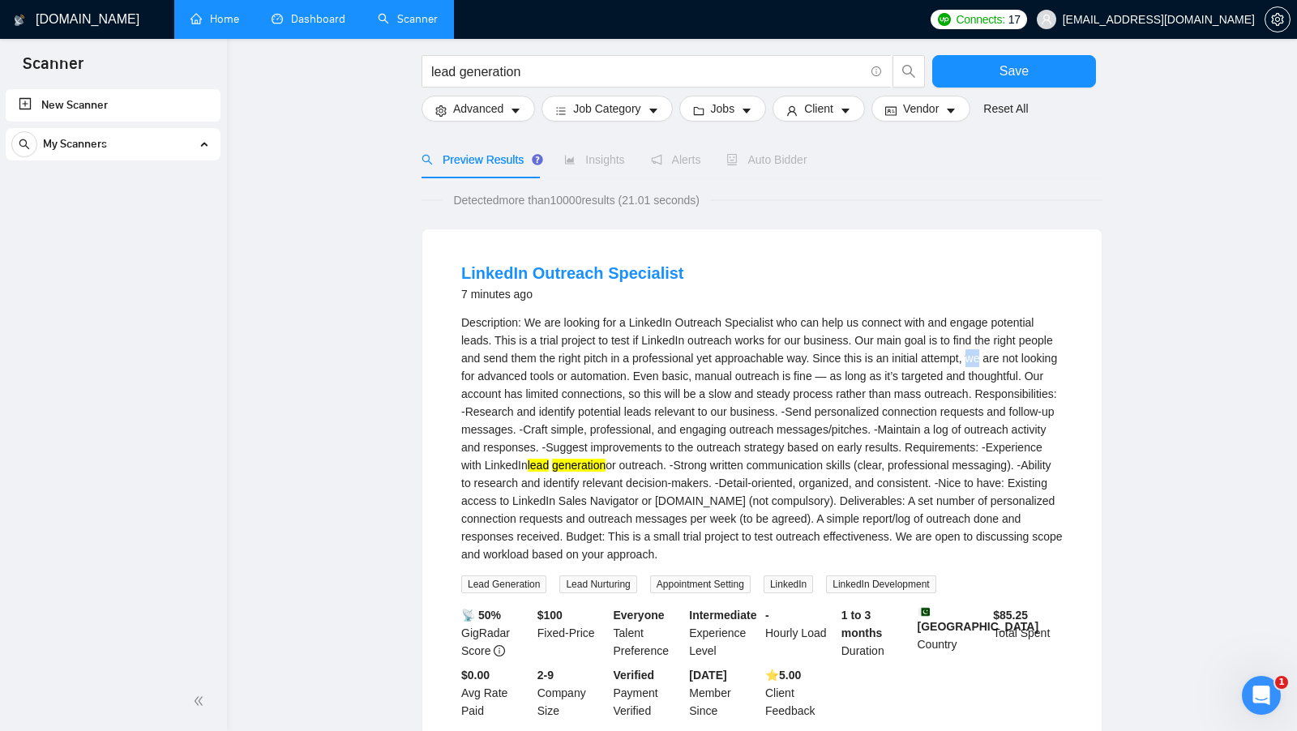
scroll to position [55, 0]
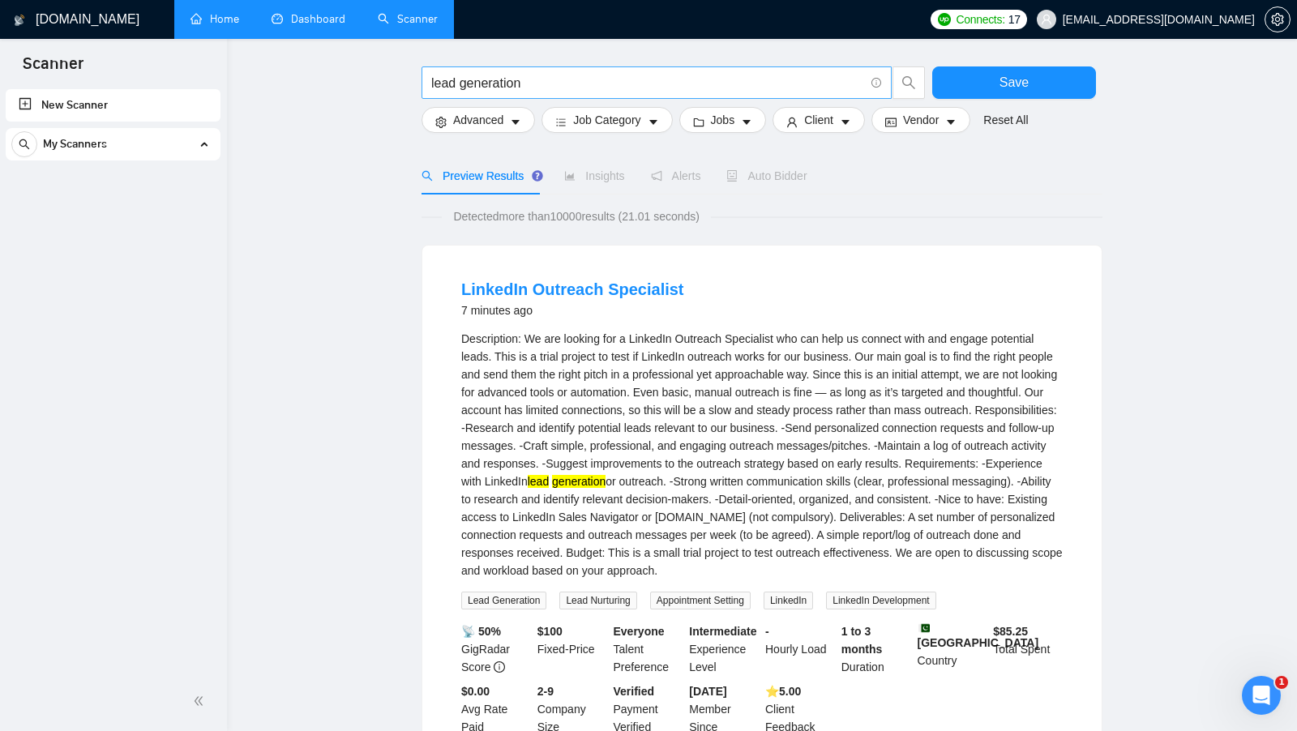
click at [554, 79] on input "lead generation" at bounding box center [647, 83] width 433 height 20
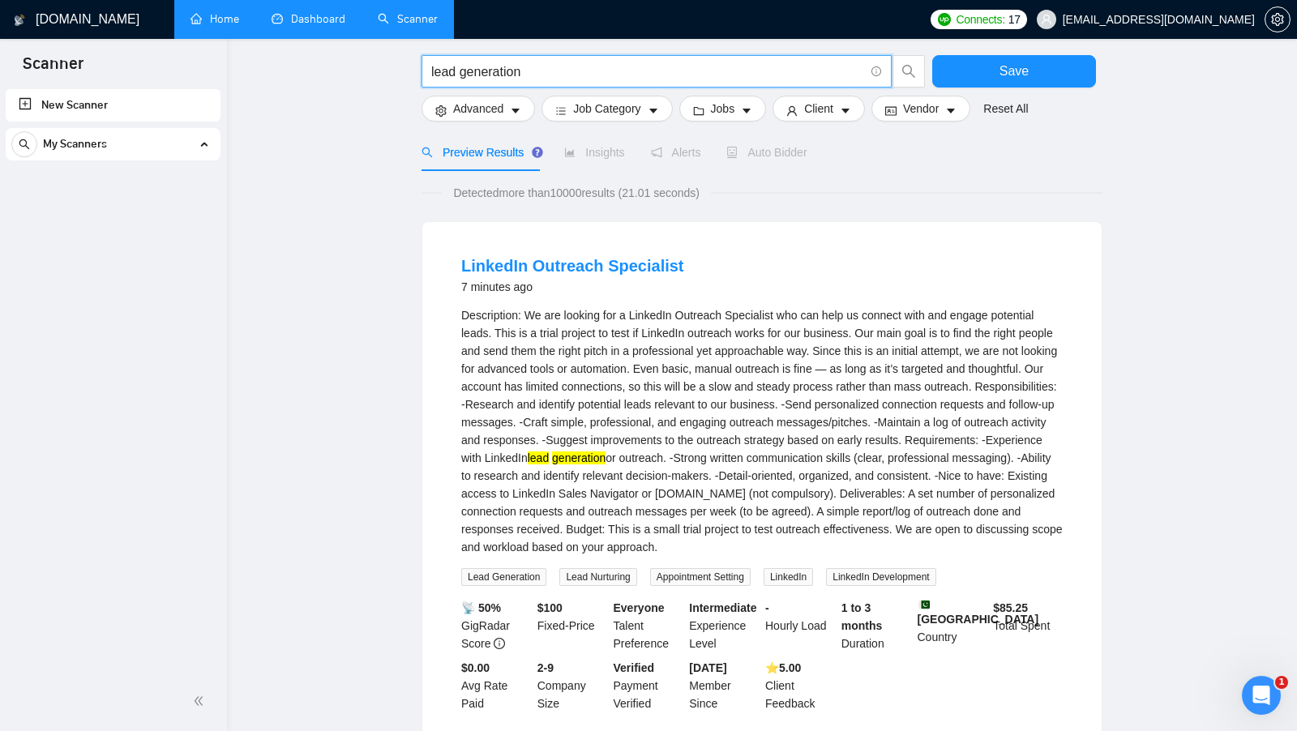
scroll to position [75, 0]
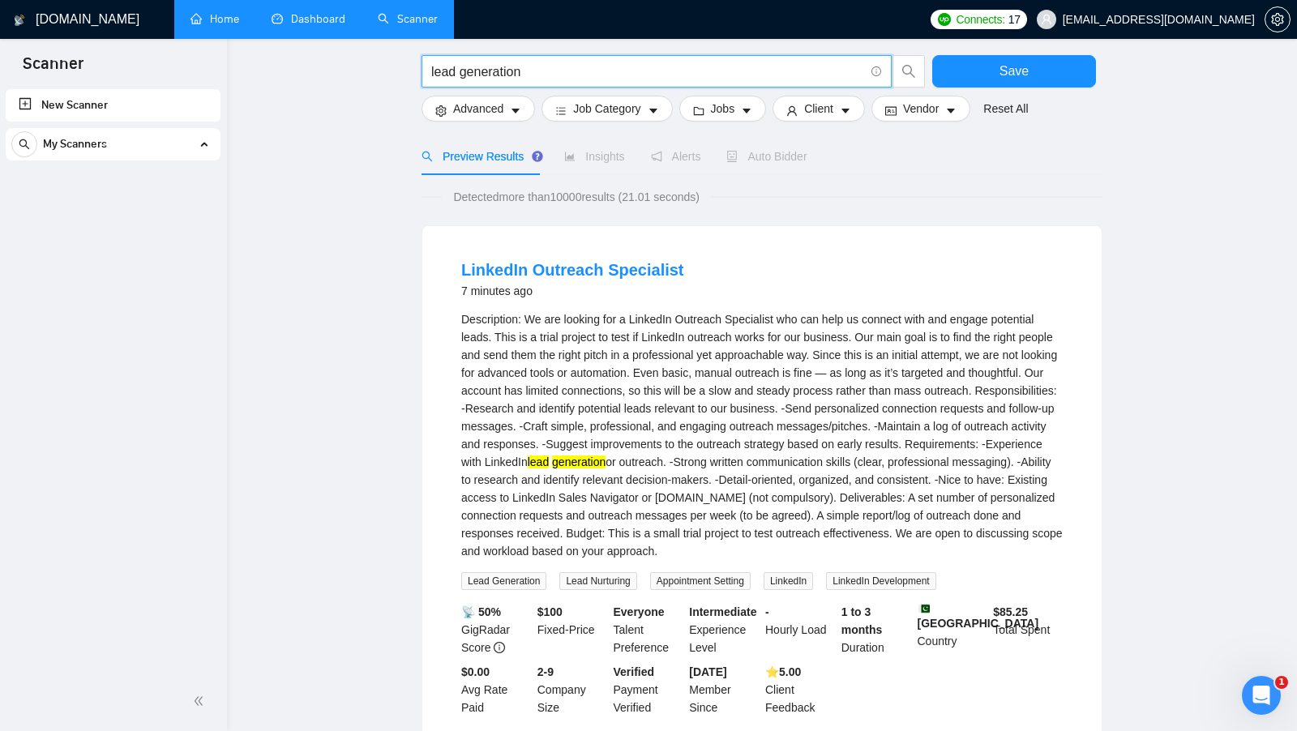
drag, startPoint x: 533, startPoint y: 68, endPoint x: 431, endPoint y: 69, distance: 101.3
click at [431, 69] on input "lead generation" at bounding box center [647, 72] width 433 height 20
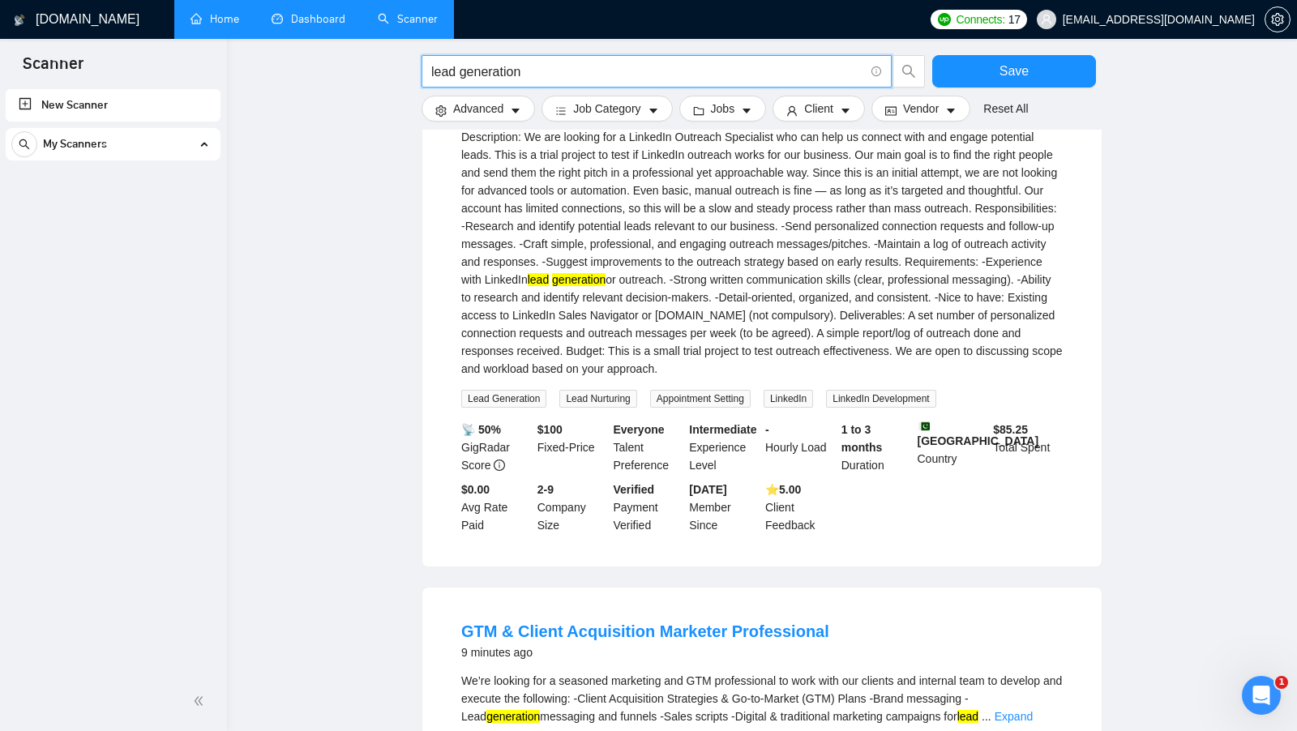
scroll to position [268, 0]
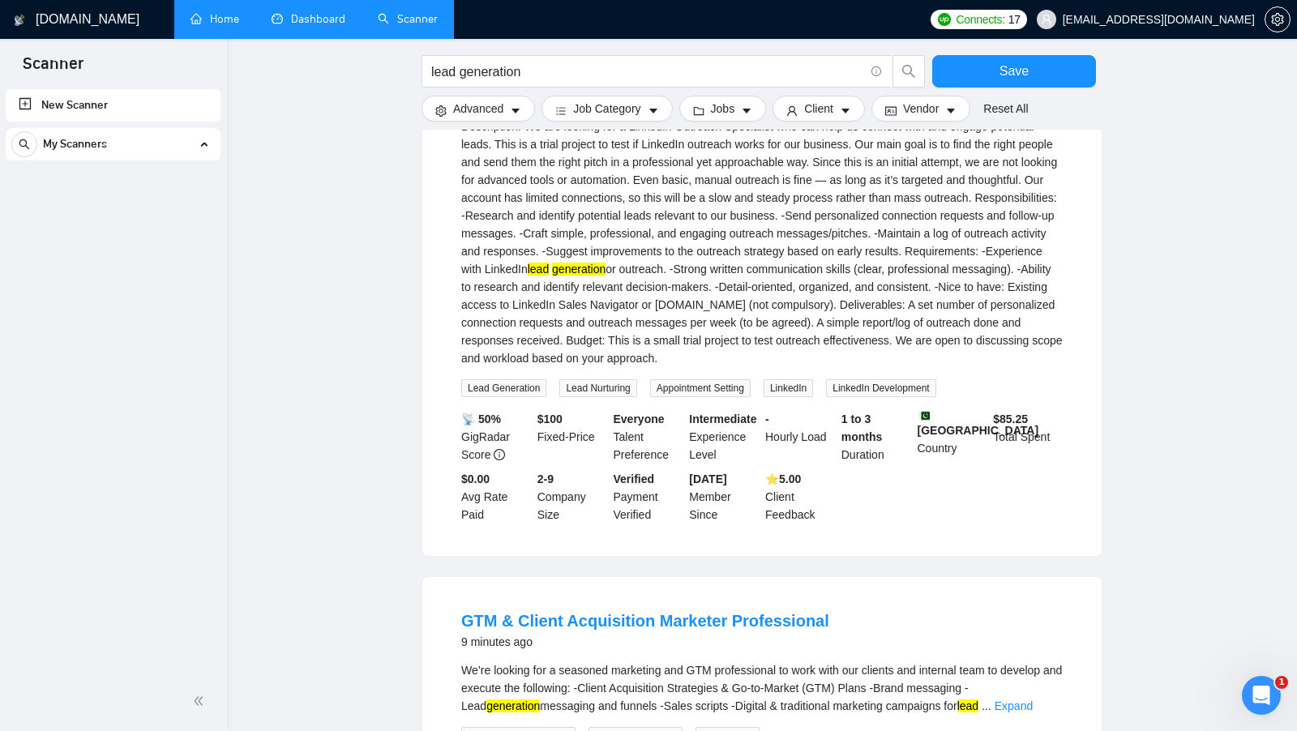
click at [549, 270] on mark "lead" at bounding box center [538, 269] width 21 height 13
click at [606, 272] on mark "generation" at bounding box center [579, 269] width 54 height 13
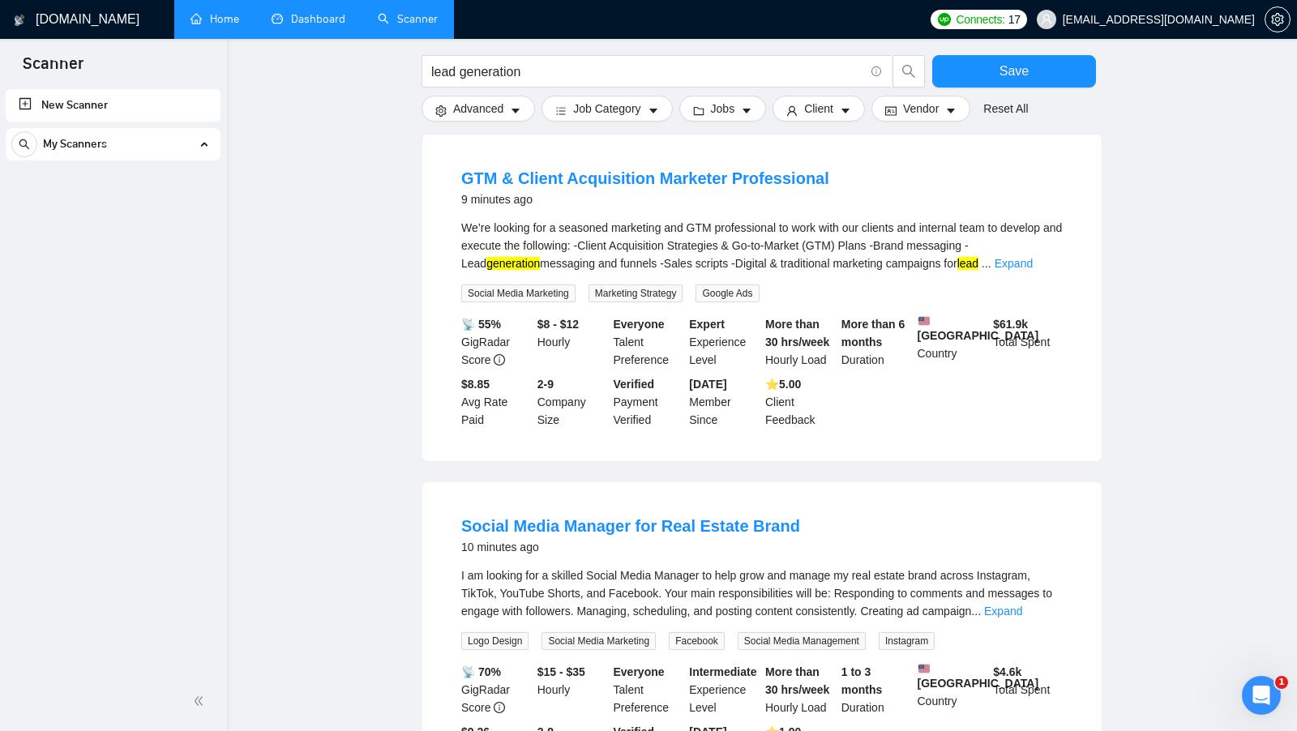
scroll to position [747, 0]
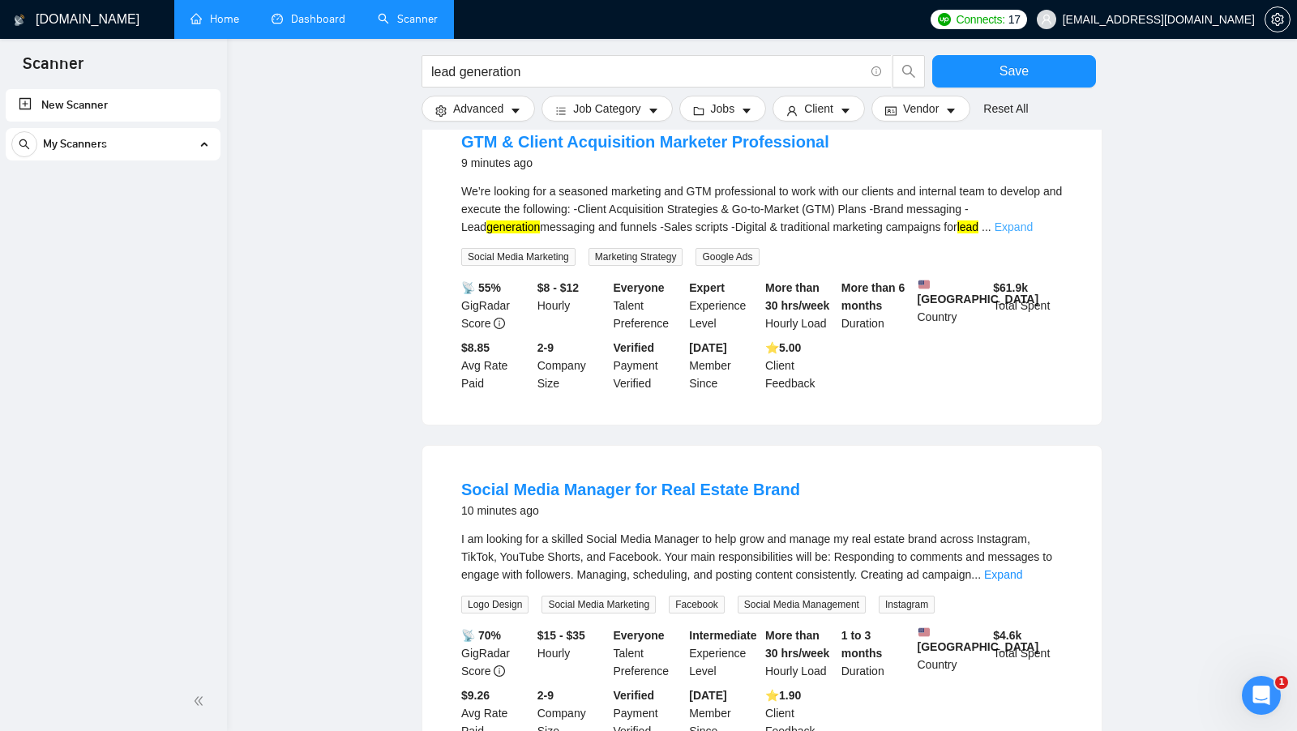
click at [1013, 233] on link "Expand" at bounding box center [1014, 227] width 38 height 13
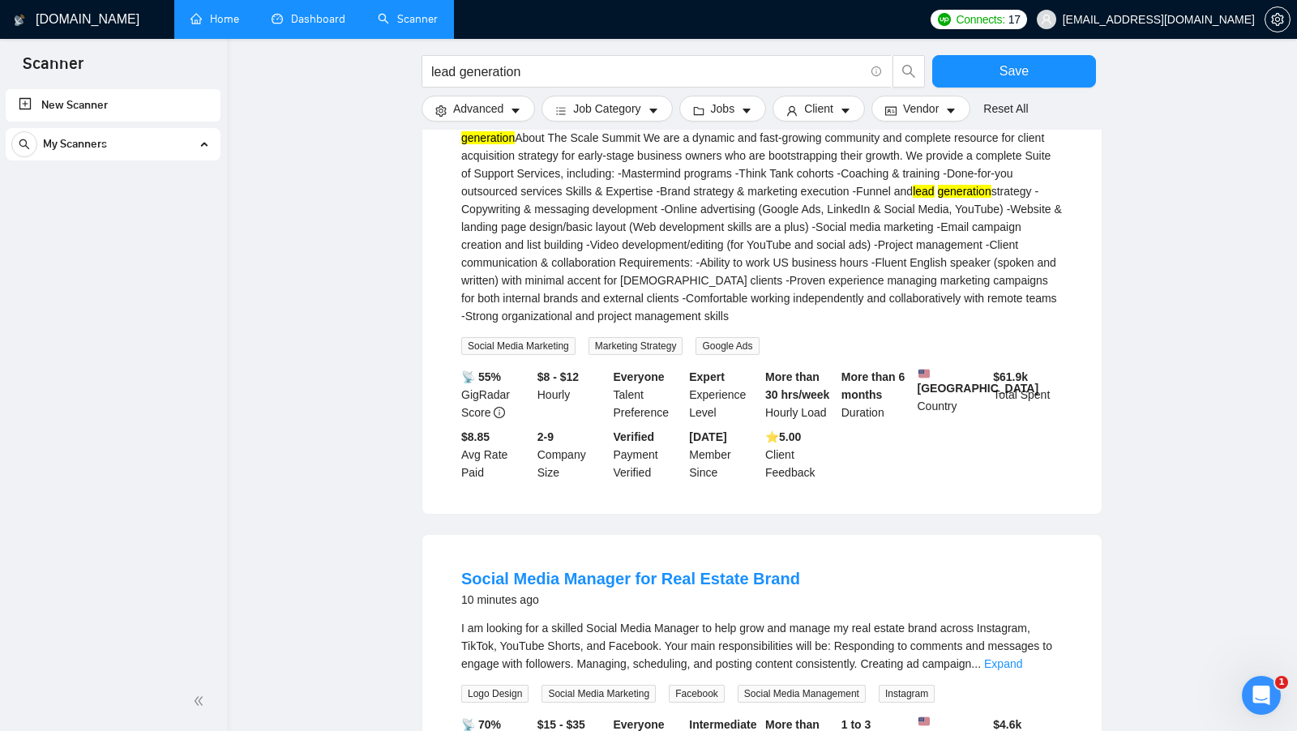
scroll to position [0, 0]
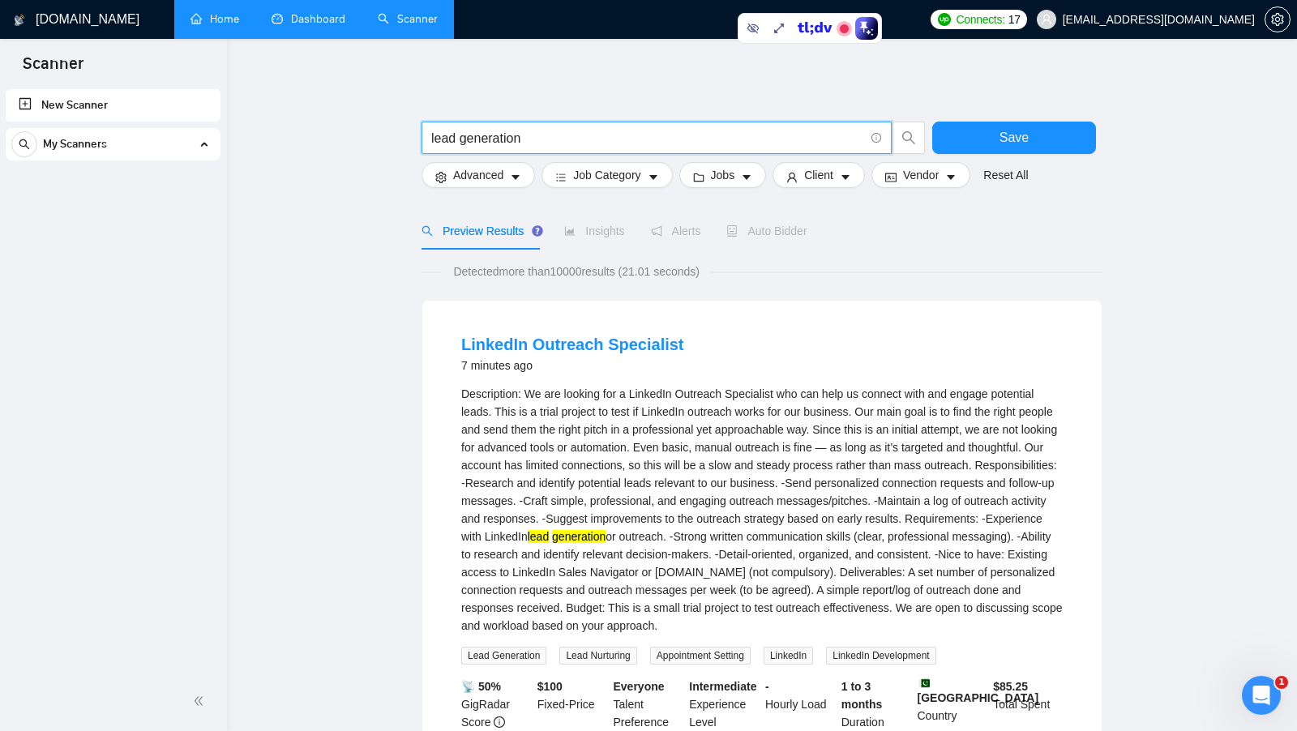
click at [455, 136] on input "lead generation" at bounding box center [647, 138] width 433 height 20
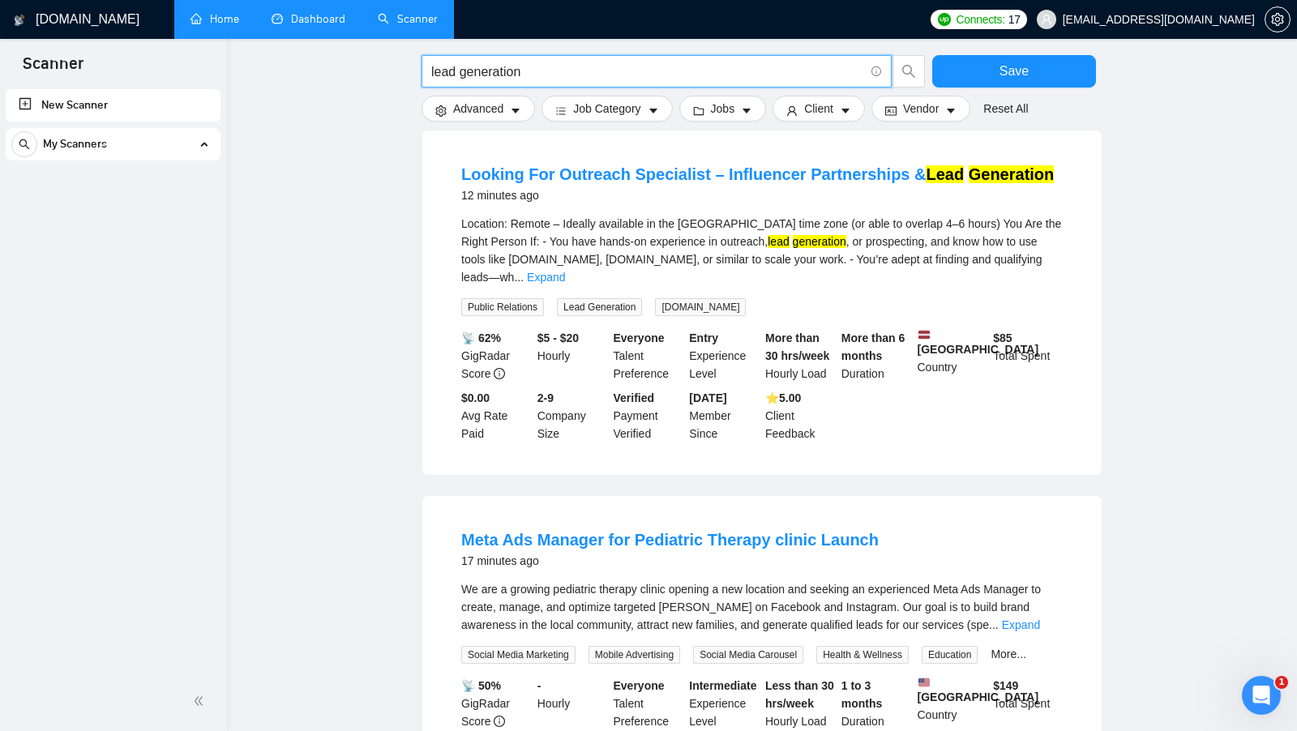
scroll to position [1878, 0]
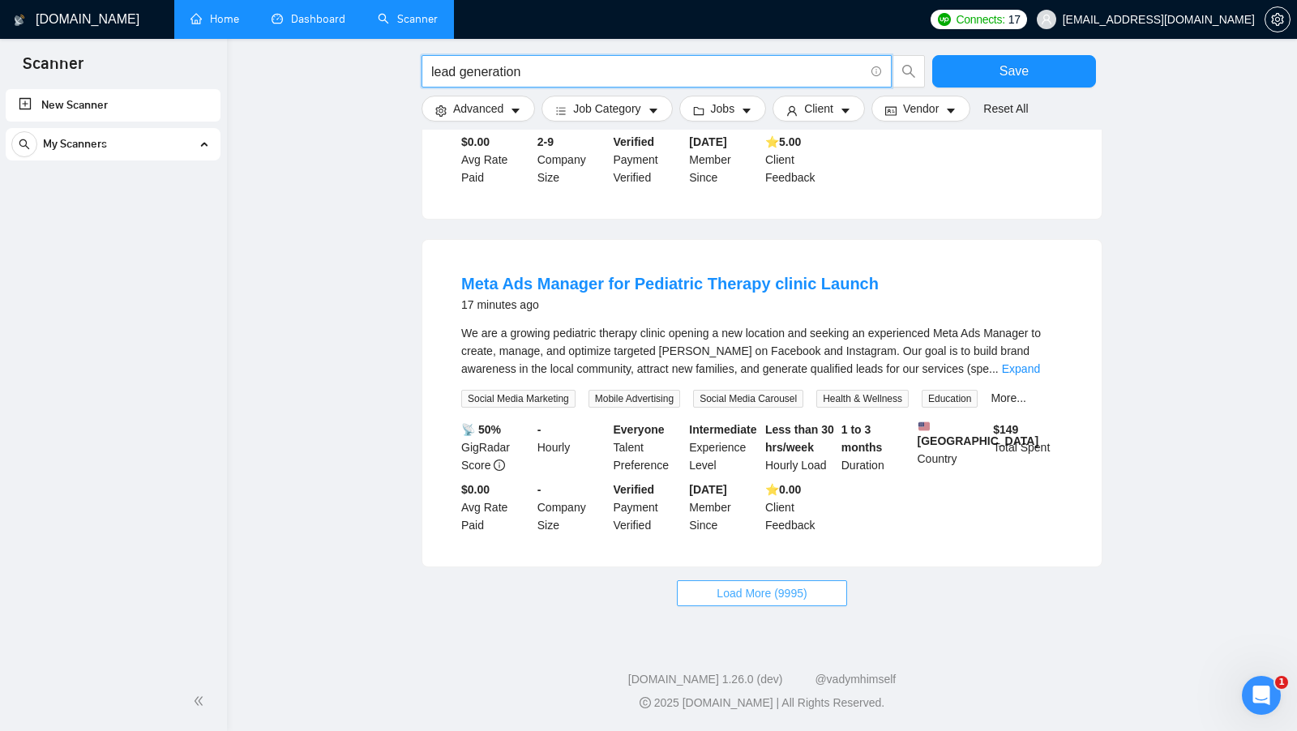
click at [752, 595] on span "Load More (9995)" at bounding box center [762, 594] width 90 height 18
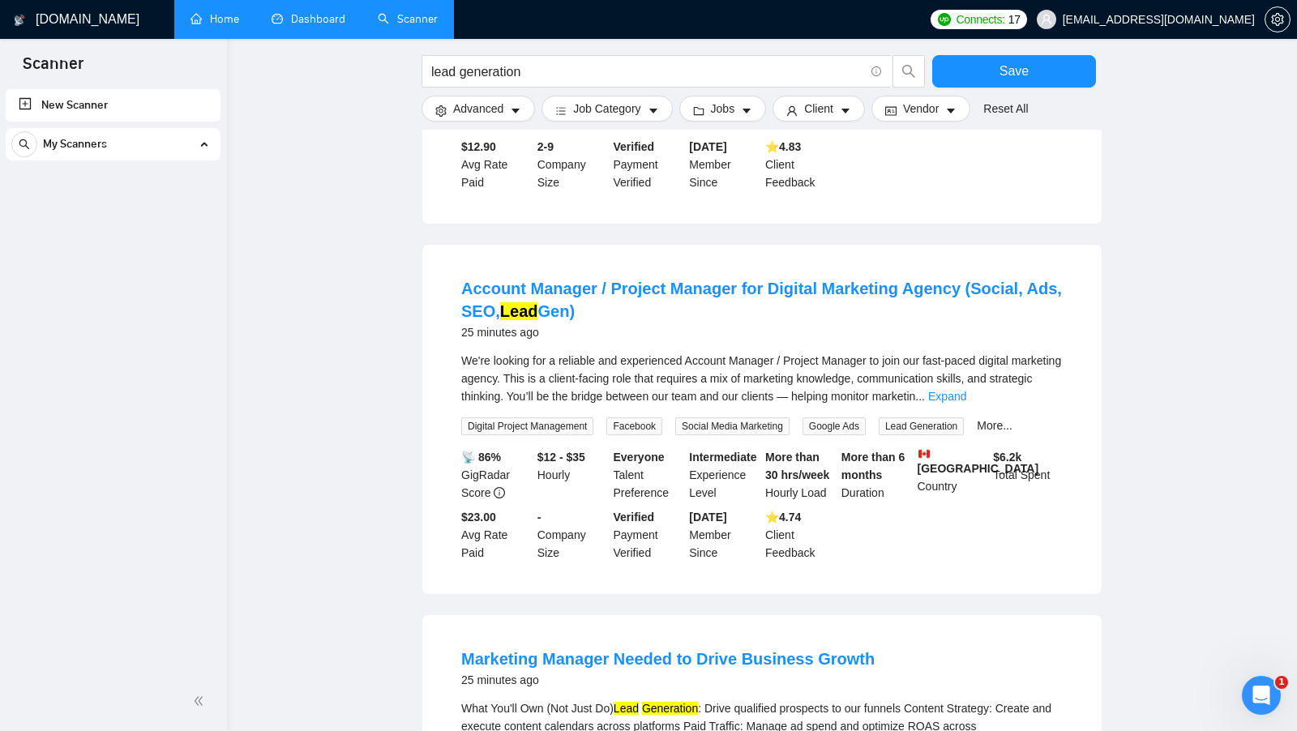
scroll to position [2529, 0]
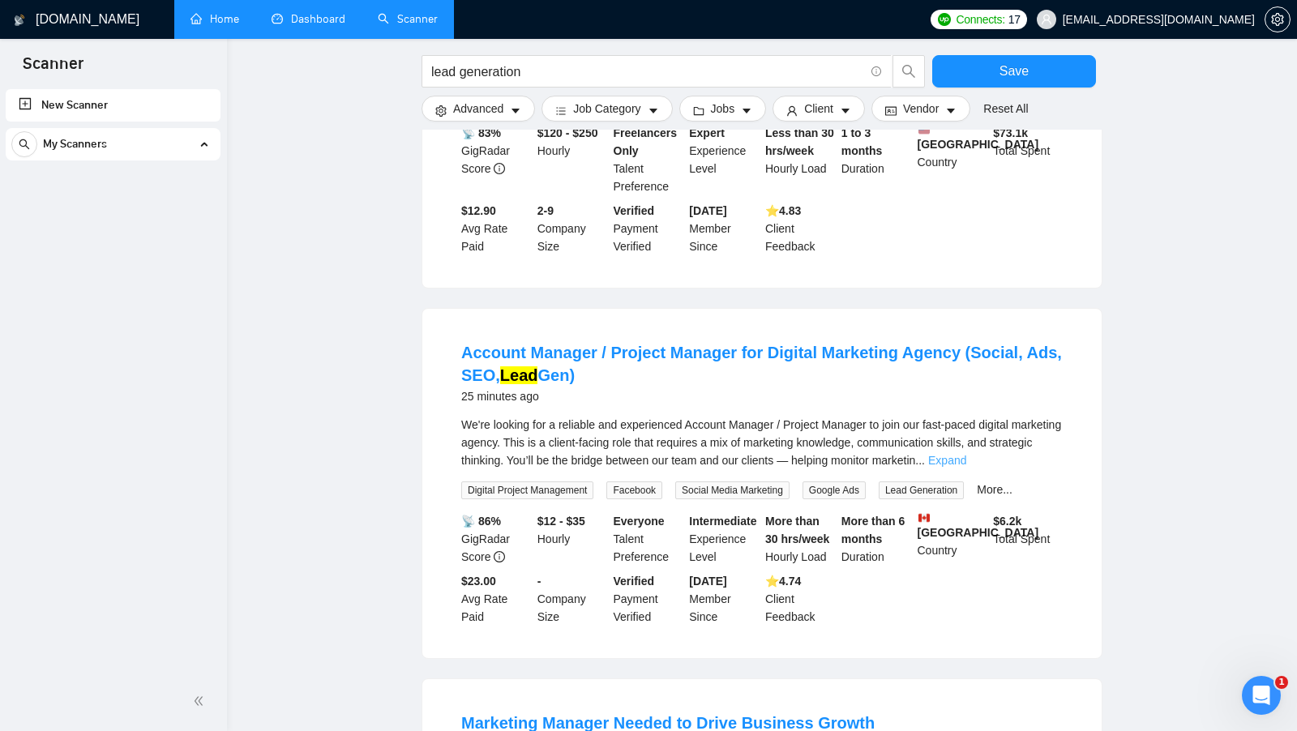
click at [966, 454] on link "Expand" at bounding box center [947, 460] width 38 height 13
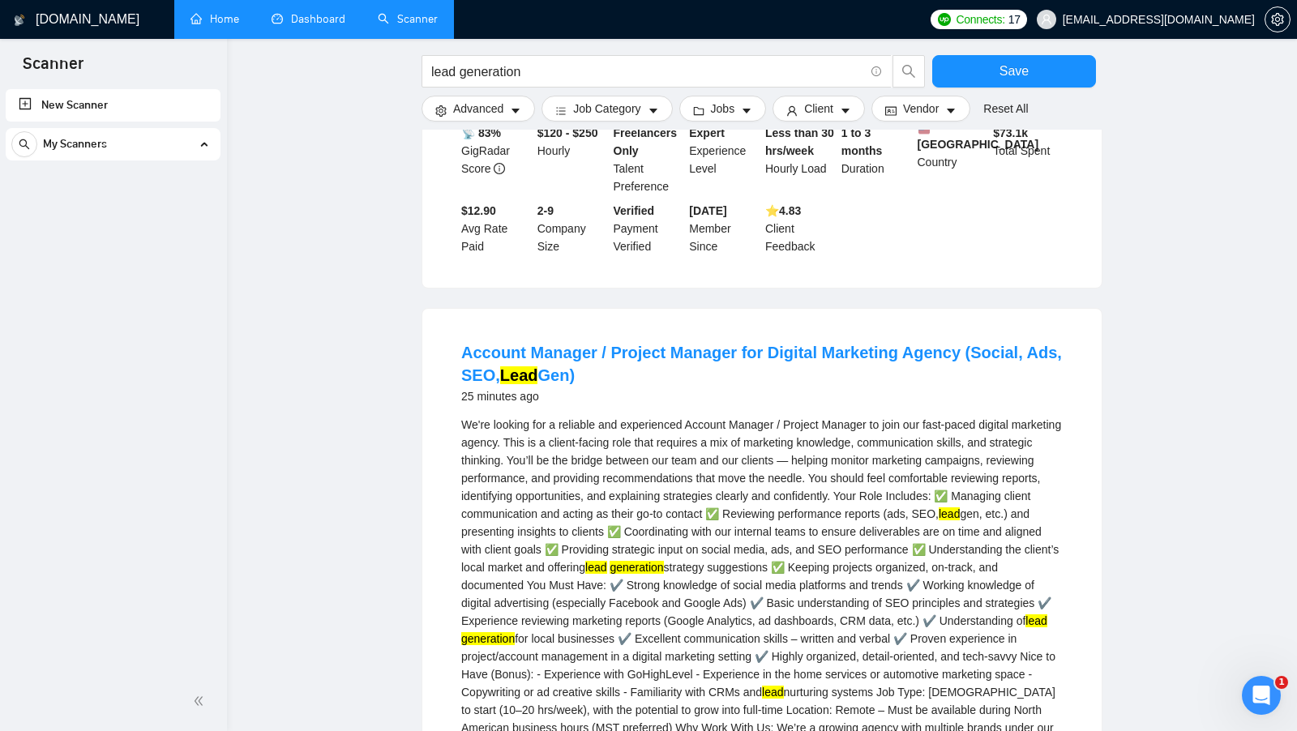
click at [787, 638] on div "We're looking for a reliable and experienced Account Manager / Project Manager …" at bounding box center [762, 594] width 602 height 357
click at [515, 632] on mark "generation" at bounding box center [488, 638] width 54 height 13
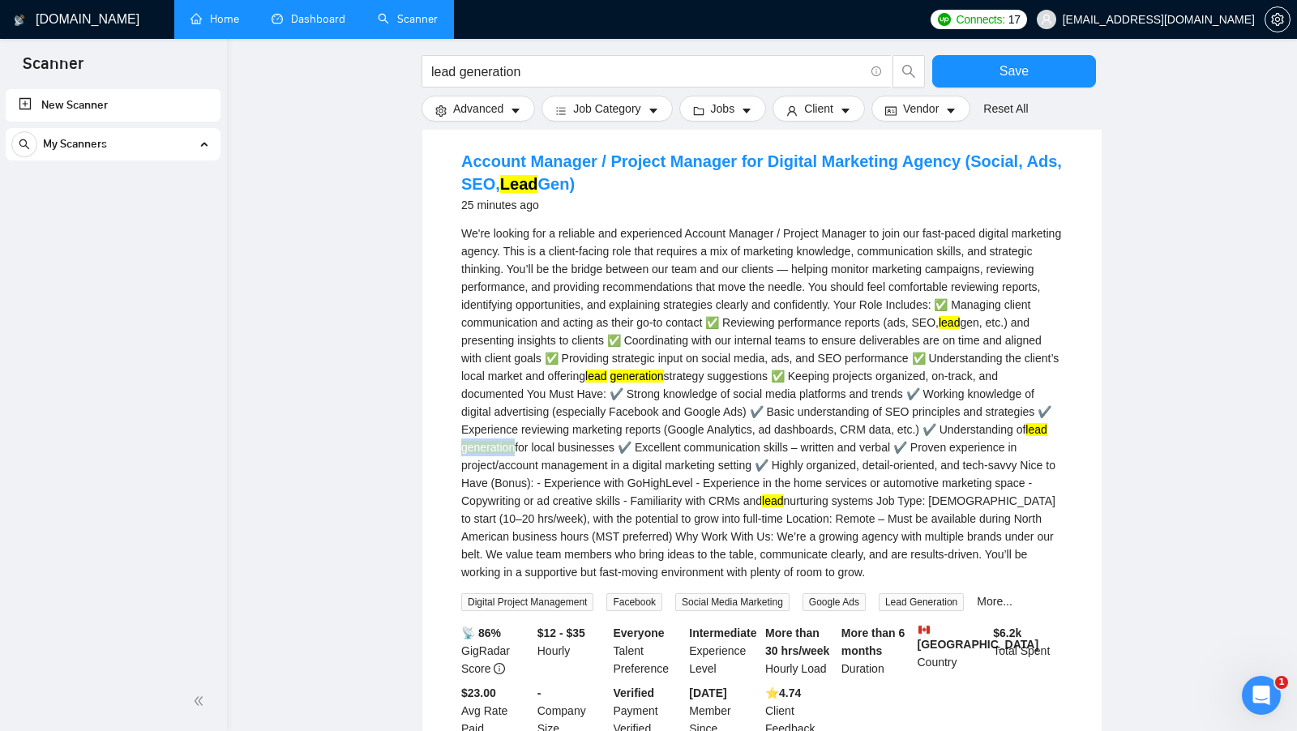
scroll to position [2722, 0]
click at [762, 506] on mark "lead" at bounding box center [772, 499] width 21 height 13
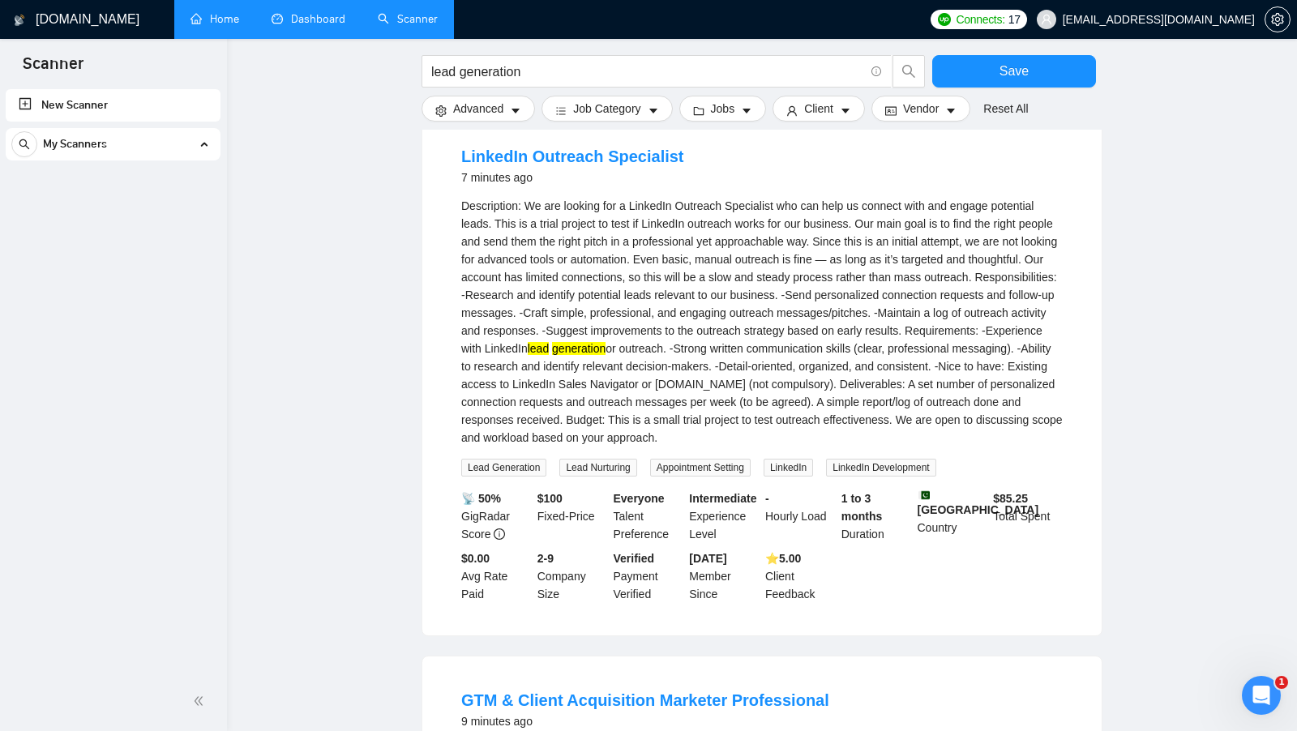
scroll to position [0, 0]
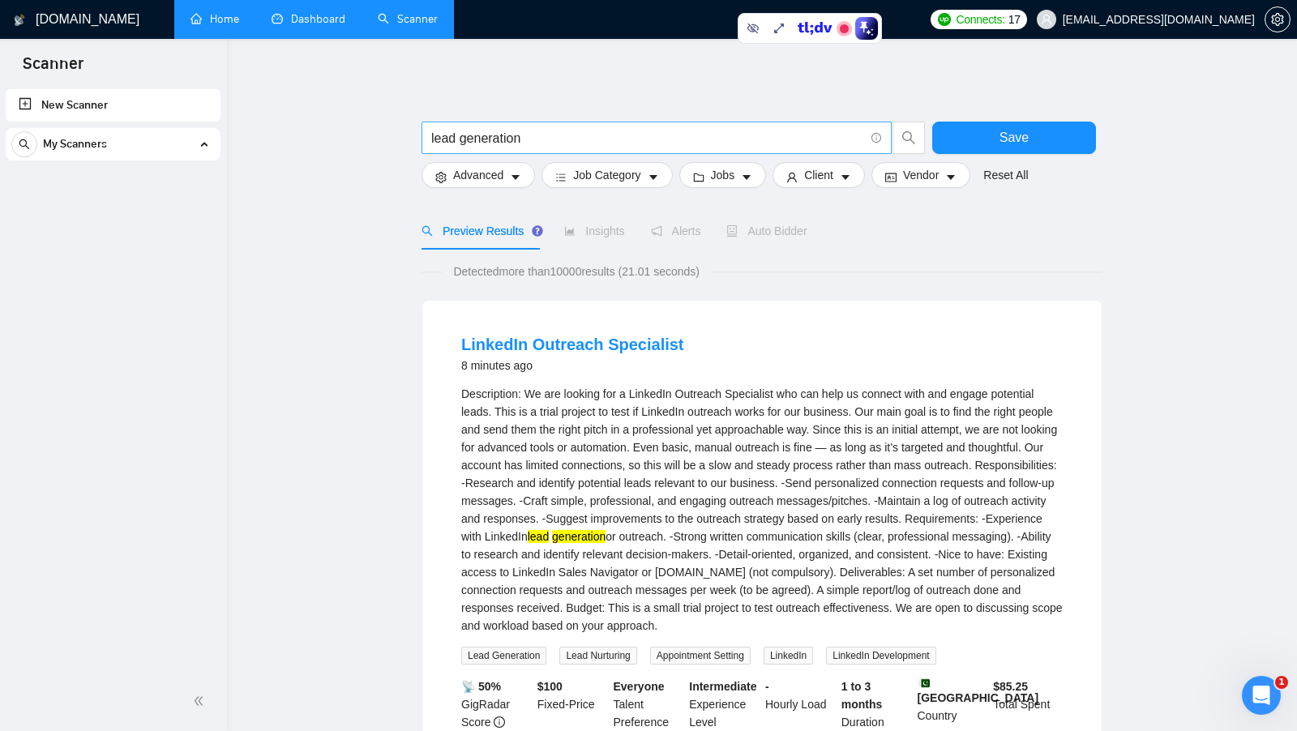
click at [549, 125] on span "lead generation" at bounding box center [657, 138] width 470 height 32
click at [541, 132] on input "lead generation" at bounding box center [647, 138] width 433 height 20
click at [433, 137] on input "lead generation"" at bounding box center [647, 138] width 433 height 20
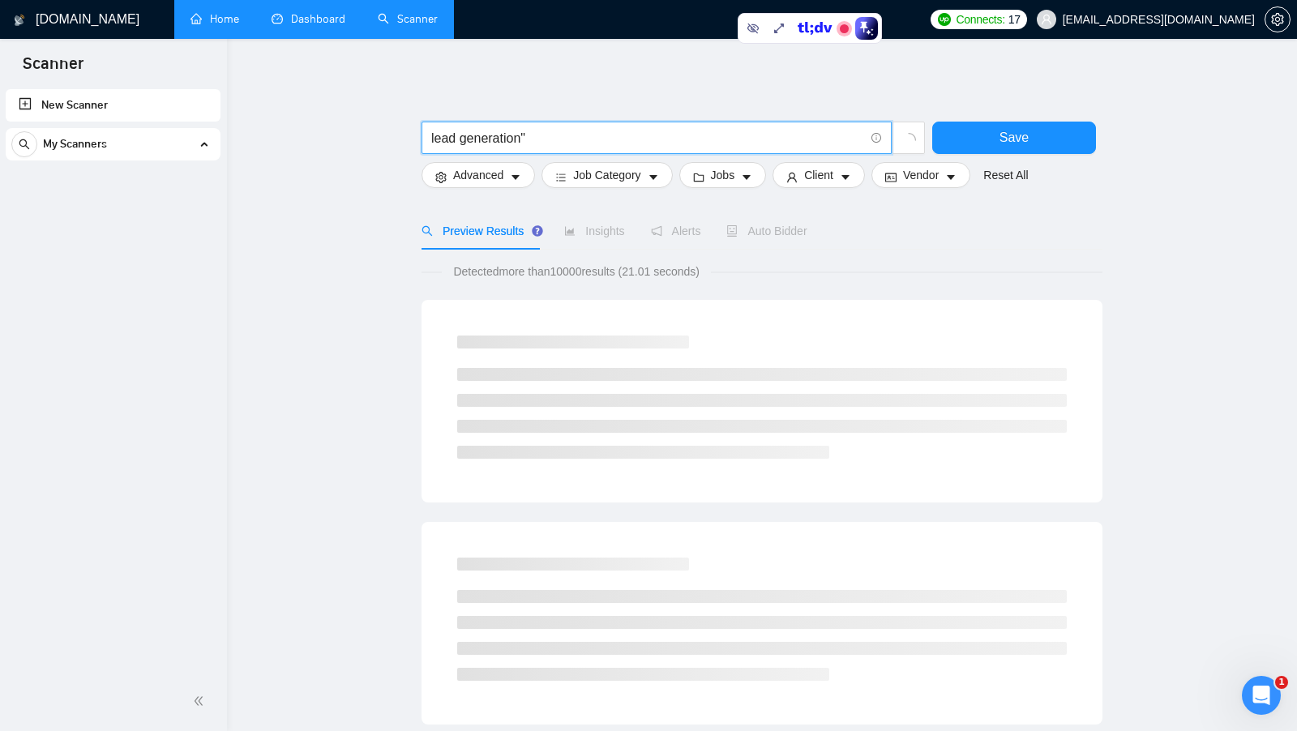
click at [429, 136] on span "lead generation"" at bounding box center [657, 138] width 470 height 32
click at [431, 133] on input "lead generation"" at bounding box center [647, 138] width 433 height 20
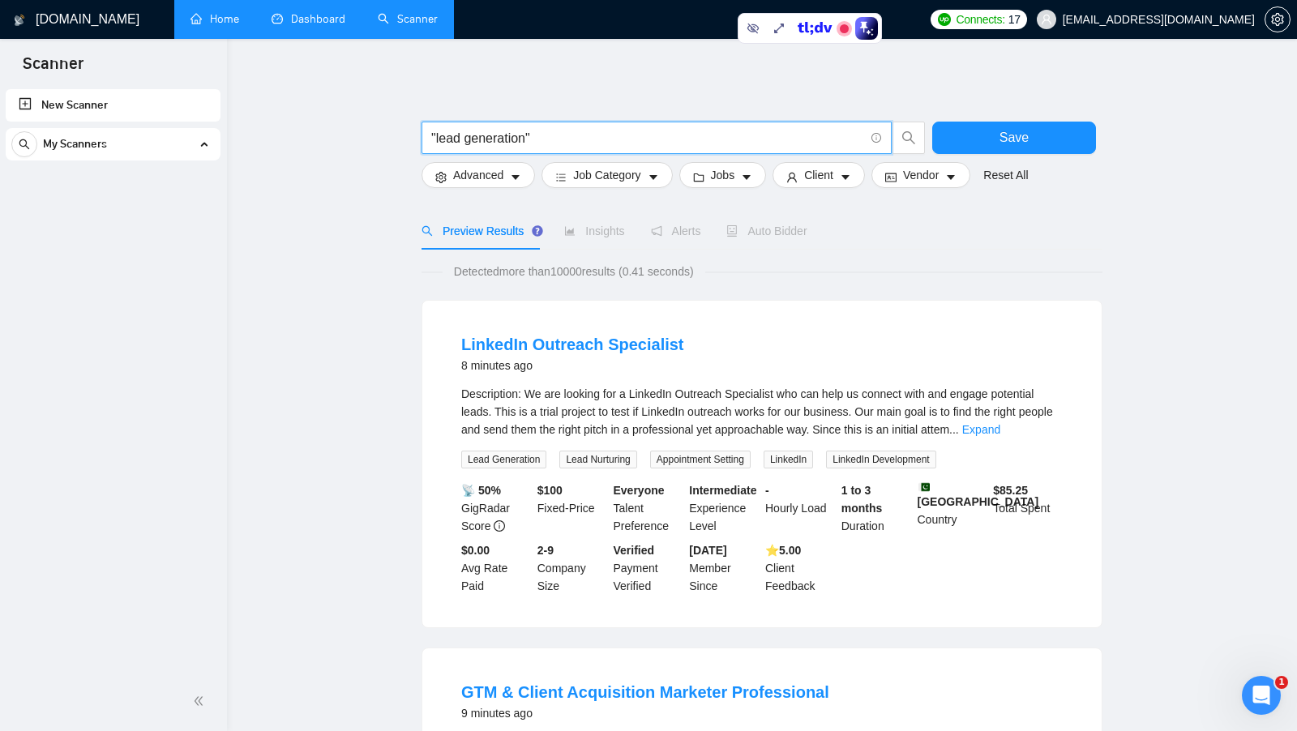
click at [627, 139] on input ""lead generation"" at bounding box center [647, 138] width 433 height 20
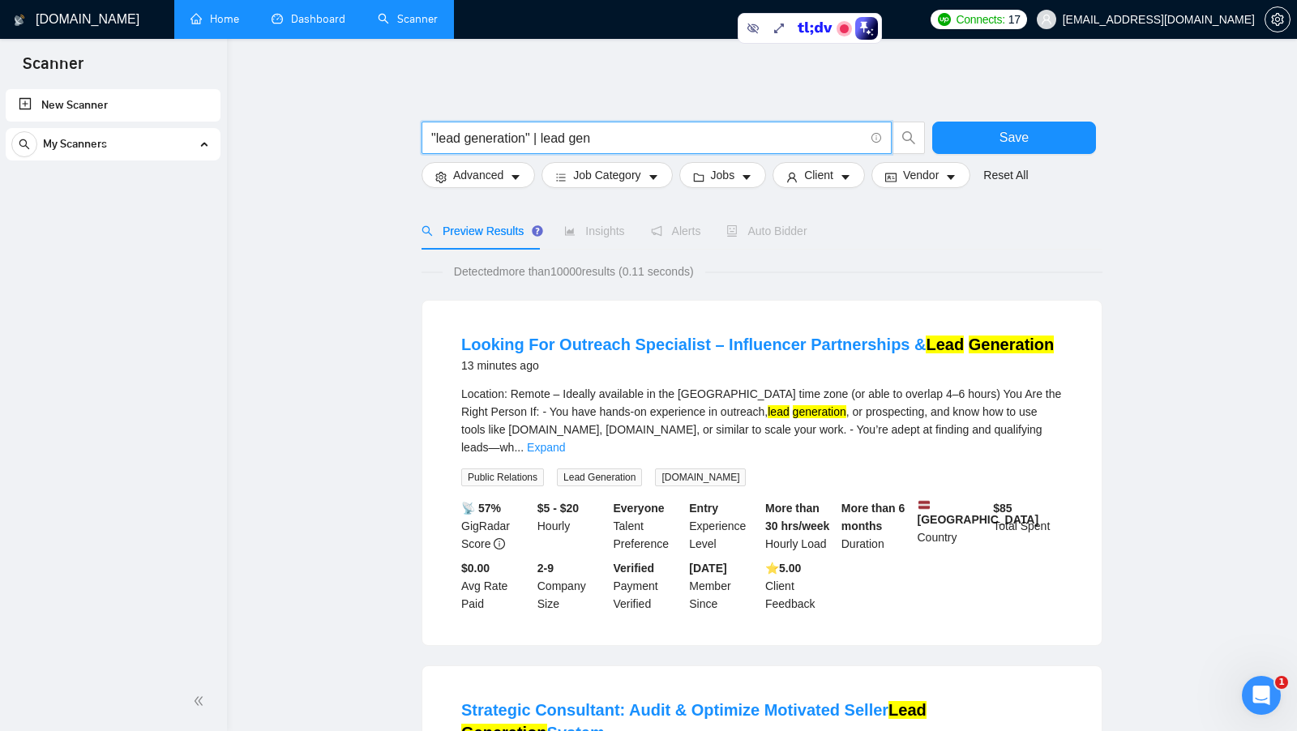
drag, startPoint x: 536, startPoint y: 139, endPoint x: 400, endPoint y: 135, distance: 136.2
drag, startPoint x: 545, startPoint y: 139, endPoint x: 649, endPoint y: 139, distance: 104.6
click at [650, 139] on input ""lead generation" | lead gen" at bounding box center [647, 138] width 433 height 20
click at [541, 138] on input ""lead generation" | lead gen" at bounding box center [647, 138] width 433 height 20
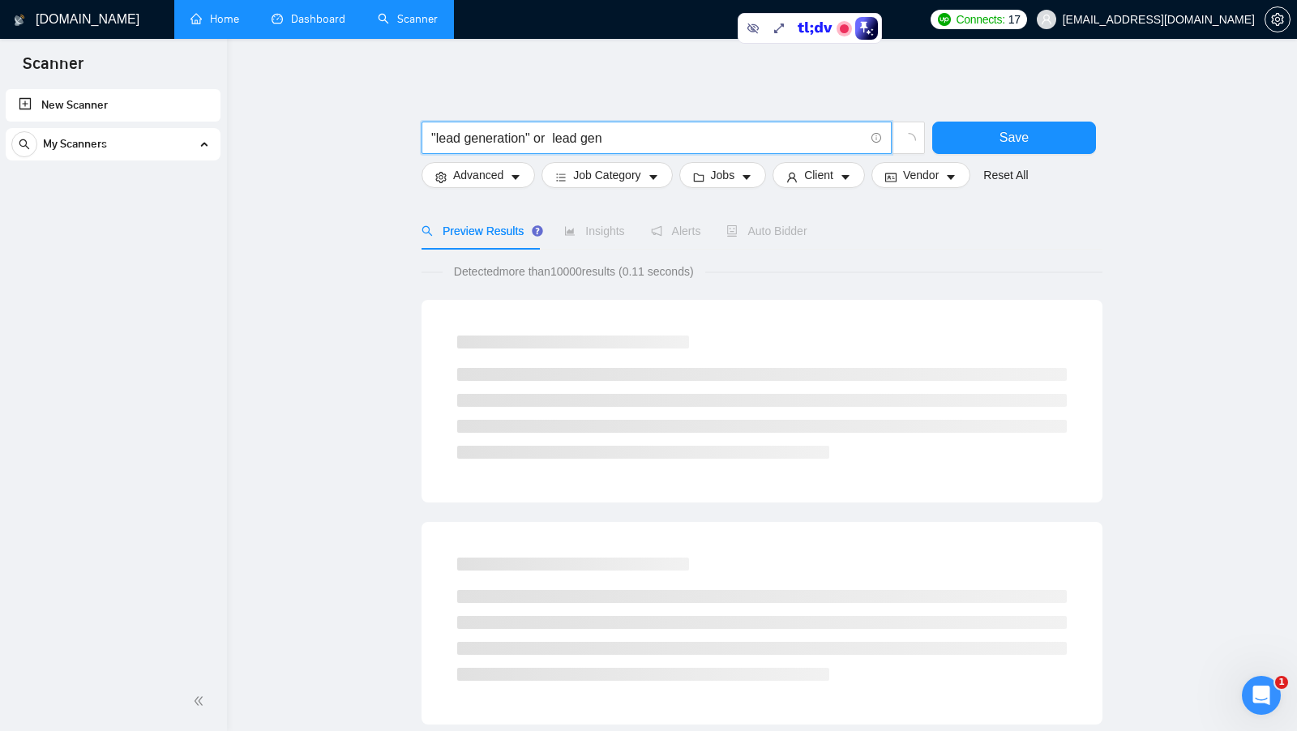
click at [542, 132] on input ""lead generation" or lead gen" at bounding box center [647, 138] width 433 height 20
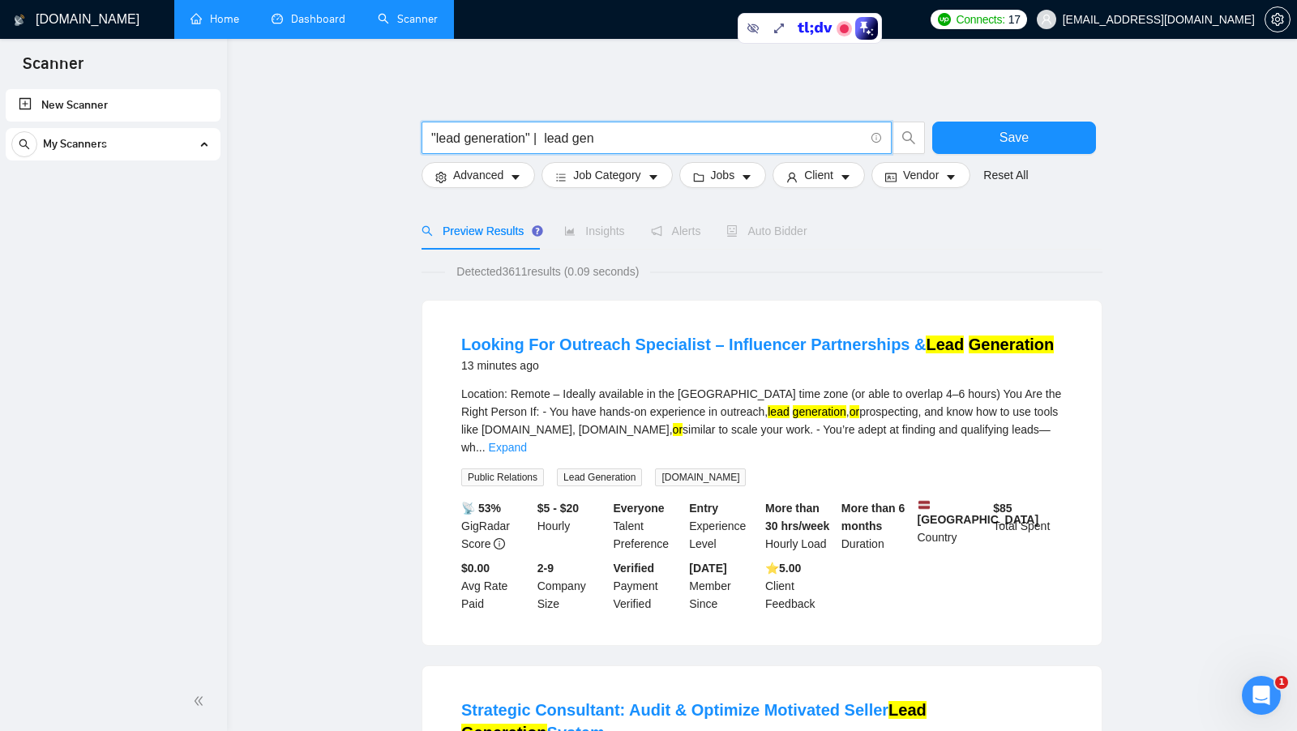
click at [697, 136] on input ""lead generation" | lead gen" at bounding box center [647, 138] width 433 height 20
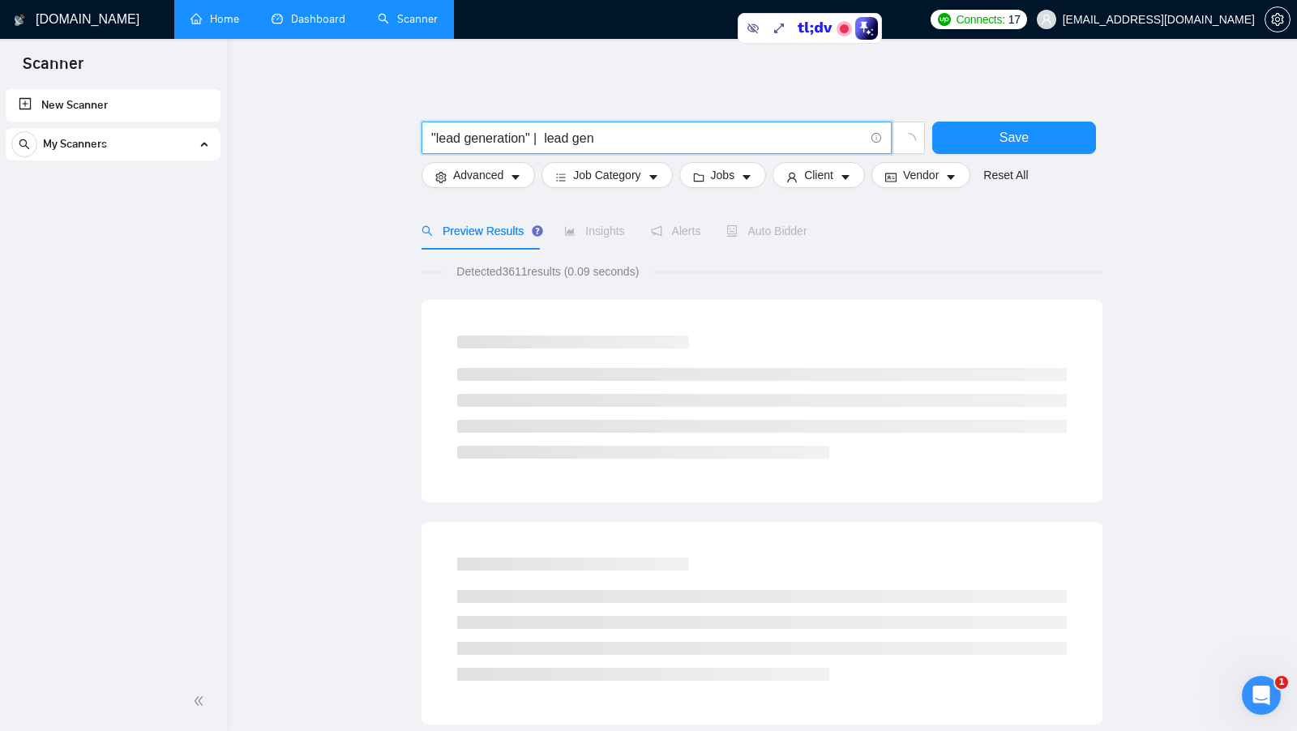
click at [550, 139] on input ""lead generation" | lead gen" at bounding box center [647, 138] width 433 height 20
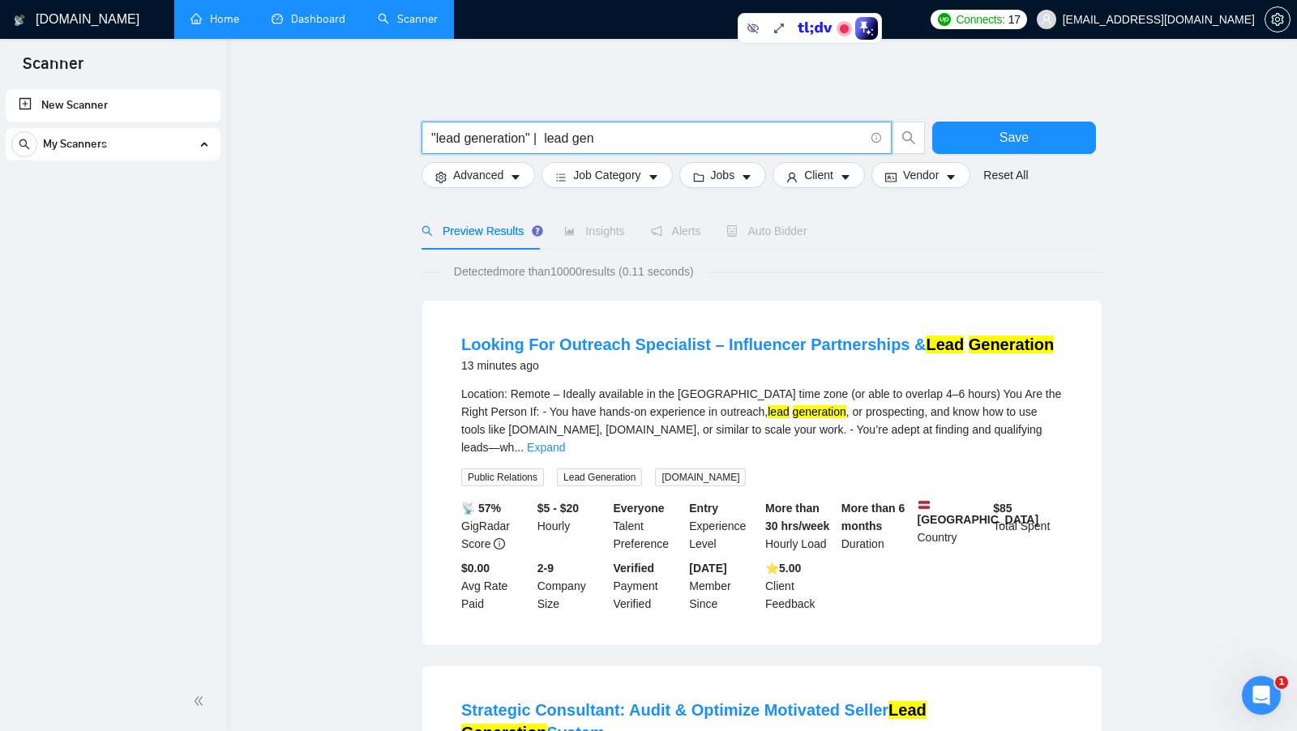
click at [549, 139] on input ""lead generation" | lead gen" at bounding box center [647, 138] width 433 height 20
click at [519, 135] on input ""lead generation" | lead gen" at bounding box center [647, 138] width 433 height 20
click at [543, 135] on input ""lead generation" | lead gen" at bounding box center [647, 138] width 433 height 20
click at [544, 135] on input ""lead generation" | lead gen" at bounding box center [647, 138] width 433 height 20
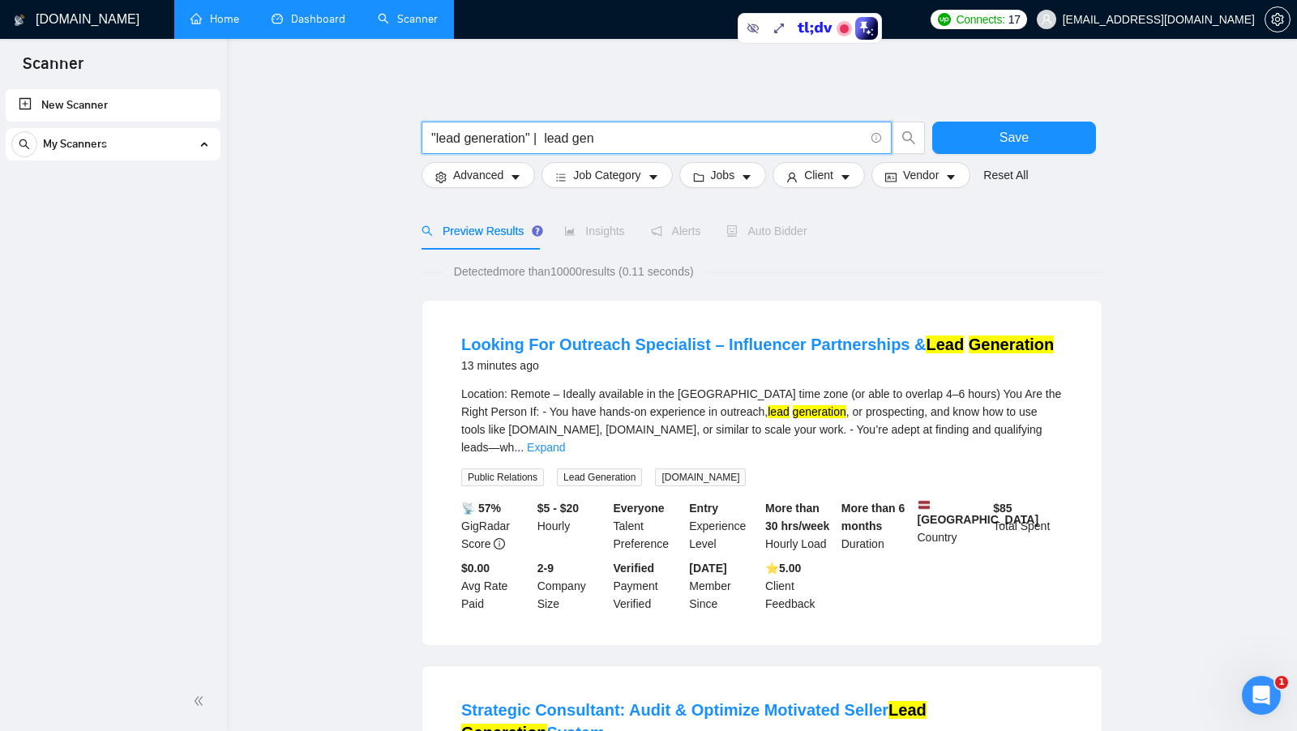
click at [544, 135] on input ""lead generation" | lead gen" at bounding box center [647, 138] width 433 height 20
click at [546, 135] on input ""lead generation" | lead gen" at bounding box center [647, 138] width 433 height 20
click at [653, 143] on input ""lead generation" | "lead gen" at bounding box center [647, 138] width 433 height 20
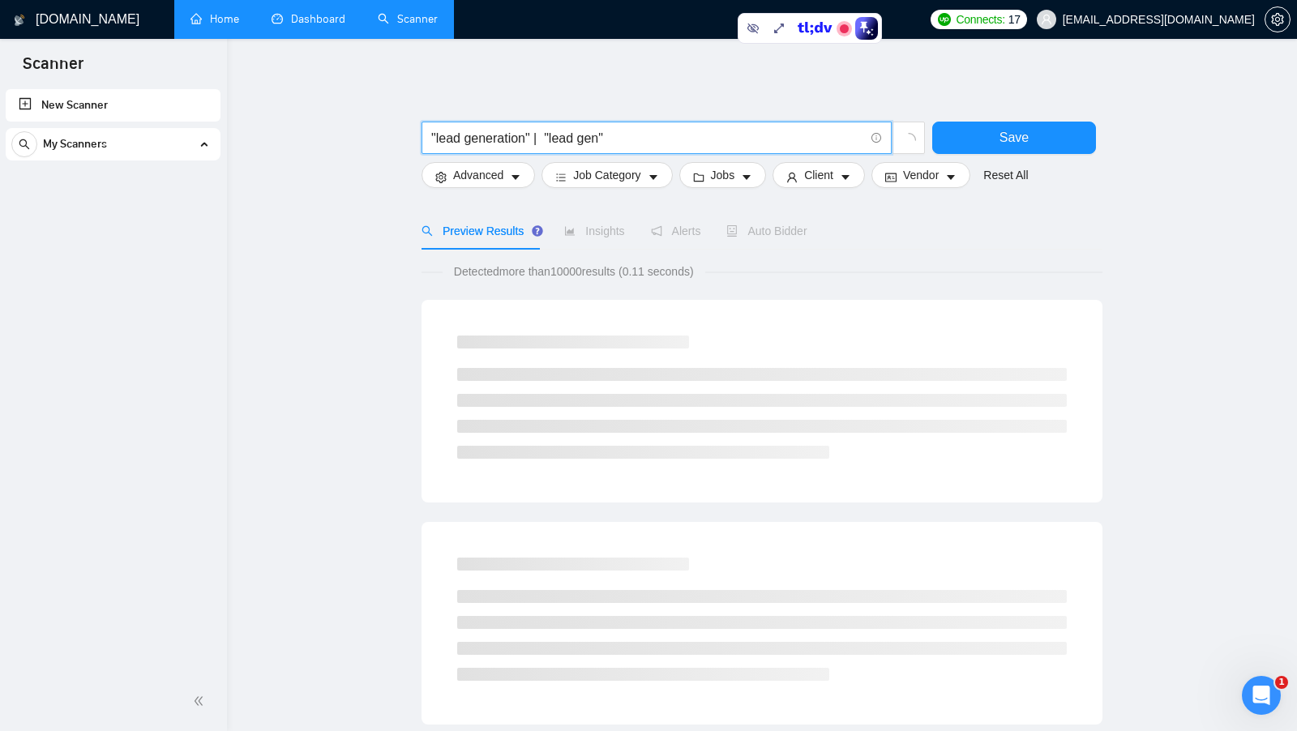
click at [657, 133] on input ""lead generation" | "lead gen"" at bounding box center [647, 138] width 433 height 20
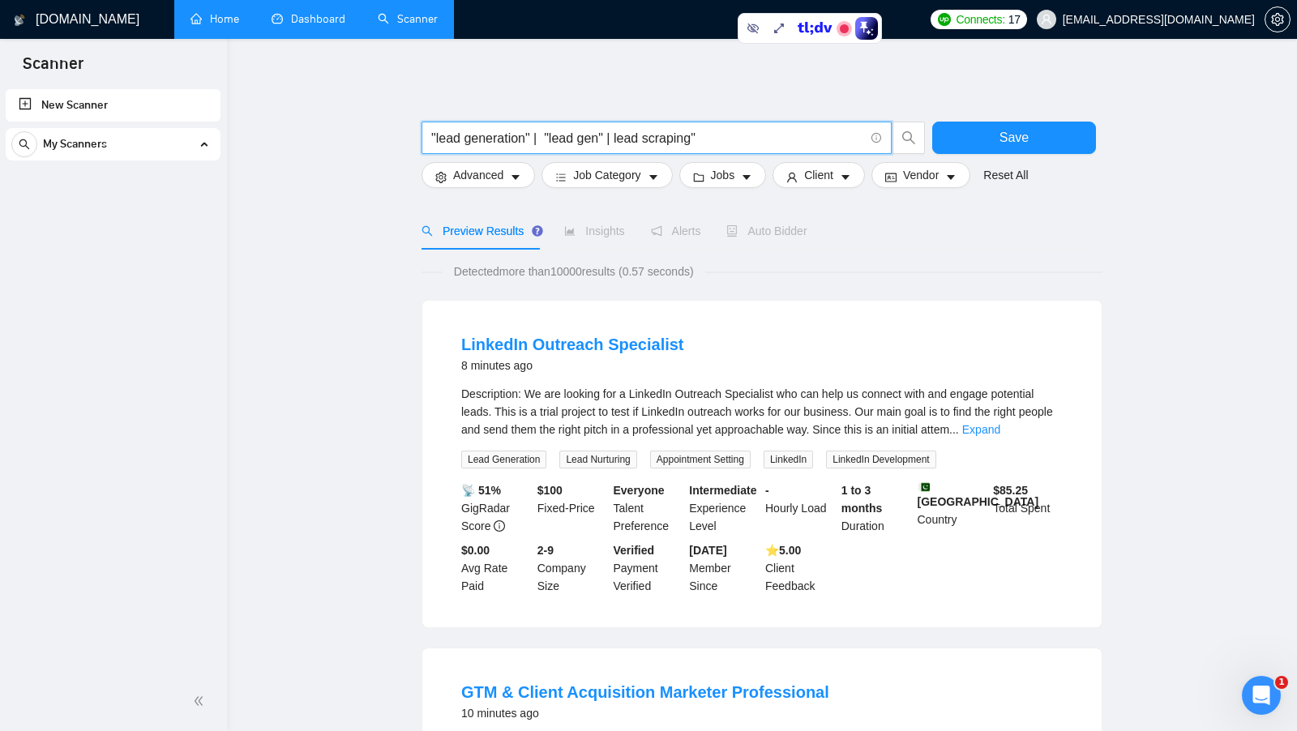
click at [620, 135] on input ""lead generation" | "lead gen" | lead scraping"" at bounding box center [647, 138] width 433 height 20
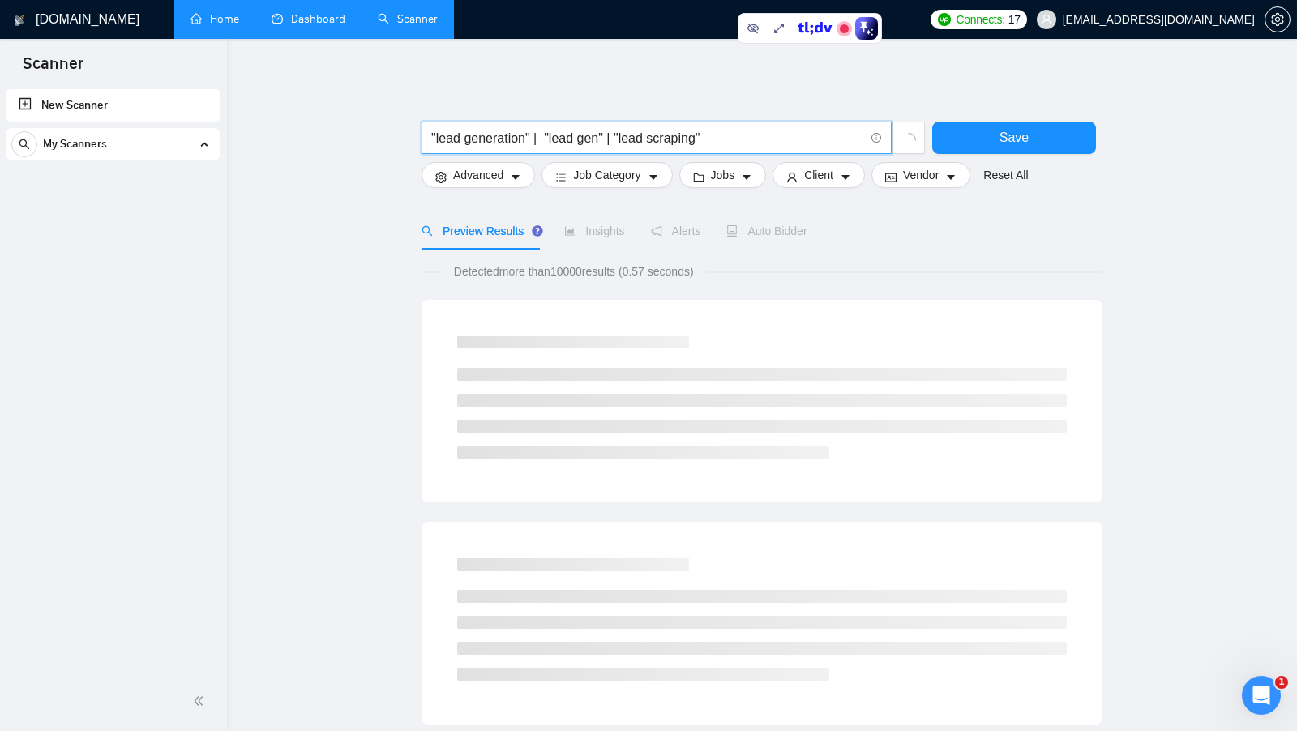
click at [610, 143] on input ""lead generation" | "lead gen" | "lead scraping"" at bounding box center [647, 138] width 433 height 20
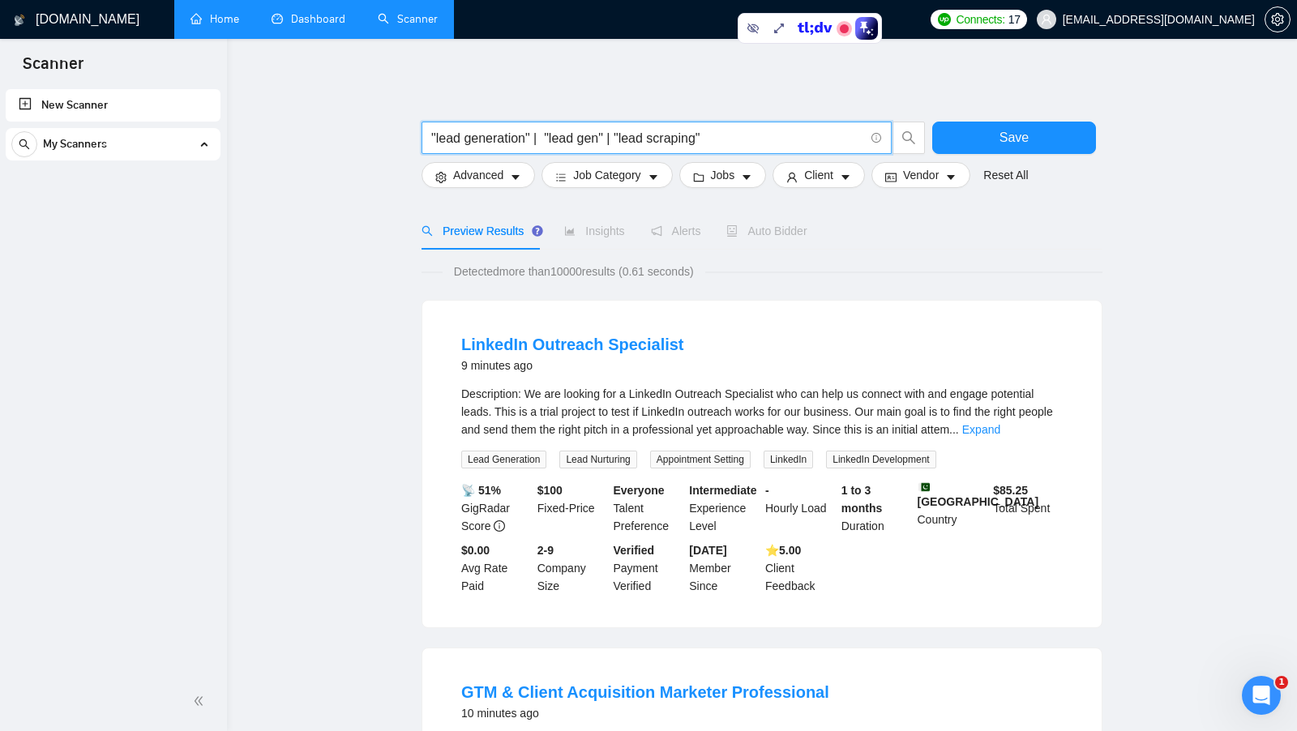
click at [764, 139] on input ""lead generation" | "lead gen" | "lead scraping"" at bounding box center [647, 138] width 433 height 20
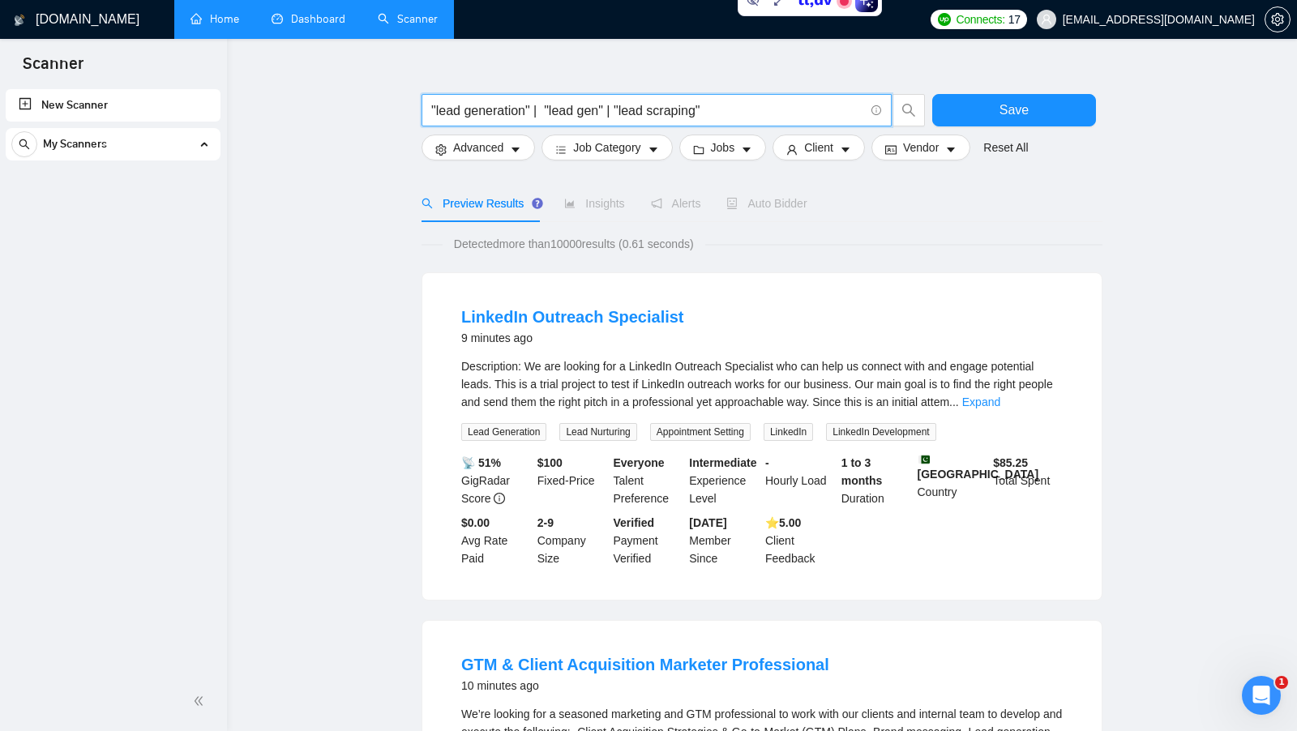
scroll to position [32, 0]
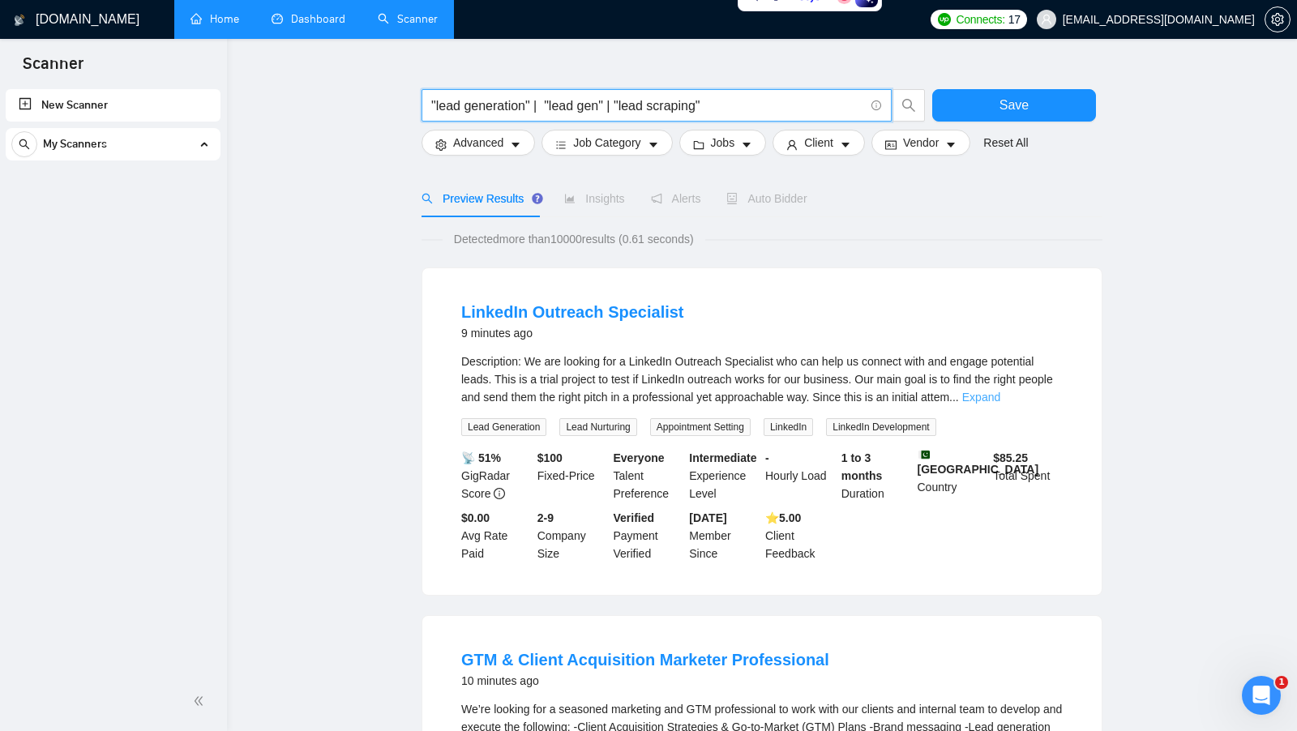
click at [1000, 393] on link "Expand" at bounding box center [981, 397] width 38 height 13
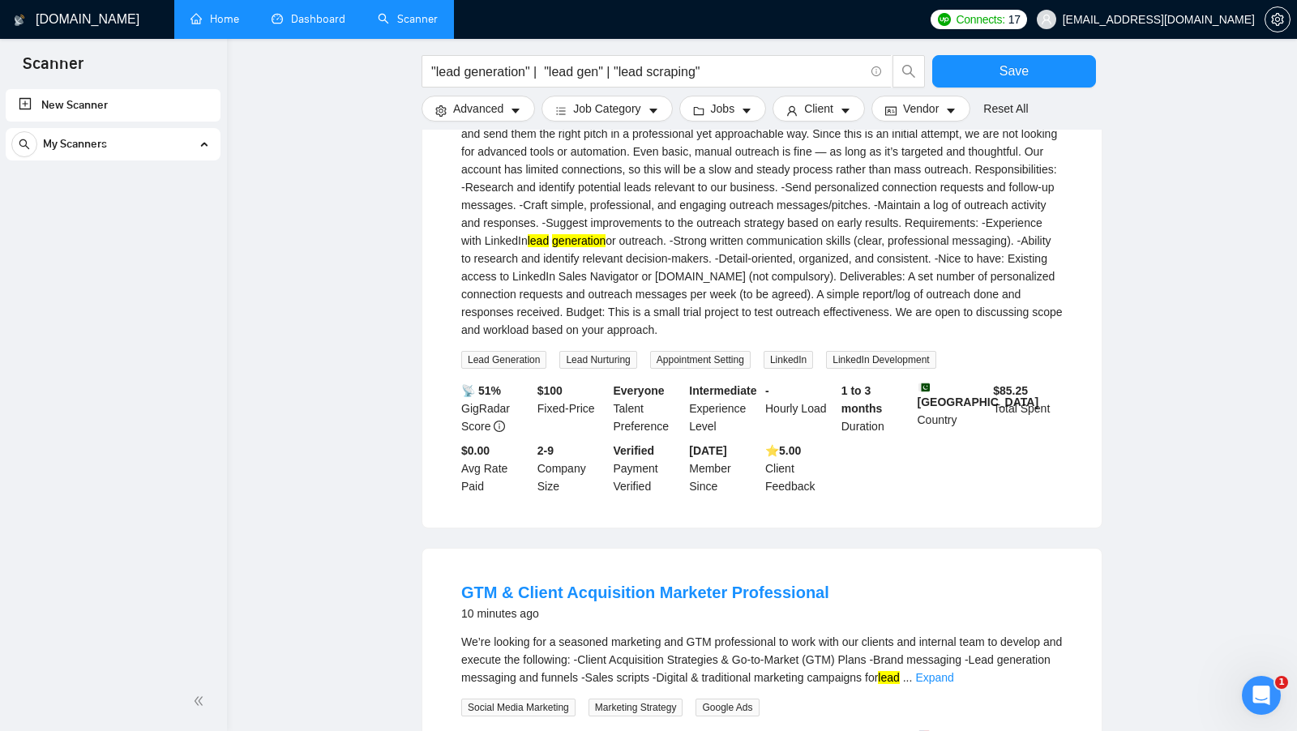
scroll to position [0, 0]
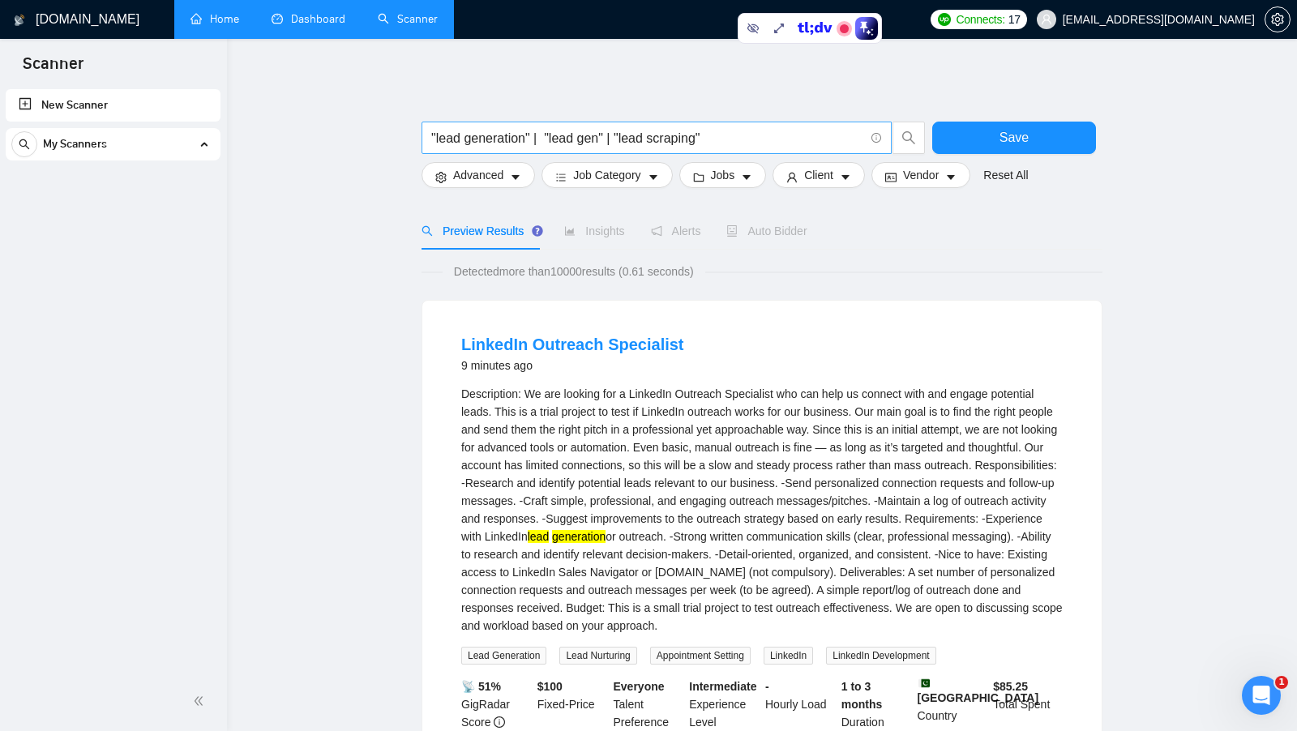
click at [739, 126] on span ""lead generation" | "lead gen" | "lead scraping"" at bounding box center [657, 138] width 470 height 32
click at [729, 134] on input ""lead generation" | "lead gen" | "lead scraping"" at bounding box center [647, 138] width 433 height 20
drag, startPoint x: 729, startPoint y: 135, endPoint x: 430, endPoint y: 135, distance: 299.1
click at [430, 135] on span ""lead generation" | "lead gen" | "lead scraping"" at bounding box center [657, 138] width 470 height 32
click at [758, 139] on input ""lead generation" | "lead gen" | "lead scraping"" at bounding box center [647, 138] width 433 height 20
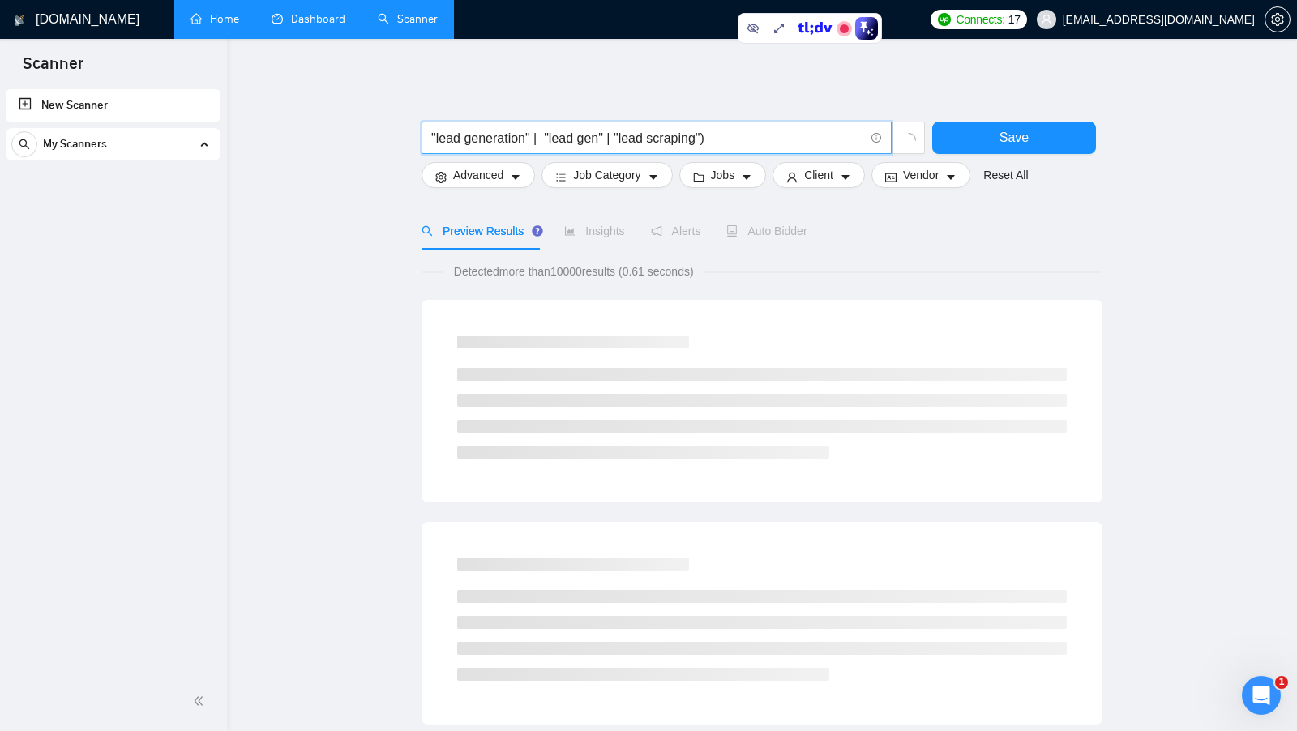
click at [431, 135] on input ""lead generation" | "lead gen" | "lead scraping")" at bounding box center [647, 138] width 433 height 20
drag, startPoint x: 742, startPoint y: 142, endPoint x: 426, endPoint y: 131, distance: 315.5
click at [426, 131] on span "("lead generation" | "lead gen" | "lead scraping")" at bounding box center [657, 138] width 470 height 32
click at [470, 139] on input "("lead generation" | "lead gen" | "lead scraping")" at bounding box center [647, 138] width 433 height 20
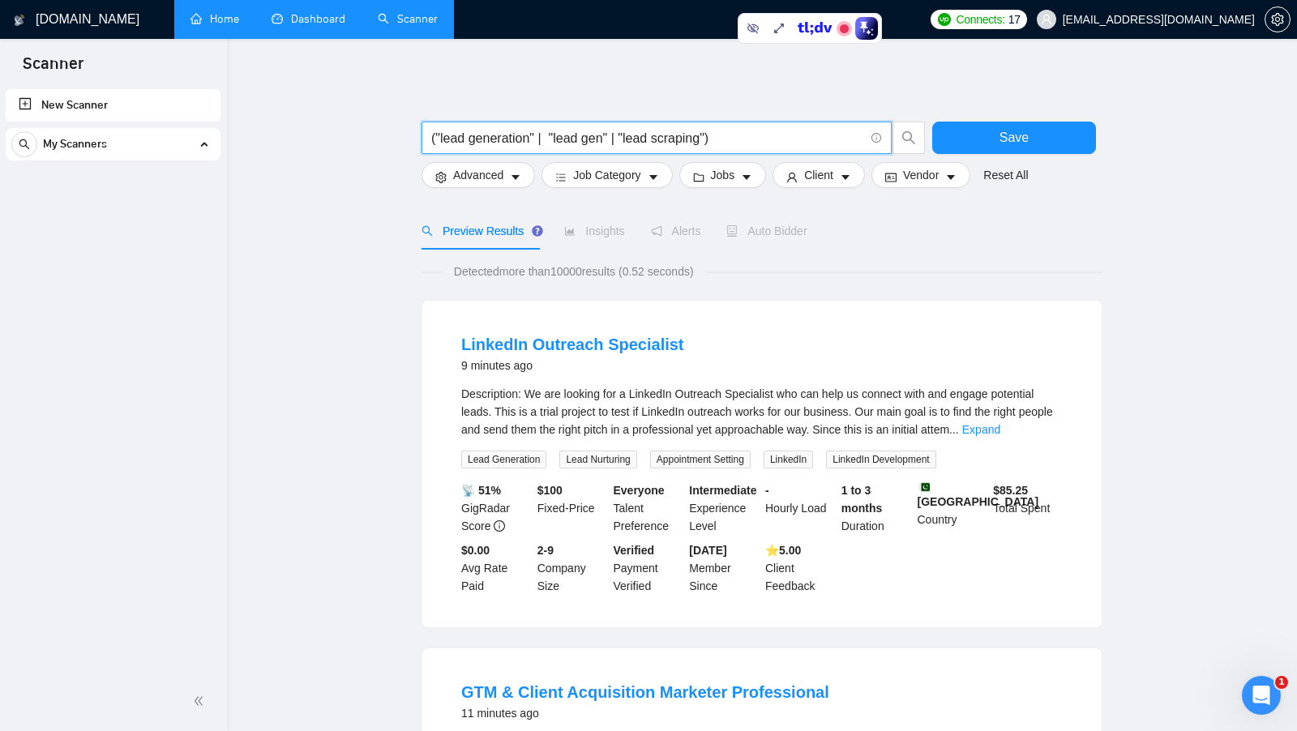
drag, startPoint x: 443, startPoint y: 139, endPoint x: 520, endPoint y: 139, distance: 77.0
click at [519, 139] on input "("lead generation" | "lead gen" | "lead scraping")" at bounding box center [647, 138] width 433 height 20
click at [739, 139] on input "("lead generation" | "lead gen" | "lead scraping")" at bounding box center [647, 138] width 433 height 20
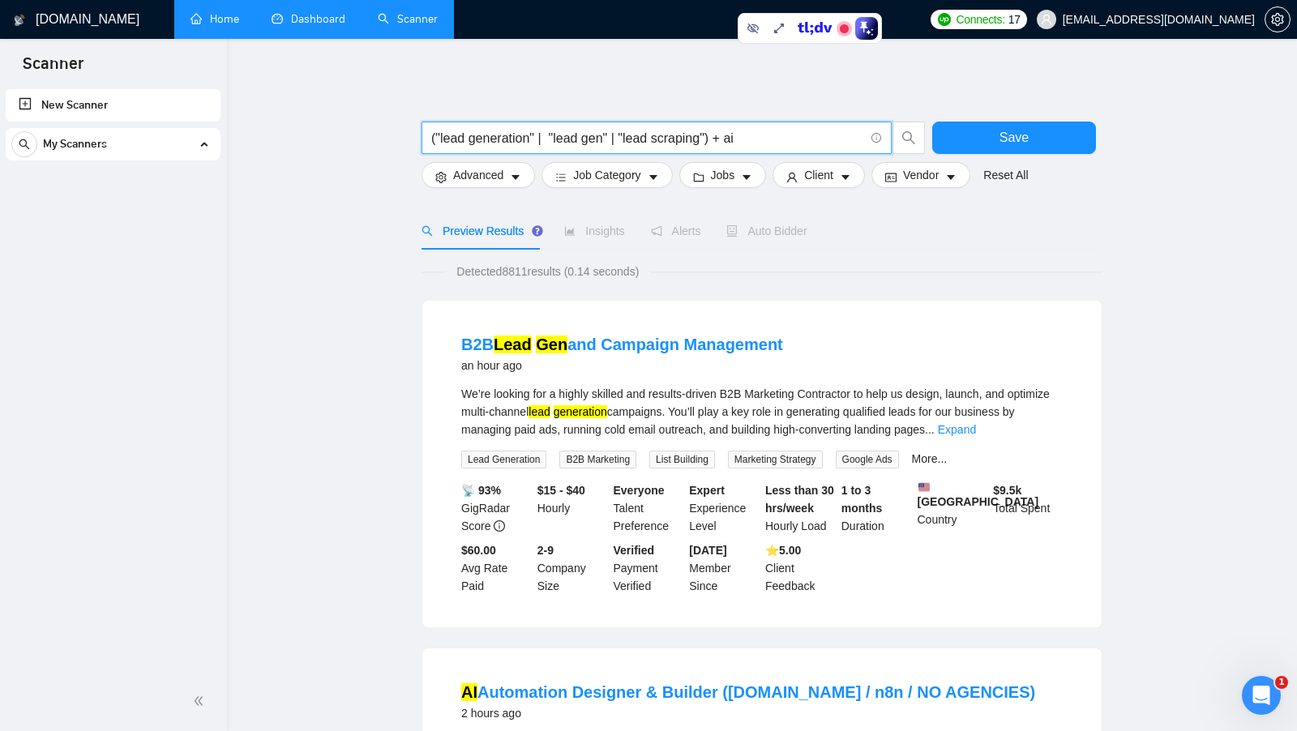
drag, startPoint x: 720, startPoint y: 135, endPoint x: 452, endPoint y: 131, distance: 268.4
click at [452, 131] on input "("lead generation" | "lead gen" | "lead scraping") + ai" at bounding box center [647, 138] width 433 height 20
click at [783, 142] on input "("lead generation" | "lead gen" | "lead scraping") + ai" at bounding box center [647, 138] width 433 height 20
click at [784, 142] on input "("lead generation" | "lead gen" | "lead scraping") + ai" at bounding box center [647, 138] width 433 height 20
click at [776, 134] on input "("lead generation" | "lead gen" | "lead scraping") + linkedin" at bounding box center [647, 138] width 433 height 20
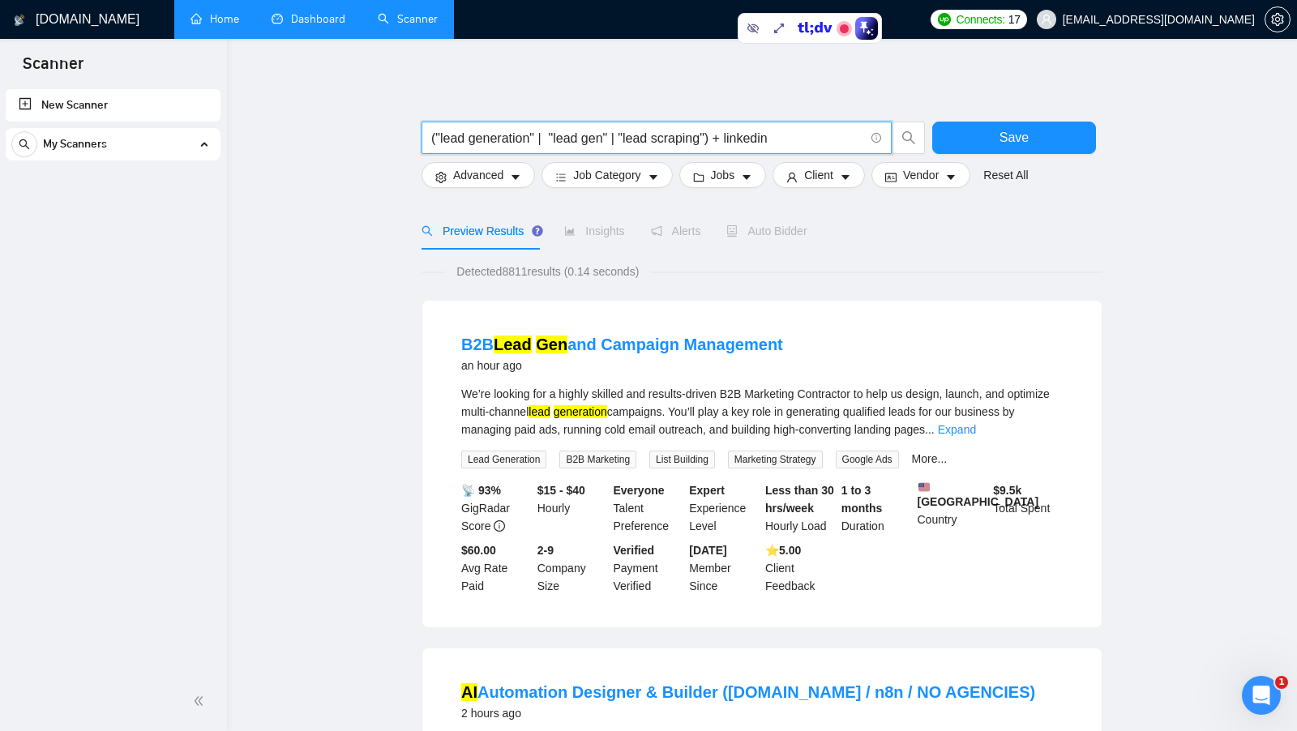
click at [776, 134] on input "("lead generation" | "lead gen" | "lead scraping") + linkedin" at bounding box center [647, 138] width 433 height 20
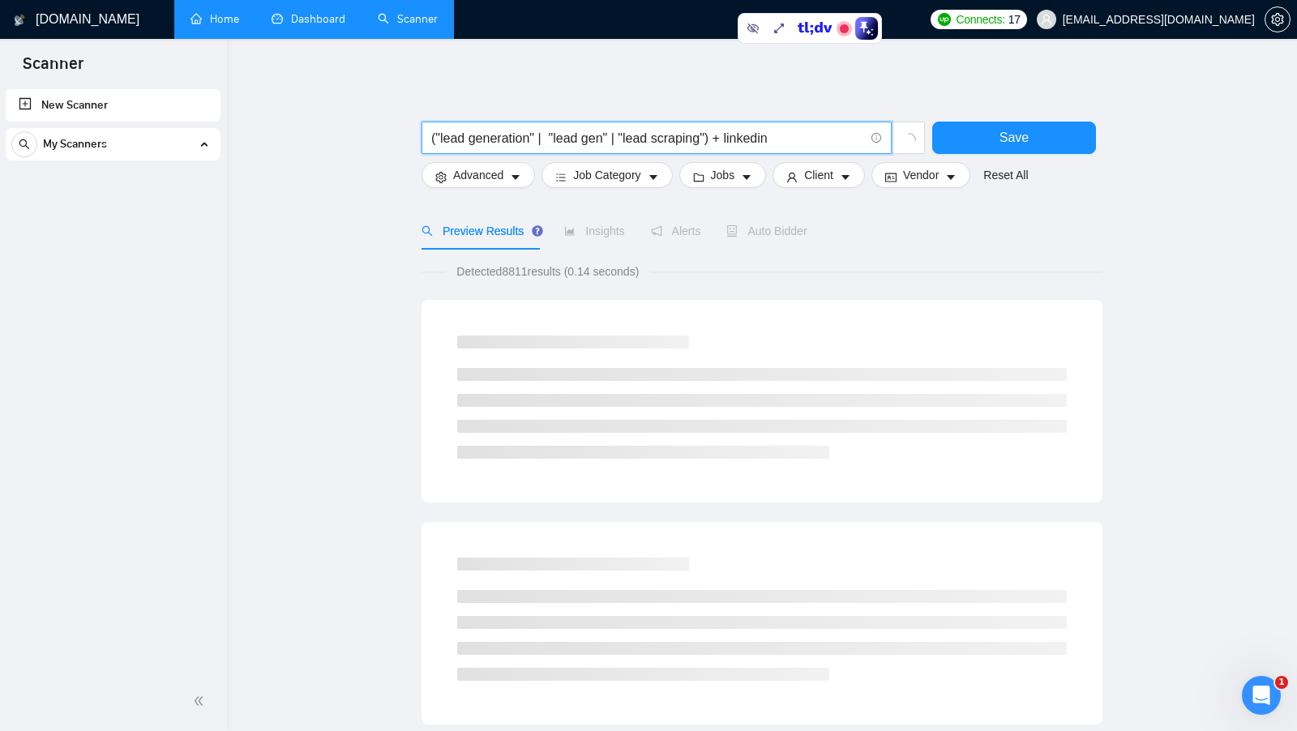
click at [794, 133] on input "("lead generation" | "lead gen" | "lead scraping") + linkedin" at bounding box center [647, 138] width 433 height 20
click at [752, 139] on input "("lead generation" | "lead gen" | "lead scraping") + linkedin" at bounding box center [647, 138] width 433 height 20
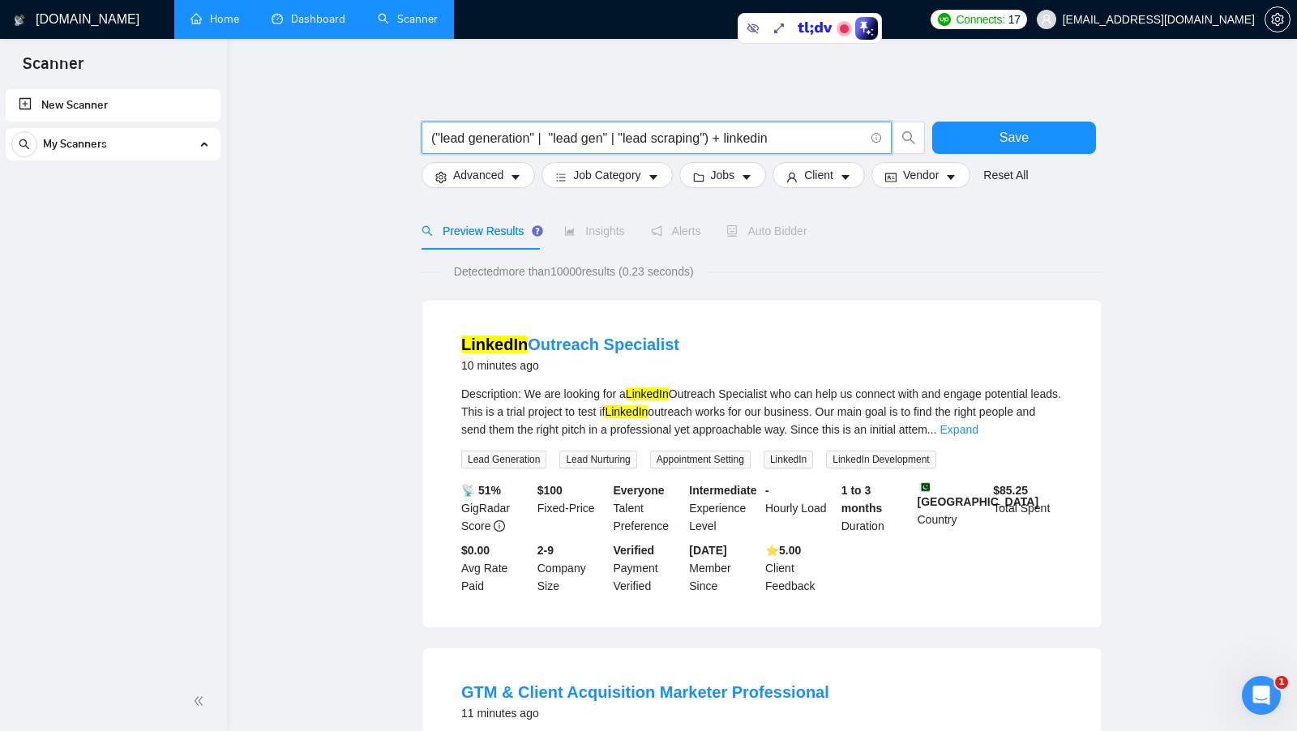
click at [752, 139] on input "("lead generation" | "lead gen" | "lead scraping") + linkedin" at bounding box center [647, 138] width 433 height 20
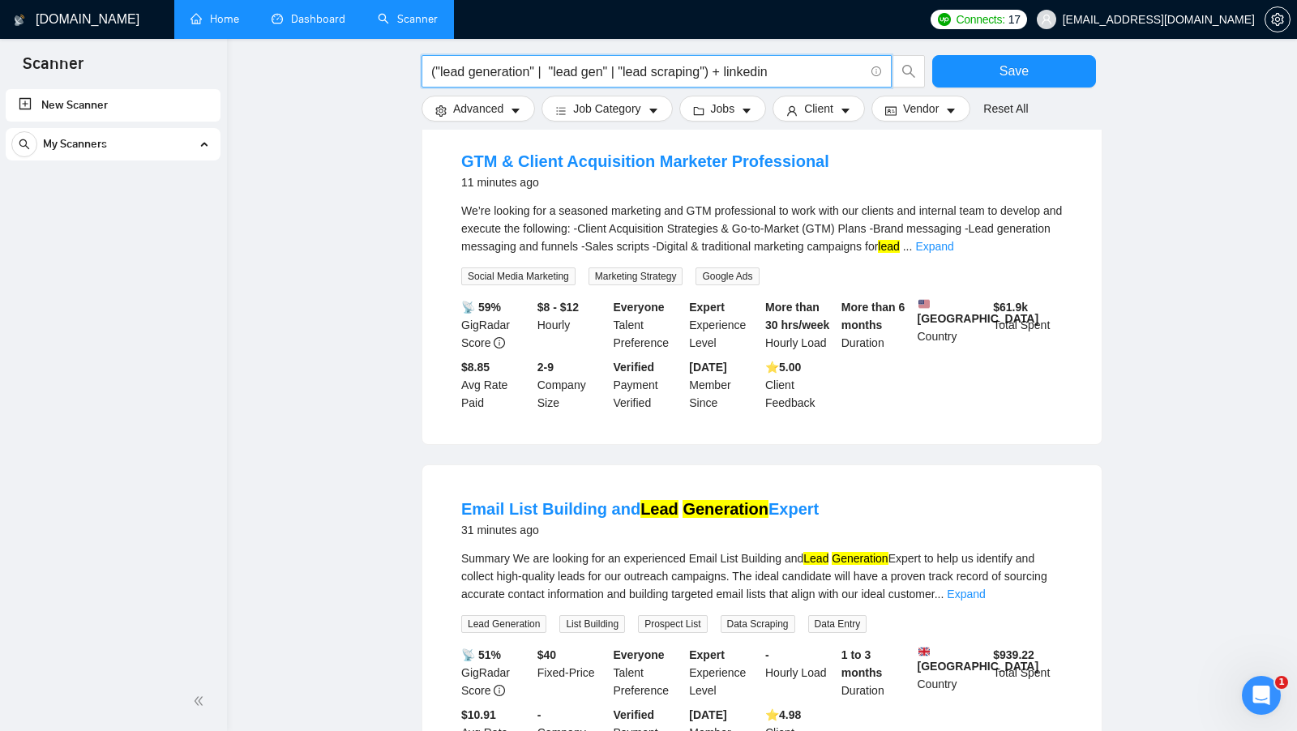
scroll to position [182, 0]
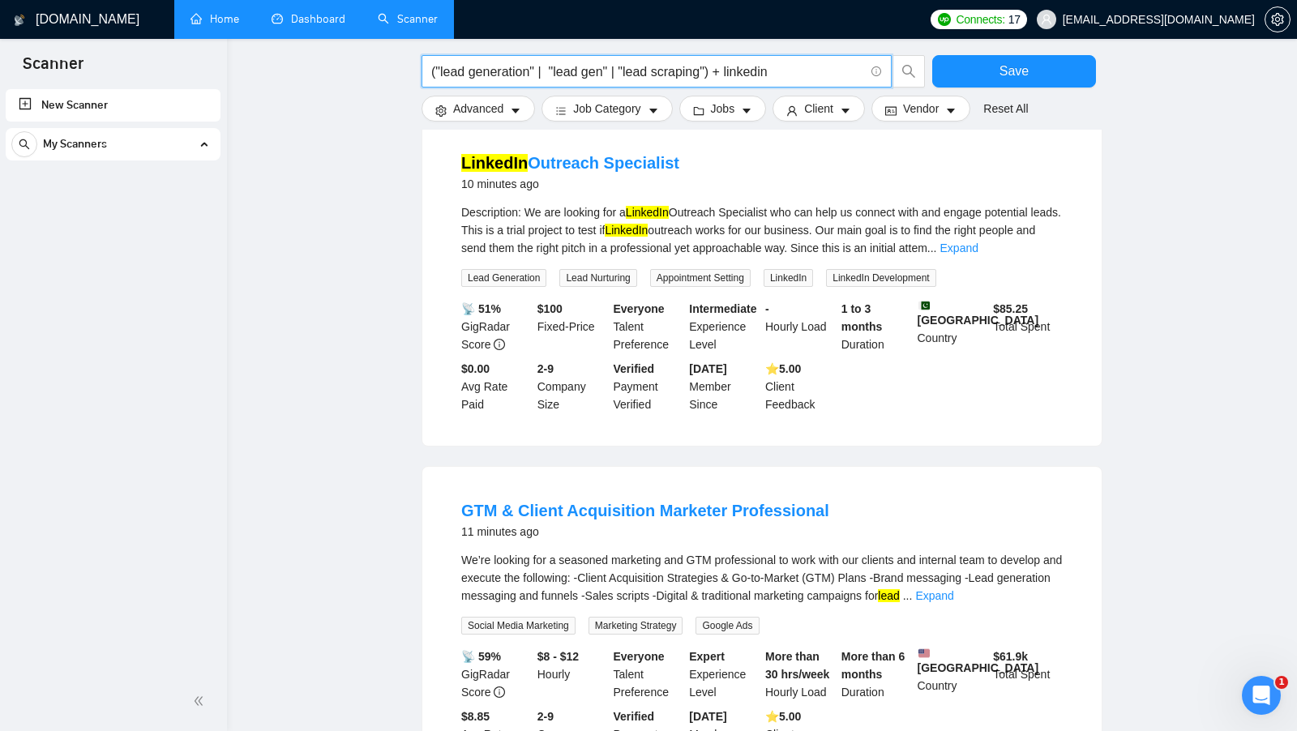
click at [978, 247] on link "Expand" at bounding box center [959, 248] width 38 height 13
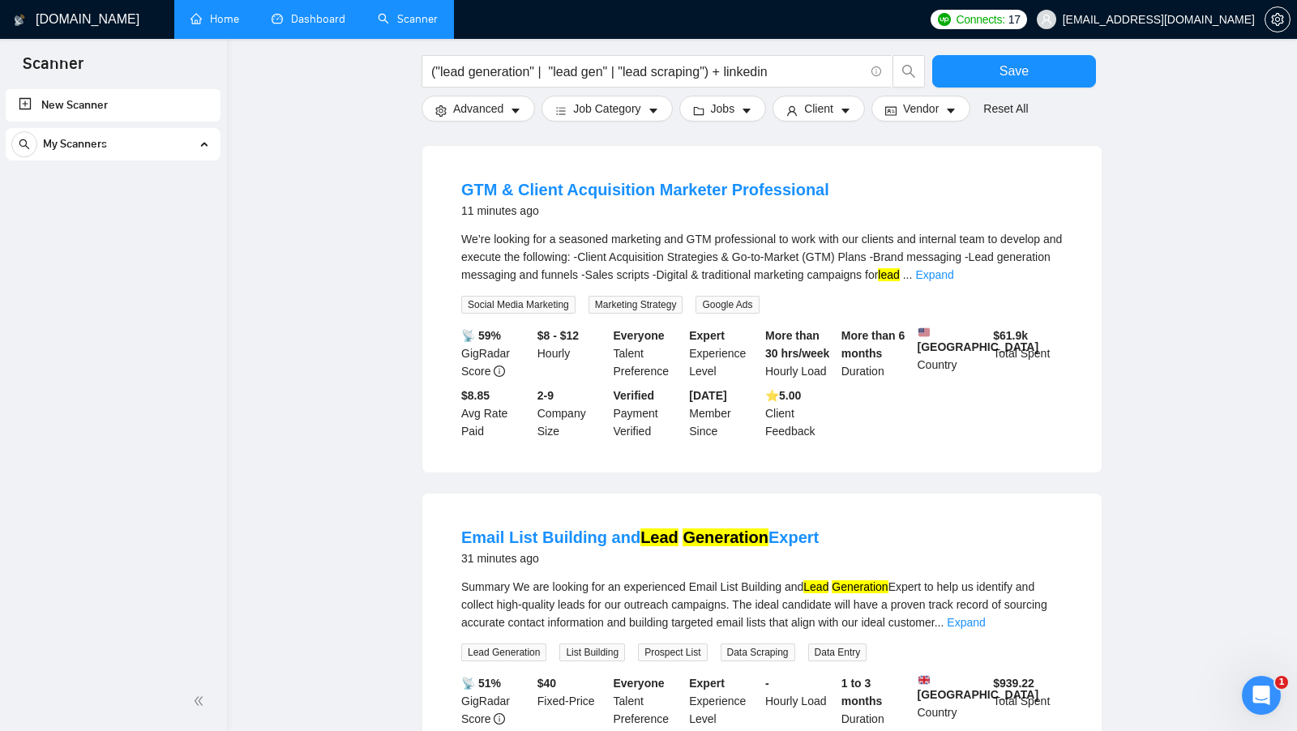
scroll to position [706, 0]
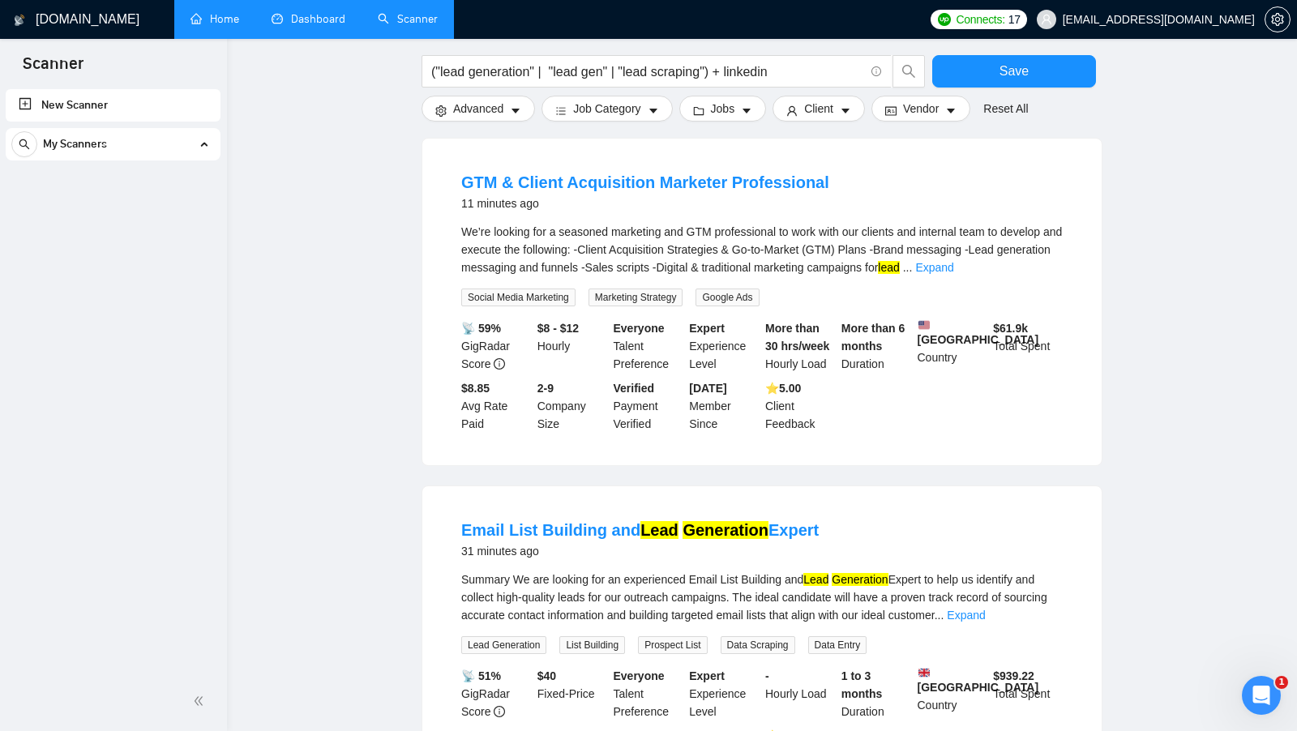
click at [1037, 275] on div "We’re looking for a seasoned marketing and GTM professional to work with our cl…" at bounding box center [762, 250] width 602 height 54
click at [953, 274] on link "Expand" at bounding box center [934, 267] width 38 height 13
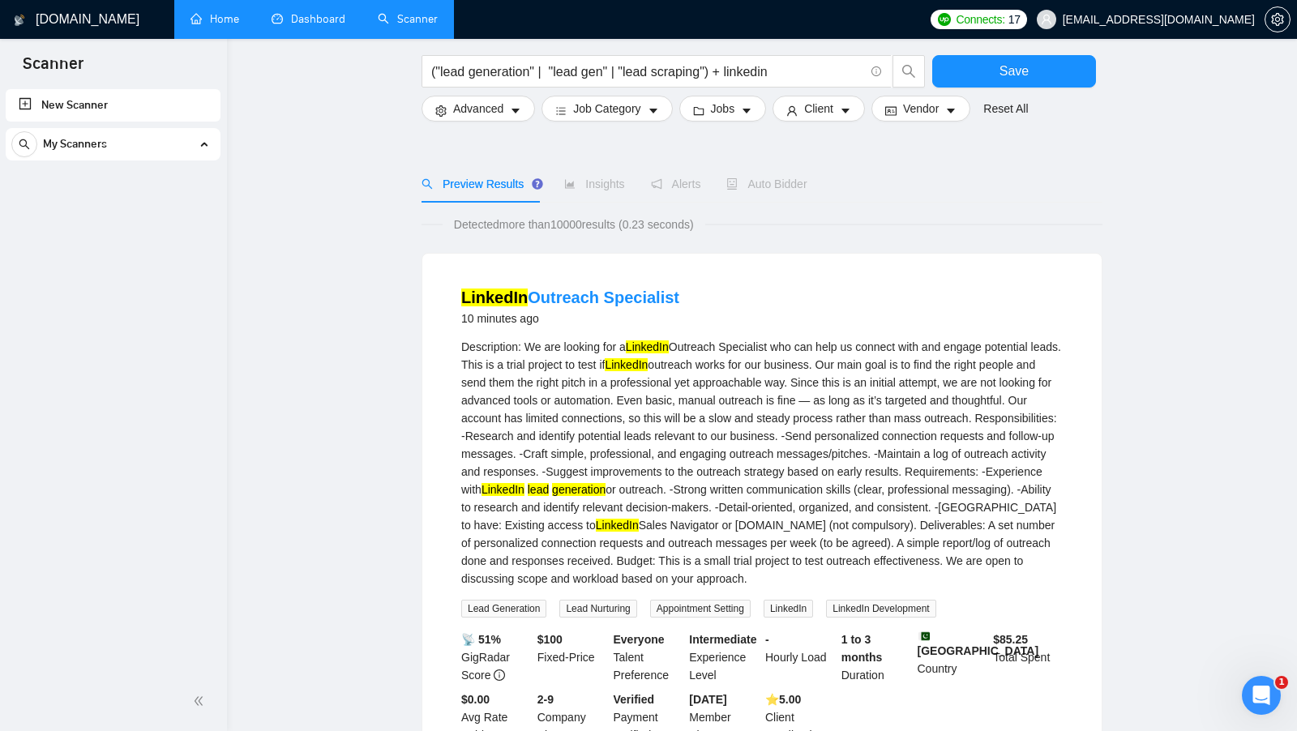
scroll to position [0, 0]
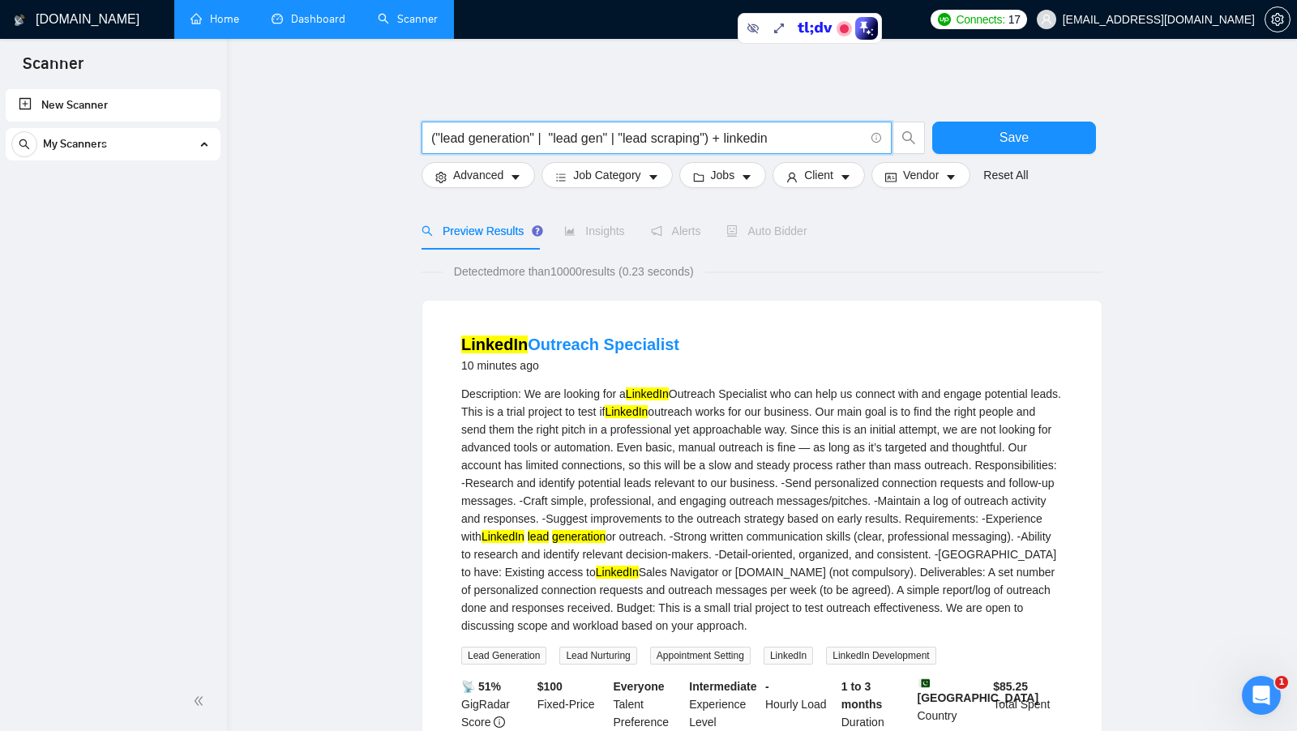
click at [790, 142] on input "("lead generation" | "lead gen" | "lead scraping") + linkedin" at bounding box center [647, 138] width 433 height 20
click at [766, 138] on input "("lead generation" | "lead gen" | "lead scraping") + linkedin" at bounding box center [647, 138] width 433 height 20
click at [827, 140] on input "("lead generation" | "lead gen" | "lead scraping") + linkedin" at bounding box center [647, 138] width 433 height 20
drag, startPoint x: 799, startPoint y: 137, endPoint x: 730, endPoint y: 141, distance: 69.8
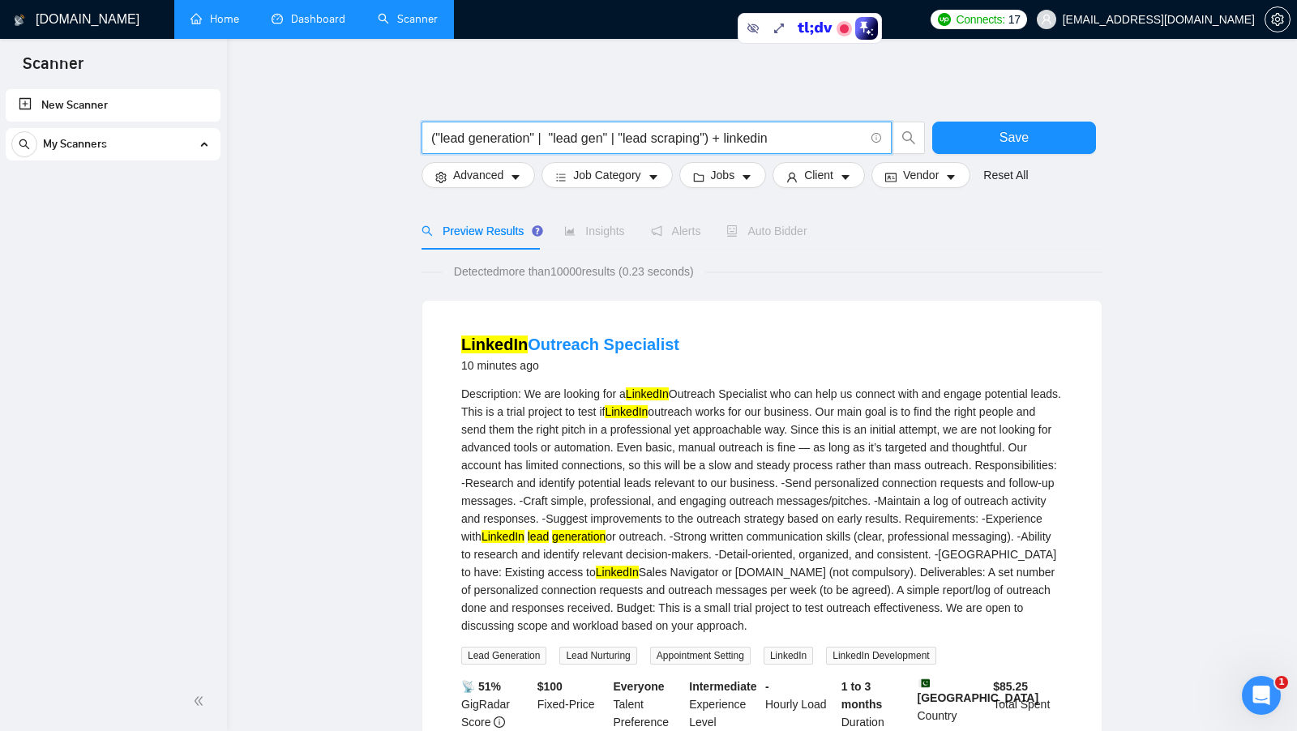
click at [730, 139] on input "("lead generation" | "lead gen" | "lead scraping") + linkedin" at bounding box center [647, 138] width 433 height 20
click at [820, 138] on input "("lead generation" | "lead gen" | "lead scraping") + linkedin" at bounding box center [647, 138] width 433 height 20
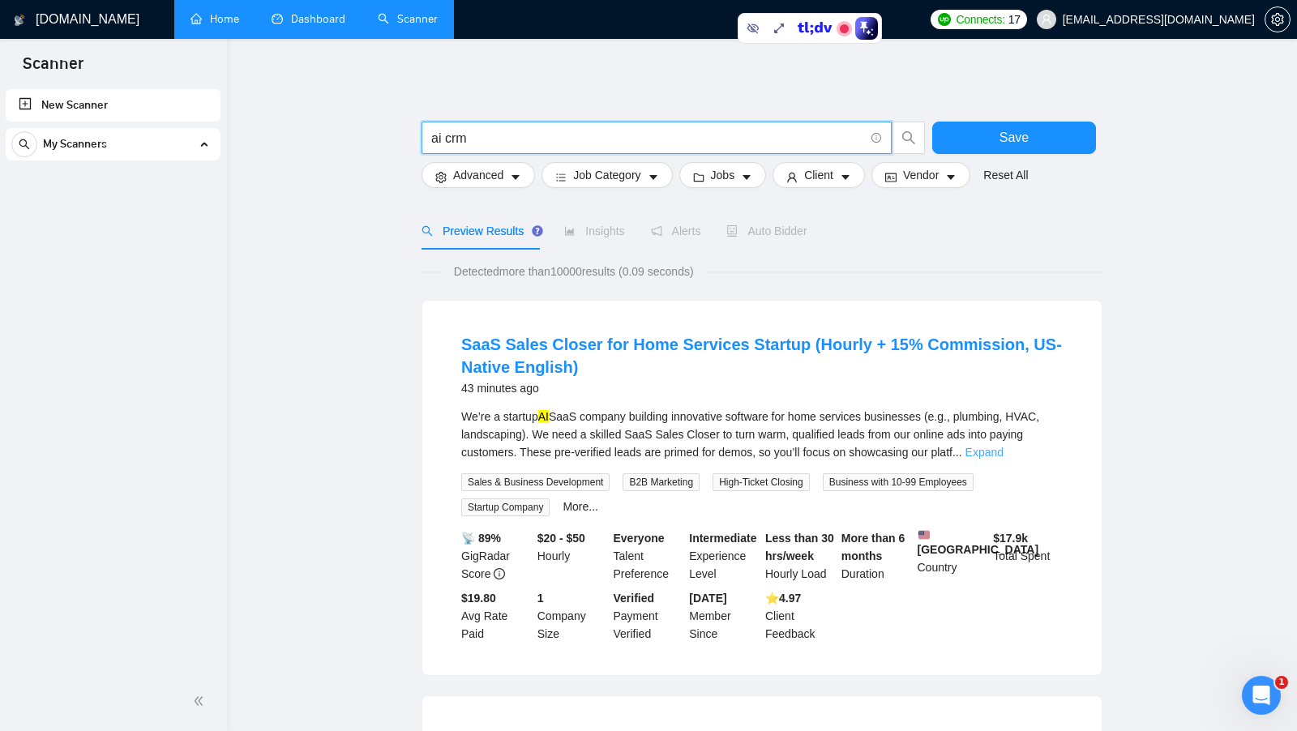
click at [1004, 456] on link "Expand" at bounding box center [985, 452] width 38 height 13
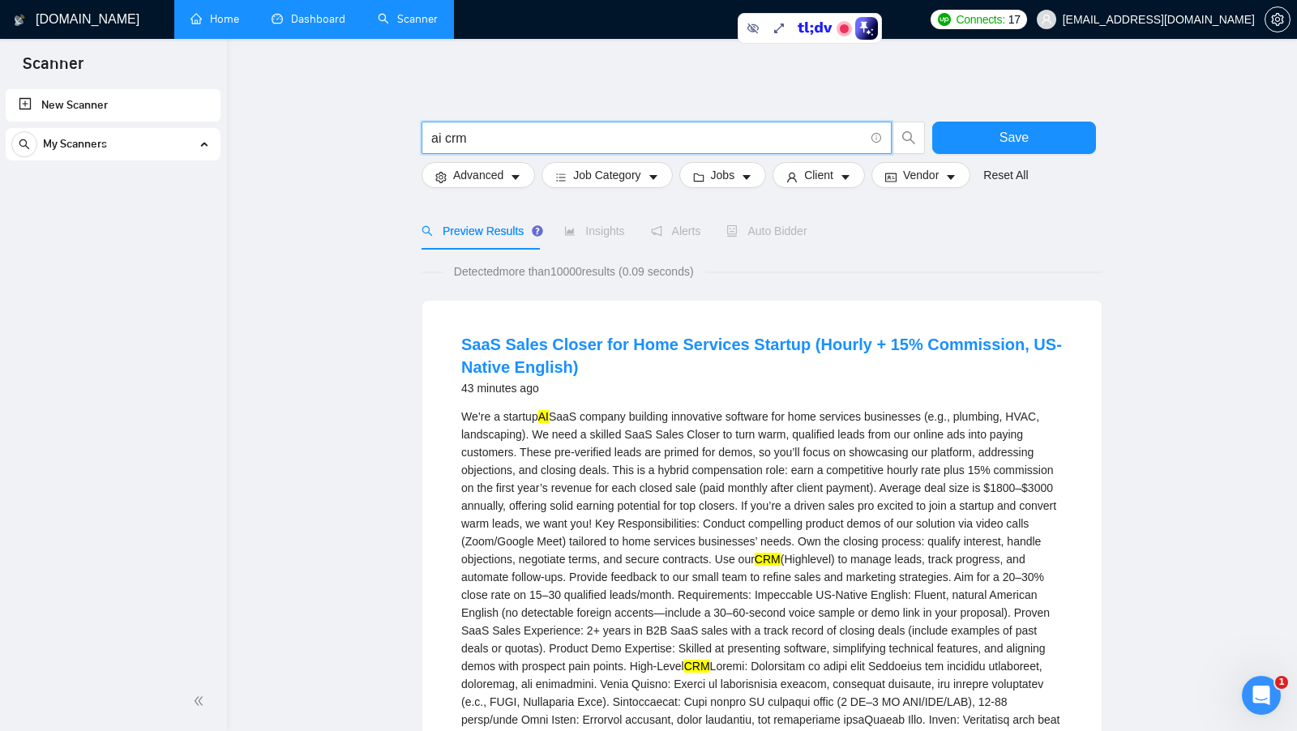
click at [485, 136] on input "ai crm" at bounding box center [647, 138] width 433 height 20
click at [431, 134] on input "ai crm"" at bounding box center [647, 138] width 433 height 20
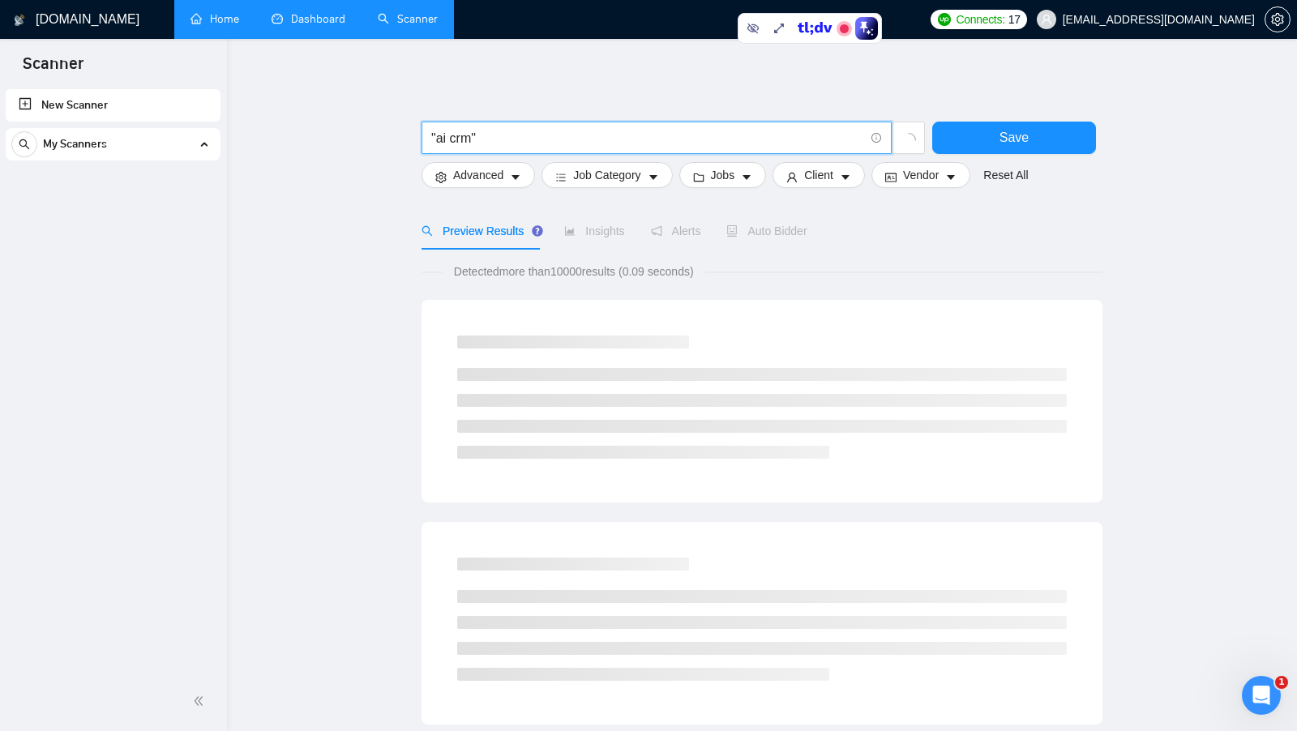
click at [534, 130] on input ""ai crm"" at bounding box center [647, 138] width 433 height 20
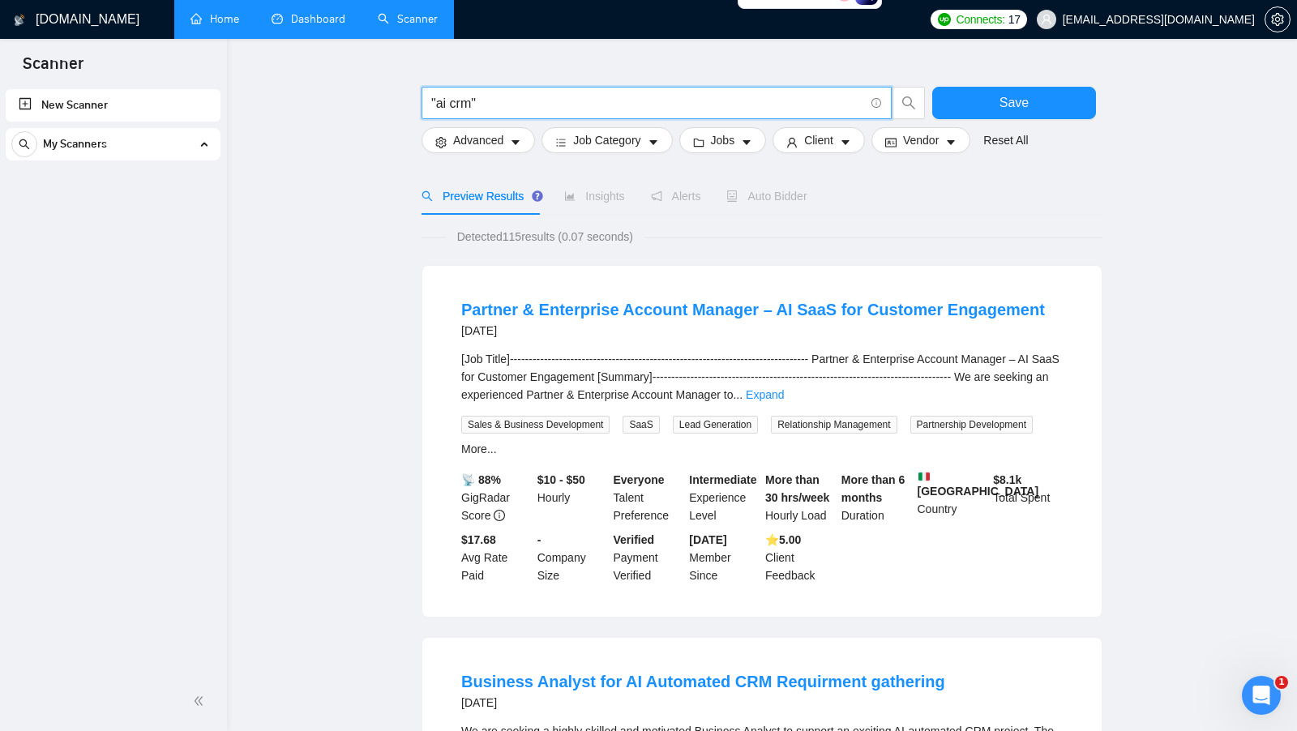
scroll to position [37, 0]
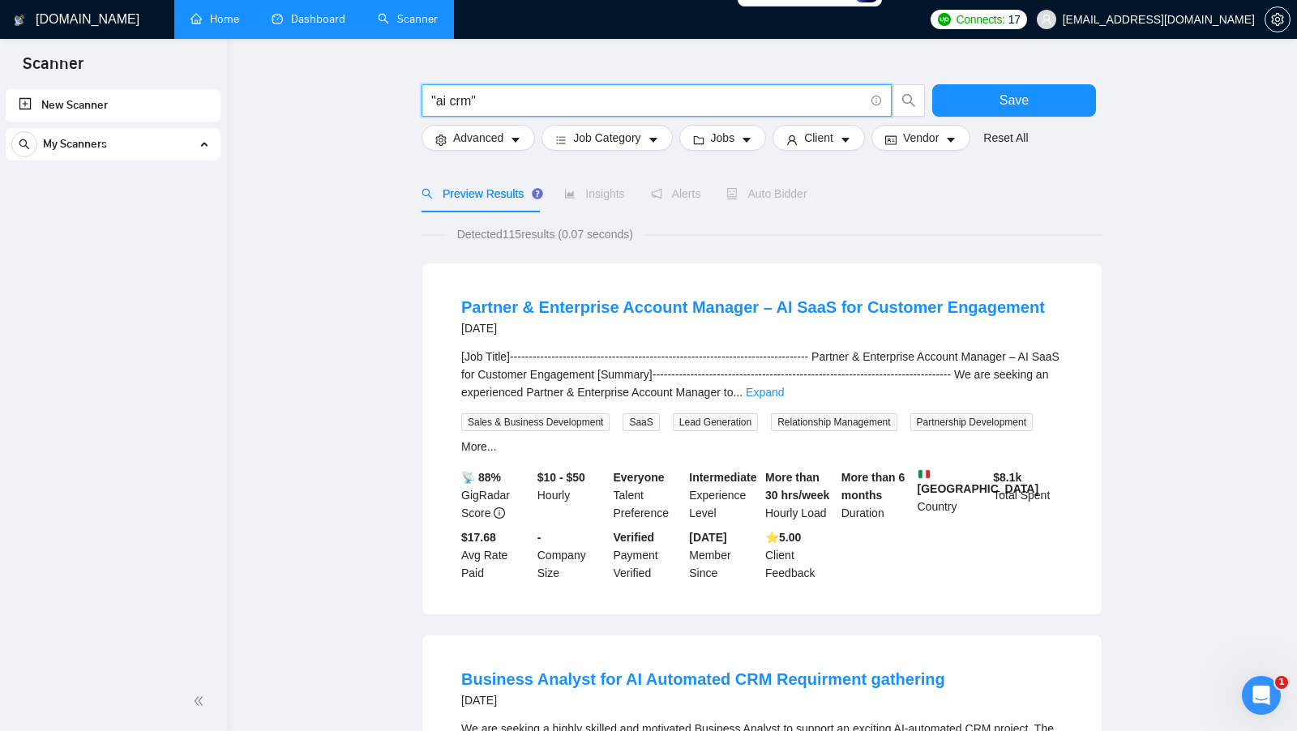
click at [516, 236] on span "Detected 115 results (0.07 seconds)" at bounding box center [545, 234] width 199 height 18
click at [1047, 399] on div "[Job Title]--------------------------------------------------------------------…" at bounding box center [762, 375] width 602 height 54
click at [784, 393] on link "Expand" at bounding box center [765, 392] width 38 height 13
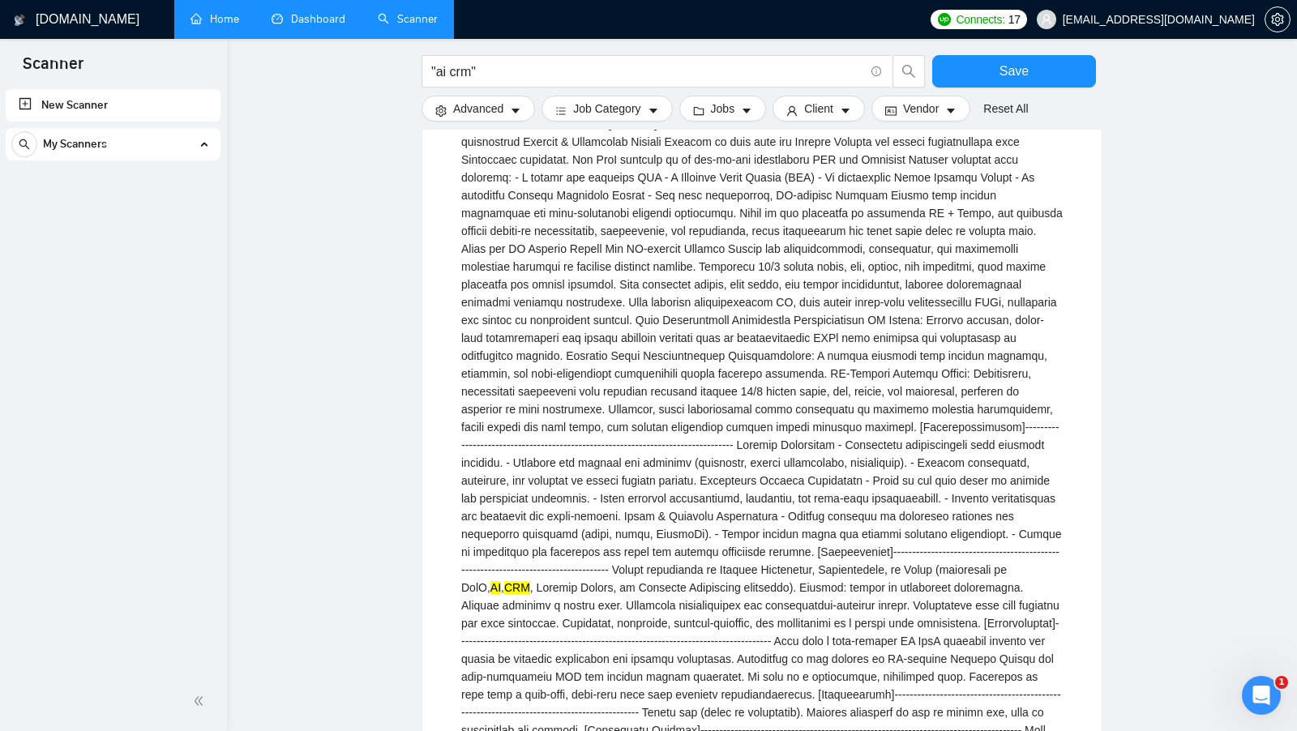
scroll to position [308, 0]
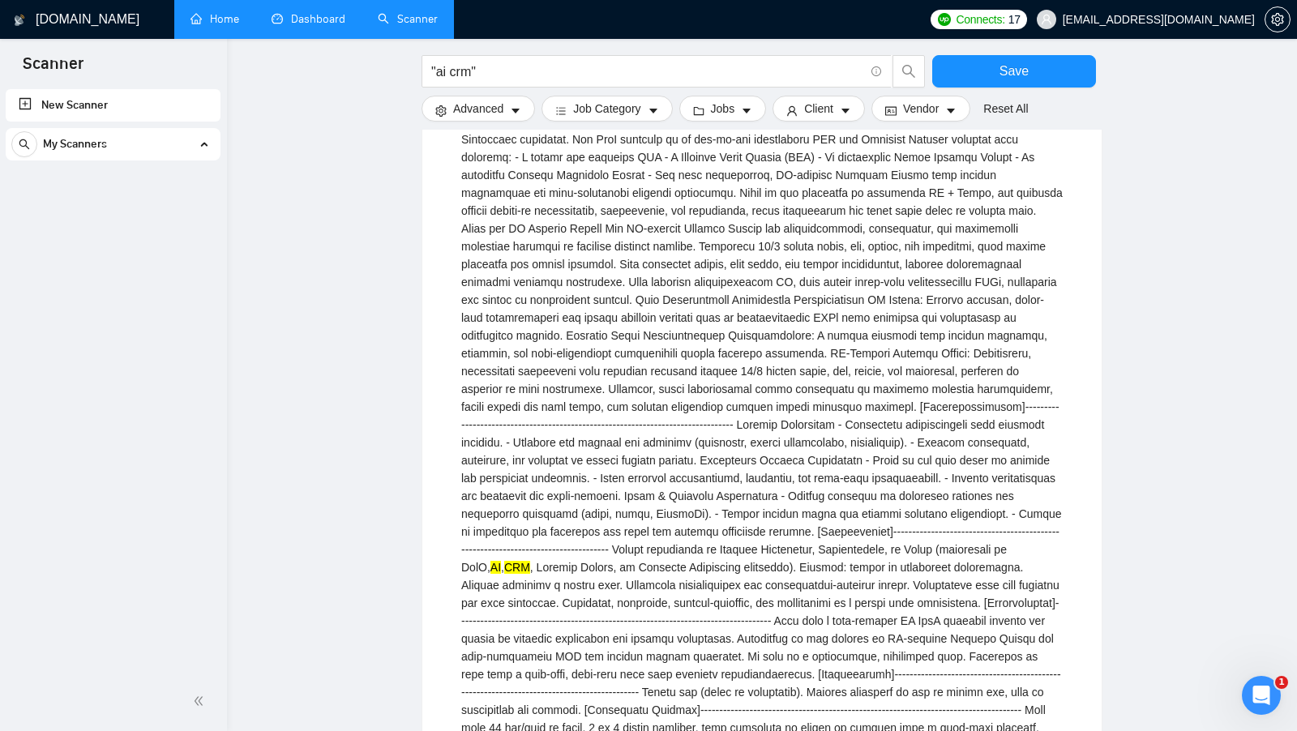
drag, startPoint x: 880, startPoint y: 586, endPoint x: 899, endPoint y: 586, distance: 18.6
click at [898, 586] on div "AI , CRM" at bounding box center [762, 433] width 602 height 713
click at [530, 574] on mark "CRM" at bounding box center [517, 567] width 26 height 13
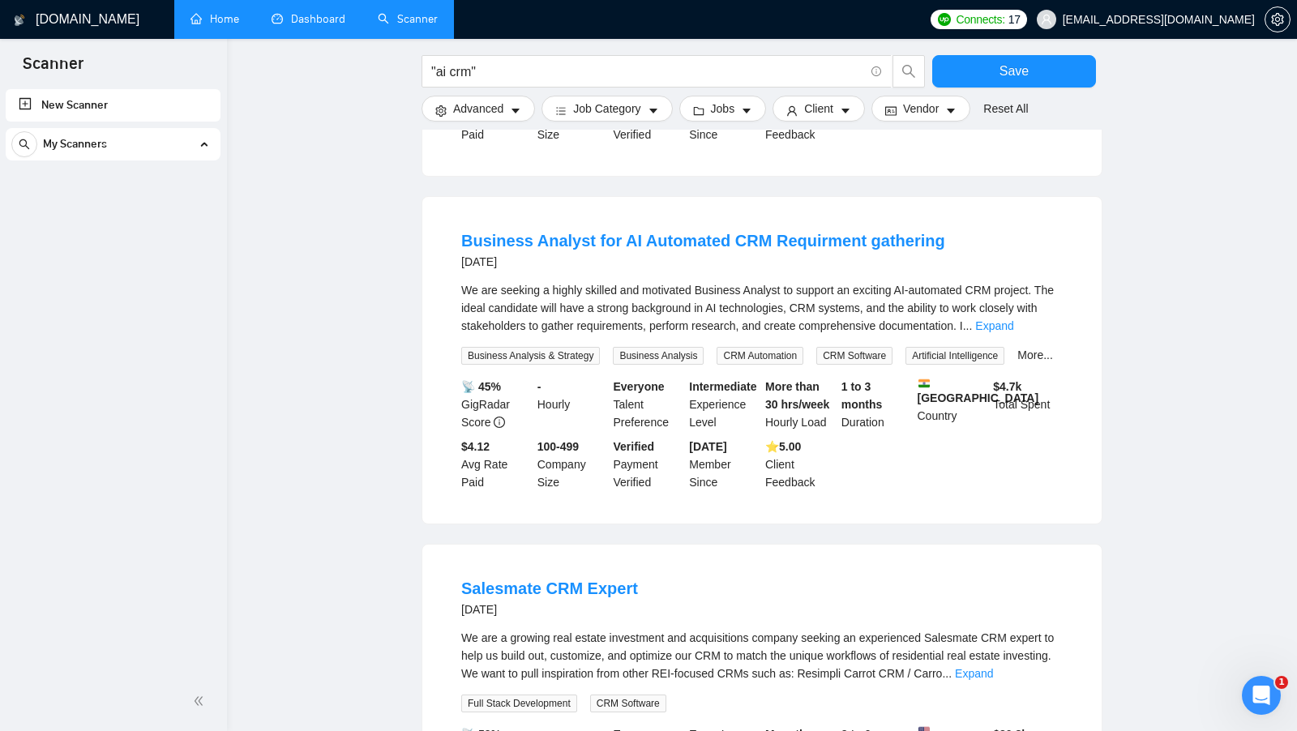
scroll to position [1137, 0]
click at [1013, 331] on link "Expand" at bounding box center [994, 324] width 38 height 13
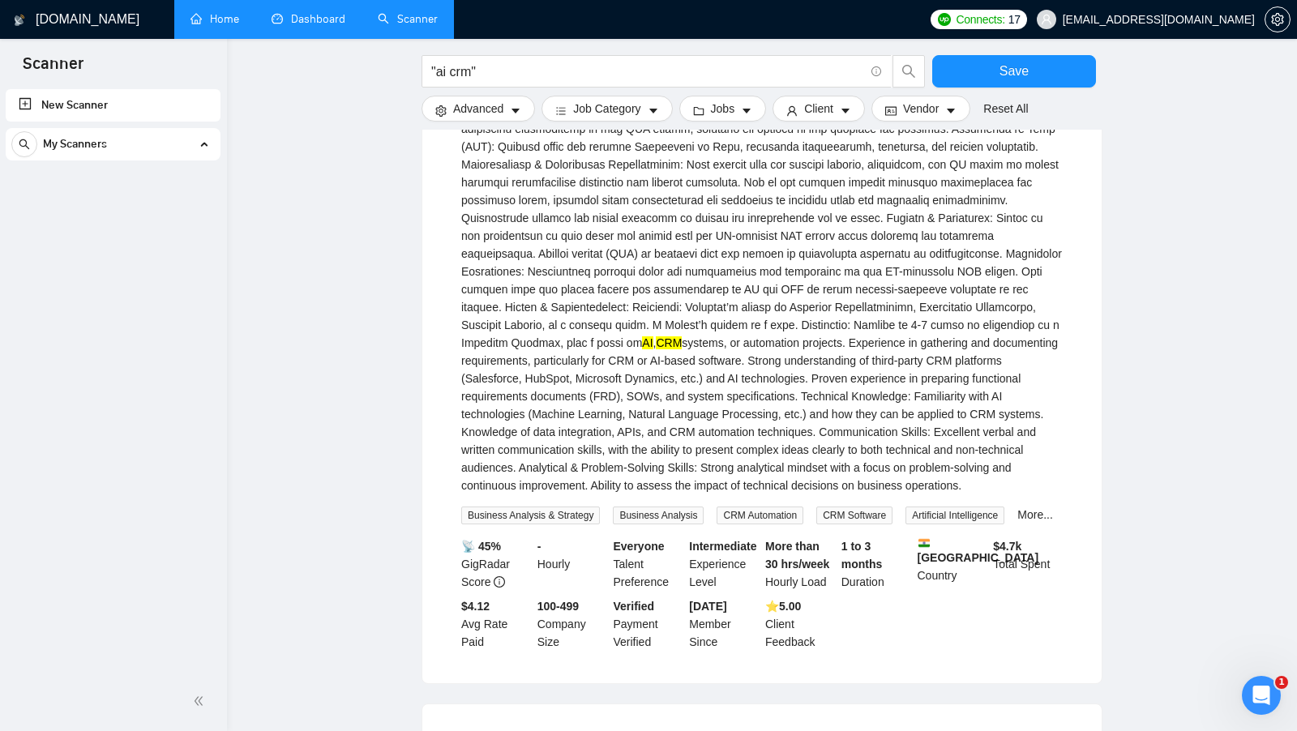
scroll to position [1533, 0]
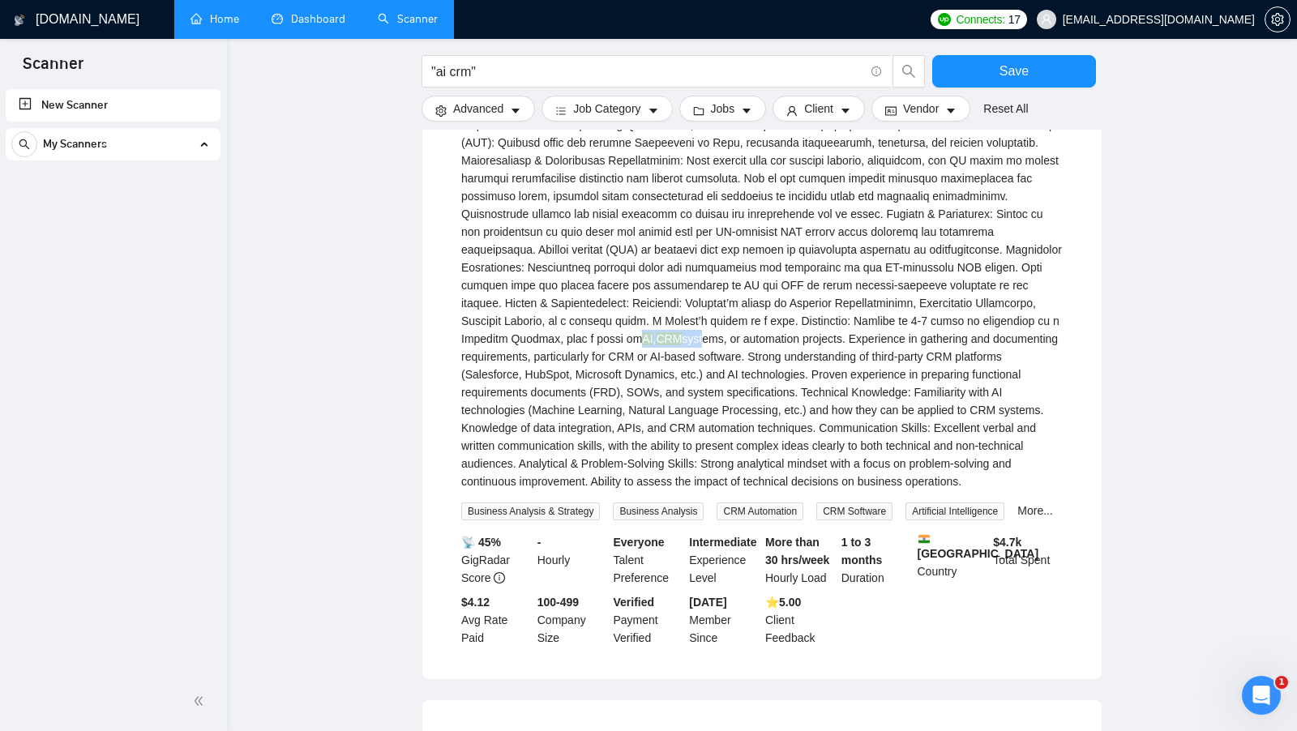
drag, startPoint x: 460, startPoint y: 412, endPoint x: 524, endPoint y: 412, distance: 63.2
click at [524, 412] on div "AI , CRM systems, or automation projects. Experience in gathering and documenti…" at bounding box center [762, 187] width 602 height 606
click at [525, 412] on div "AI , CRM systems, or automation projects. Experience in gathering and documenti…" at bounding box center [762, 187] width 602 height 606
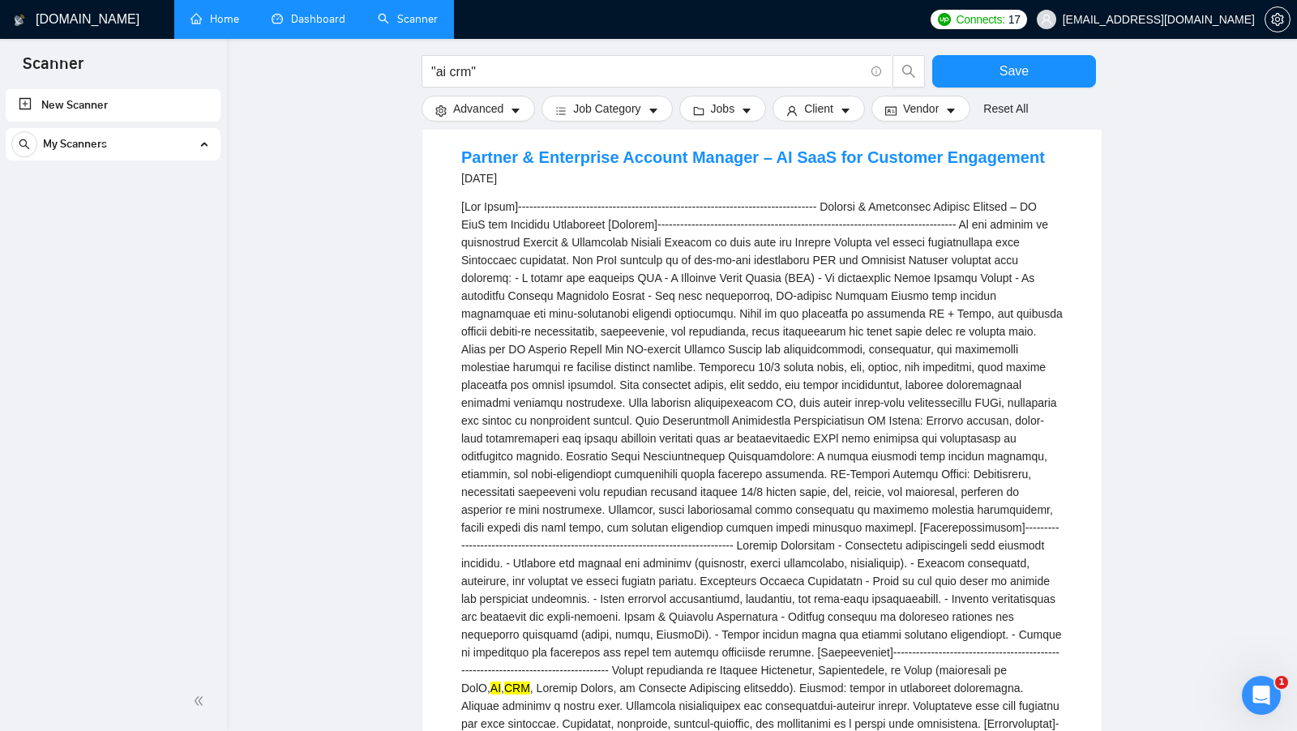
scroll to position [0, 0]
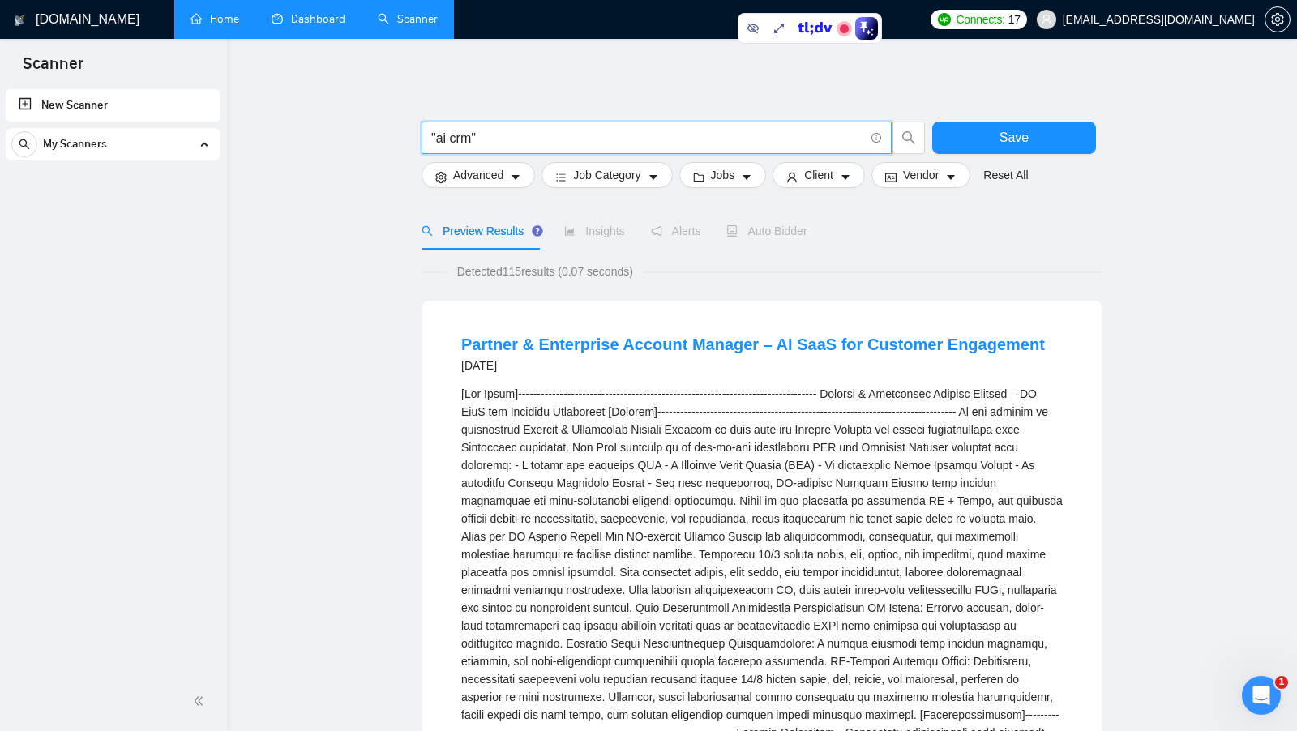
click at [486, 134] on input ""ai crm"" at bounding box center [647, 138] width 433 height 20
click at [429, 139] on span "Lead managment"" at bounding box center [657, 138] width 470 height 32
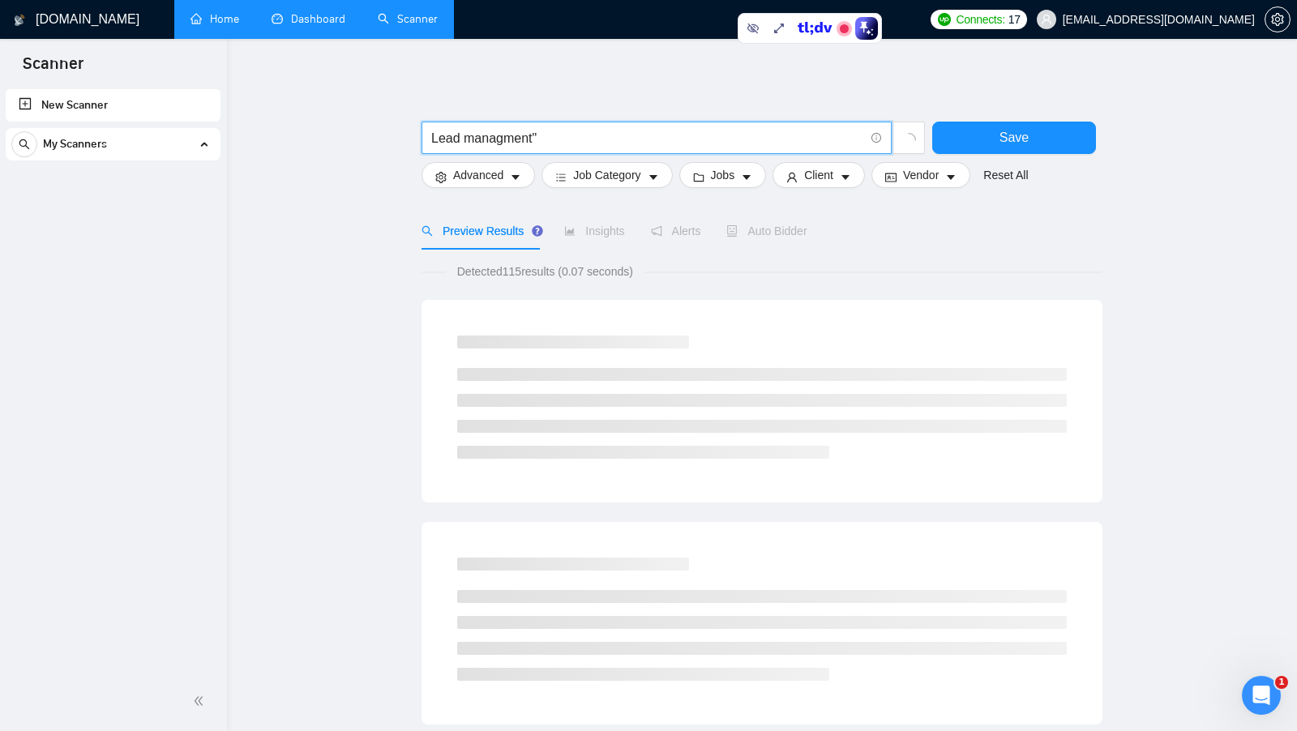
click at [430, 138] on span "Lead managment"" at bounding box center [657, 138] width 470 height 32
click at [431, 136] on input "Lead managment"" at bounding box center [647, 138] width 433 height 20
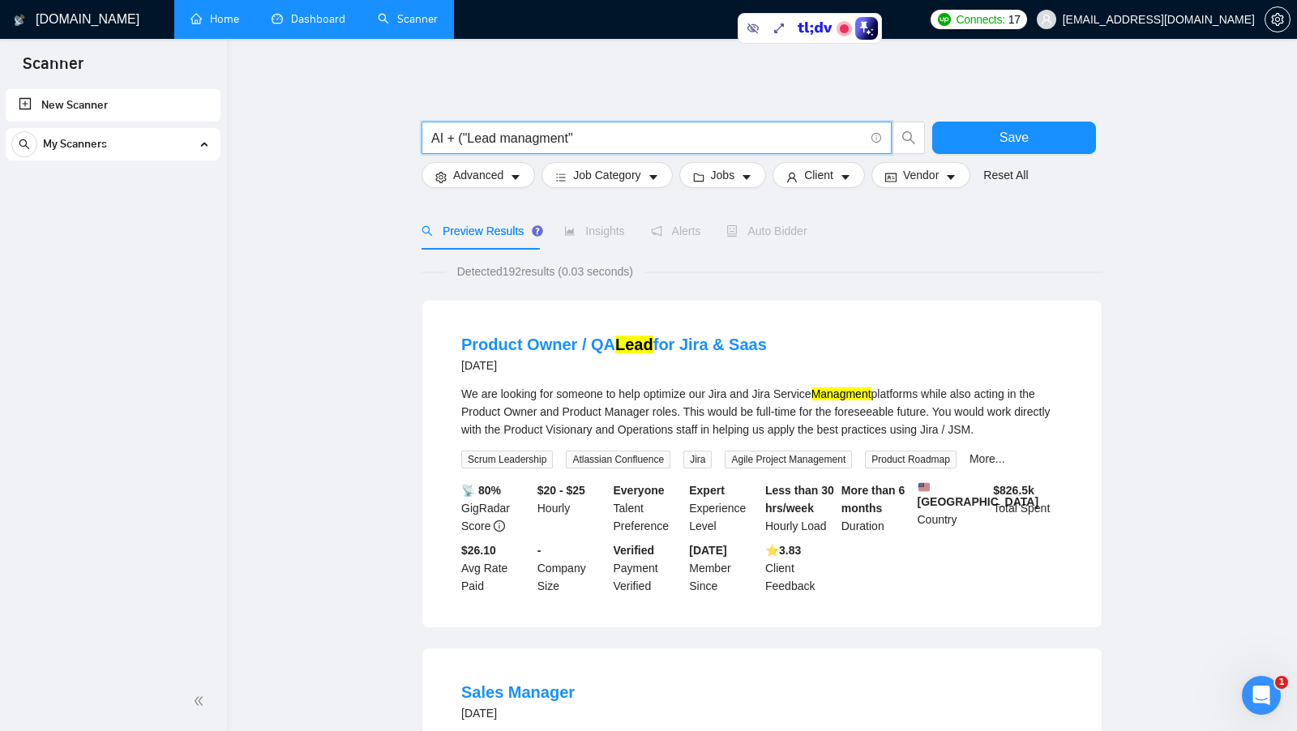
click at [703, 134] on input "AI + ("Lead managment"" at bounding box center [647, 138] width 433 height 20
click at [436, 138] on input "AI + ("Lead managment" | "lead generation"" at bounding box center [647, 138] width 433 height 20
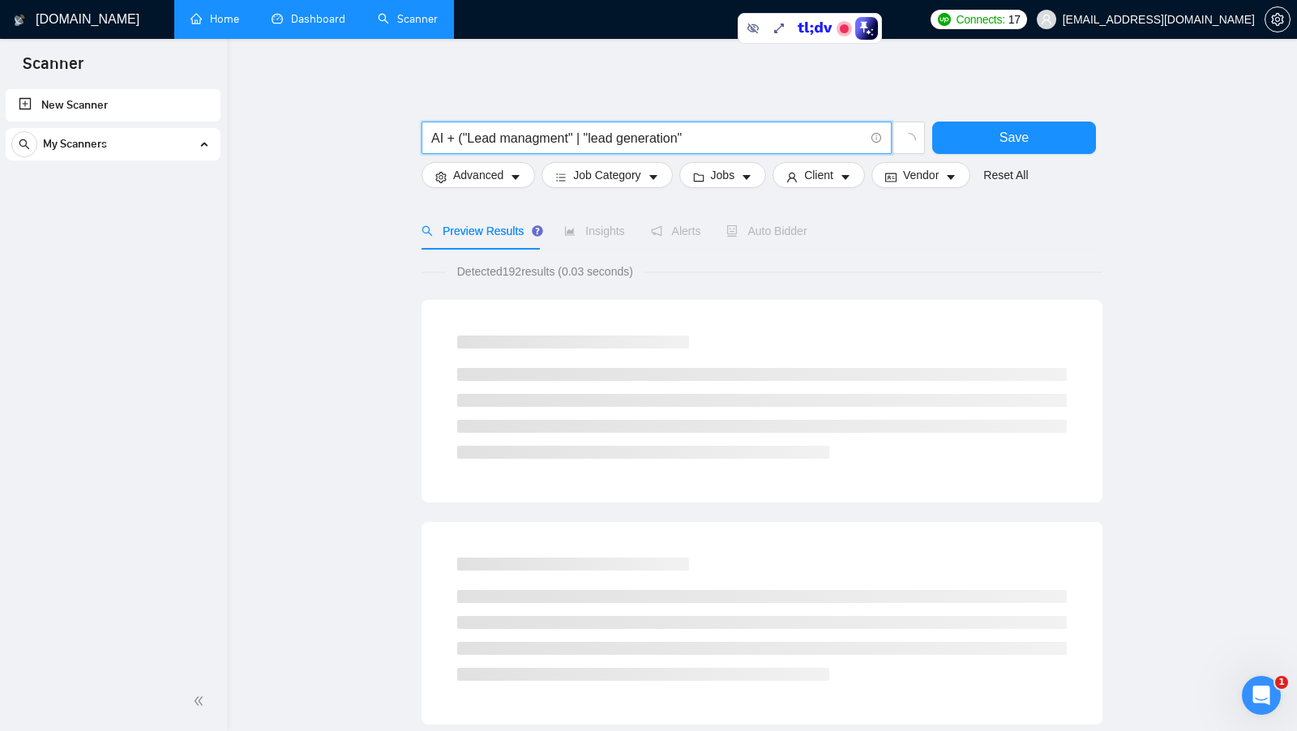
click at [436, 138] on input "AI + ("Lead managment" | "lead generation"" at bounding box center [647, 138] width 433 height 20
drag, startPoint x: 467, startPoint y: 138, endPoint x: 548, endPoint y: 139, distance: 81.1
click at [548, 139] on input "AI + ("Lead managment" | "lead generation"" at bounding box center [647, 138] width 433 height 20
drag, startPoint x: 583, startPoint y: 138, endPoint x: 696, endPoint y: 139, distance: 112.7
click at [696, 139] on input "AI + ("Lead managment" | "lead generation"" at bounding box center [647, 138] width 433 height 20
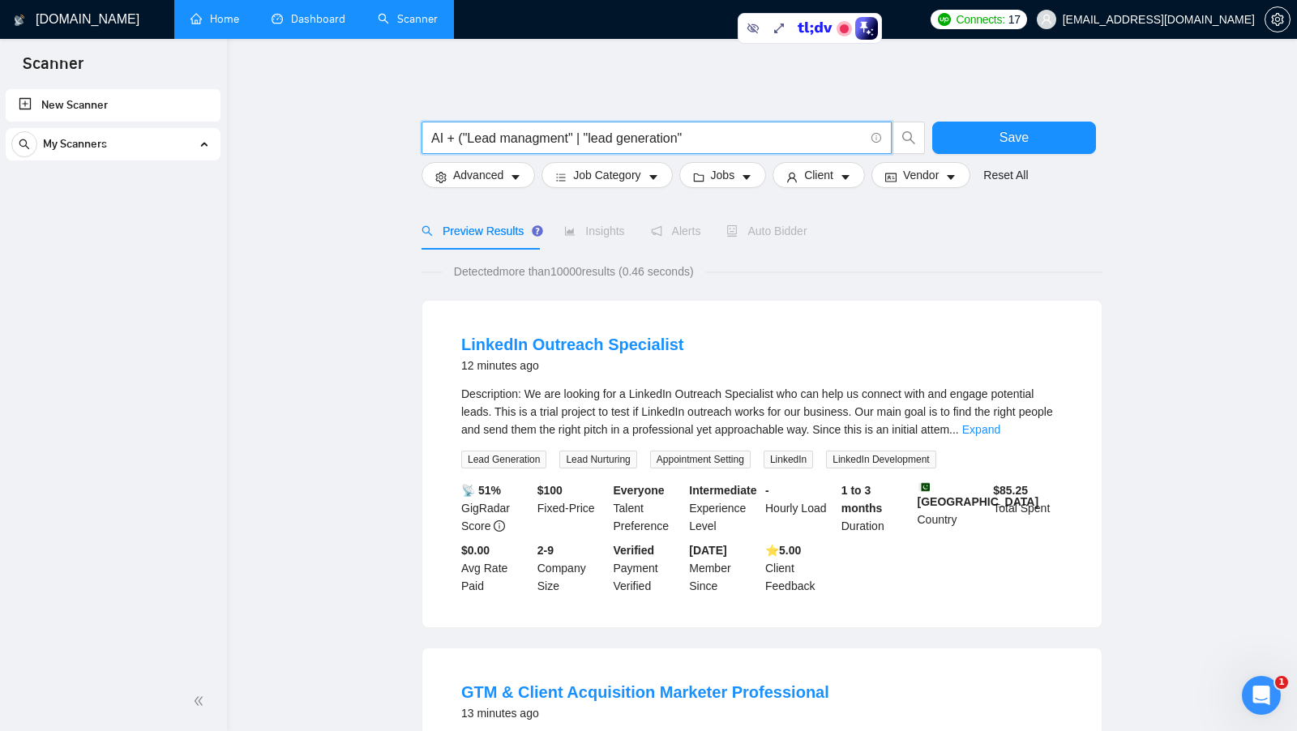
click at [700, 139] on input "AI + ("Lead managment" | "lead generation"" at bounding box center [647, 138] width 433 height 20
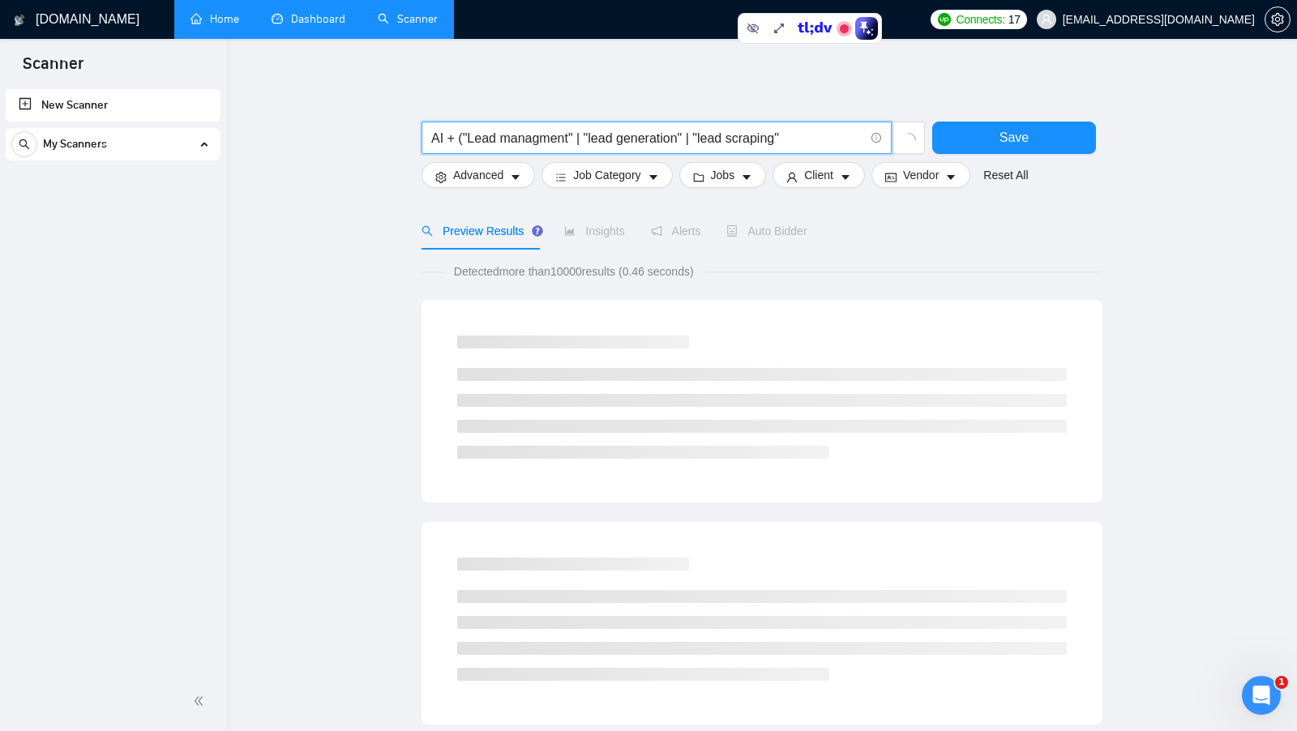
click at [437, 137] on input "AI + ("Lead managment" | "lead generation" | "lead scraping"" at bounding box center [647, 138] width 433 height 20
click at [437, 136] on input "AI + ("Lead managment" | "lead generation" | "lead scraping"" at bounding box center [647, 138] width 433 height 20
click at [555, 137] on input "AI + ("Lead managment" | "lead generation" | "lead scraping"" at bounding box center [647, 138] width 433 height 20
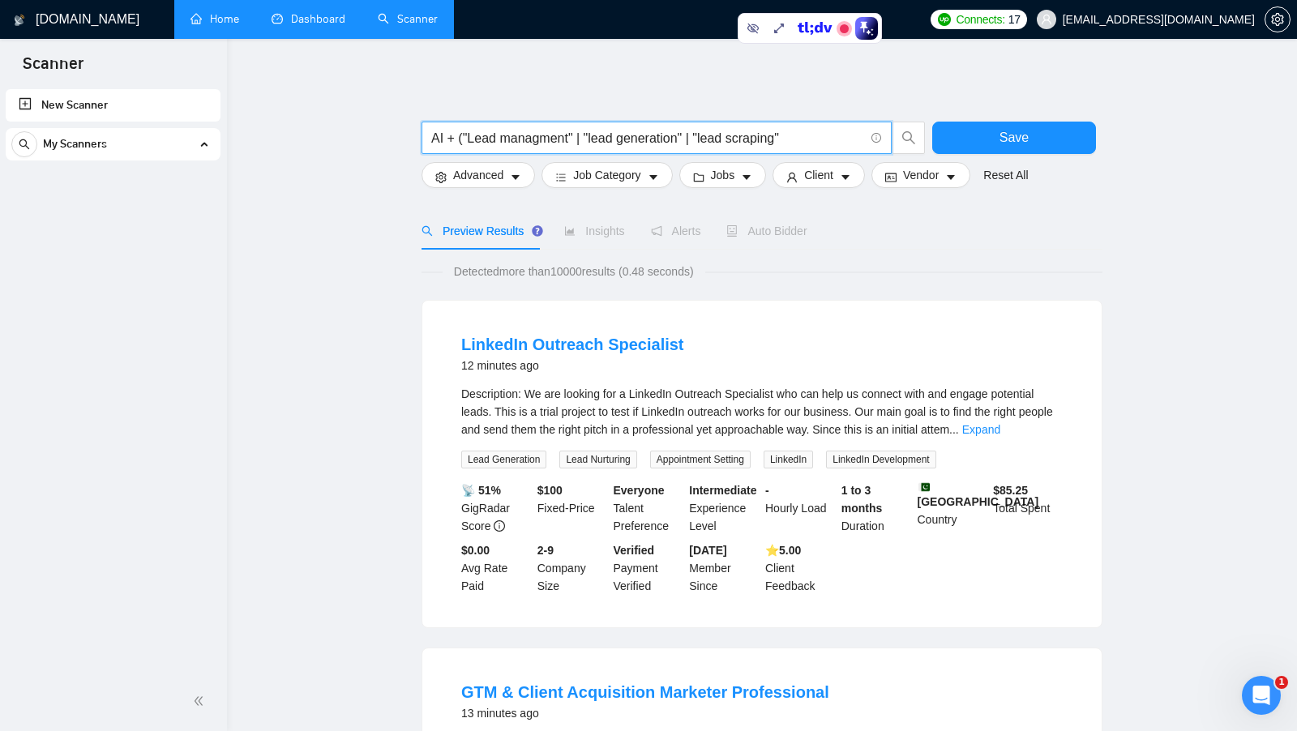
click at [1038, 420] on div "Description: We are looking for a LinkedIn Outreach Specialist who can help us …" at bounding box center [762, 412] width 602 height 54
click at [1000, 423] on link "Expand" at bounding box center [981, 429] width 38 height 13
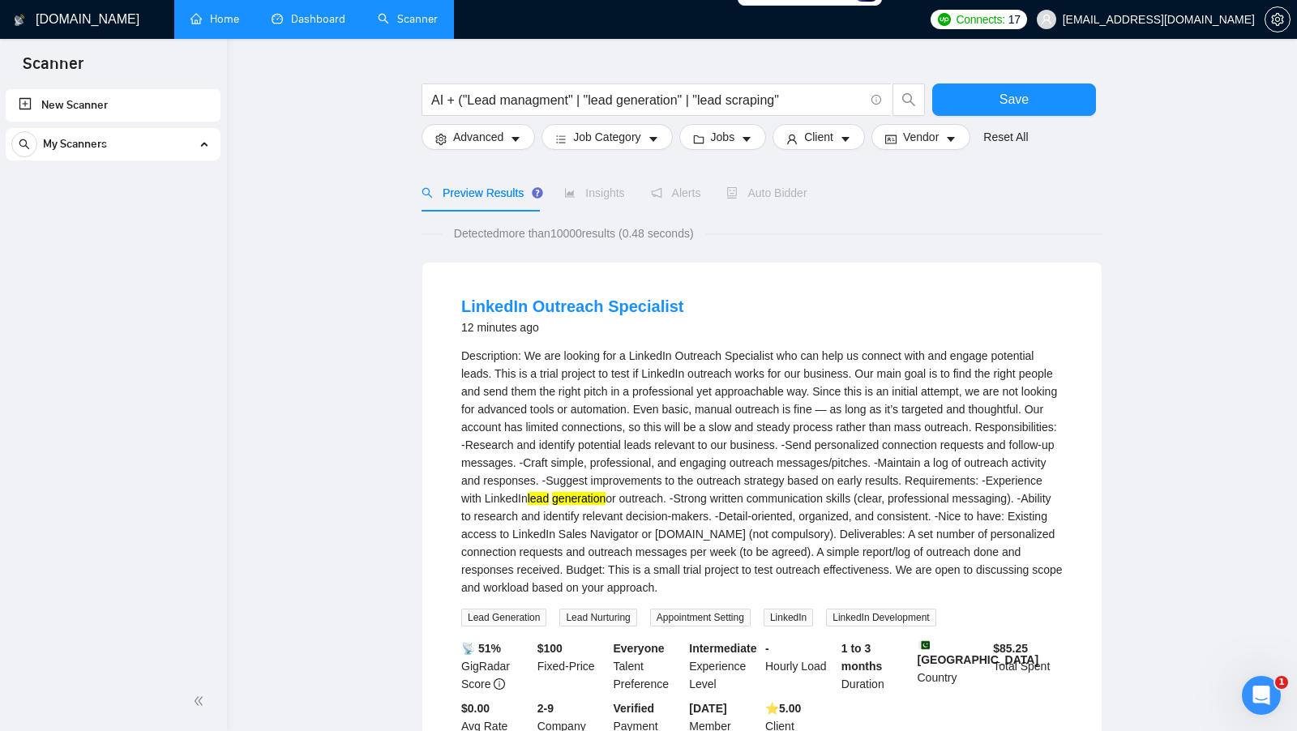
scroll to position [35, 0]
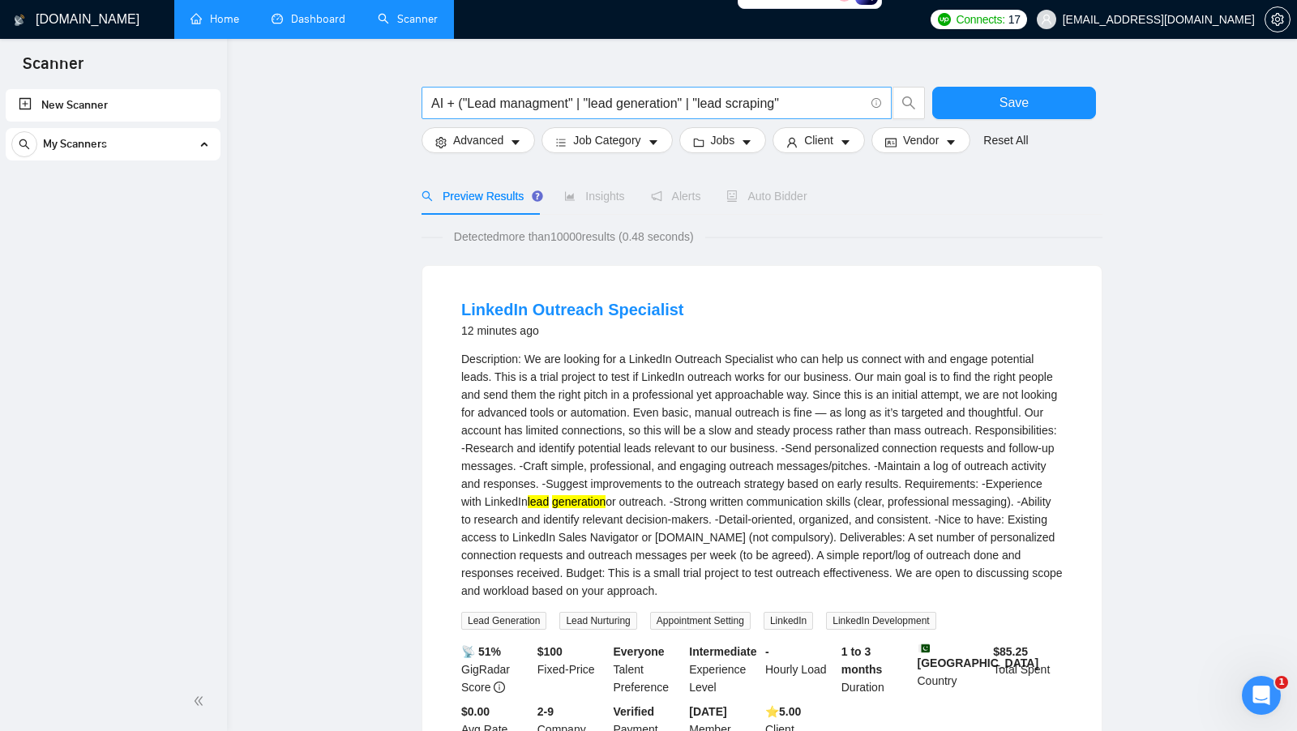
click at [798, 101] on input "AI + ("Lead managment" | "lead generation" | "lead scraping"" at bounding box center [647, 103] width 433 height 20
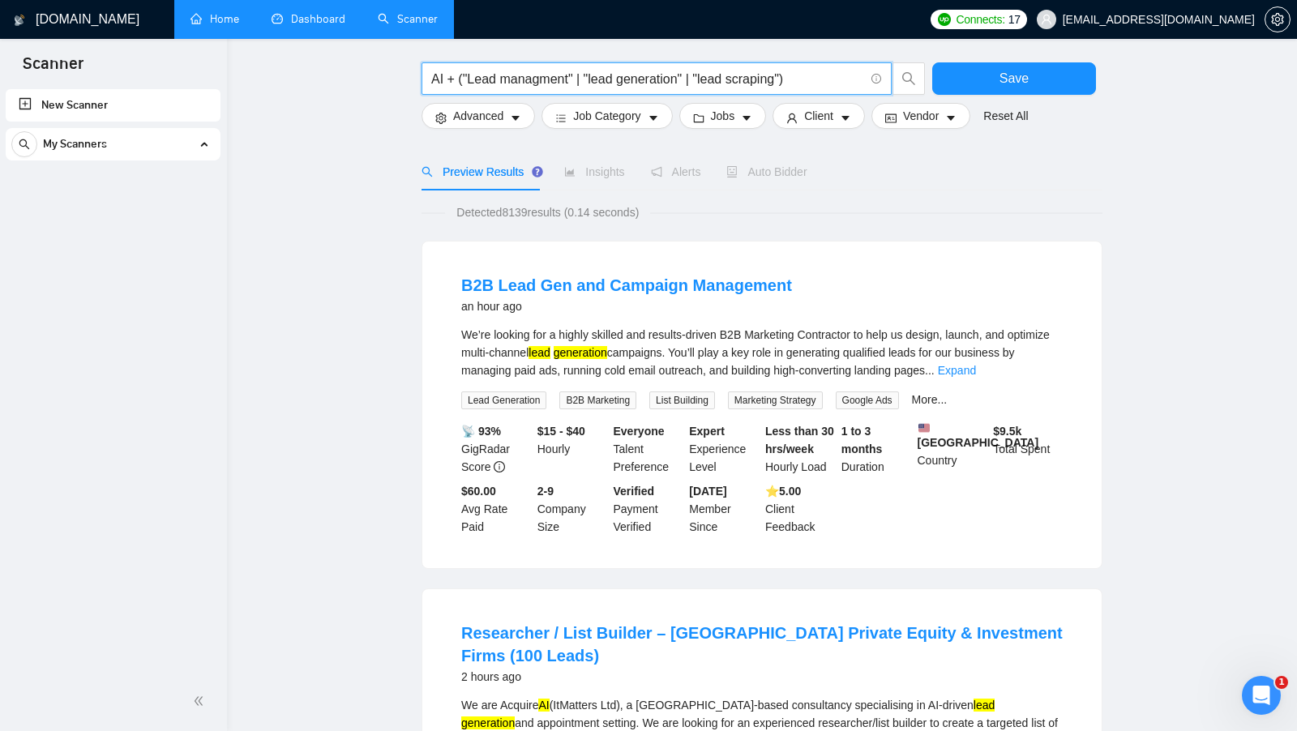
scroll to position [60, 0]
type input "AI + ("Lead managment" | "lead generation" | "lead scraping")"
click at [976, 366] on link "Expand" at bounding box center [957, 369] width 38 height 13
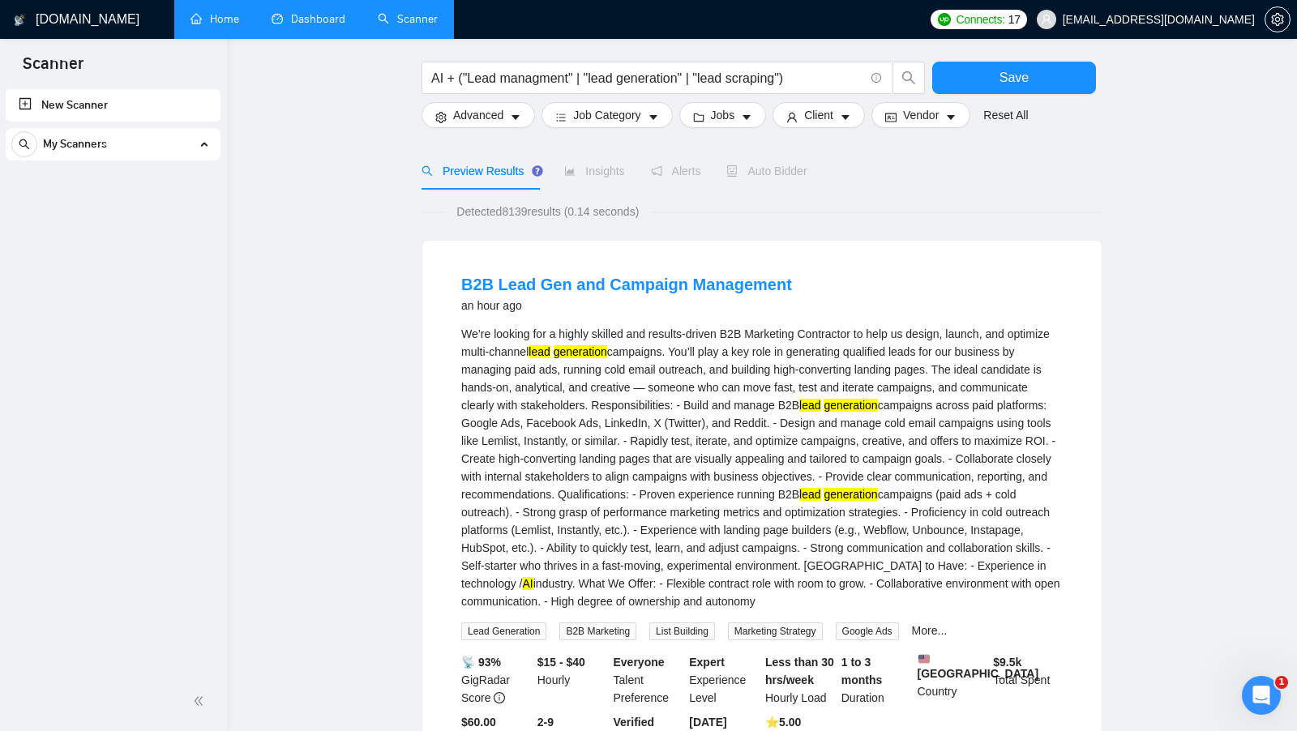
click at [533, 585] on mark "AI" at bounding box center [528, 583] width 11 height 13
click at [871, 589] on div "We’re looking for a highly skilled and results-driven B2B Marketing Contractor …" at bounding box center [762, 467] width 602 height 285
drag, startPoint x: 884, startPoint y: 585, endPoint x: 822, endPoint y: 584, distance: 62.4
click at [822, 584] on div "We’re looking for a highly skilled and results-driven B2B Marketing Contractor …" at bounding box center [762, 467] width 602 height 285
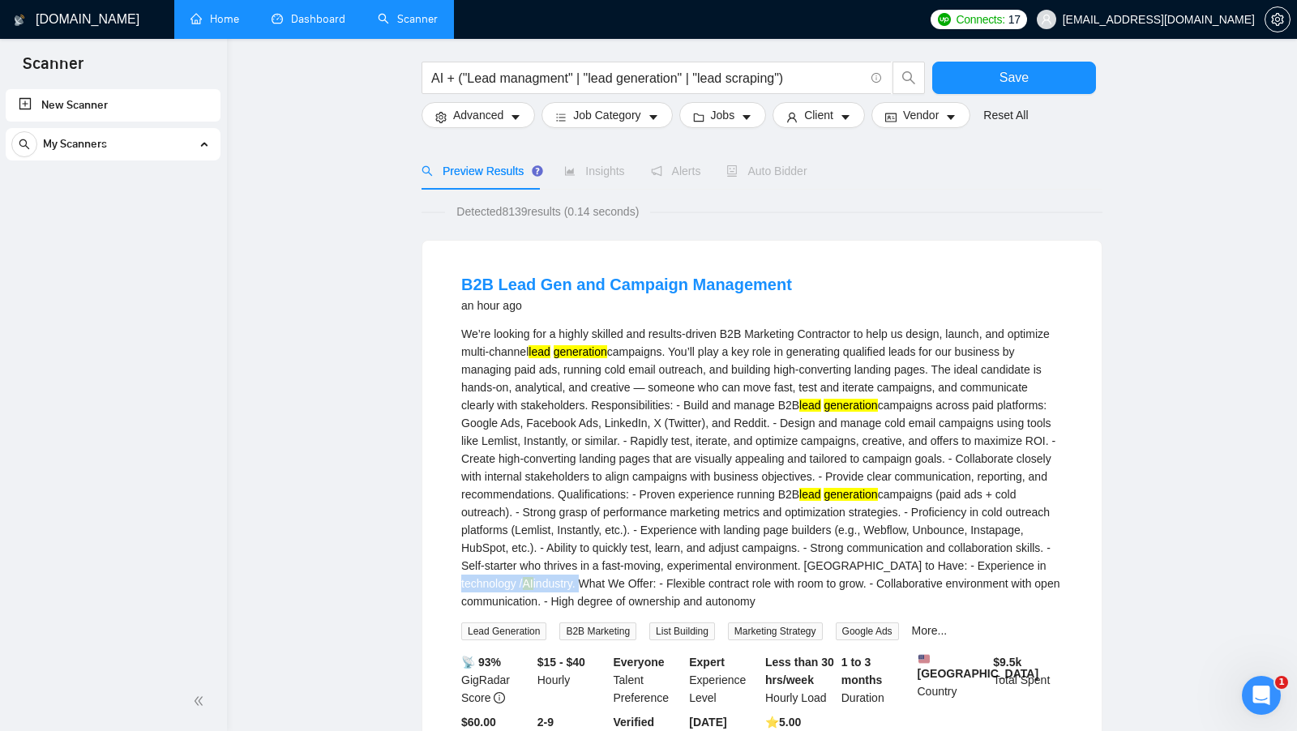
copy div "AI industry."
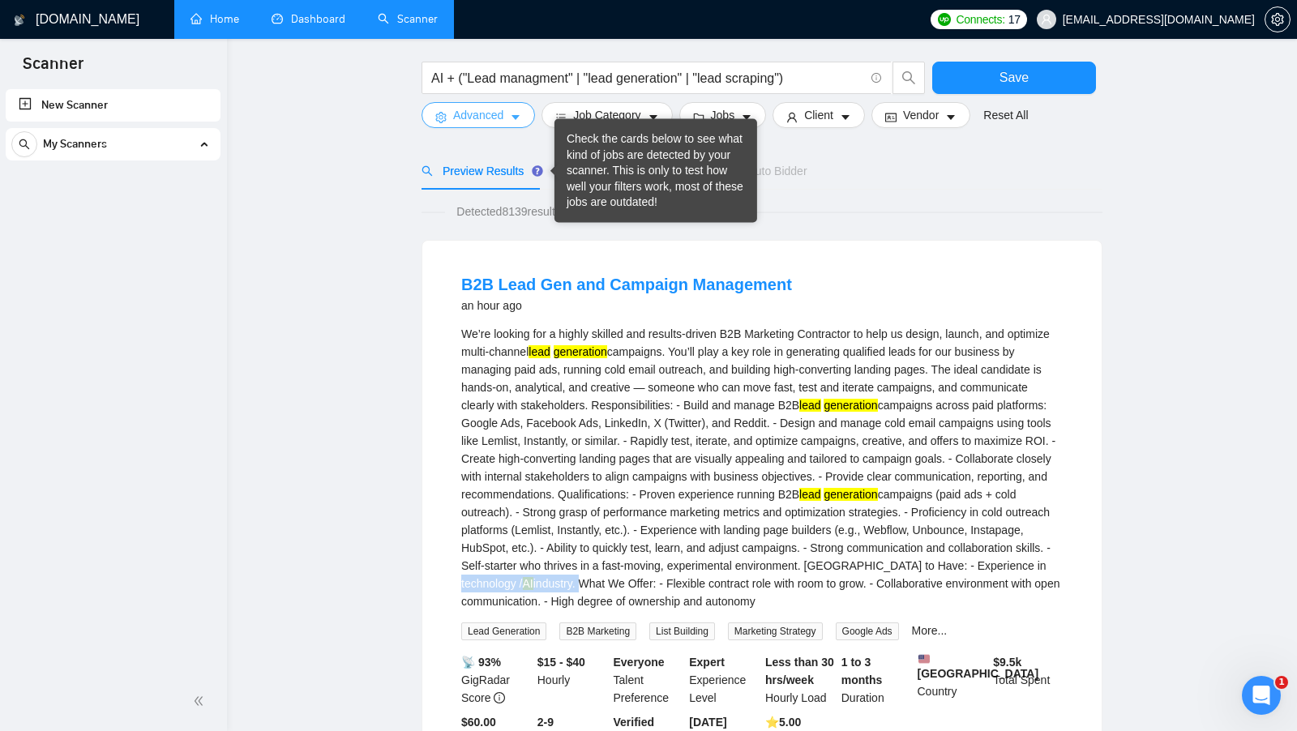
click at [453, 120] on span "Advanced" at bounding box center [478, 115] width 50 height 18
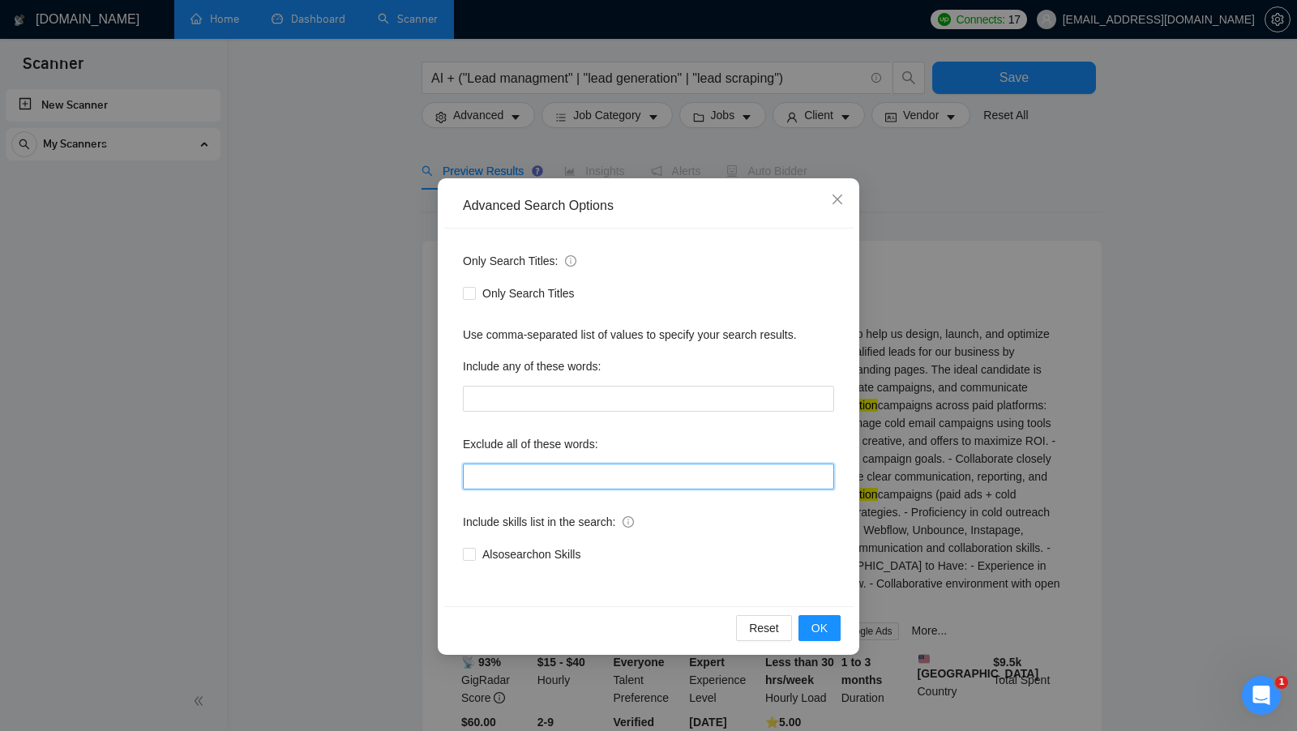
click at [556, 488] on input "text" at bounding box center [648, 477] width 371 height 26
paste input "AI industry."
click at [478, 477] on input "AI industry" at bounding box center [648, 477] width 371 height 26
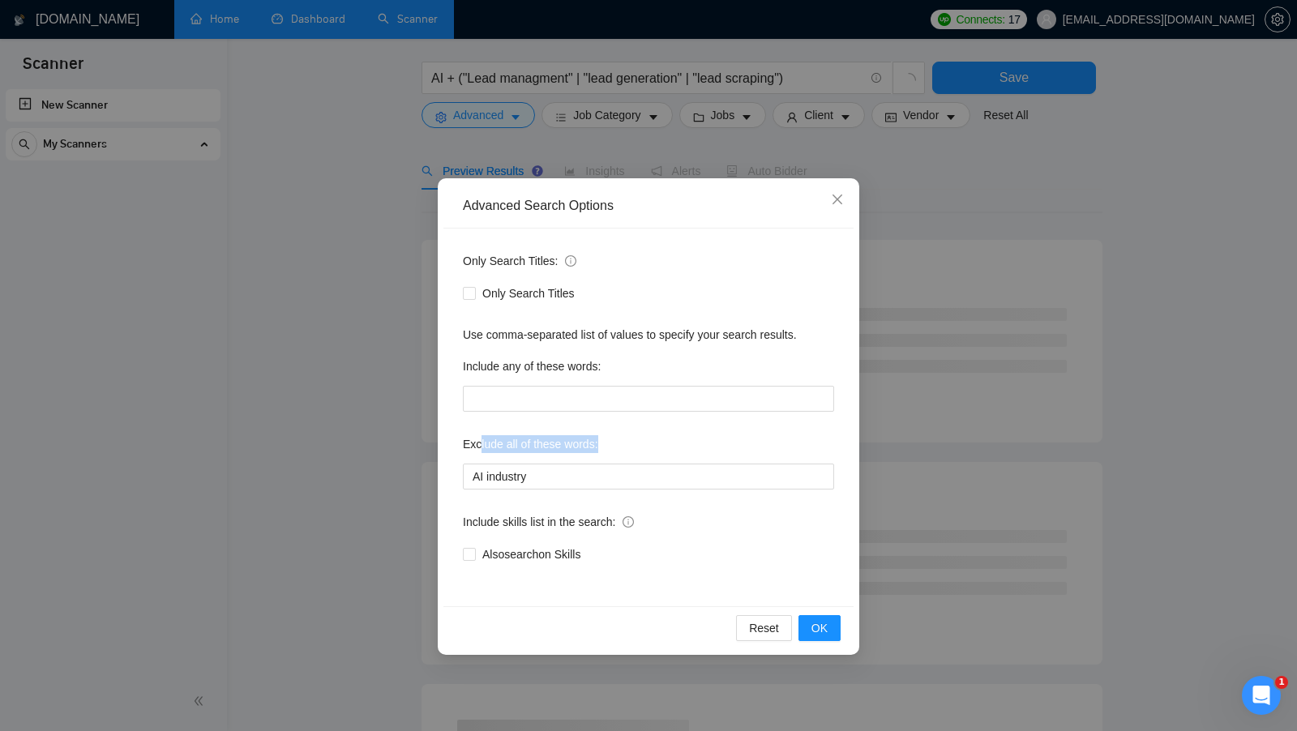
drag, startPoint x: 602, startPoint y: 448, endPoint x: 478, endPoint y: 448, distance: 123.2
click at [478, 448] on label "Exclude all of these words:" at bounding box center [530, 444] width 135 height 26
click at [813, 625] on span "OK" at bounding box center [819, 628] width 16 height 18
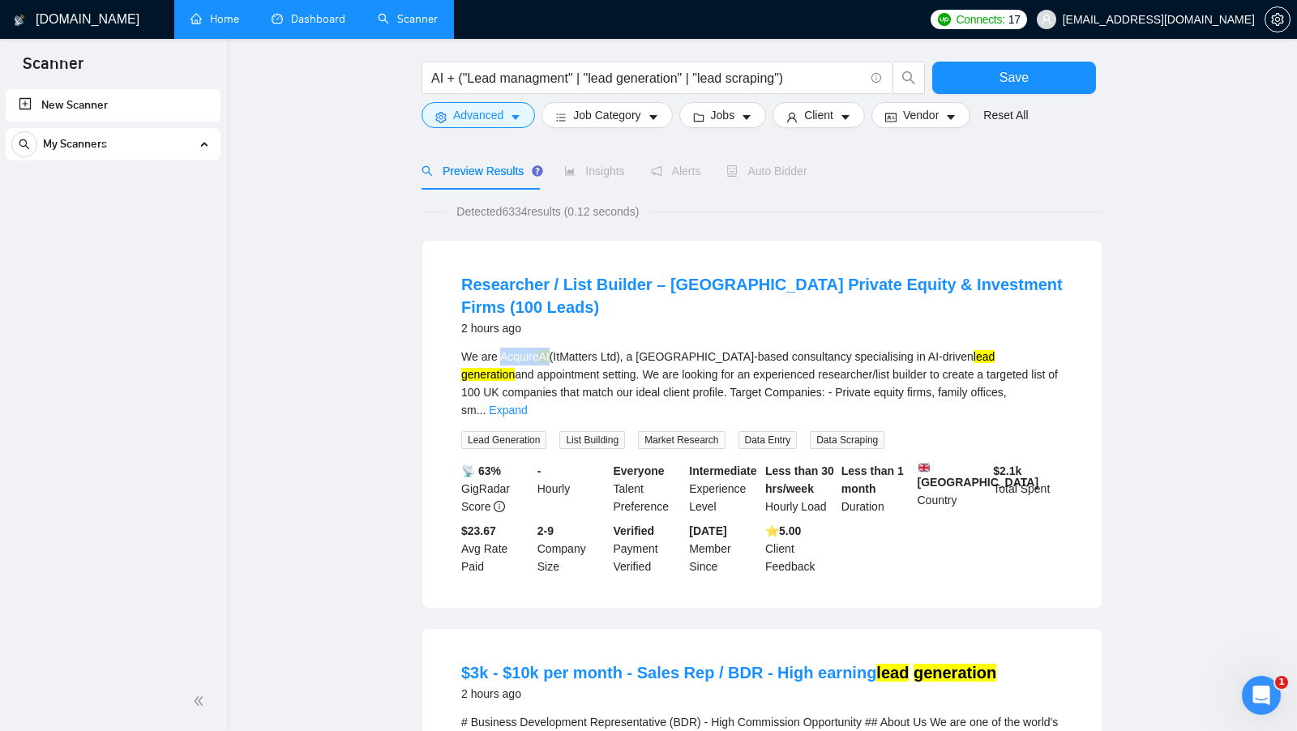
drag, startPoint x: 553, startPoint y: 332, endPoint x: 500, endPoint y: 332, distance: 52.7
click at [500, 348] on div "We are Acquire AI (ItMatters Ltd), a UK-based consultancy specialising in AI-dr…" at bounding box center [762, 383] width 602 height 71
copy div "Acquire AI"
click at [461, 106] on span "Advanced" at bounding box center [478, 115] width 50 height 18
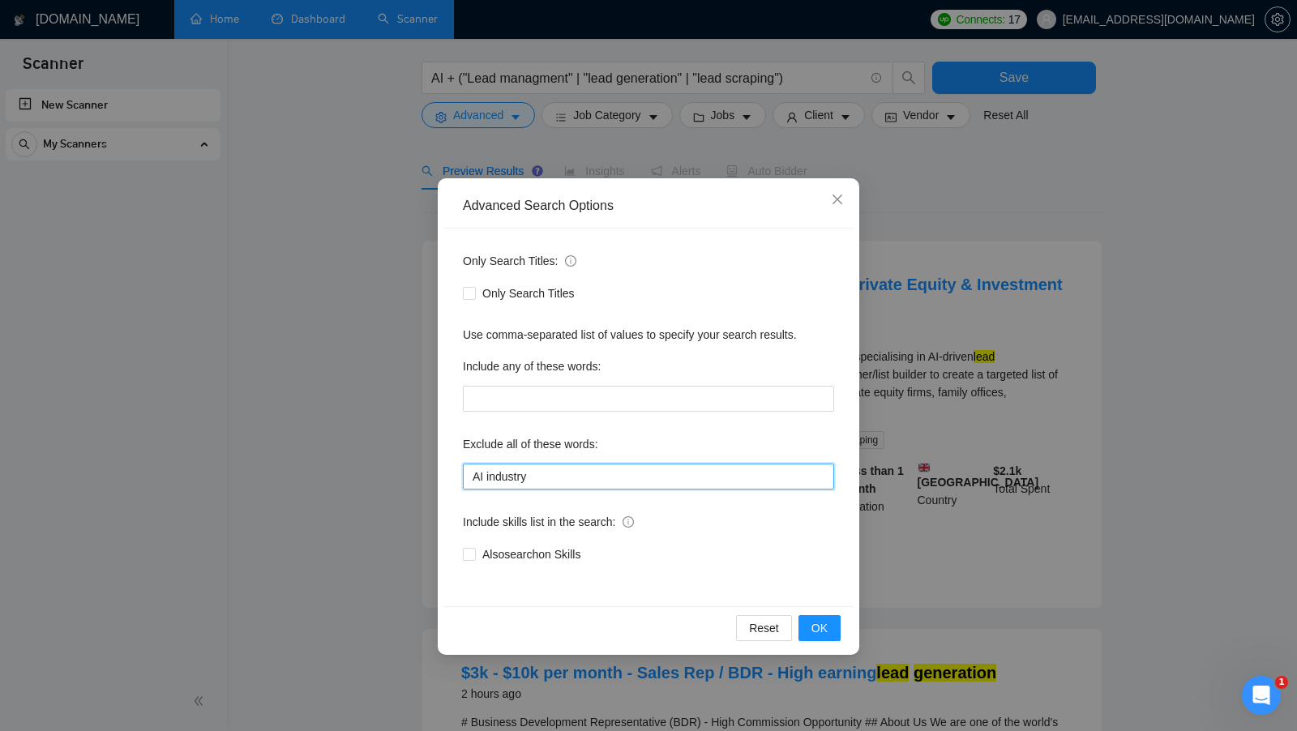
click at [588, 467] on input "AI industry" at bounding box center [648, 477] width 371 height 26
click at [591, 470] on input "AI industry" at bounding box center [648, 477] width 371 height 26
paste input "Acquire AI"
click at [804, 610] on div "Reset OK" at bounding box center [648, 627] width 410 height 43
click at [804, 615] on button "OK" at bounding box center [820, 628] width 42 height 26
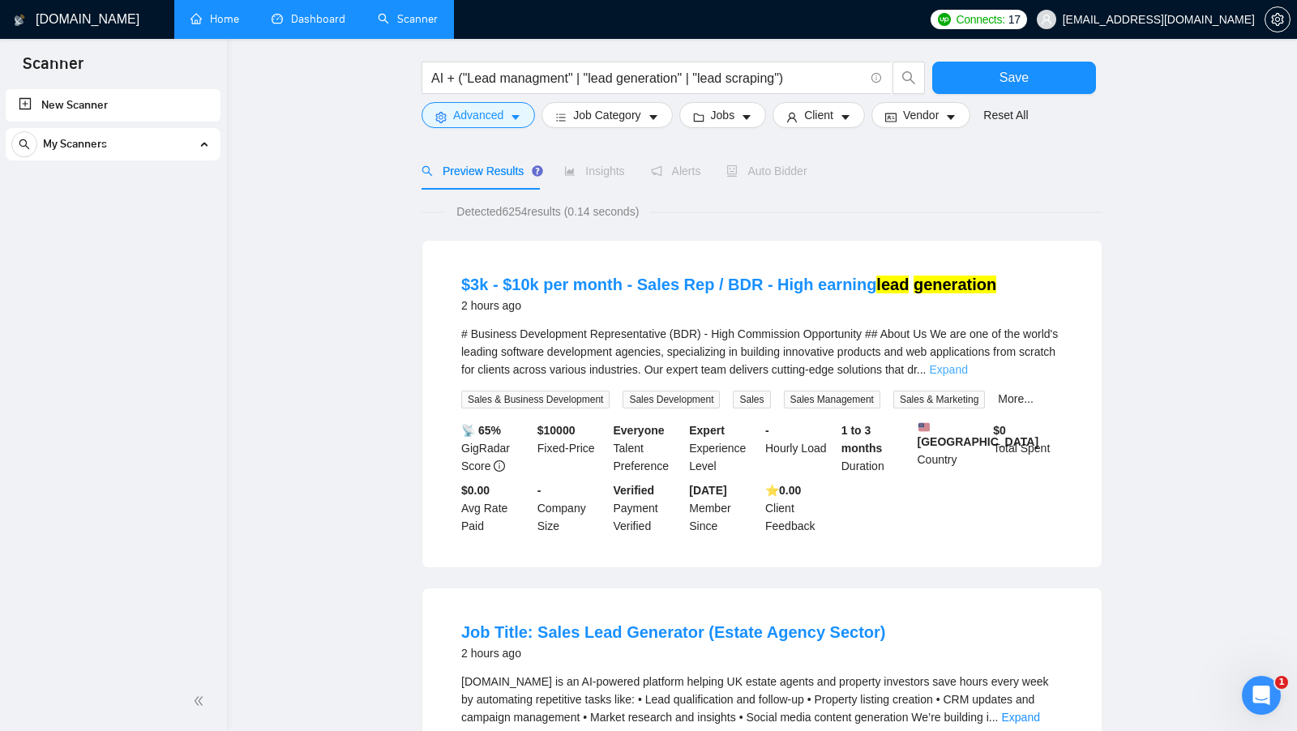
click at [968, 366] on link "Expand" at bounding box center [949, 369] width 38 height 13
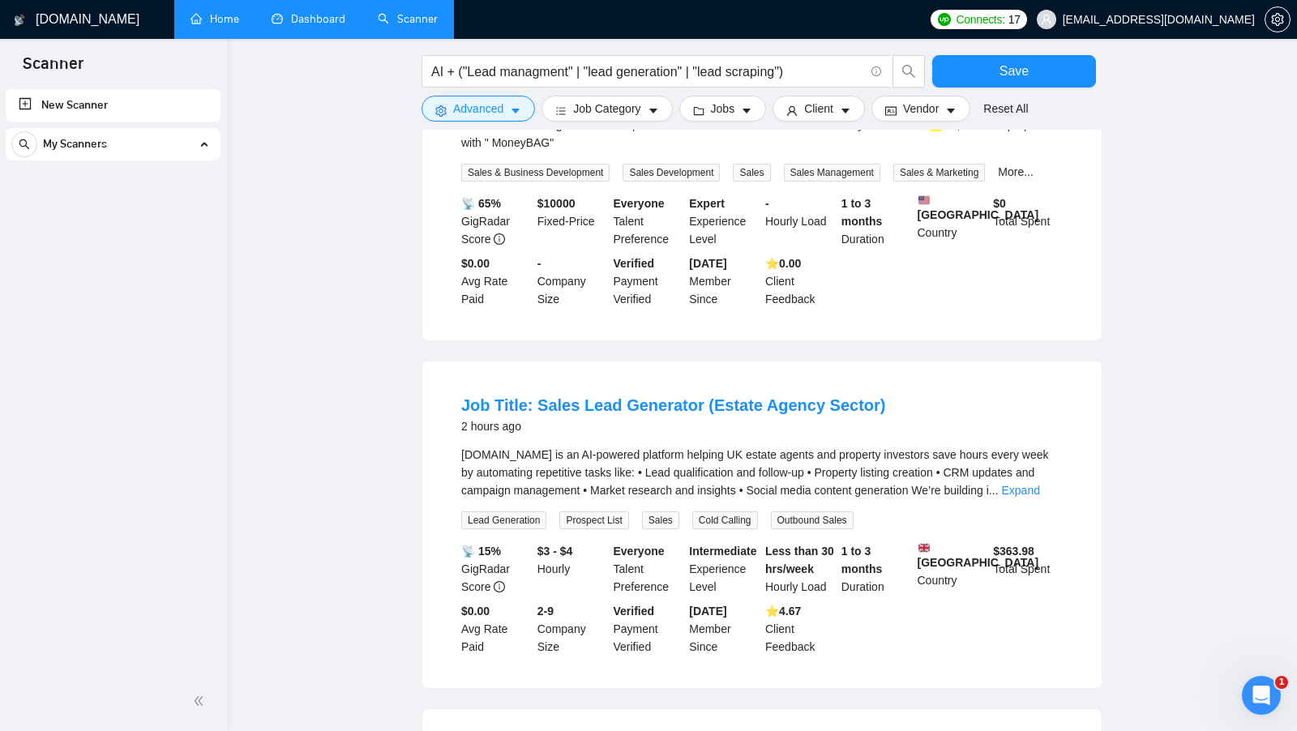
scroll to position [677, 0]
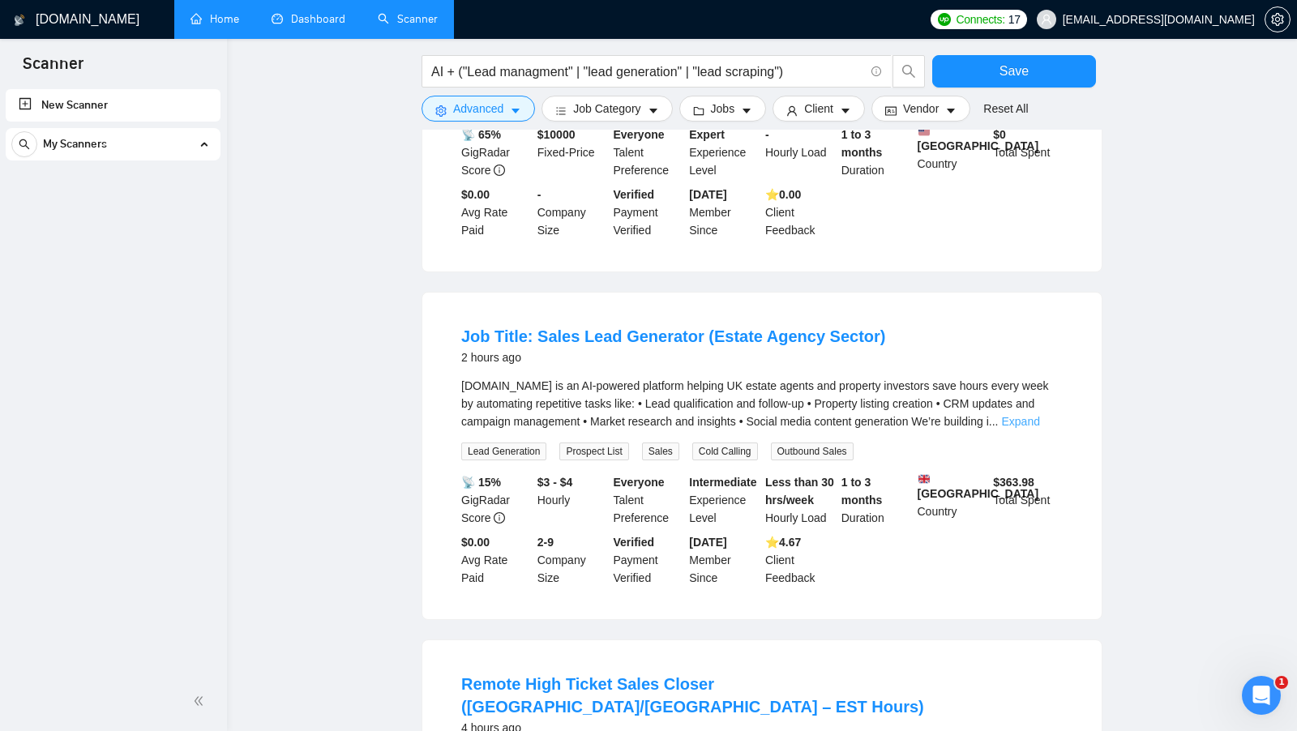
click at [1039, 428] on link "Expand" at bounding box center [1020, 421] width 38 height 13
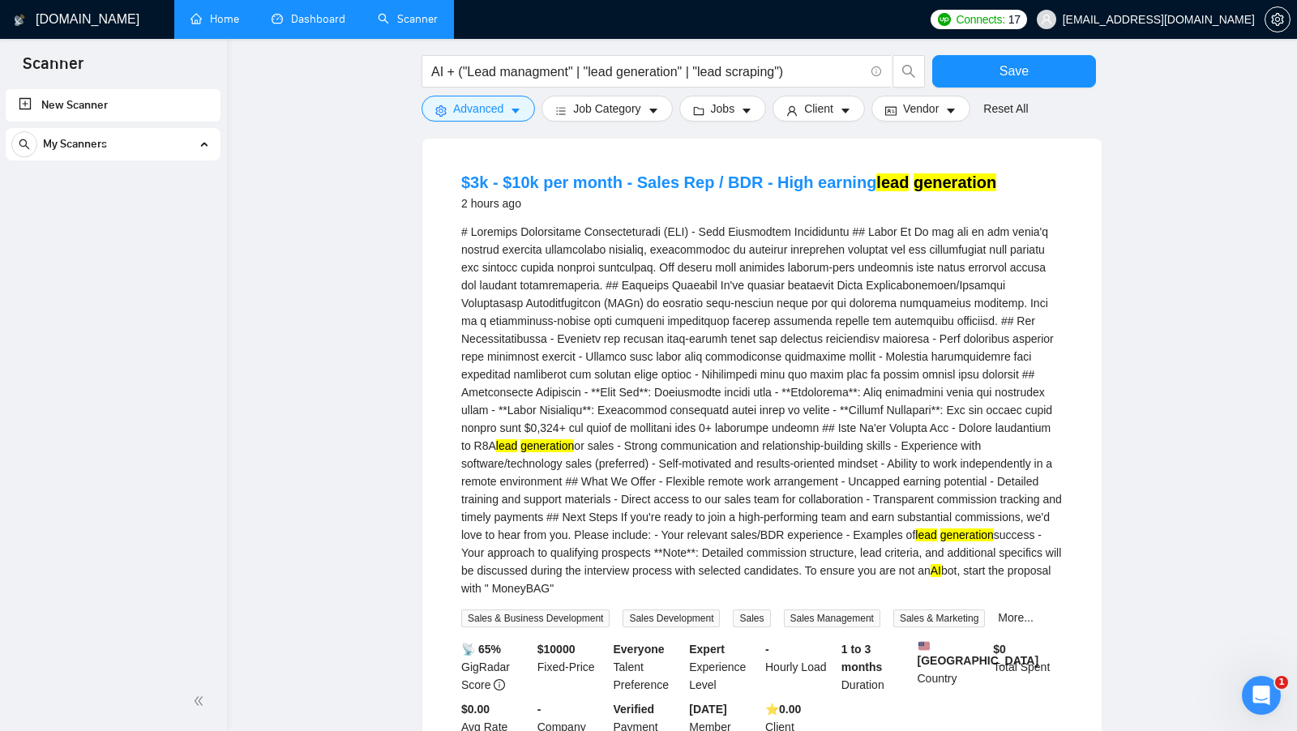
scroll to position [0, 0]
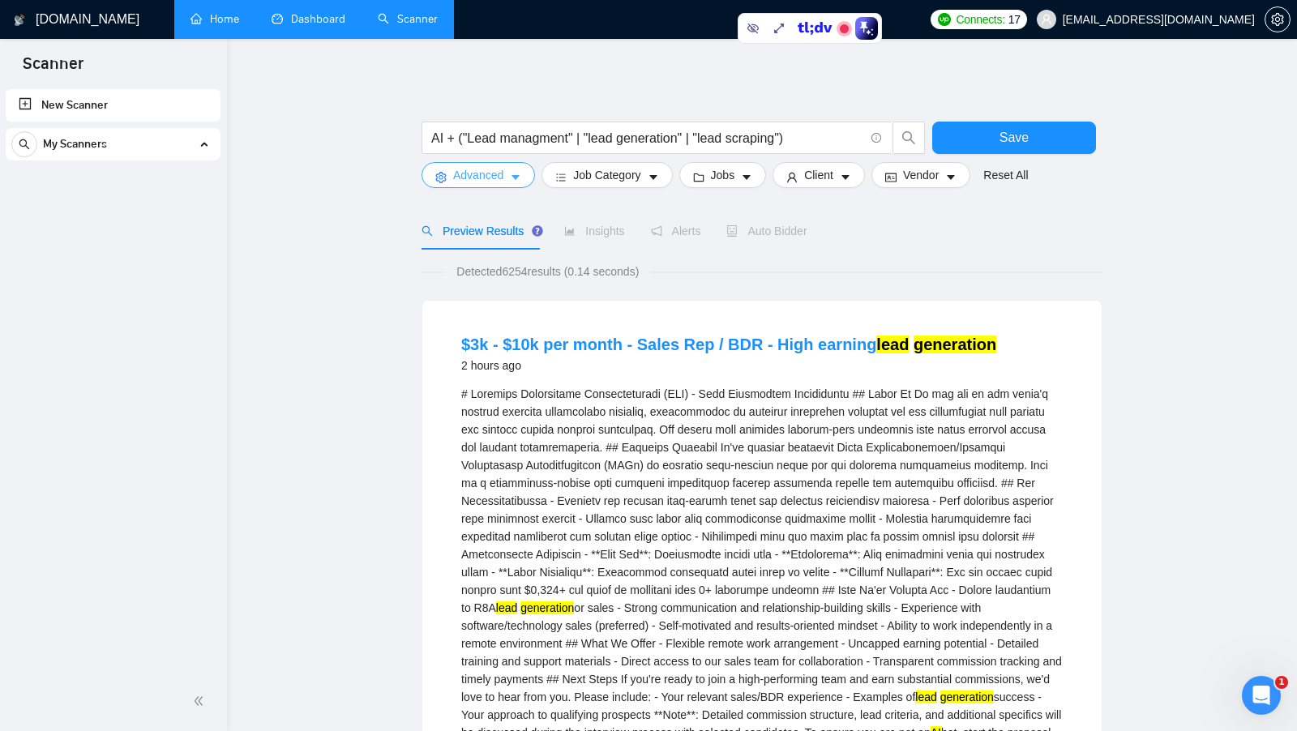
click at [500, 180] on span "Advanced" at bounding box center [478, 175] width 50 height 18
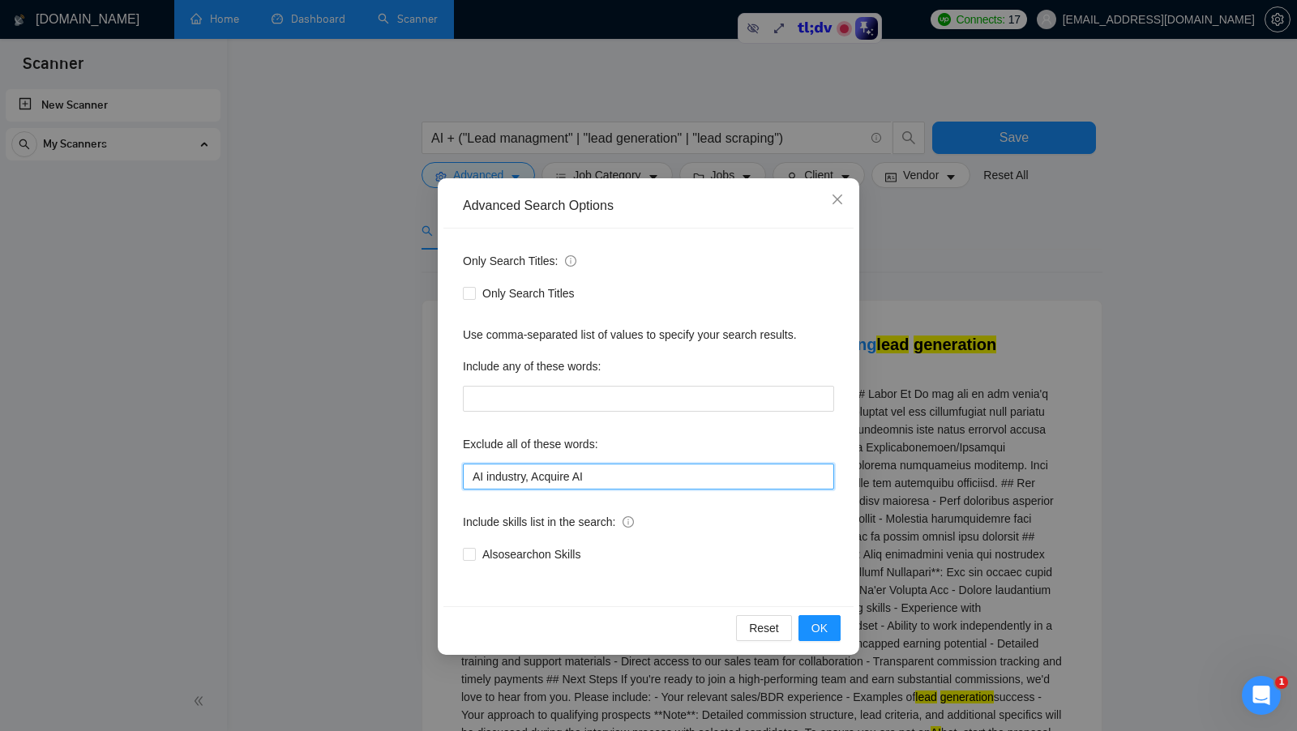
click at [645, 482] on input "AI industry, Acquire AI" at bounding box center [648, 477] width 371 height 26
click at [808, 618] on button "OK" at bounding box center [820, 628] width 42 height 26
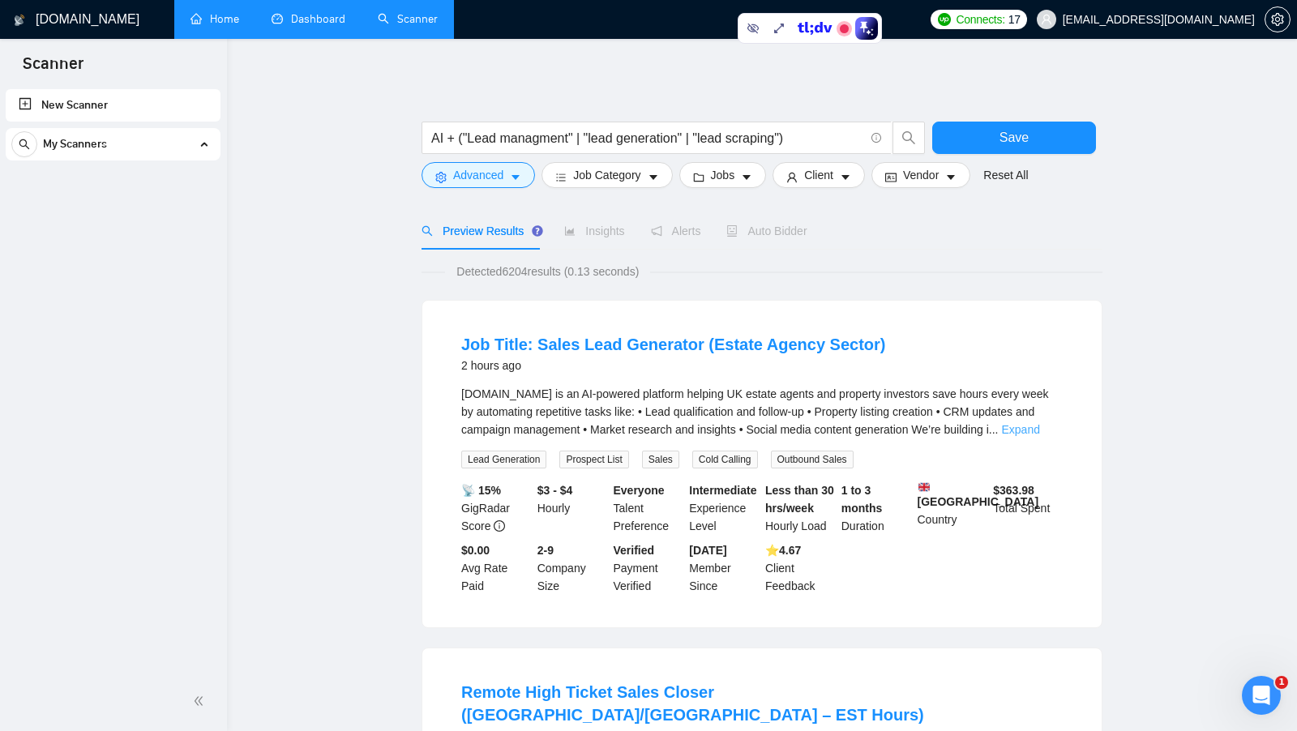
click at [1028, 427] on link "Expand" at bounding box center [1020, 429] width 38 height 13
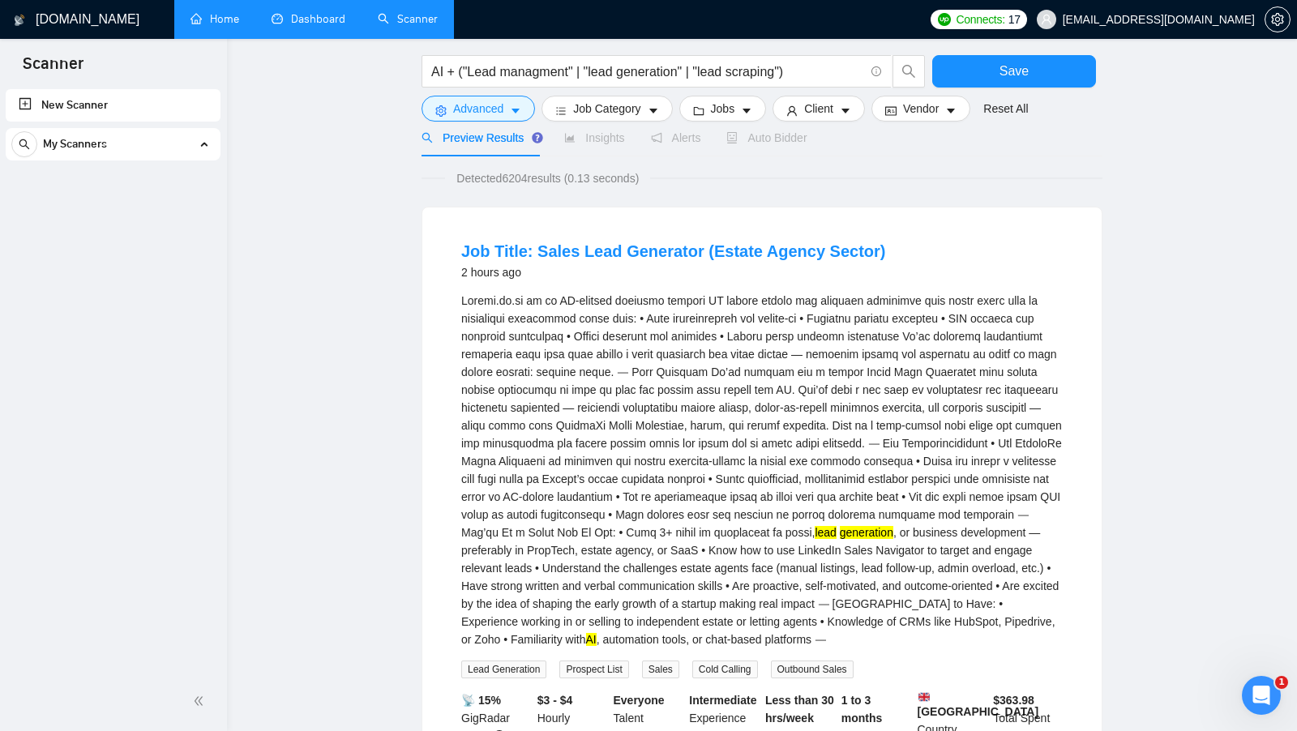
scroll to position [85, 0]
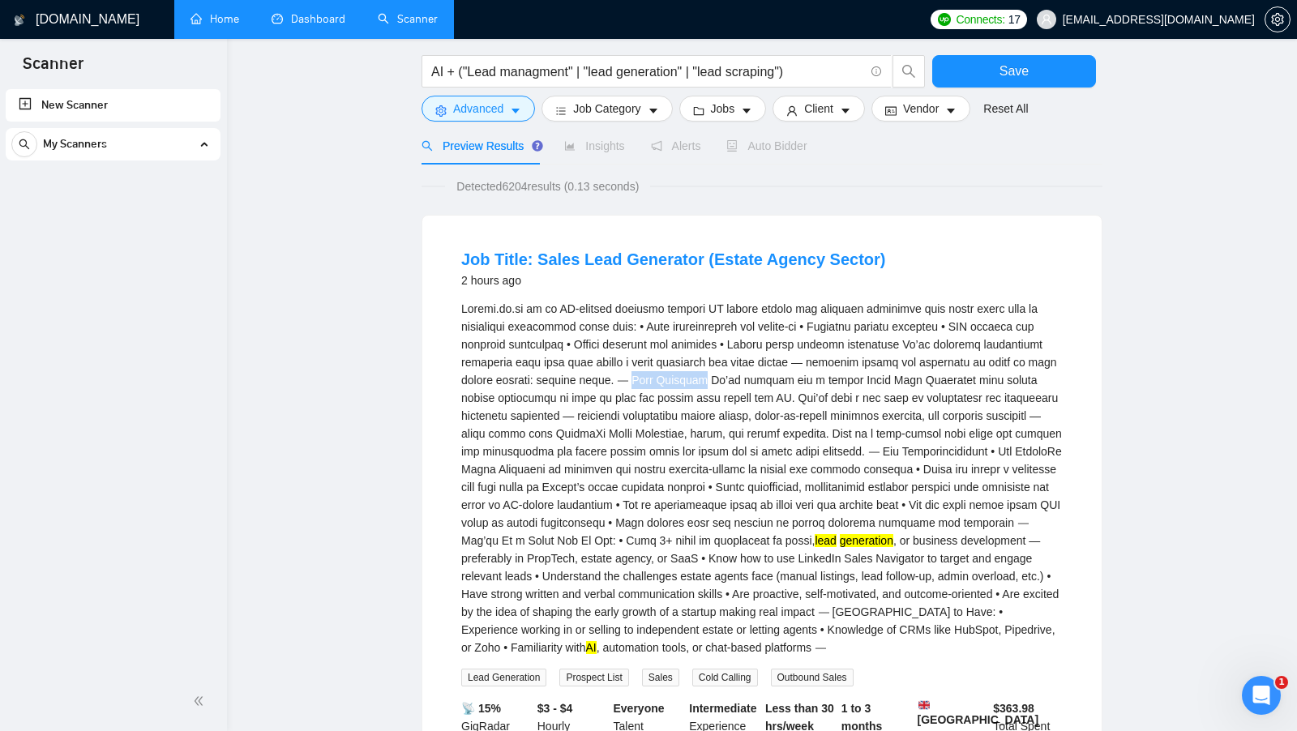
drag, startPoint x: 675, startPoint y: 379, endPoint x: 749, endPoint y: 379, distance: 73.8
click at [748, 379] on div "lead generation , or business development — preferably in PropTech, estate agen…" at bounding box center [762, 478] width 602 height 357
copy div "Role Overview"
click at [493, 109] on span "Advanced" at bounding box center [478, 109] width 50 height 18
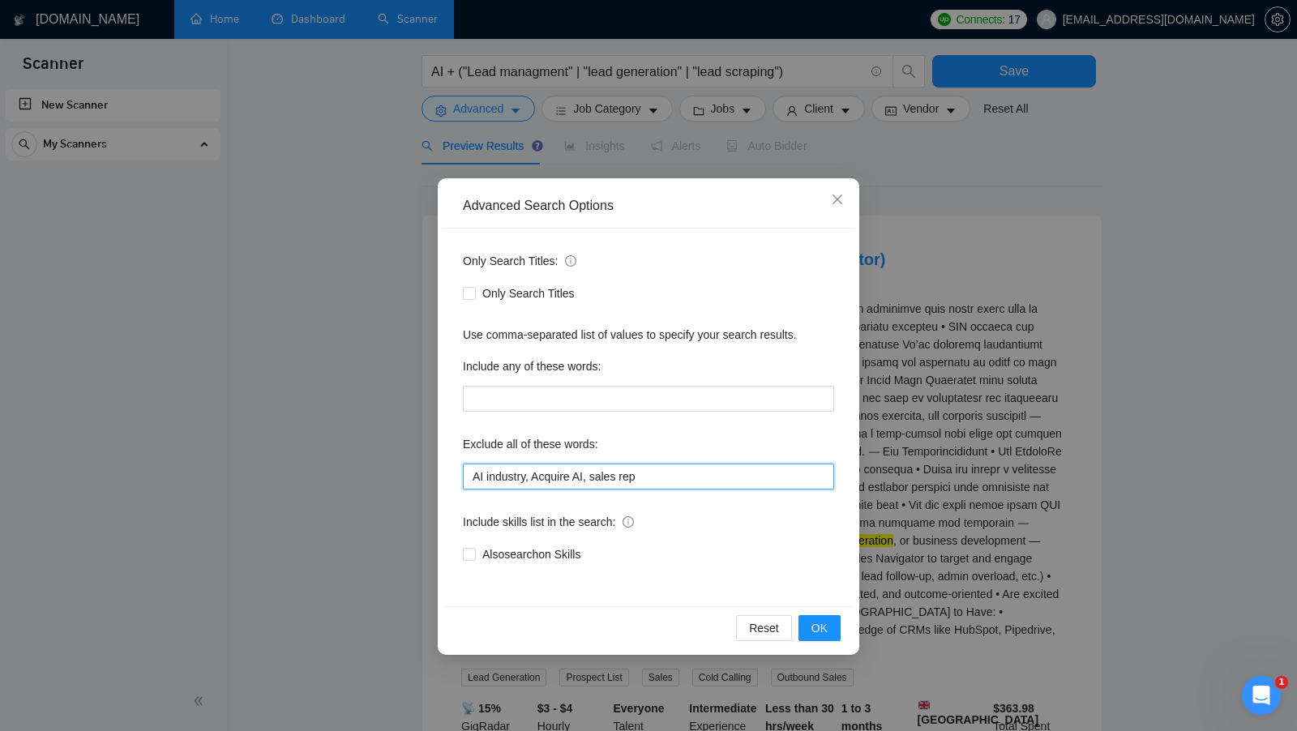
click at [687, 471] on input "AI industry, Acquire AI, sales rep" at bounding box center [648, 477] width 371 height 26
paste input "Role Overview"
type input "AI industry, Acquire AI, sales rep, Role Overview"
click at [829, 629] on button "OK" at bounding box center [820, 628] width 42 height 26
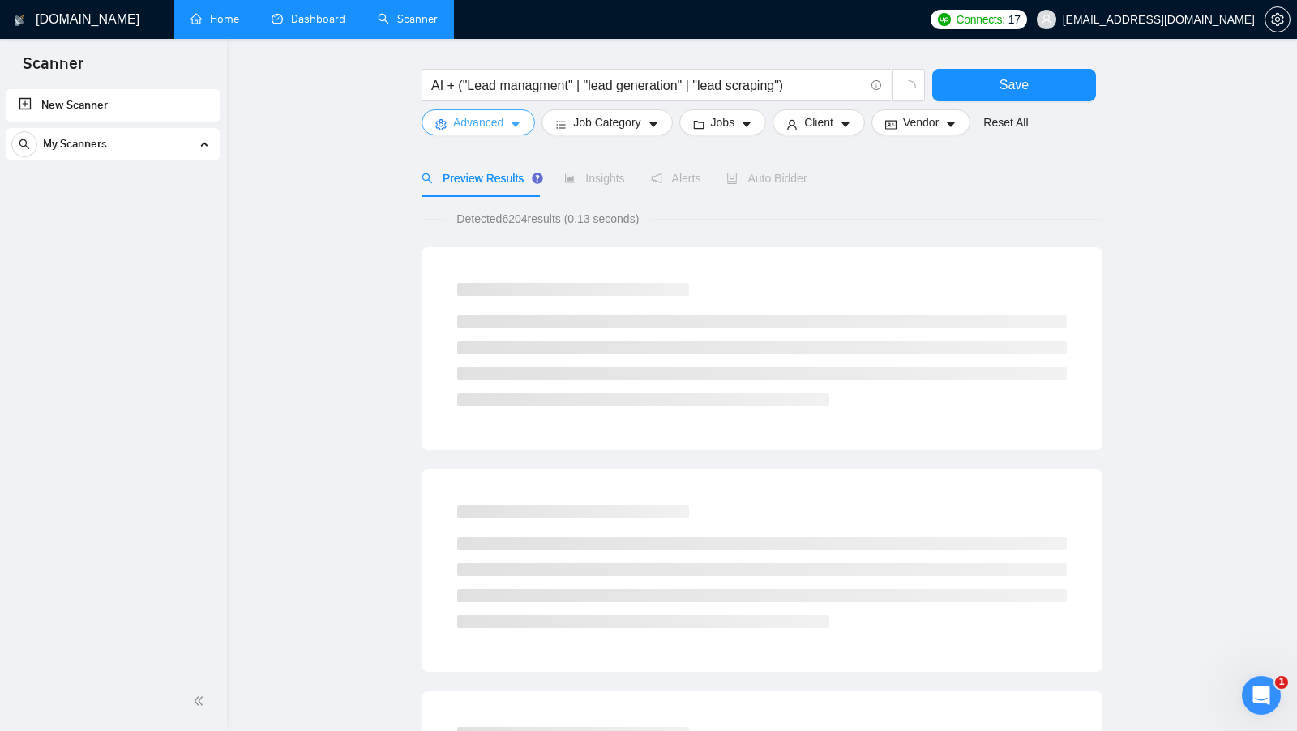
scroll to position [51, 0]
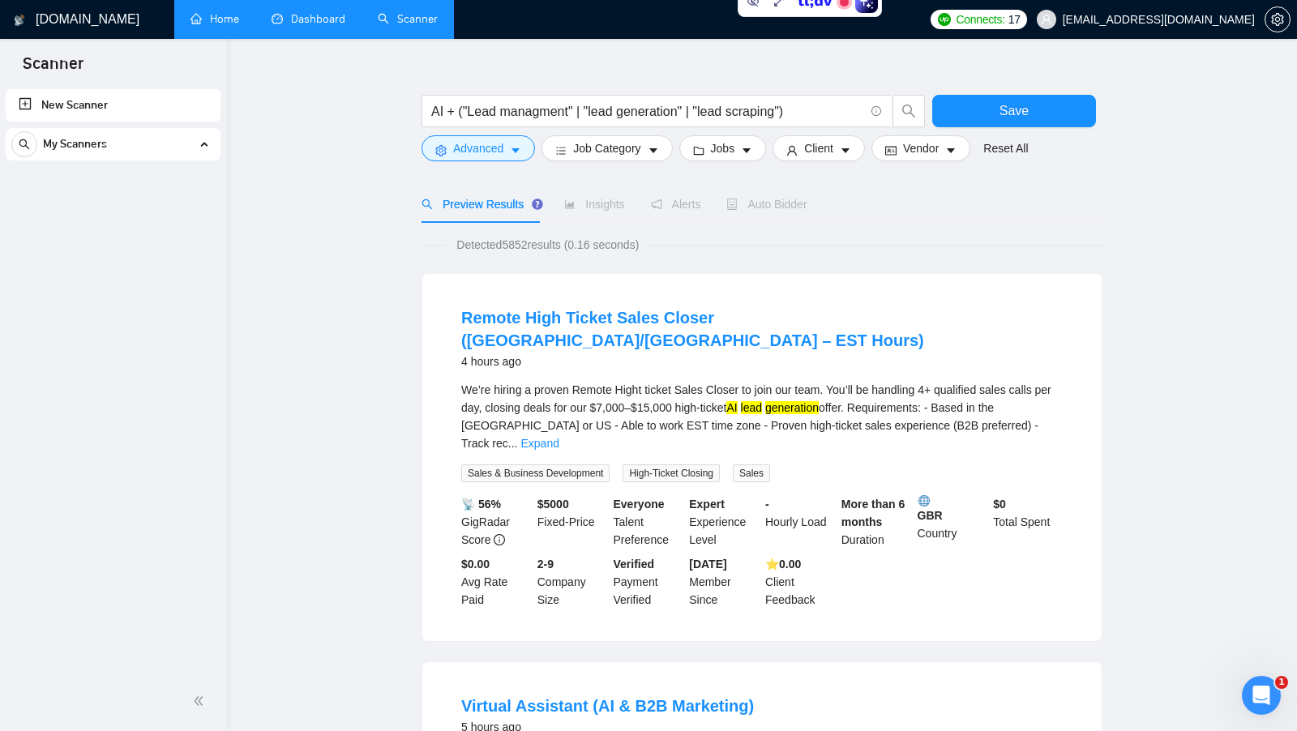
scroll to position [0, 0]
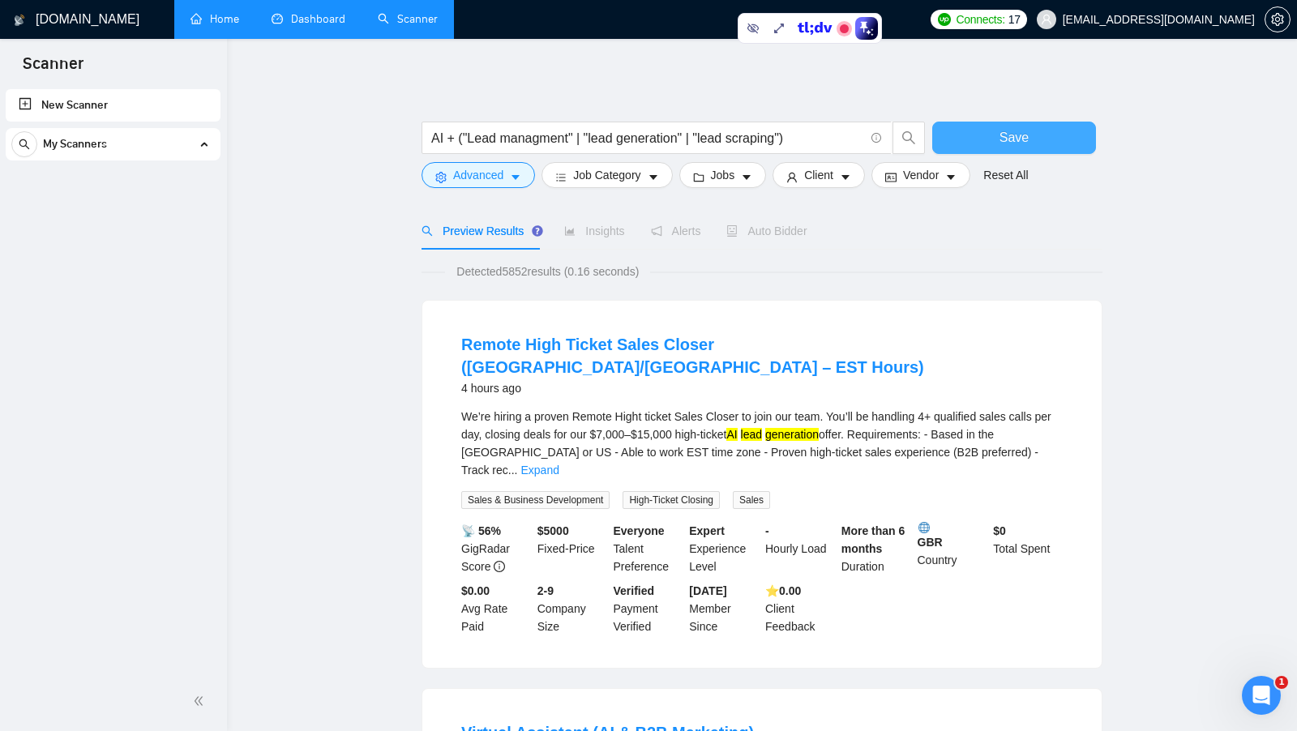
click at [1030, 135] on button "Save" at bounding box center [1014, 138] width 164 height 32
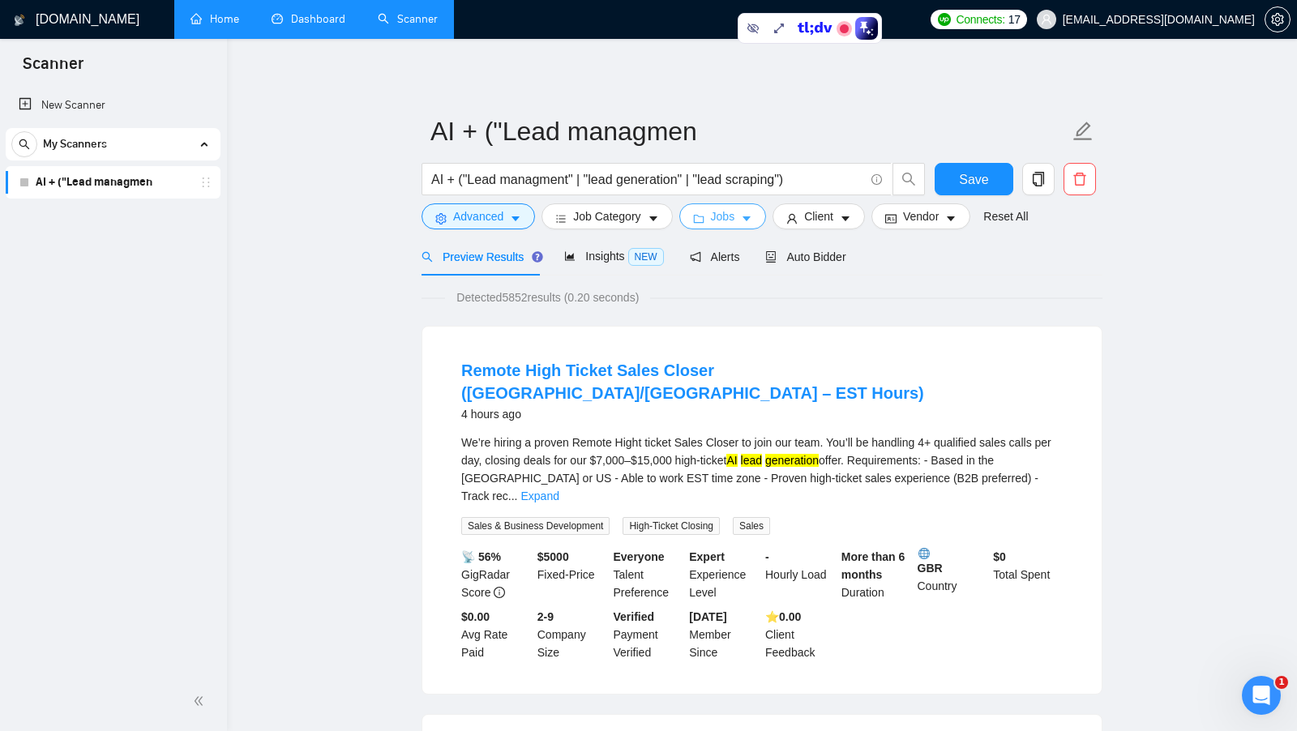
click at [751, 215] on icon "caret-down" at bounding box center [746, 218] width 11 height 11
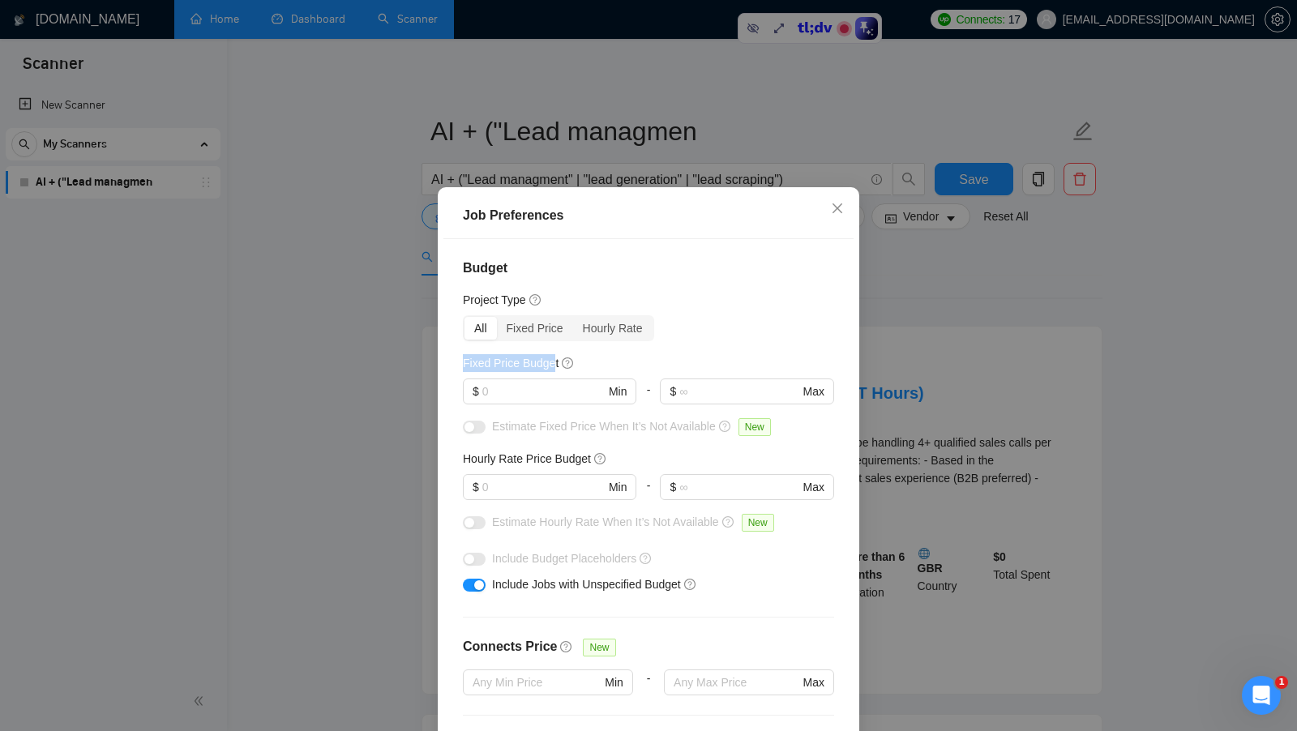
drag, startPoint x: 460, startPoint y: 367, endPoint x: 555, endPoint y: 370, distance: 94.9
click at [555, 370] on div "Budget Project Type All Fixed Price Hourly Rate Fixed Price Budget $ Min - $ Ma…" at bounding box center [648, 495] width 410 height 512
click at [545, 385] on input "text" at bounding box center [543, 392] width 122 height 18
click at [896, 259] on div "Job Preferences Budget Project Type All Fixed Price Hourly Rate Fixed Price Bud…" at bounding box center [648, 365] width 1297 height 731
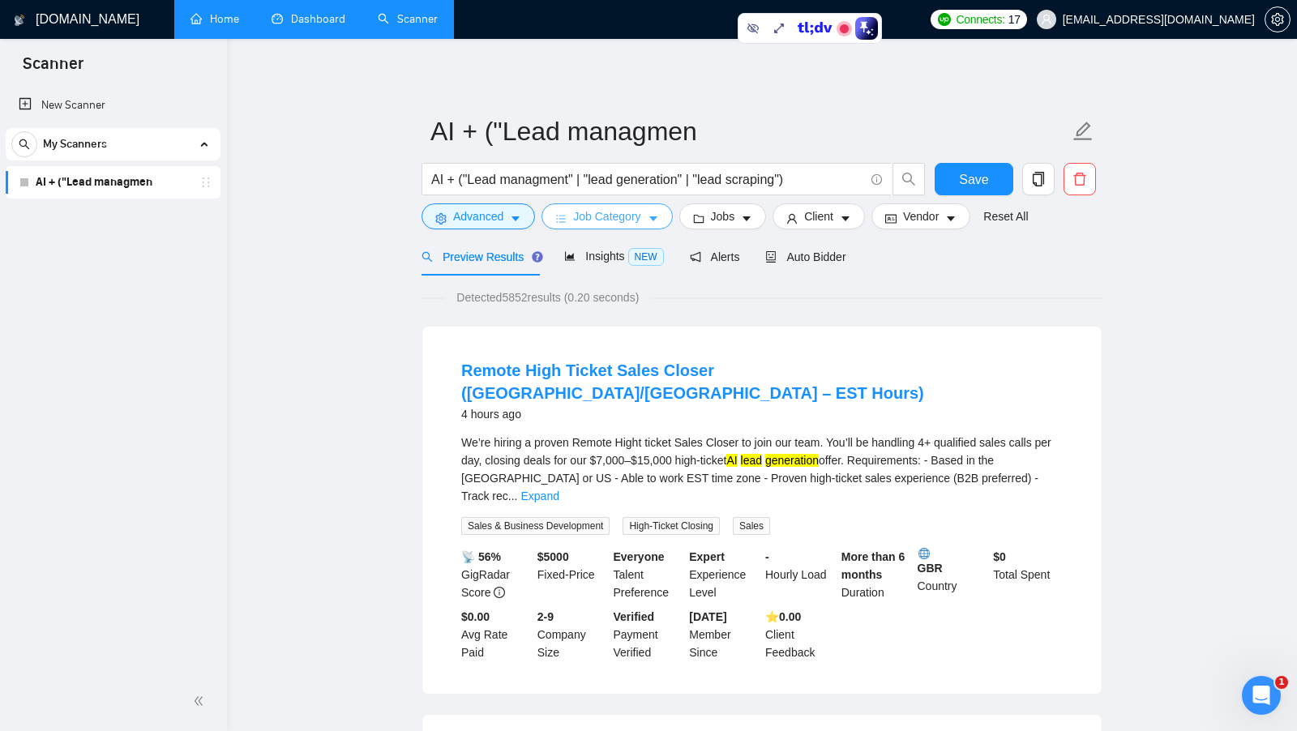
click at [614, 220] on span "Job Category" at bounding box center [606, 217] width 67 height 18
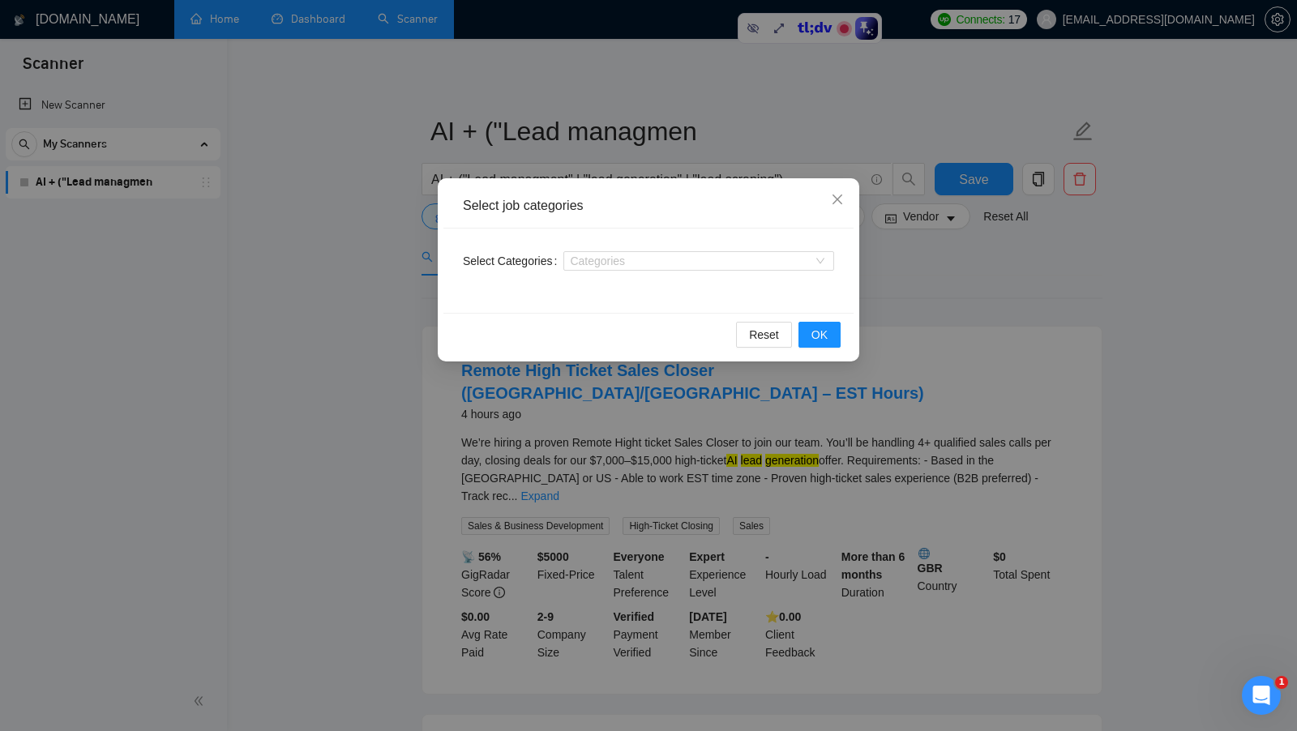
click at [869, 285] on div "Select job categories Select Categories Categories Reset OK" at bounding box center [648, 365] width 1297 height 731
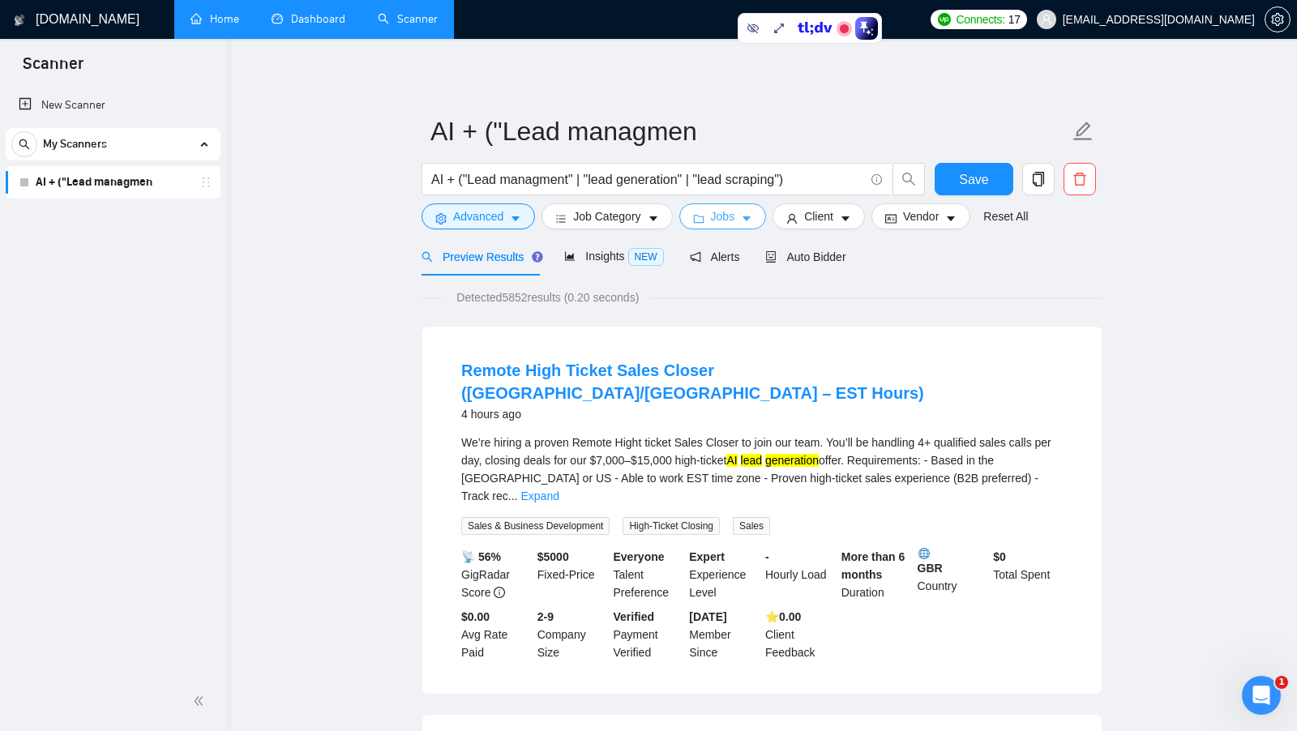
click at [735, 216] on span "Jobs" at bounding box center [723, 217] width 24 height 18
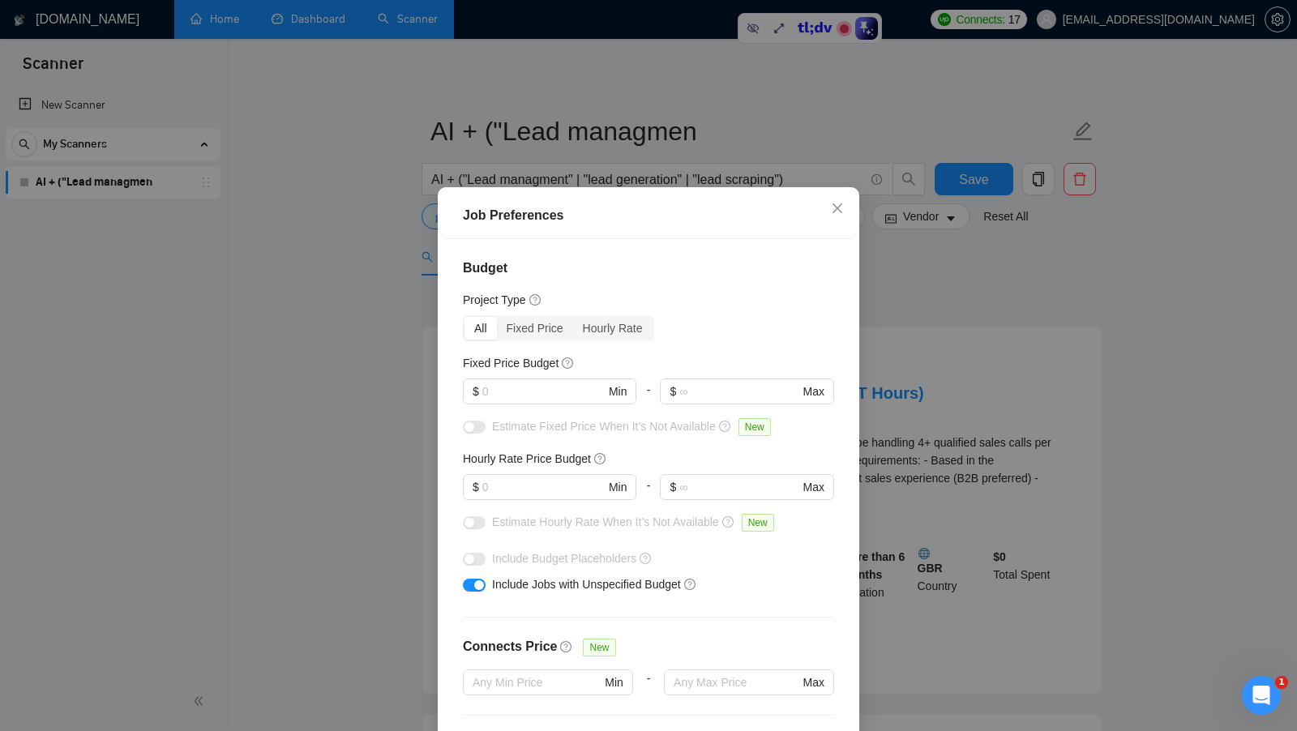
scroll to position [42, 0]
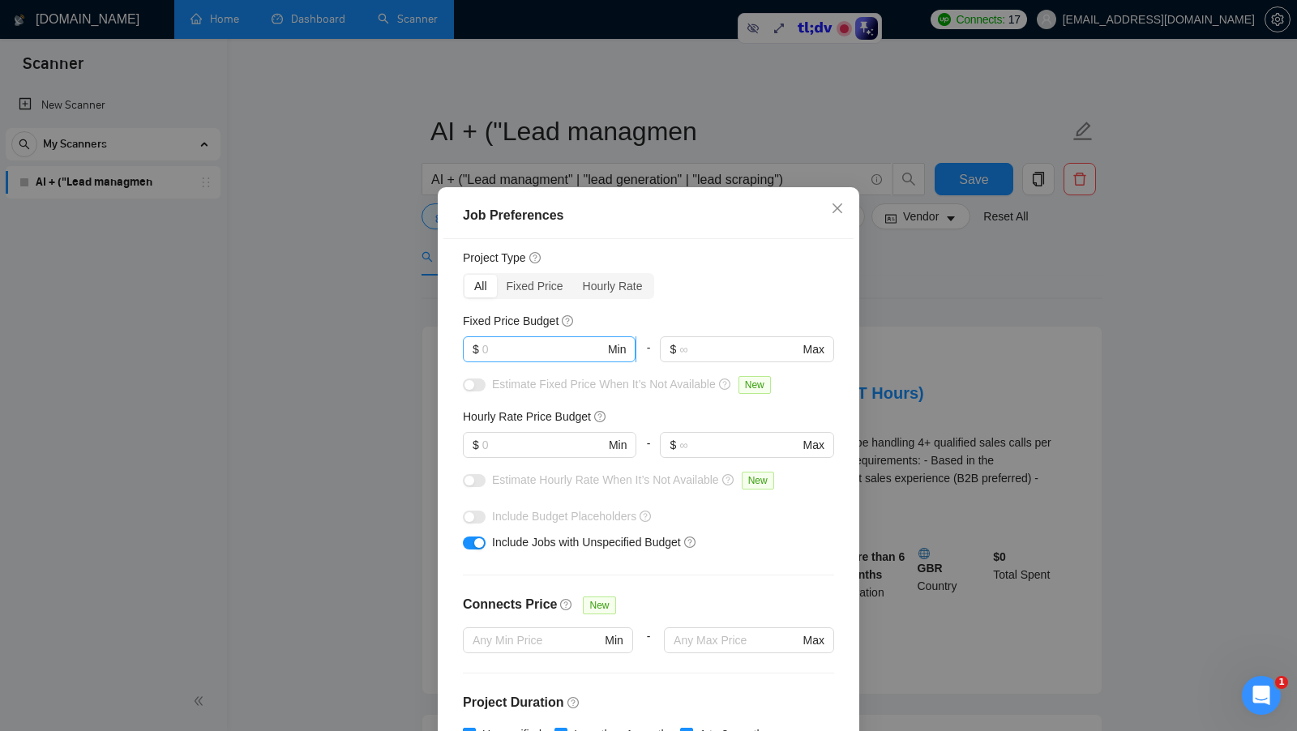
click at [517, 342] on input "text" at bounding box center [543, 349] width 122 height 18
click at [527, 452] on input "text" at bounding box center [543, 445] width 122 height 18
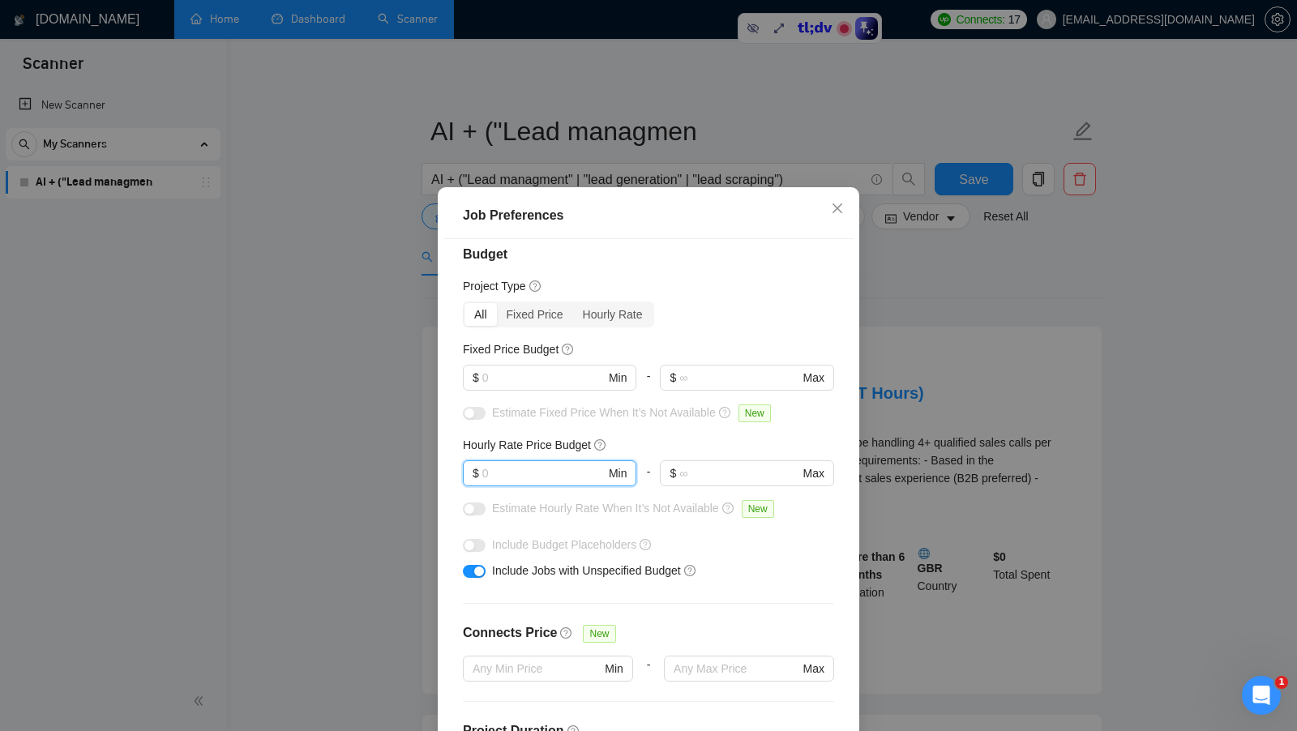
scroll to position [90, 0]
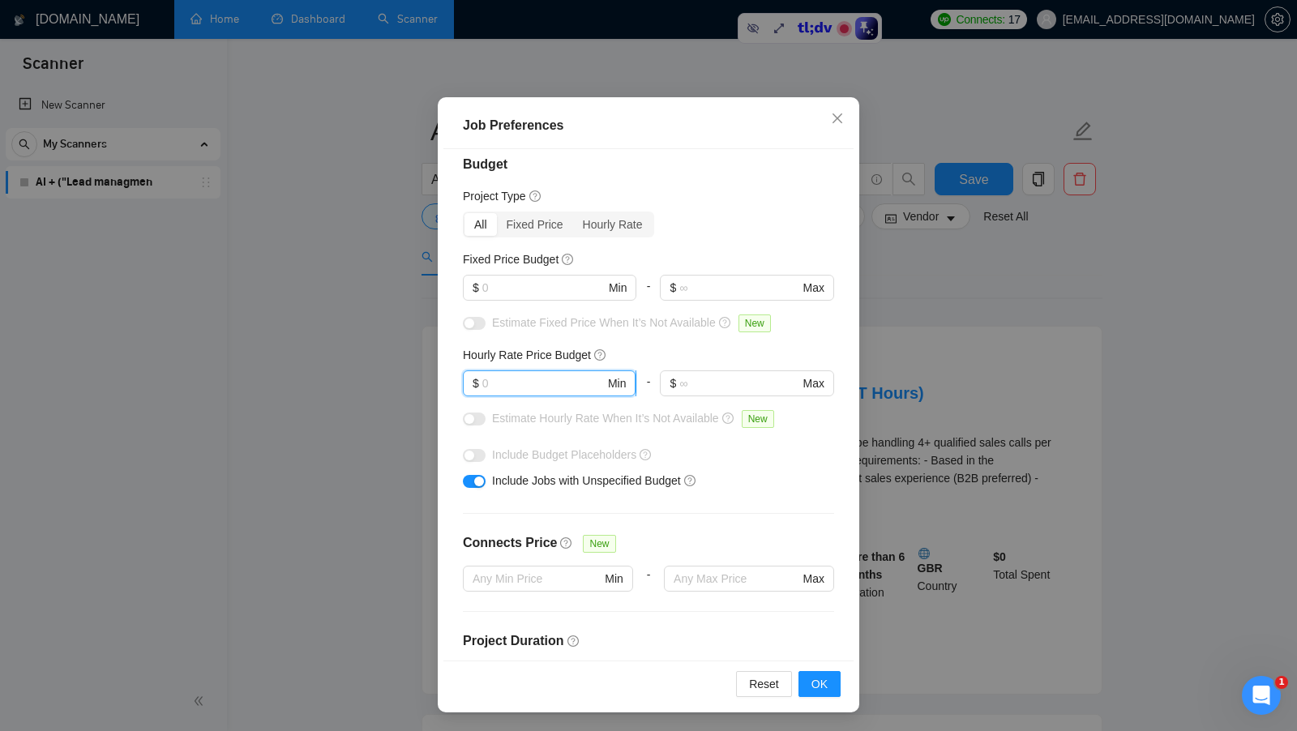
click at [537, 387] on input "text" at bounding box center [543, 384] width 122 height 18
click at [916, 379] on div "Job Preferences Budget Project Type All Fixed Price Hourly Rate Fixed Price Bud…" at bounding box center [648, 365] width 1297 height 731
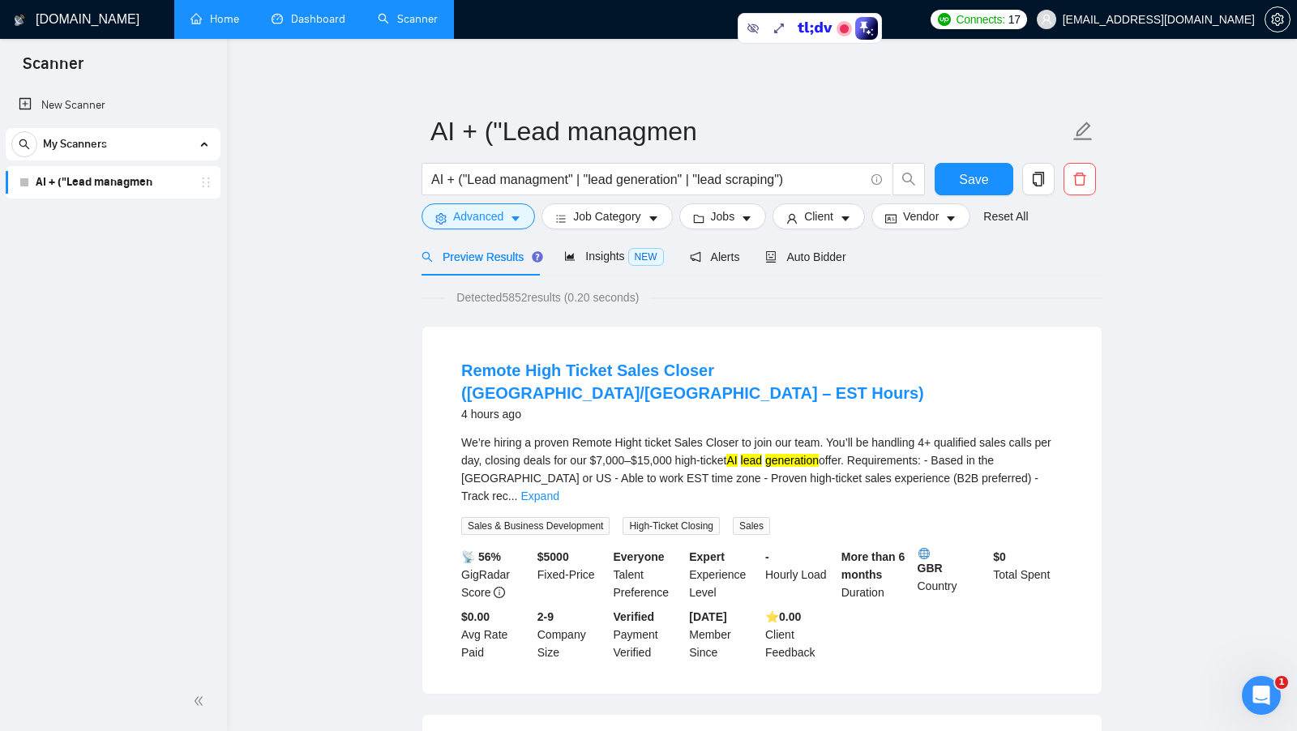
scroll to position [0, 0]
click at [739, 221] on button "Jobs" at bounding box center [723, 216] width 88 height 26
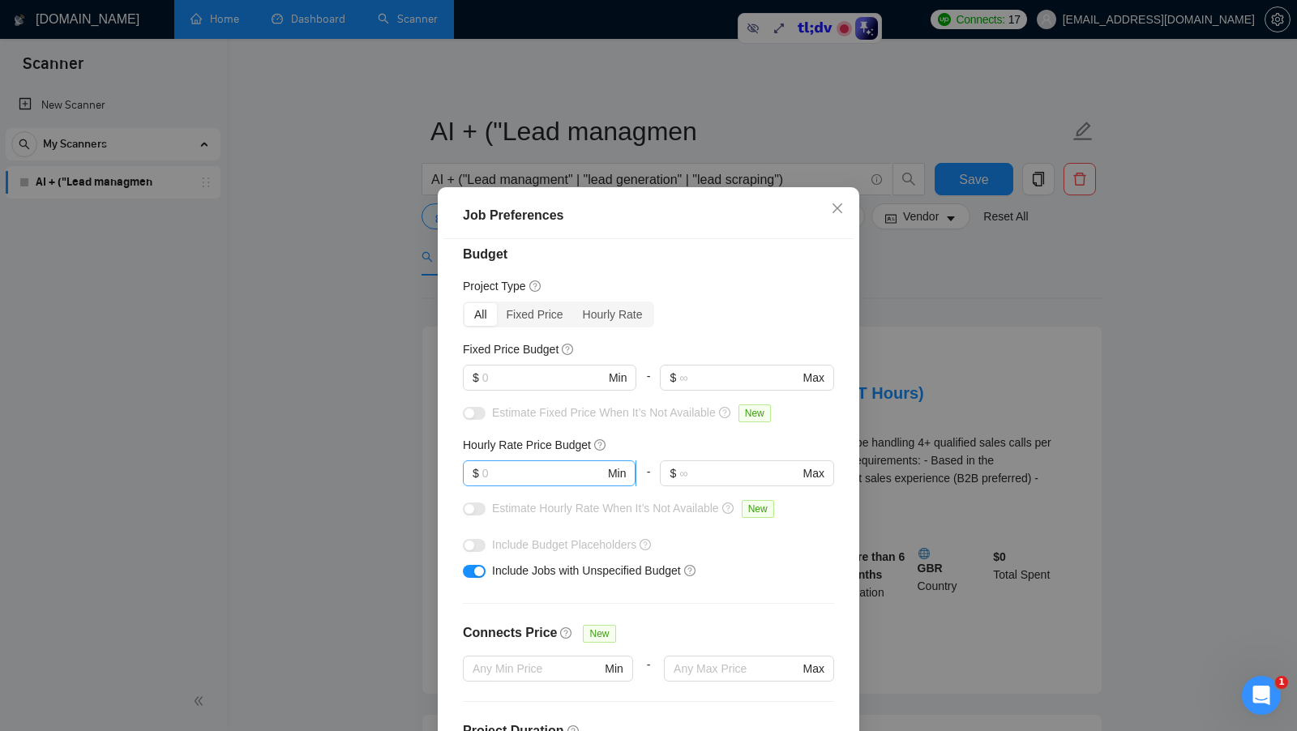
click at [538, 468] on input "text" at bounding box center [543, 474] width 122 height 18
click at [839, 207] on icon "close" at bounding box center [837, 208] width 13 height 13
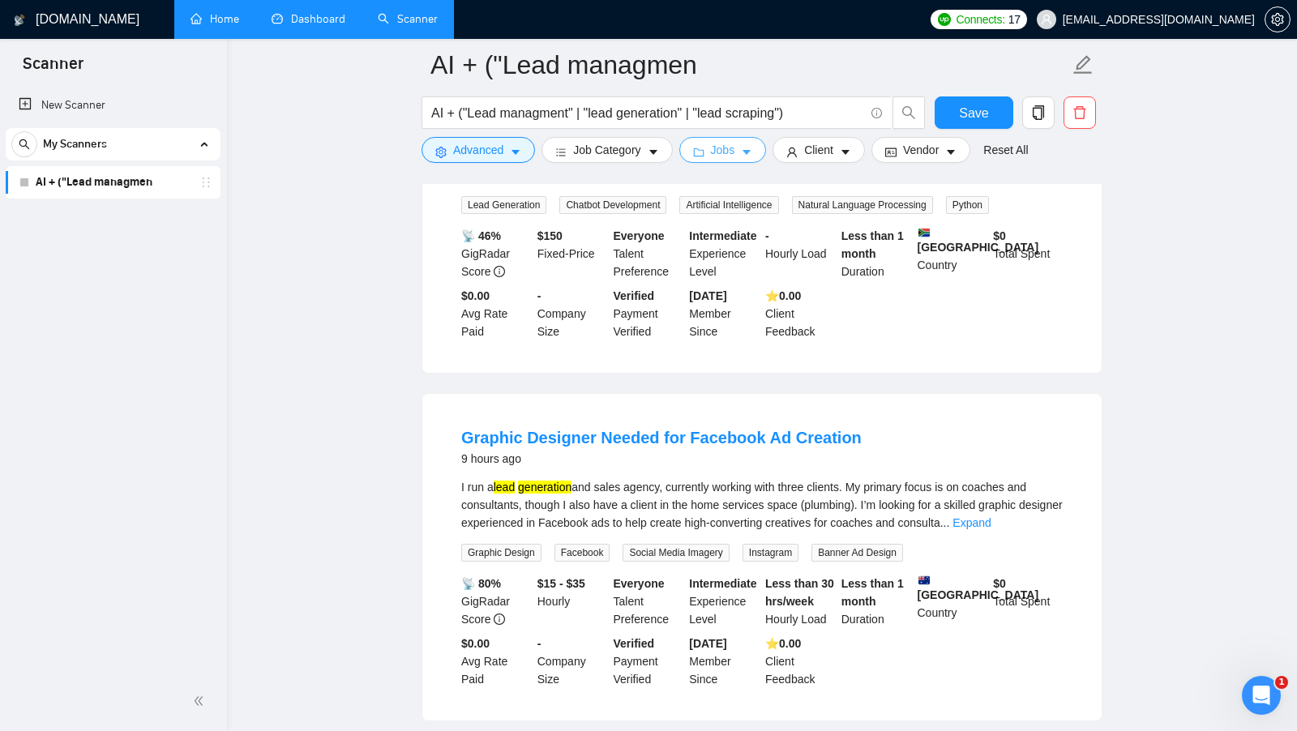
scroll to position [1084, 0]
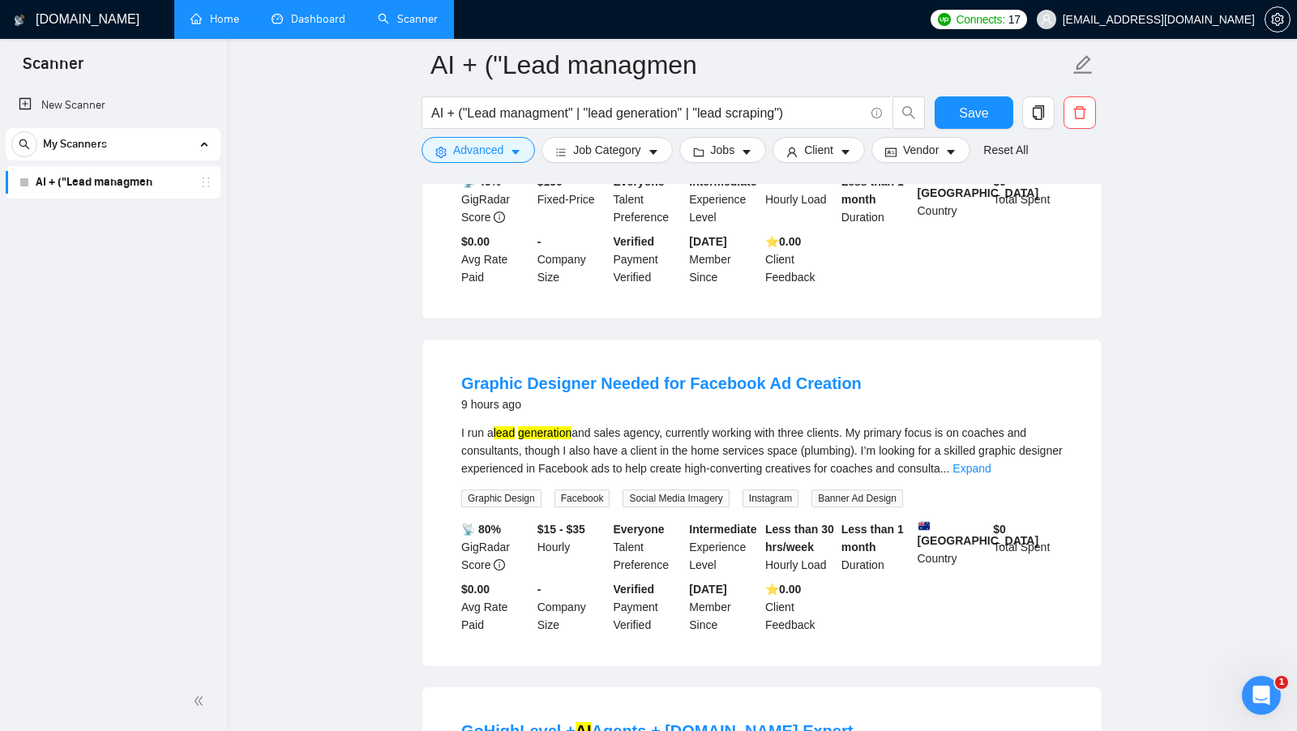
click at [737, 165] on form "AI + ("Lead managmen AI + ("Lead managment" | "lead generation" | "lead scrapin…" at bounding box center [762, 105] width 681 height 132
click at [735, 144] on span "Jobs" at bounding box center [723, 150] width 24 height 18
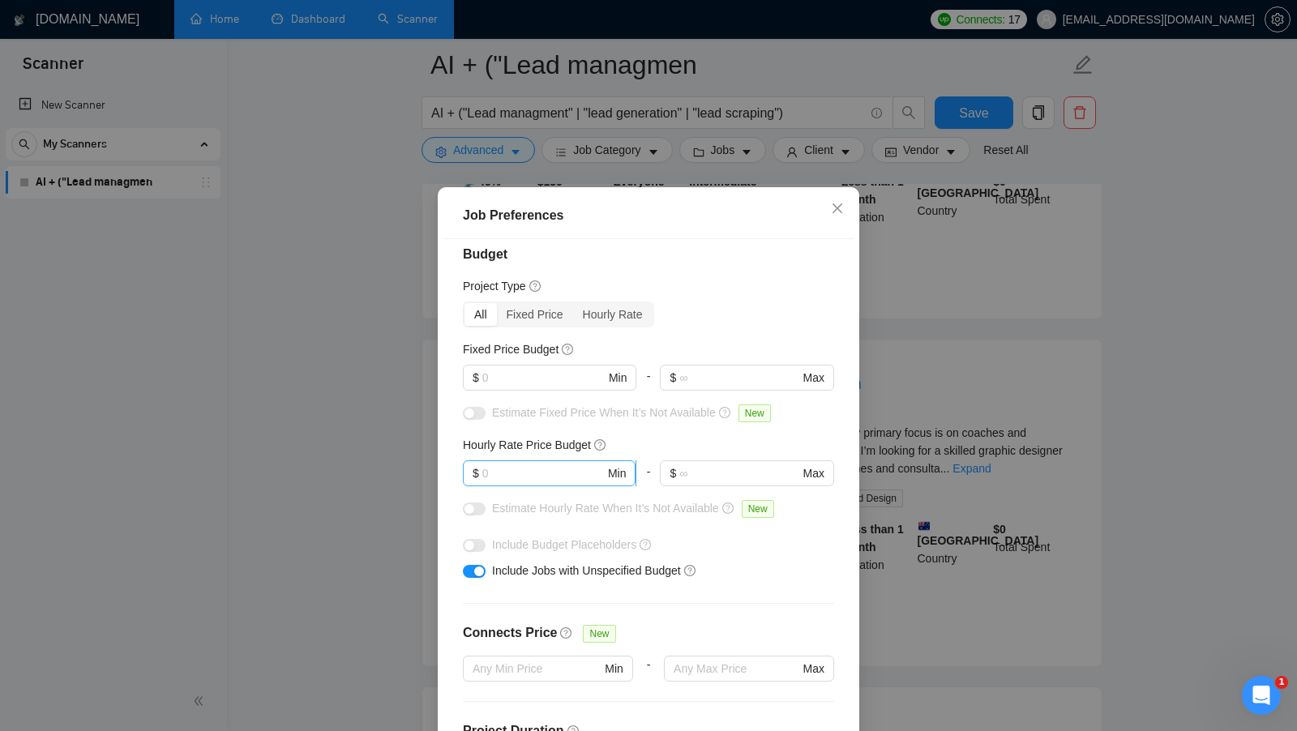
click at [538, 466] on input "text" at bounding box center [543, 474] width 122 height 18
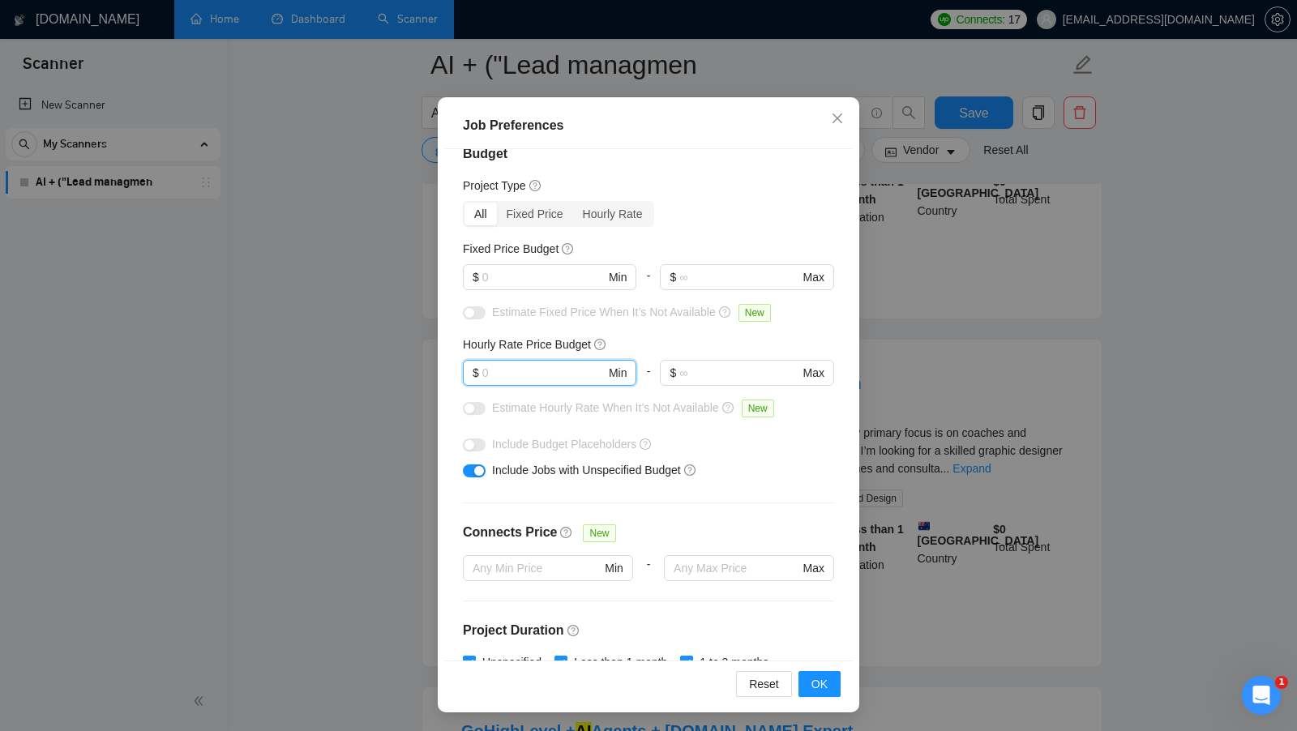
scroll to position [0, 0]
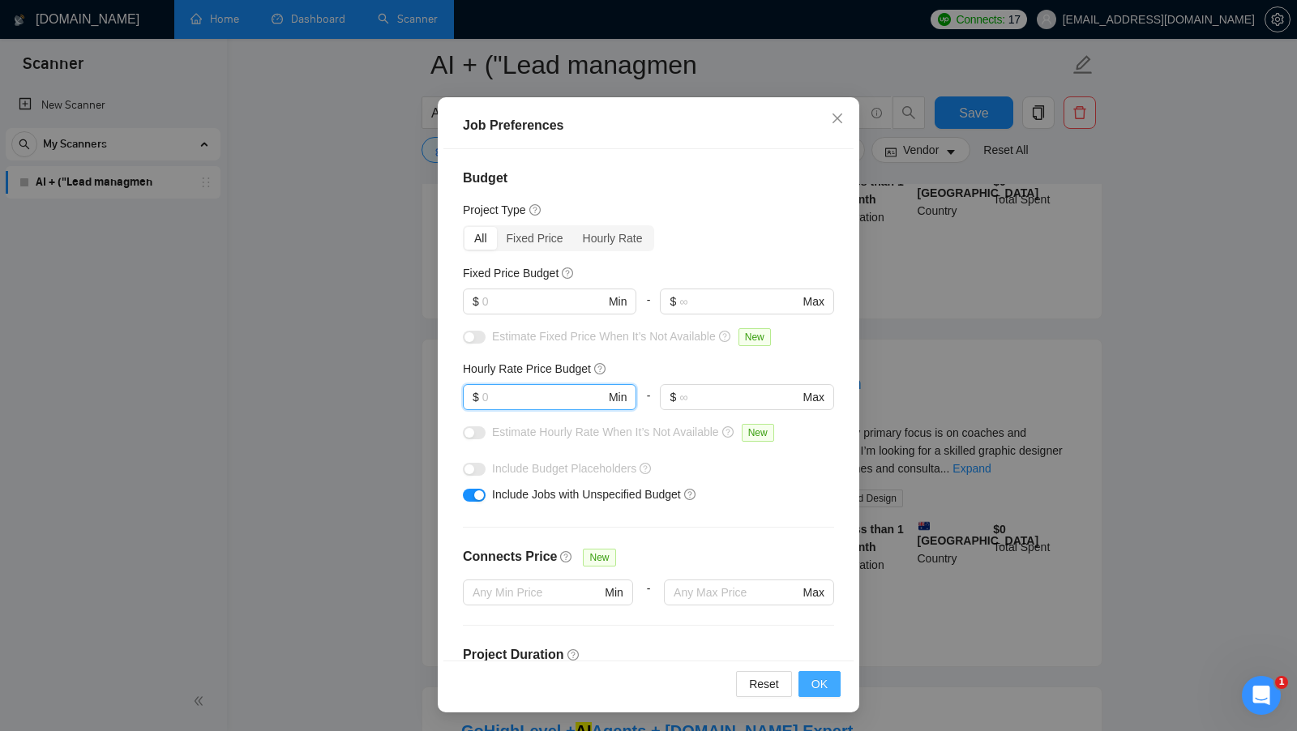
click at [833, 686] on button "OK" at bounding box center [820, 684] width 42 height 26
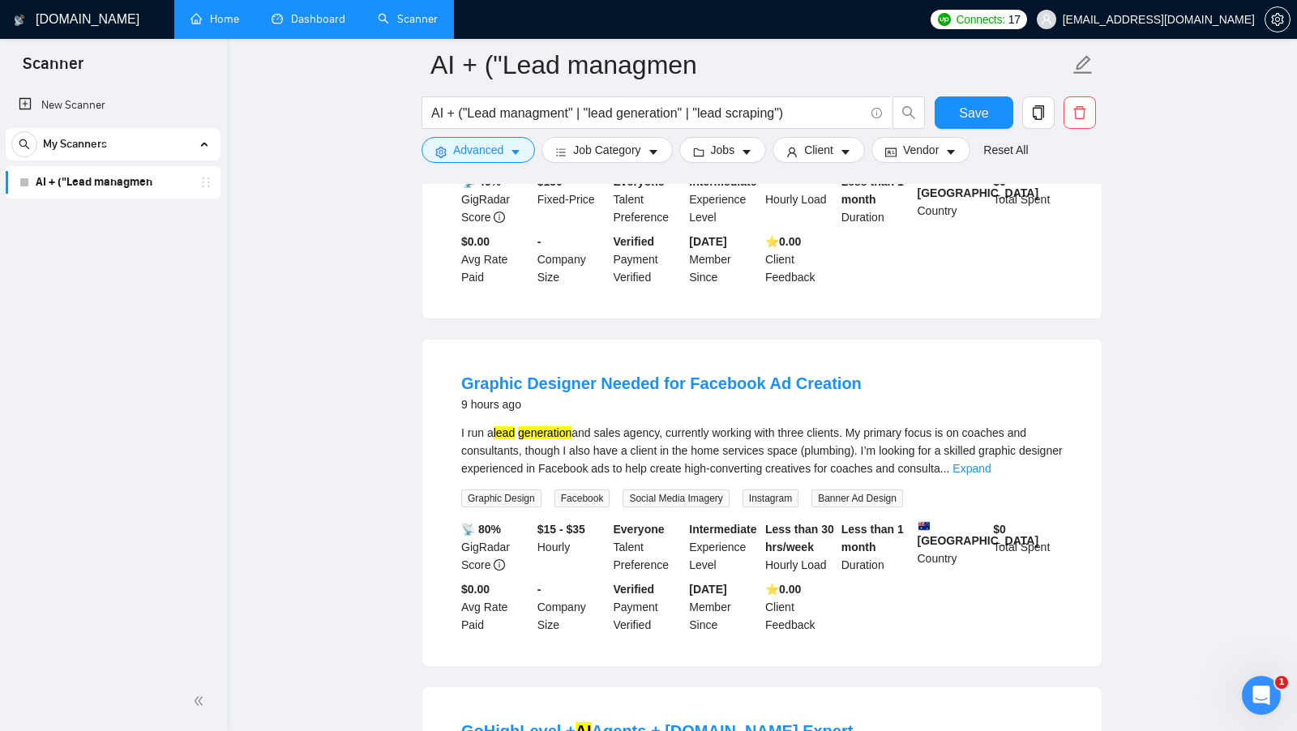
click at [148, 234] on div "New Scanner My Scanners AI + ("Lead managmen" at bounding box center [113, 379] width 227 height 586
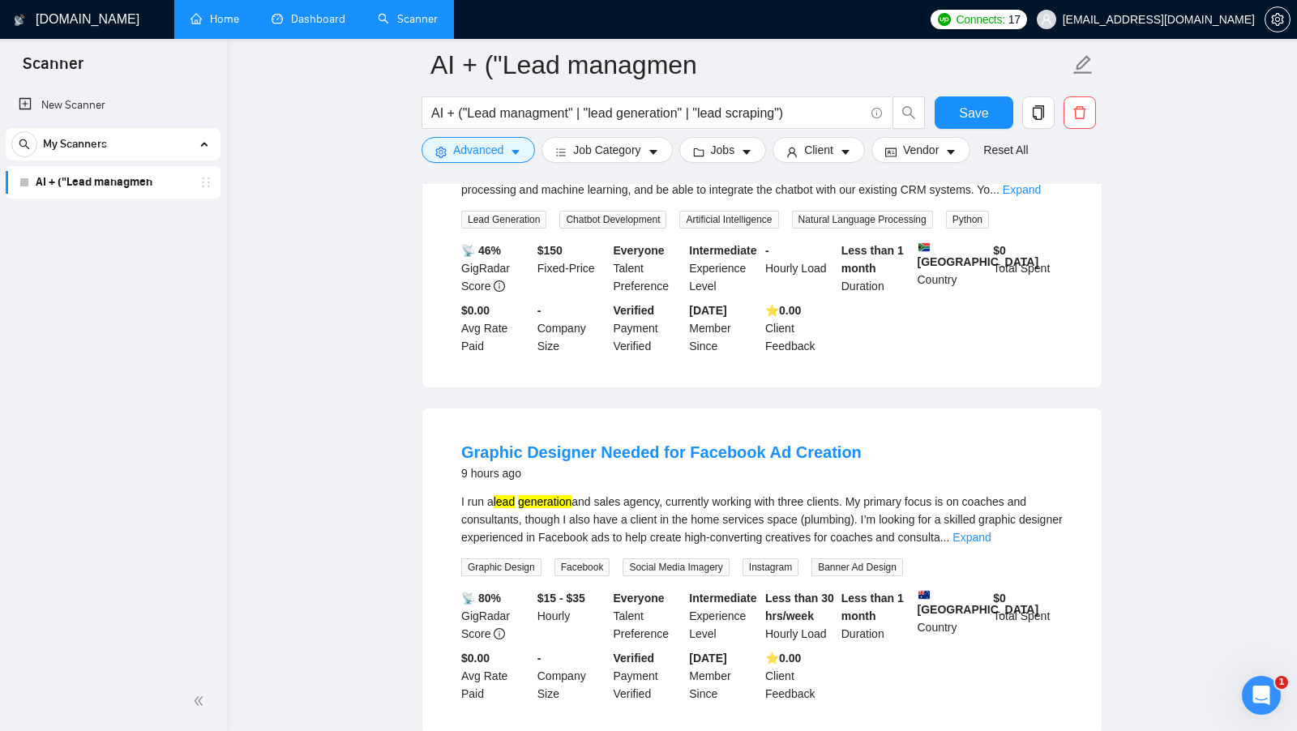
scroll to position [1014, 0]
click at [829, 149] on span "Client" at bounding box center [818, 150] width 29 height 18
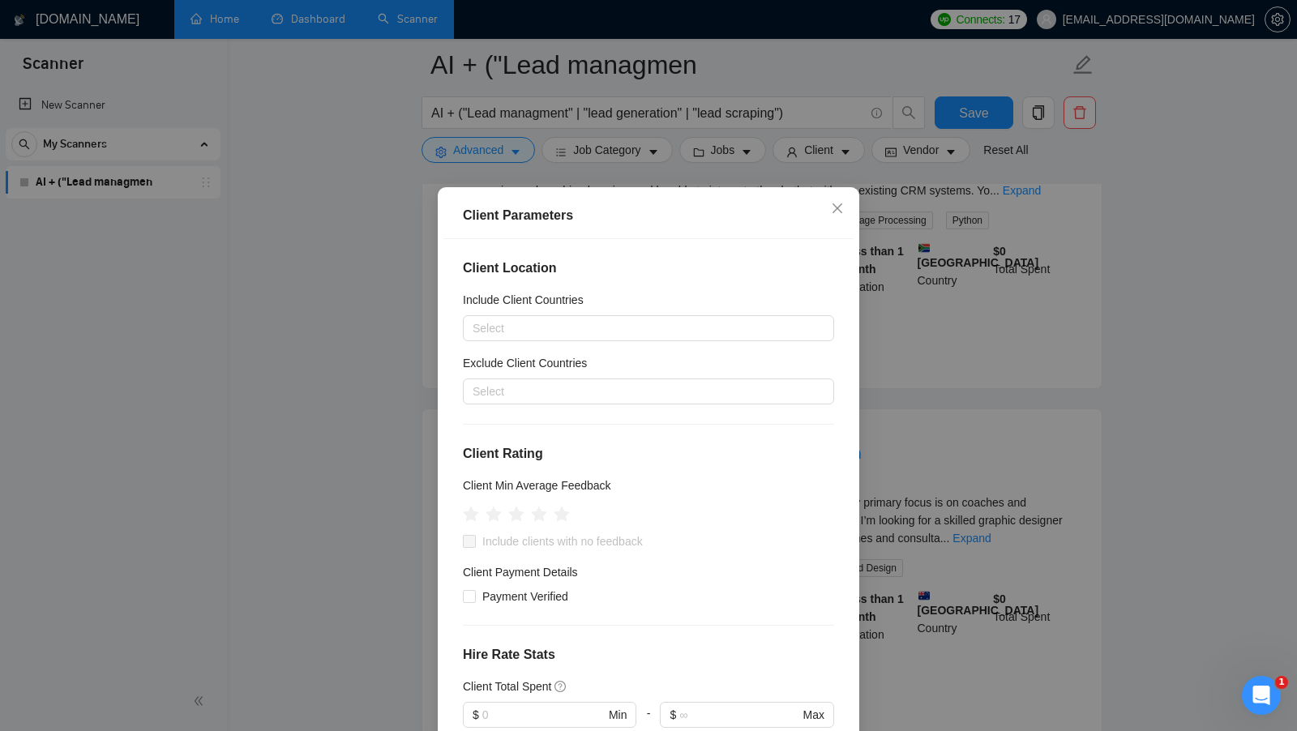
scroll to position [33, 0]
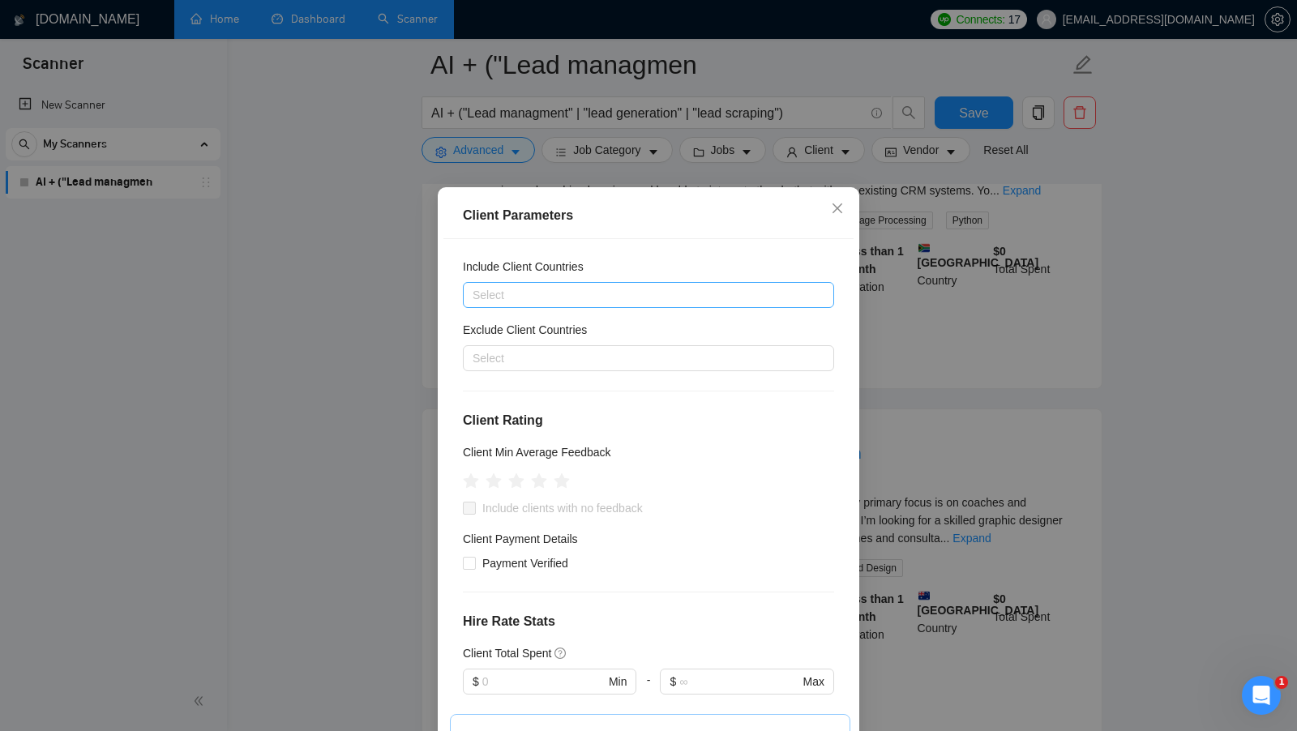
click at [572, 293] on div at bounding box center [640, 294] width 347 height 19
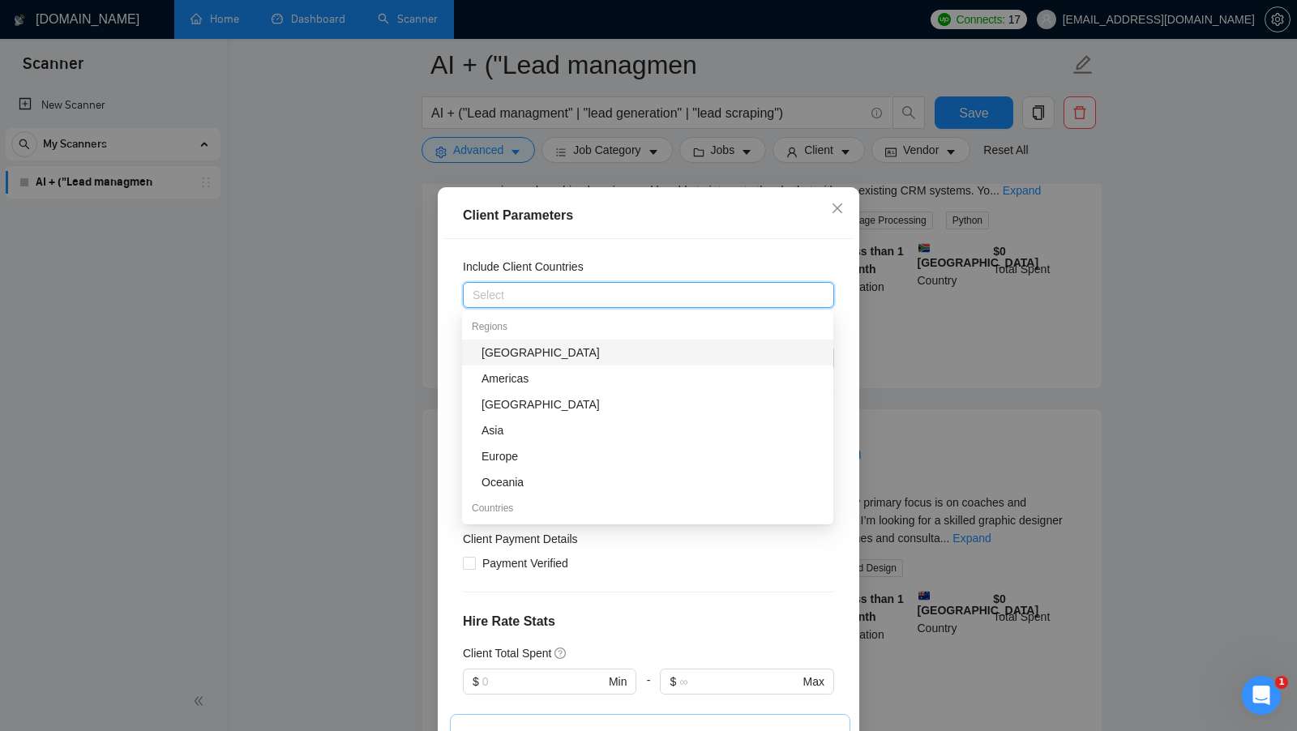
click at [684, 251] on div "Client Location Include Client Countries Select Exclude Client Countries Select…" at bounding box center [648, 495] width 410 height 512
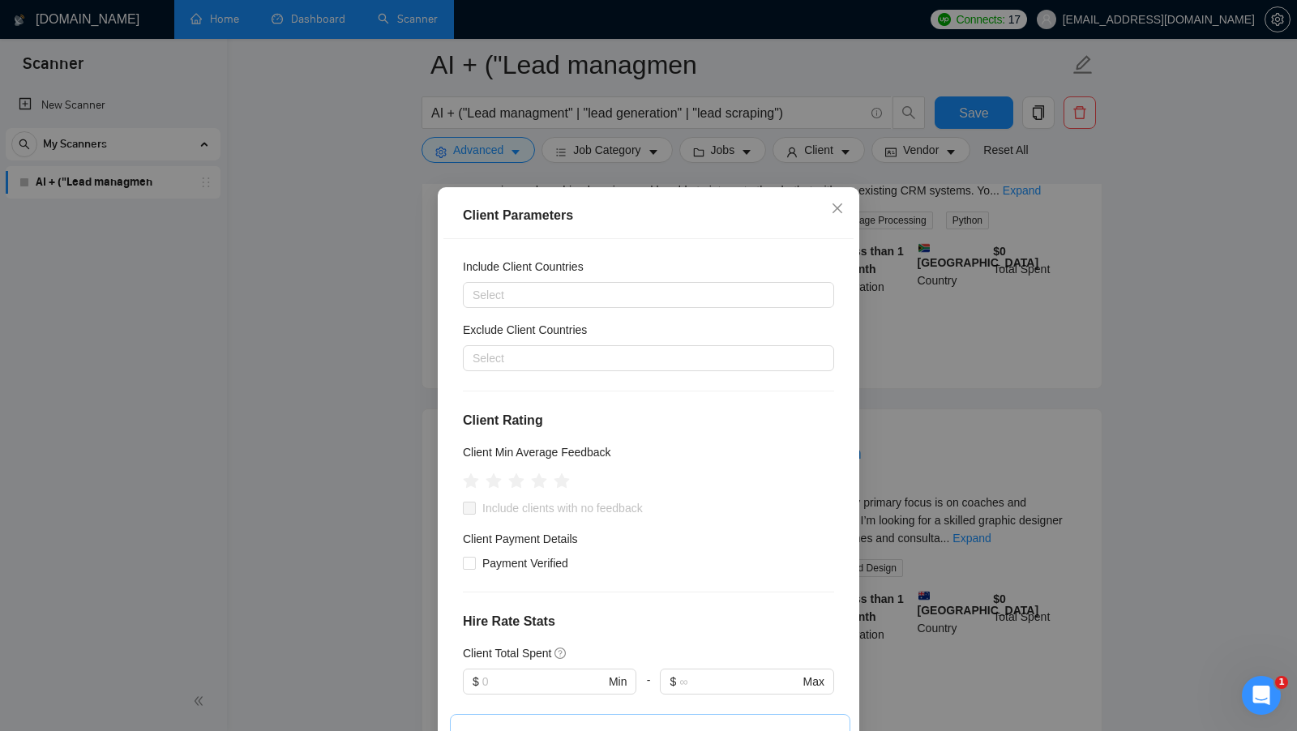
scroll to position [0, 0]
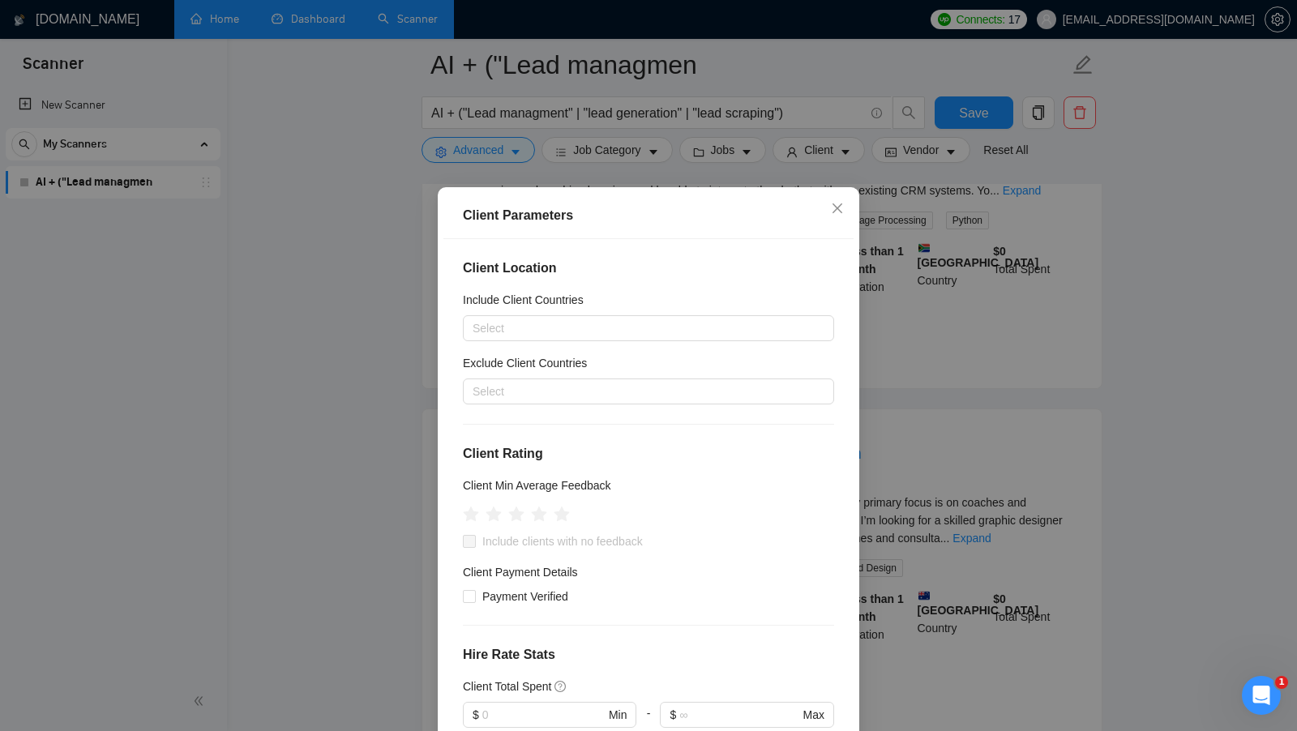
click at [593, 299] on div "Include Client Countries" at bounding box center [648, 303] width 371 height 24
drag, startPoint x: 457, startPoint y: 210, endPoint x: 575, endPoint y: 210, distance: 117.5
click at [575, 210] on div "Client Parameters" at bounding box center [648, 216] width 410 height 46
click at [575, 210] on div "Client Parameters" at bounding box center [648, 215] width 371 height 19
drag, startPoint x: 598, startPoint y: 297, endPoint x: 454, endPoint y: 296, distance: 144.3
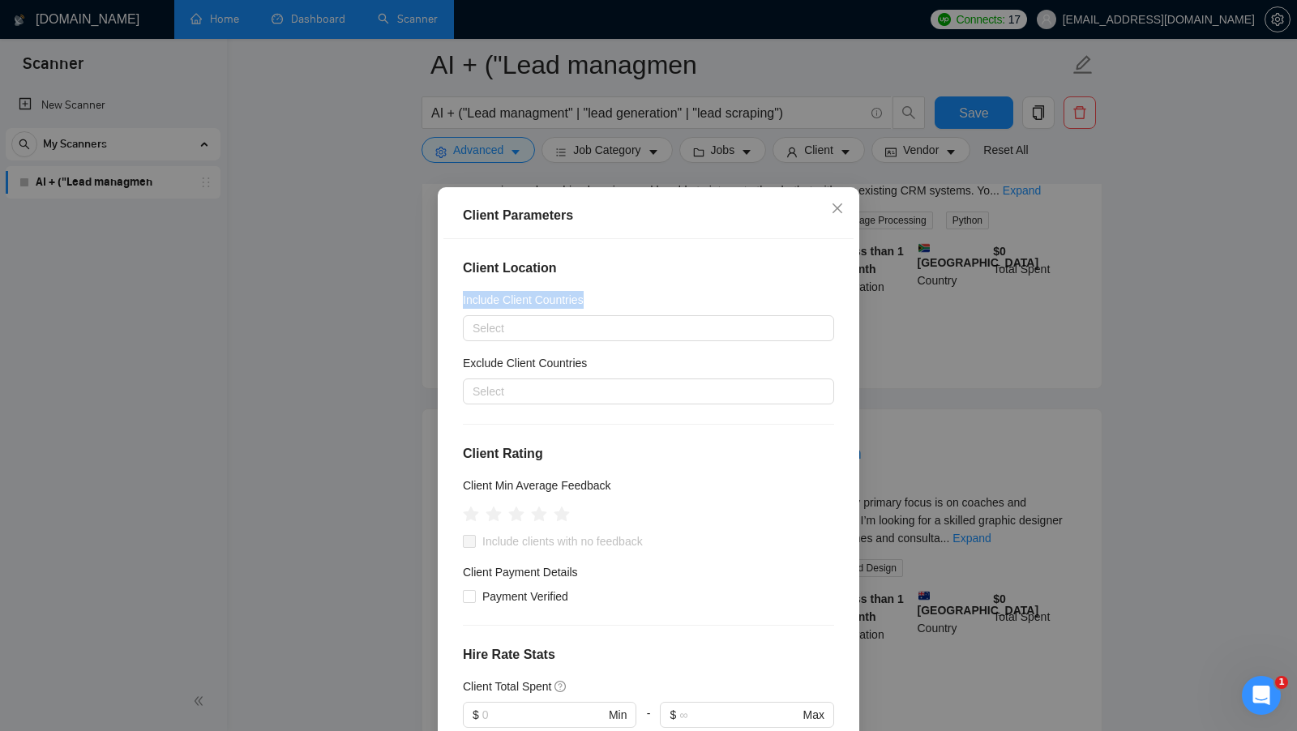
click at [454, 297] on div "Client Location Include Client Countries Select Exclude Client Countries Select…" at bounding box center [648, 495] width 410 height 512
click at [549, 296] on h5 "Include Client Countries" at bounding box center [523, 300] width 121 height 18
click at [476, 319] on input "Include Client Countries" at bounding box center [474, 328] width 3 height 19
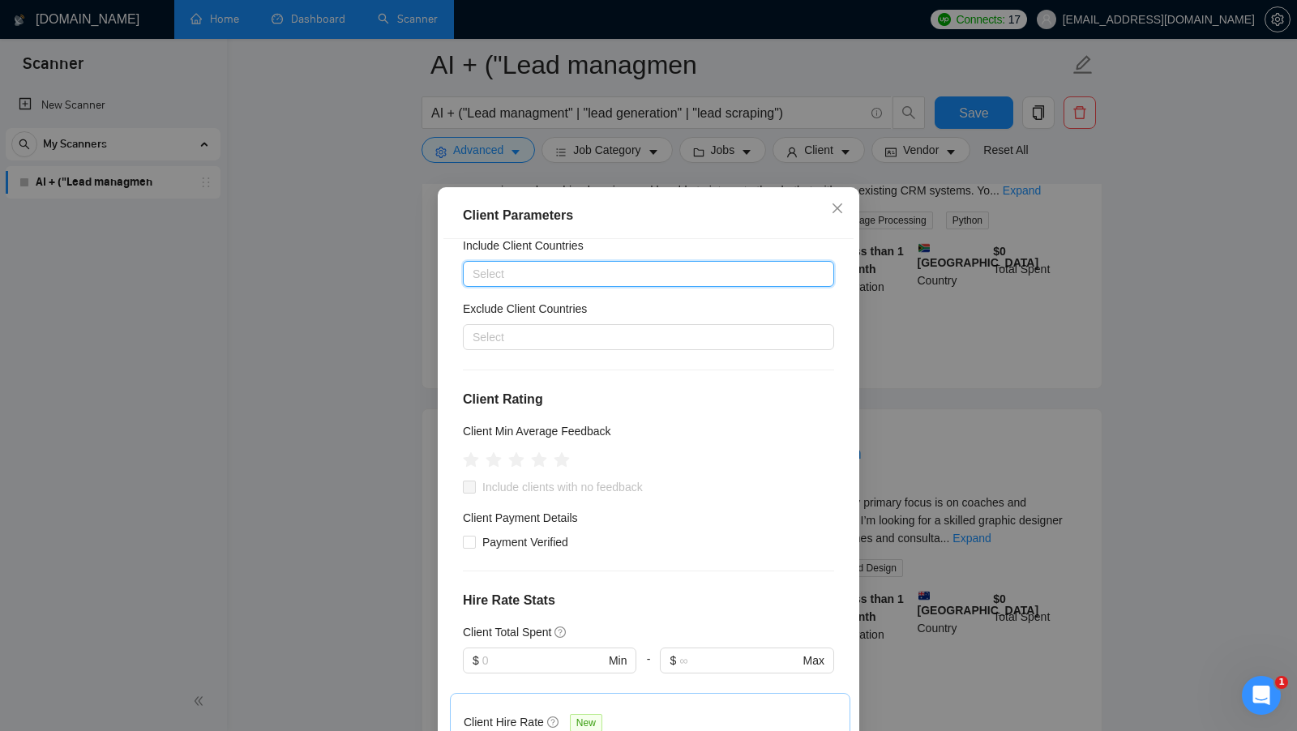
click at [485, 245] on h5 "Include Client Countries" at bounding box center [523, 246] width 121 height 18
click at [476, 264] on input "Include Client Countries" at bounding box center [474, 273] width 3 height 19
click at [481, 306] on h5 "Exclude Client Countries" at bounding box center [525, 309] width 124 height 18
click at [476, 328] on input "Exclude Client Countries" at bounding box center [474, 337] width 3 height 19
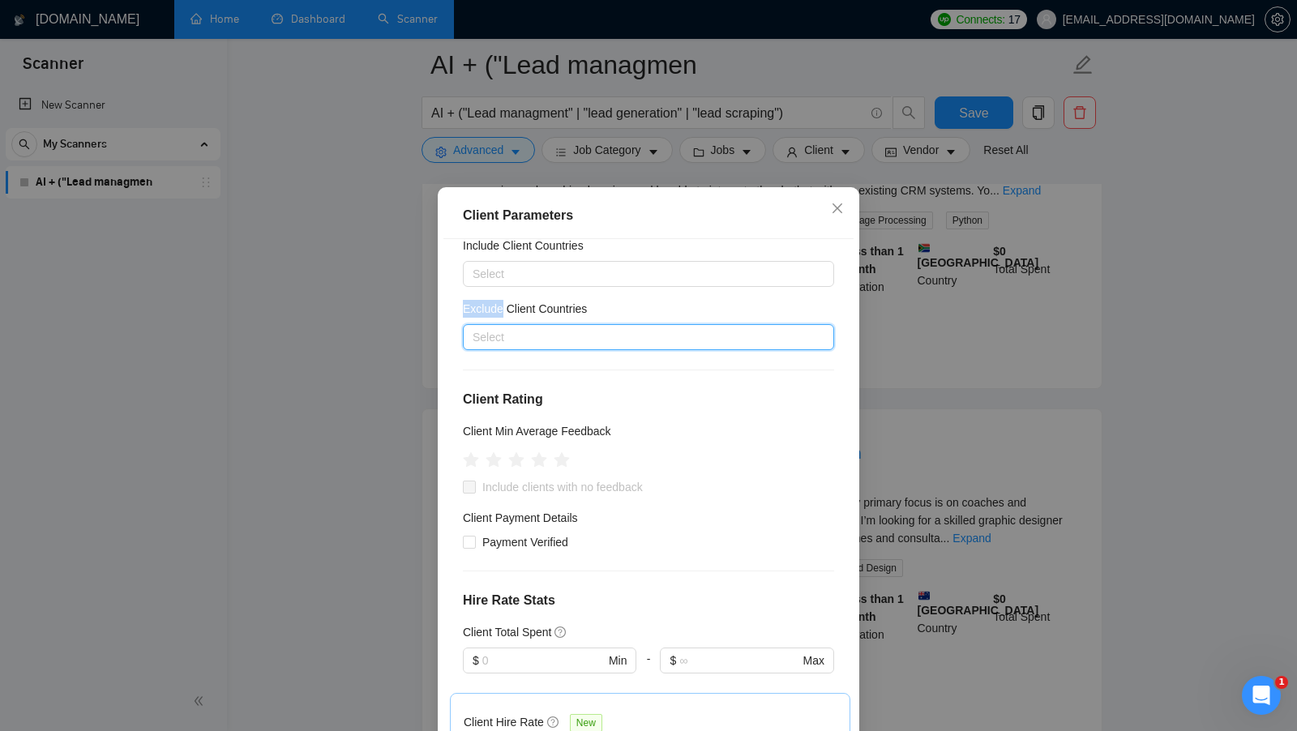
click at [480, 306] on h5 "Exclude Client Countries" at bounding box center [525, 309] width 124 height 18
click at [476, 328] on input "Exclude Client Countries" at bounding box center [474, 337] width 3 height 19
click at [480, 306] on h5 "Exclude Client Countries" at bounding box center [525, 309] width 124 height 18
click at [476, 328] on input "Exclude Client Countries" at bounding box center [474, 337] width 3 height 19
click at [585, 306] on h5 "Exclude Client Countries" at bounding box center [525, 309] width 124 height 18
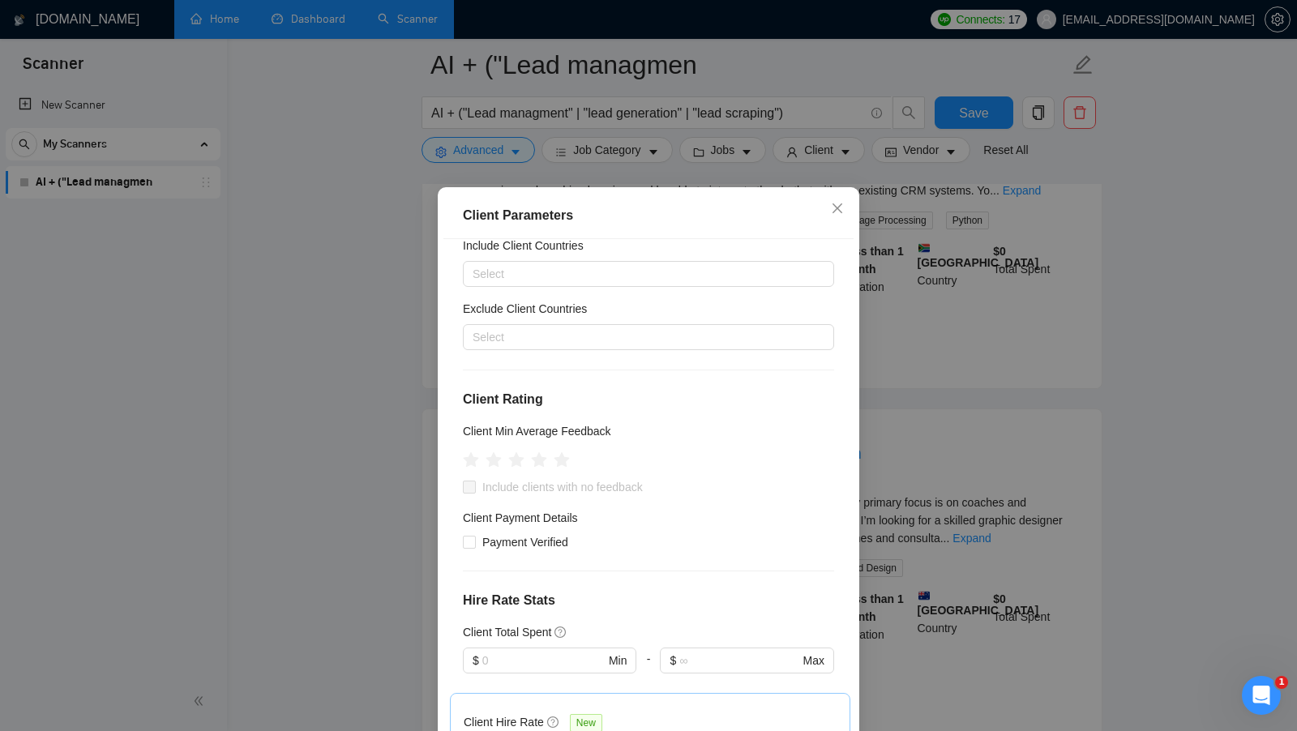
click at [476, 328] on input "Exclude Client Countries" at bounding box center [474, 337] width 3 height 19
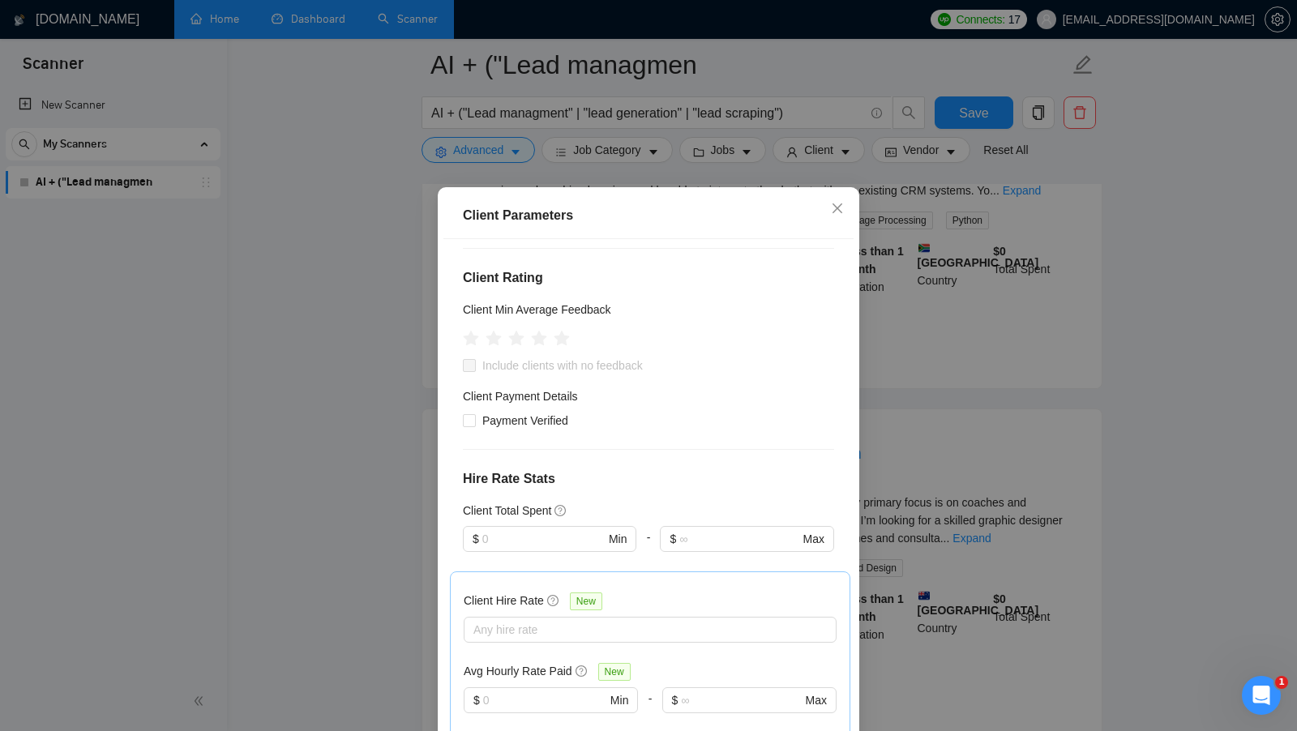
scroll to position [178, 0]
drag, startPoint x: 484, startPoint y: 362, endPoint x: 668, endPoint y: 362, distance: 184.0
click at [668, 362] on div "Include clients with no feedback" at bounding box center [648, 363] width 371 height 18
drag, startPoint x: 668, startPoint y: 362, endPoint x: 477, endPoint y: 363, distance: 191.3
click at [477, 363] on div "Include clients with no feedback" at bounding box center [648, 363] width 371 height 18
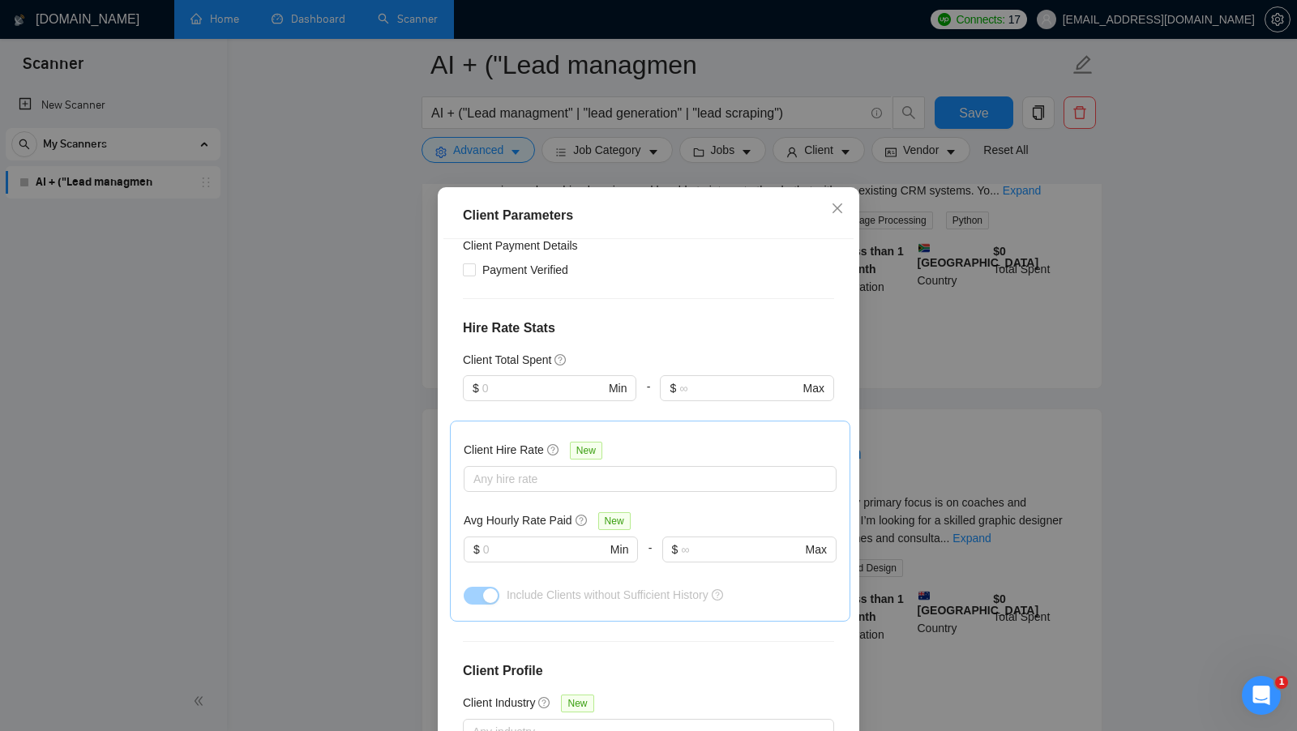
scroll to position [328, 0]
click at [521, 389] on input "text" at bounding box center [543, 388] width 122 height 18
click at [617, 353] on div "Client Total Spent" at bounding box center [648, 359] width 371 height 18
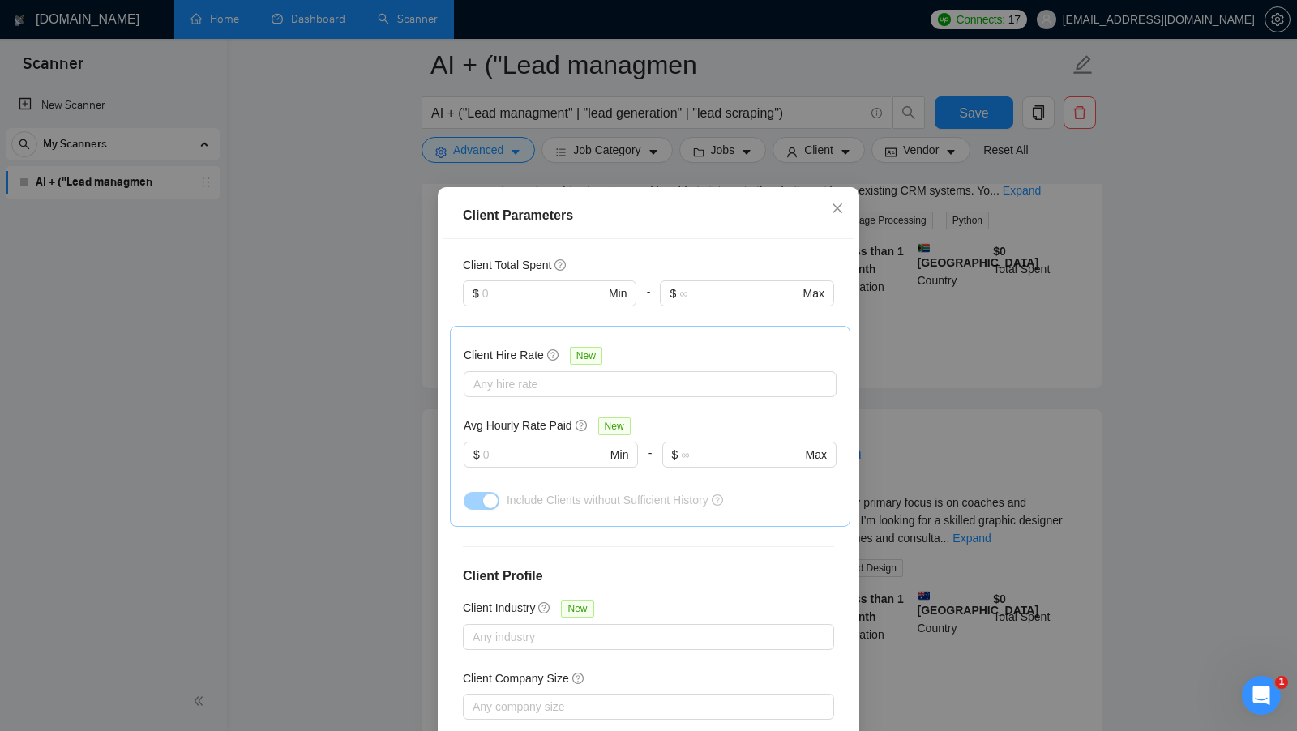
scroll to position [422, 0]
click at [516, 379] on div at bounding box center [642, 383] width 349 height 19
drag, startPoint x: 460, startPoint y: 349, endPoint x: 526, endPoint y: 351, distance: 66.5
click at [526, 351] on div "Client Hire Rate New Any hire rate Avg Hourly Rate Paid New $ Min - $ Max Inclu…" at bounding box center [650, 425] width 400 height 201
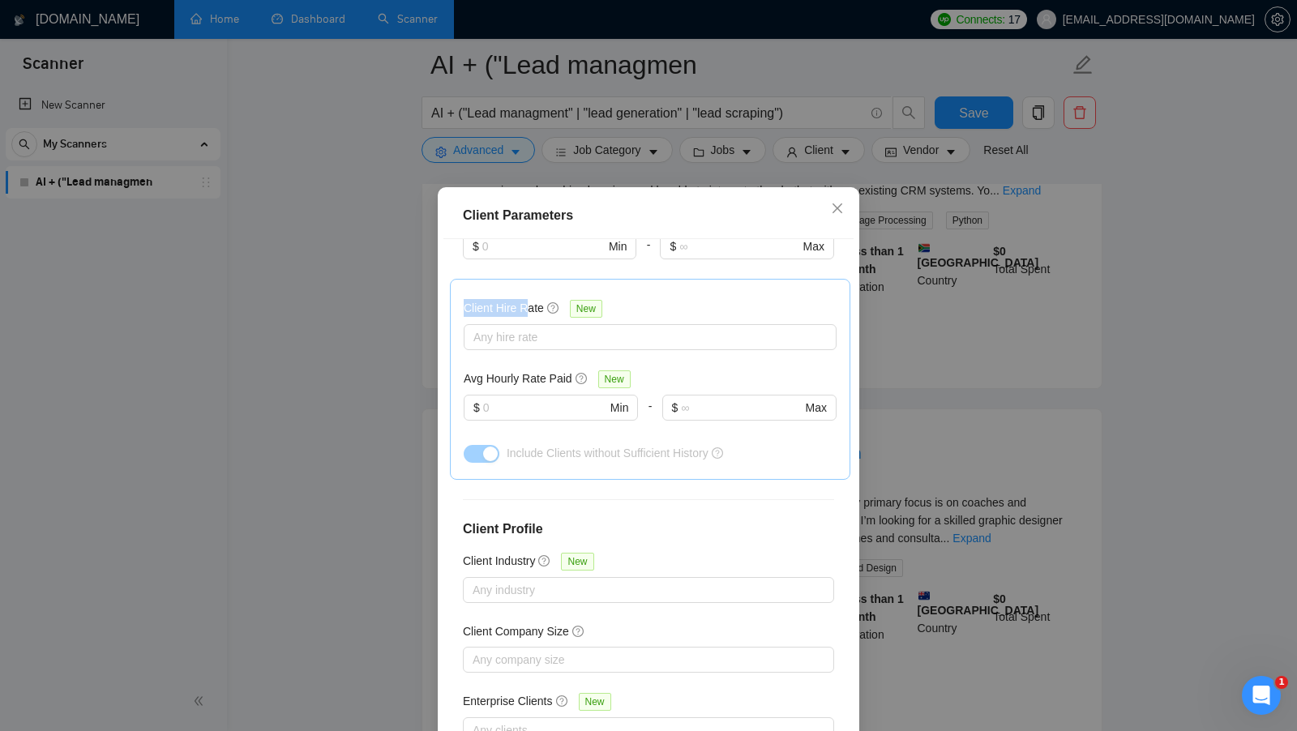
scroll to position [473, 0]
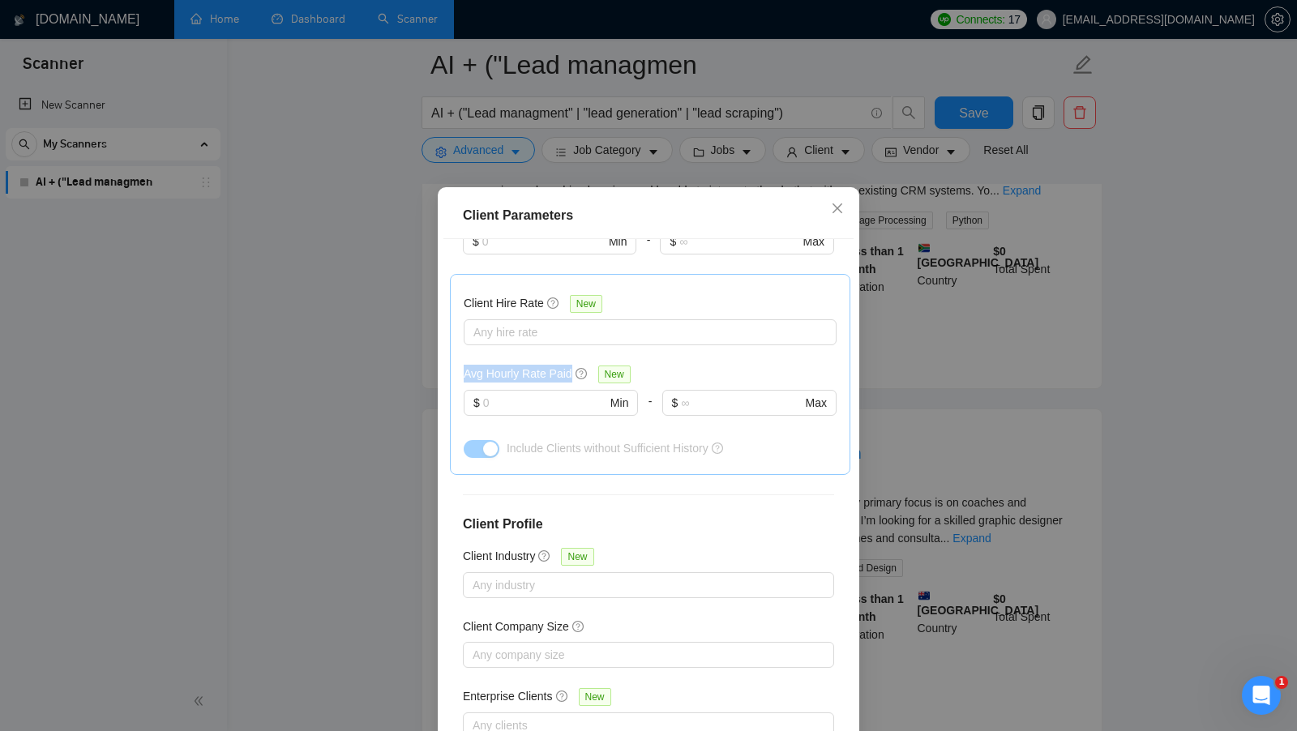
drag, startPoint x: 460, startPoint y: 376, endPoint x: 568, endPoint y: 376, distance: 107.8
click at [569, 376] on div "Client Hire Rate New Any hire rate Avg Hourly Rate Paid New $ Min - $ Max Inclu…" at bounding box center [650, 374] width 400 height 201
click at [568, 397] on input "text" at bounding box center [544, 403] width 123 height 18
click at [569, 397] on input "text" at bounding box center [544, 403] width 123 height 18
click at [574, 399] on input "text" at bounding box center [544, 403] width 123 height 18
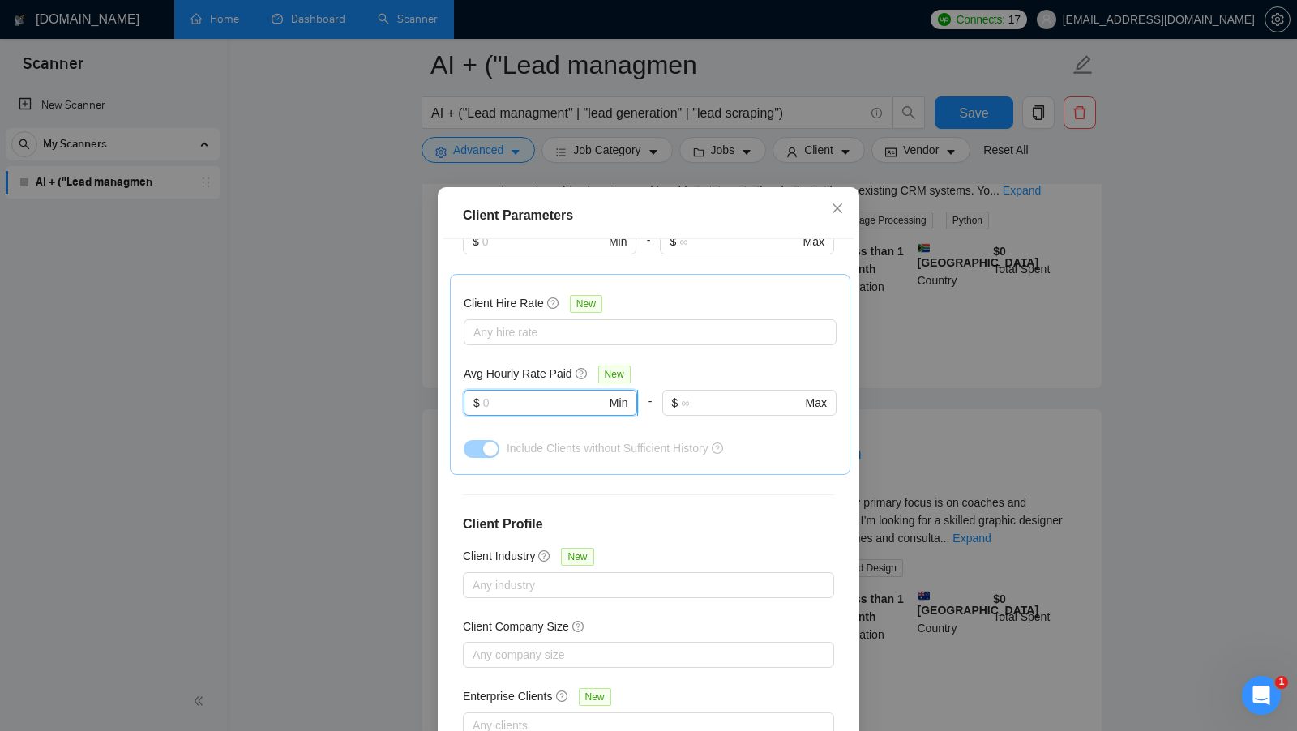
scroll to position [495, 0]
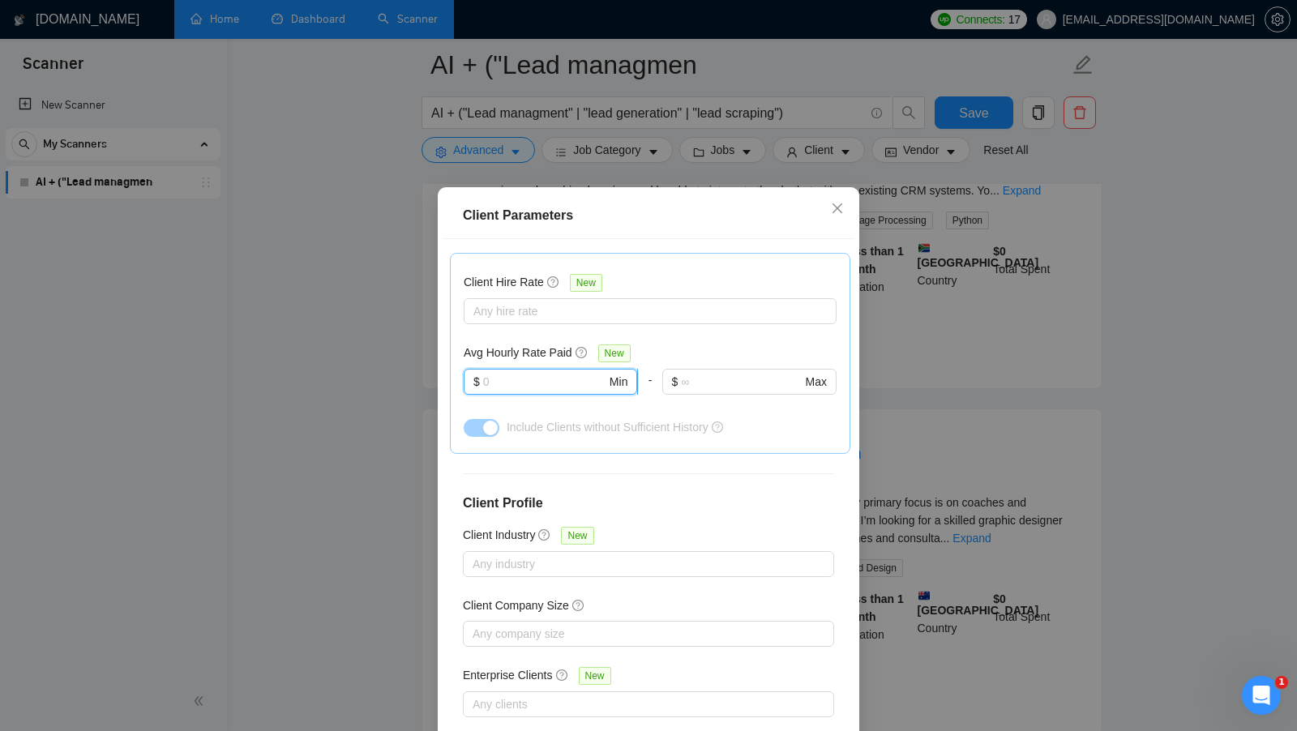
click at [529, 383] on input "text" at bounding box center [544, 382] width 123 height 18
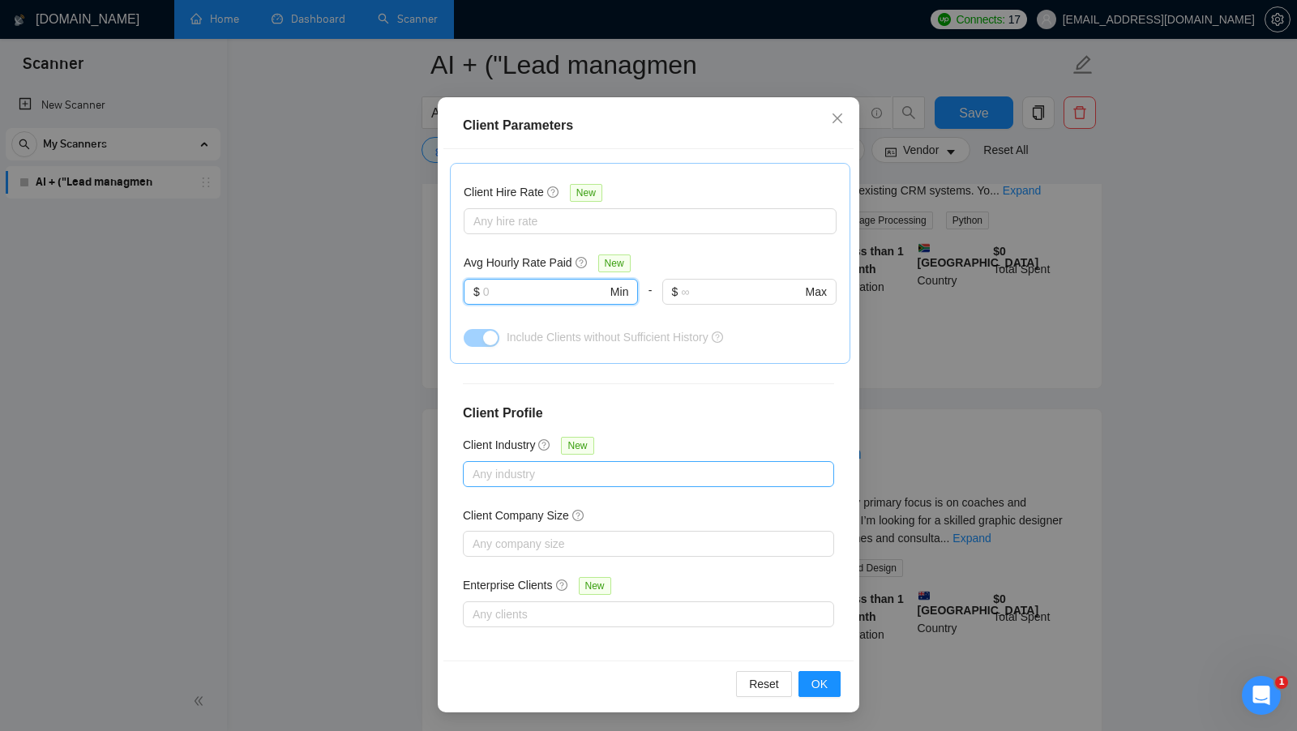
click at [599, 466] on div at bounding box center [640, 474] width 347 height 19
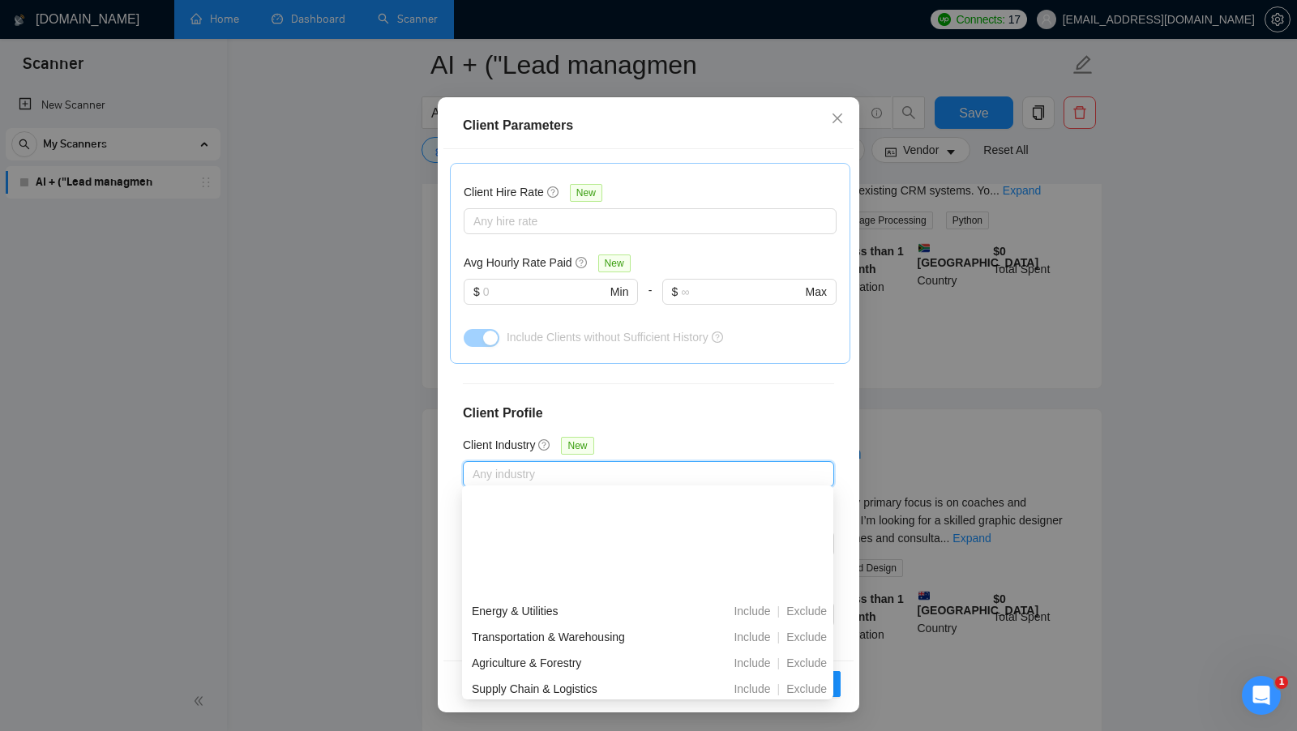
scroll to position [570, 0]
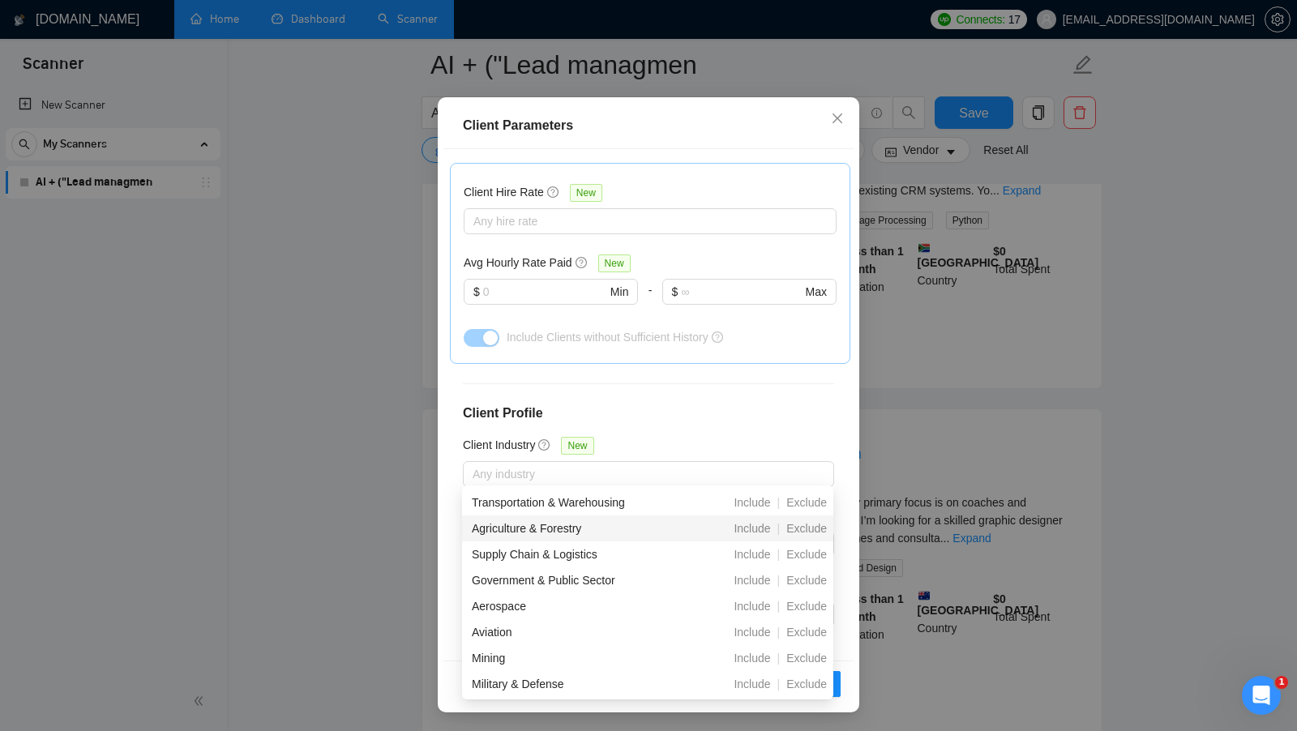
click at [752, 375] on div "Client Location Include Client Countries Select Exclude Client Countries Select…" at bounding box center [648, 405] width 410 height 512
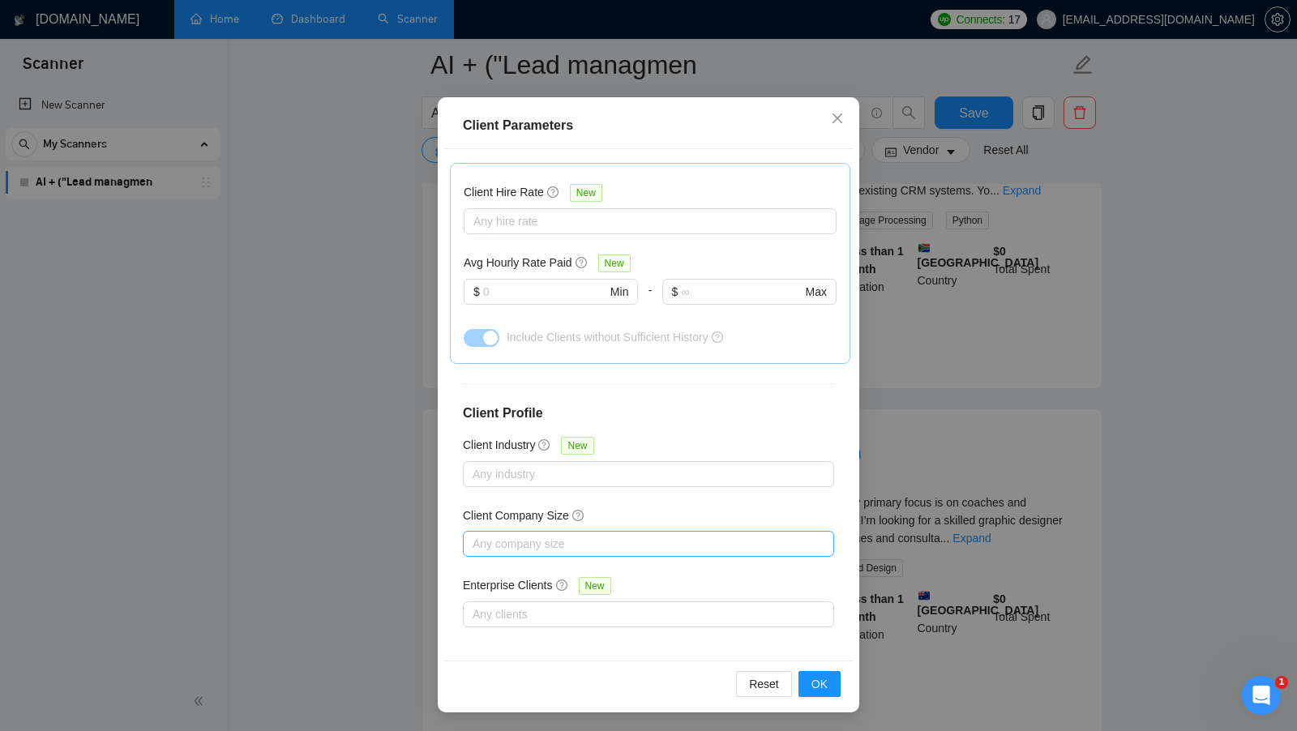
click at [582, 546] on div at bounding box center [640, 543] width 347 height 19
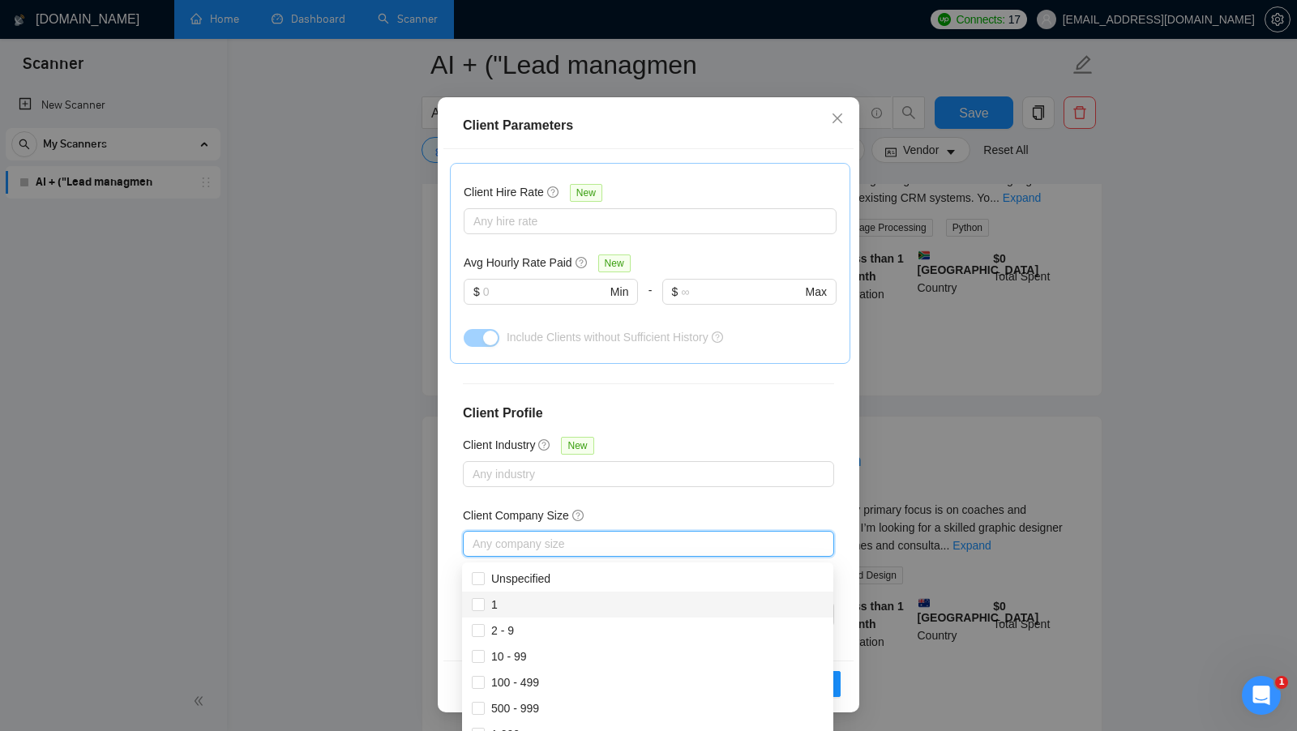
scroll to position [1014, 0]
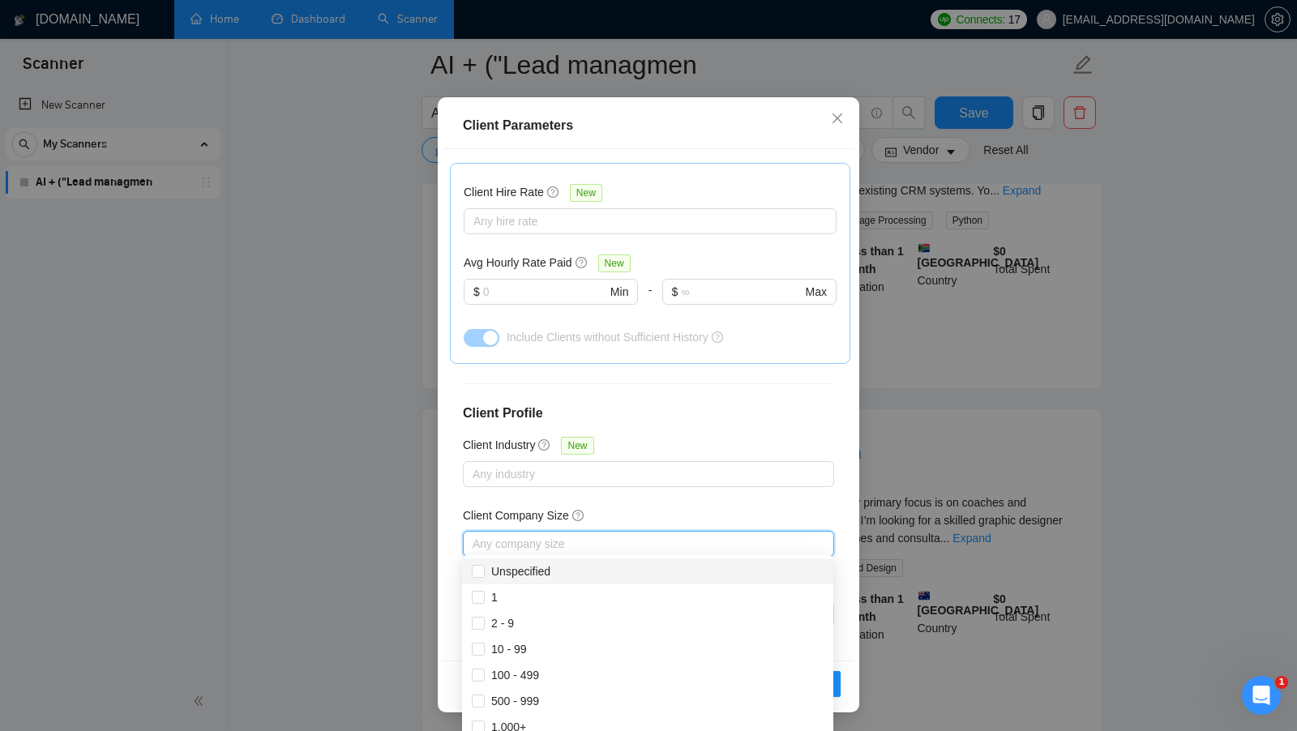
click at [717, 493] on div "Client Location Include Client Countries Select Exclude Client Countries Select…" at bounding box center [648, 405] width 410 height 512
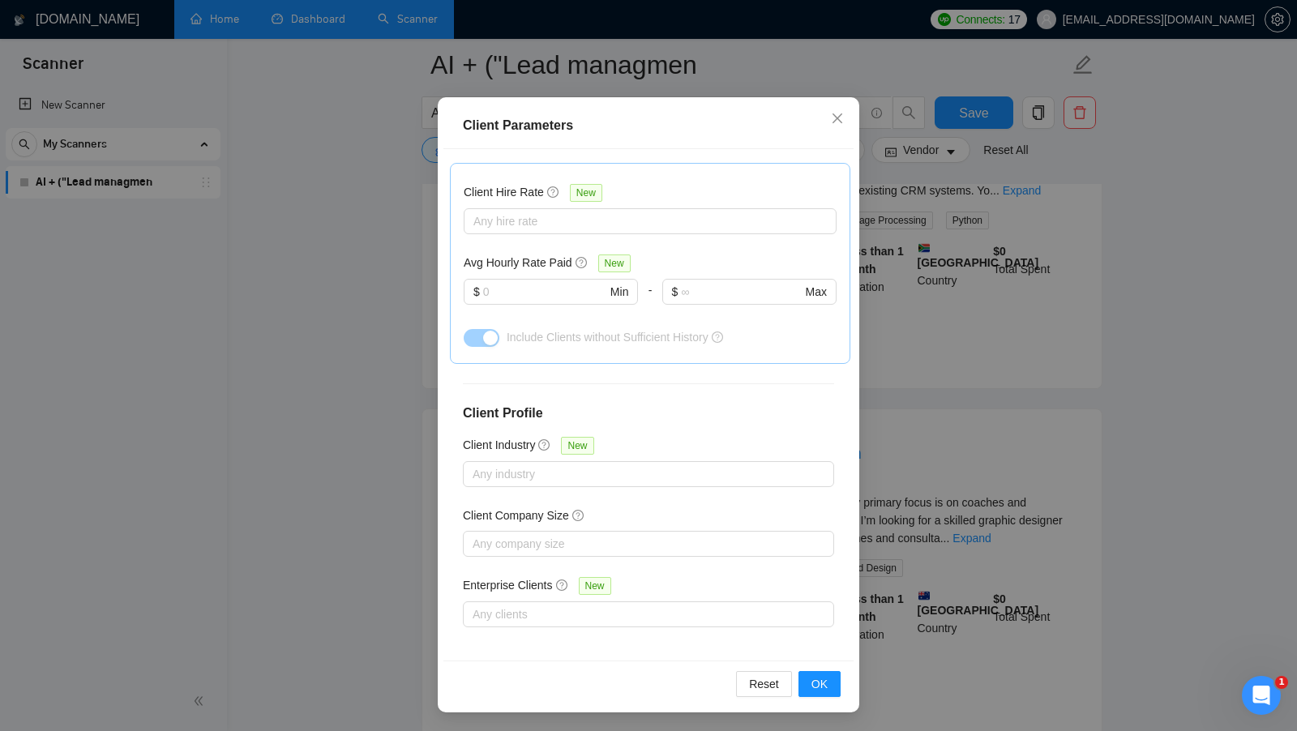
click at [639, 593] on div "Enterprise Clients New" at bounding box center [648, 588] width 371 height 25
click at [632, 605] on div at bounding box center [640, 614] width 347 height 19
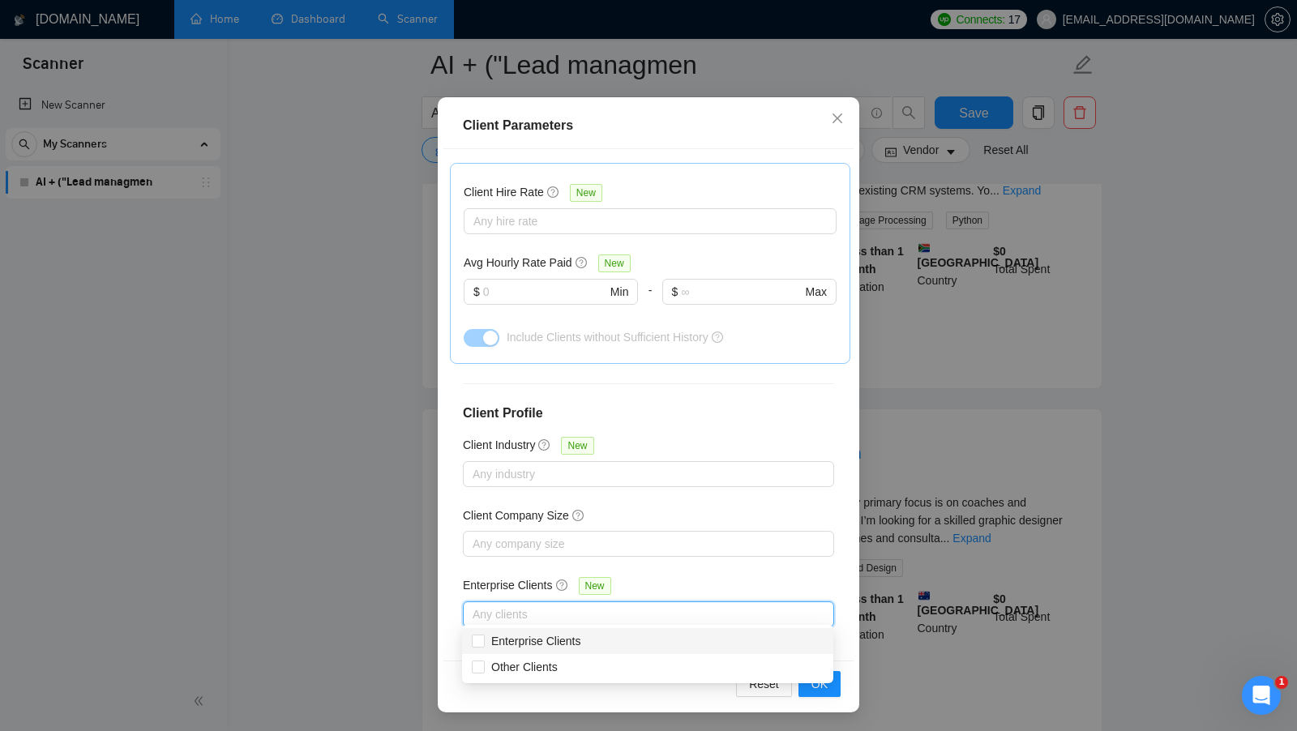
click at [723, 584] on div "Enterprise Clients New" at bounding box center [648, 588] width 371 height 25
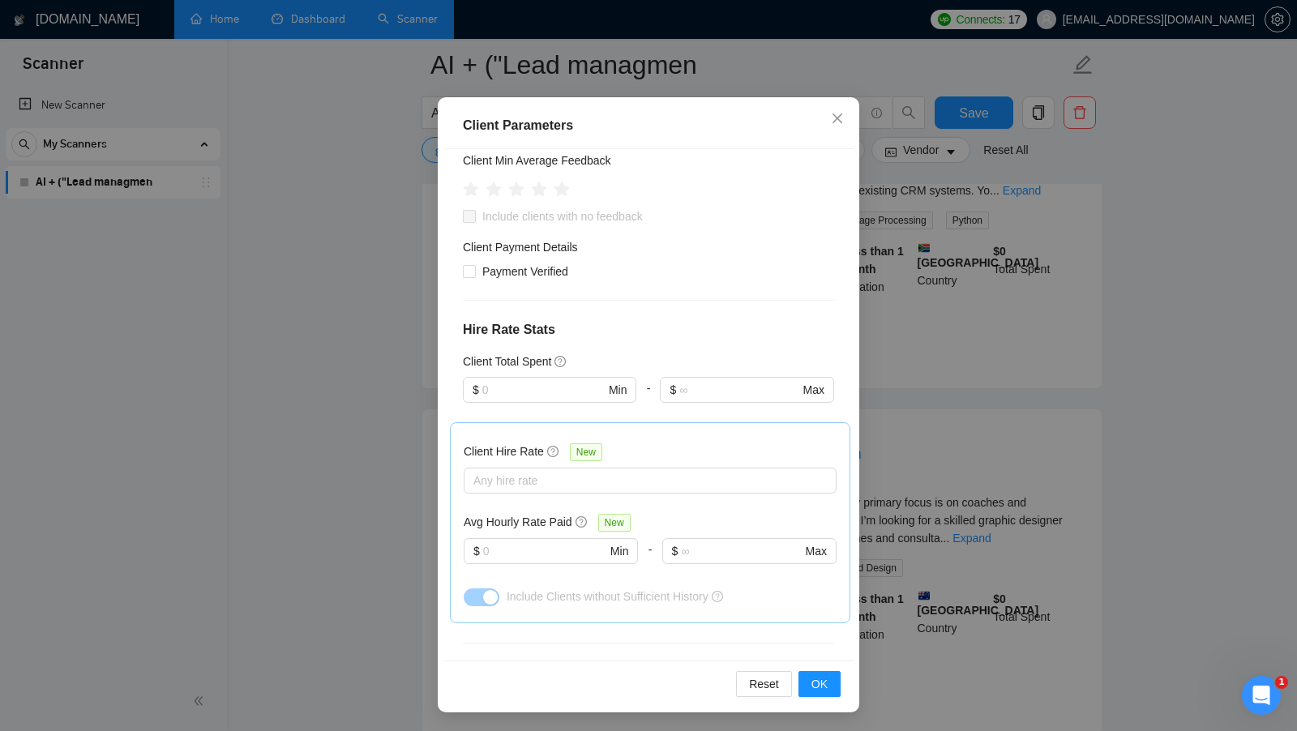
scroll to position [0, 0]
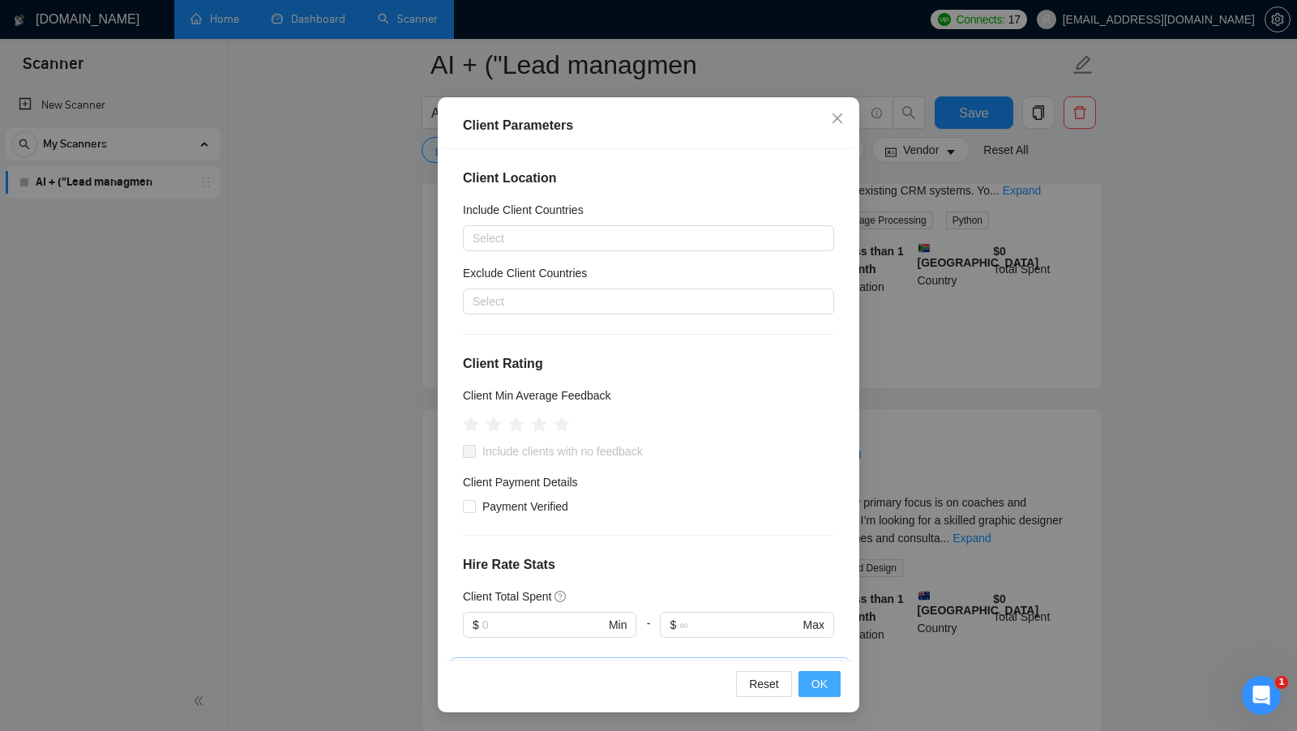
click at [803, 684] on button "OK" at bounding box center [820, 684] width 42 height 26
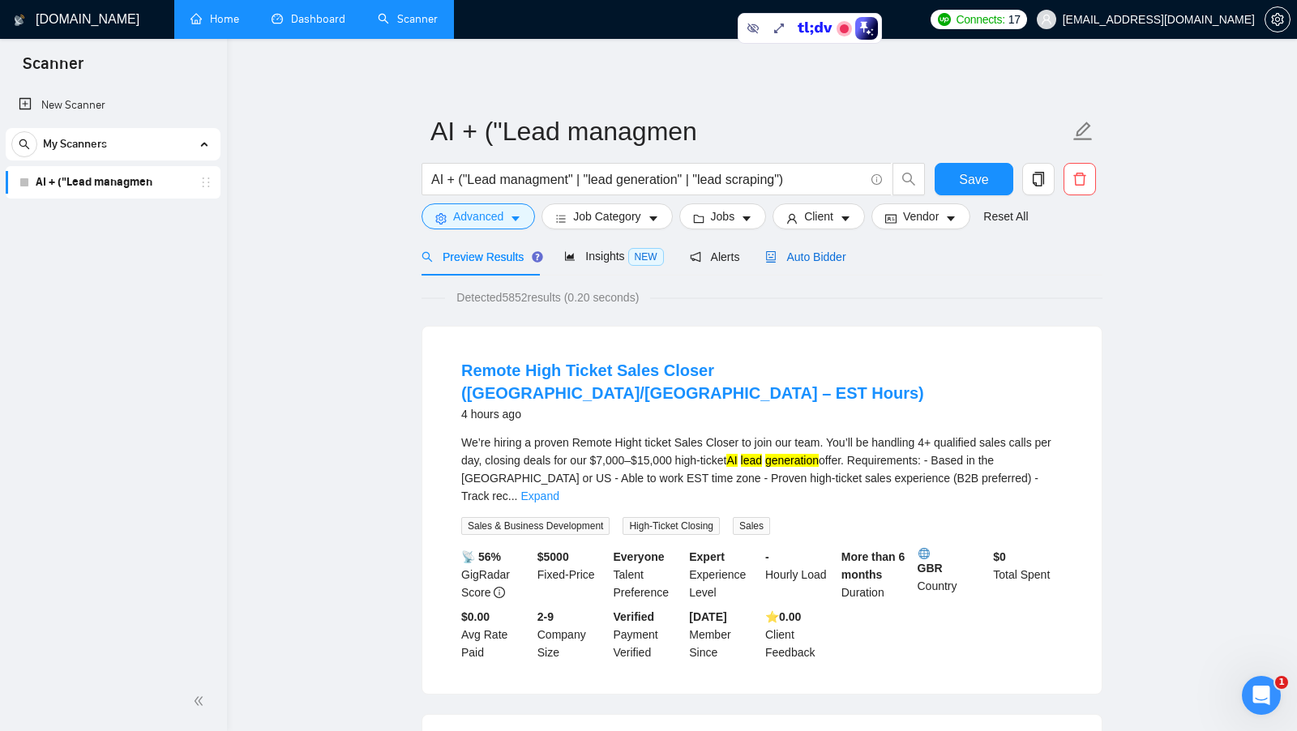
click at [832, 257] on span "Auto Bidder" at bounding box center [805, 257] width 80 height 13
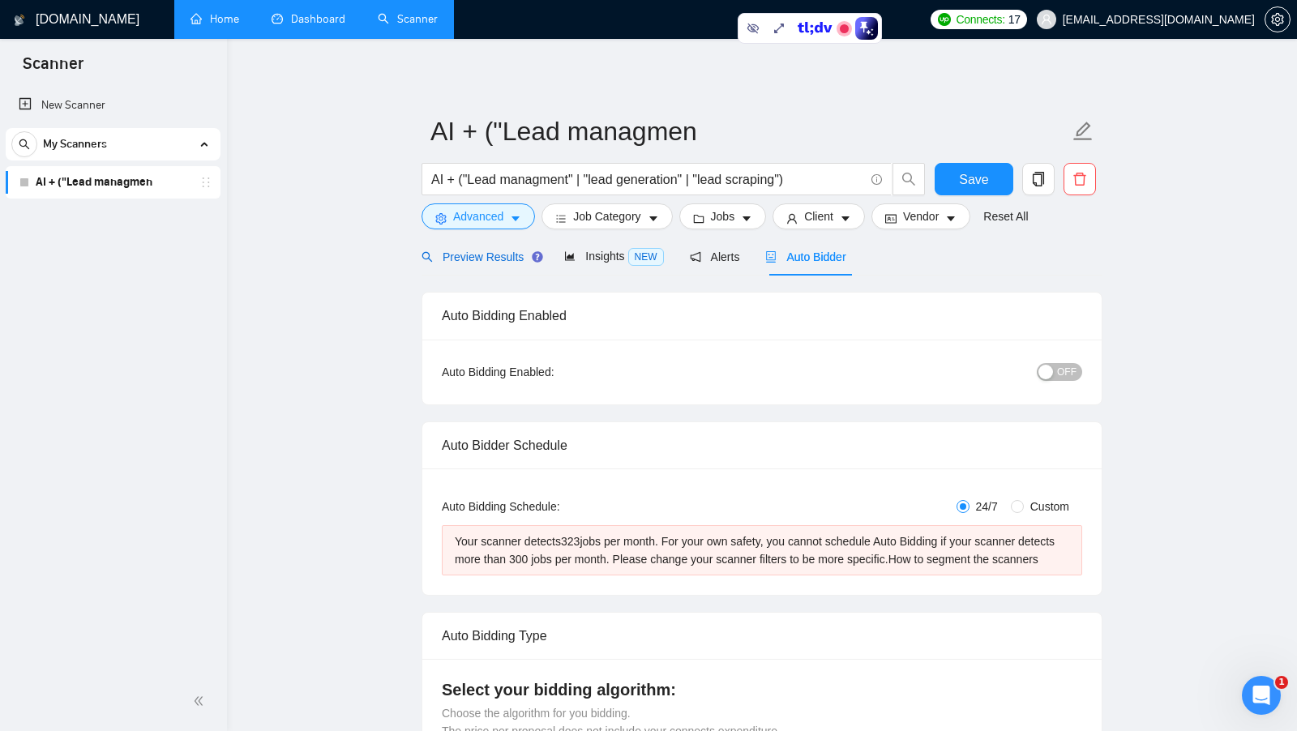
click at [507, 260] on span "Preview Results" at bounding box center [480, 257] width 117 height 13
